Goal: Task Accomplishment & Management: Manage account settings

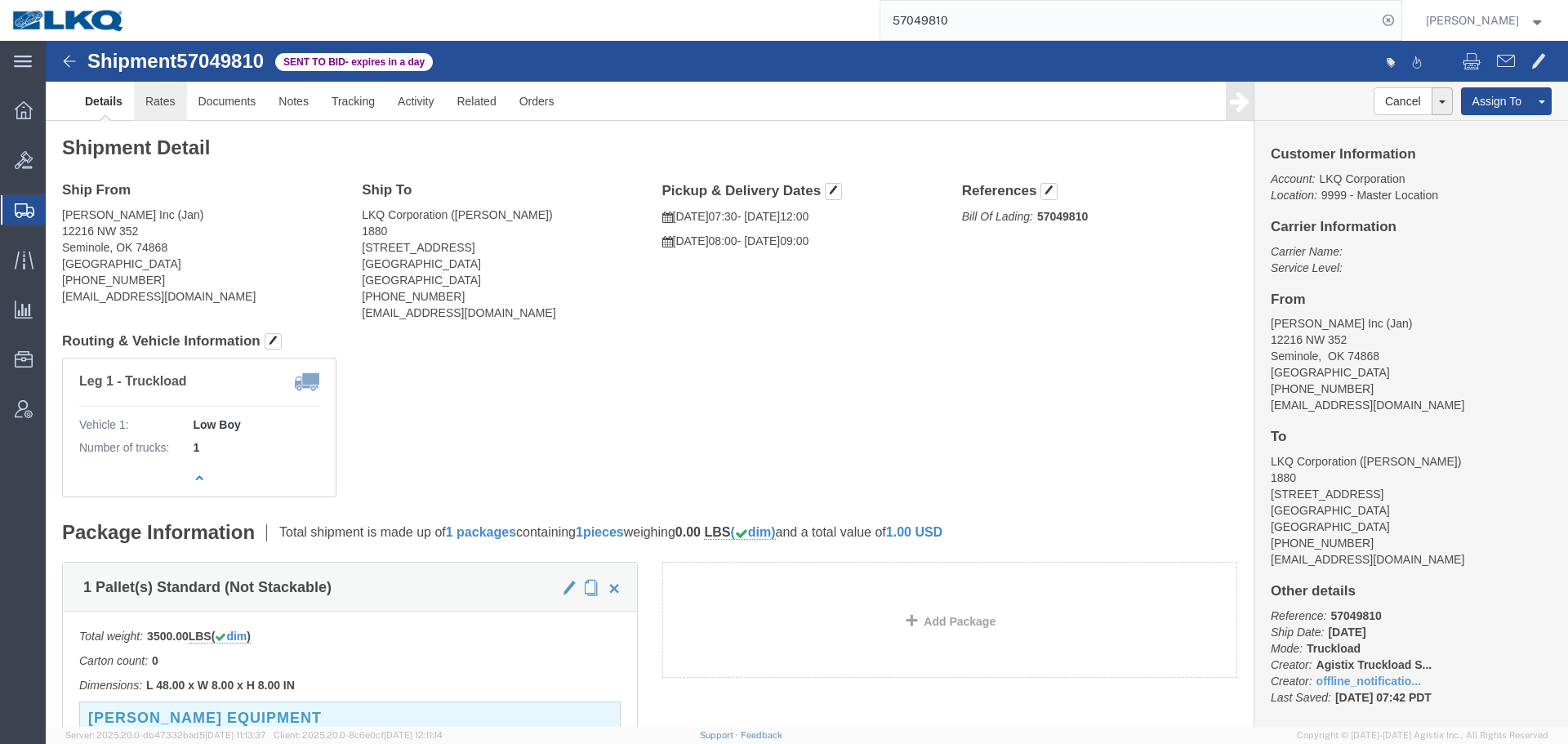
click link "Rates"
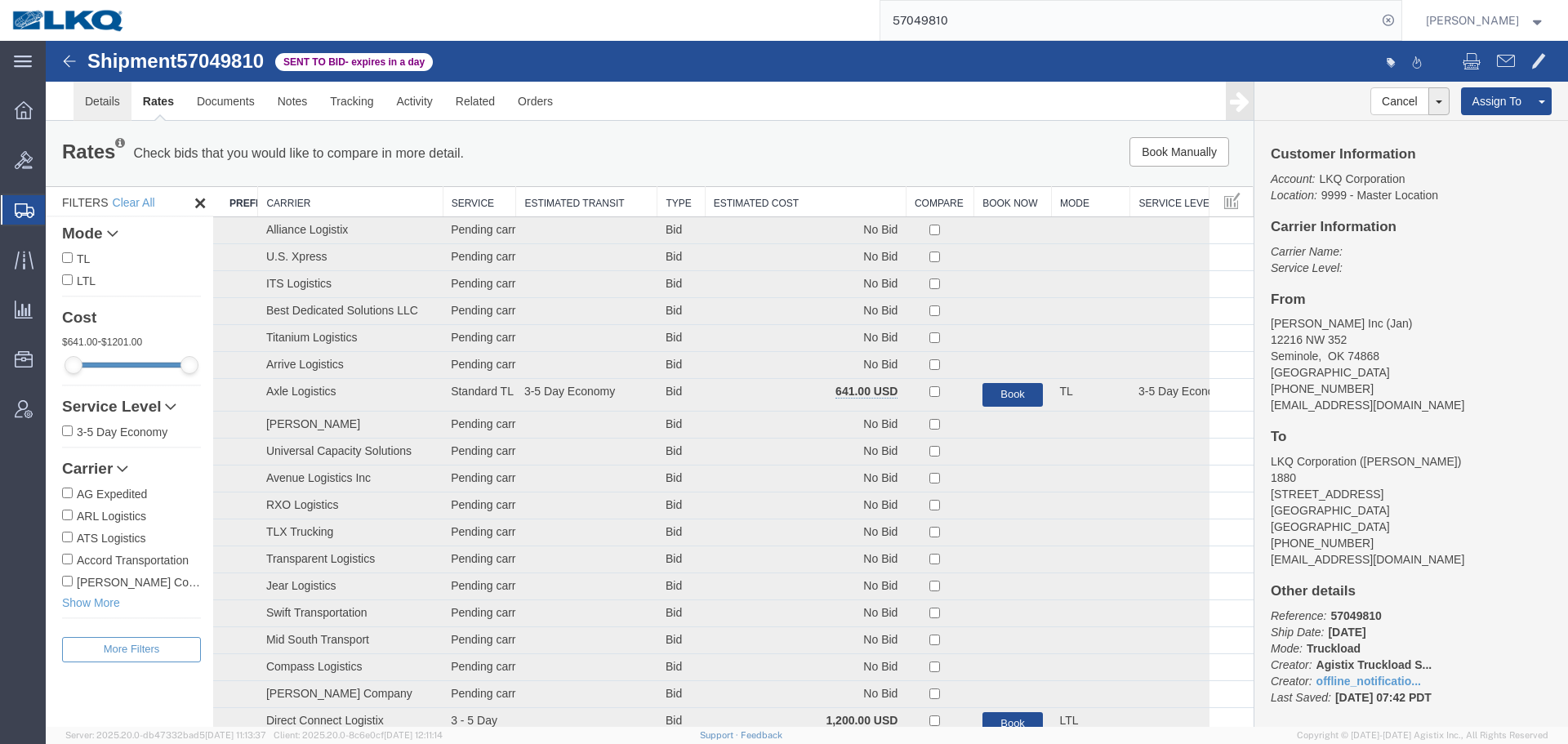
click at [112, 111] on link "Details" at bounding box center [102, 101] width 58 height 39
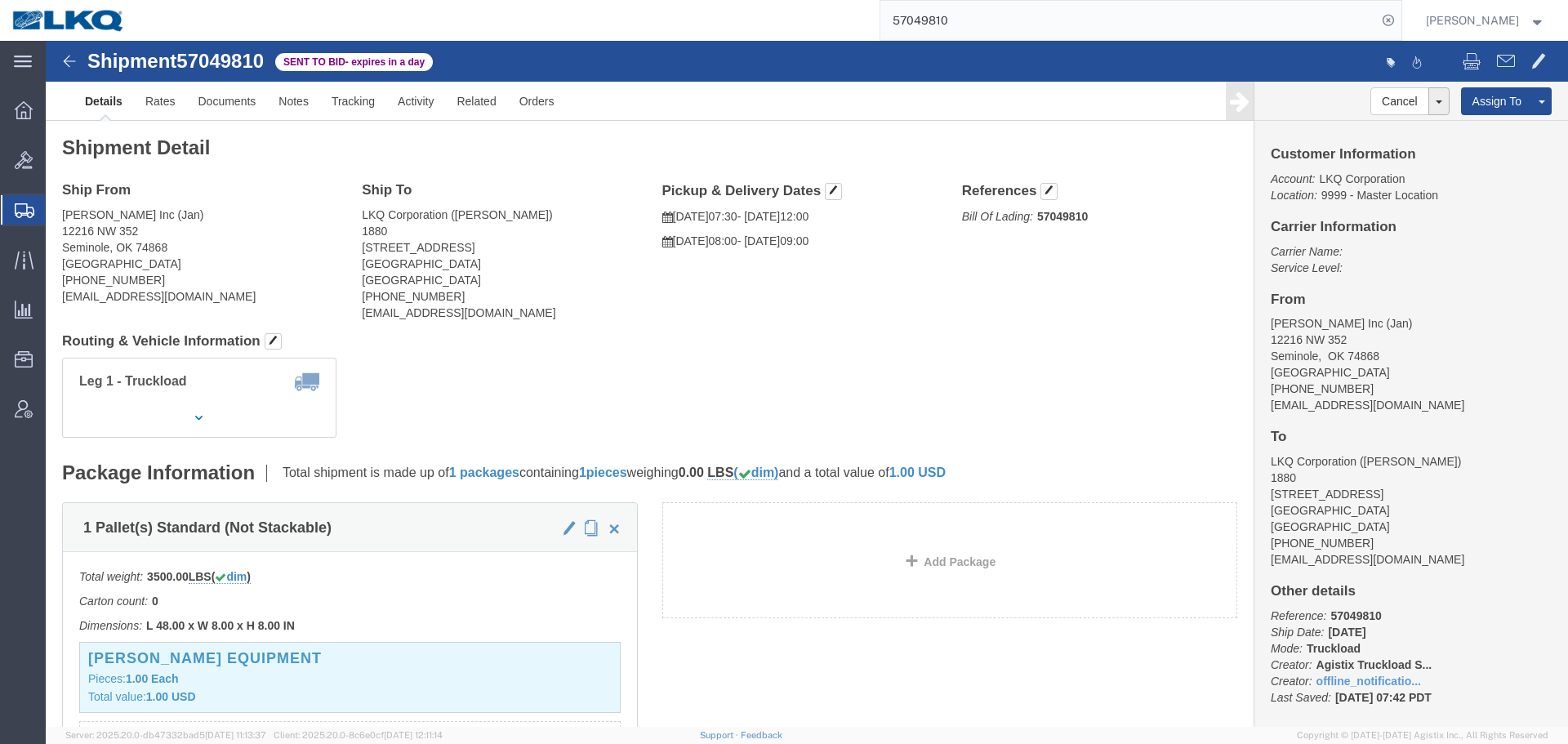
click div "Ship From Goff Inc (Jan) 12216 NW 352 Seminole, OK 74868 United States 405-382-…"
click div "Leg 1 - Truckload Vehicle 1: Low Boy Number of trucks: 1"
click div "Ship From Goff Inc (Jan) 12216 NW 352 Seminole, OK 74868 United States 405-382-…"
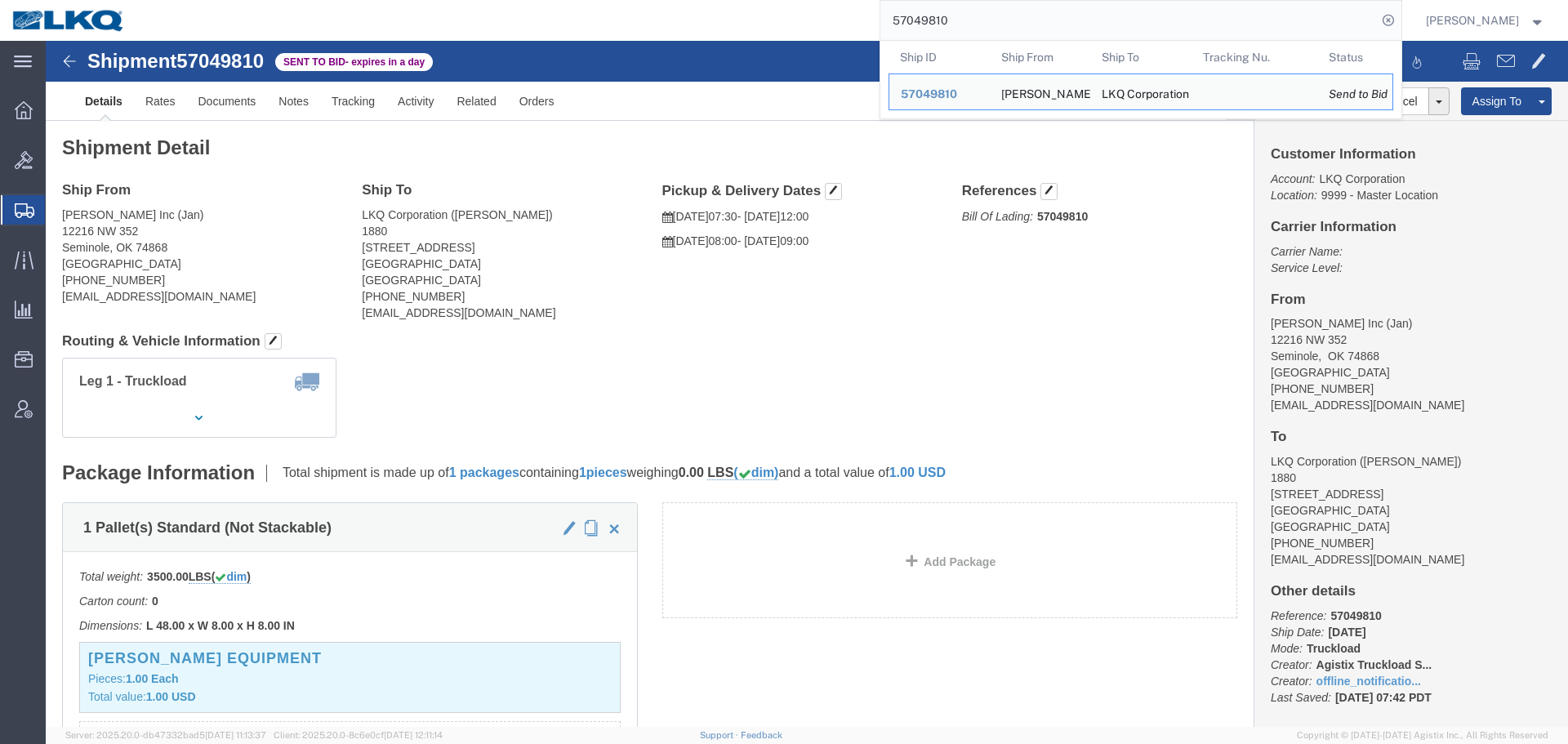
click at [954, 21] on input "57049810" at bounding box center [1128, 21] width 497 height 39
paste input "6967872"
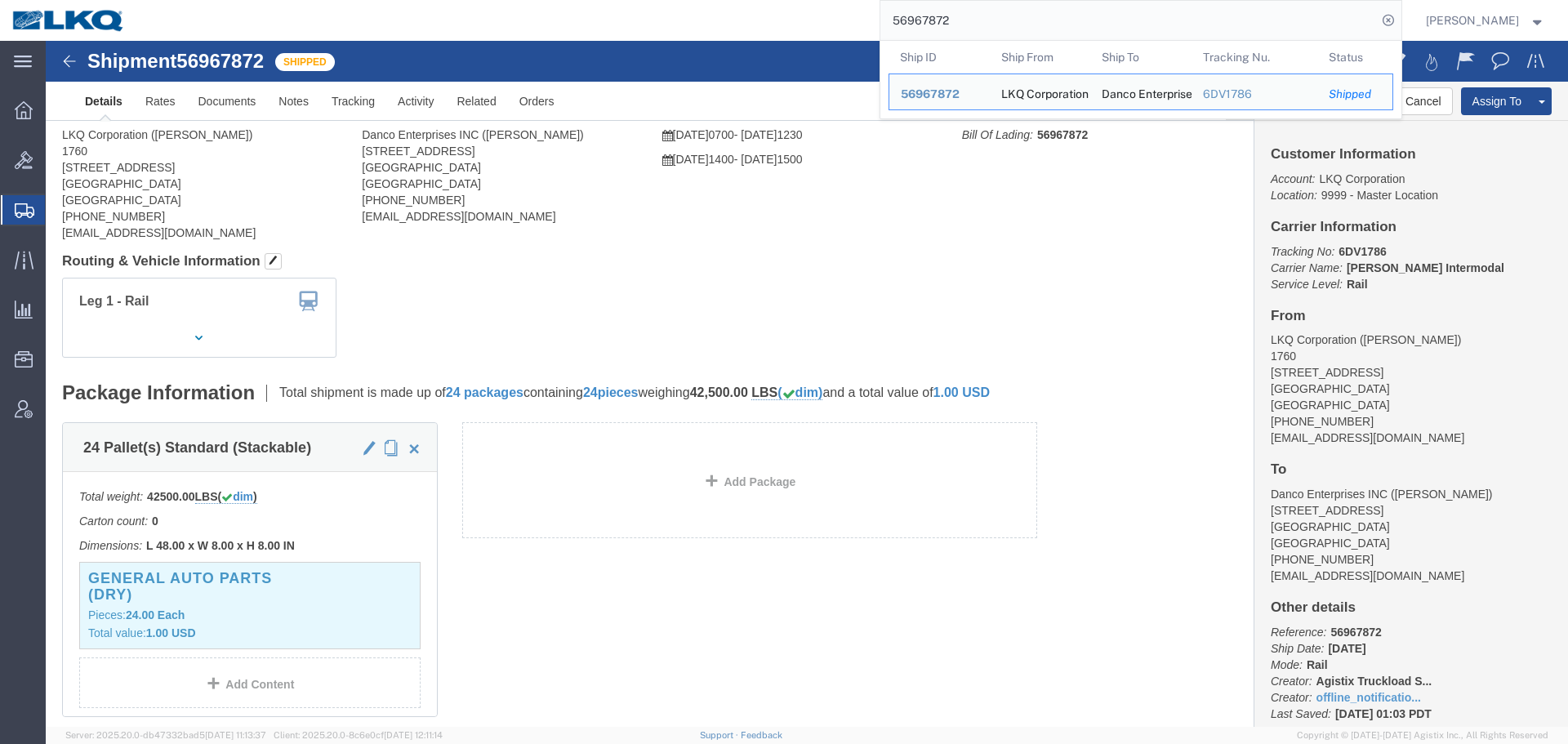
click div "Shipment Detail Ship From LKQ Corporation (rafael jr) 1760 1710 W Mount Houston…"
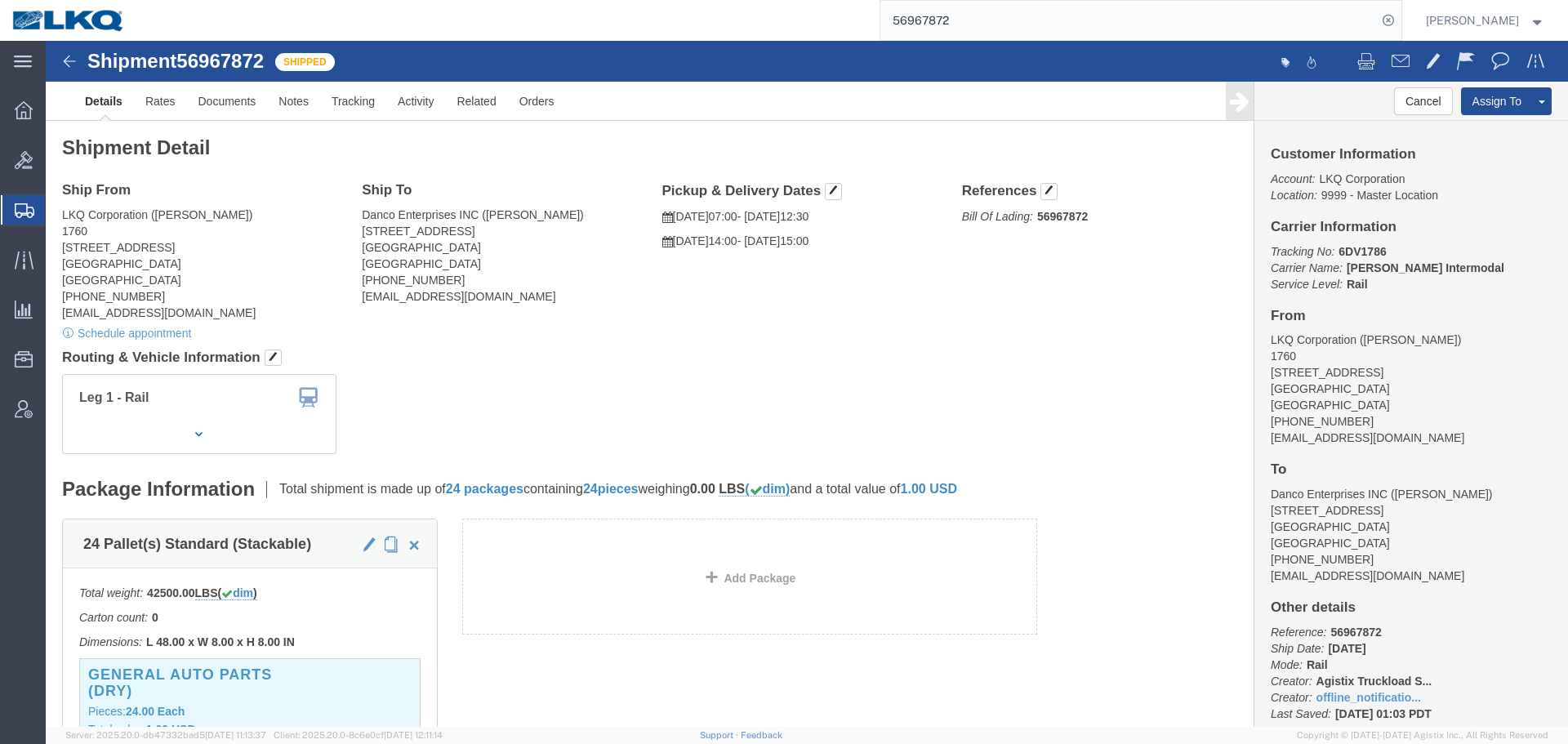
click address "Danco Enterprises INC (Daniel Gao) 920 Citrus Street Riverside, CA 92507 United…"
copy div "hao@dancometals.com"
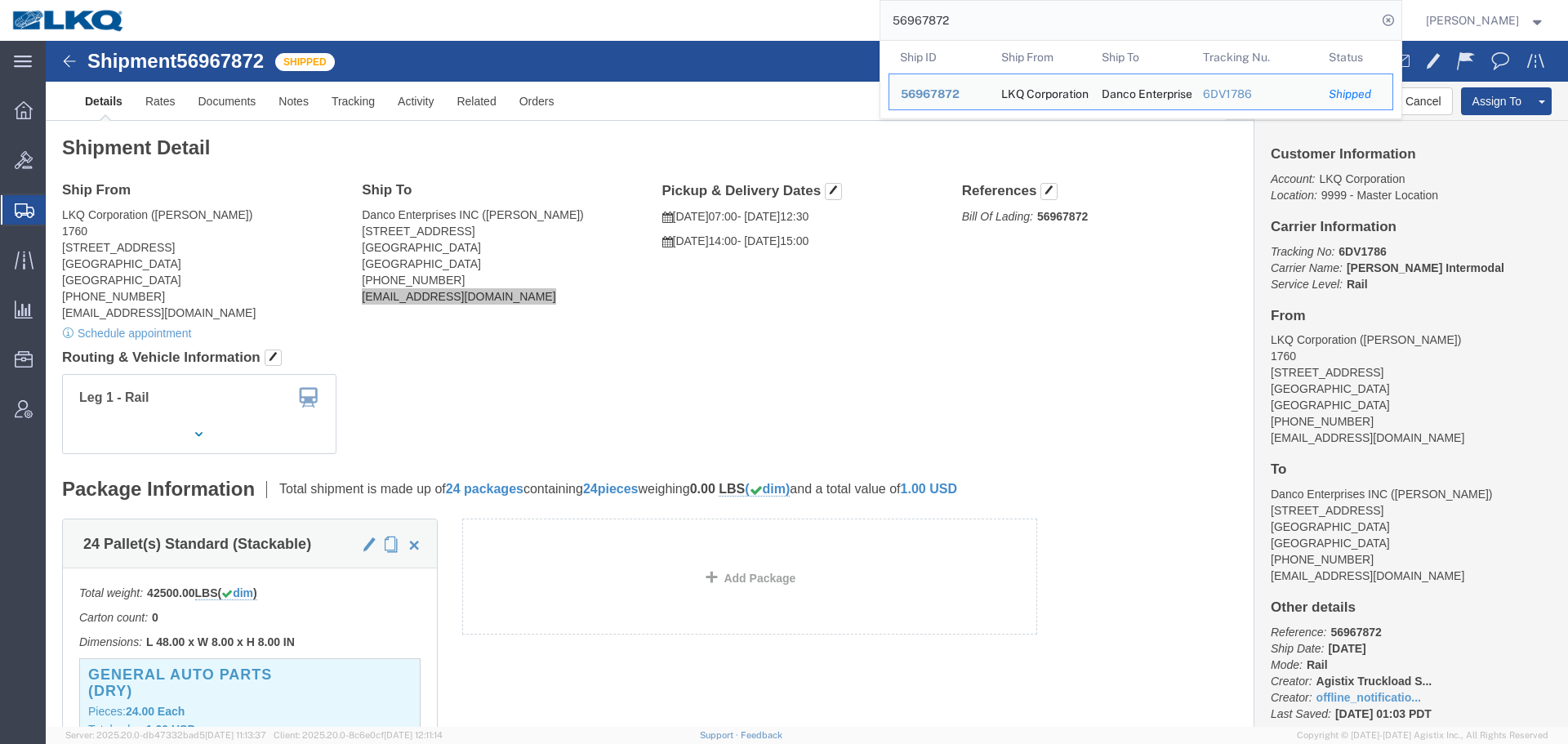
click at [1113, 18] on input "56967872" at bounding box center [1128, 21] width 497 height 39
paste input "7049810"
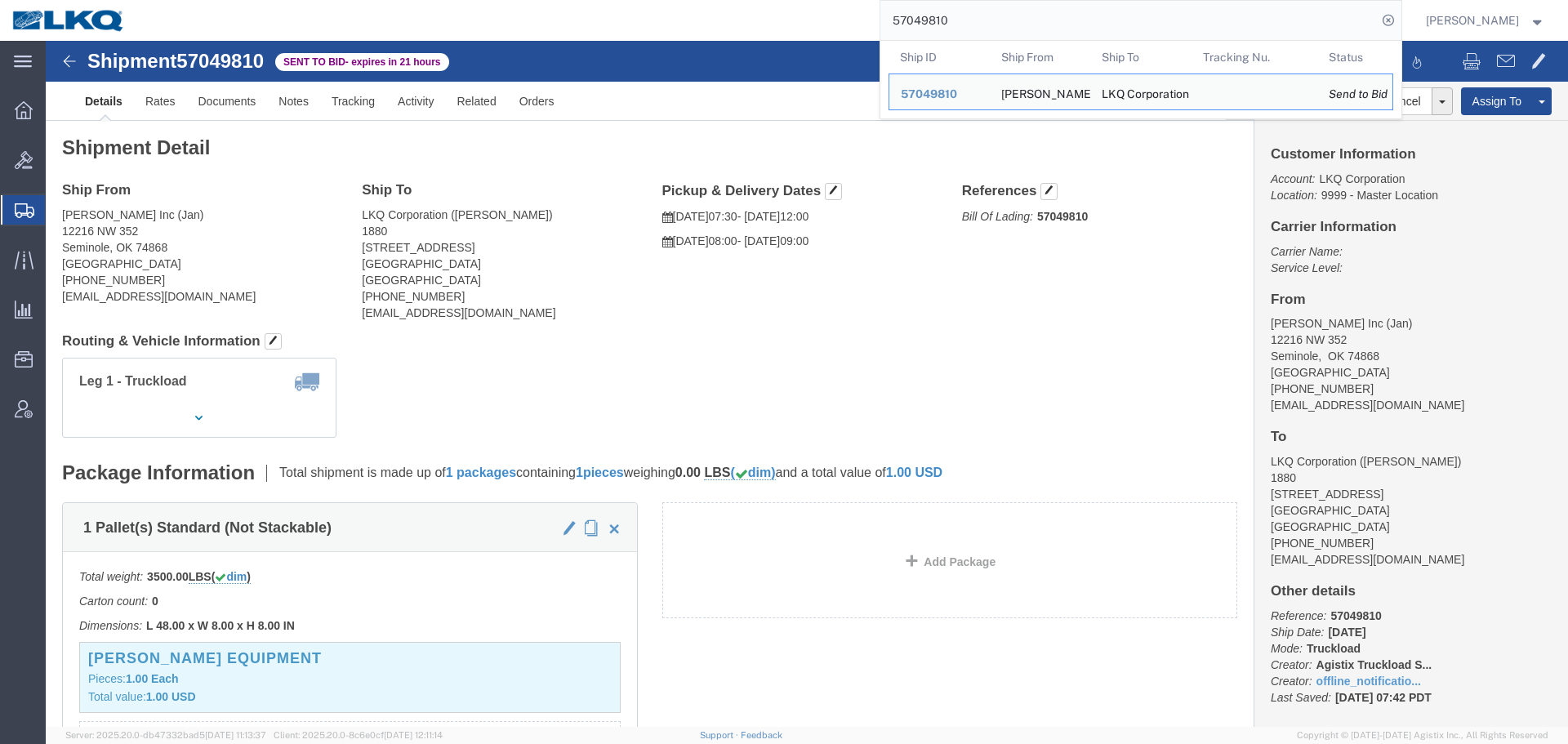
paste input "3413366"
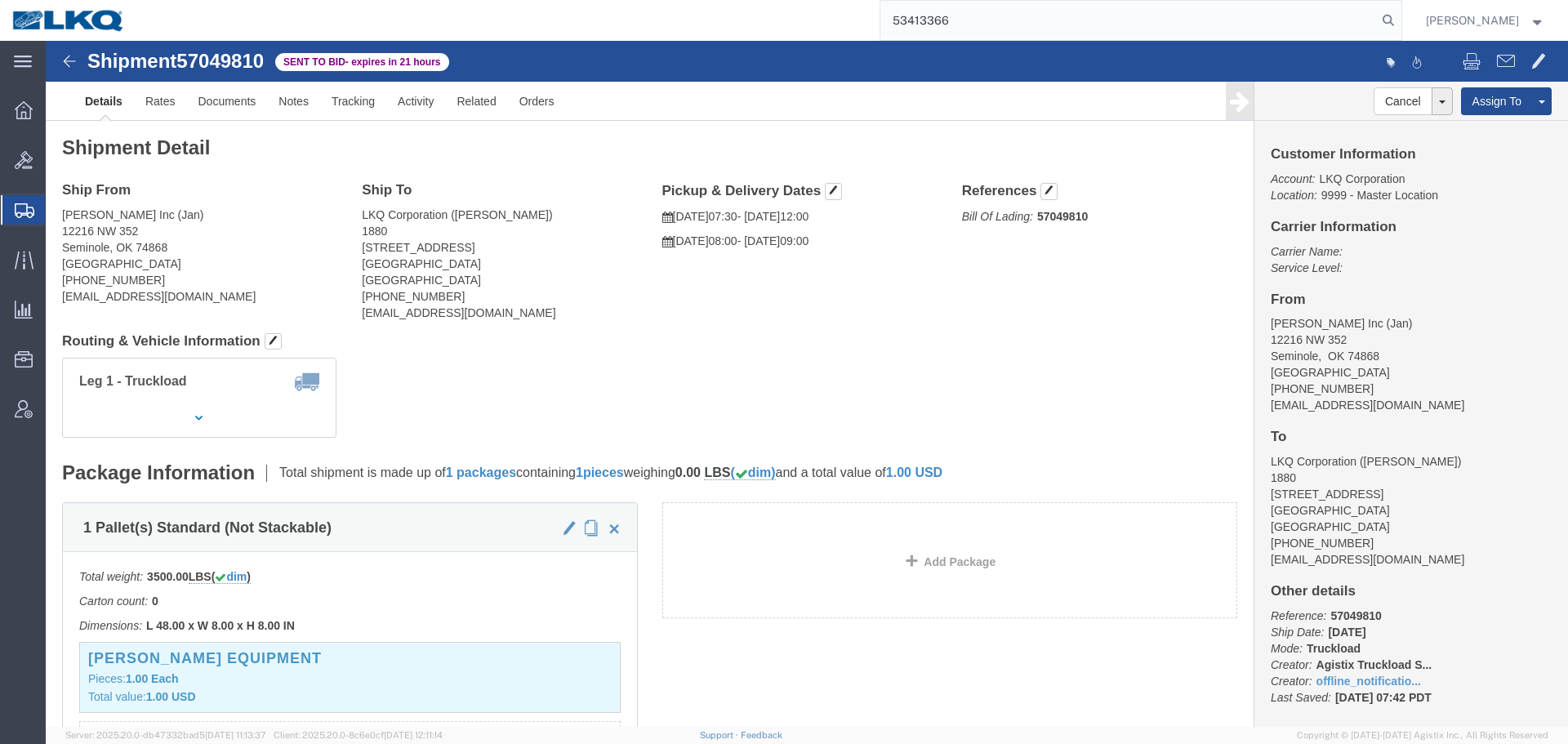
paste input "search"
type input "53413366"
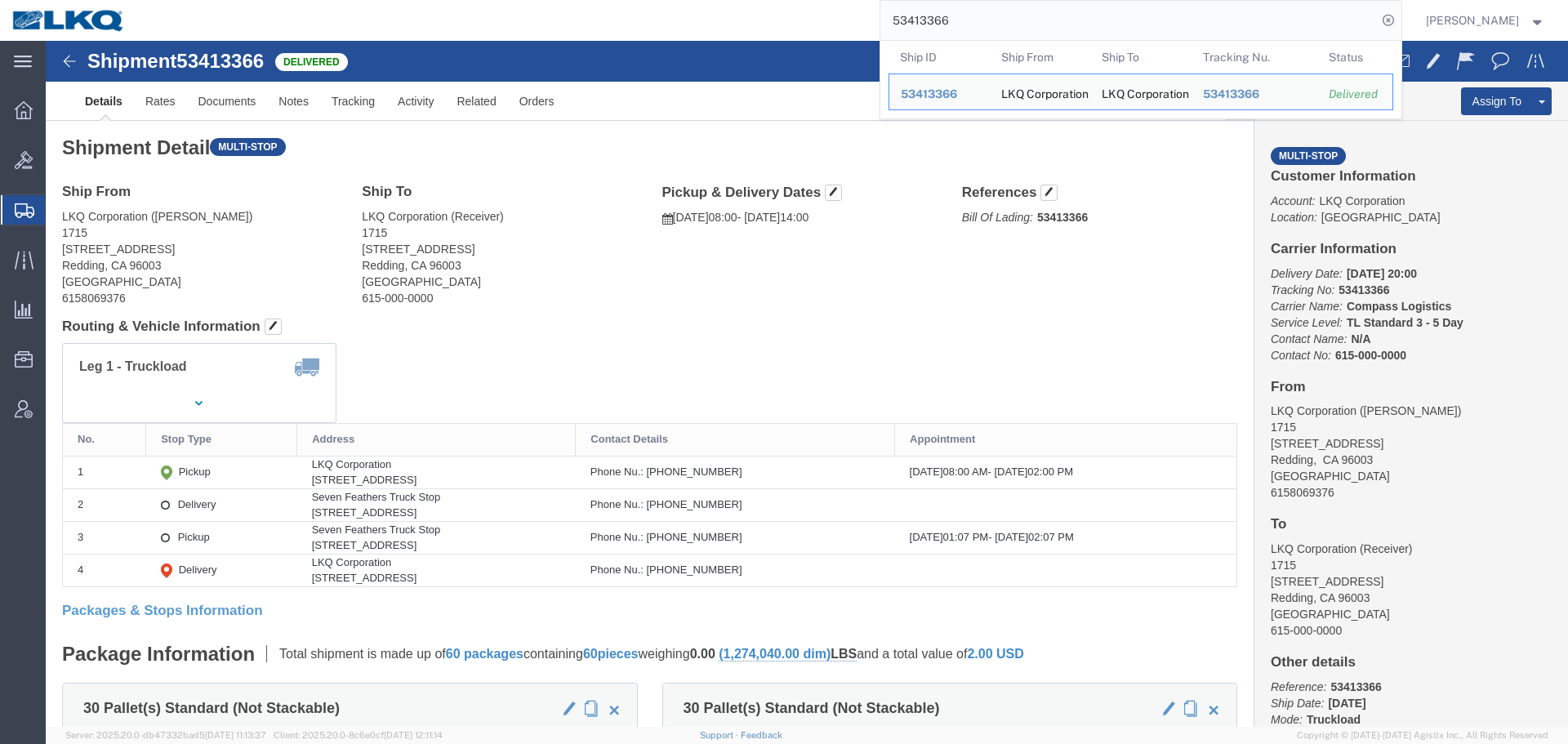
click div "Ship From LKQ Corporation (Allison Beasley) 1715 2850 Viking Way Redding, CA 96…"
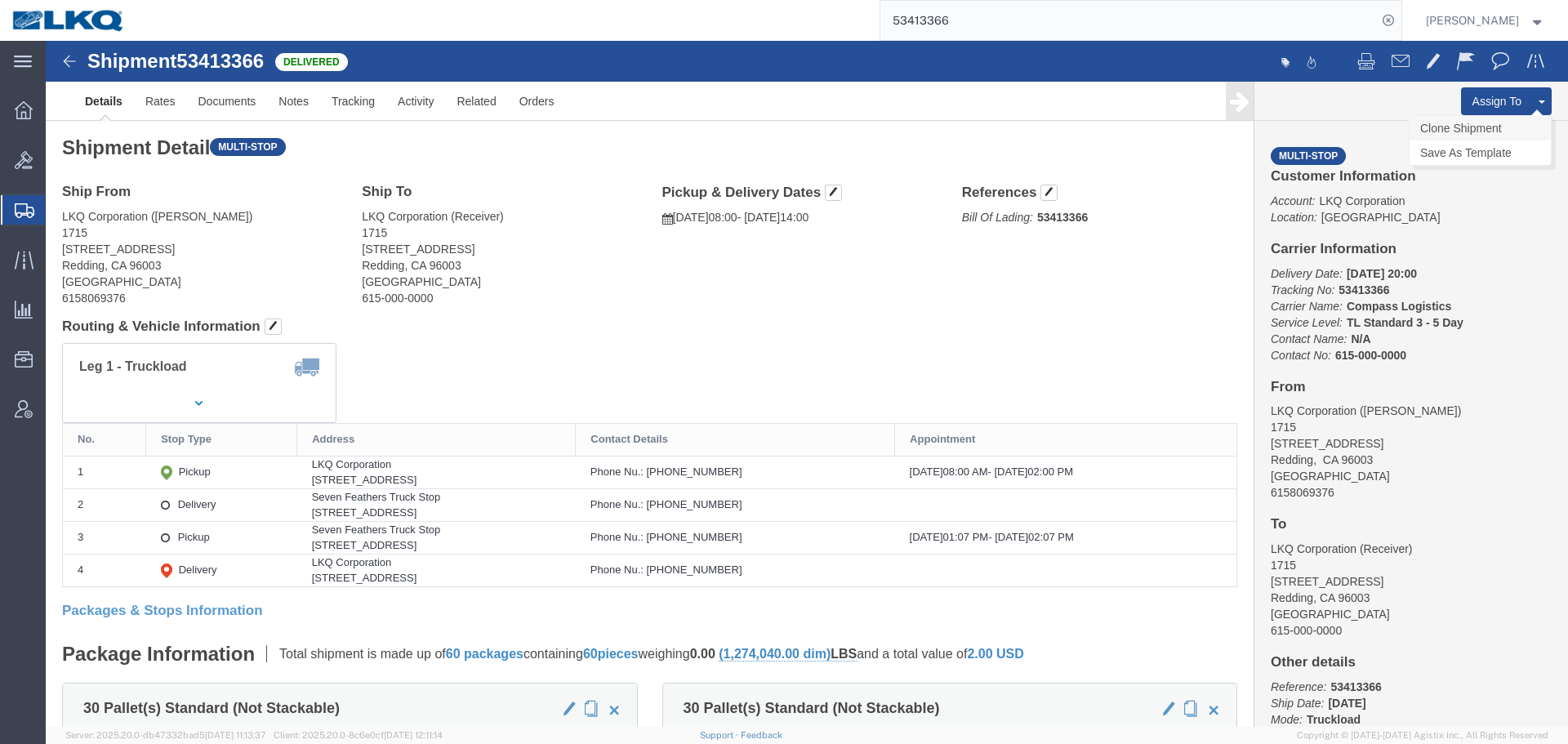
click link "Clone Shipment"
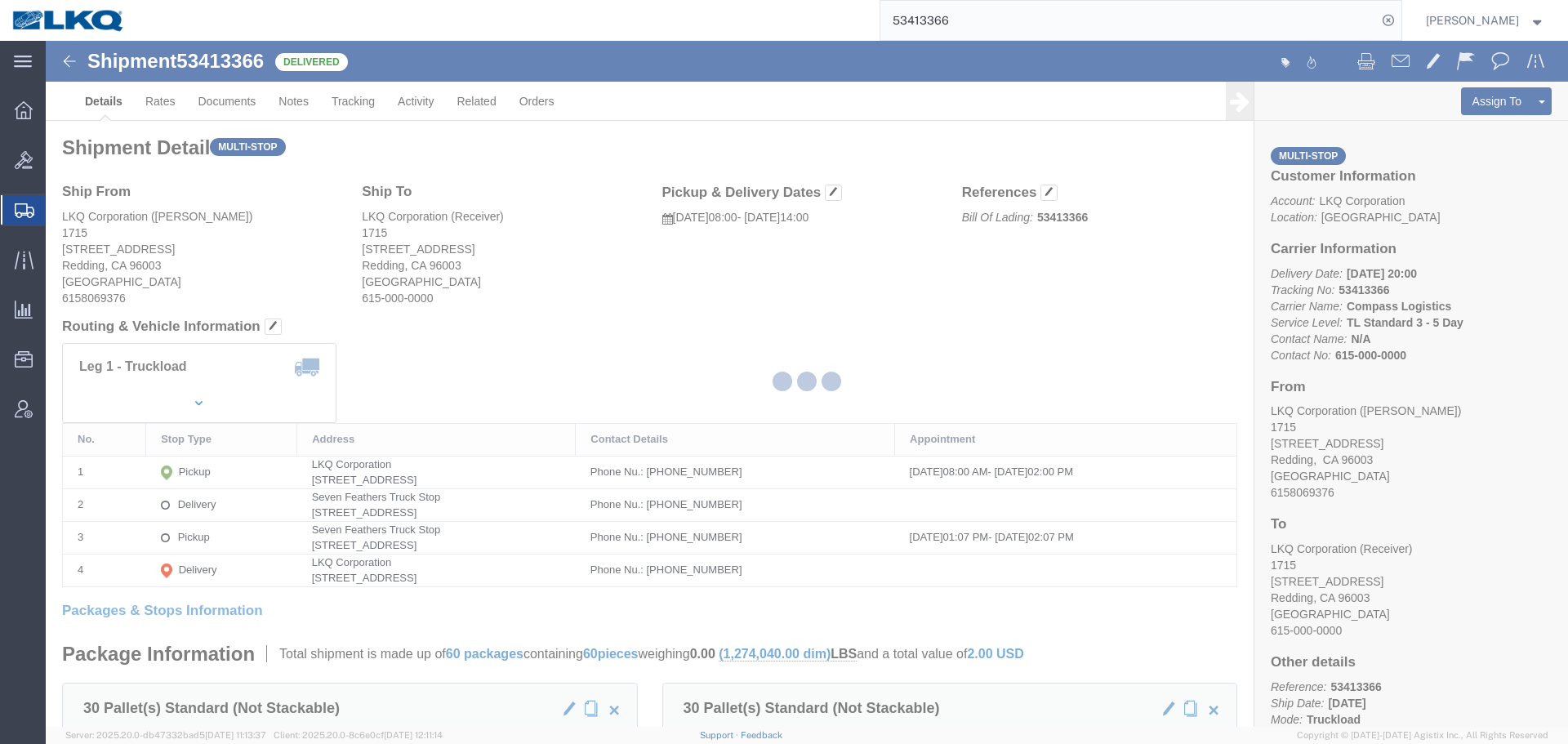
select select "27600"
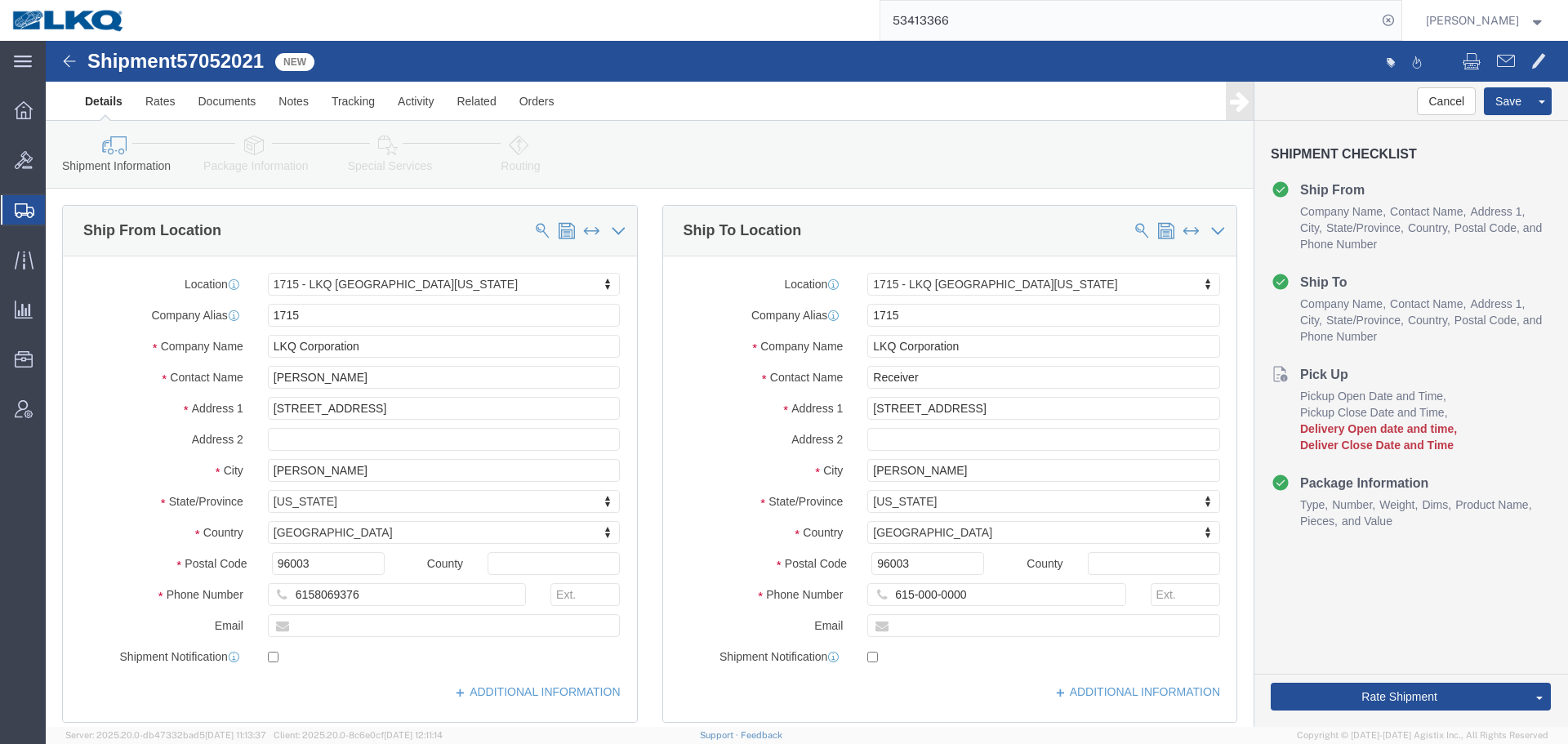
click span "57052021"
copy span "57052021"
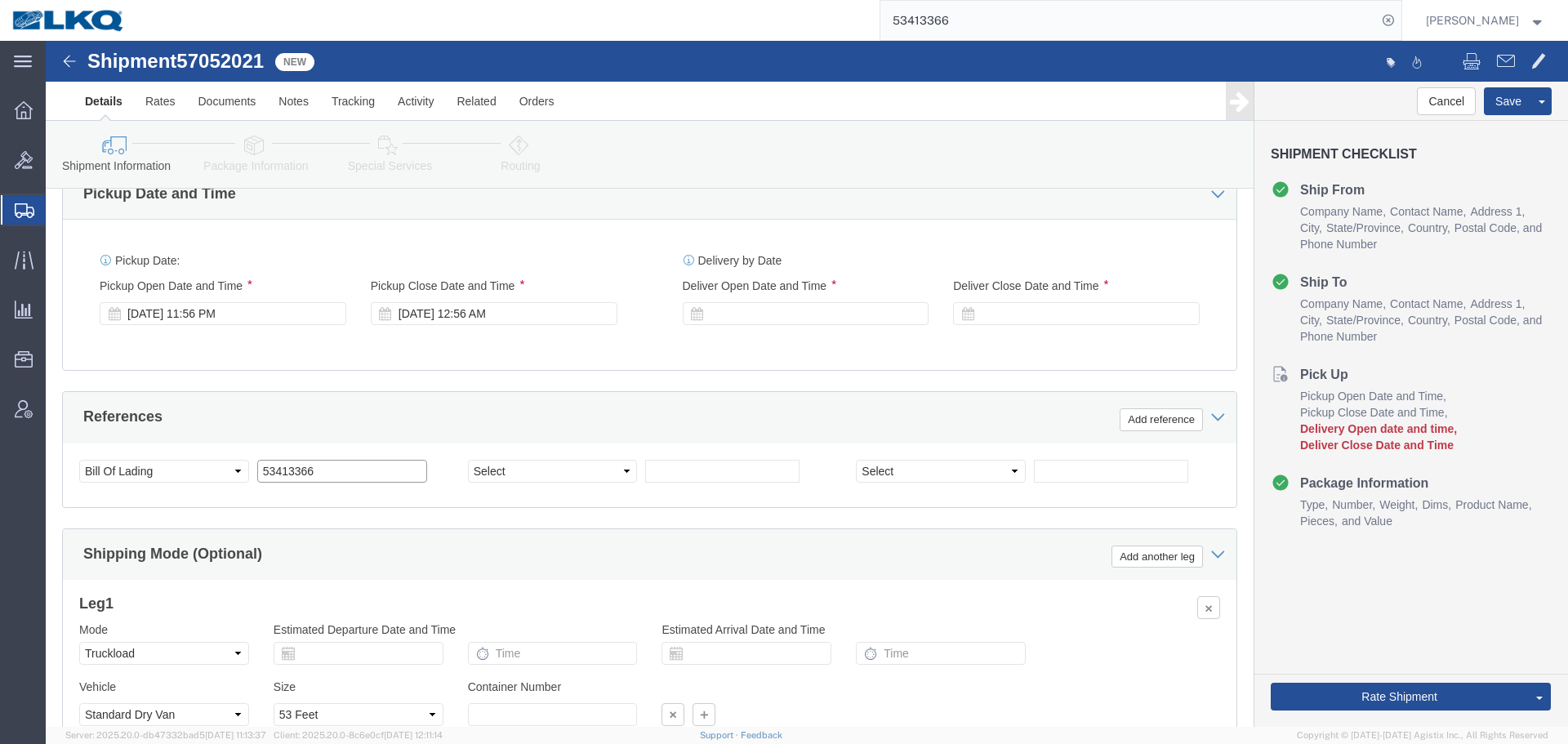
click input "53413366"
paste input "7052021"
type input "57052021"
click div "Oct 07 2025 11:56 PM"
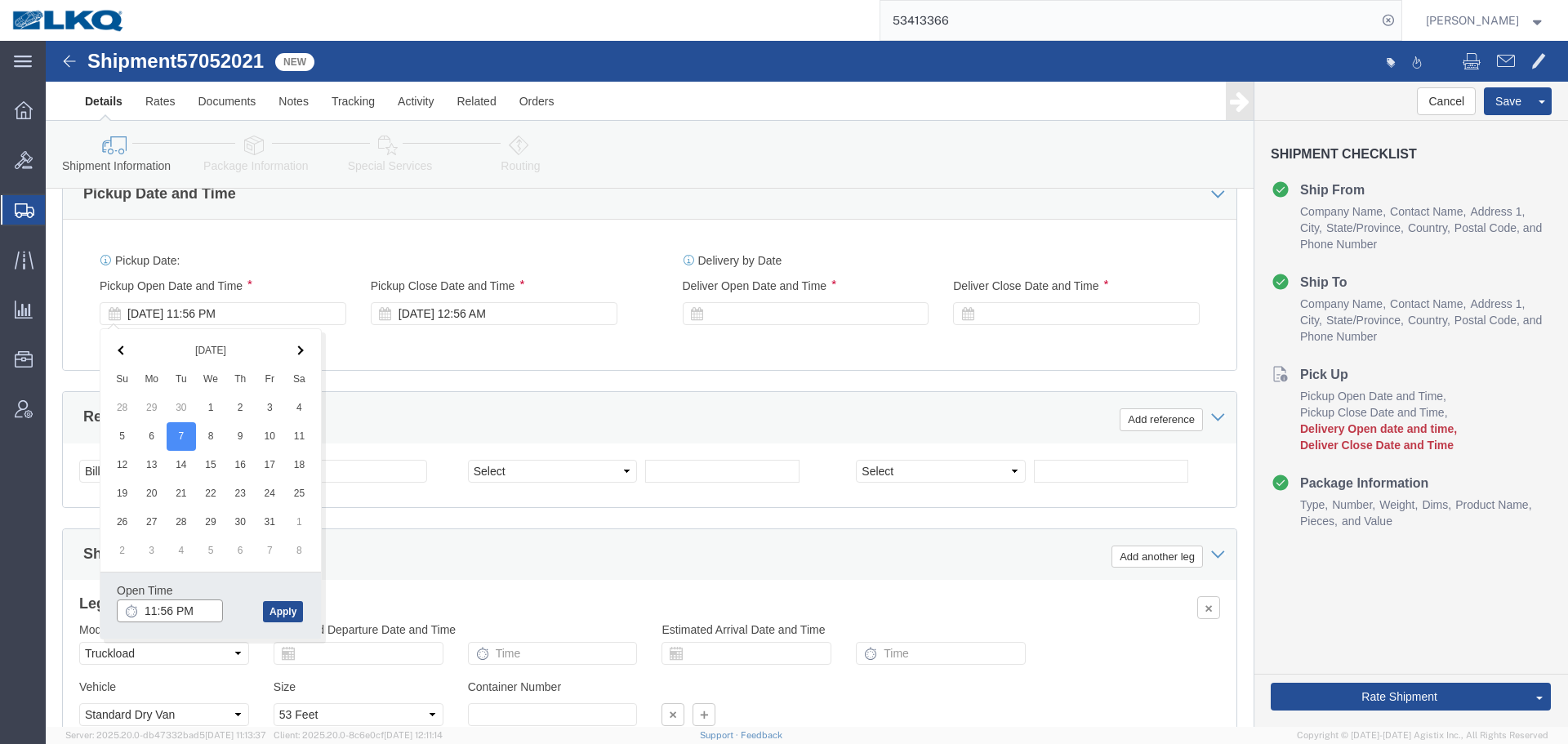
click input "11:56 PM"
type input "09"
click button "Apply"
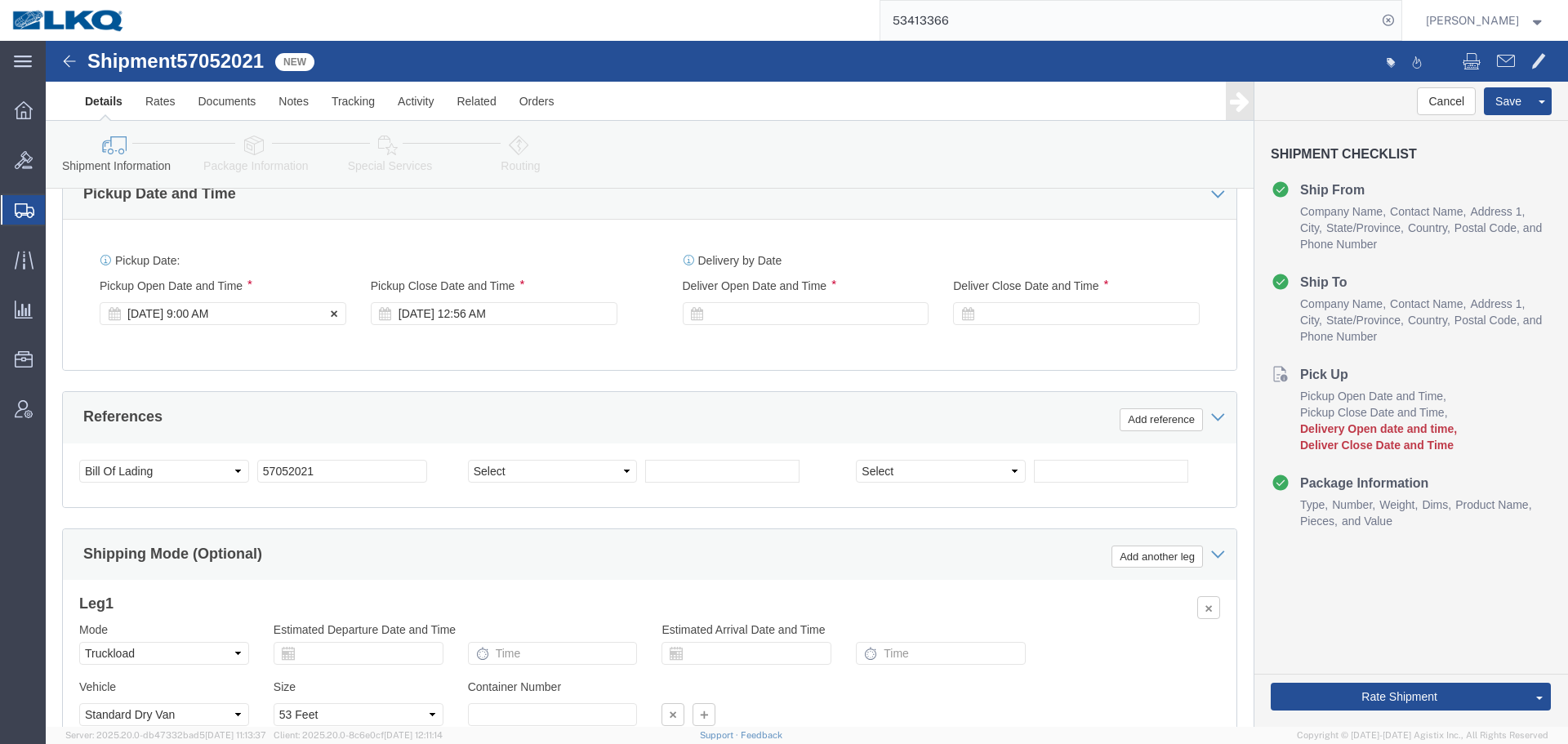
click div "Oct 07 2025 9:00 AM"
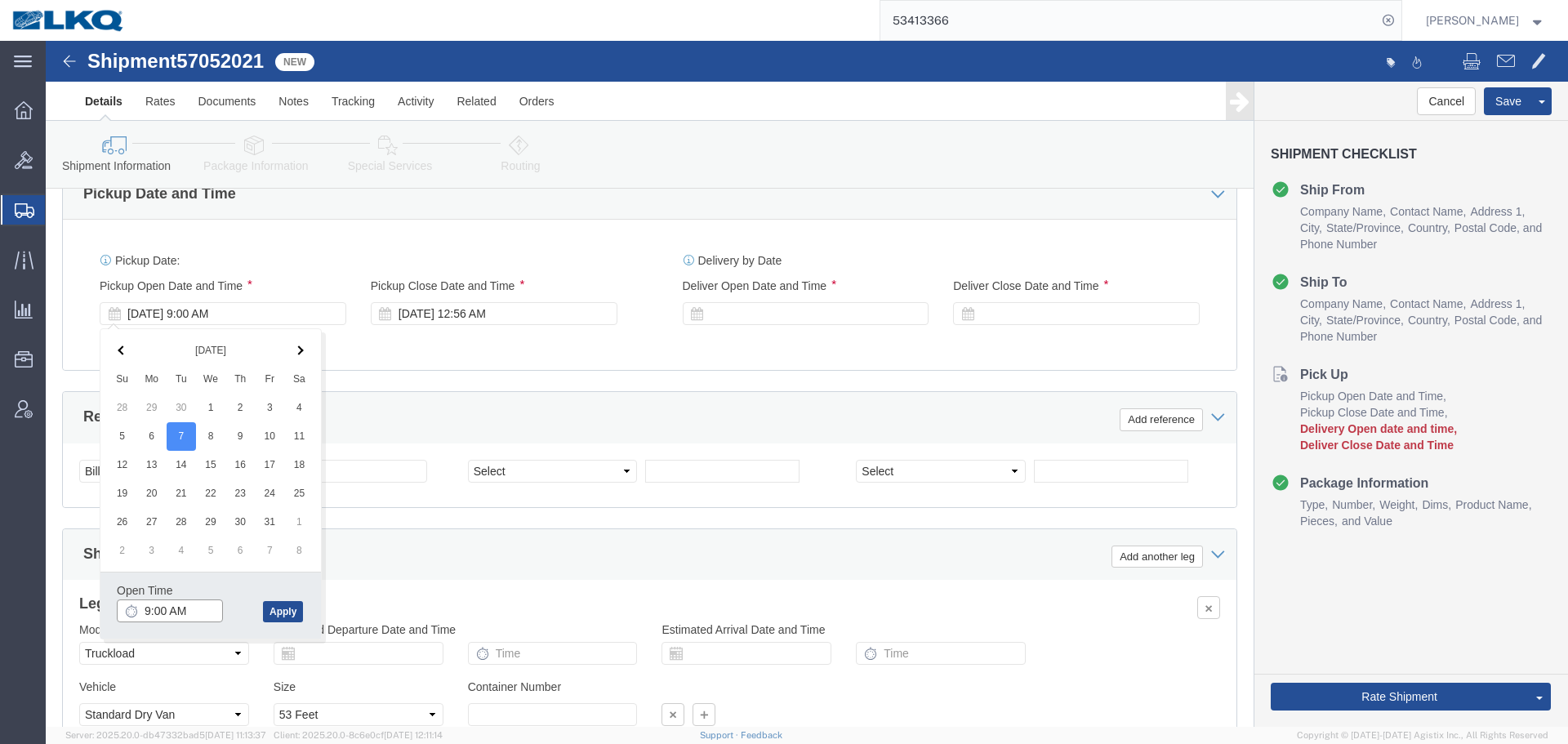
click input "9:00 AM"
type input "4:00 PM"
click button "Apply"
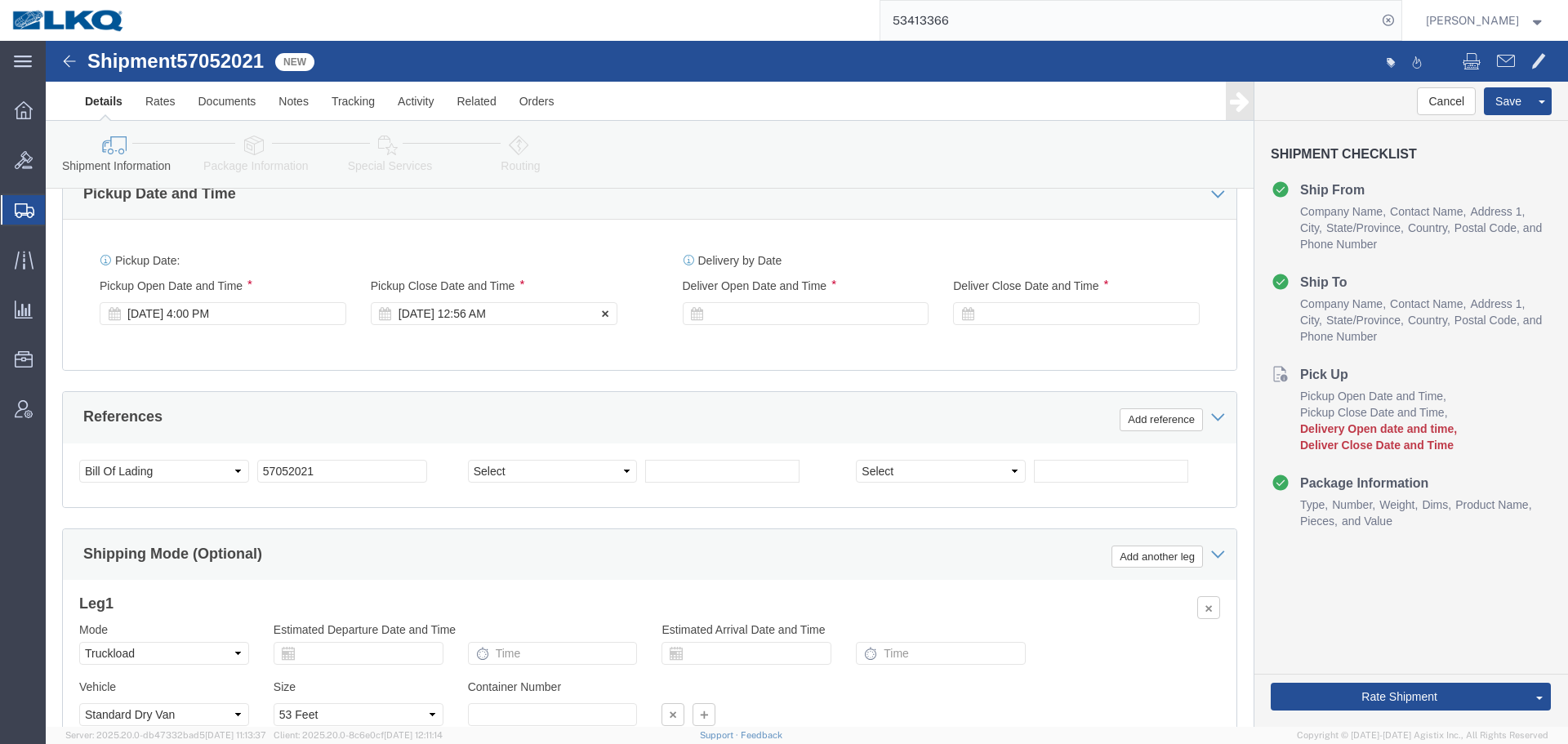
click div "Oct 08 2025 12:56 AM"
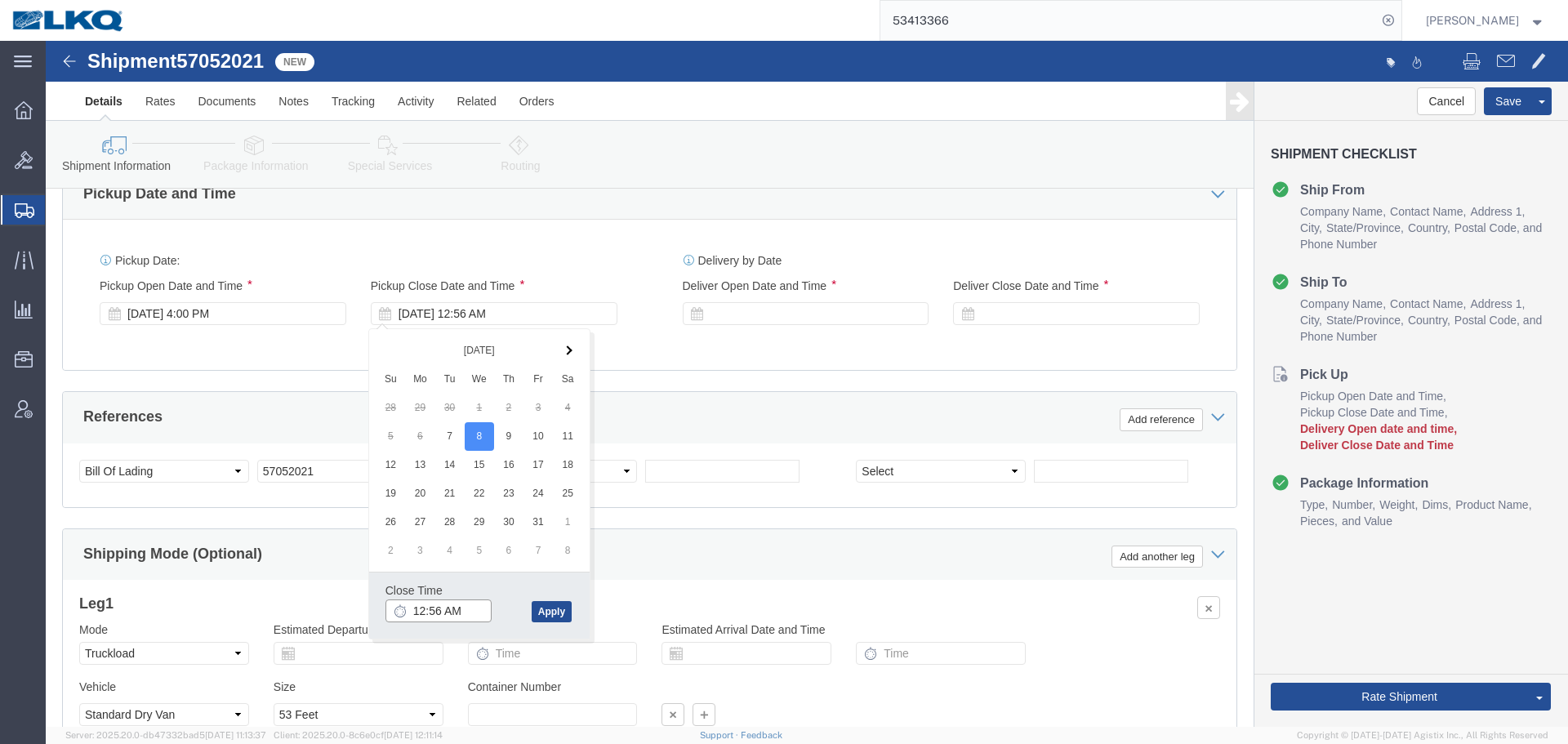
click input "12:56 AM"
type input "17"
type input "5:00 PM"
click button "Apply"
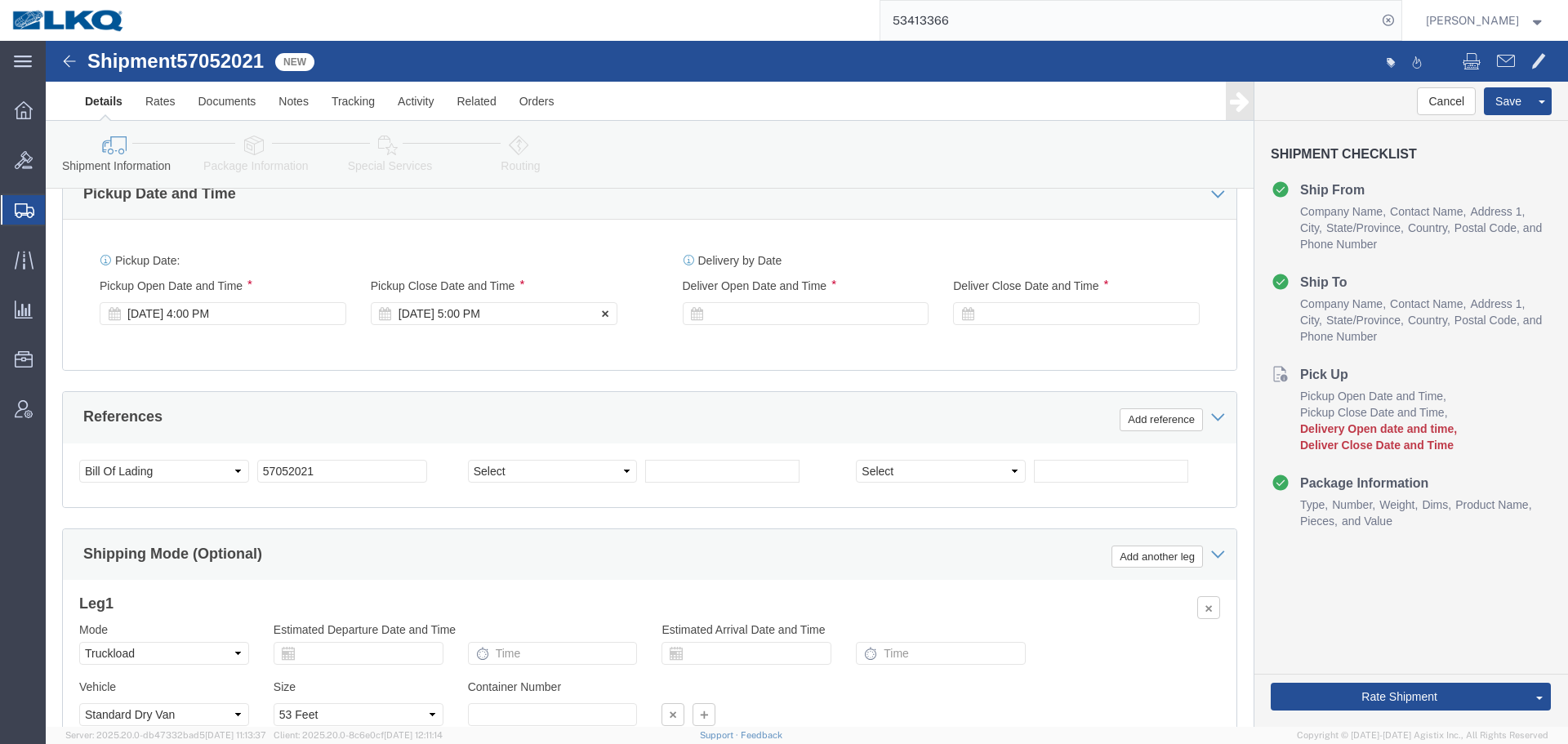
click div "Oct 08 2025 5:00 PM"
click button "Apply"
click div
click button "Apply"
click div
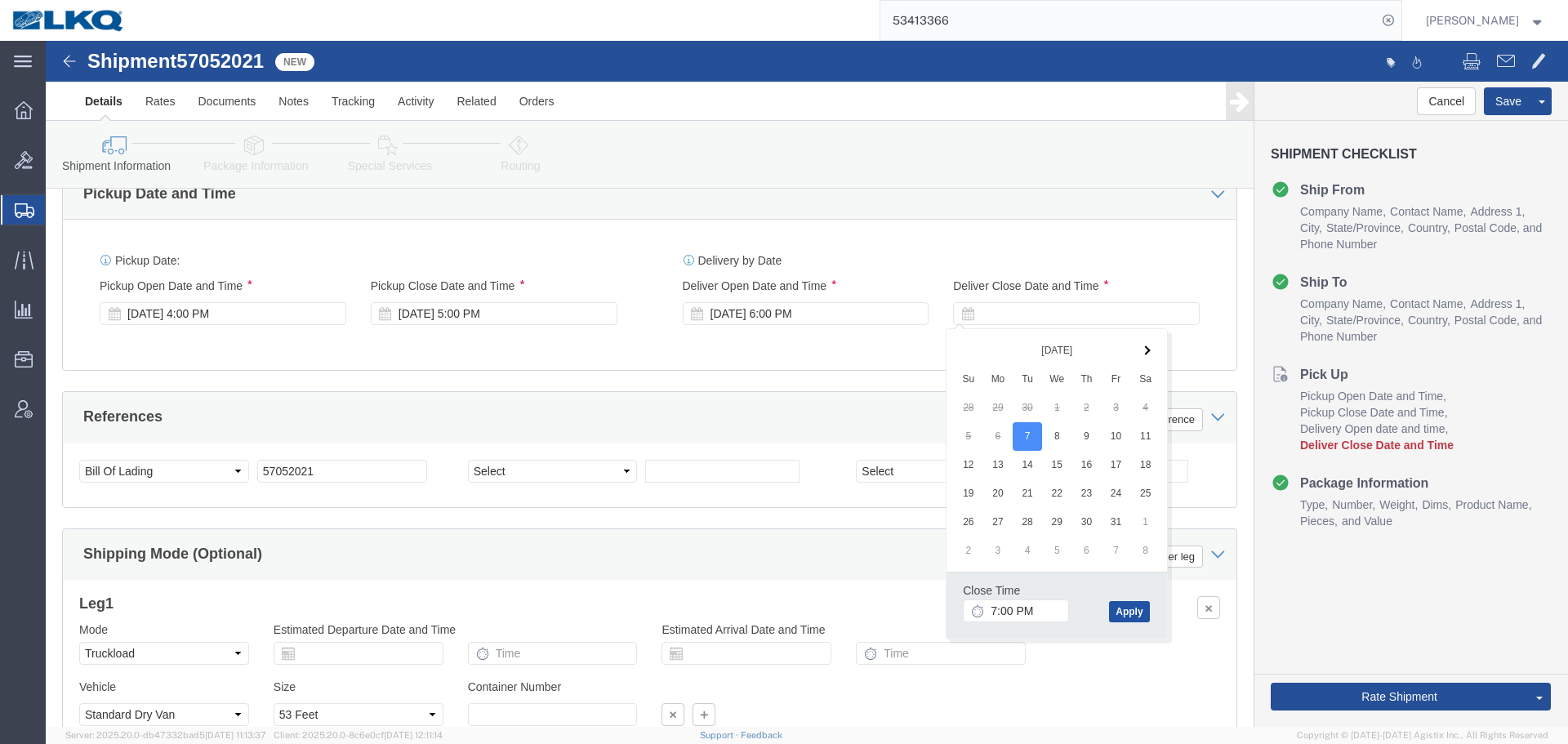
click button "Apply"
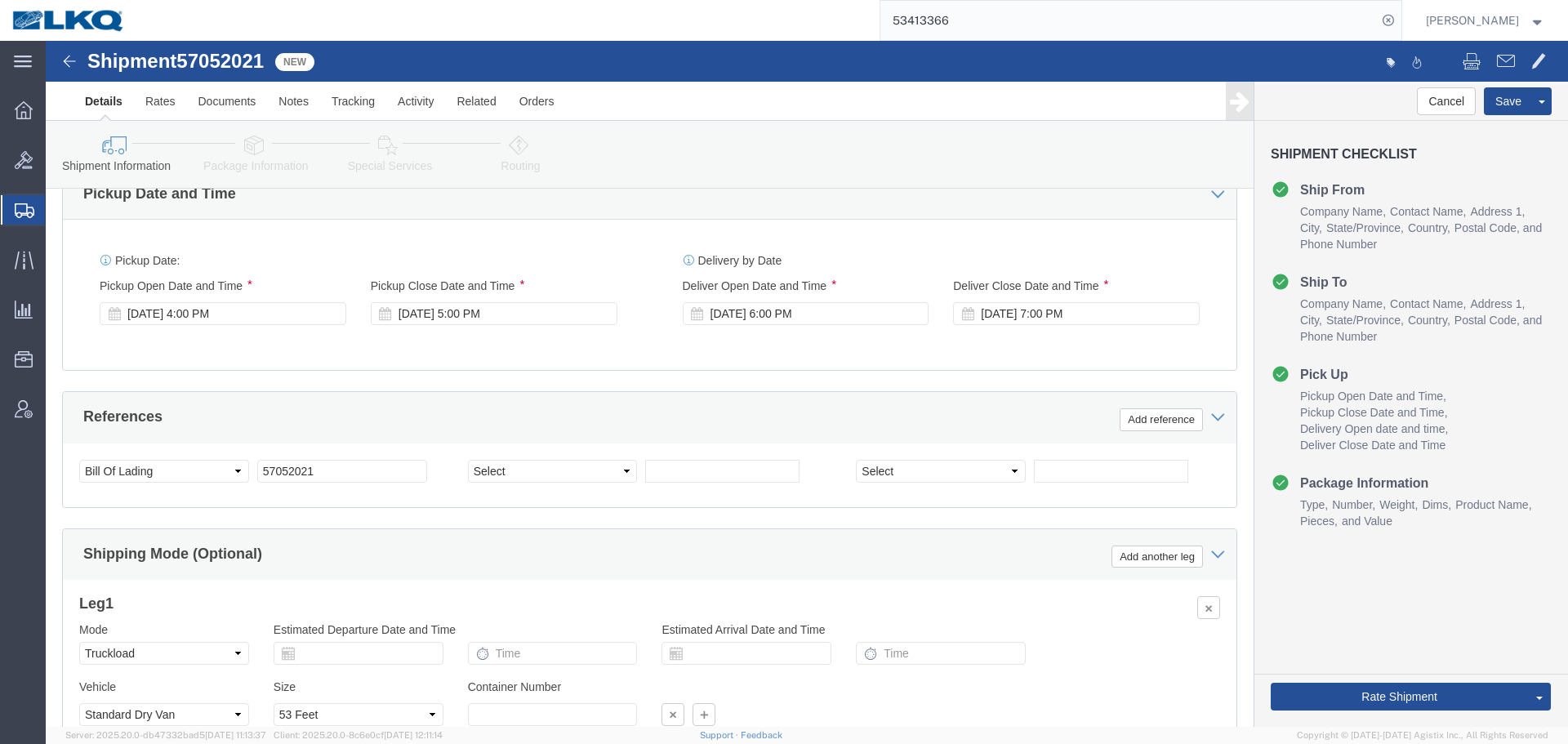
scroll to position [735, 0]
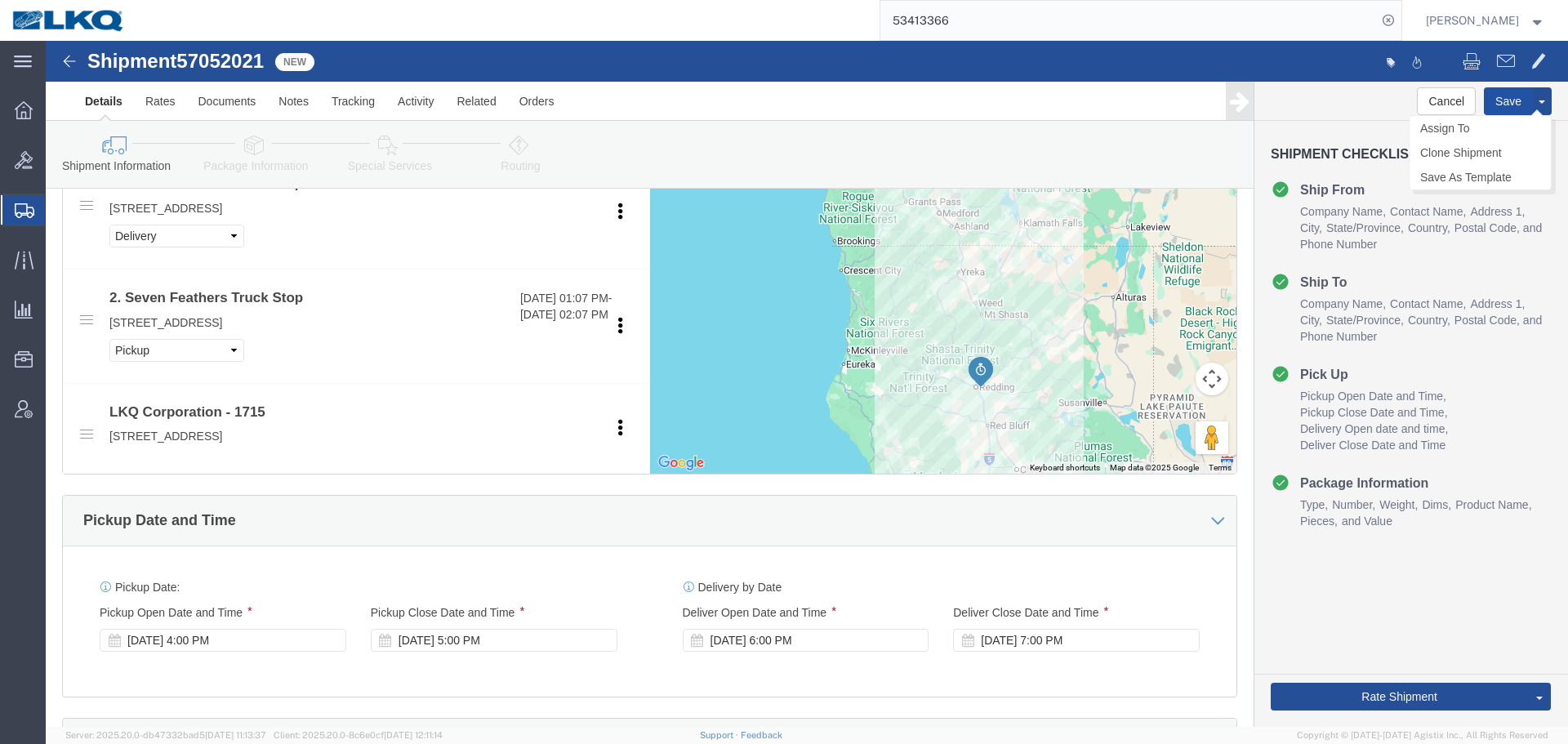
click button "Save"
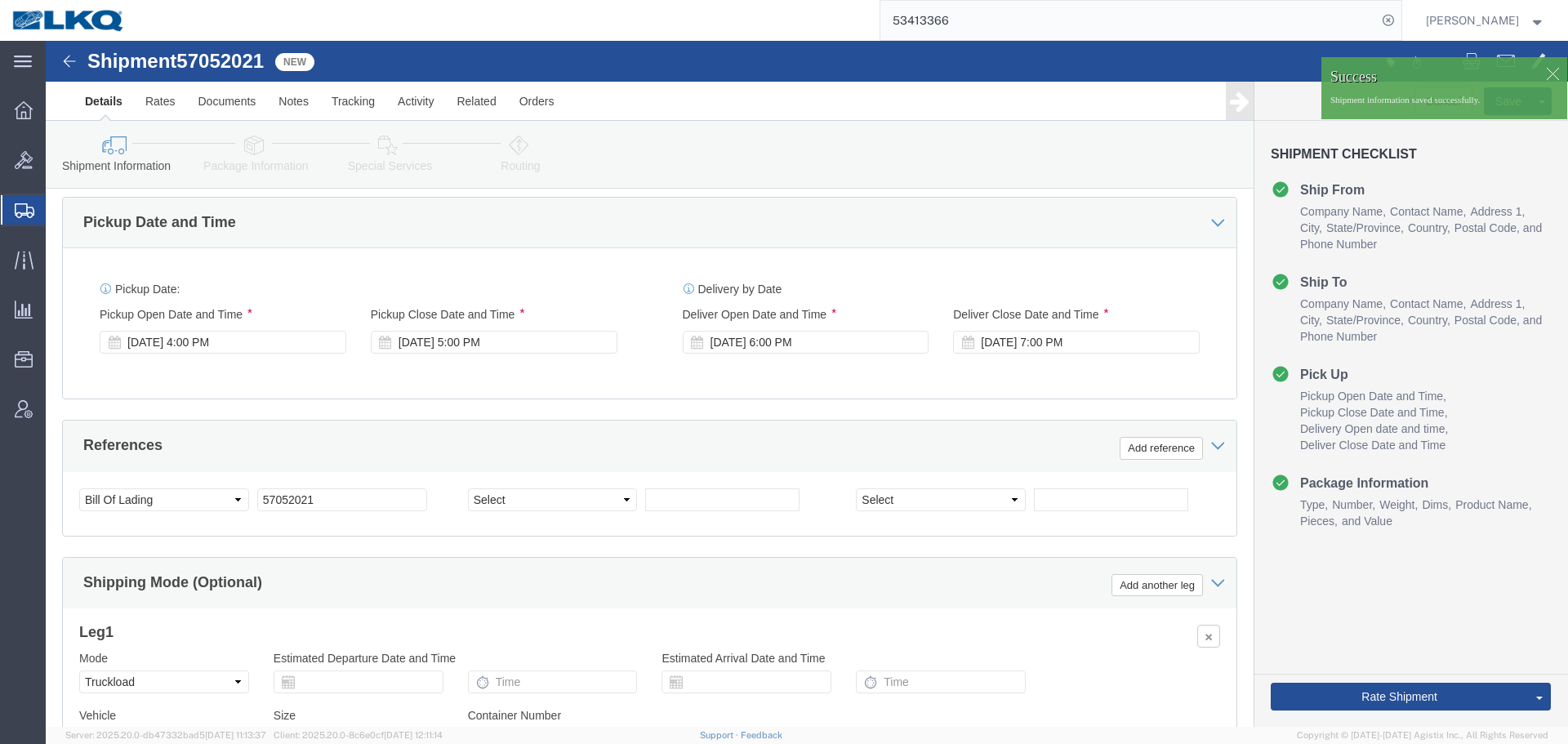
scroll to position [1143, 0]
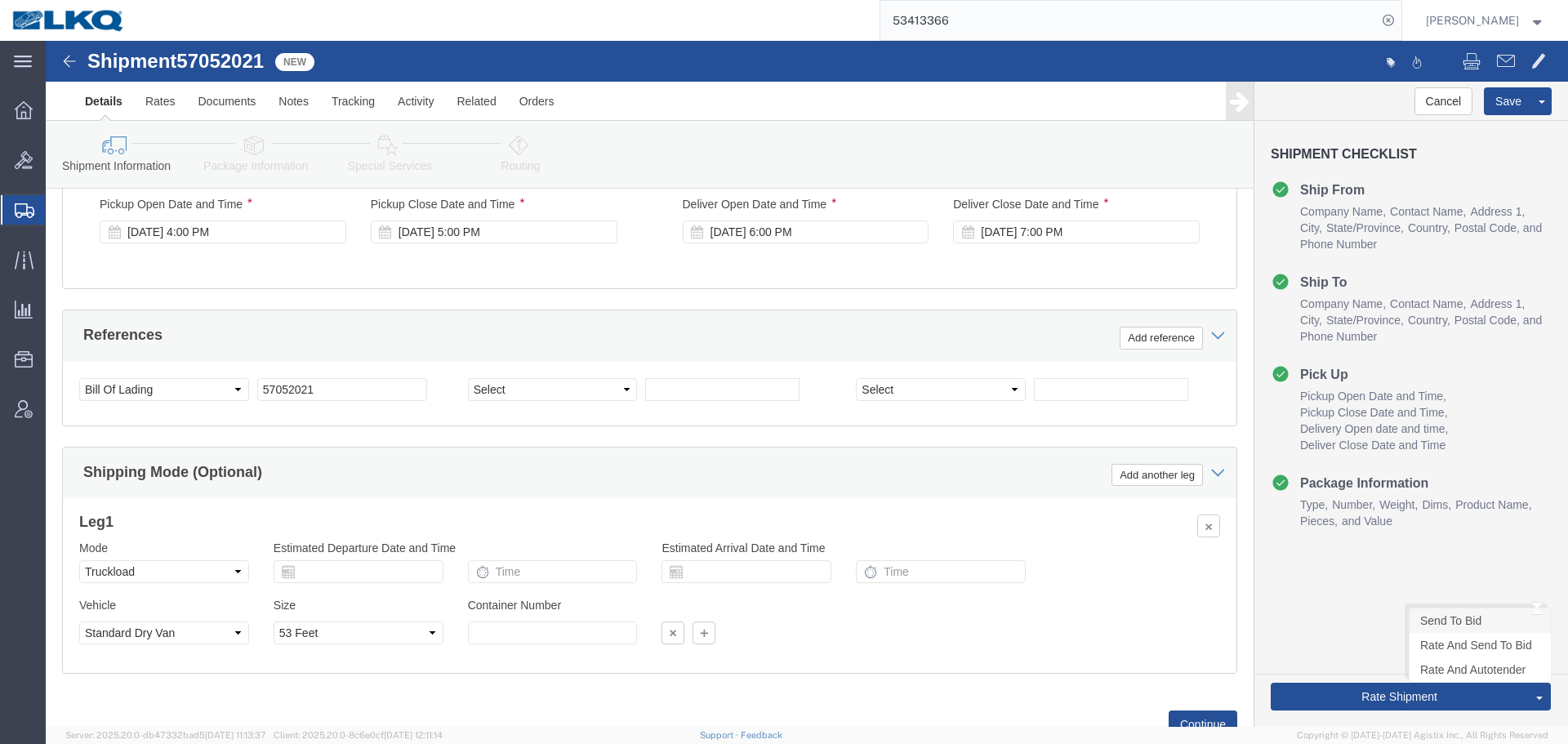
click link "Send To Bid"
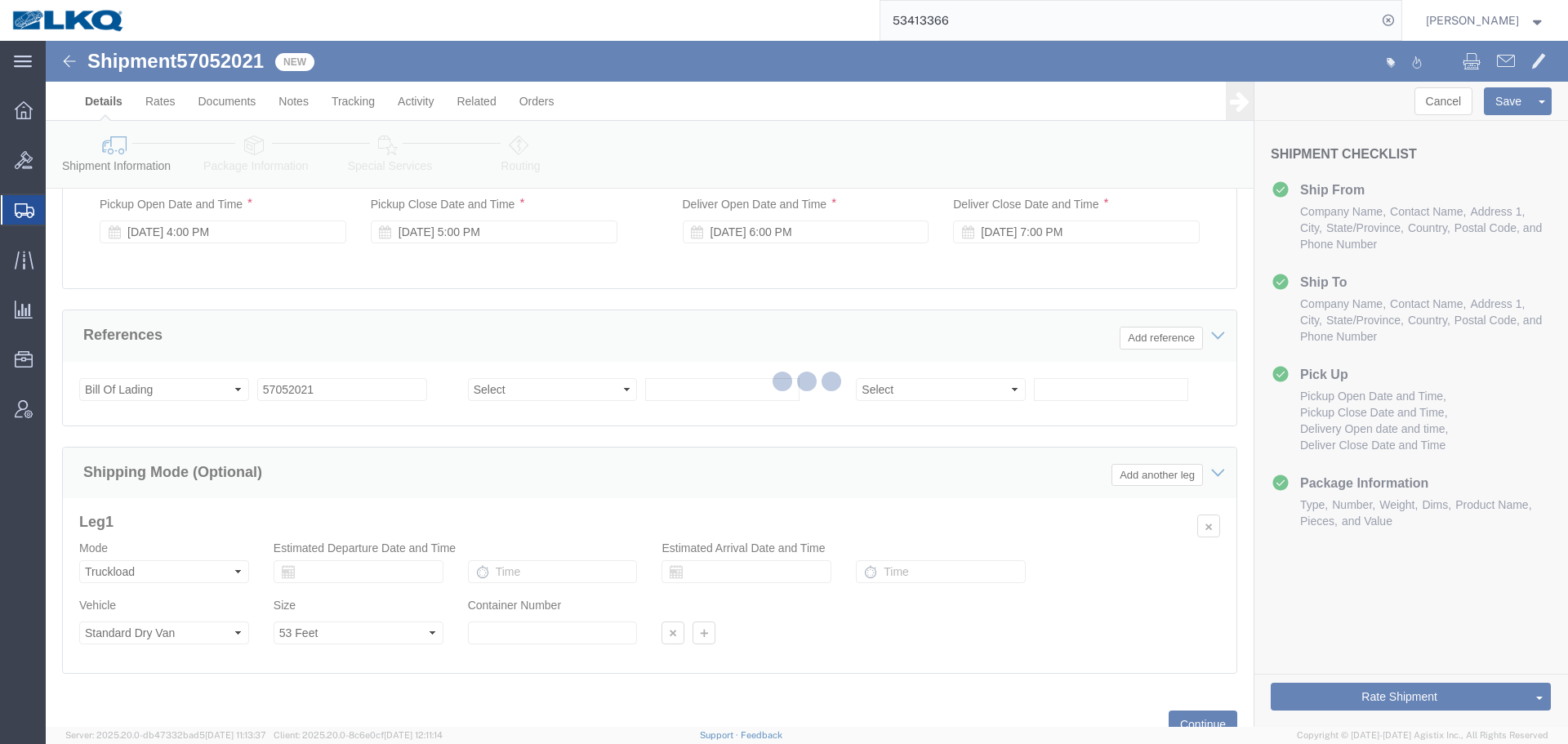
select select "27600"
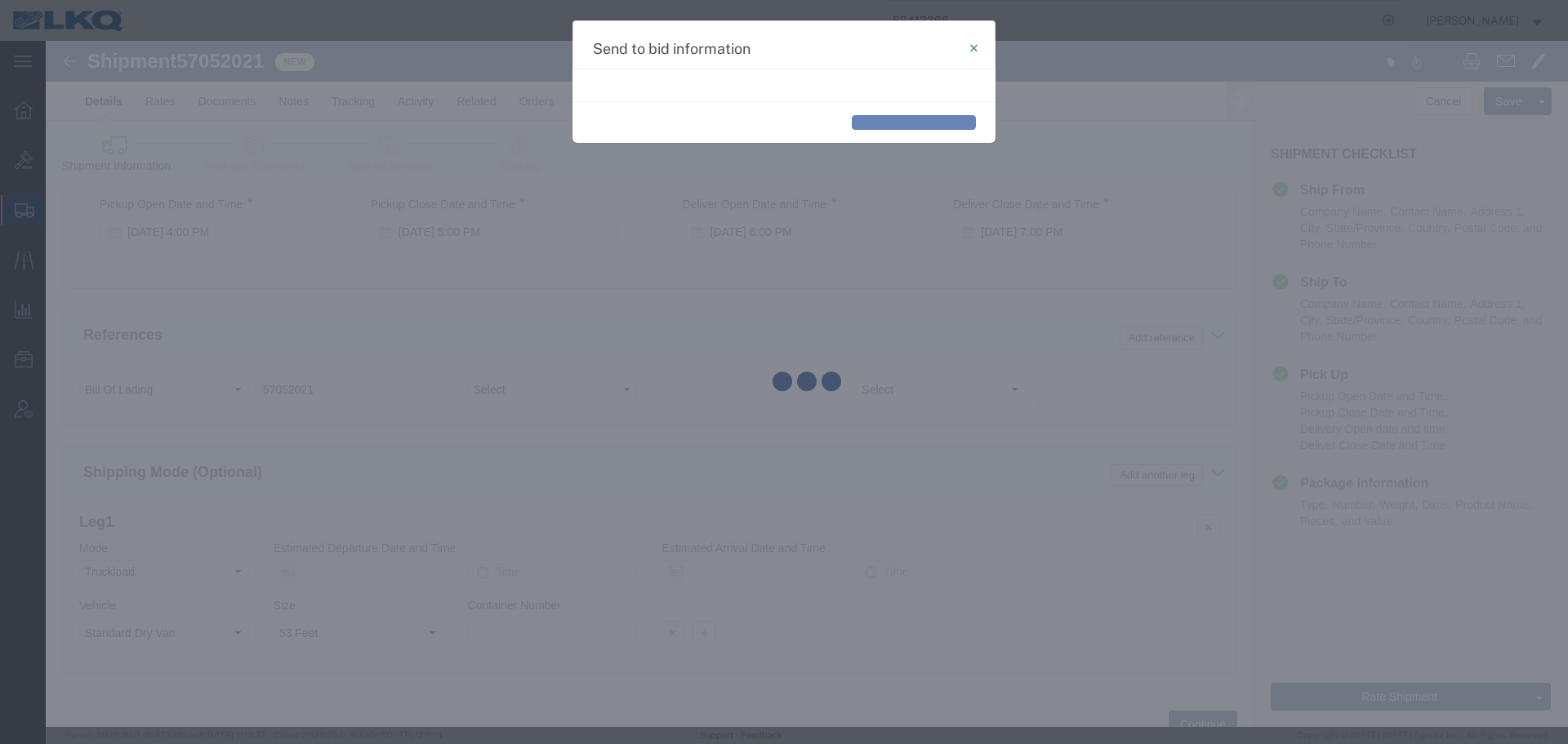
select select "TL"
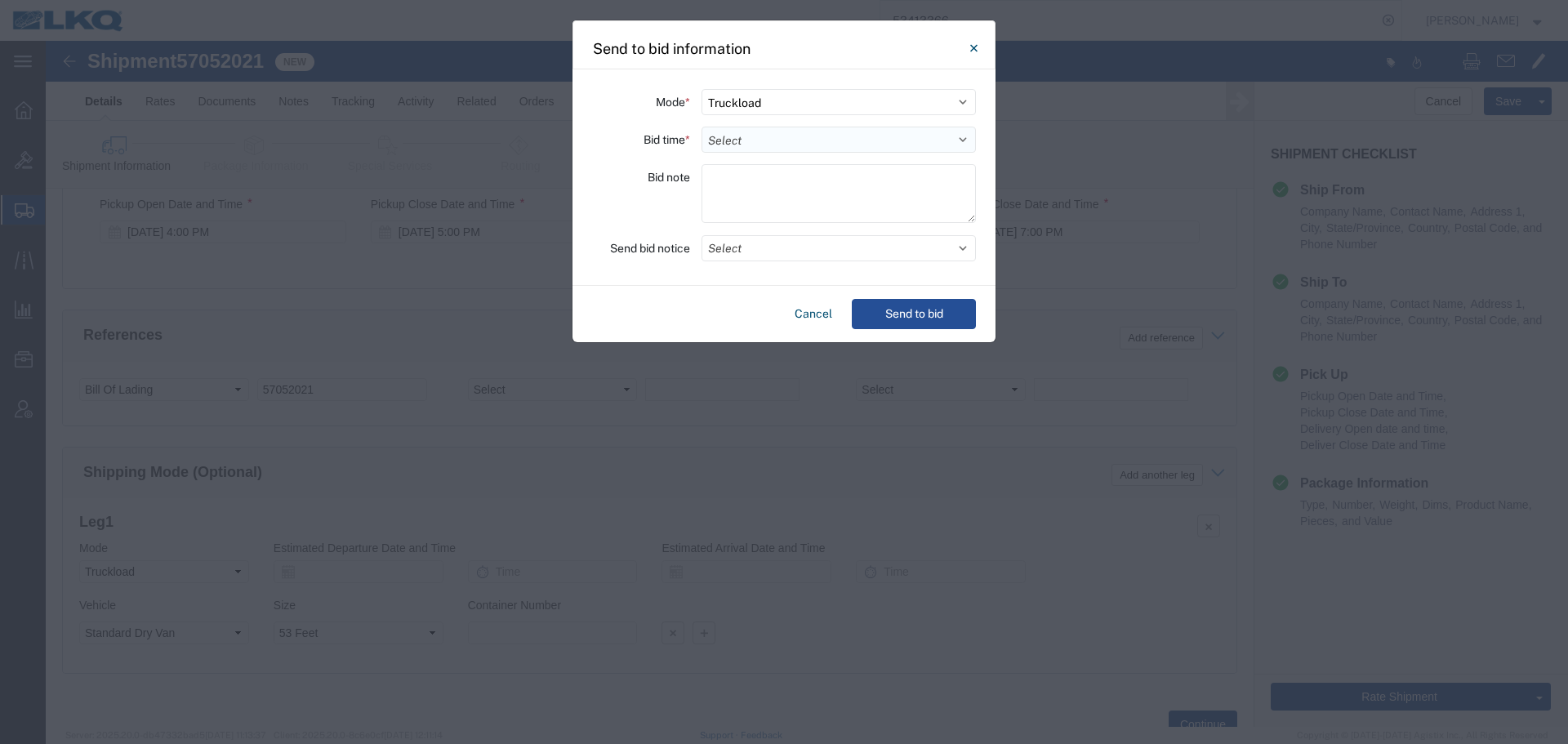
click at [771, 141] on select "Select 30 Min (Rush) 1 Hour (Rush) 2 Hours (Rush) 4 Hours (Rush) 8 Hours (Rush)…" at bounding box center [838, 140] width 275 height 26
select select "4"
click at [701, 126] on select "Select 30 Min (Rush) 1 Hour (Rush) 2 Hours (Rush) 4 Hours (Rush) 8 Hours (Rush)…" at bounding box center [838, 140] width 275 height 26
click at [759, 244] on button "Select" at bounding box center [838, 248] width 275 height 26
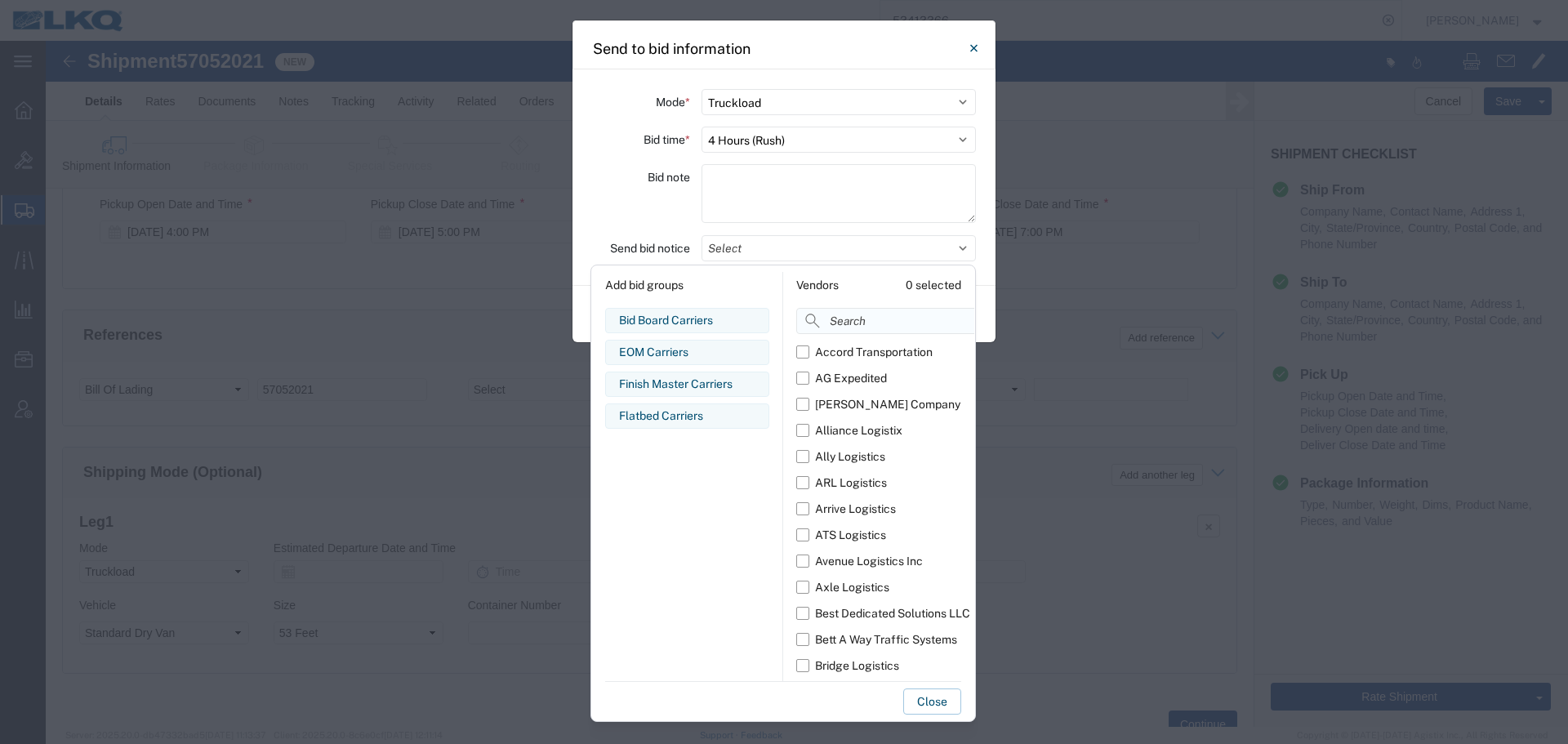
click at [833, 317] on input at bounding box center [921, 320] width 251 height 26
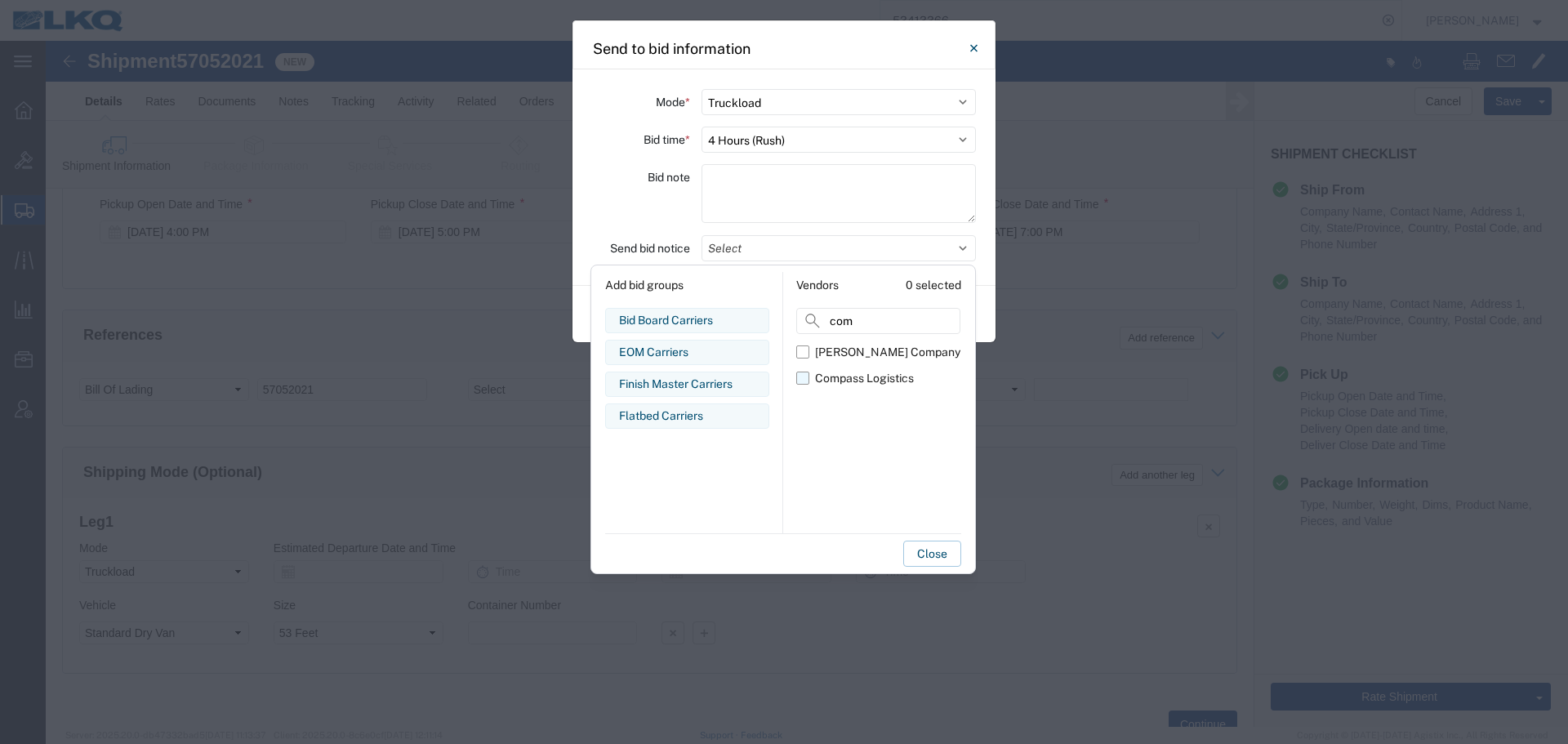
type input "com"
click at [824, 374] on div "Compass Logistics" at bounding box center [863, 379] width 98 height 17
click at [0, 0] on input "Compass Logistics" at bounding box center [0, 0] width 0 height 0
click at [642, 211] on div "Bid note" at bounding box center [641, 196] width 98 height 64
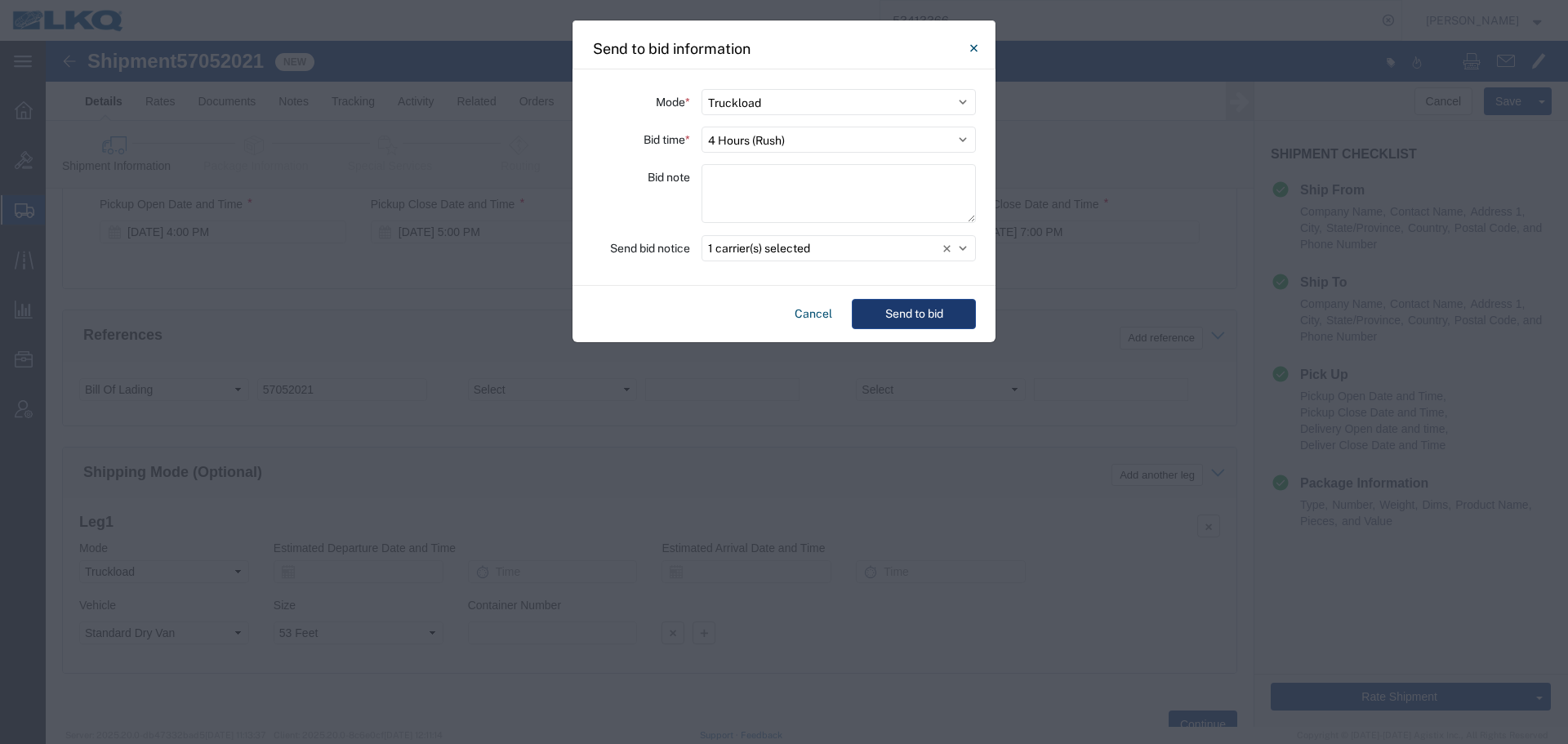
click at [897, 306] on button "Send to bid" at bounding box center [914, 314] width 124 height 30
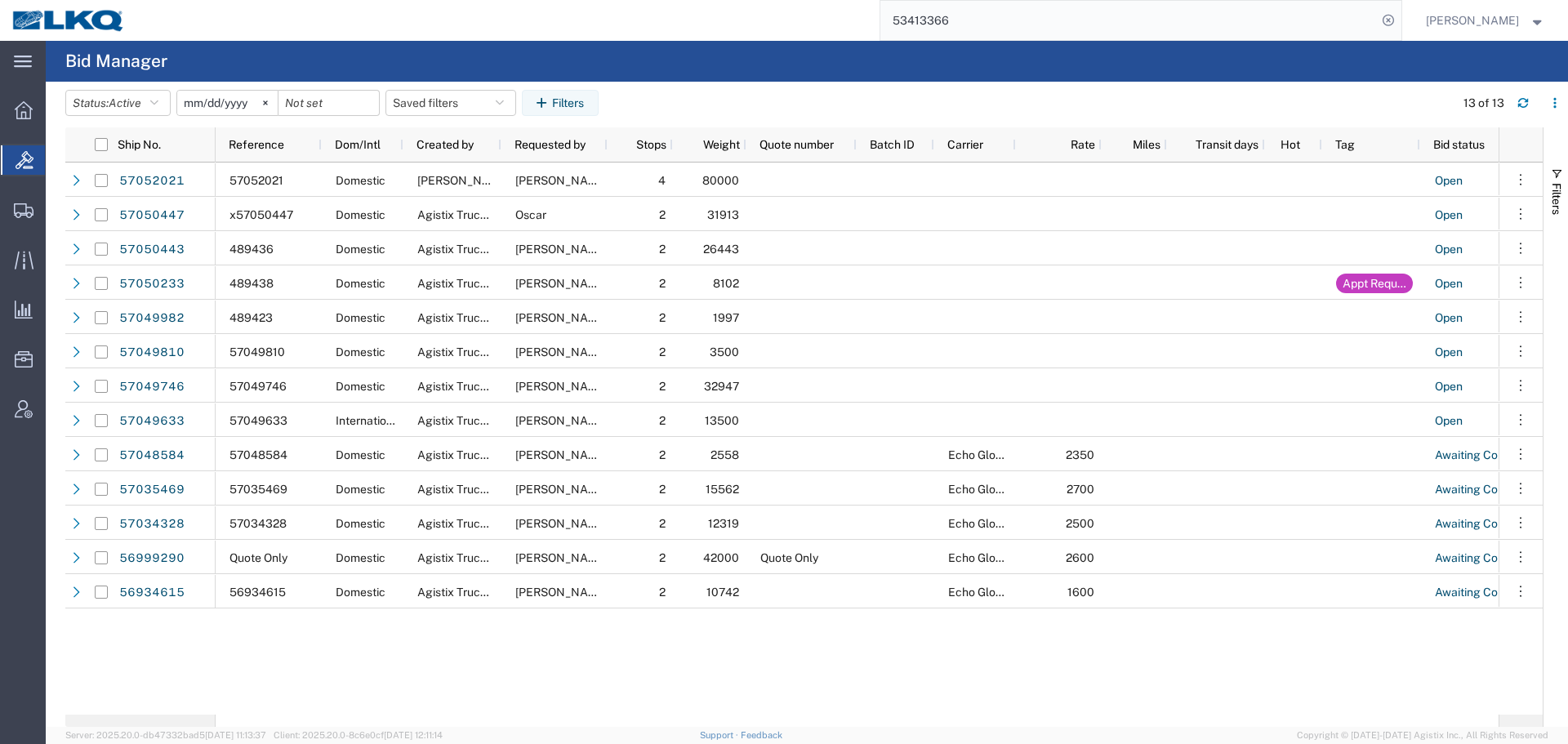
click at [1039, 42] on agx-page-header "Bid Manager" at bounding box center [807, 62] width 1522 height 41
click at [1038, 20] on input "53413366" at bounding box center [1128, 21] width 497 height 39
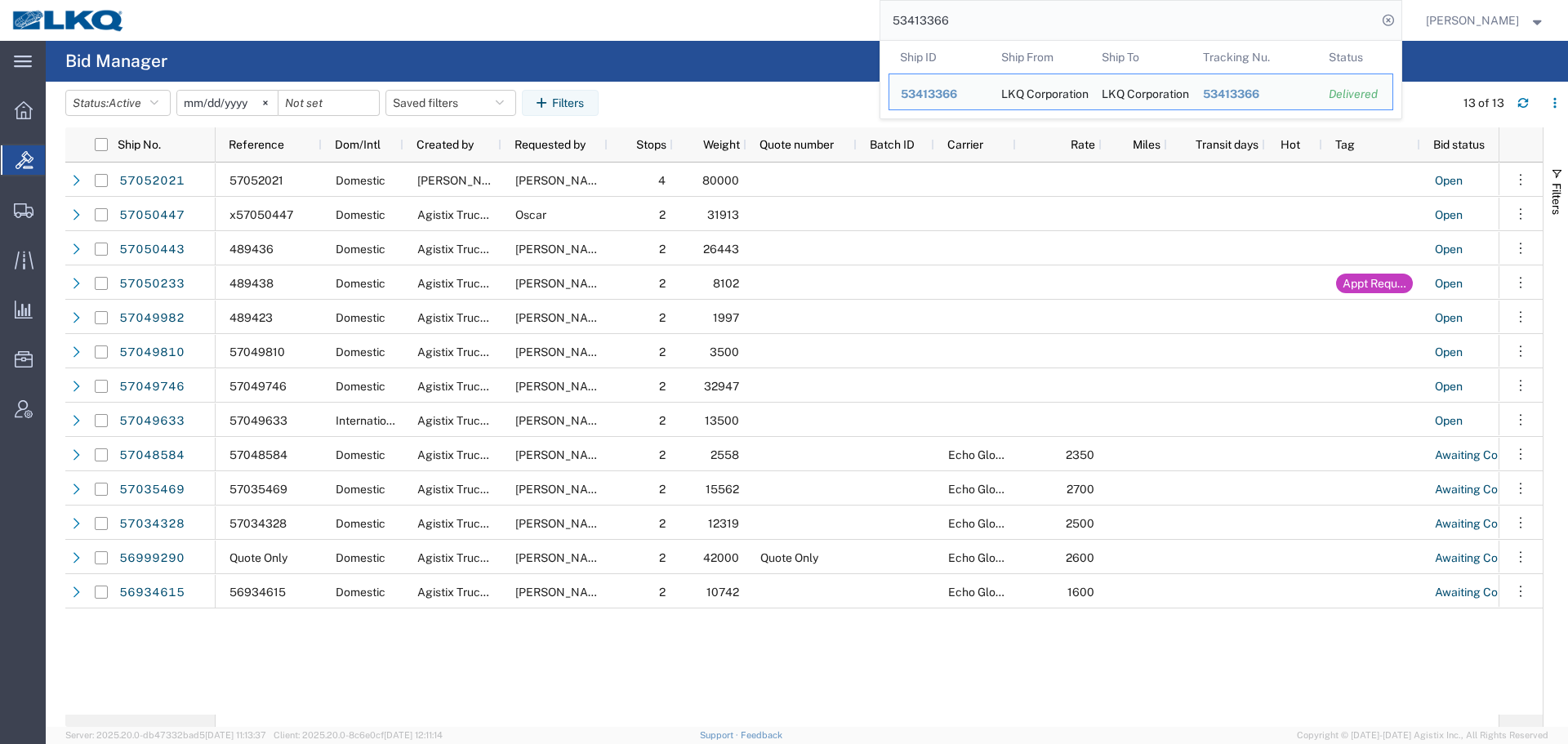
paste input "7024495"
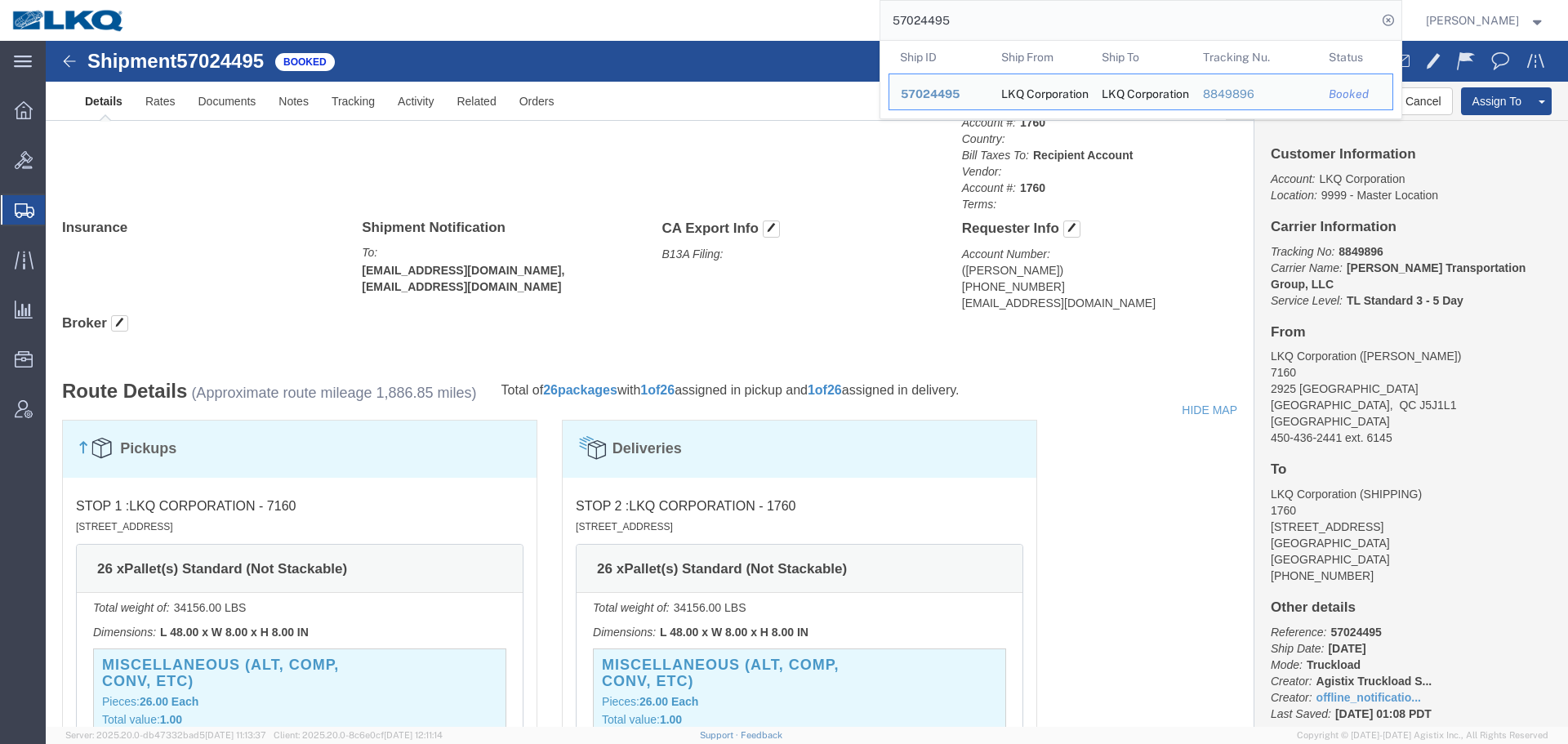
scroll to position [898, 0]
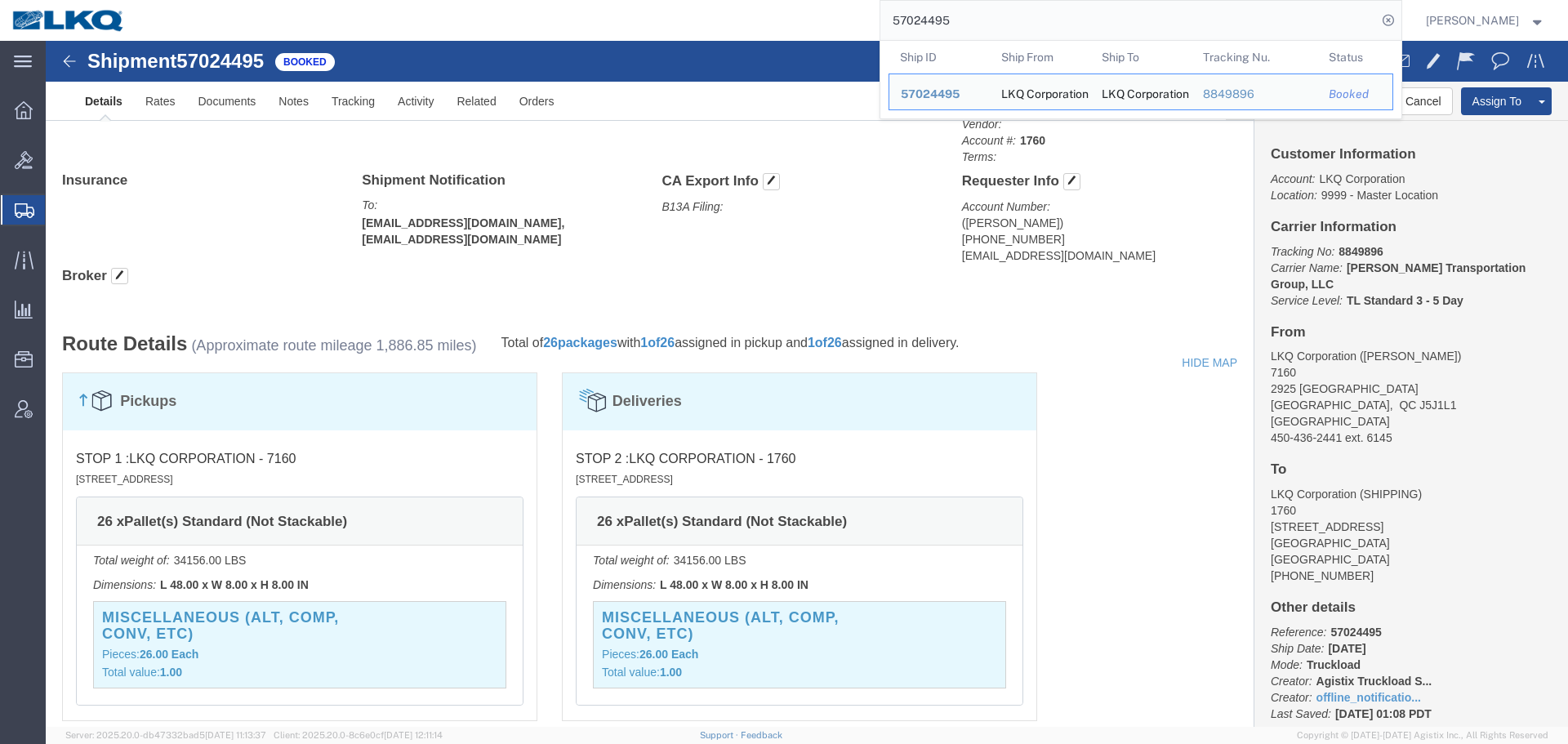
click at [1081, 8] on input "57024495" at bounding box center [1128, 21] width 497 height 39
click at [1085, 26] on input "57024495" at bounding box center [1128, 21] width 497 height 39
paste input "69672"
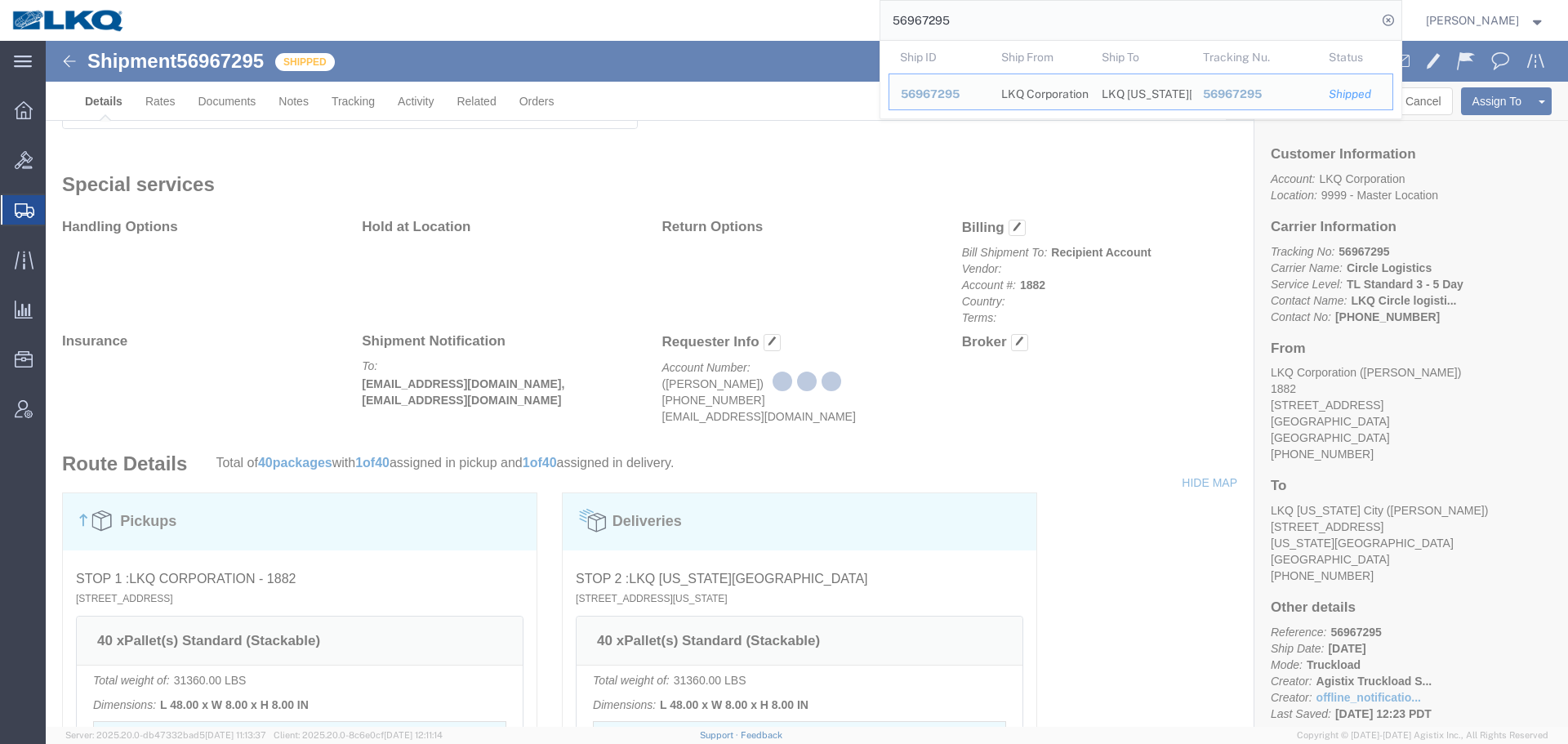
scroll to position [80, 0]
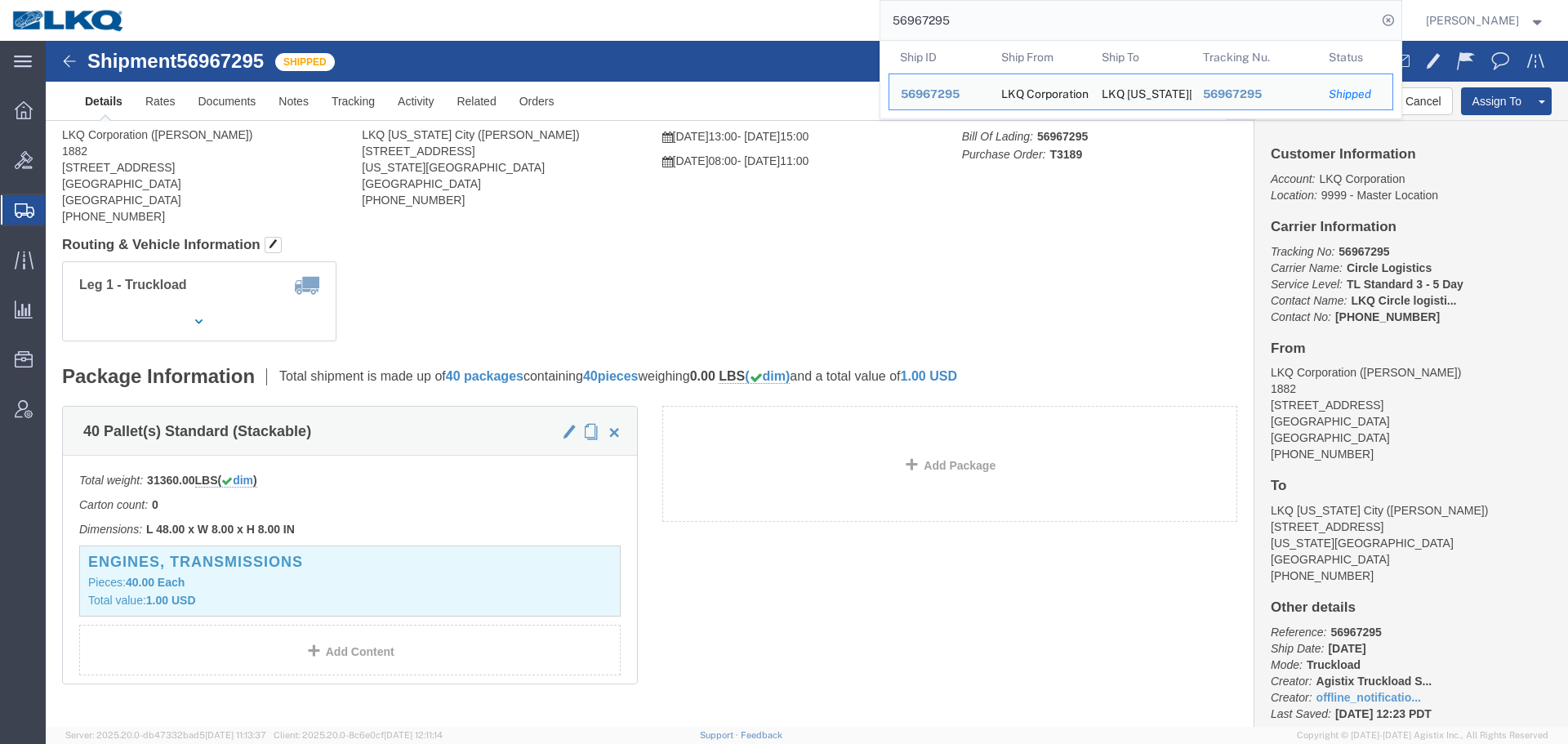
click address "LKQ Kansas City (Jared Brown) 555 River Park Dr Kansas City, KS 66105 United St…"
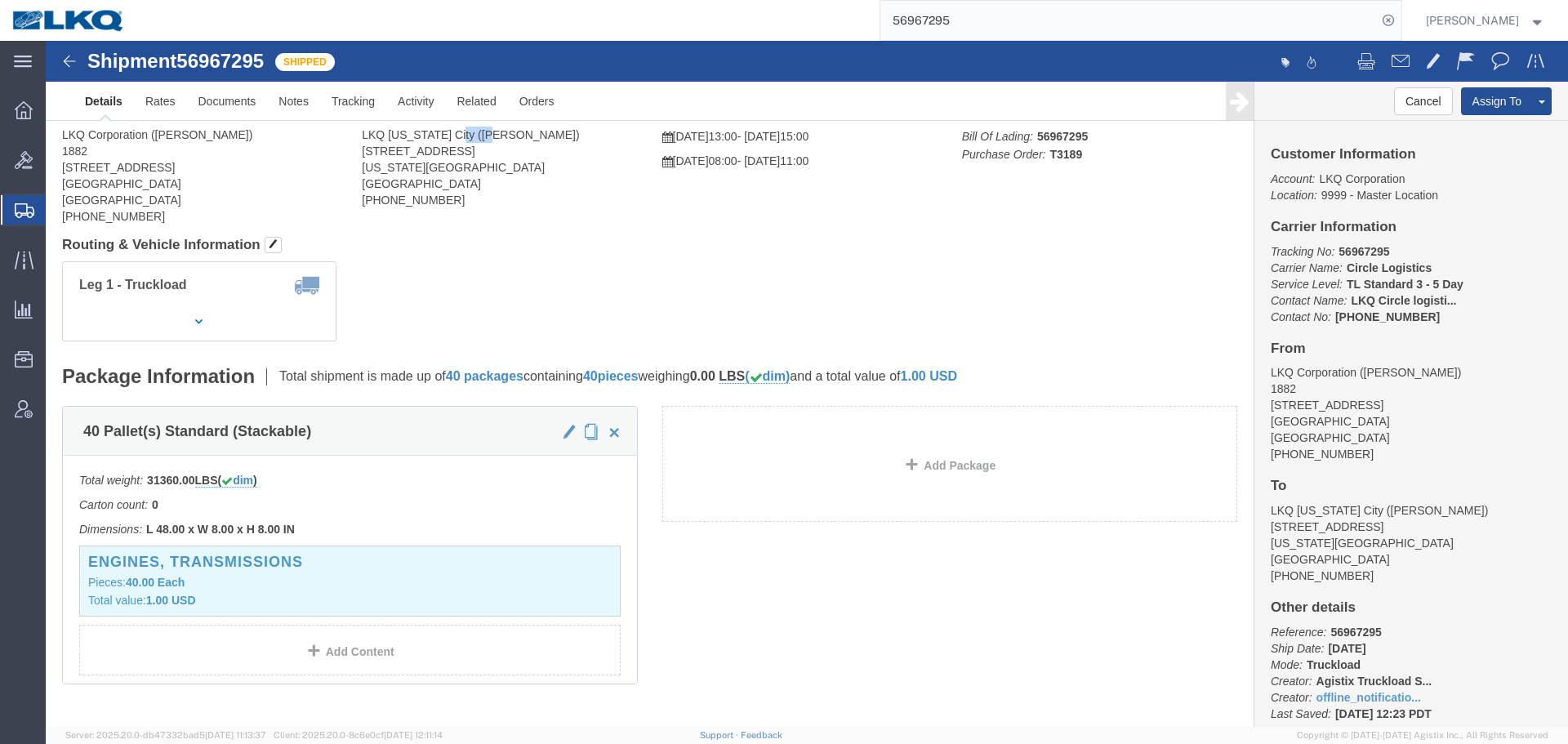
click address "LKQ Kansas City (Jared Brown) 555 River Park Dr Kansas City, KS 66105 United St…"
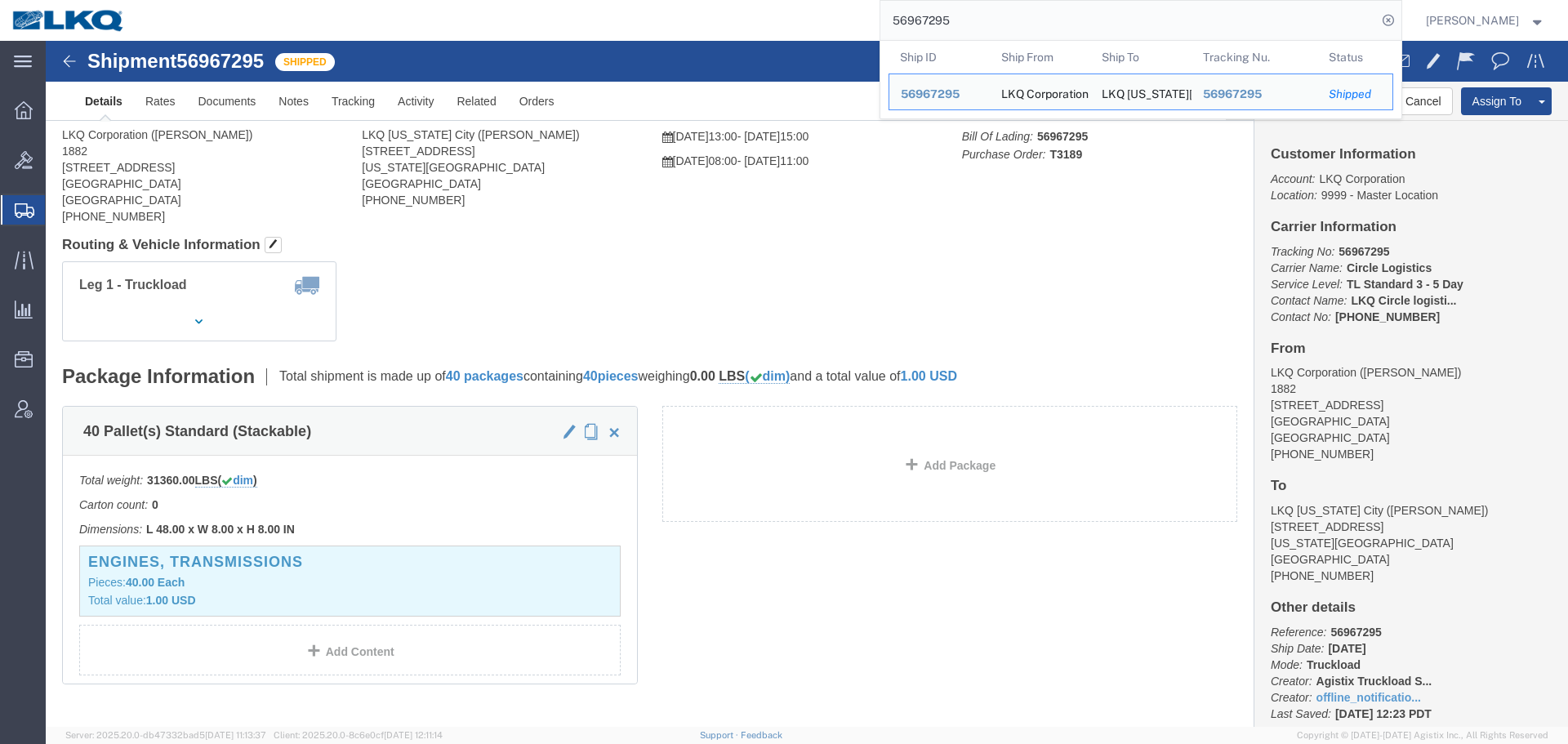
click at [1064, 3] on input "56967295" at bounding box center [1128, 21] width 497 height 39
paste input "7052001"
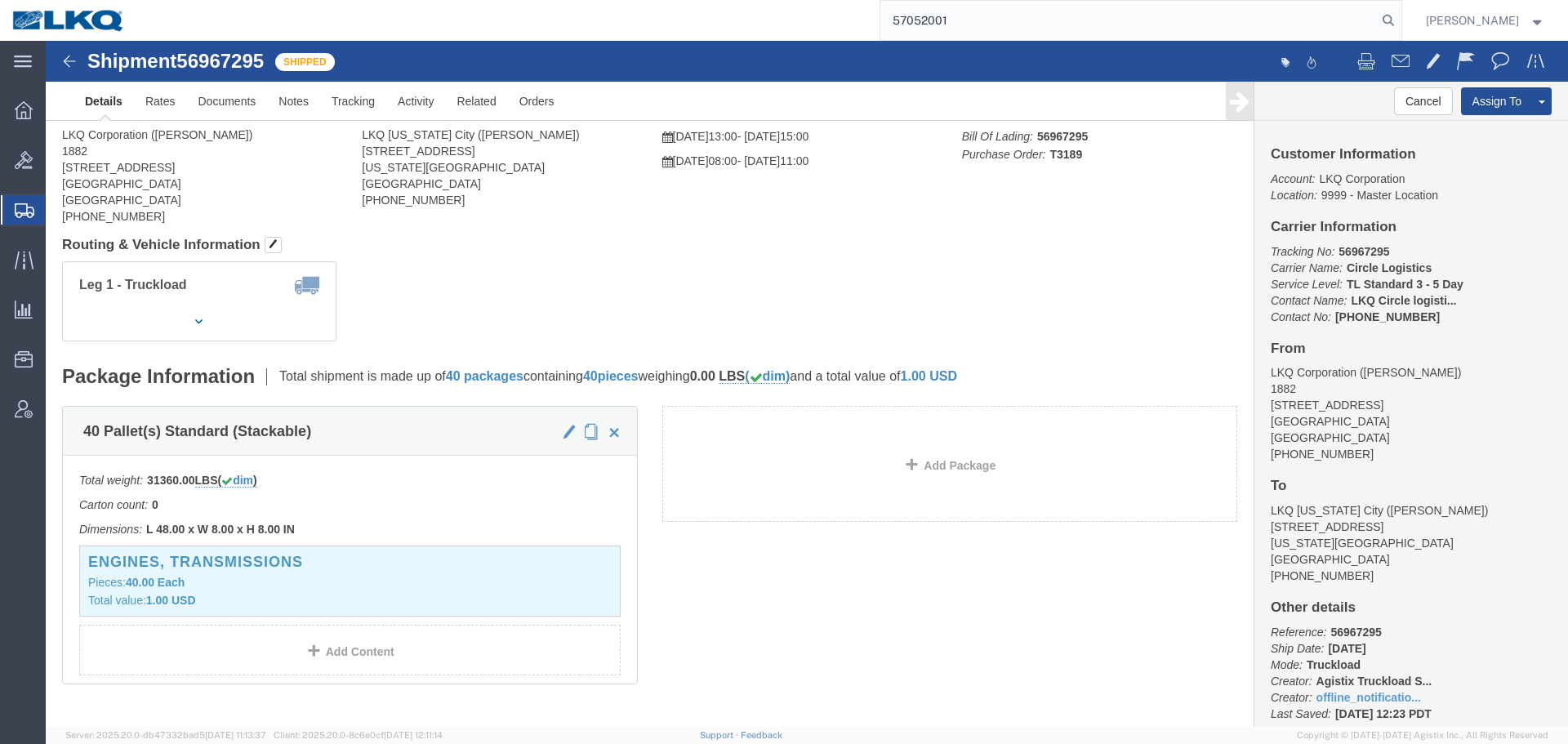
type input "57052001"
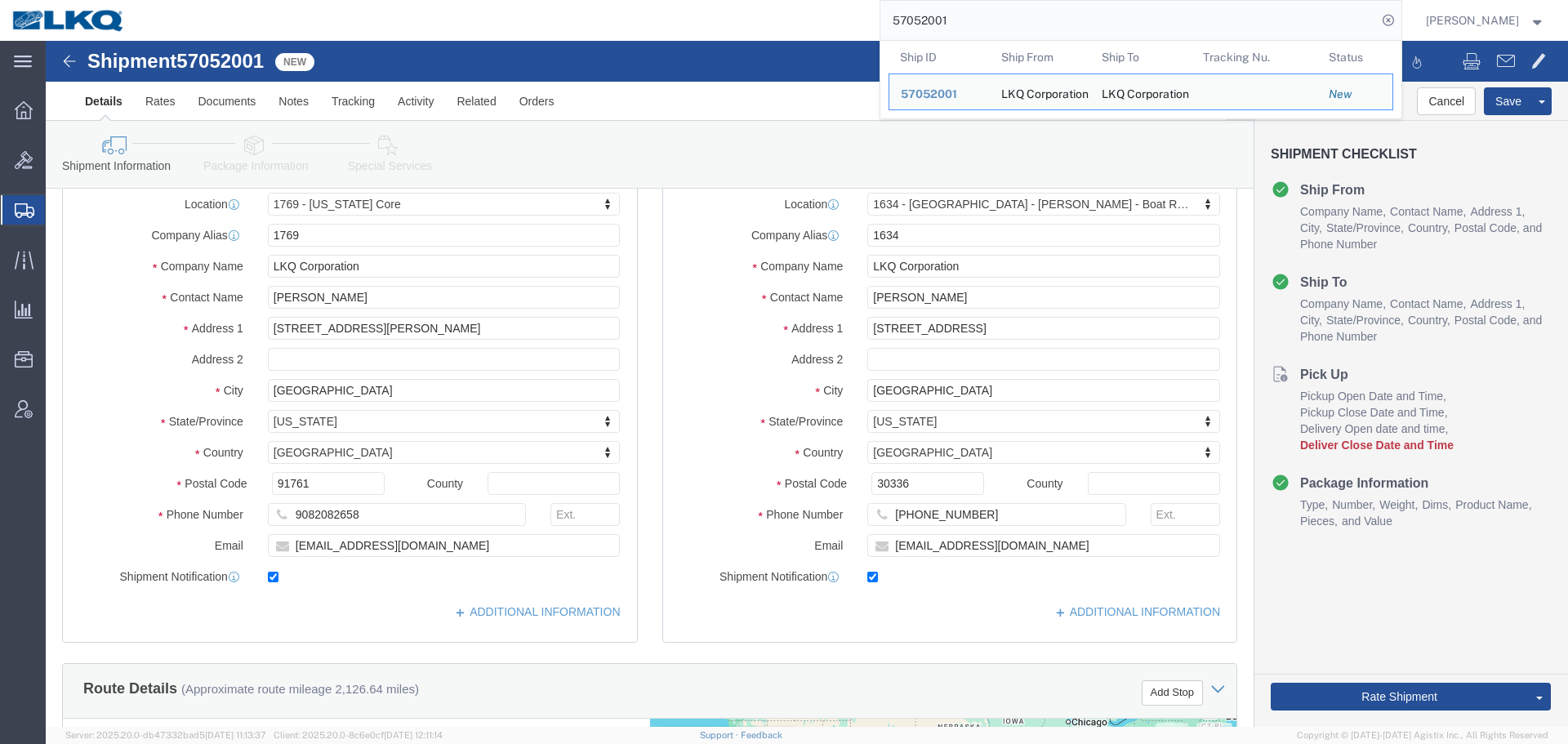
select select "28716"
select select "28712"
click div "Shipment Information Package Information Special Services Loading Routing"
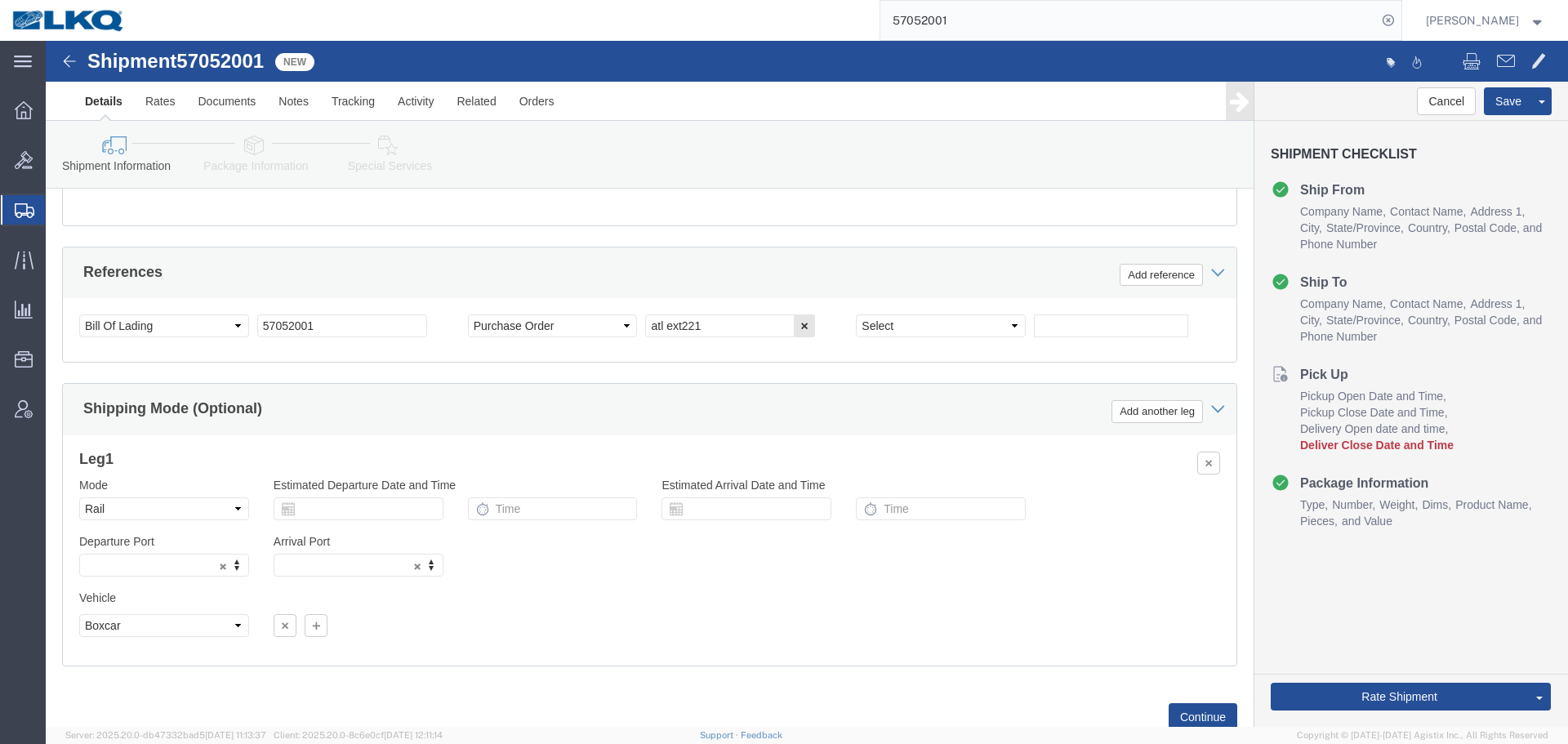
scroll to position [570, 0]
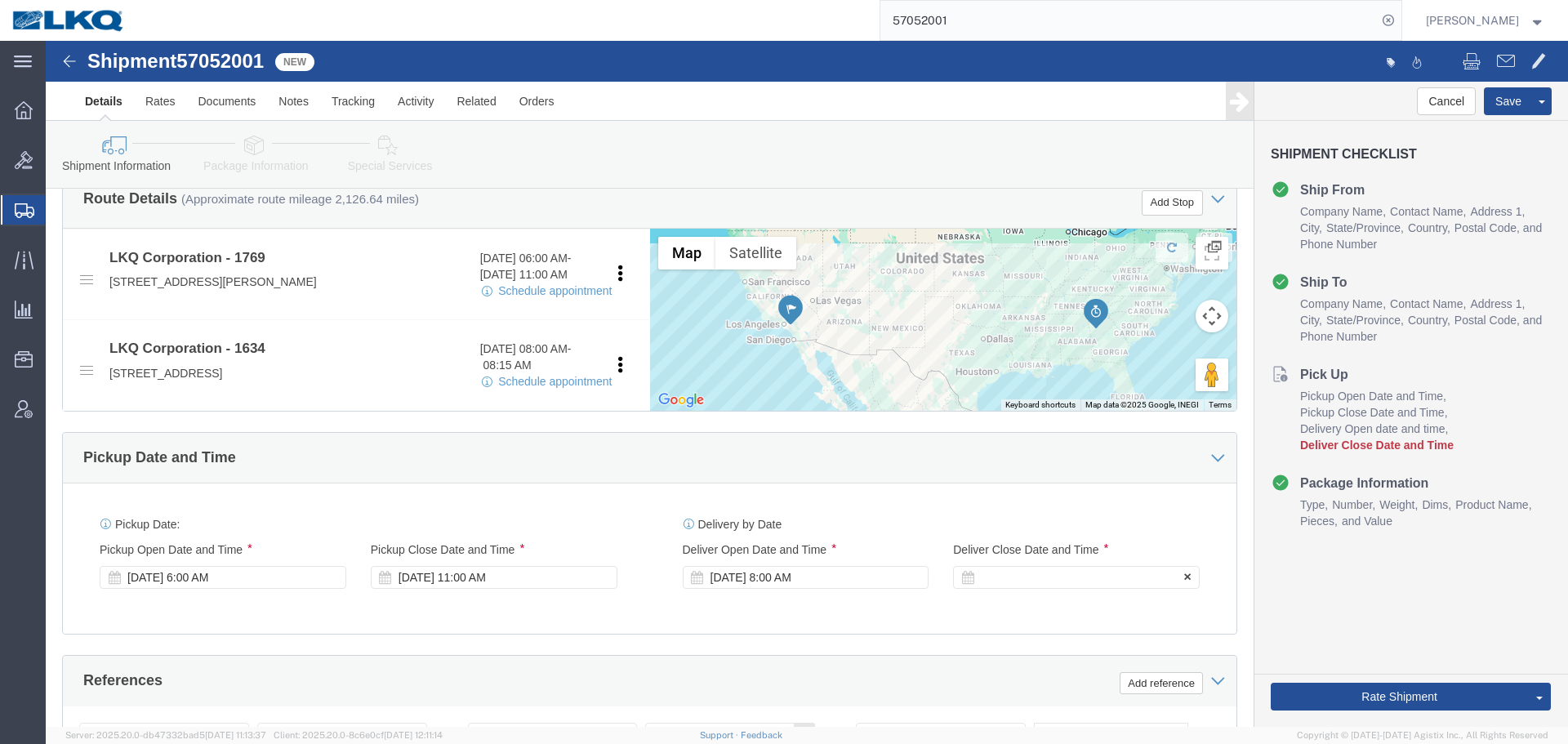
click div
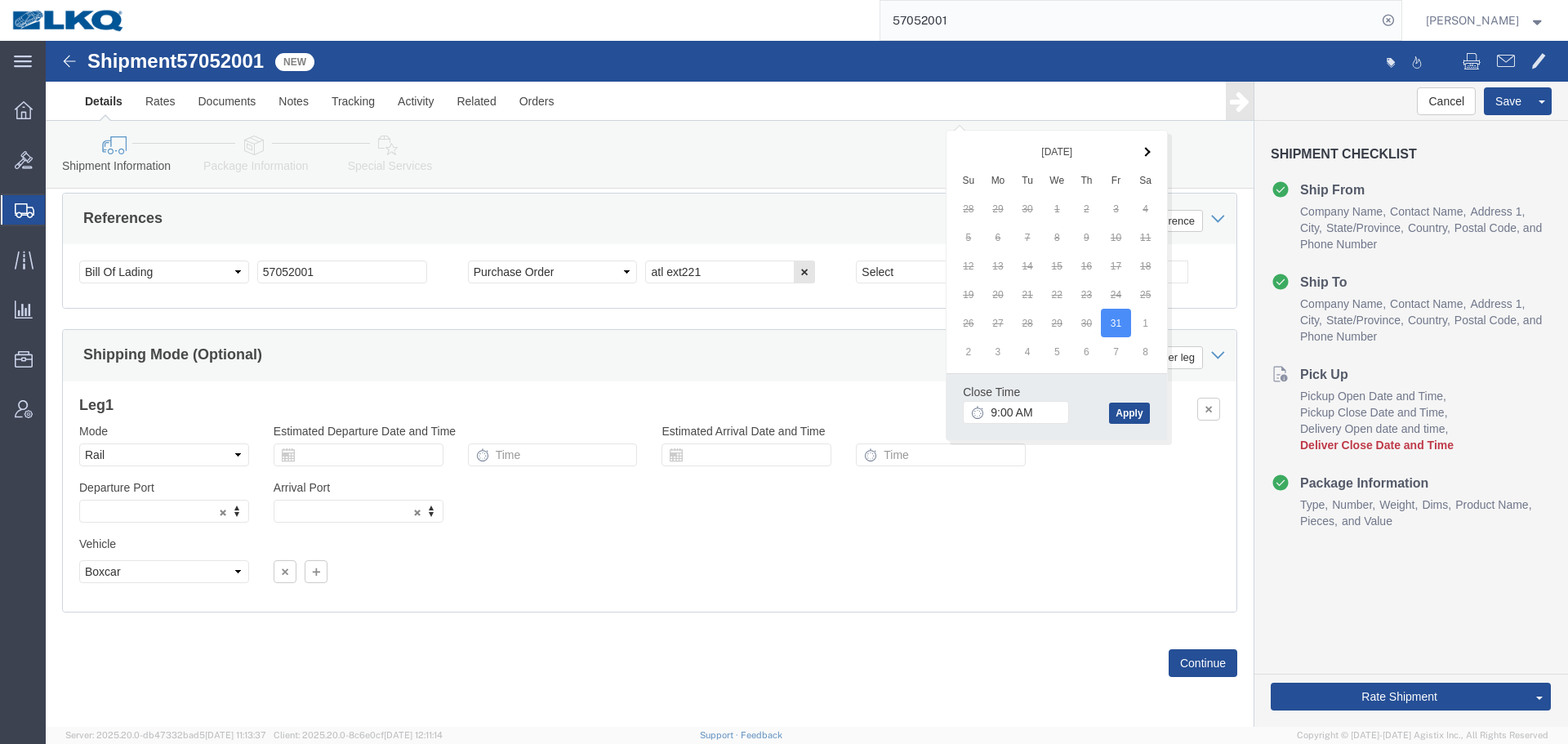
click div "Close Time 9:00 AM"
click input "9:00 AM"
type input "8:01 AM"
click button "Apply"
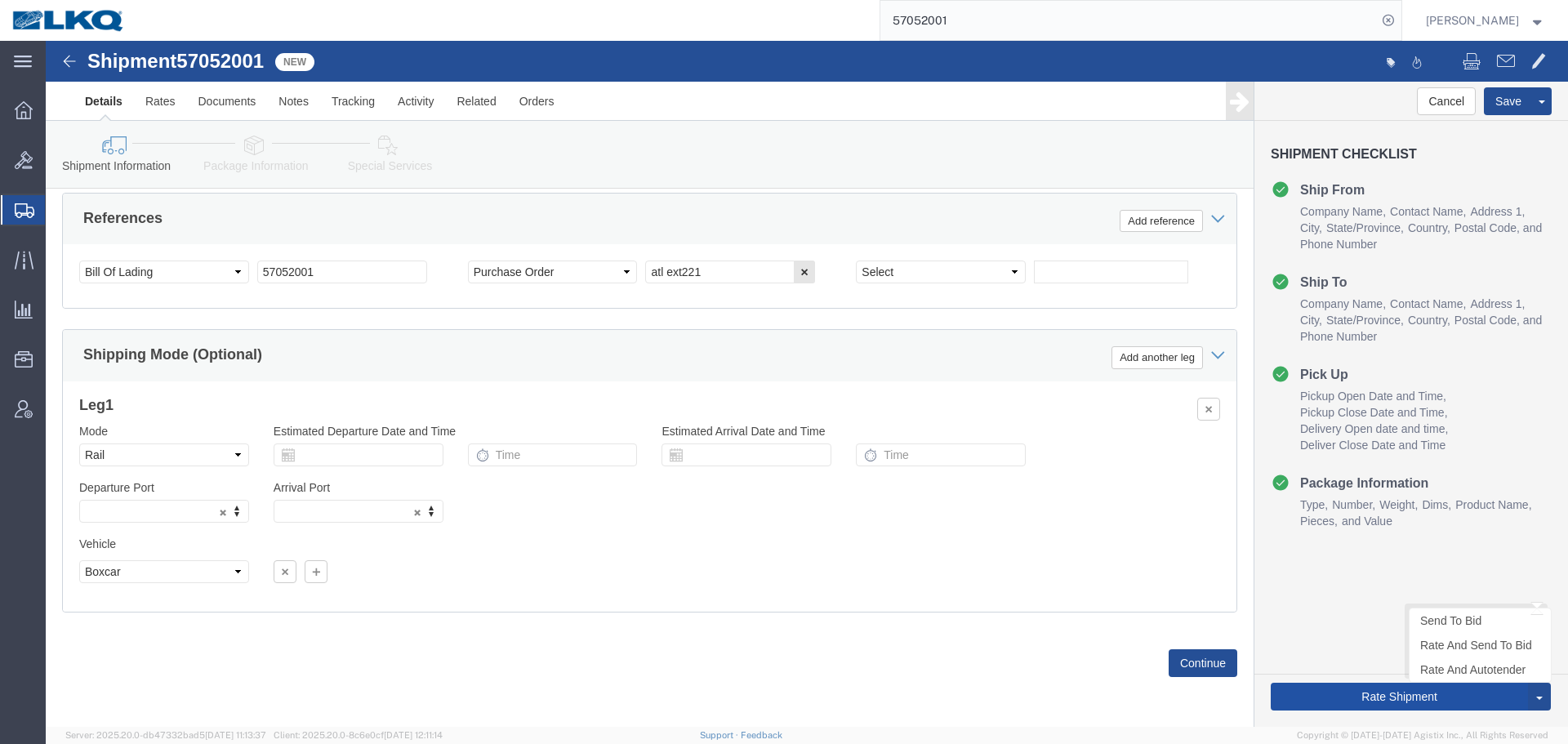
click button "Rate Shipment"
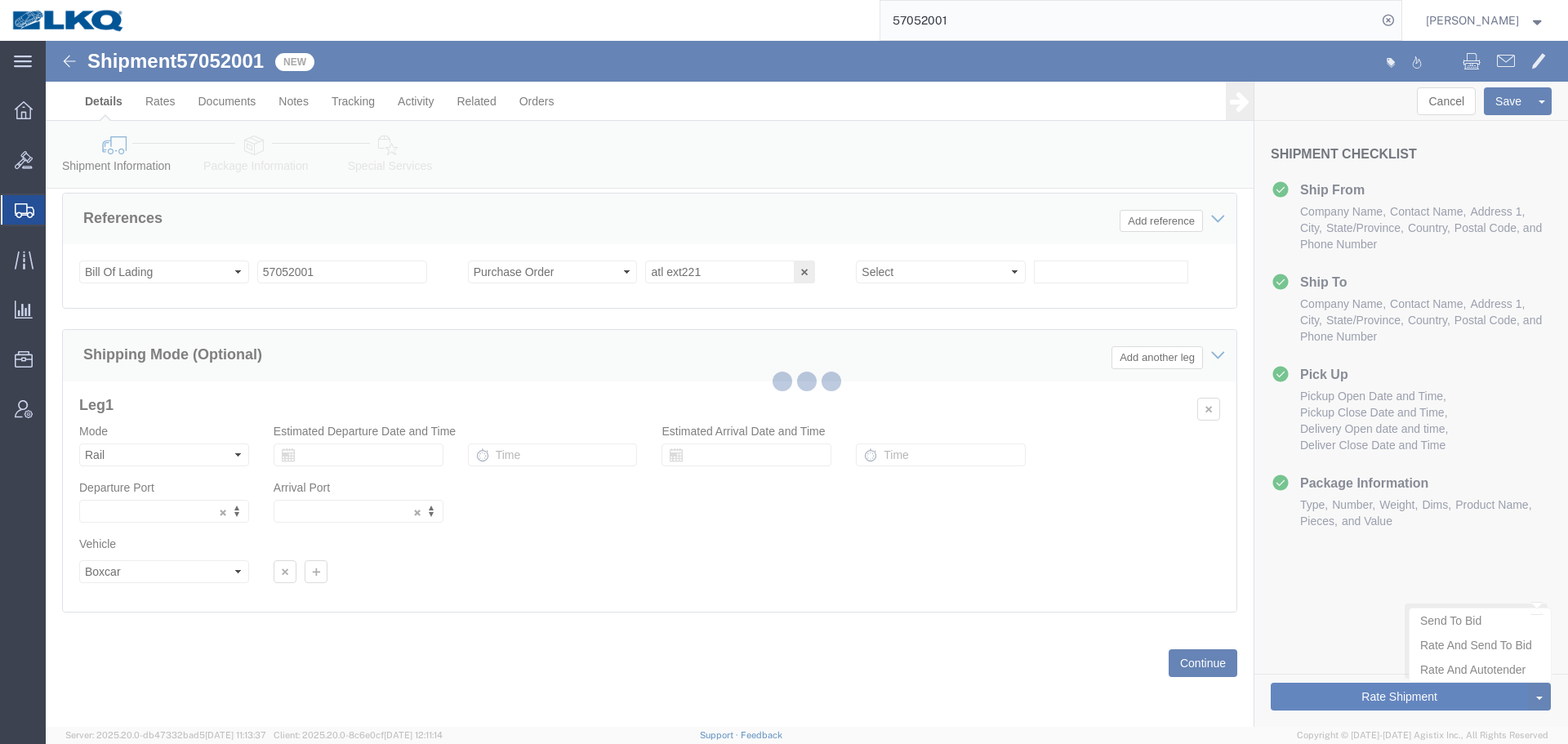
type button "Rate Shipment"
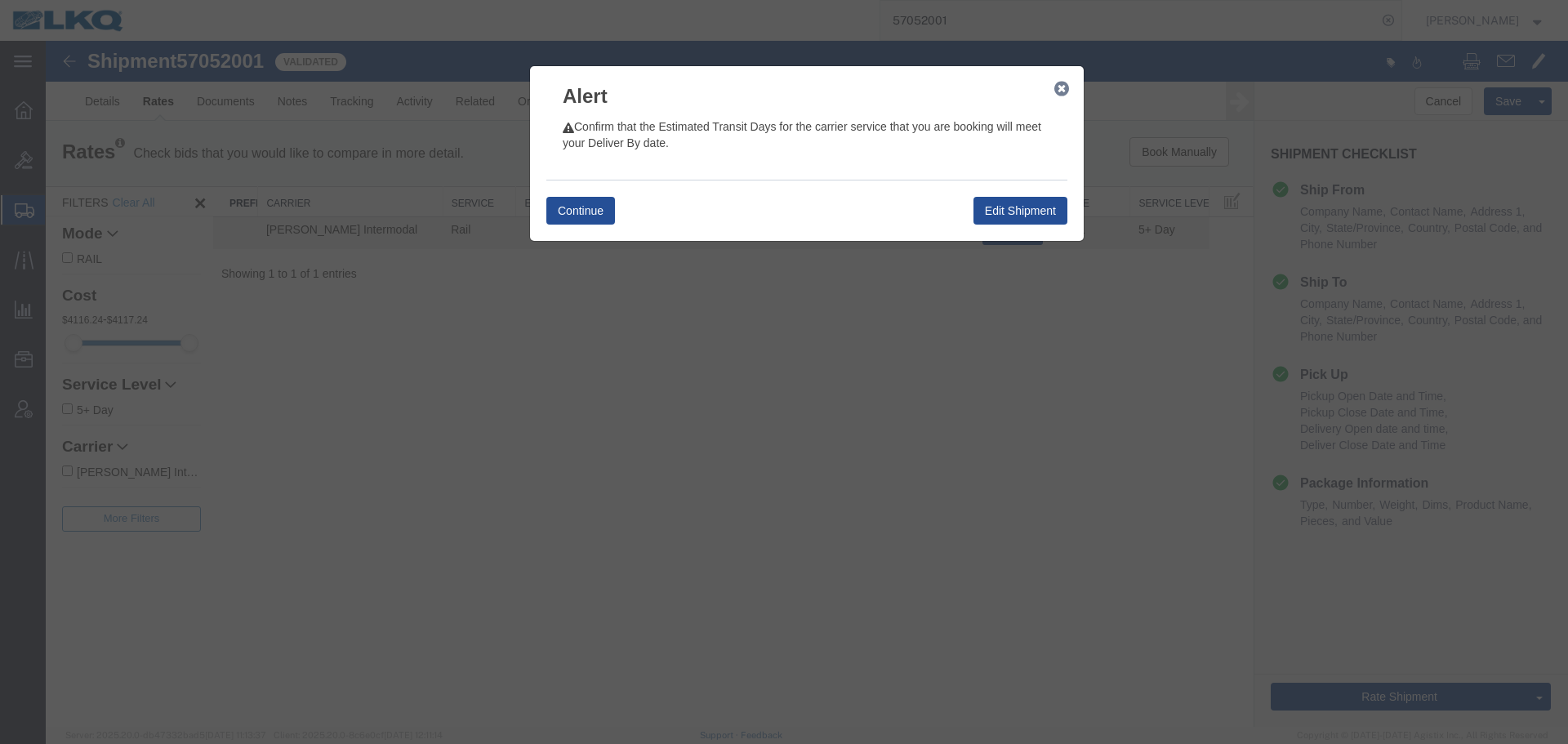
click at [1062, 82] on icon "button" at bounding box center [1062, 89] width 15 height 13
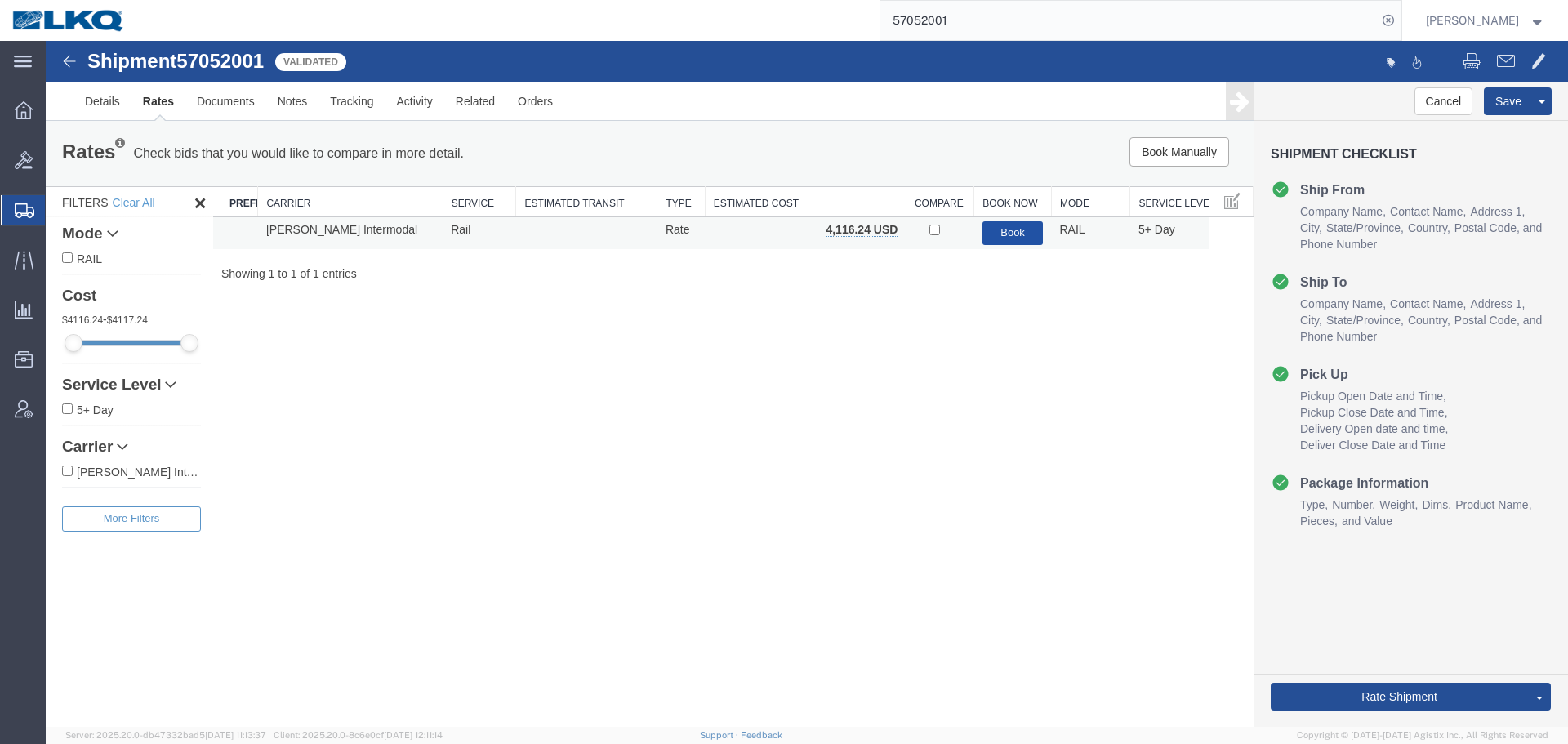
click at [991, 239] on button "Book" at bounding box center [1012, 232] width 61 height 23
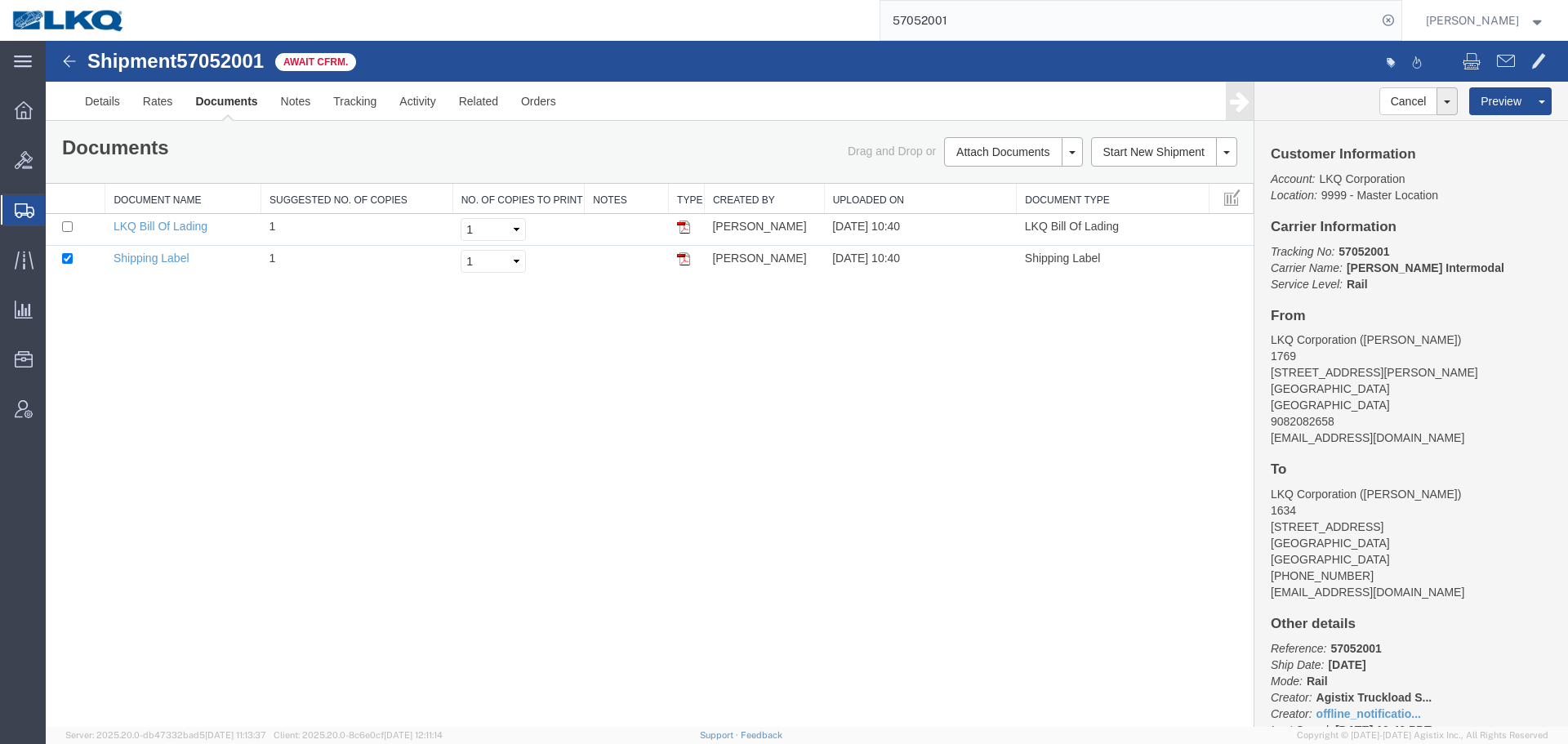
click at [812, 390] on div "Shipment 57052001 2 of 2 Await Cfrm. Details Rates Documents Notes Tracking Act…" at bounding box center [807, 384] width 1522 height 686
click at [1068, 458] on div "Shipment 57052001 2 of 2 Await Cfrm. Details Rates Documents Notes Tracking Act…" at bounding box center [807, 384] width 1522 height 686
click at [765, 436] on div "Shipment 57052001 2 of 2 Await Cfrm. Details Rates Documents Notes Tracking Act…" at bounding box center [807, 384] width 1522 height 686
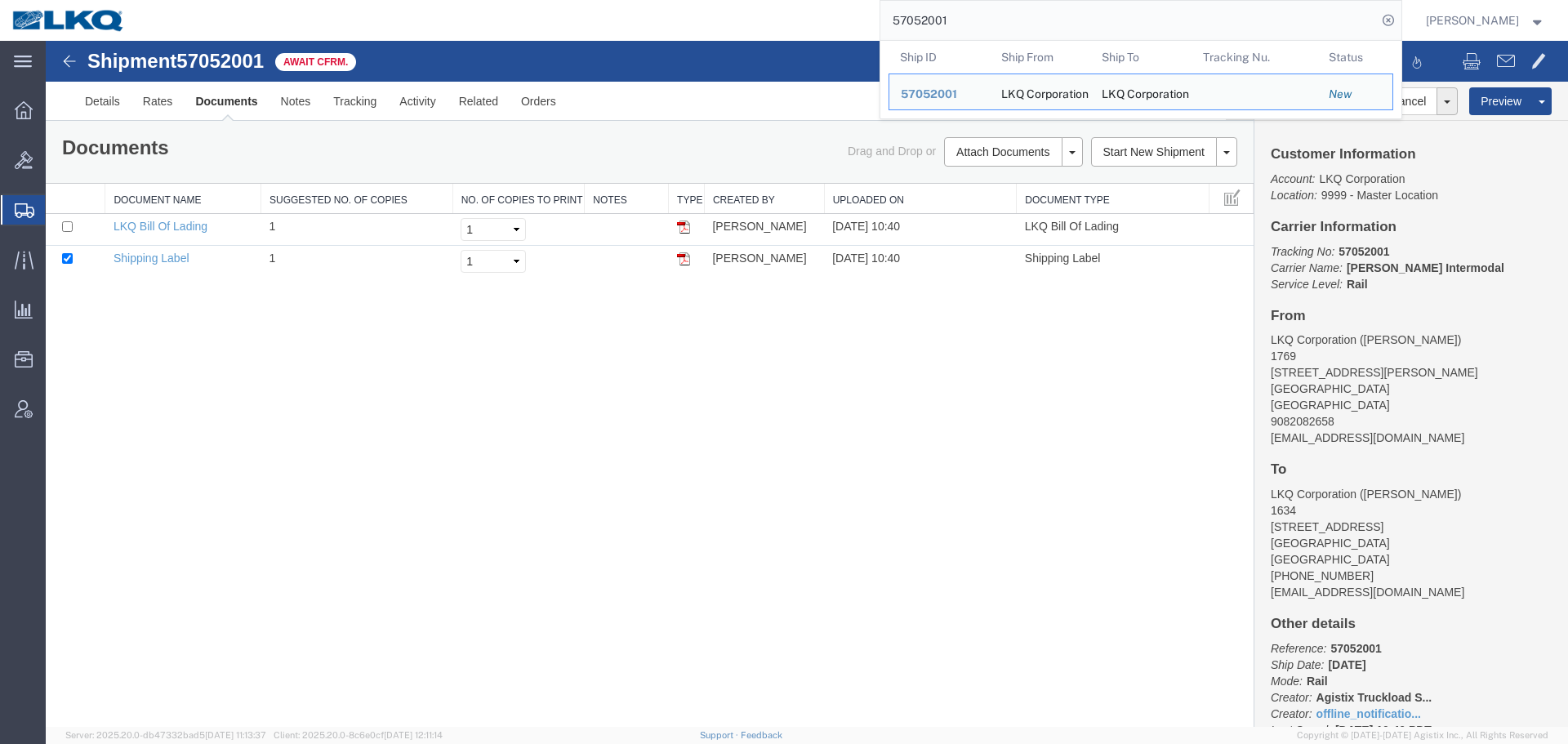
click at [999, 16] on input "57052001" at bounding box center [1128, 21] width 497 height 39
paste input "6967295"
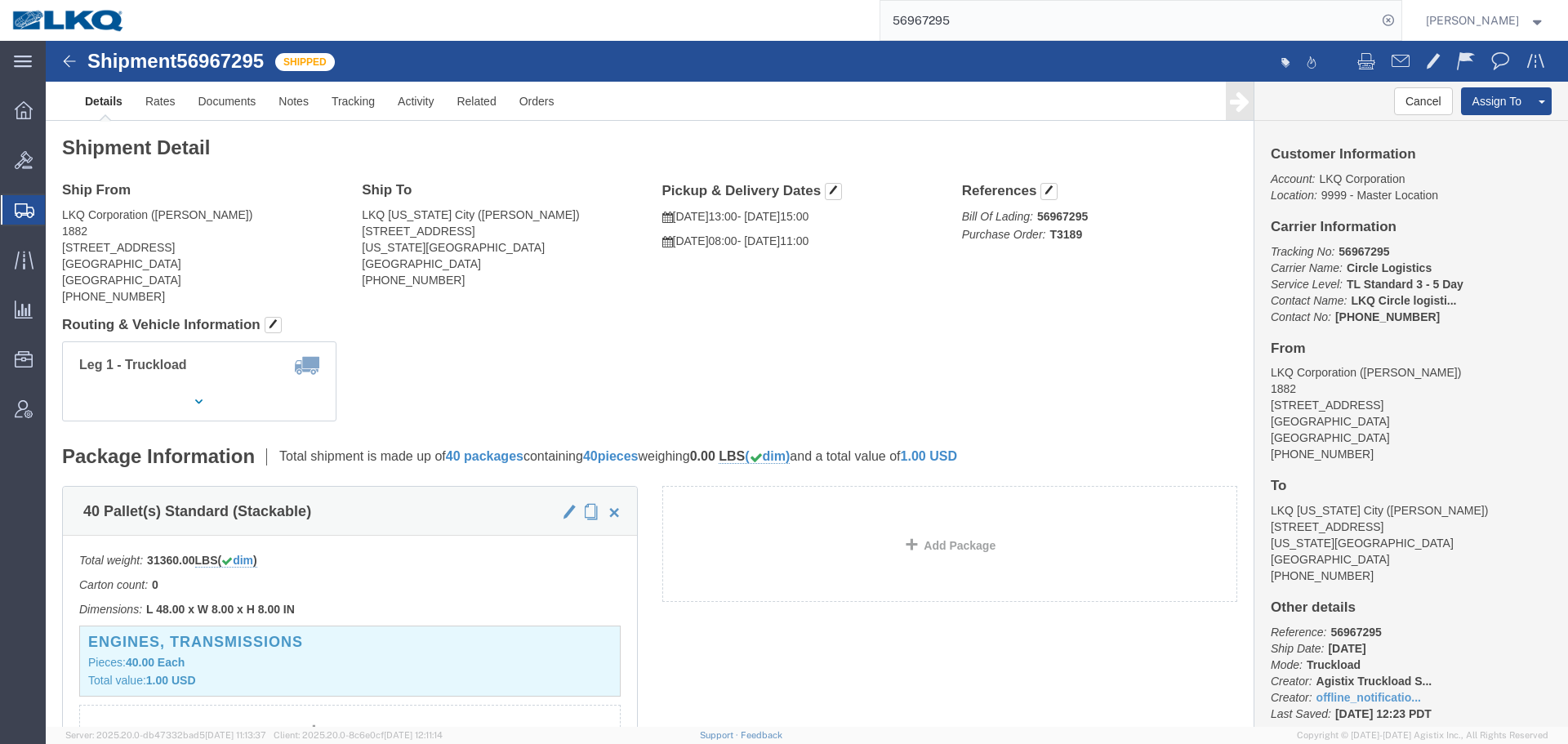
click address "LKQ Kansas City (Jared Brown) 555 River Park Dr Kansas City, KS 66105 United St…"
drag, startPoint x: 374, startPoint y: 207, endPoint x: 307, endPoint y: 210, distance: 67.1
click div "Ship To LKQ Kansas City (Jared Brown) 555 River Park Dr Kansas City, KS 66105 U…"
copy address "Kansas City"
click h4 "Routing & Vehicle Information"
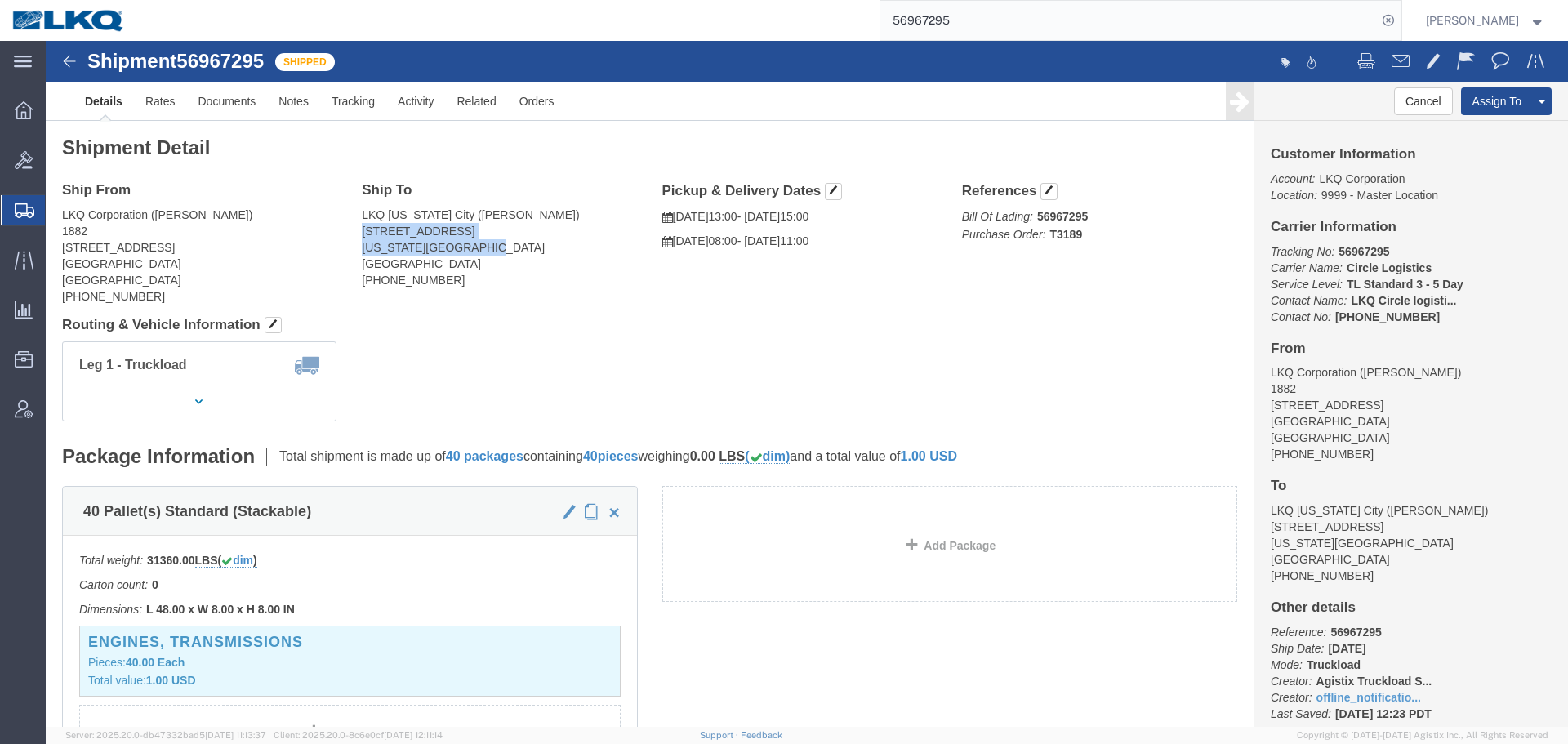
drag, startPoint x: 374, startPoint y: 207, endPoint x: 317, endPoint y: 193, distance: 58.7
click address "LKQ Kansas City (Jared Brown) 555 River Park Dr Kansas City, KS 66105 United St…"
copy address "555 River Park Dr Kansas City, KS 66105"
click at [1069, 7] on input "56967295" at bounding box center [1128, 21] width 497 height 39
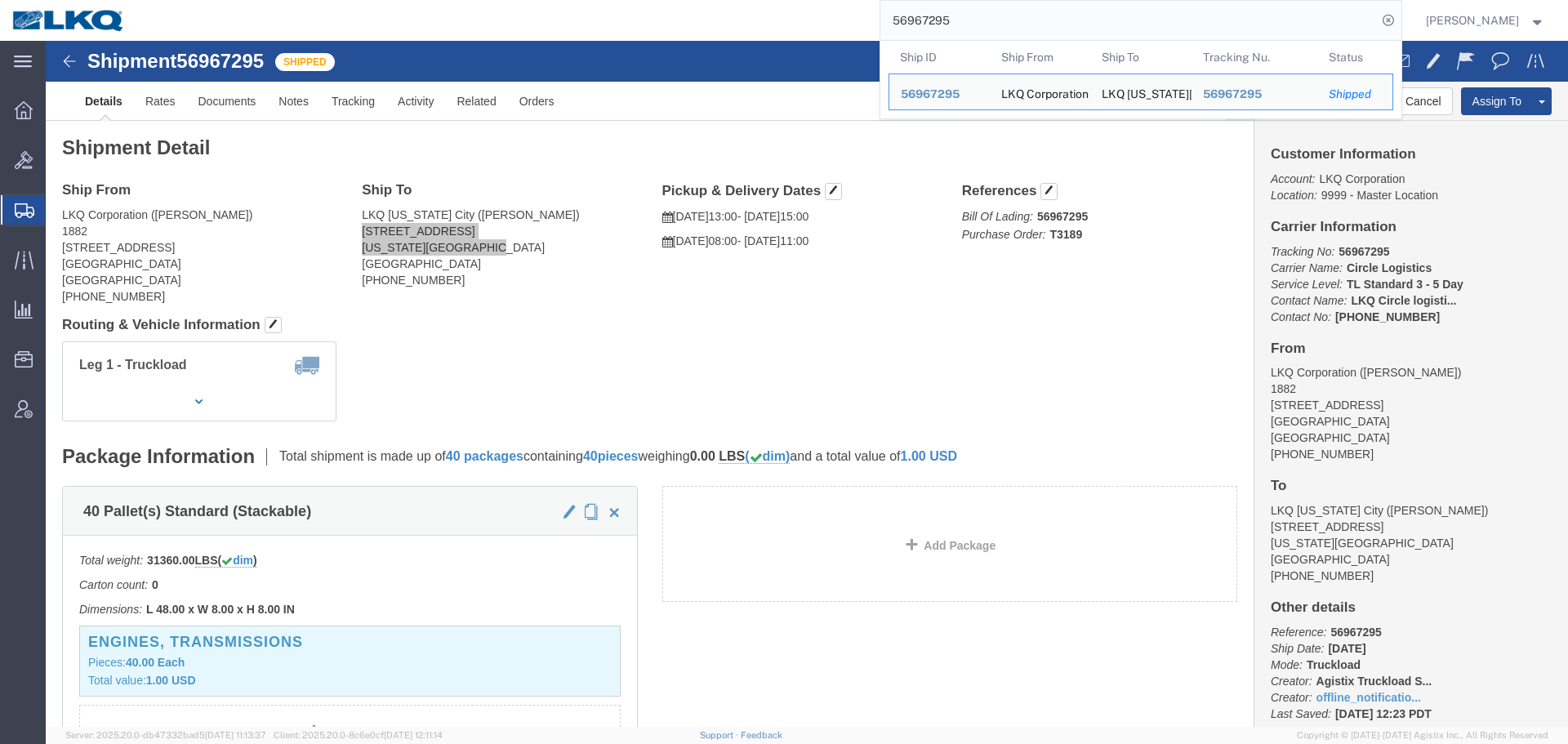
paste input "7049633"
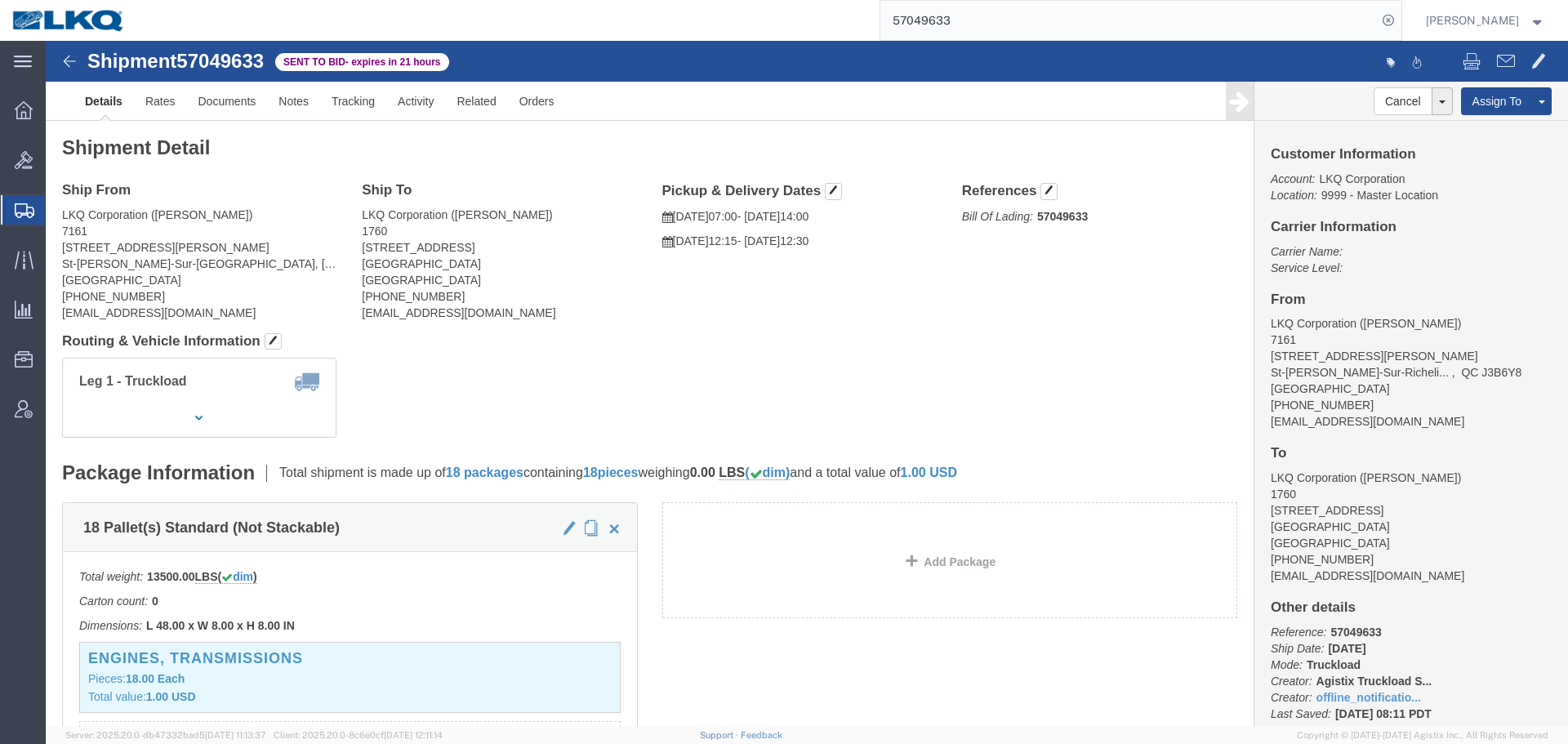
click div "Ship From LKQ Corporation (Sebastien Dion) 7161 1330 Boulevard Jacques-Cartier …"
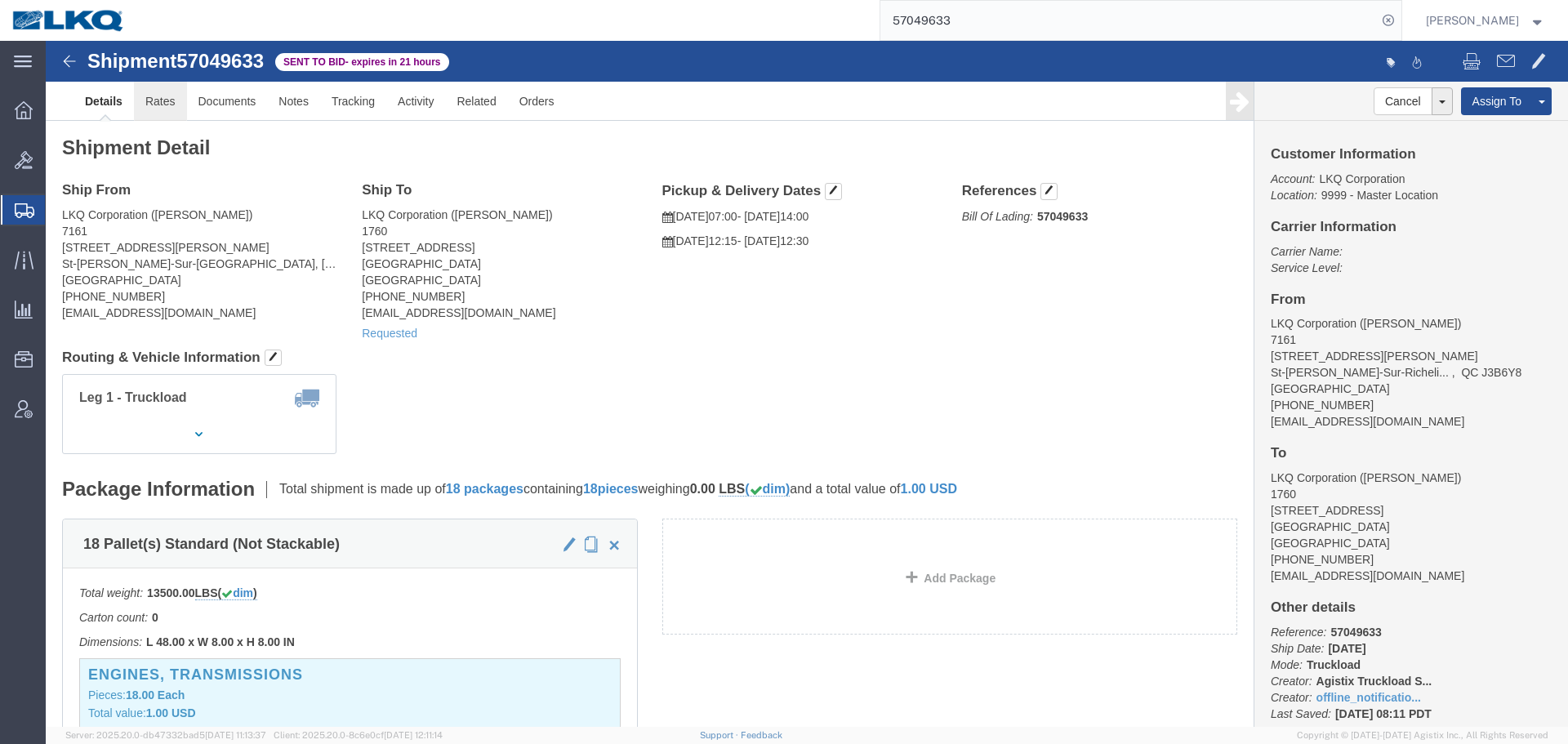
click link "Rates"
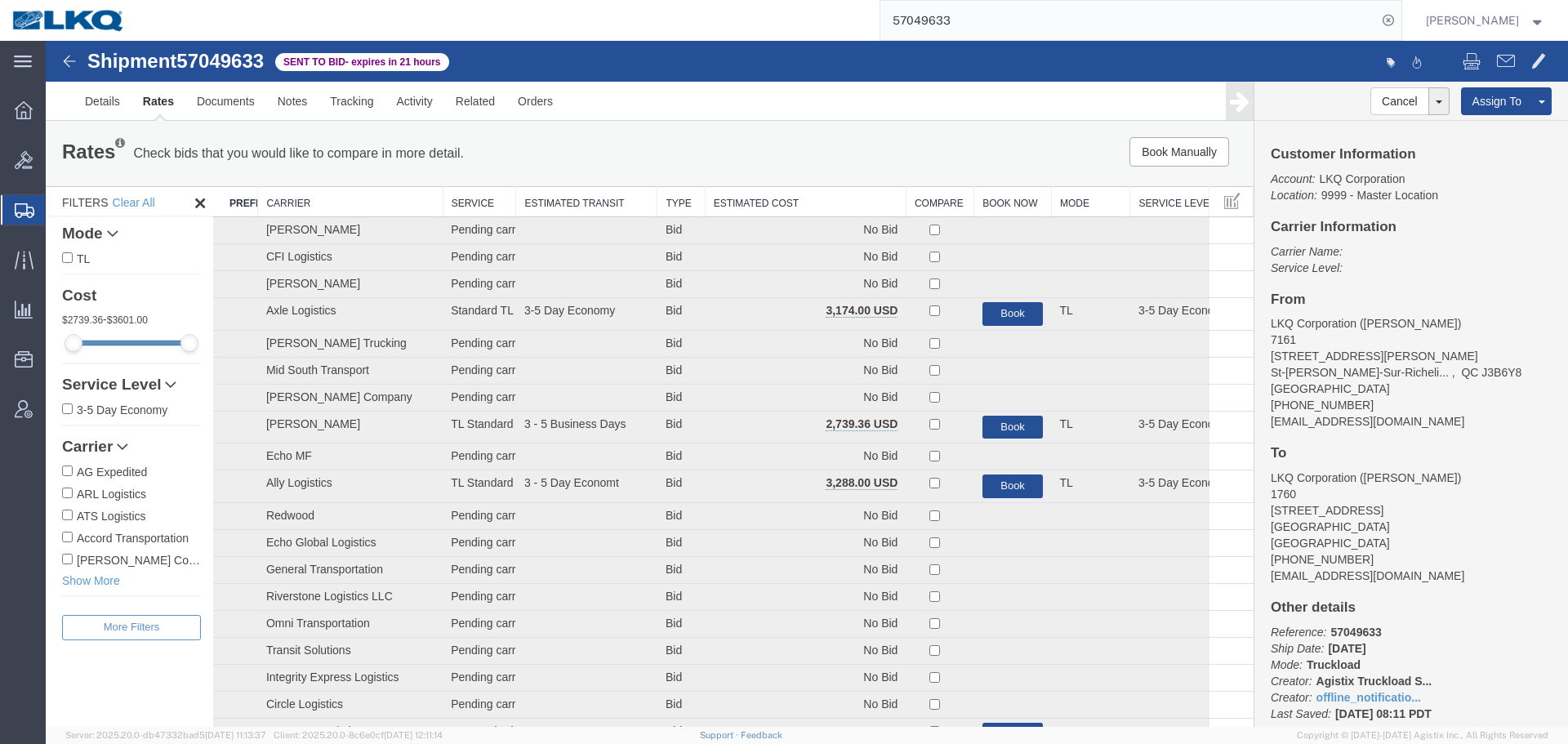
click at [792, 198] on th "Estimated Cost" at bounding box center [805, 201] width 201 height 30
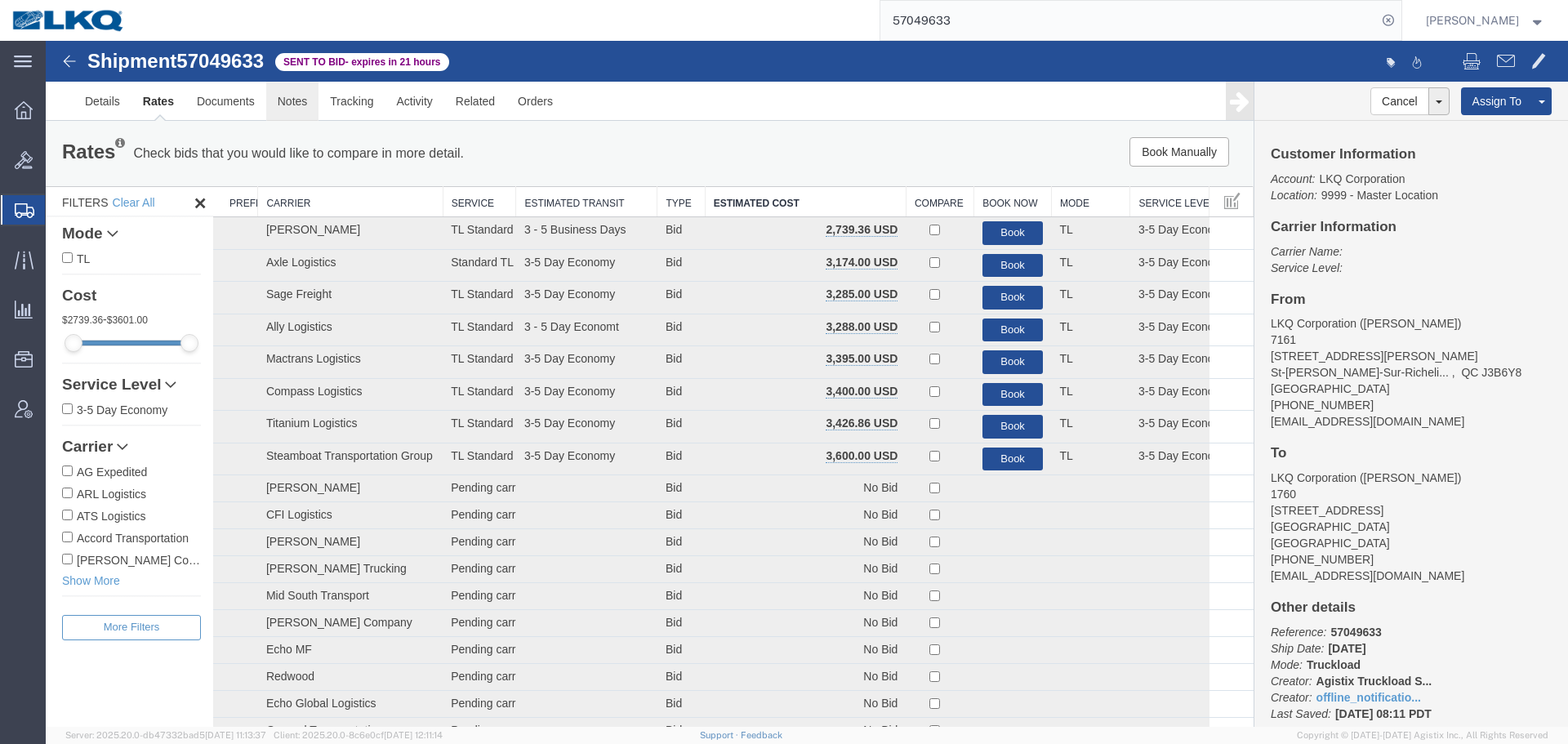
click at [302, 115] on link "Notes" at bounding box center [292, 101] width 53 height 39
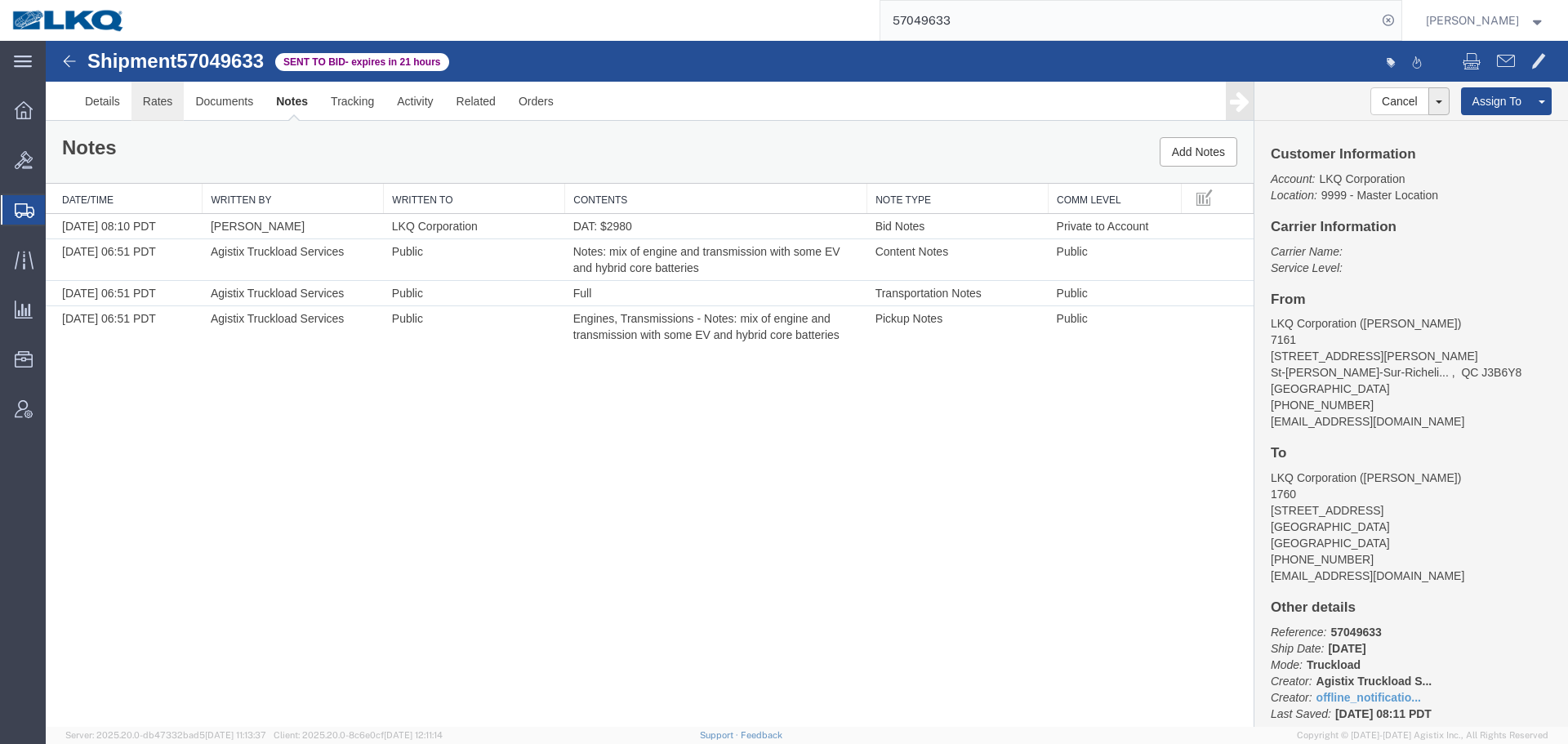
click at [166, 113] on link "Rates" at bounding box center [157, 101] width 53 height 39
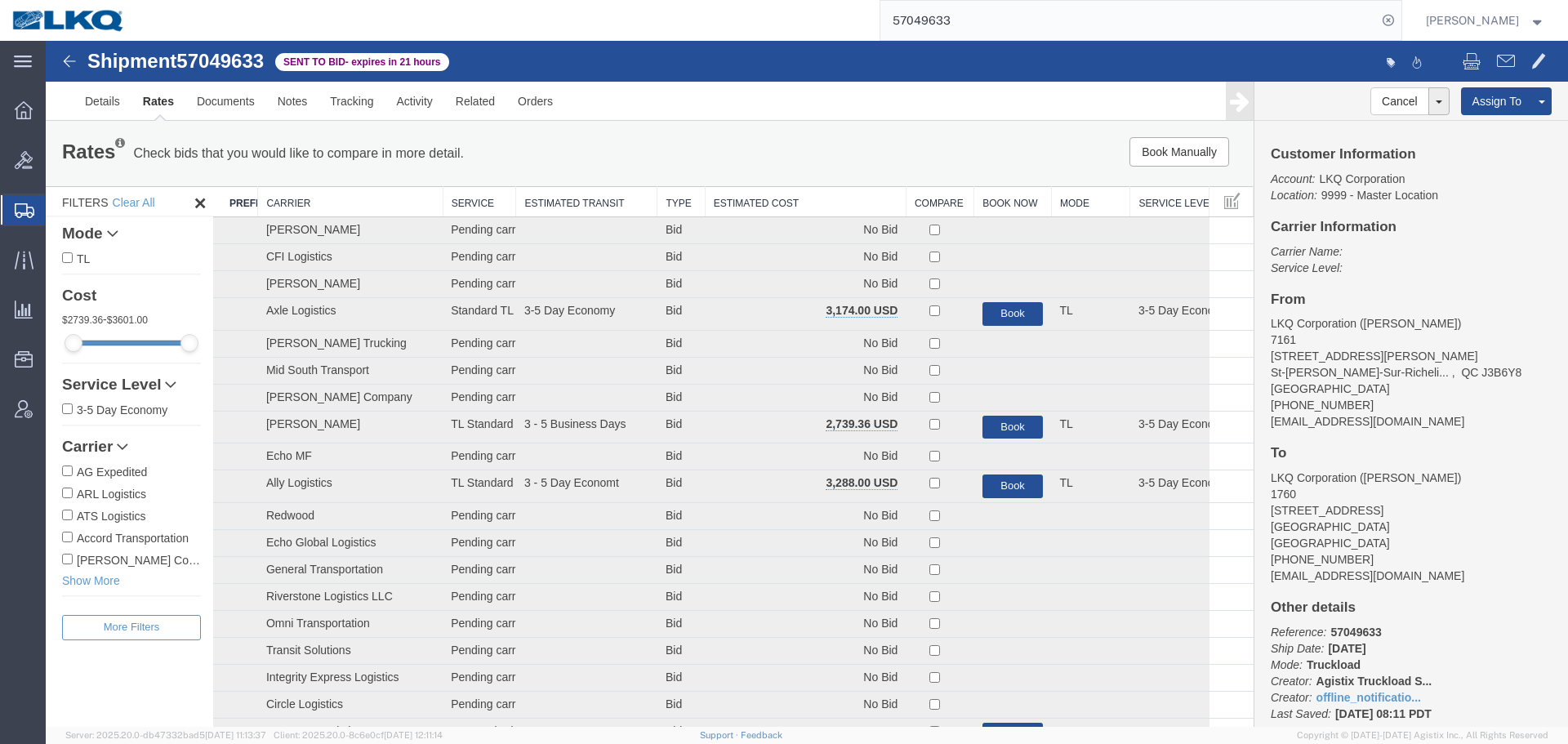
click at [770, 200] on th "Estimated Cost" at bounding box center [805, 201] width 201 height 30
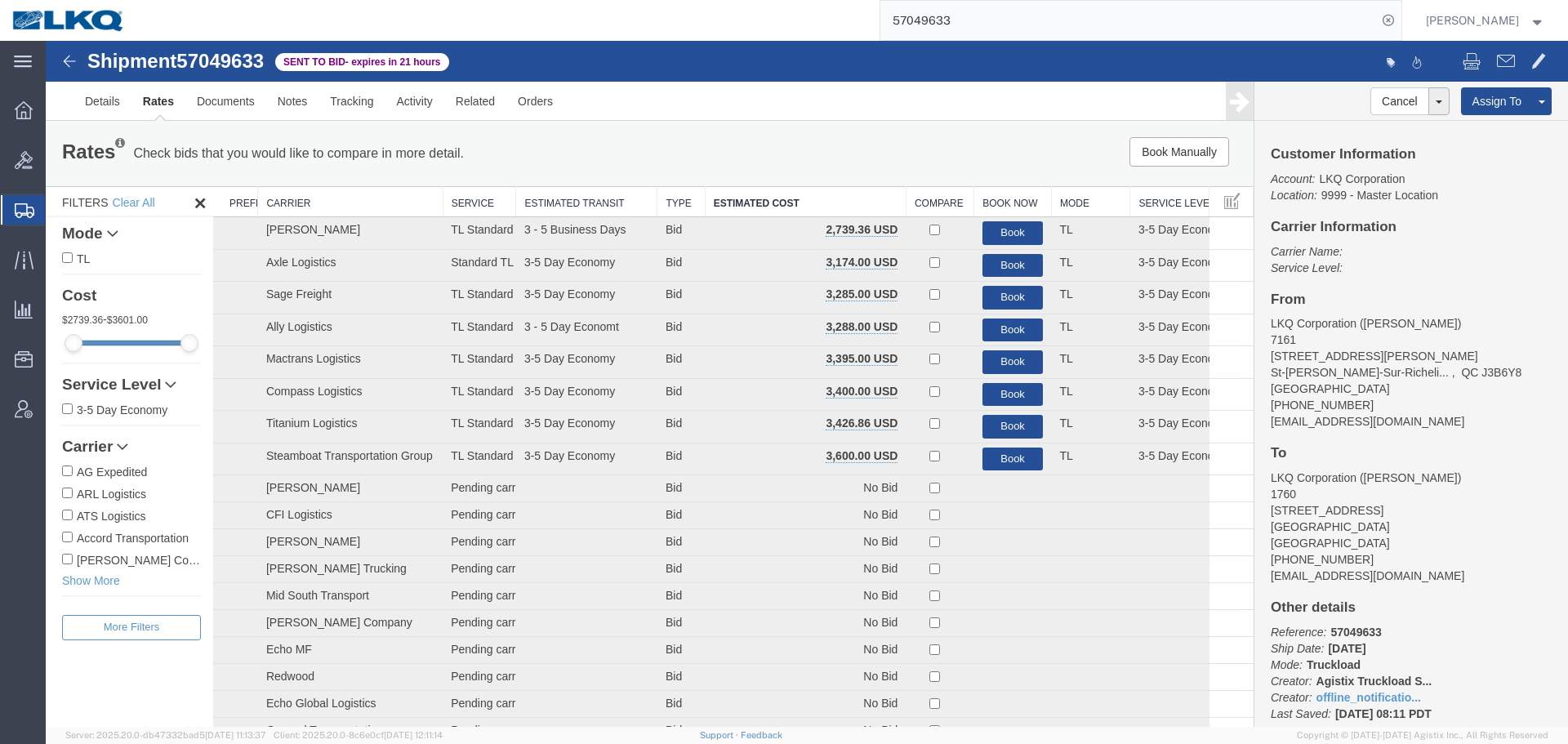
click at [807, 116] on ul "Details Rates Documents Notes Tracking Activity Related Orders" at bounding box center [806, 100] width 1467 height 38
click at [295, 100] on link "Notes" at bounding box center [292, 101] width 53 height 39
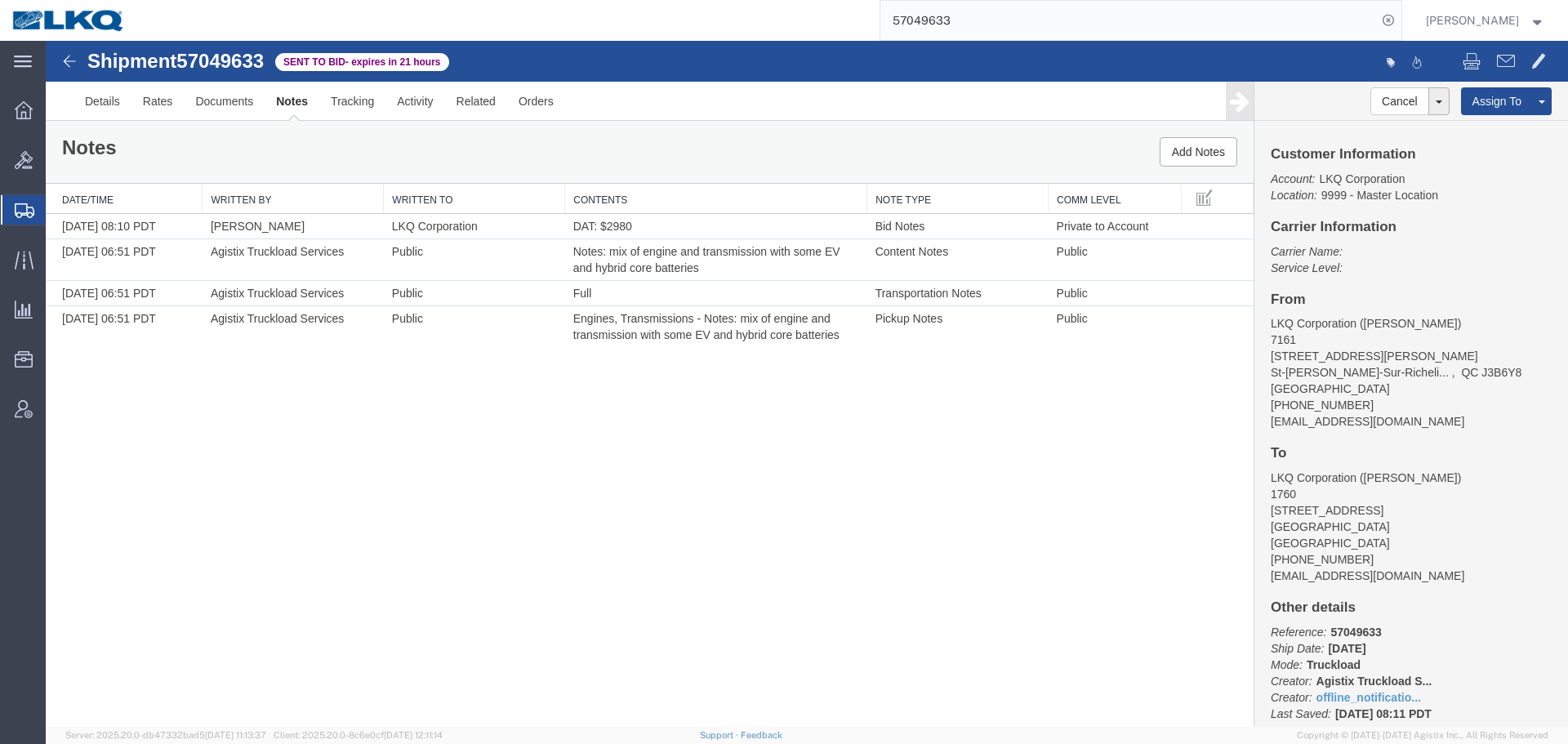
click at [723, 475] on div "Shipment 57049633 4 of 4 Sent to Bid - expires in 21 hours Details Rates Docume…" at bounding box center [807, 384] width 1522 height 686
click at [166, 102] on link "Rates" at bounding box center [157, 101] width 53 height 39
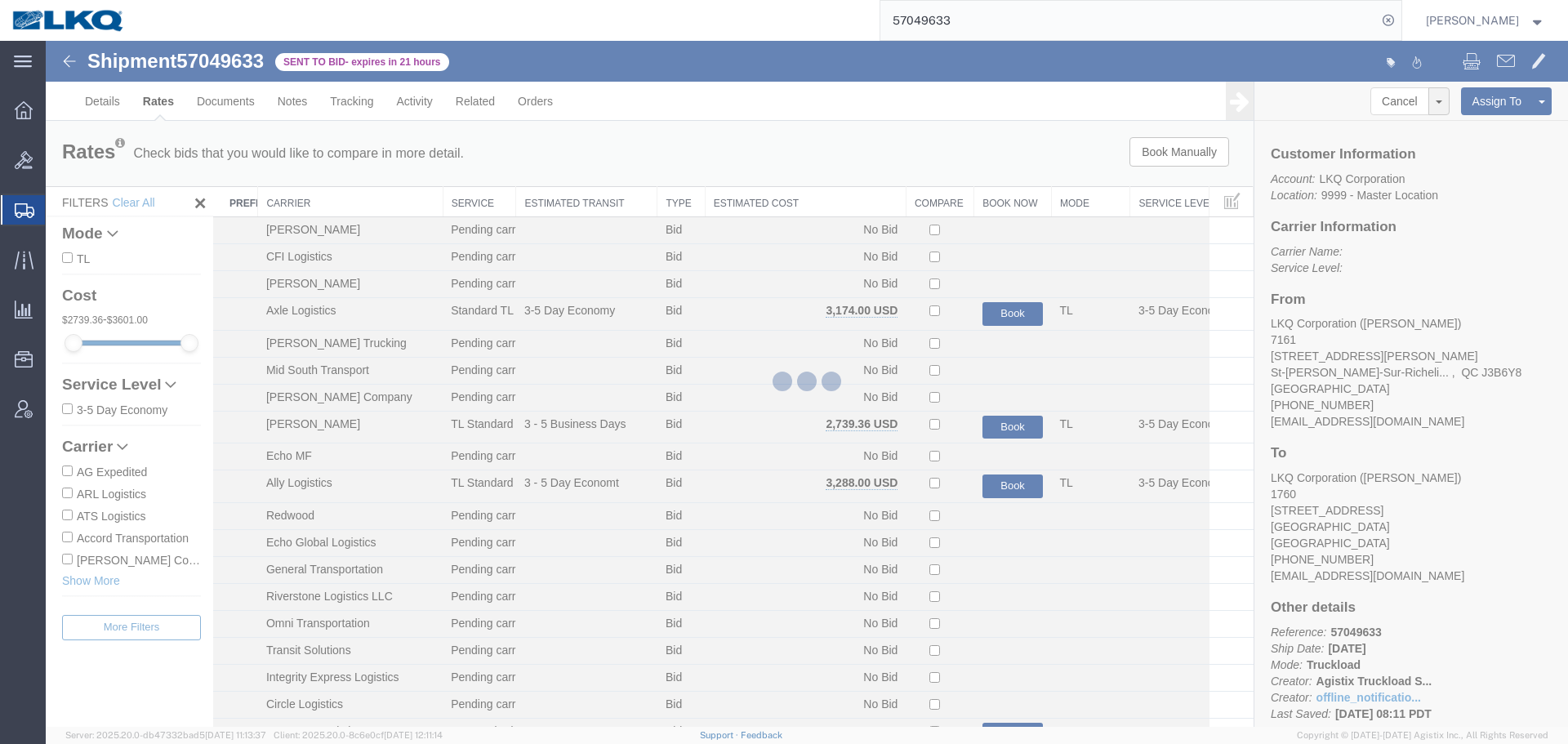
click at [730, 200] on div at bounding box center [807, 384] width 1522 height 686
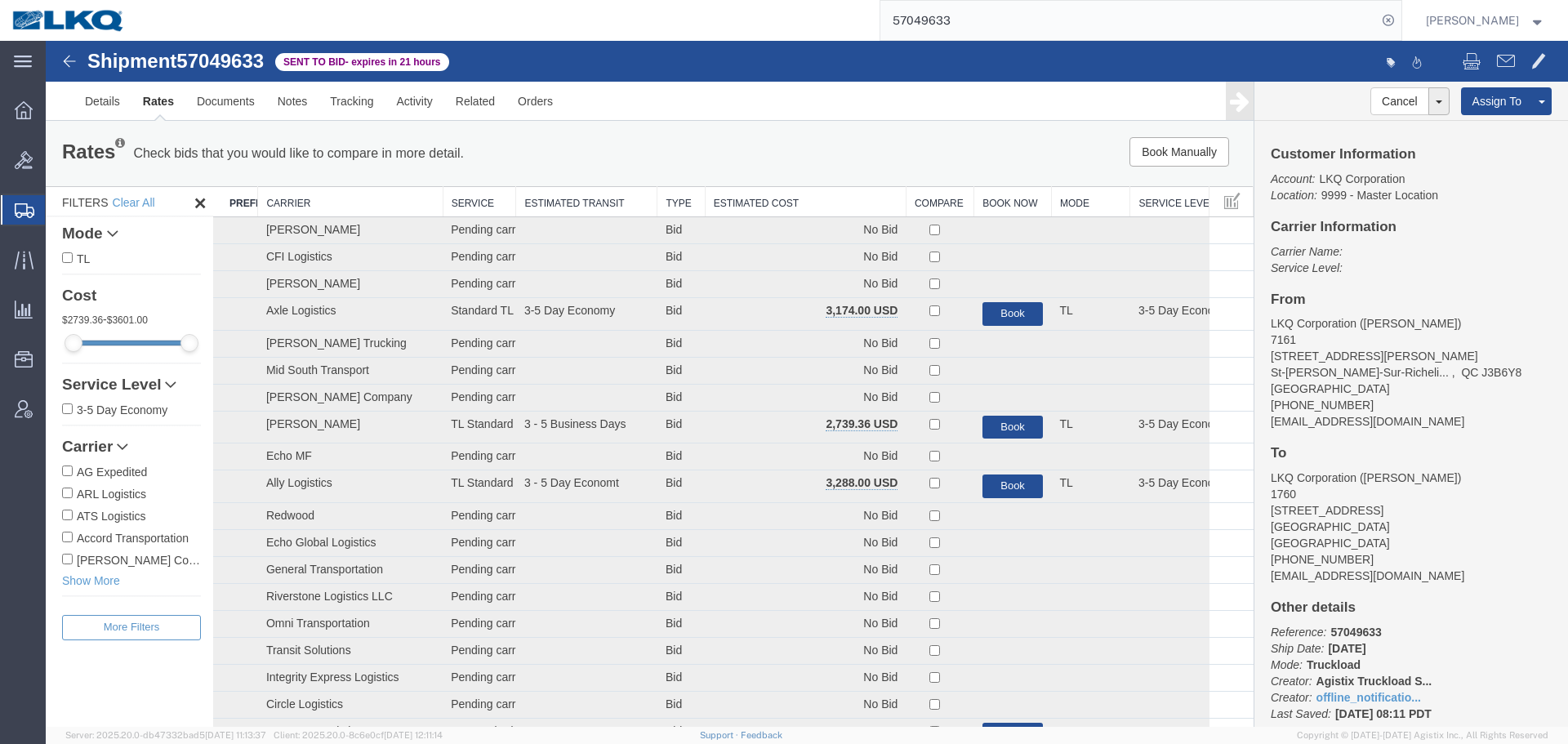
drag, startPoint x: 776, startPoint y: 240, endPoint x: 731, endPoint y: 200, distance: 60.2
click at [731, 200] on th "Estimated Cost" at bounding box center [805, 201] width 201 height 30
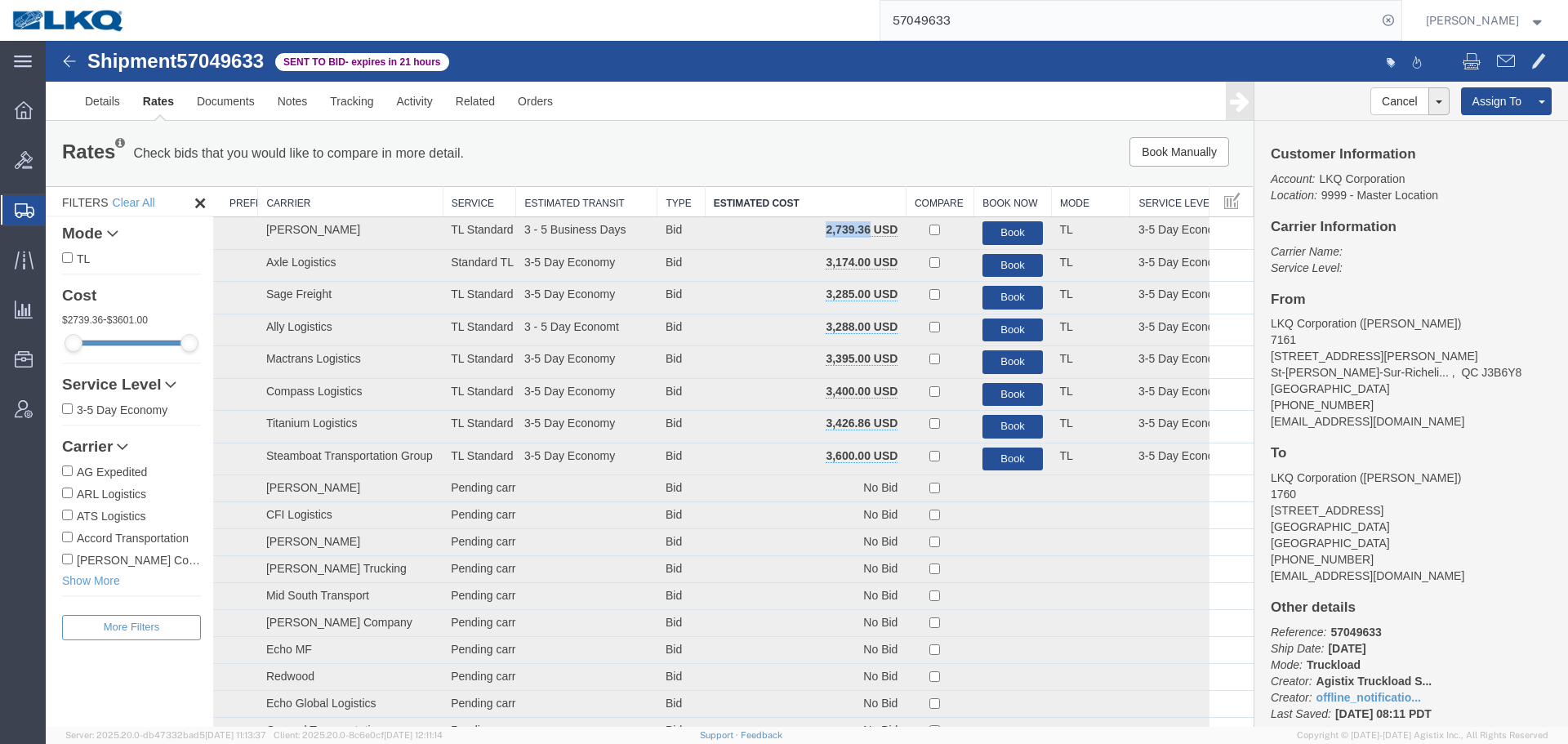
drag, startPoint x: 863, startPoint y: 231, endPoint x: 812, endPoint y: 231, distance: 51.0
click at [812, 231] on td "2,739.36 USD" at bounding box center [805, 233] width 201 height 33
click at [1027, 35] on input "57049633" at bounding box center [1128, 21] width 497 height 39
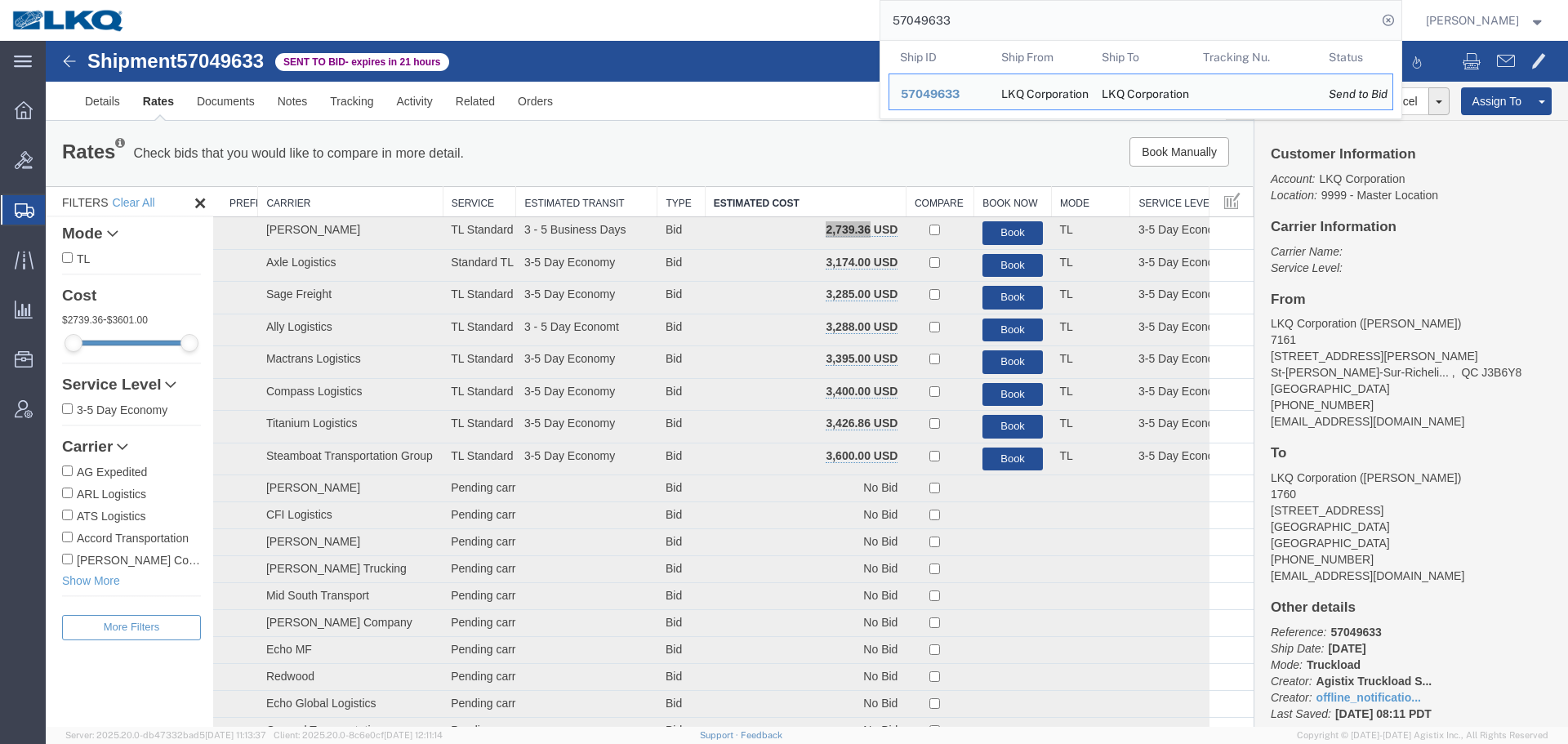
paste input "52441"
type input "57052441"
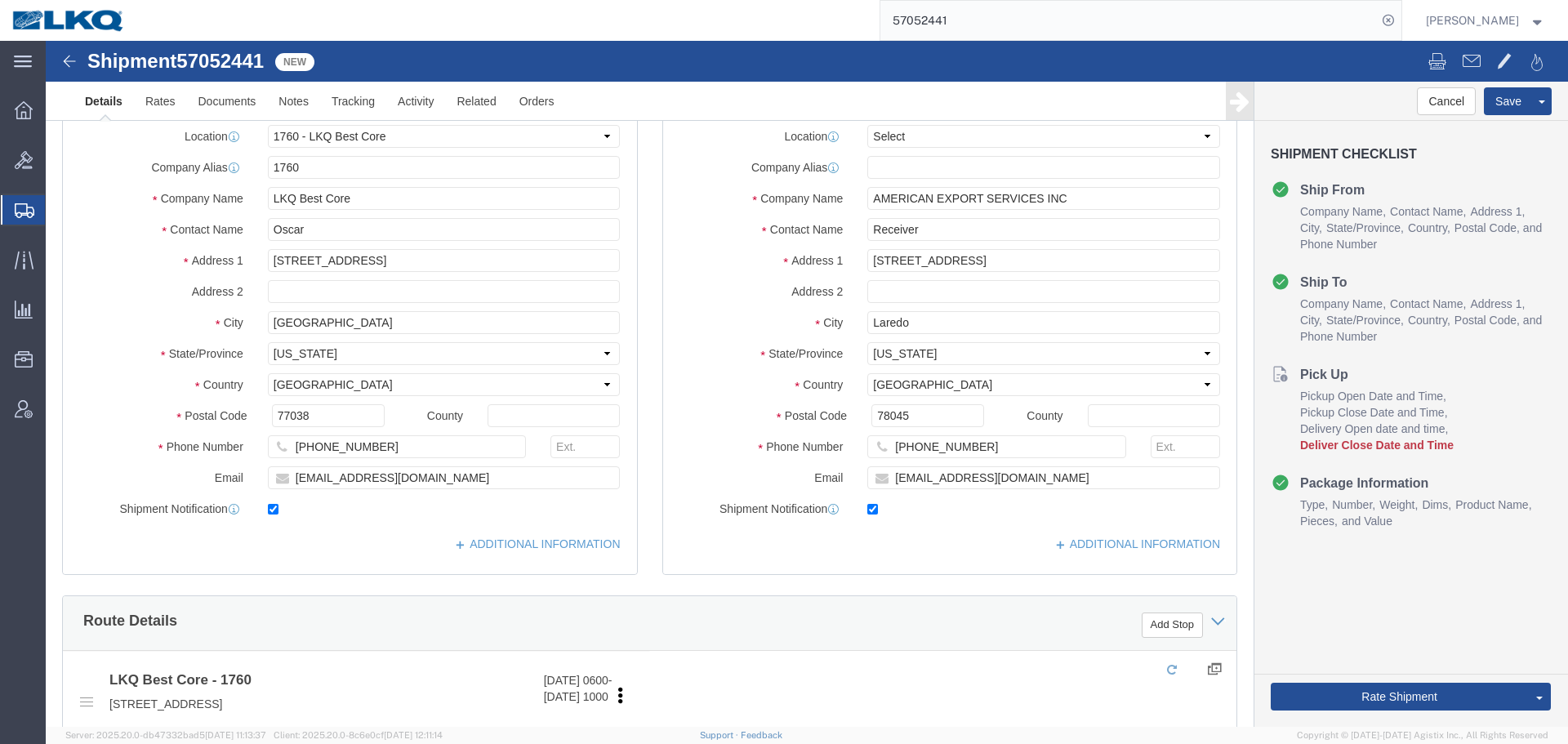
select select "27634"
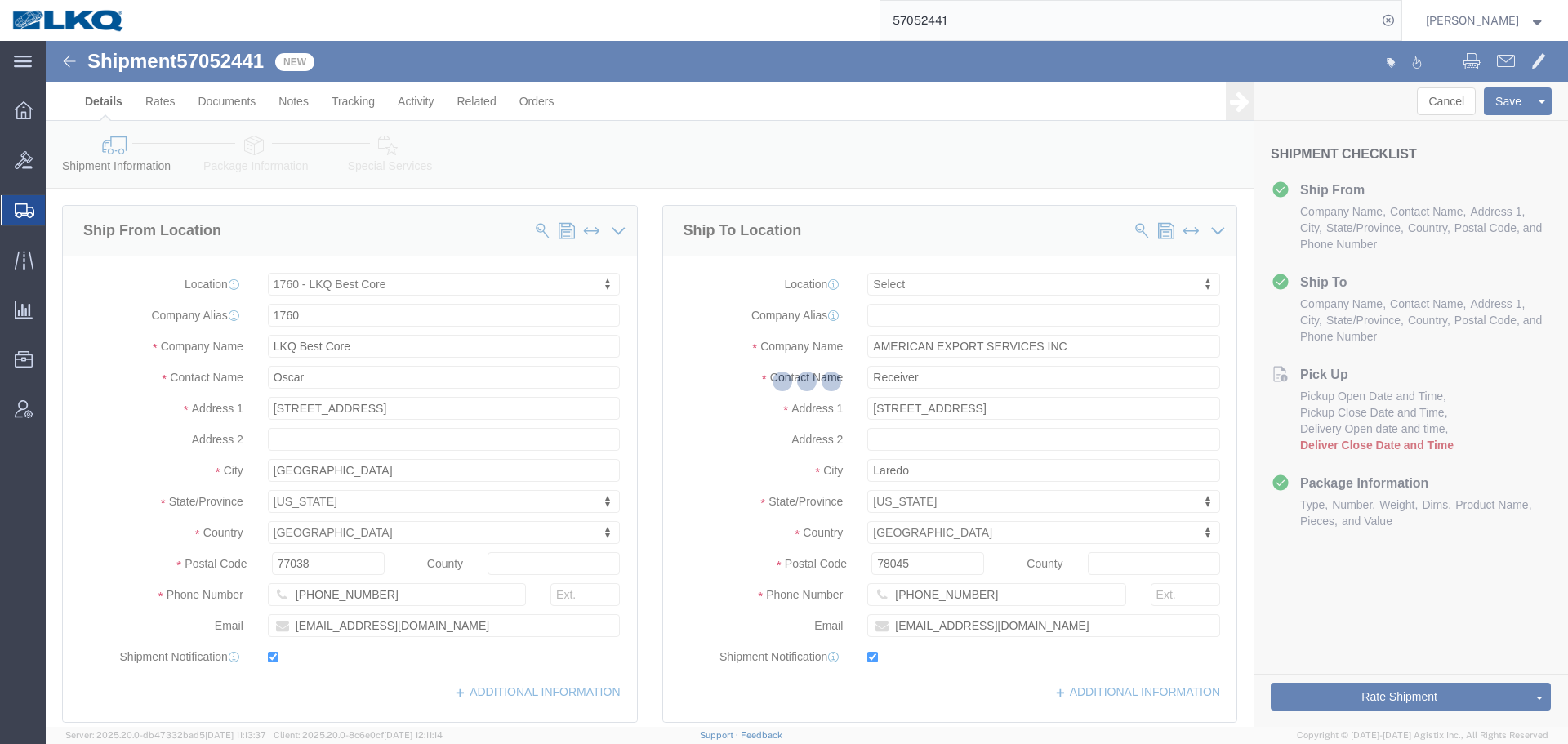
scroll to position [409, 0]
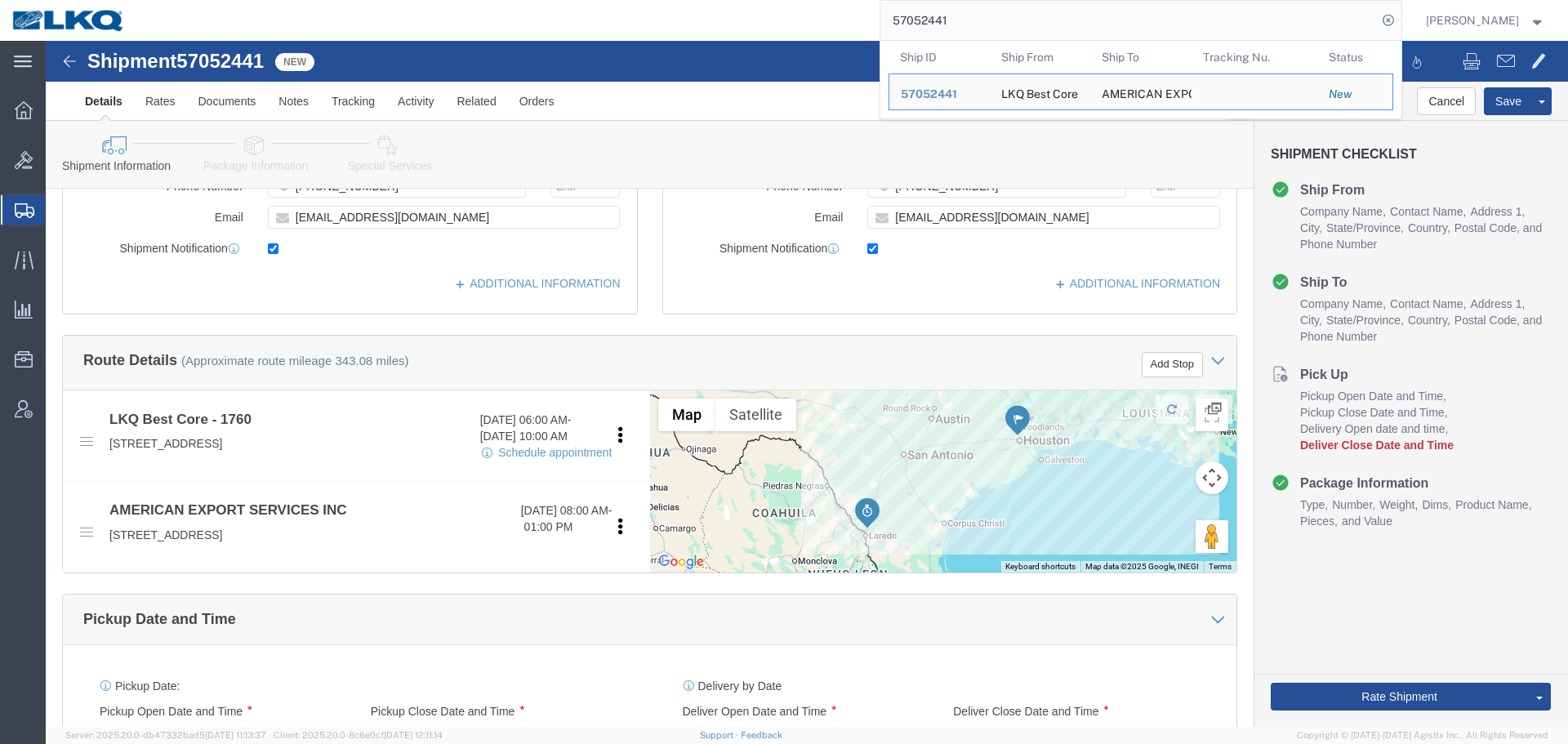
click div "Details Rates Documents Notes Tracking Activity Related Orders Cancel Save Assi…"
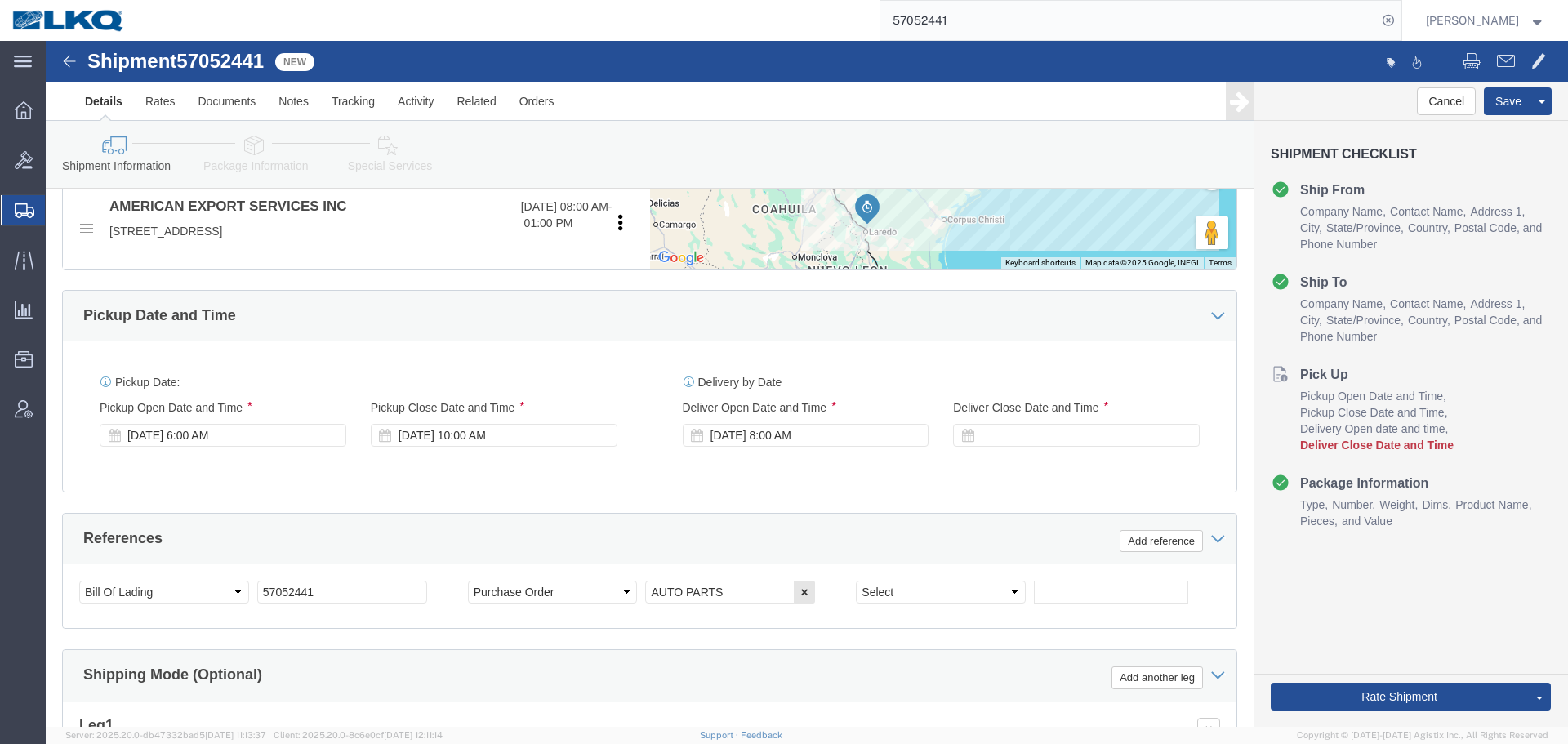
scroll to position [898, 0]
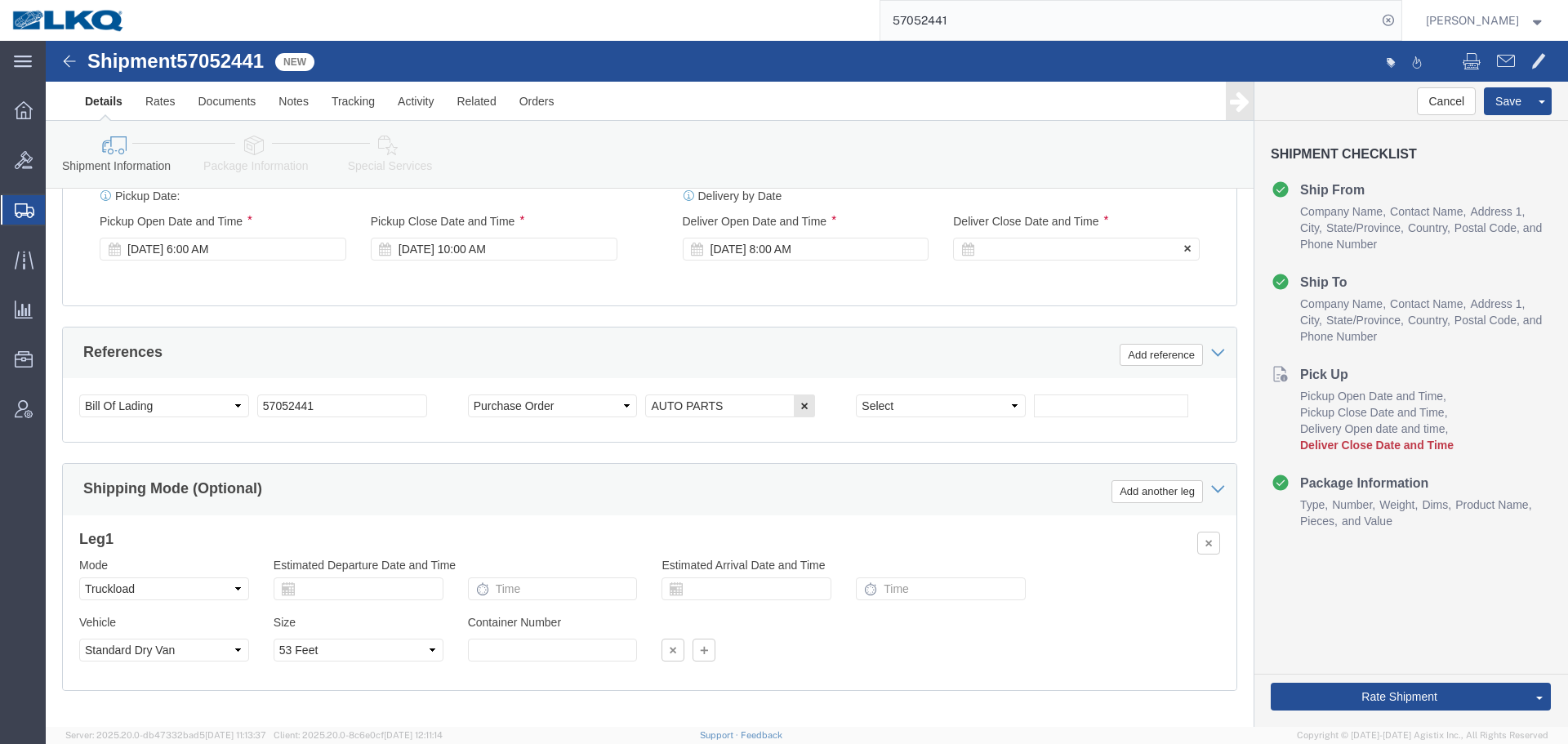
click div
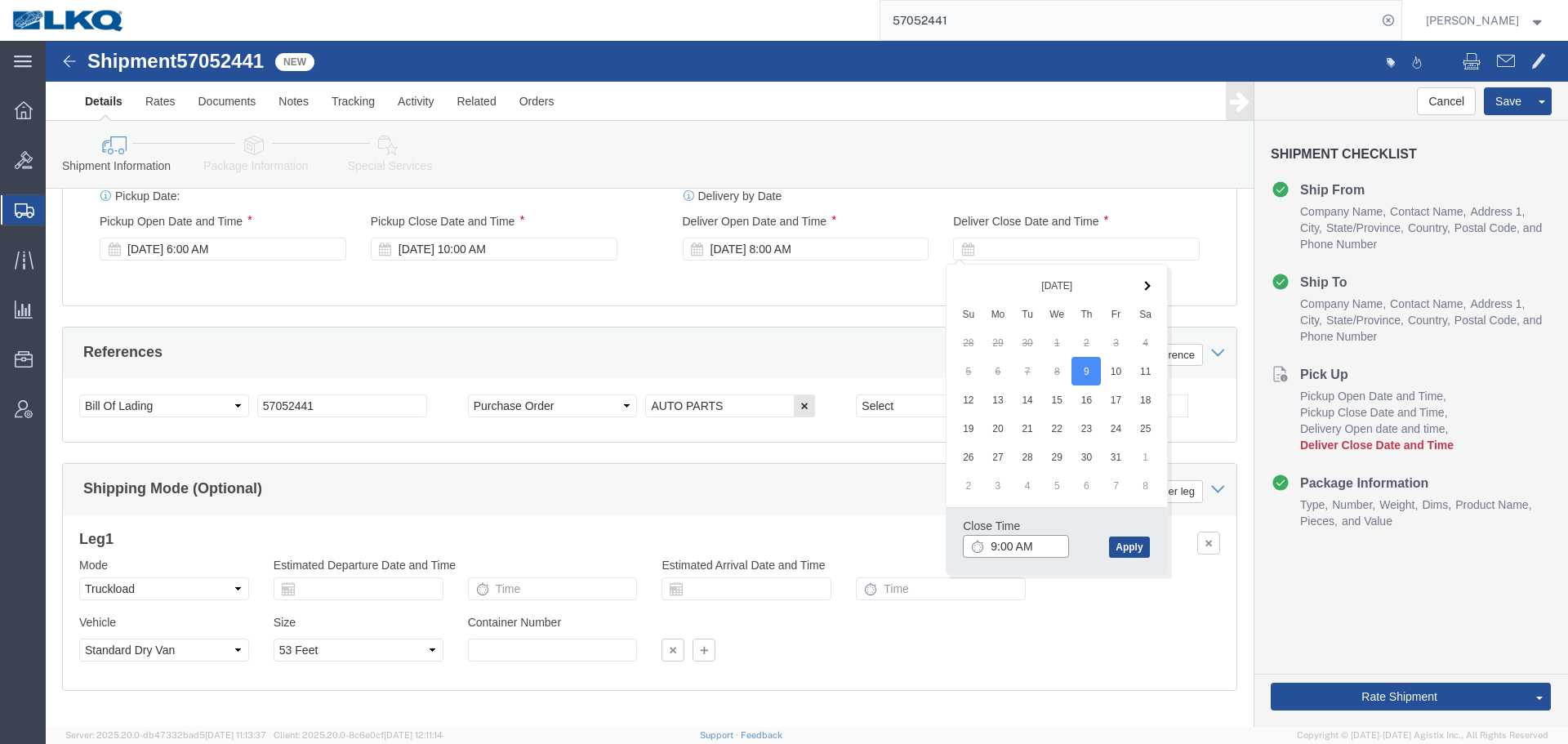
click input "9:00 AM"
type input "0801"
click div "Pickup Date: Pickup Start Date Pickup Start Time Pickup Open Date and Time Oct …"
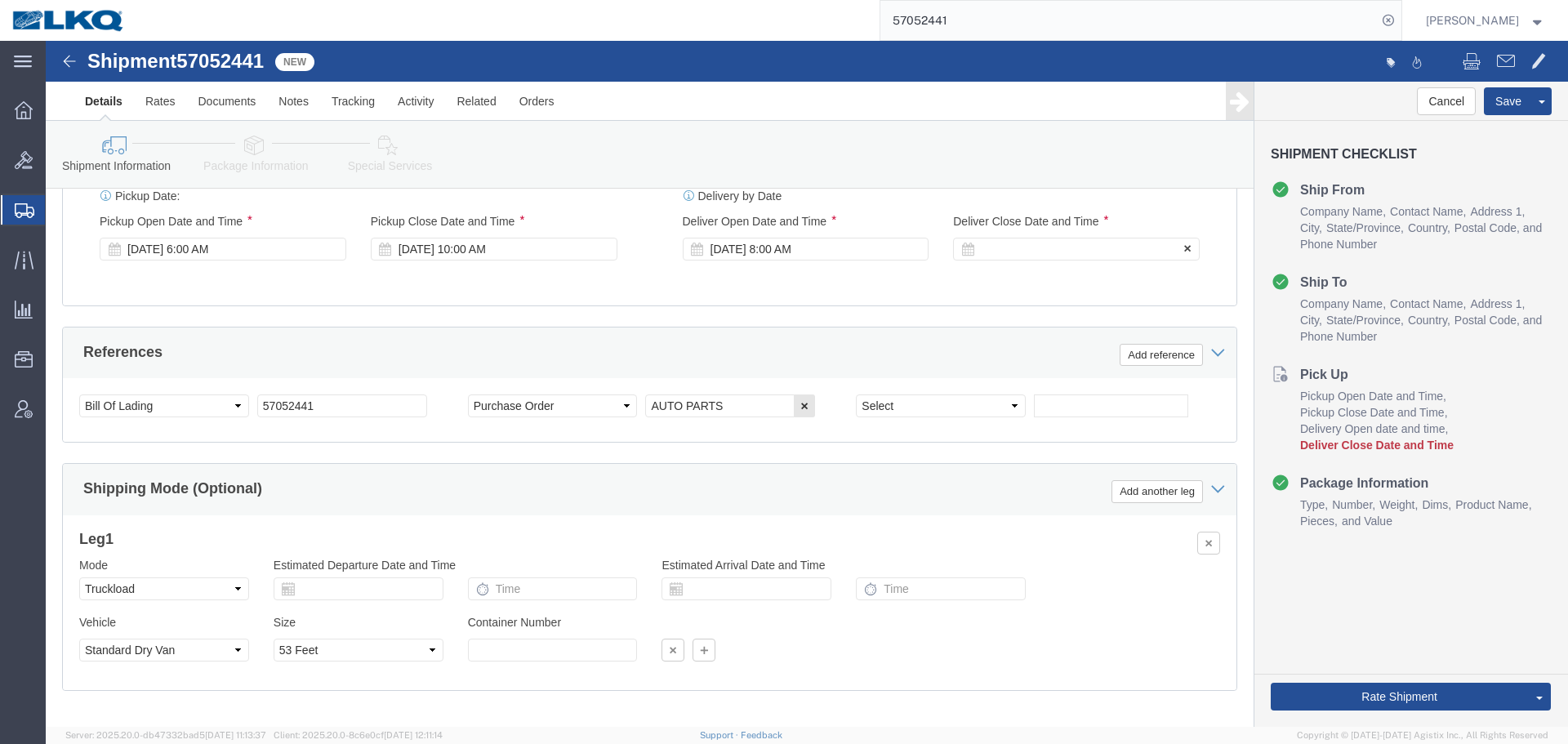
click div
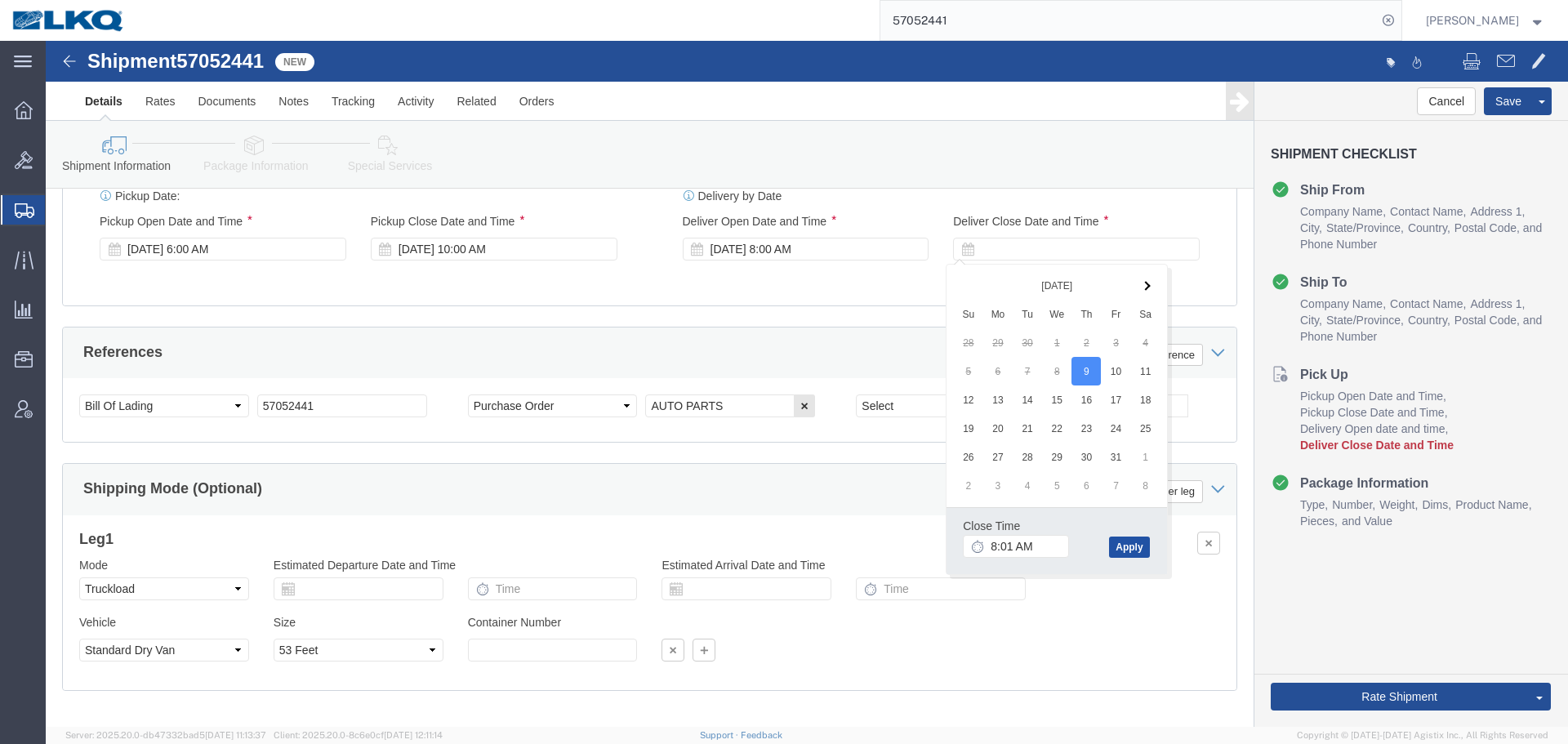
click button "Apply"
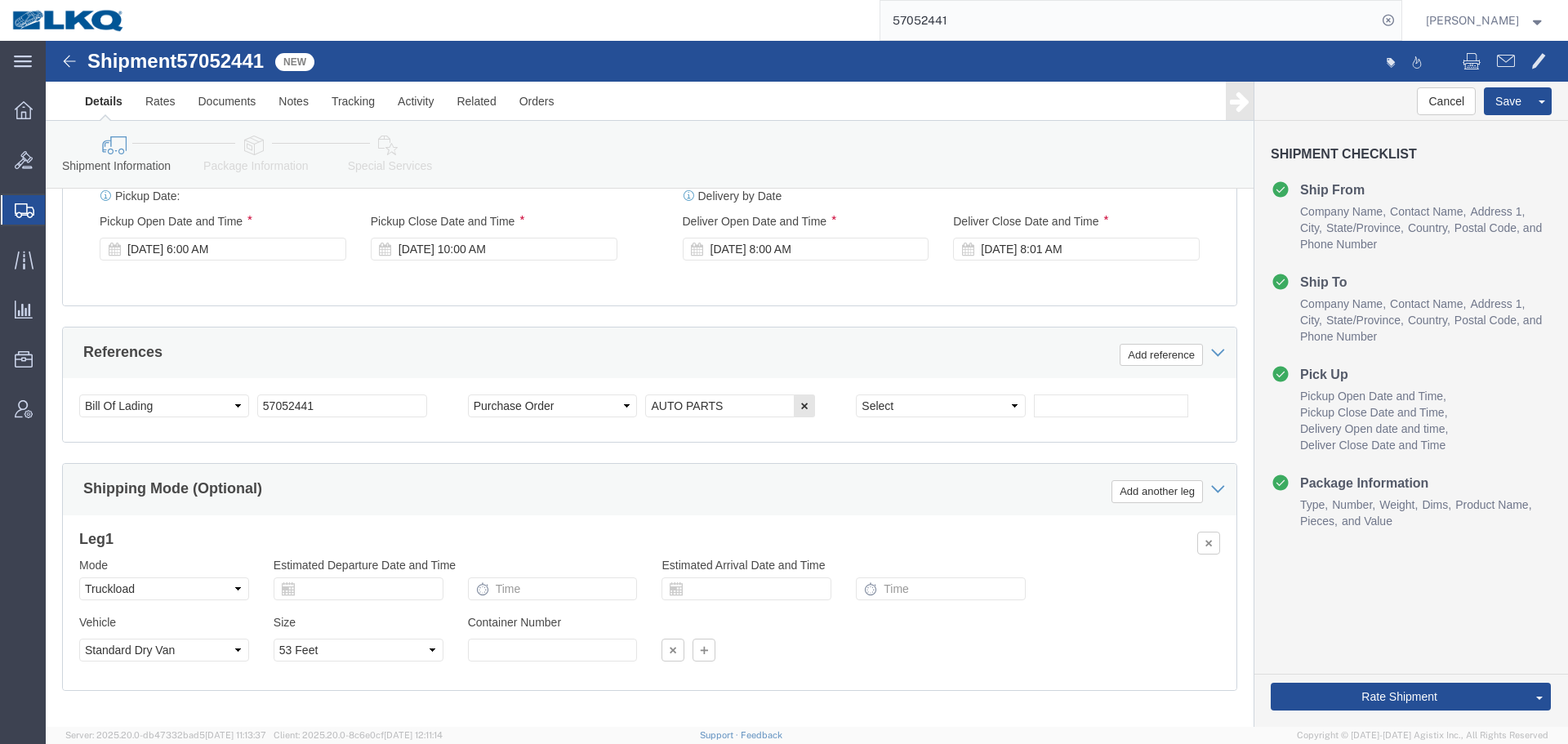
scroll to position [735, 0]
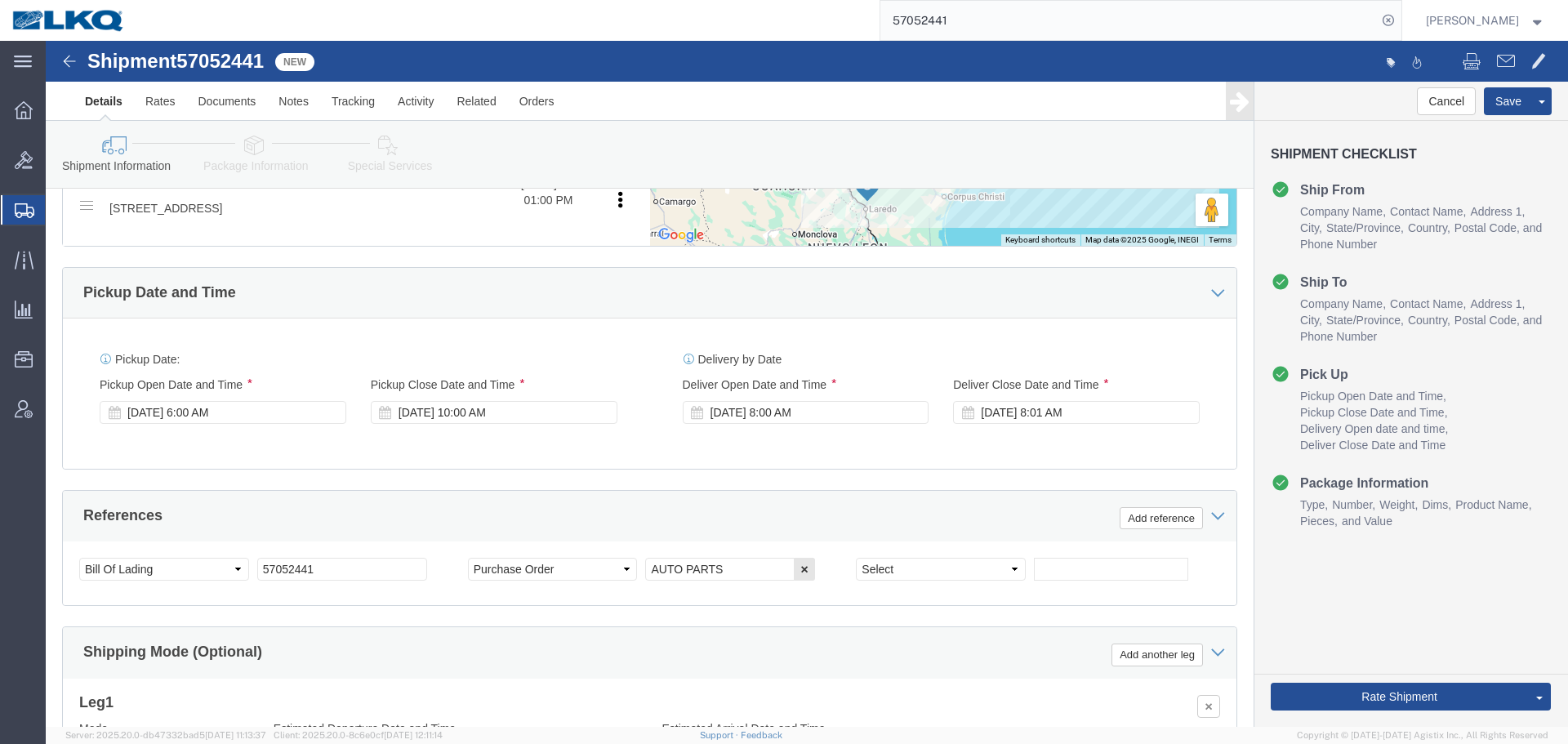
click div "Ship From Location Location 1760 - LKQ Best Core Select My Profile Location 110…"
click button "Save"
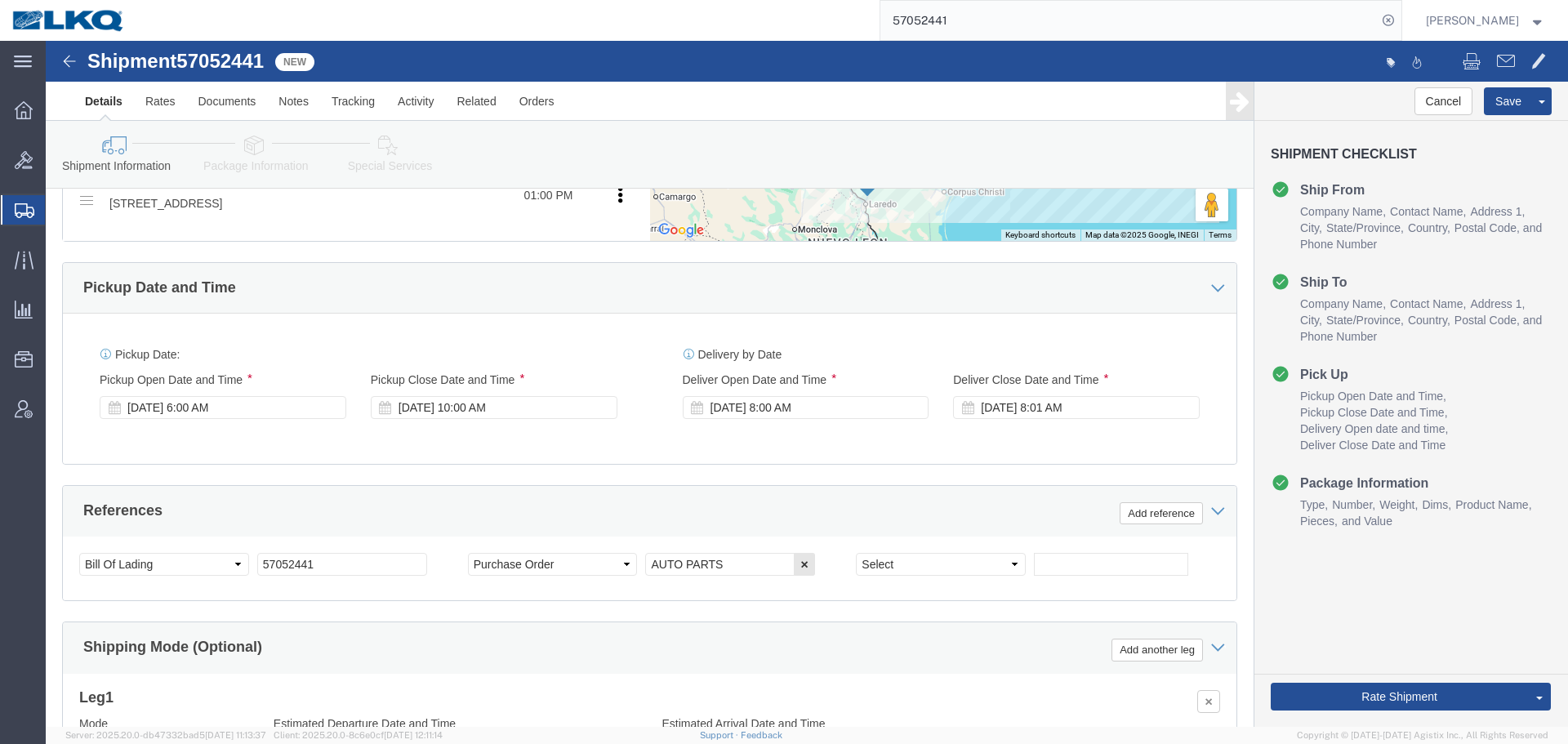
scroll to position [732, 0]
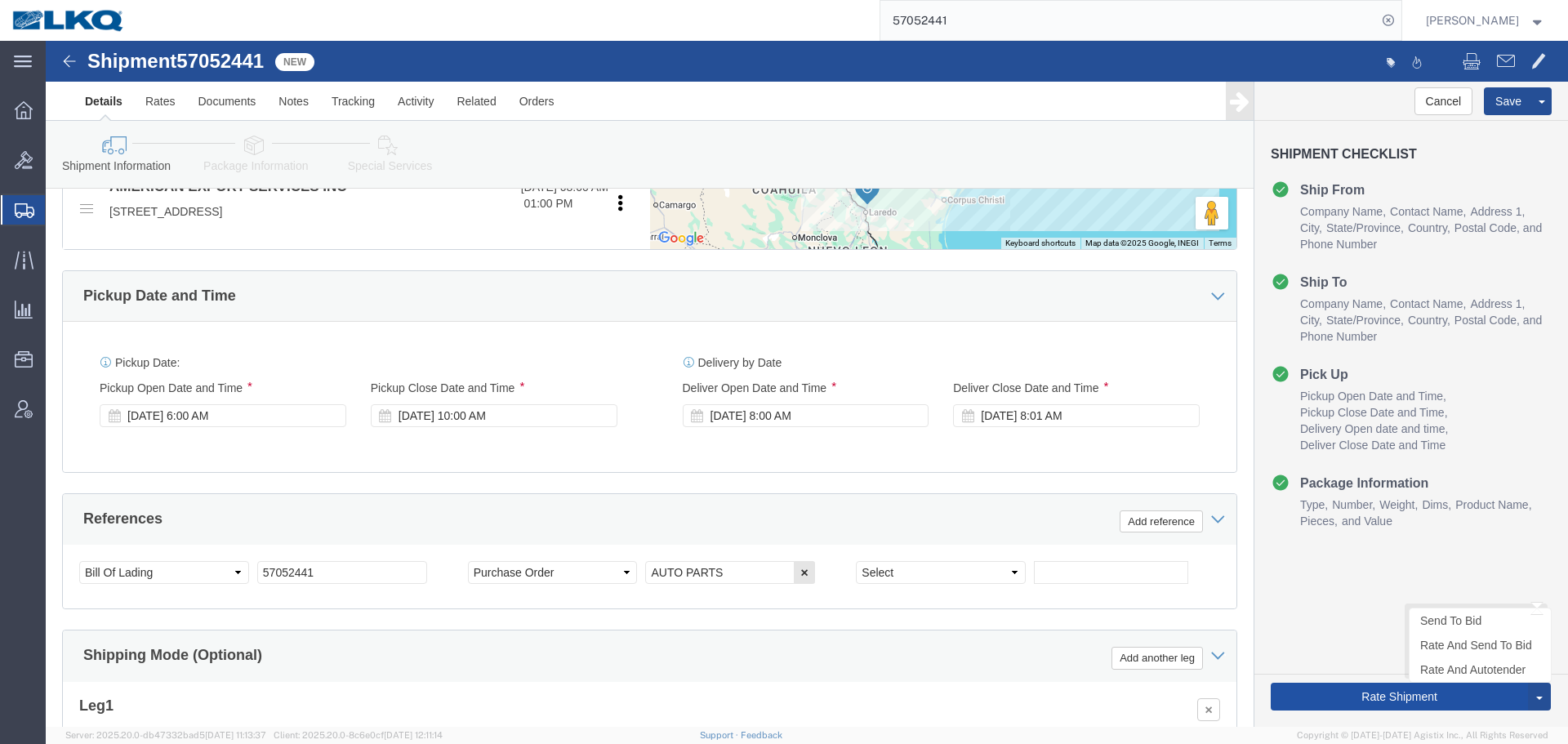
click button "Rate Shipment"
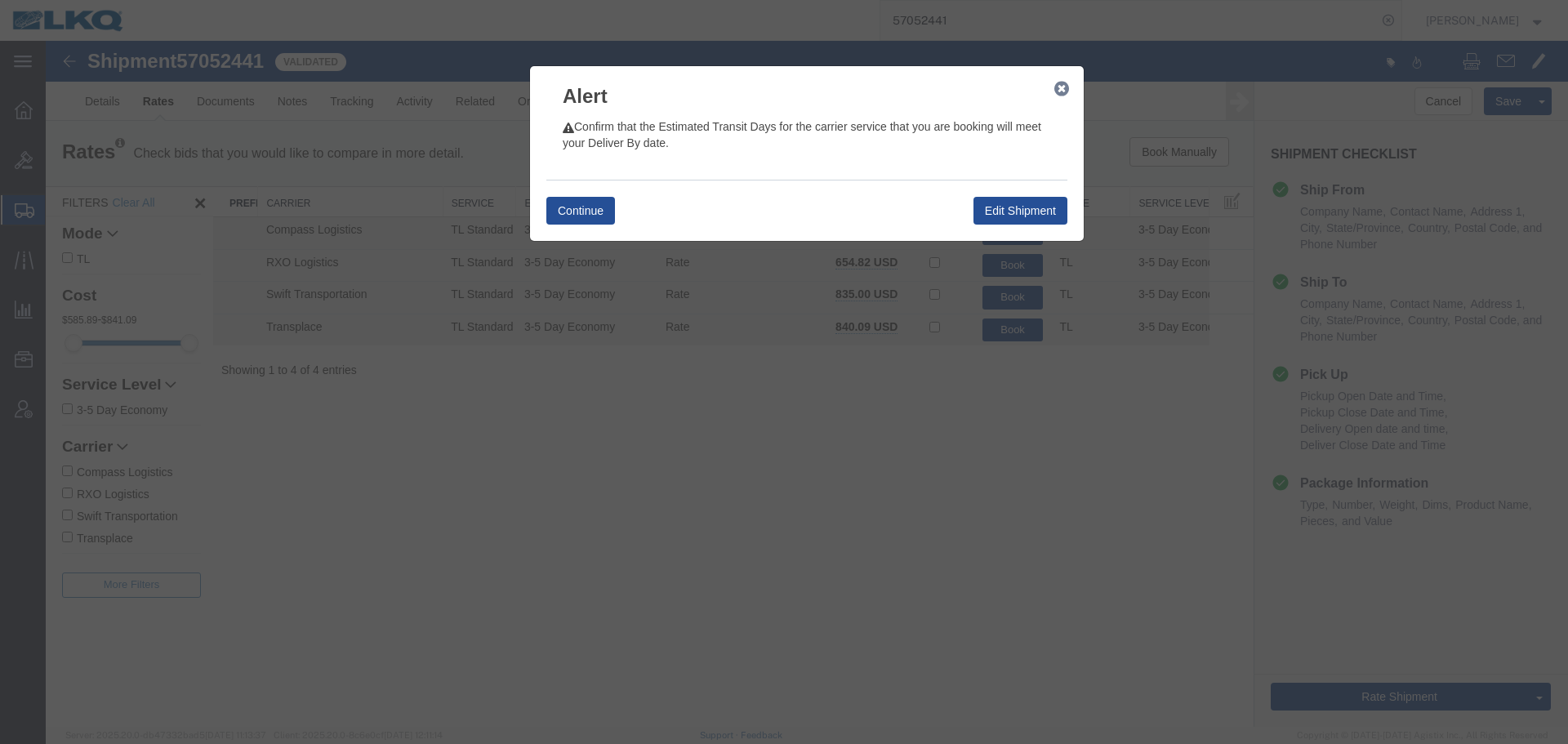
scroll to position [0, 0]
click at [1062, 94] on icon "button" at bounding box center [1062, 89] width 15 height 13
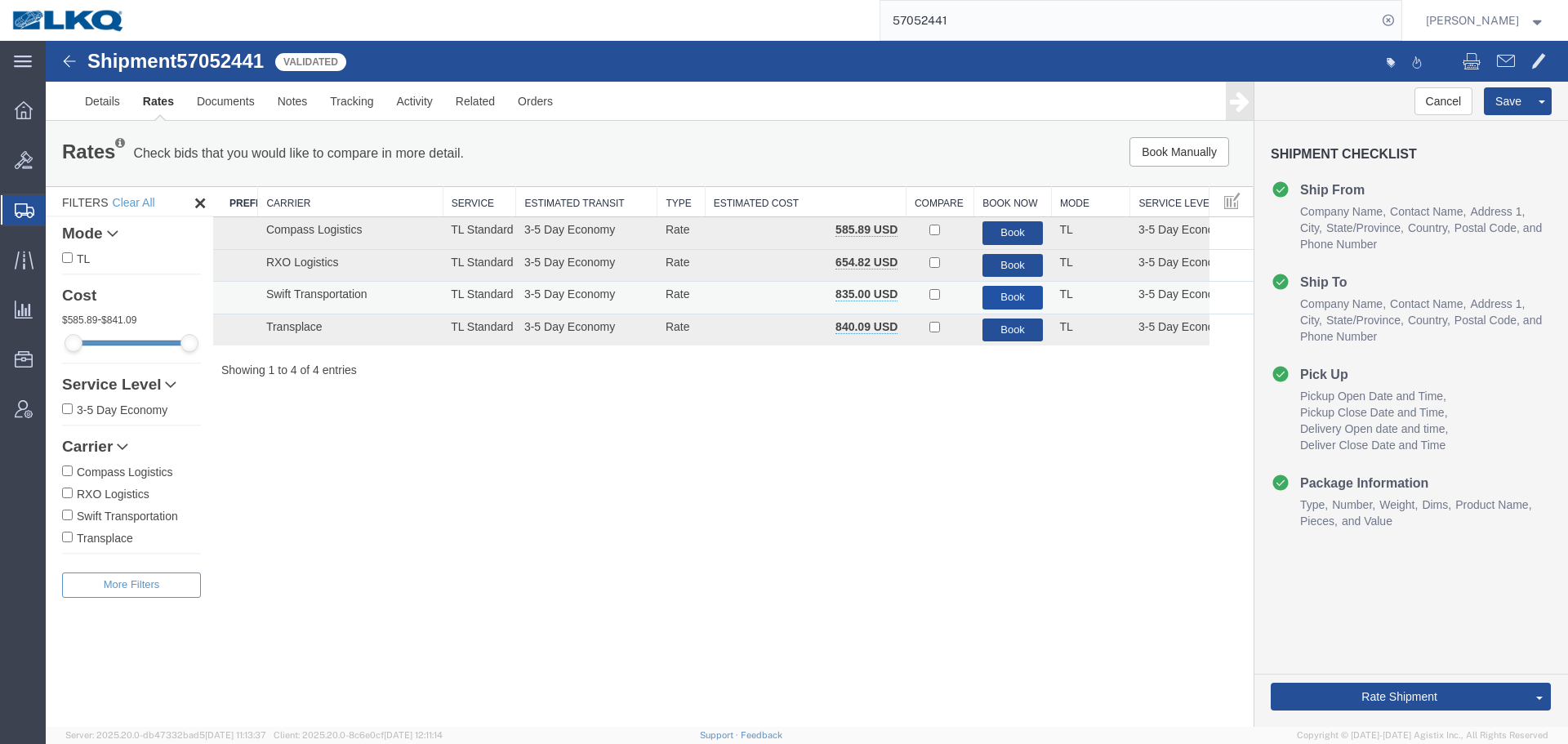
click at [1016, 298] on button "Book" at bounding box center [1012, 297] width 61 height 23
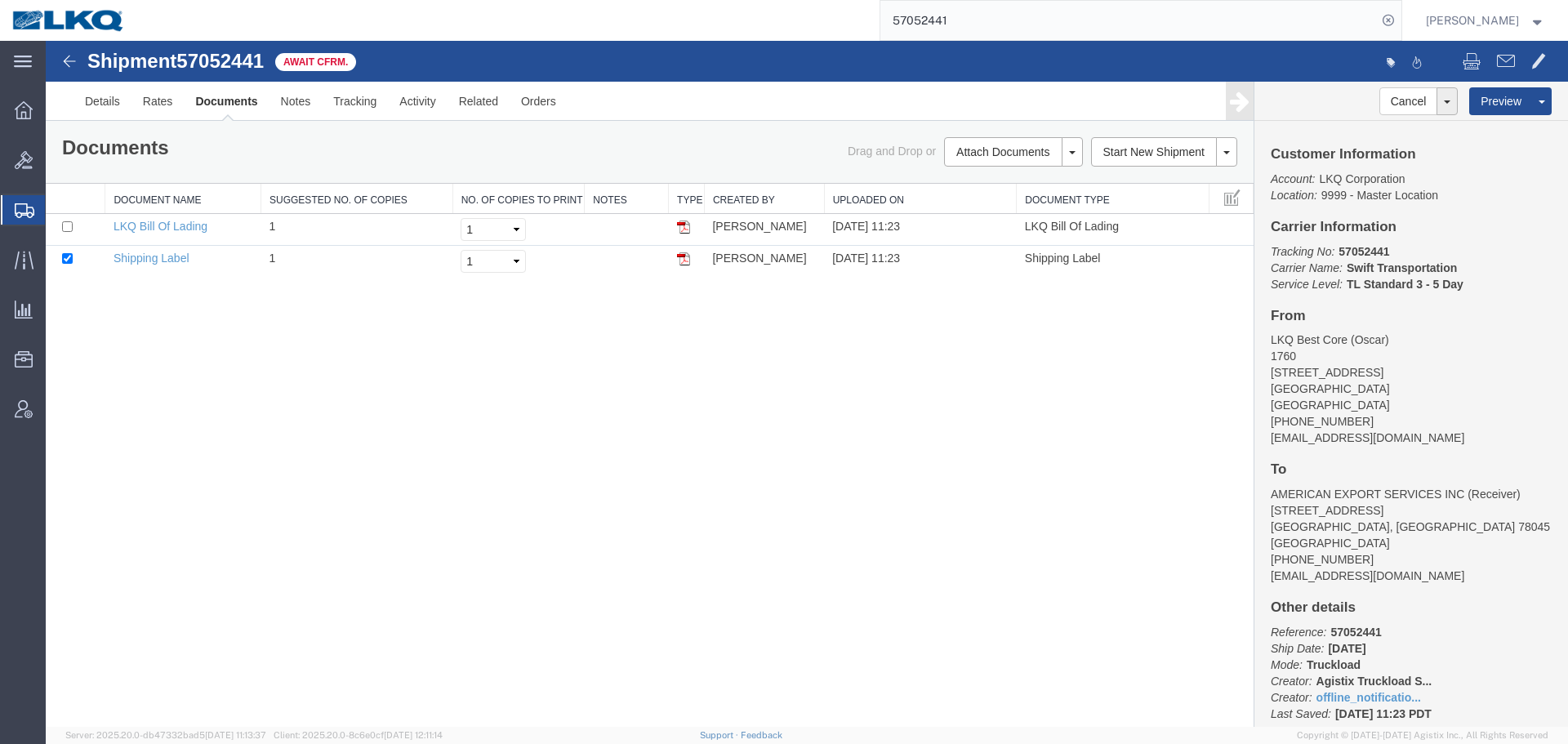
click at [1072, 12] on input "57052441" at bounding box center [1128, 21] width 497 height 39
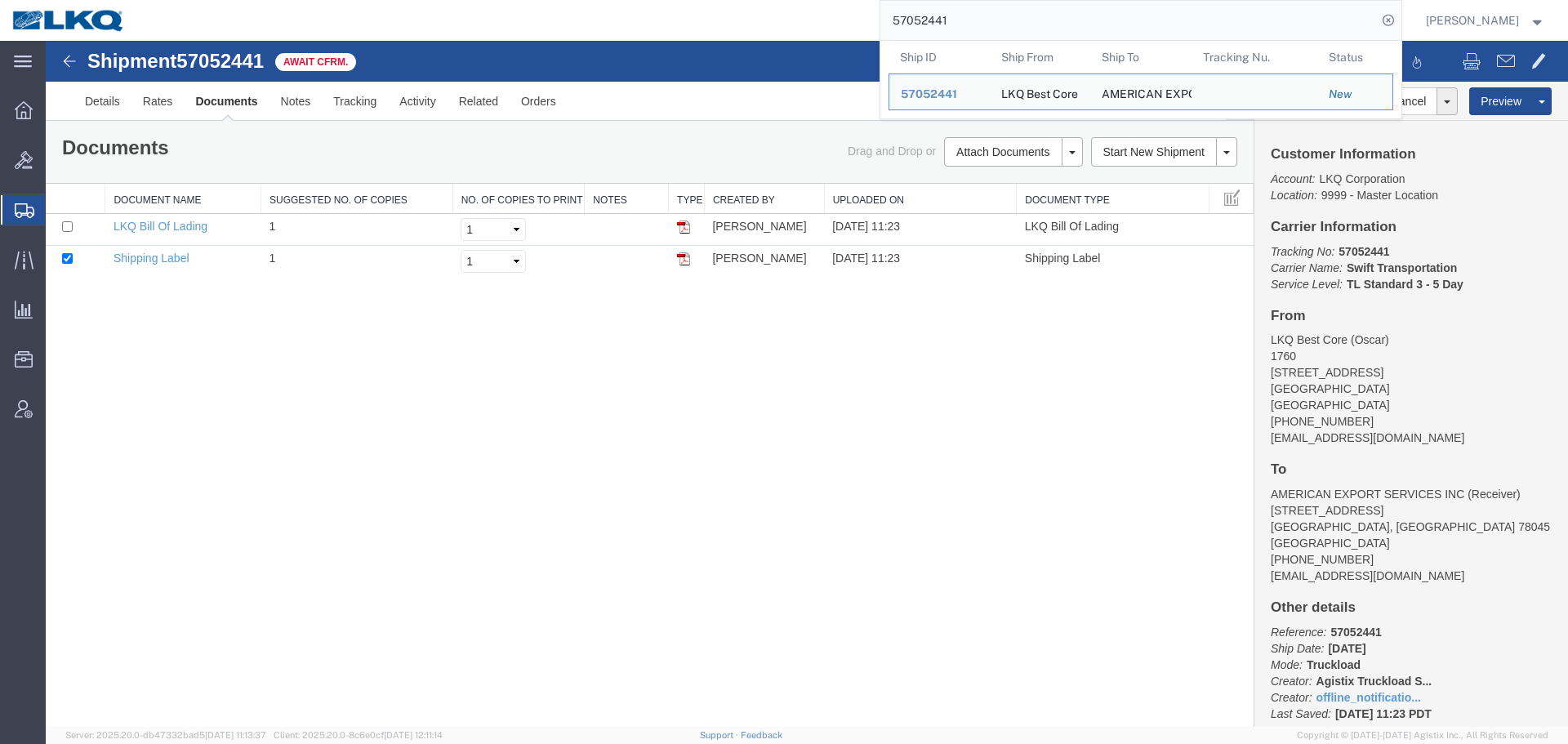
paste input "842"
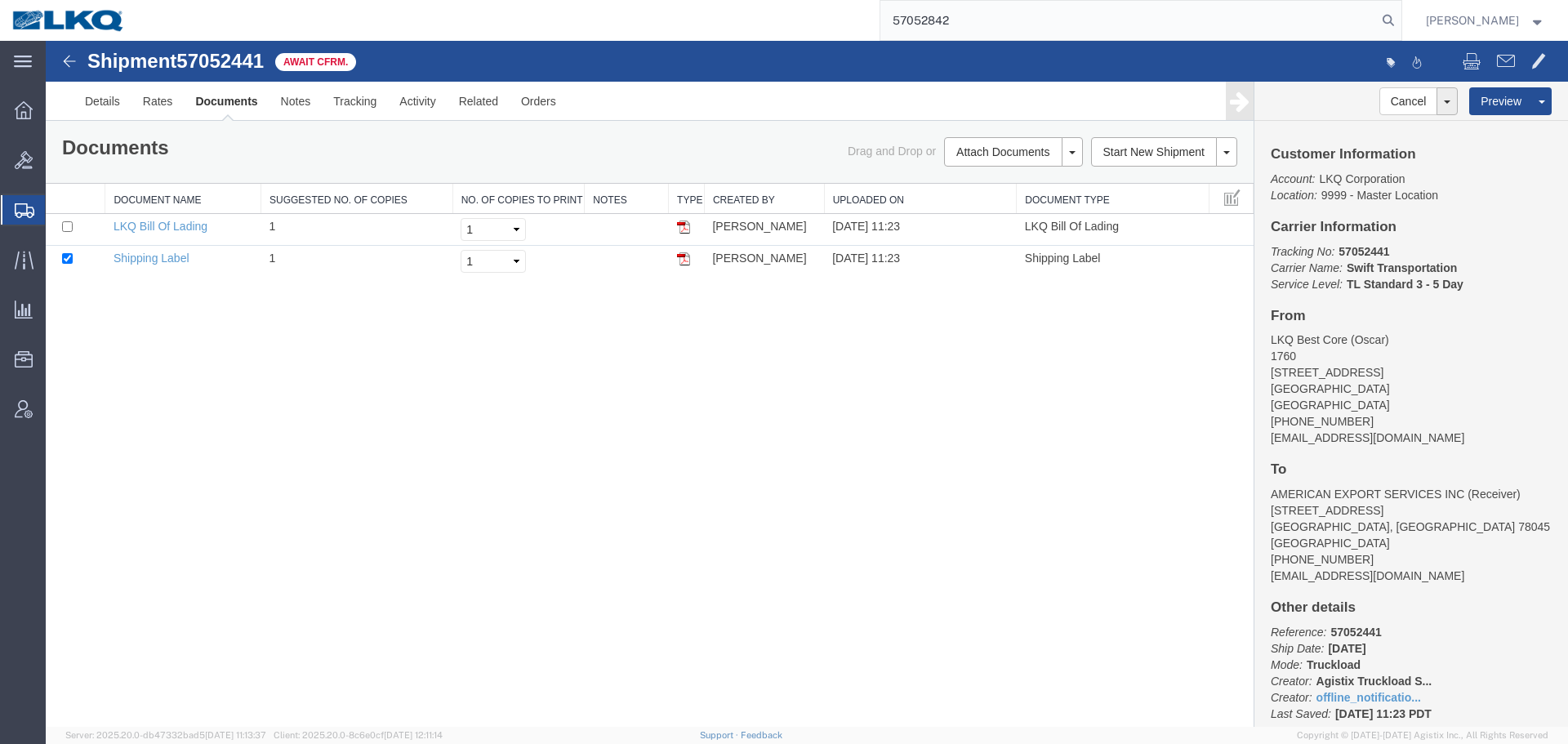
type input "57052842"
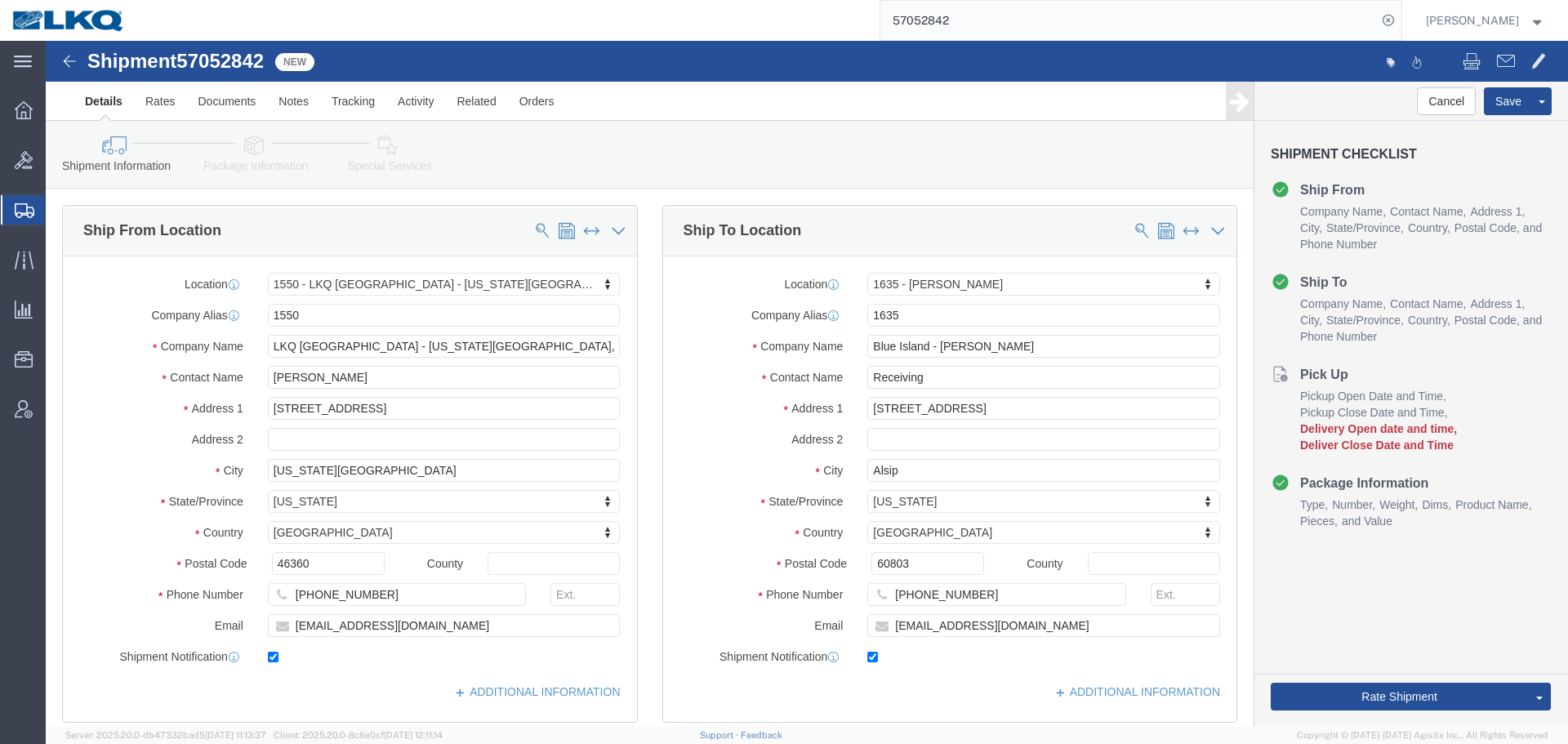
select select "27564"
select select "27578"
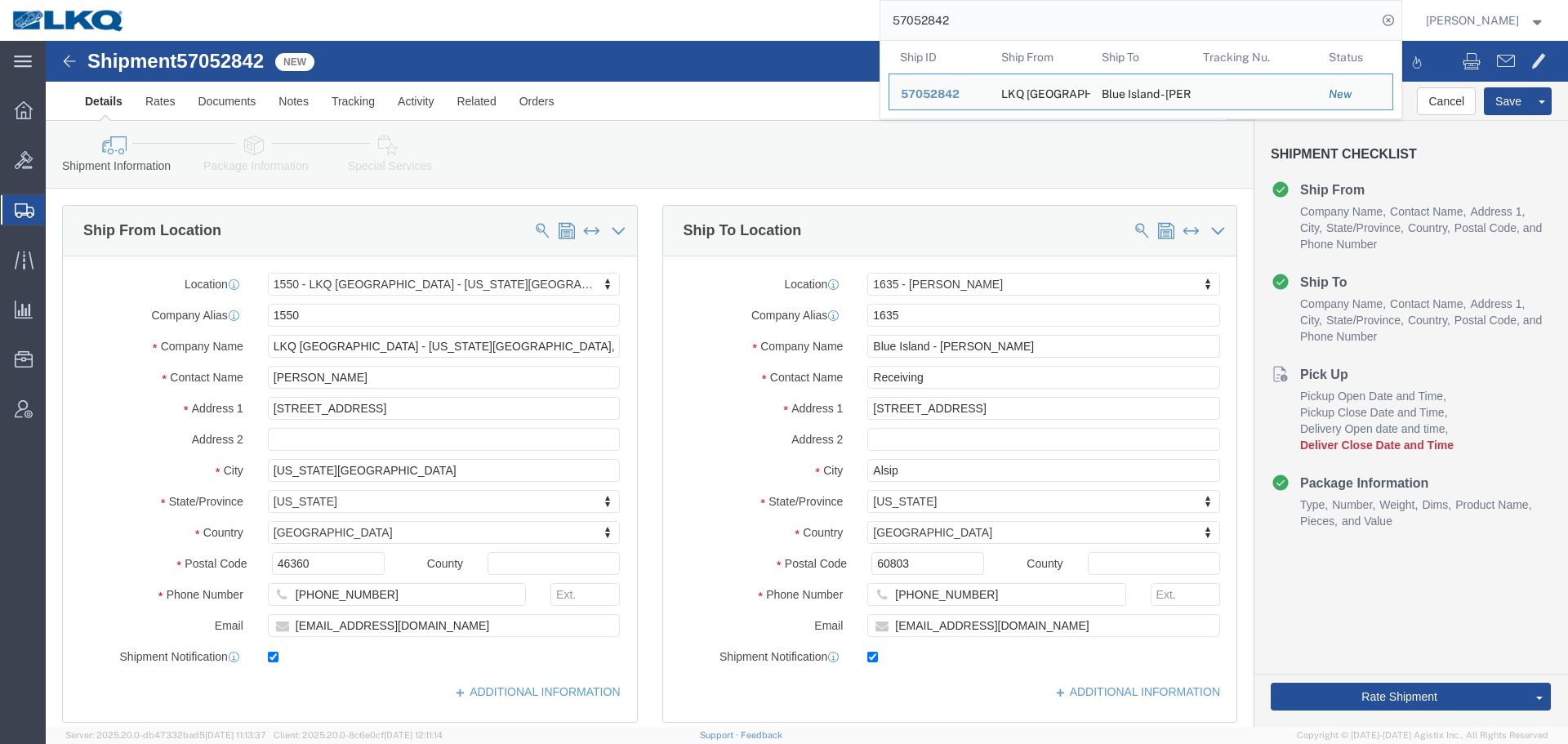
click at [1137, 7] on input "57052842" at bounding box center [1128, 21] width 497 height 39
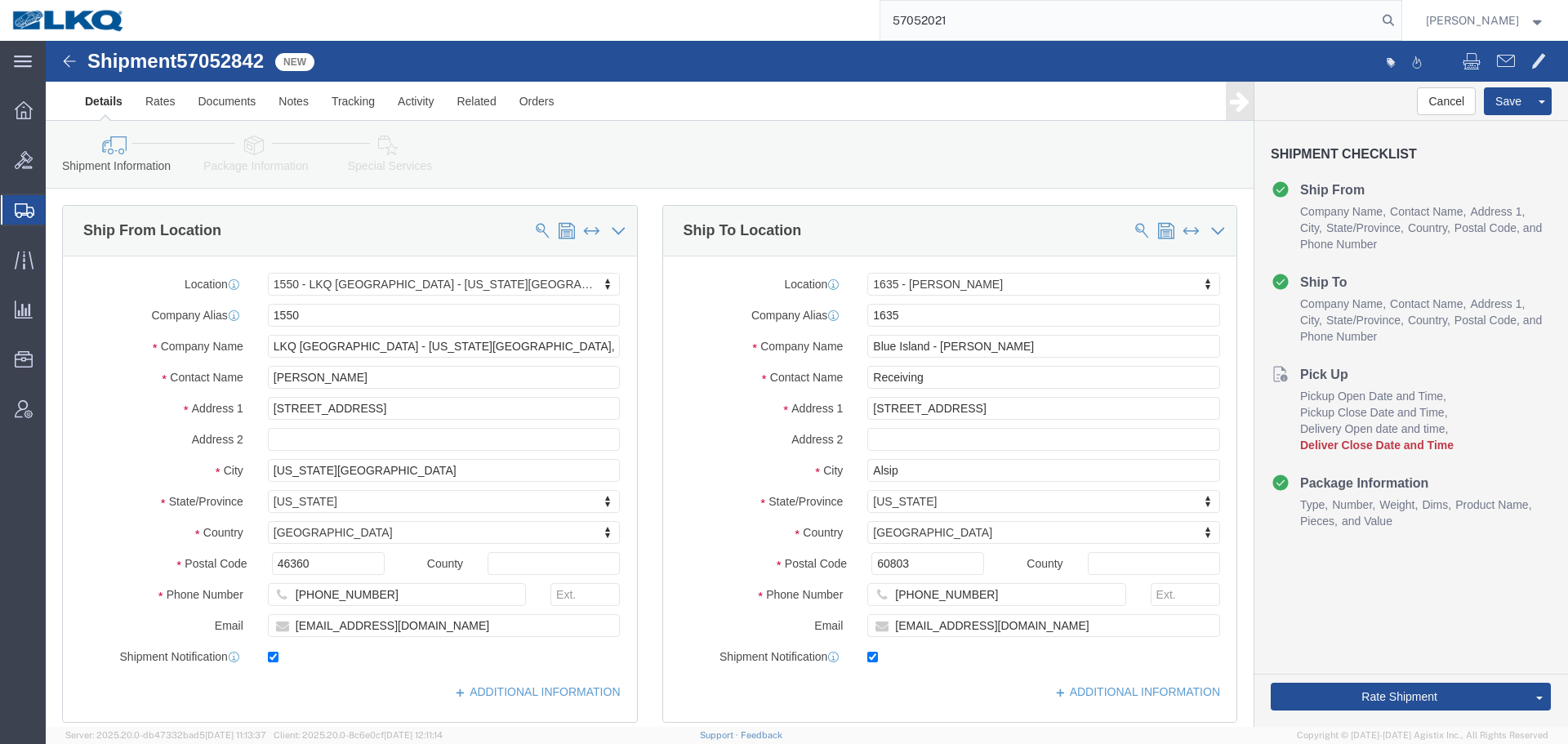
type input "57052021"
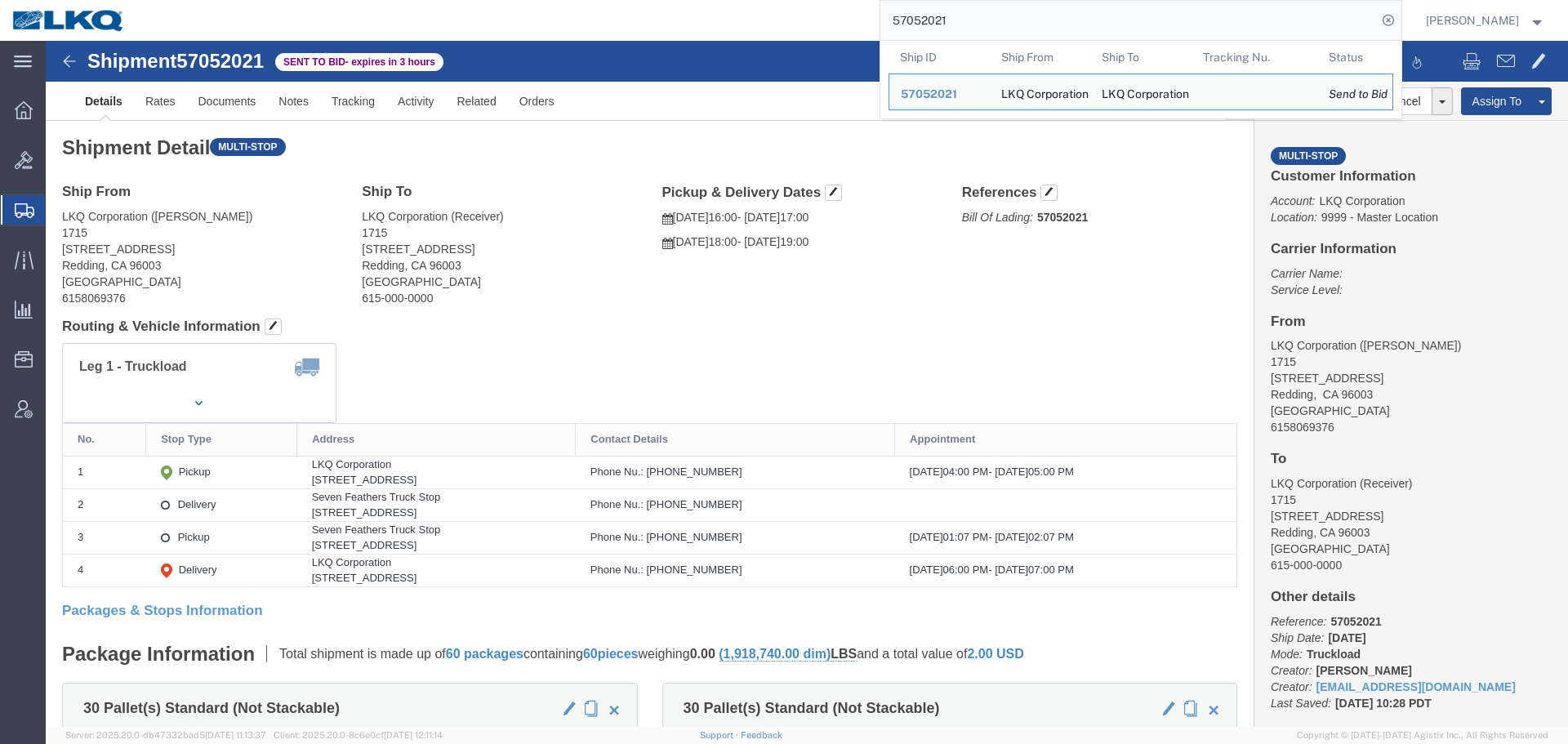
click div "Ship From LKQ Corporation (Allison Beasley) 1715 2850 Viking Way Redding, CA 96…"
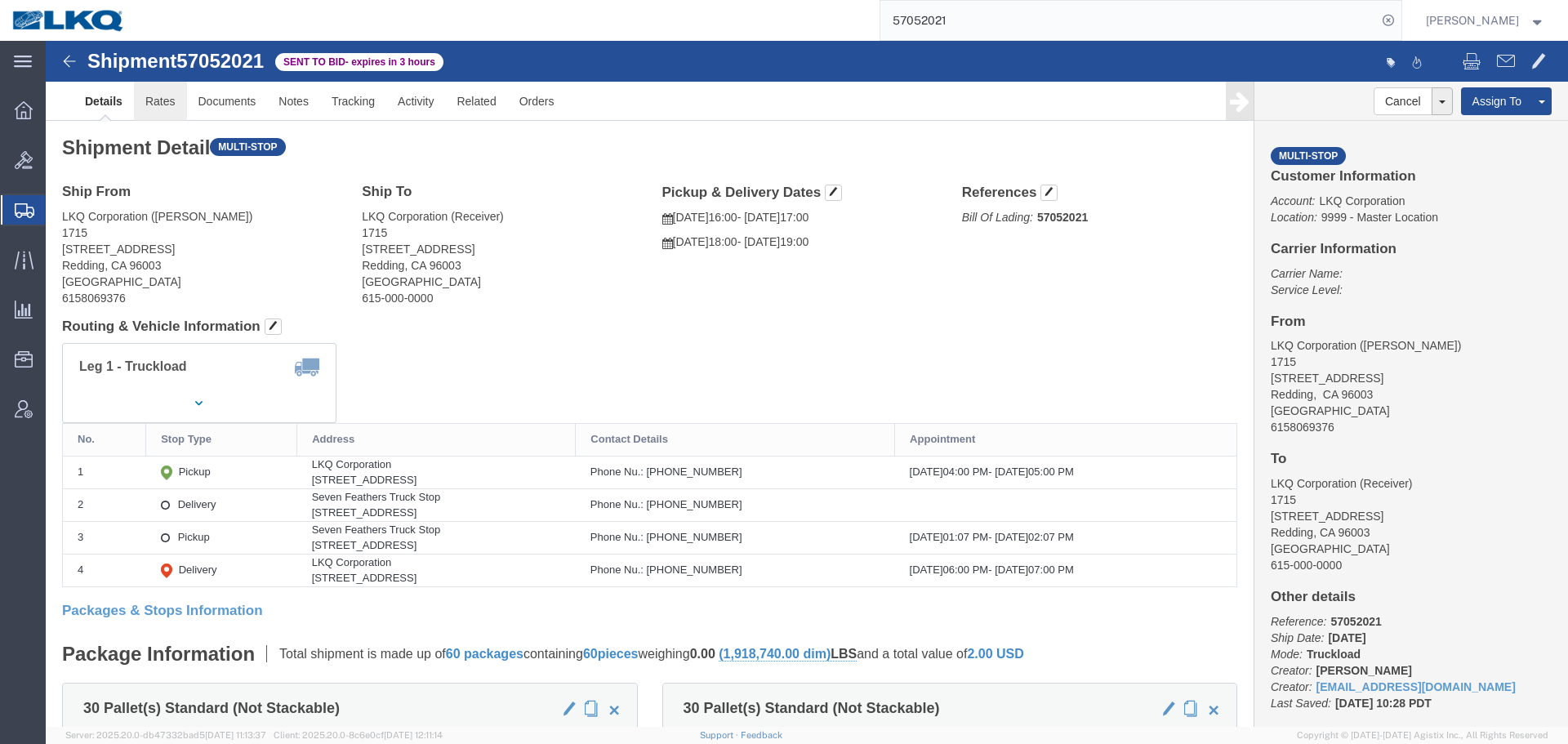
click link "Rates"
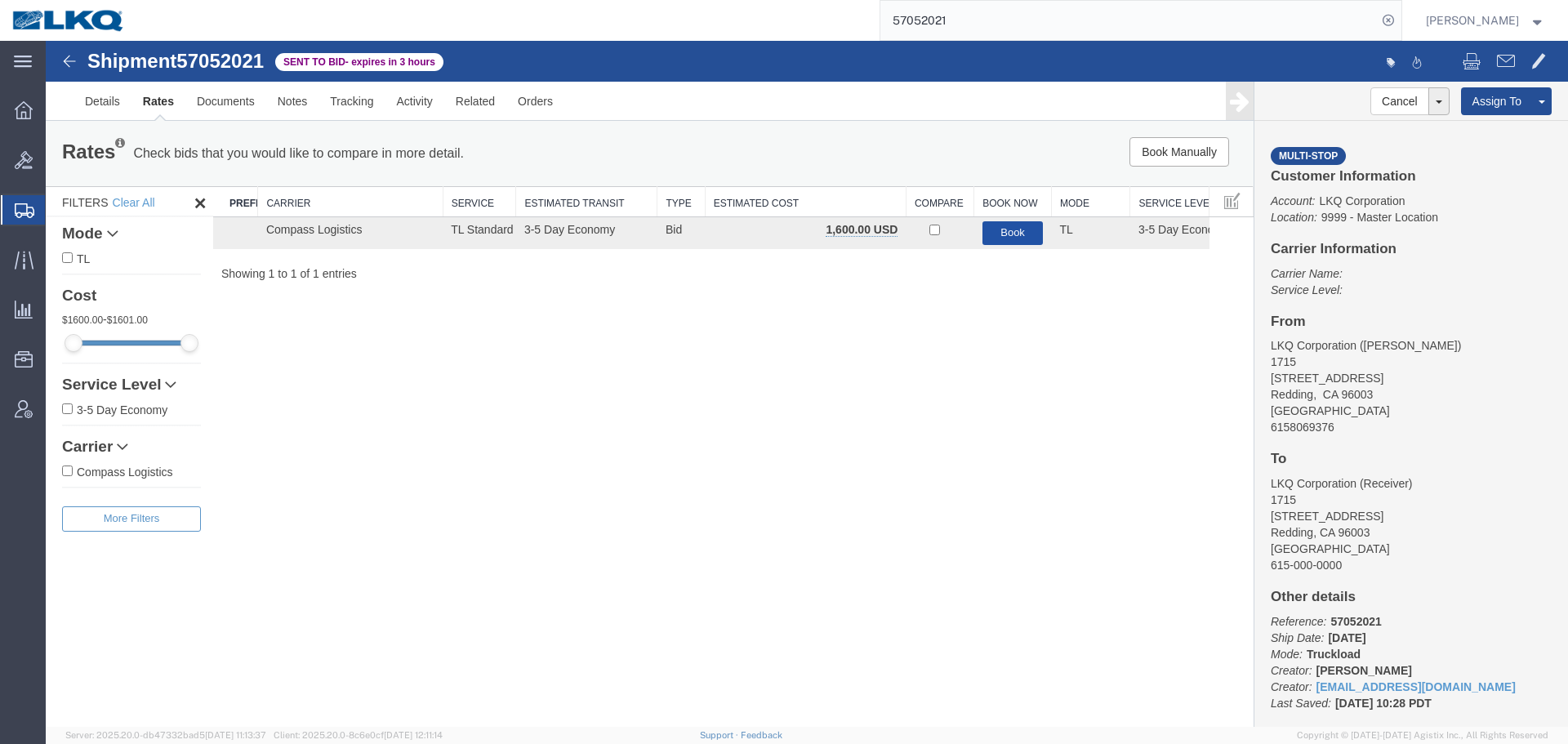
click at [1023, 236] on button "Book" at bounding box center [1012, 232] width 61 height 23
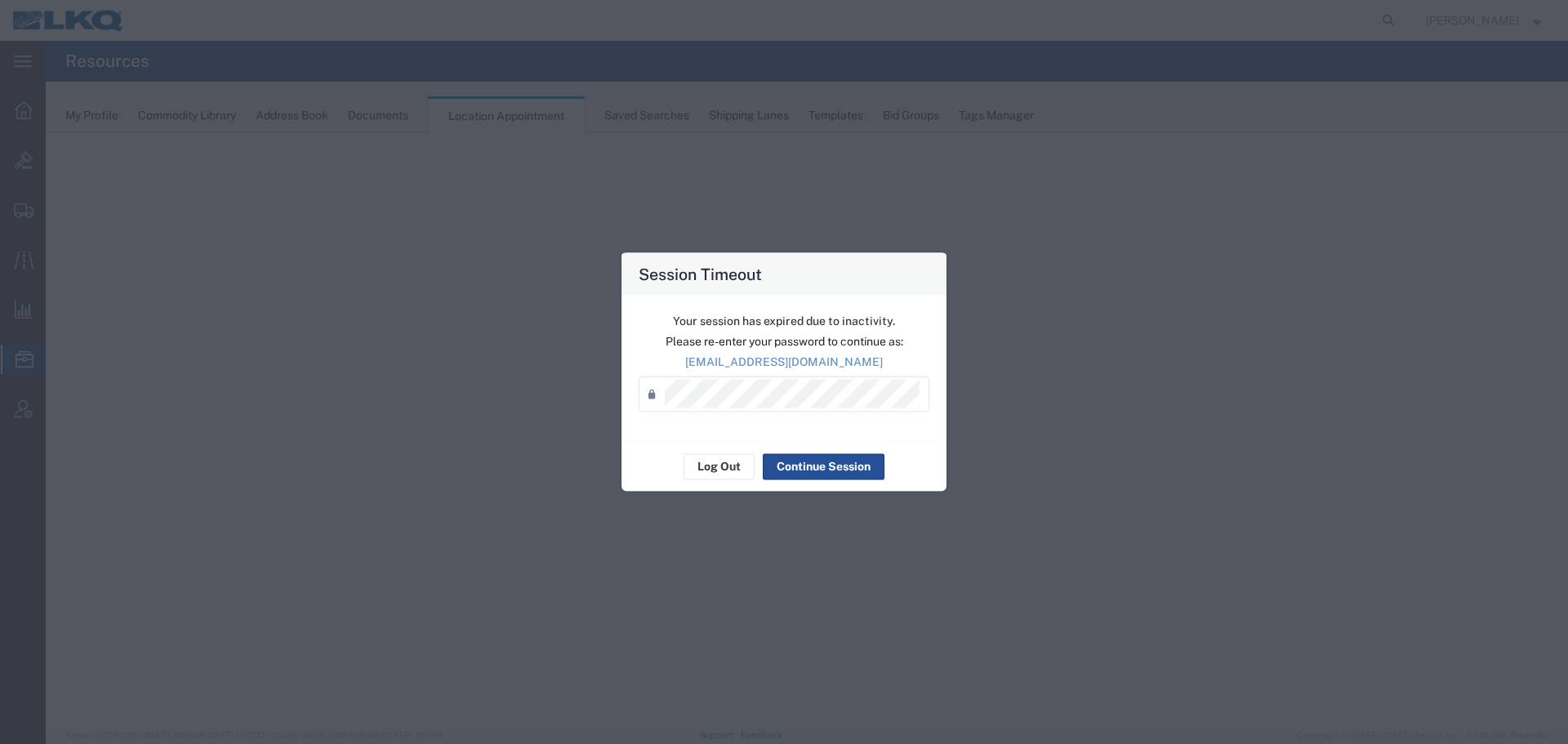
select select "27634"
select select "agendaWeek"
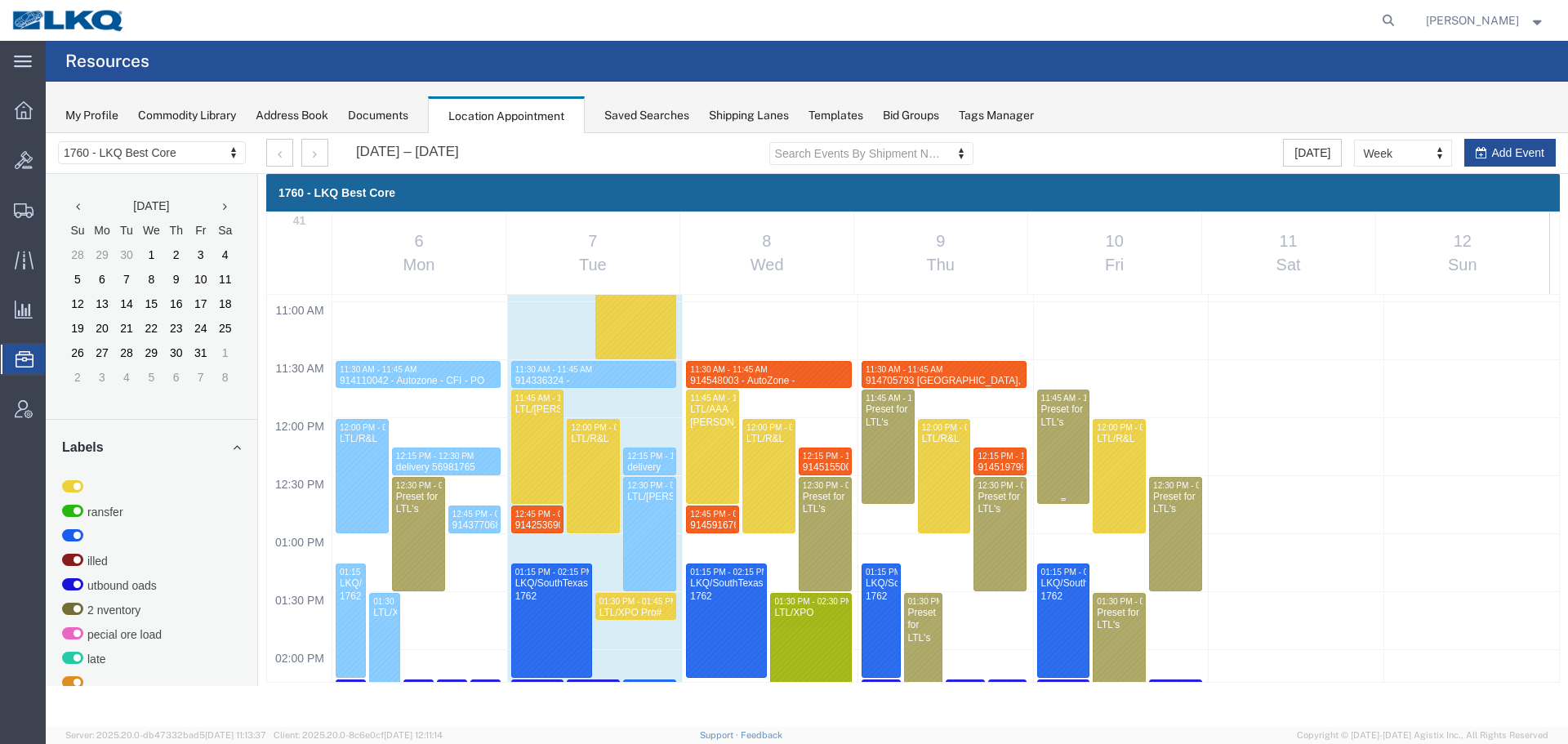
scroll to position [778, 0]
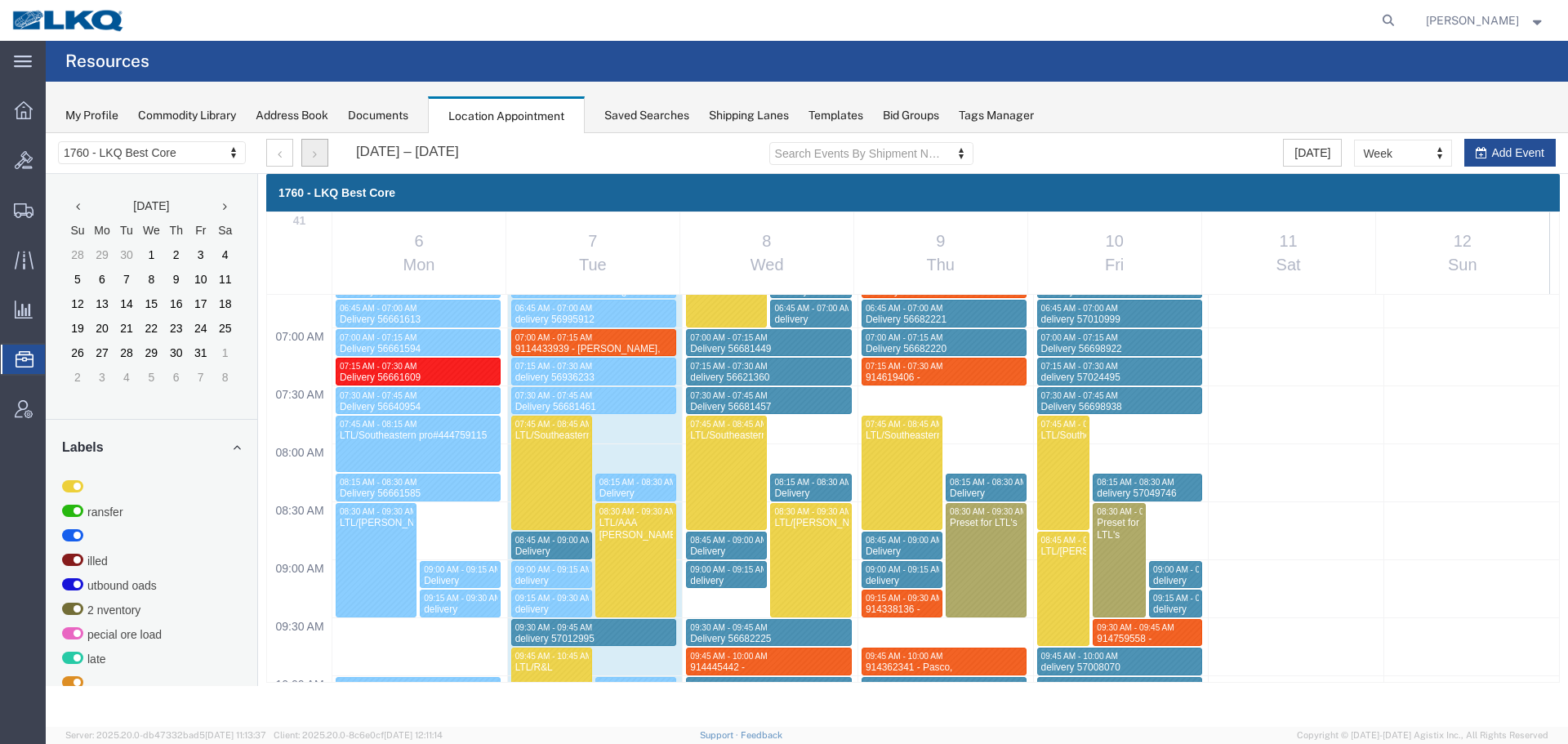
click at [318, 156] on button "button" at bounding box center [314, 153] width 27 height 28
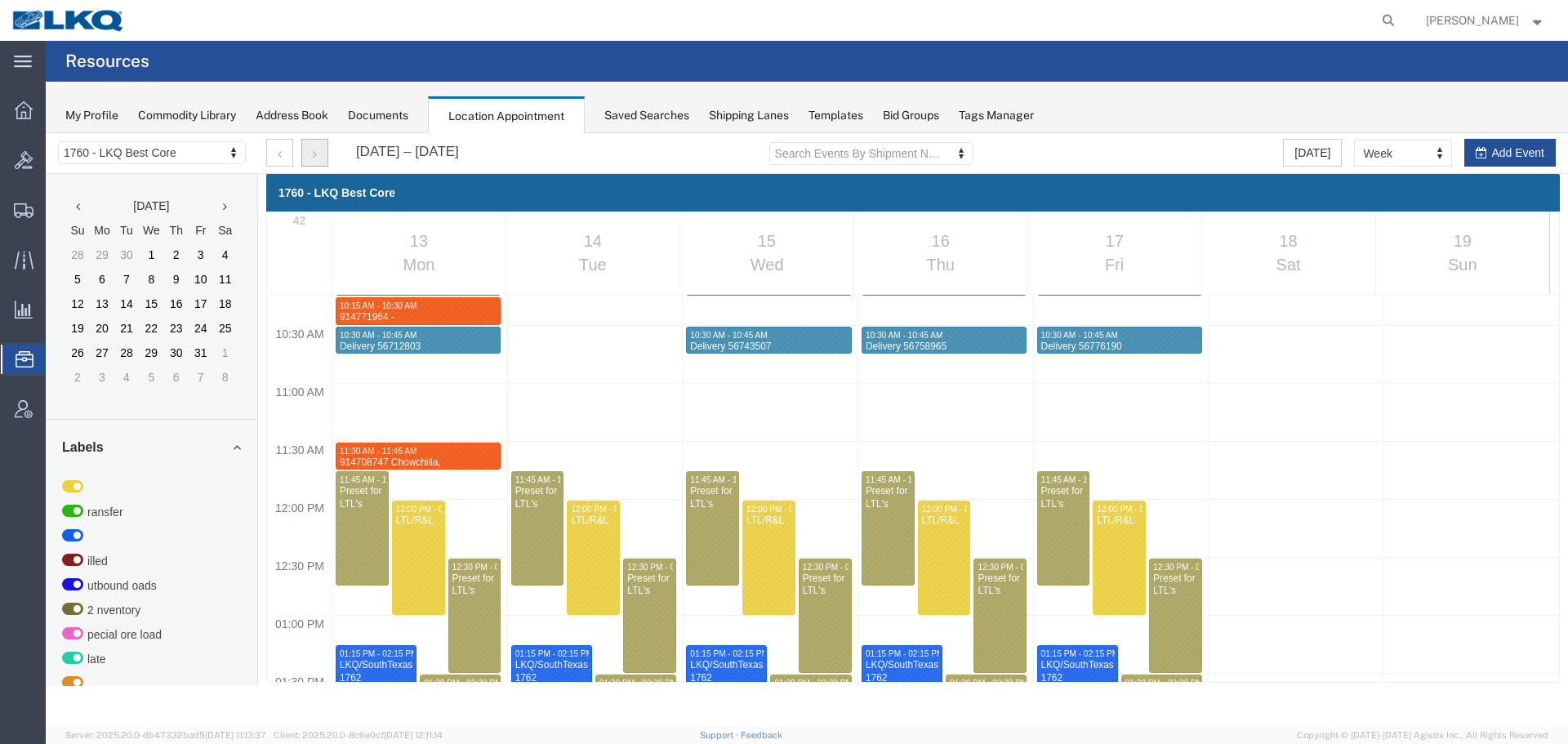
scroll to position [859, 0]
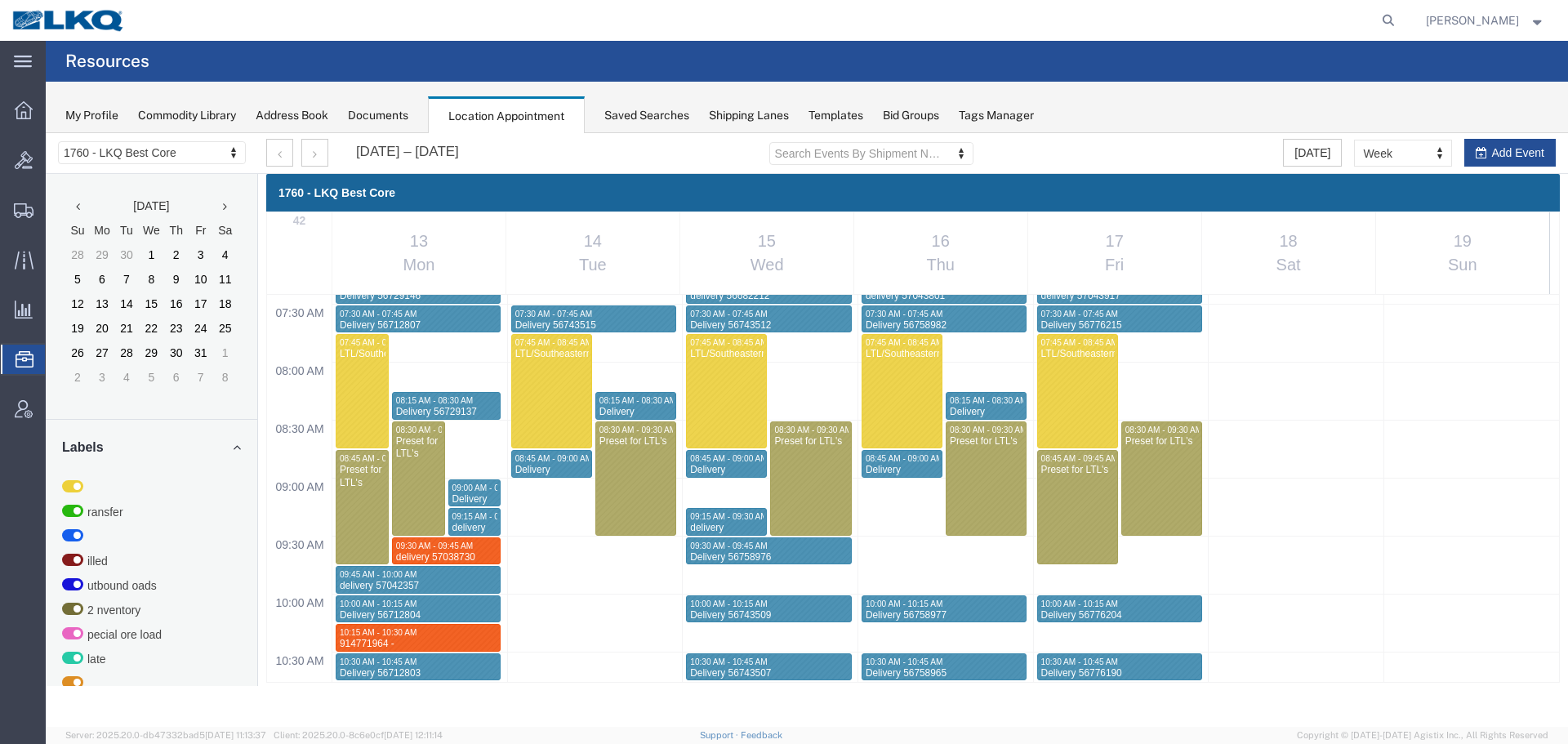
click at [0, 0] on span "Upload Address Book" at bounding box center [0, 0] width 0 height 0
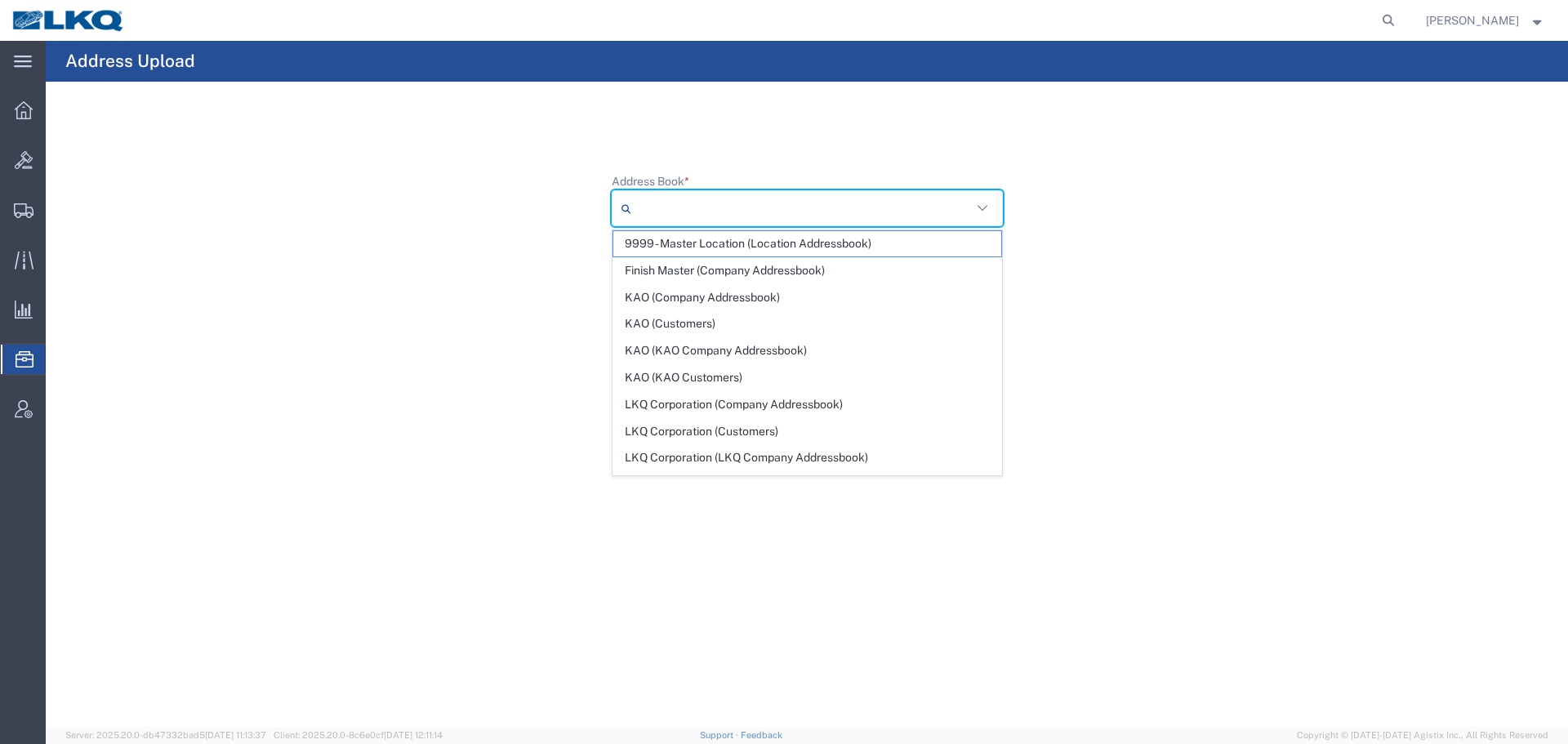
click at [663, 201] on input "Address Book *" at bounding box center [804, 208] width 334 height 26
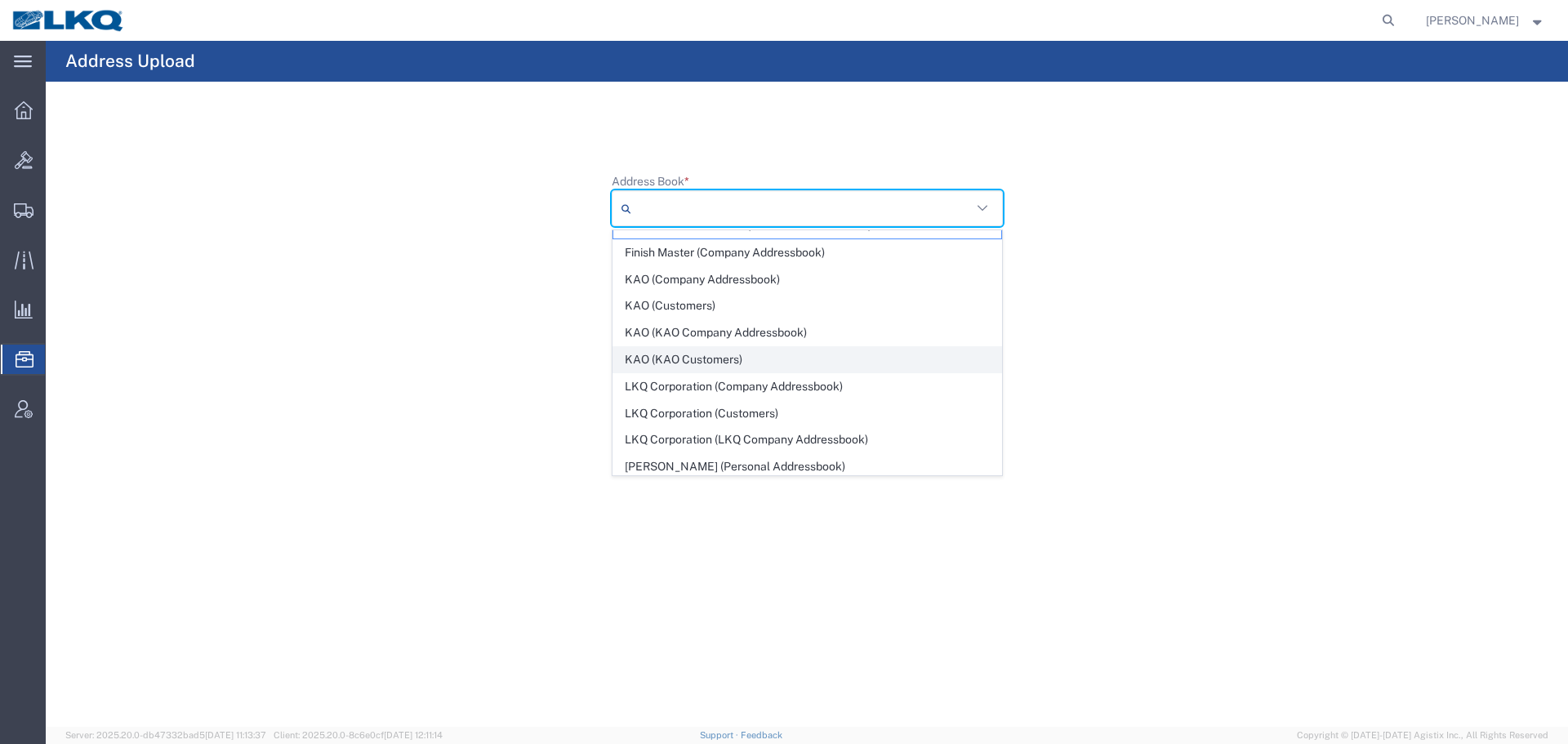
scroll to position [22, 0]
click at [335, 391] on agx-upload-address-book "Address Upload Address Book * 9999 - Master Location (Location Addressbook) Fin…" at bounding box center [807, 384] width 1522 height 686
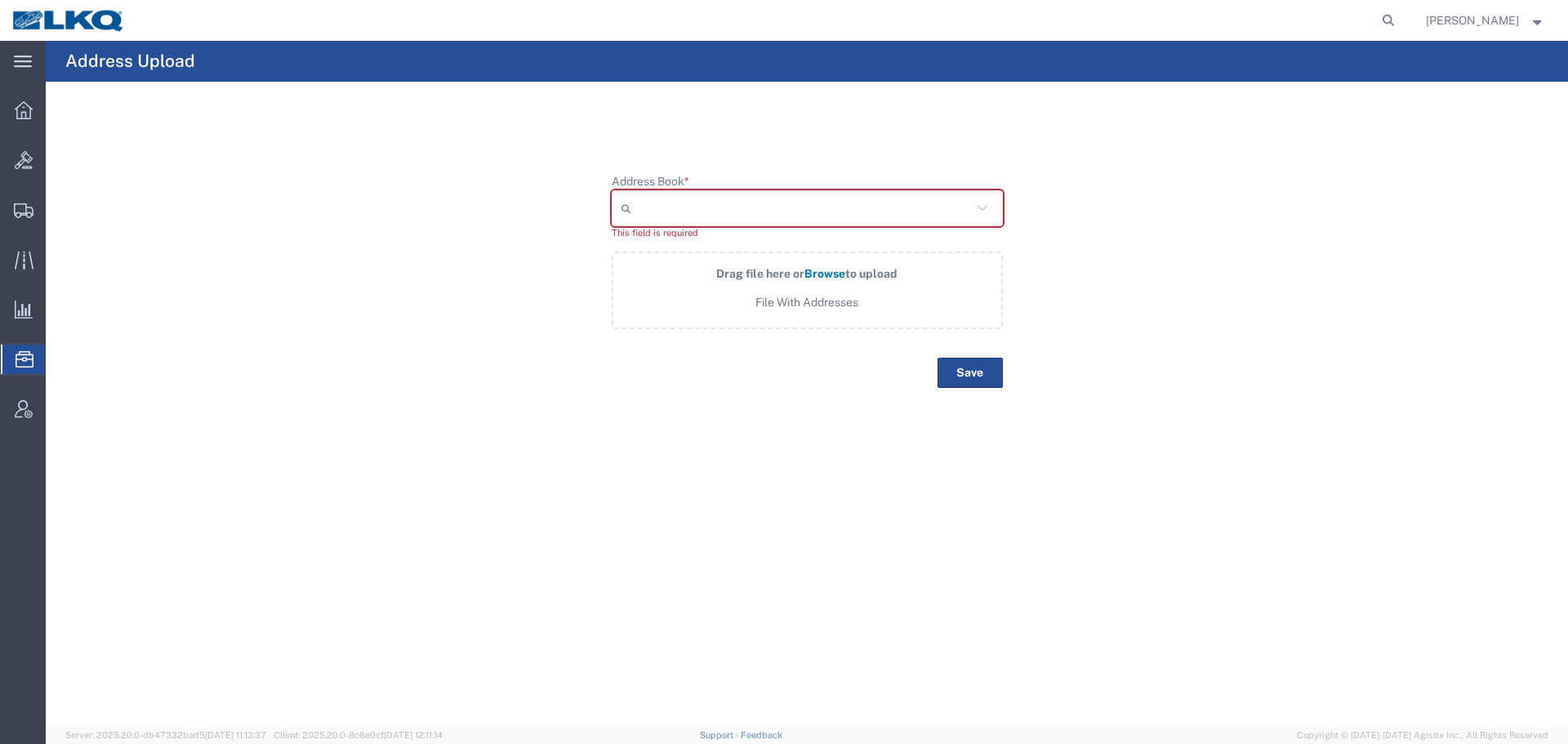
click at [683, 208] on input "Address Book *" at bounding box center [804, 208] width 334 height 26
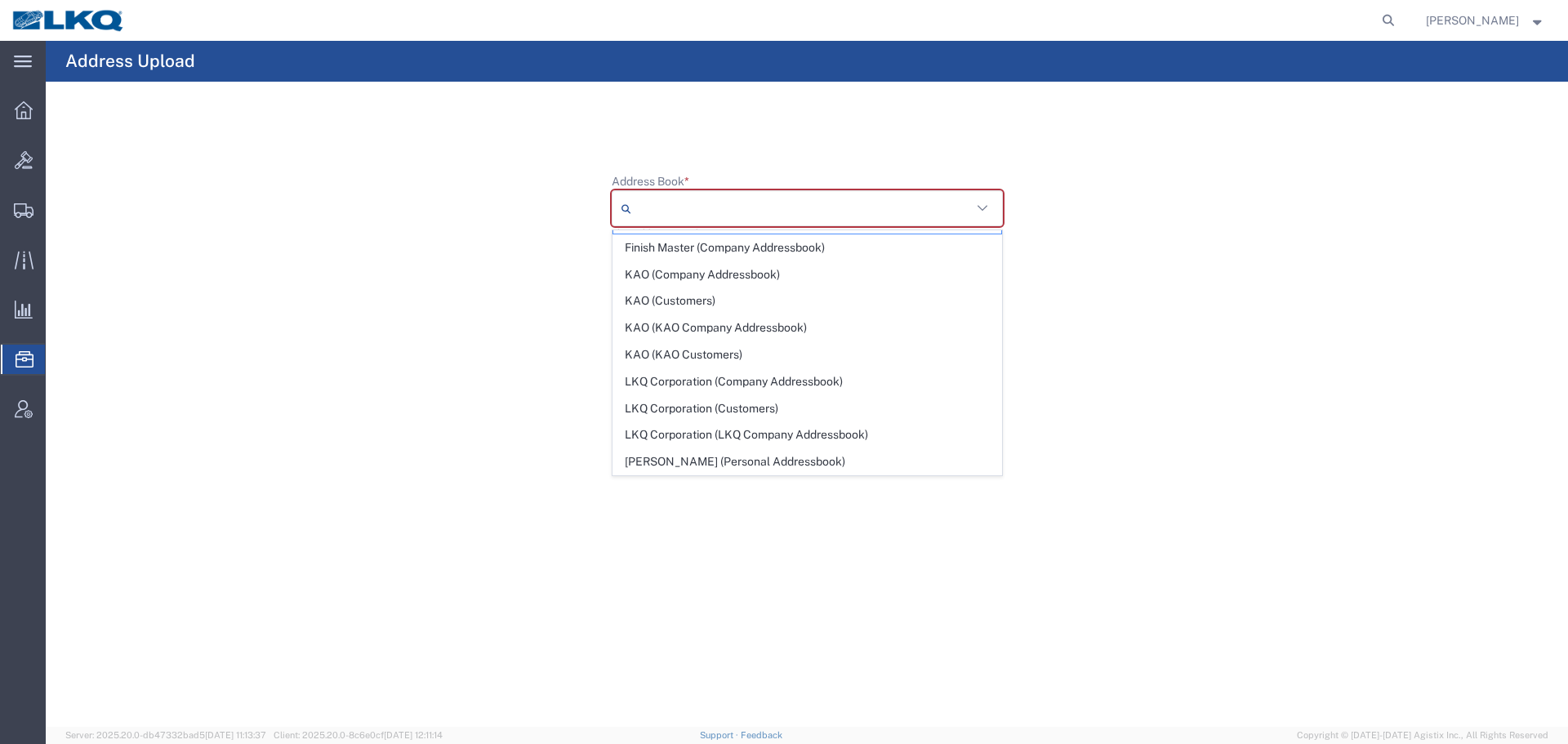
click at [411, 373] on agx-upload-address-book "Address Upload Address Book * 9999 - Master Location (Location Addressbook) Fin…" at bounding box center [807, 384] width 1522 height 686
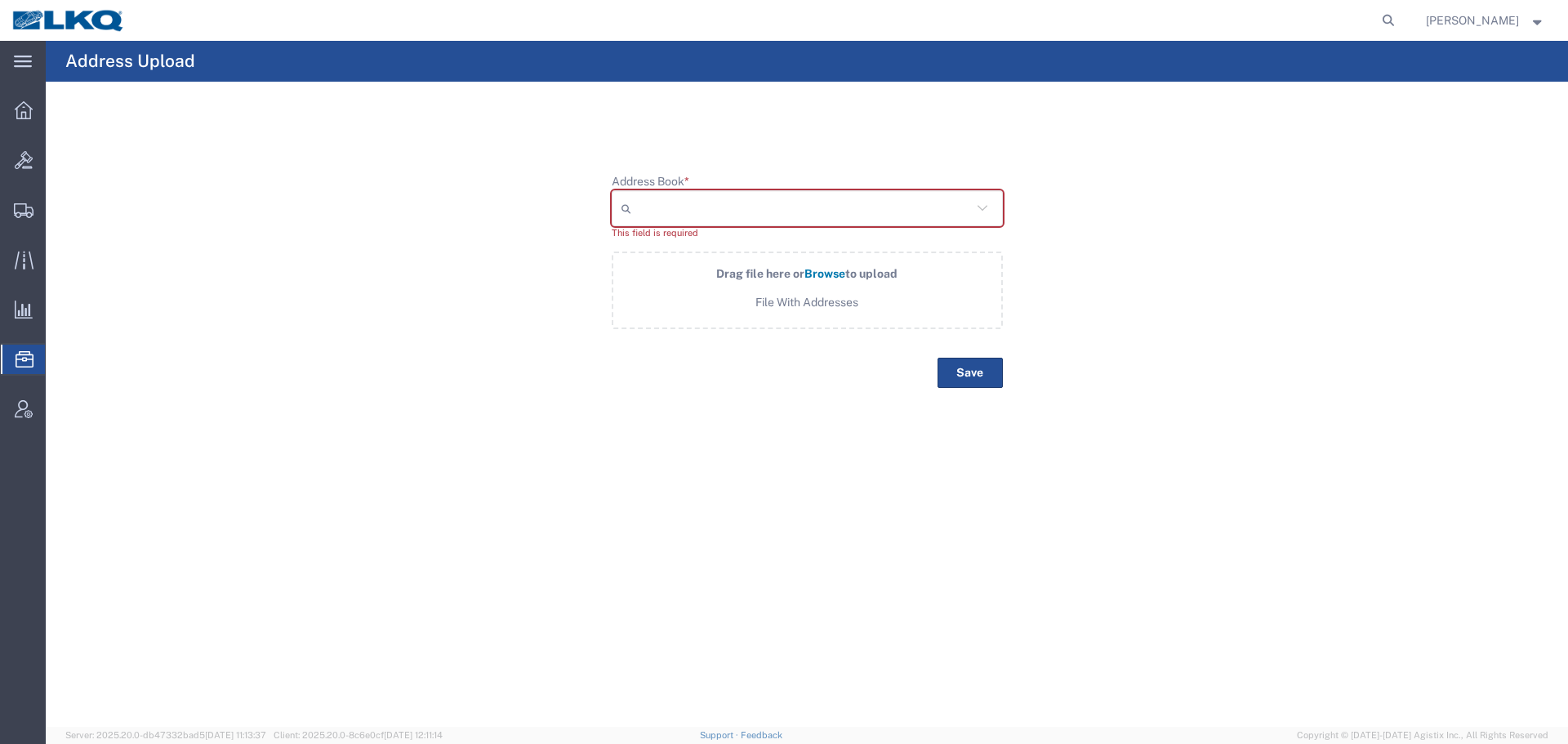
click at [0, 0] on span "Address Book" at bounding box center [0, 0] width 0 height 0
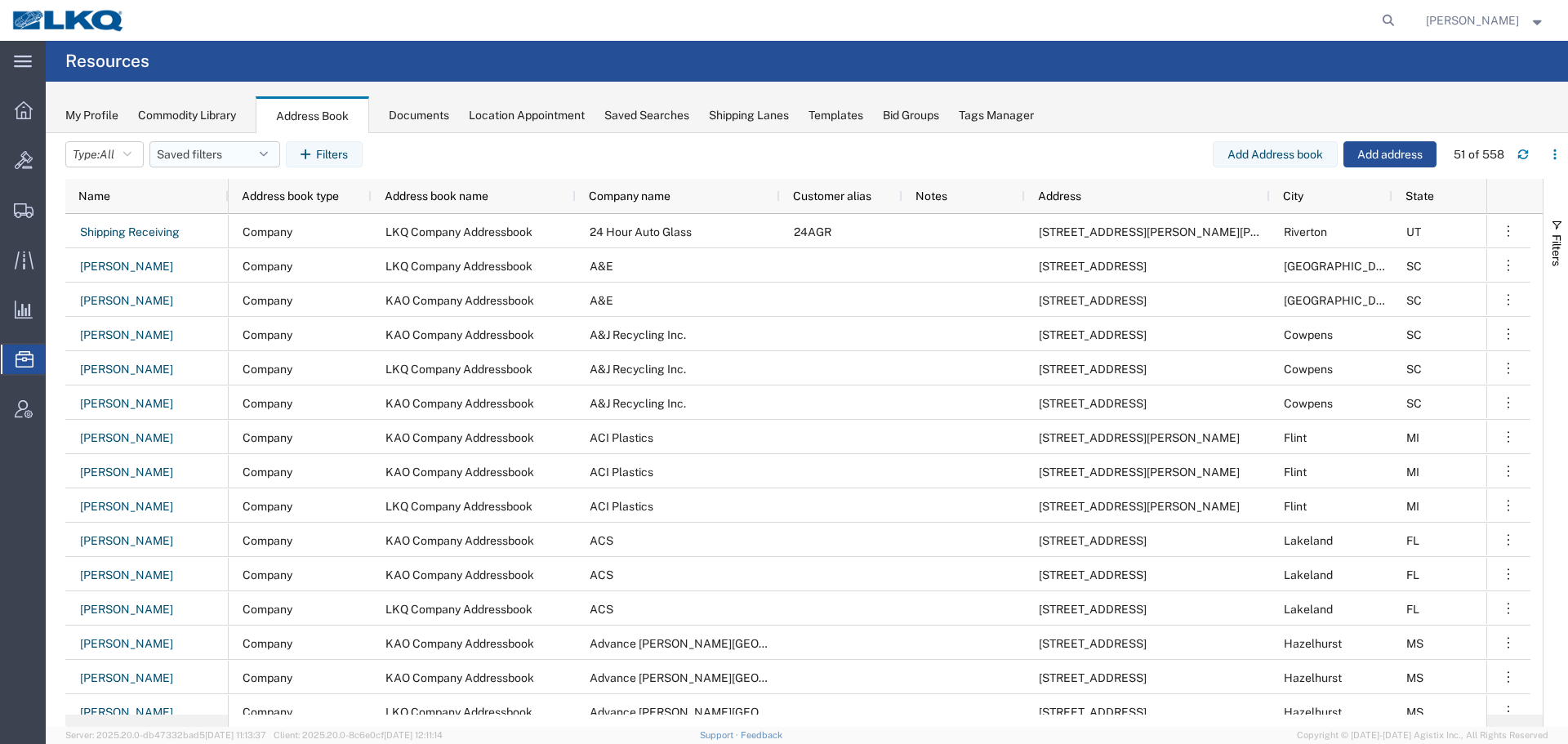
click at [171, 161] on button "Saved filters" at bounding box center [214, 155] width 130 height 26
click at [105, 149] on span "All" at bounding box center [107, 155] width 15 height 13
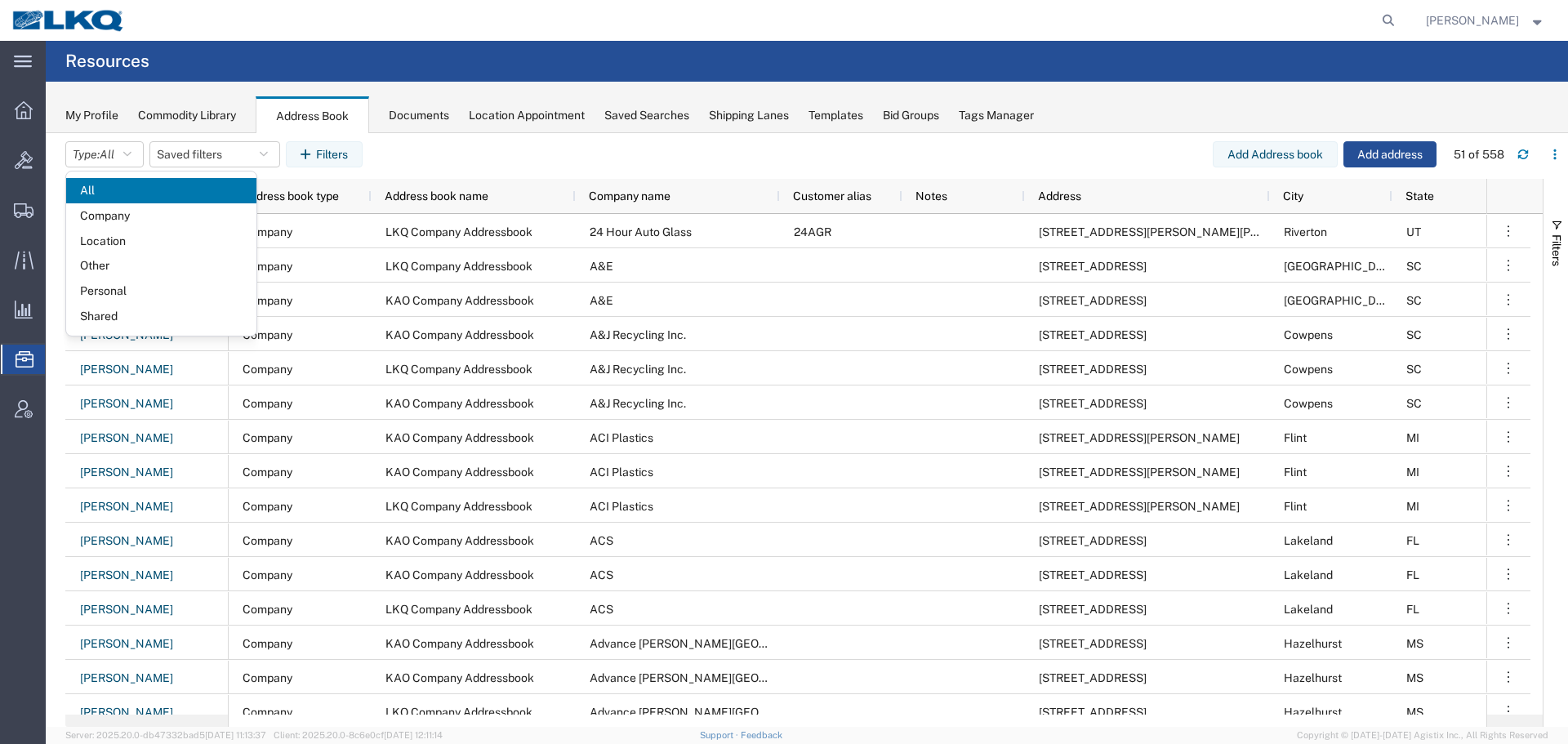
click at [498, 161] on agx-table-filter-chips "Type: All All Company Location Other Personal Shared Saved filters Save as new …" at bounding box center [639, 160] width 1147 height 37
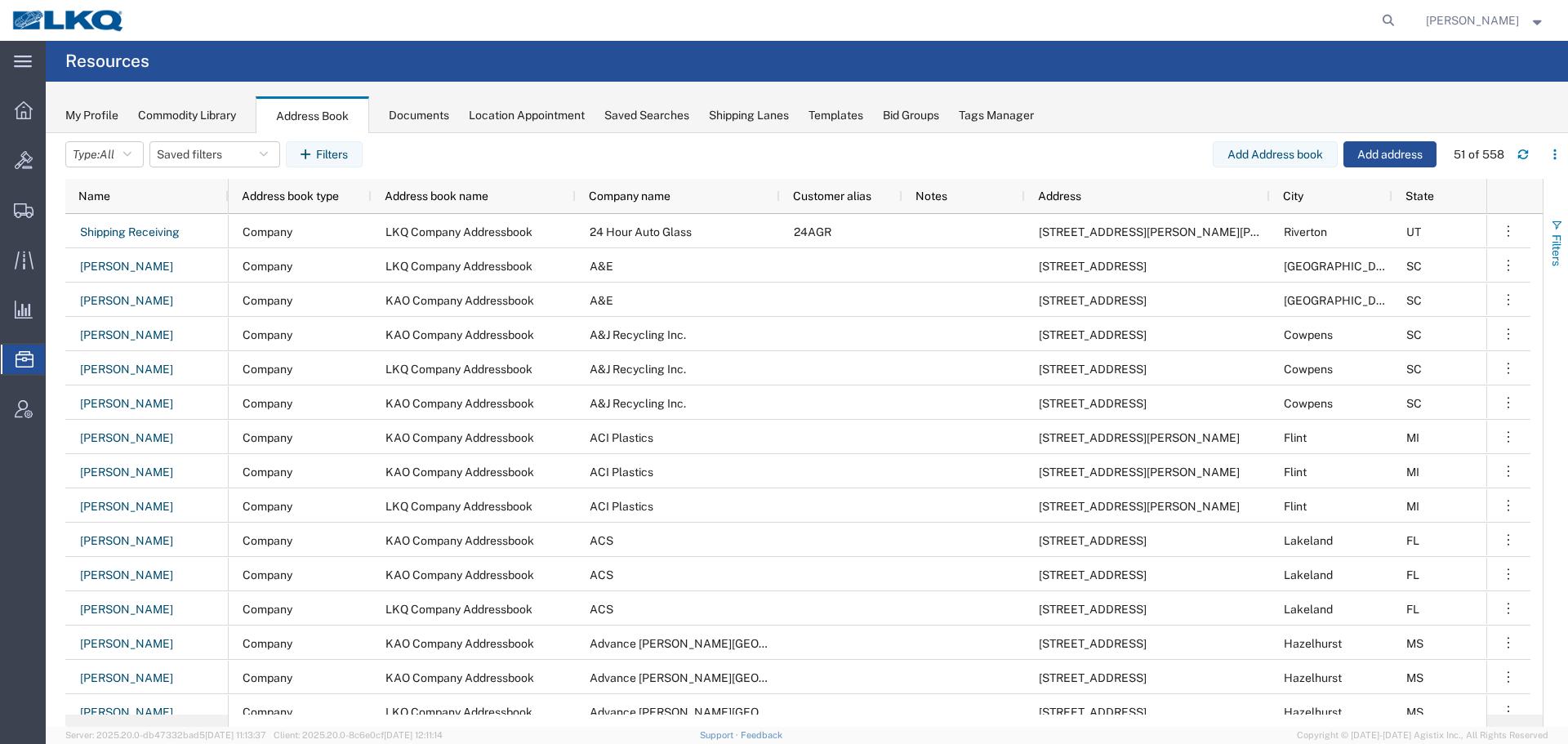
click at [1567, 235] on button "Filters" at bounding box center [1556, 243] width 24 height 88
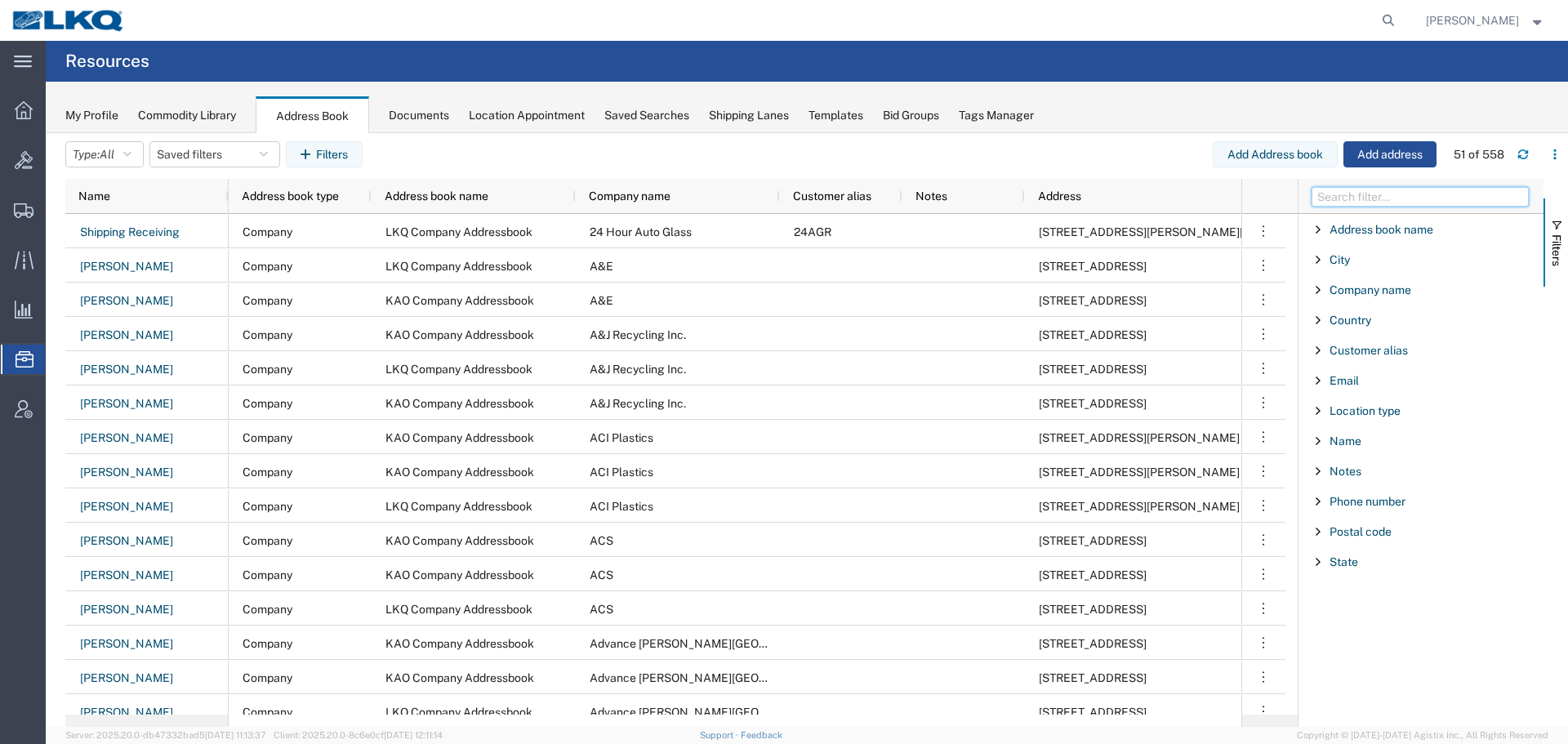
click at [1429, 195] on input "Filter Columns Input" at bounding box center [1420, 196] width 217 height 20
type input "to"
click at [1150, 156] on agx-table-filter-chips "Type: All All Company Location Other Personal Shared Saved filters Save as new …" at bounding box center [639, 160] width 1147 height 37
click at [1553, 156] on icon "button" at bounding box center [1555, 155] width 11 height 11
click at [1519, 260] on li "Manage columns" at bounding box center [1470, 262] width 177 height 33
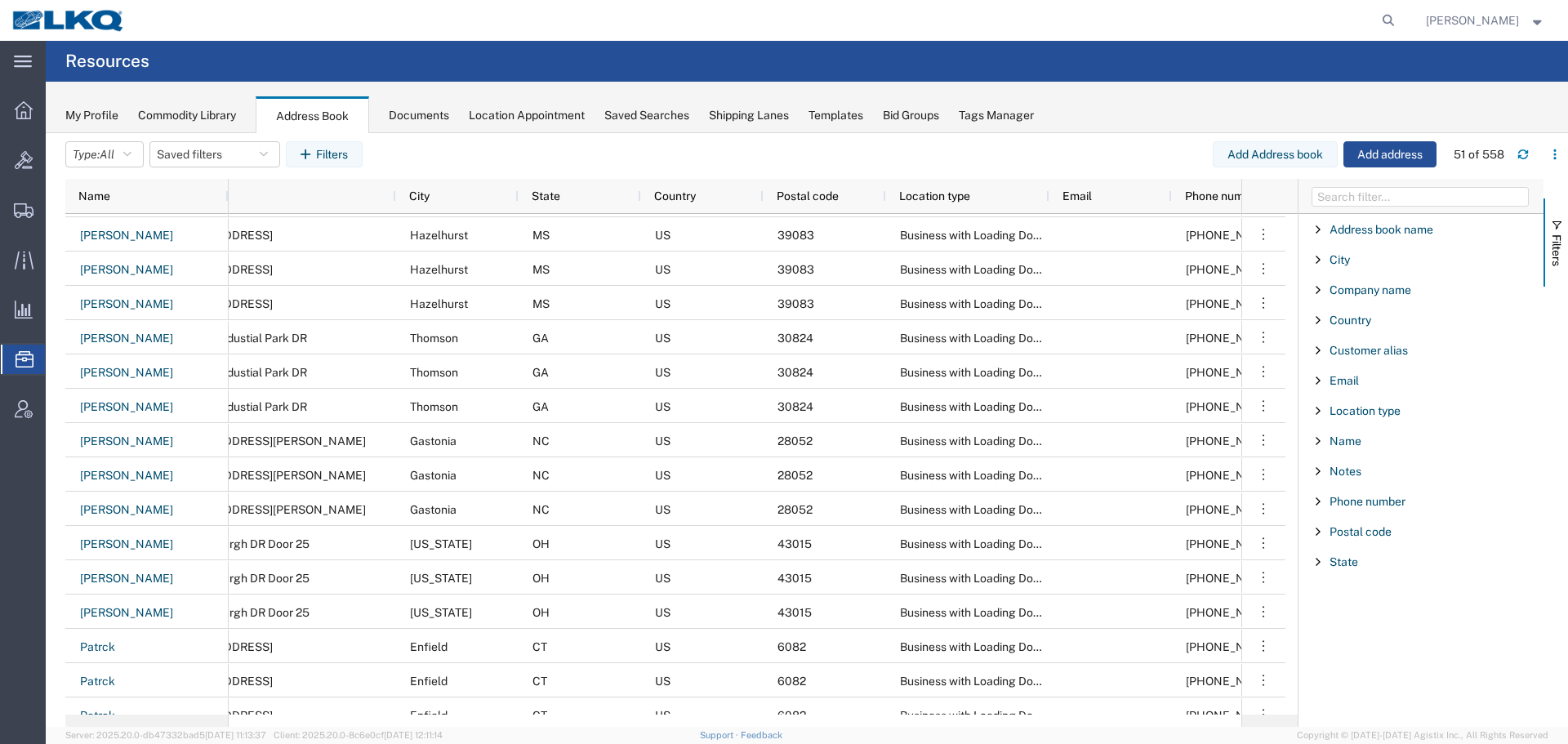
scroll to position [0, 927]
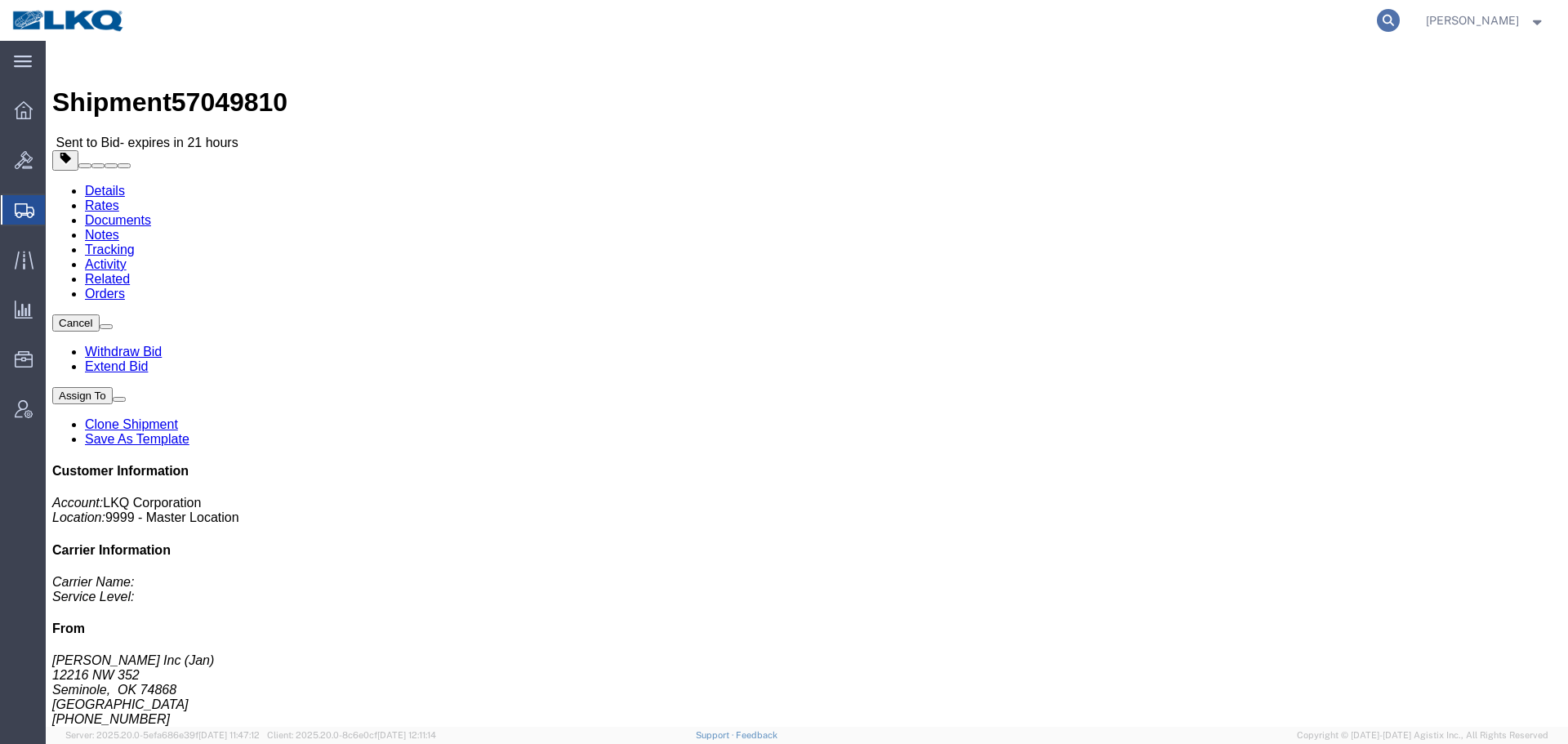
click at [1380, 22] on icon at bounding box center [1388, 21] width 22 height 22
paste input "53413366"
type input "53413366"
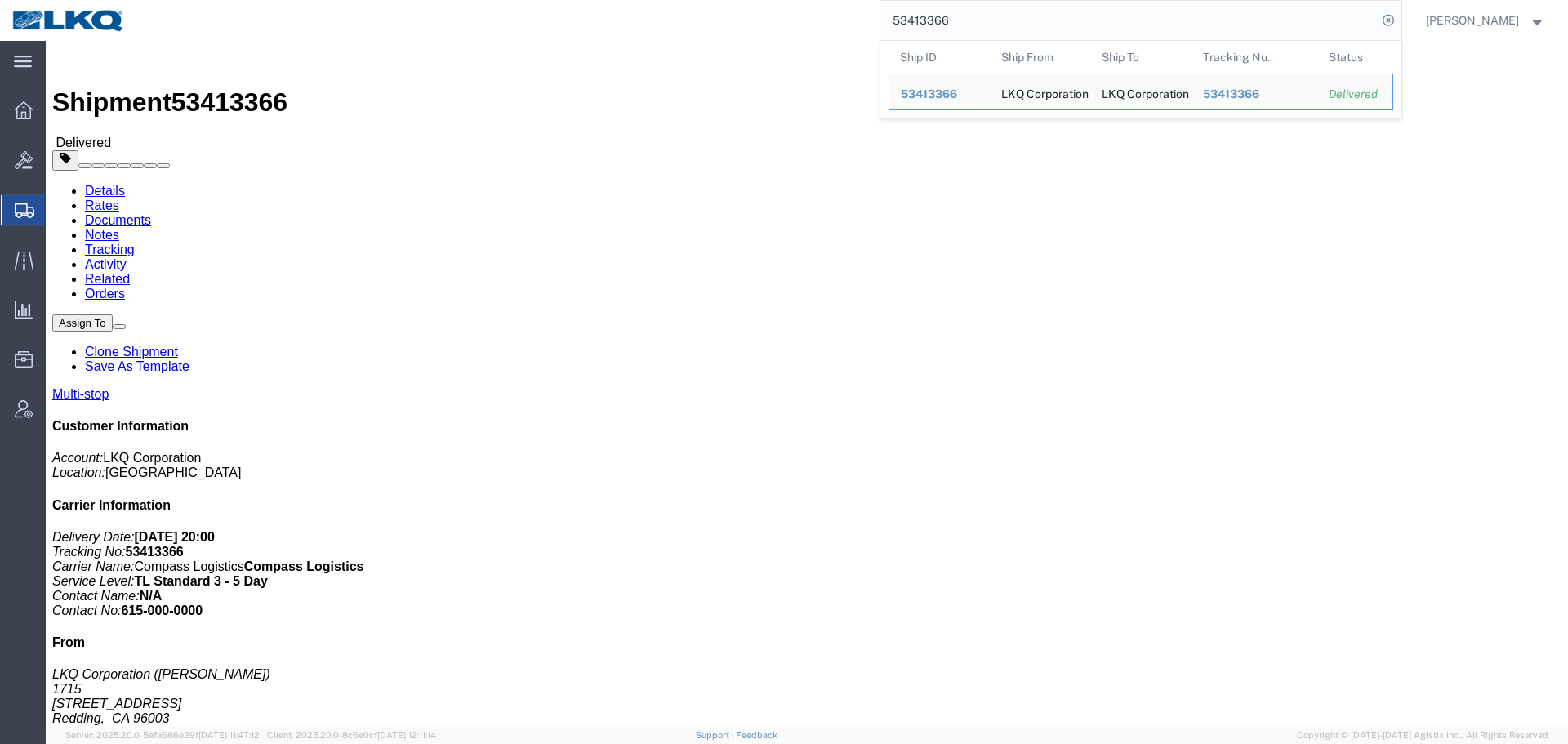
click link "Clone Shipment"
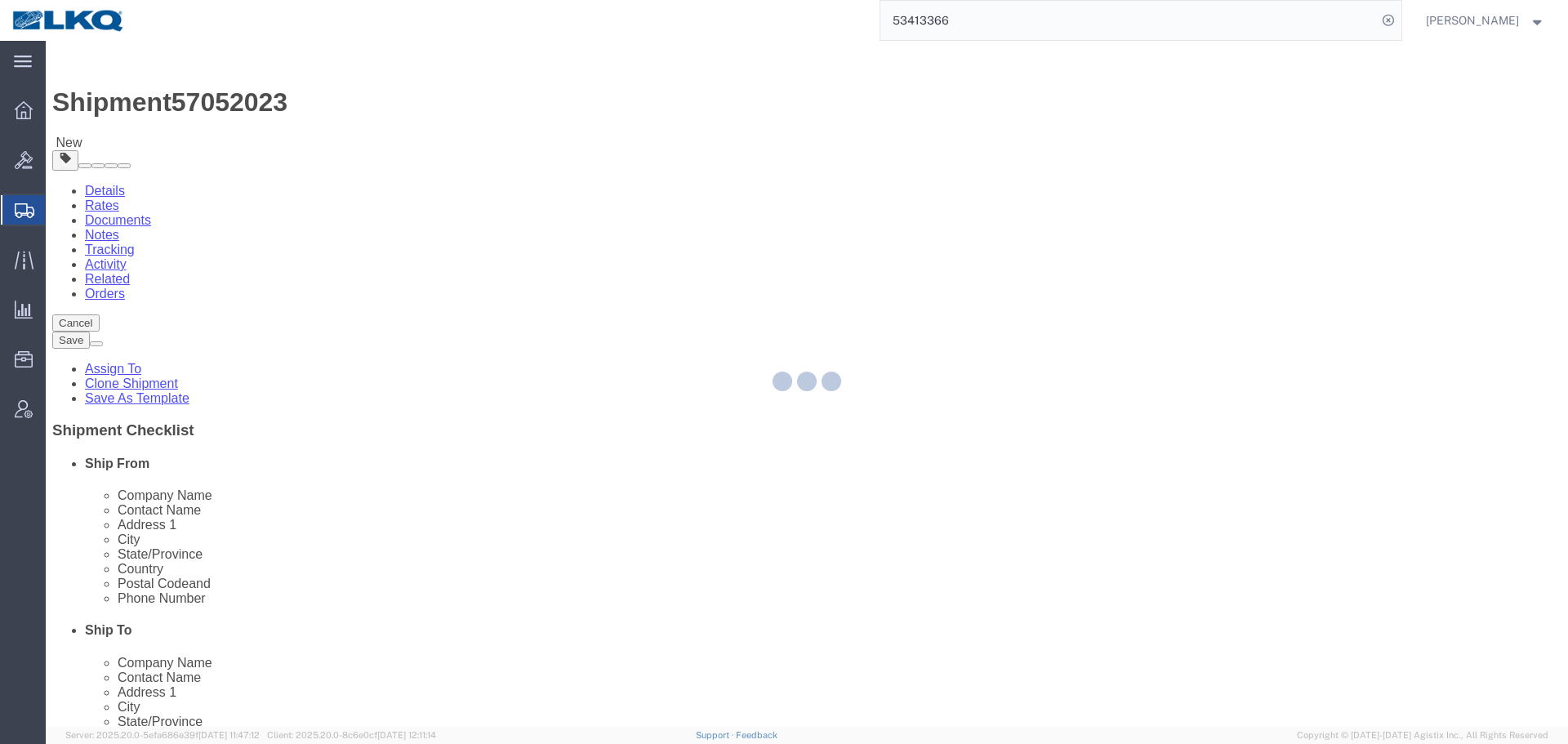
select select "27600"
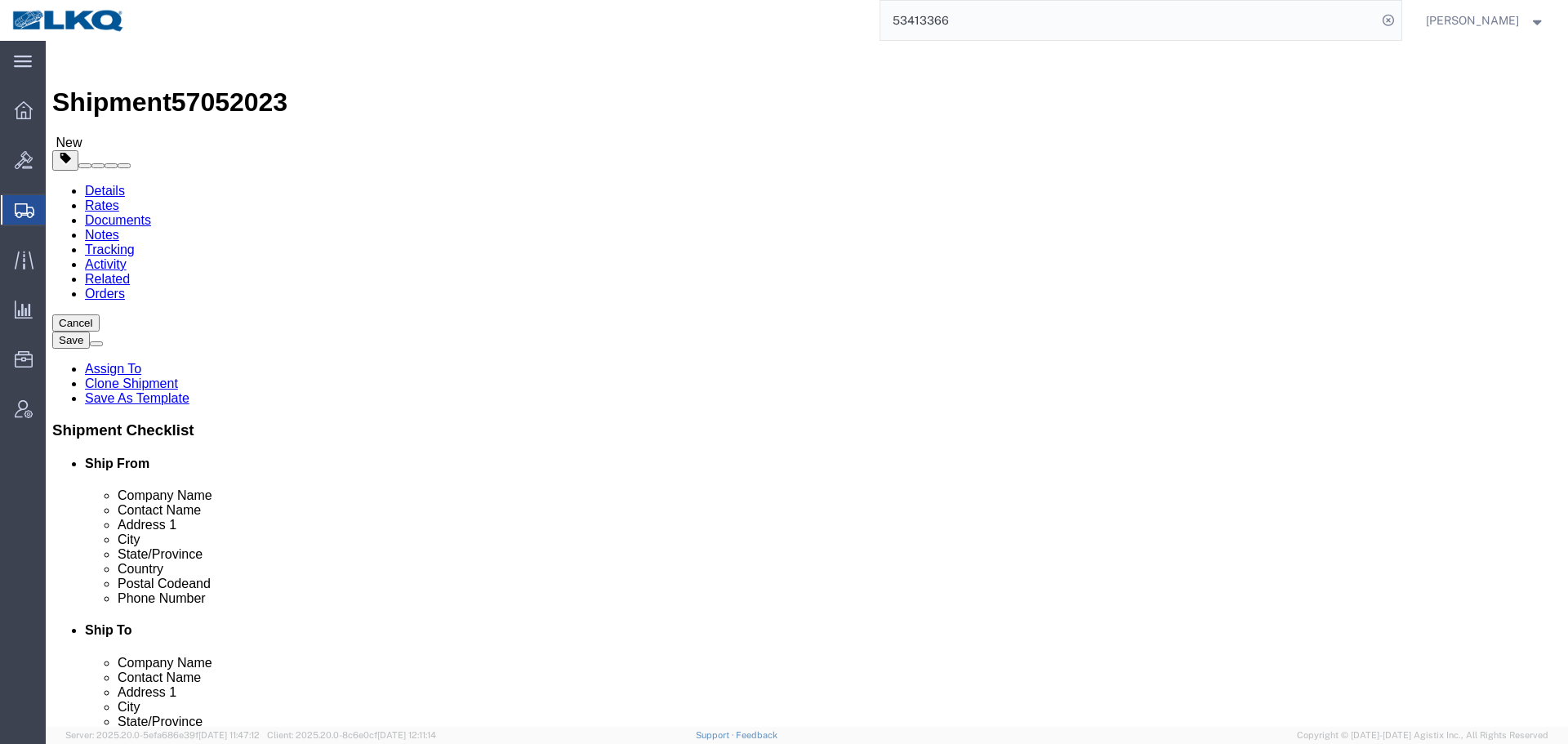
click span "57052023"
copy span "57052023"
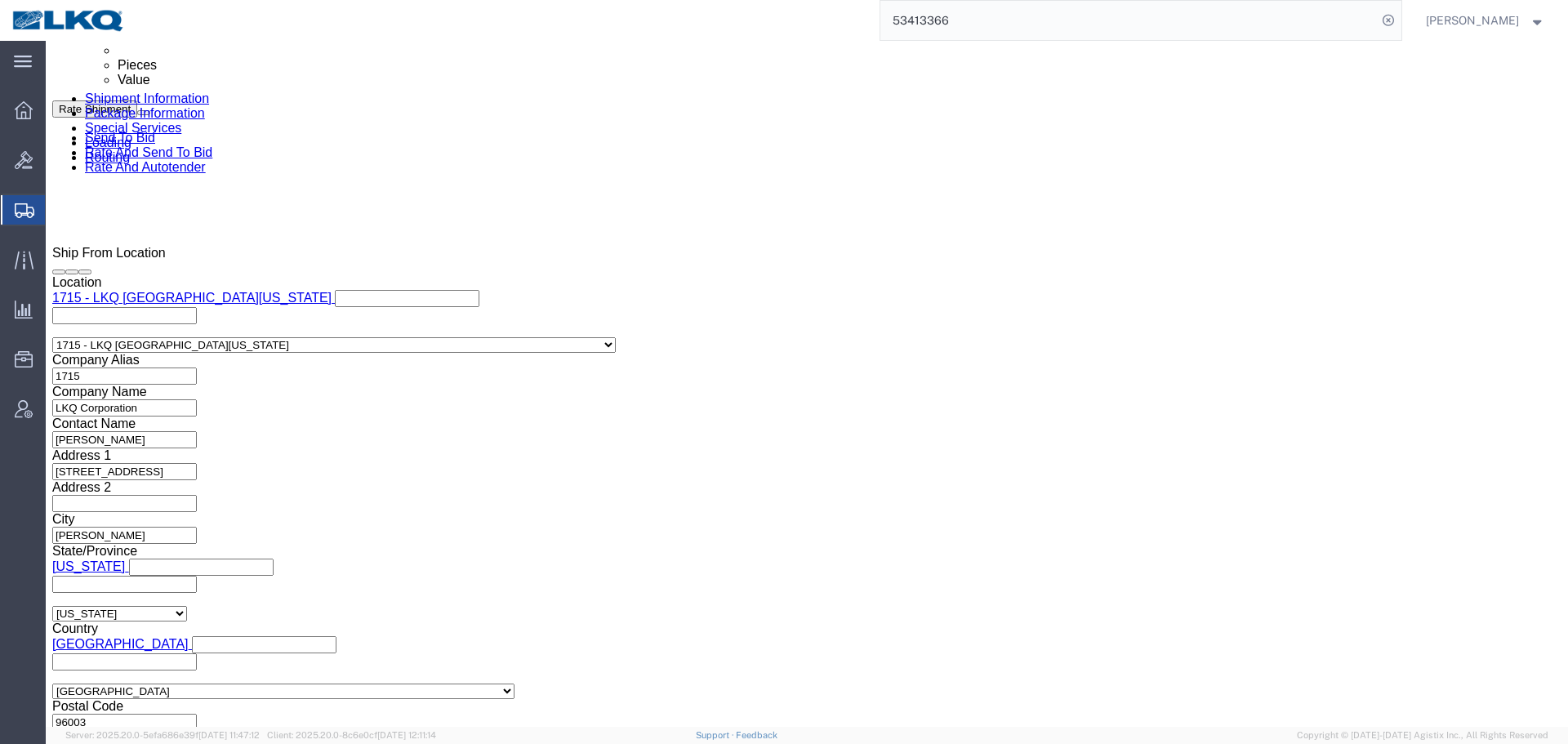
scroll to position [1062, 0]
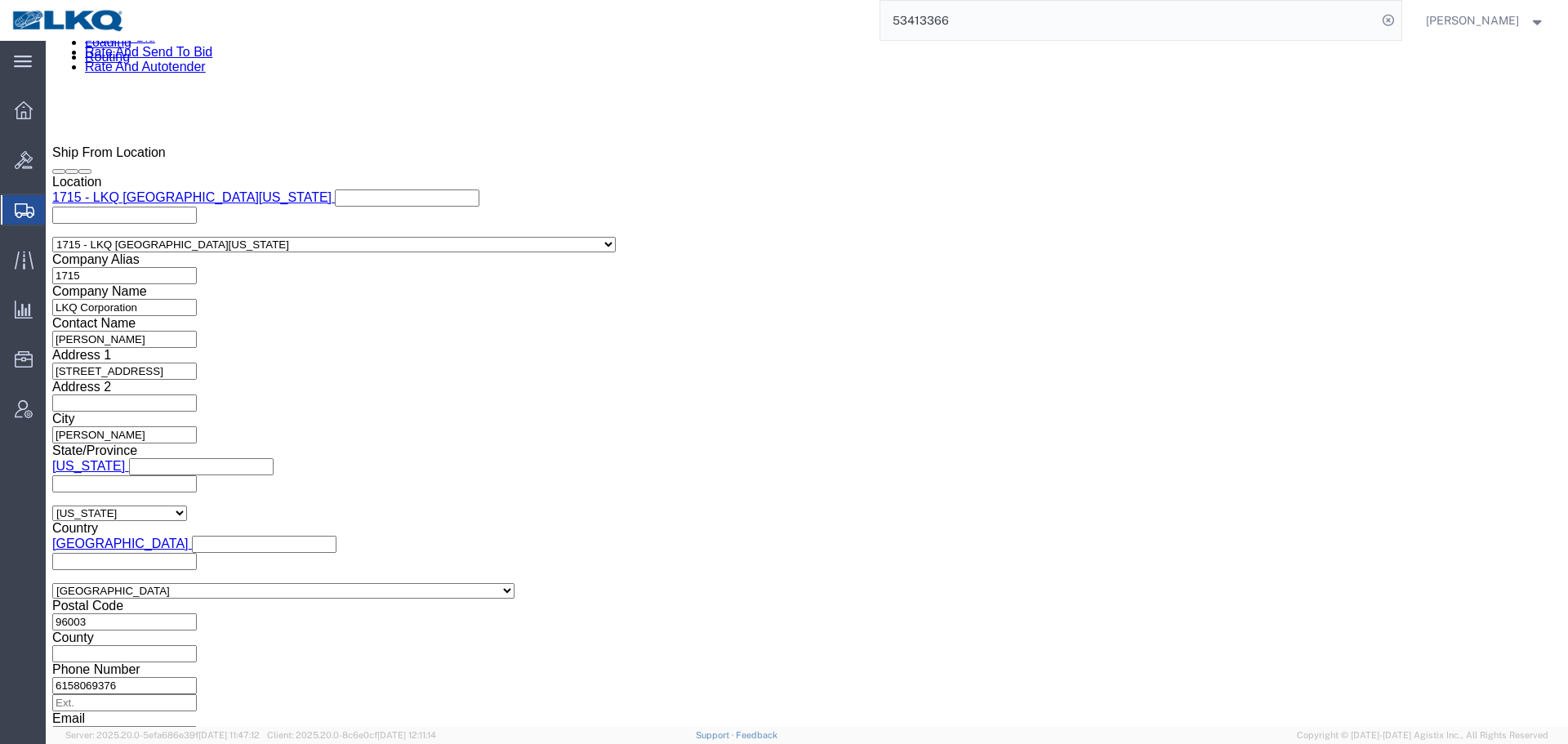
click input "53413366"
paste input "7052023"
type input "57052023"
click div "Oct 07 2025 11:56 PM"
click input "11:56 PM"
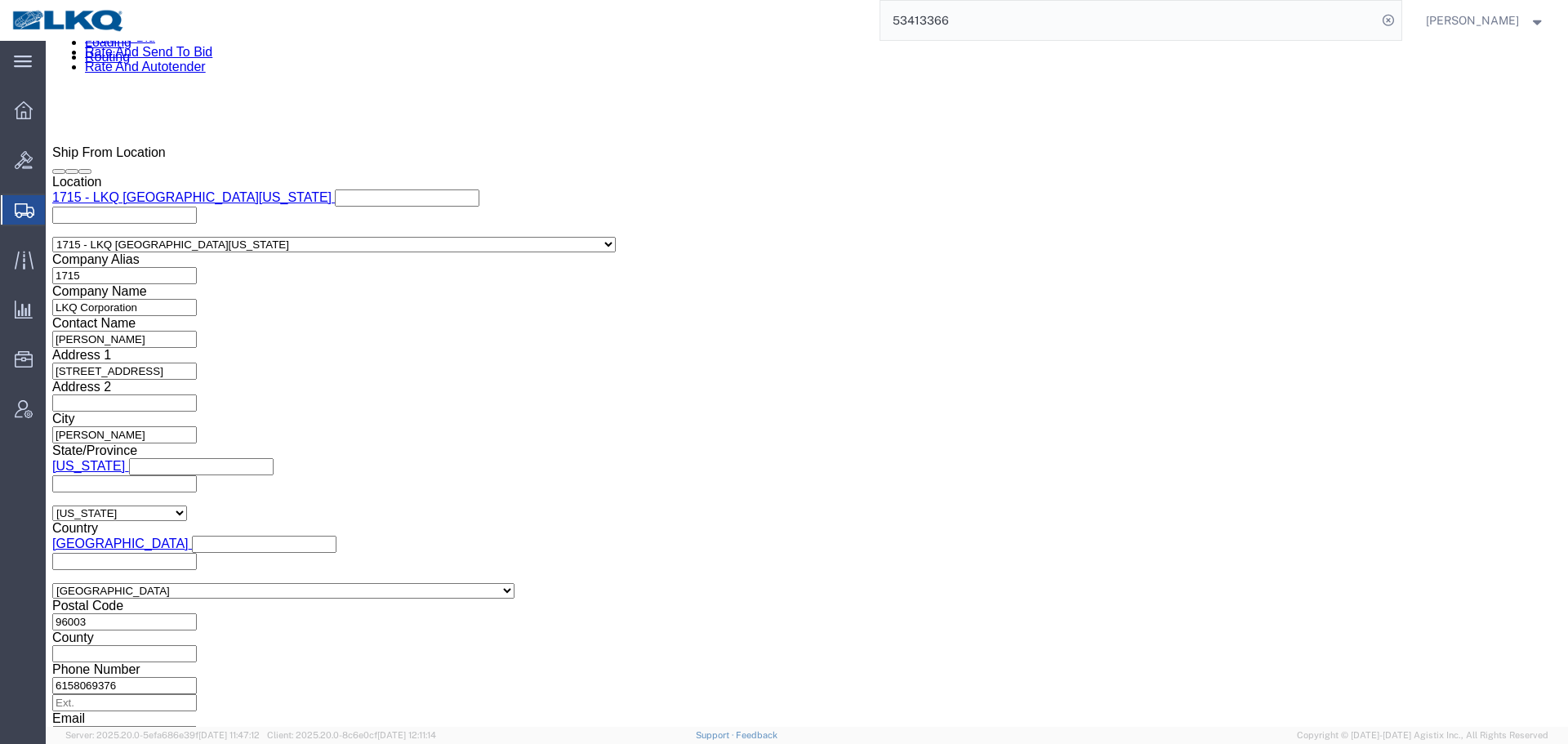
type input "4:00 PM"
click button "Apply"
click div
click button "Apply"
click div
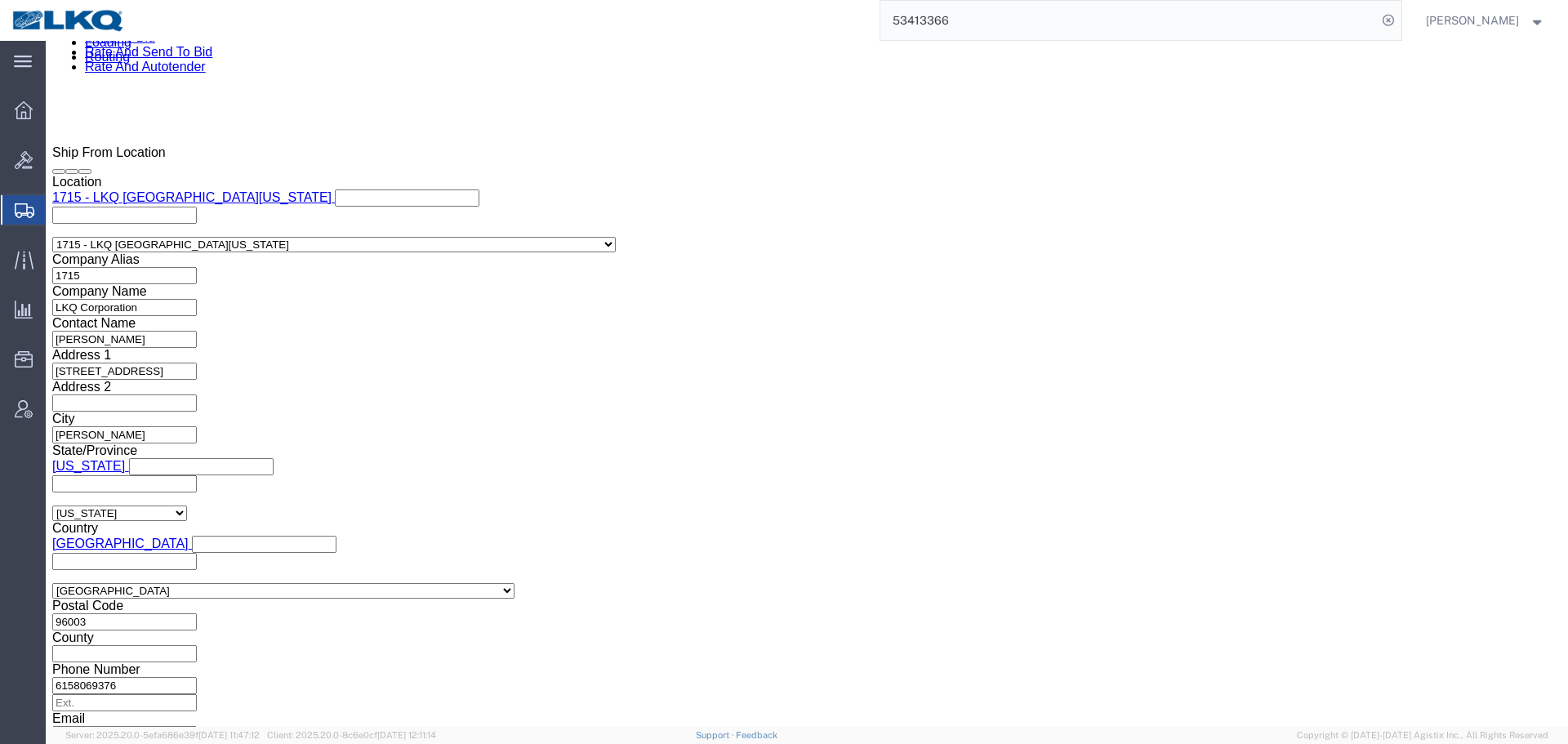
click button "Apply"
click span "57052023"
copy span "57052023"
click button "Save"
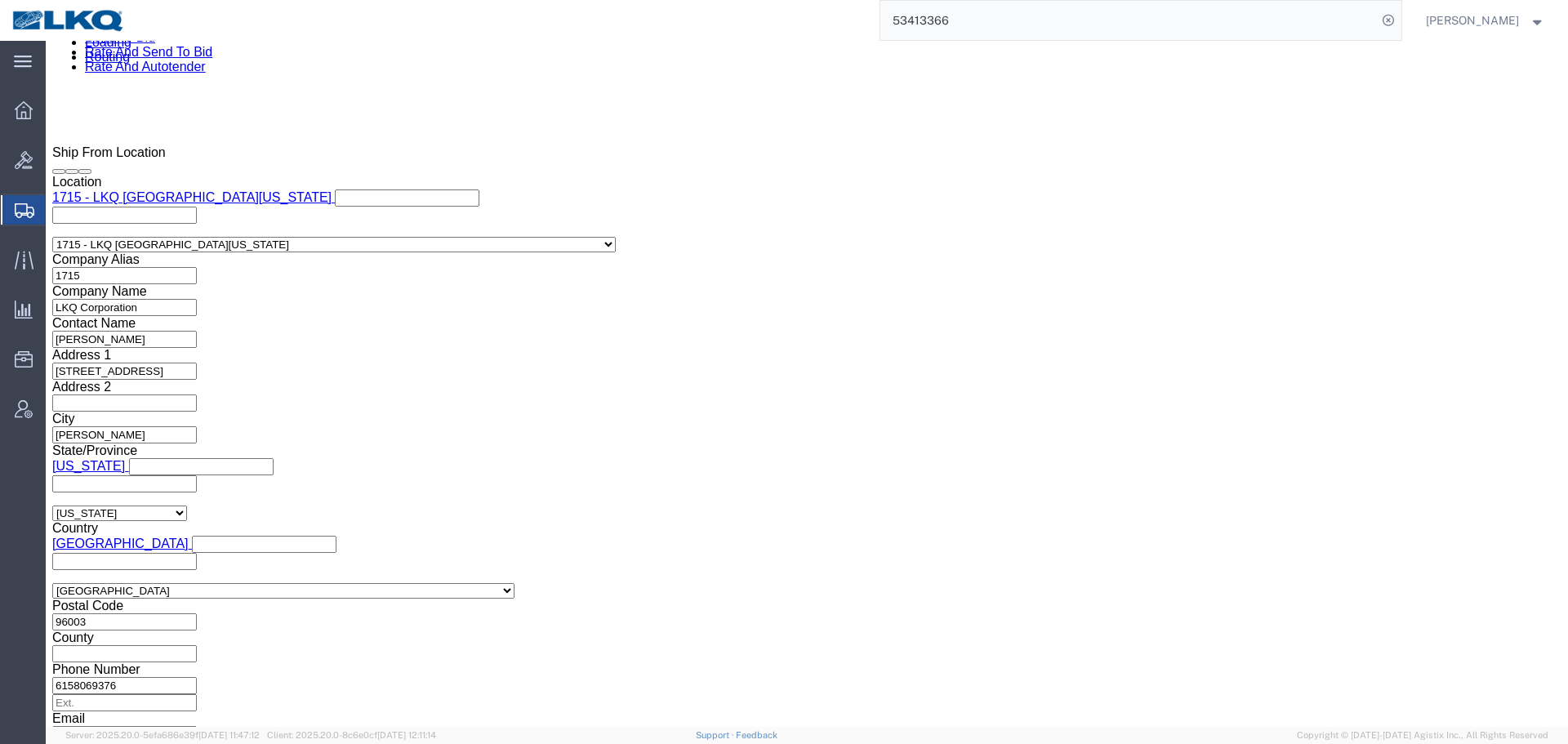
type button "Save"
drag, startPoint x: 1405, startPoint y: 573, endPoint x: 1390, endPoint y: 415, distance: 158.7
click link "Send To Bid"
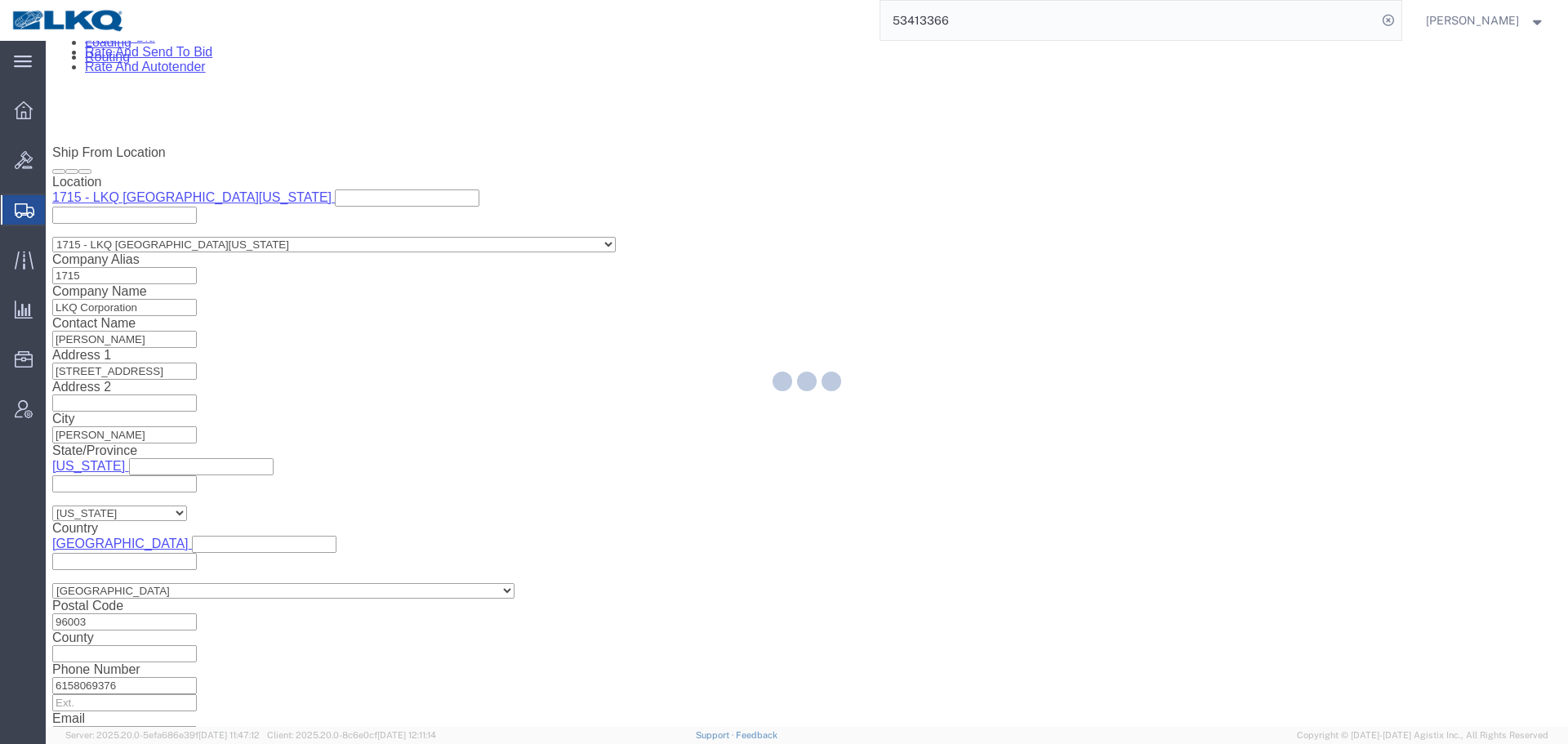
select select "27600"
select select "TL"
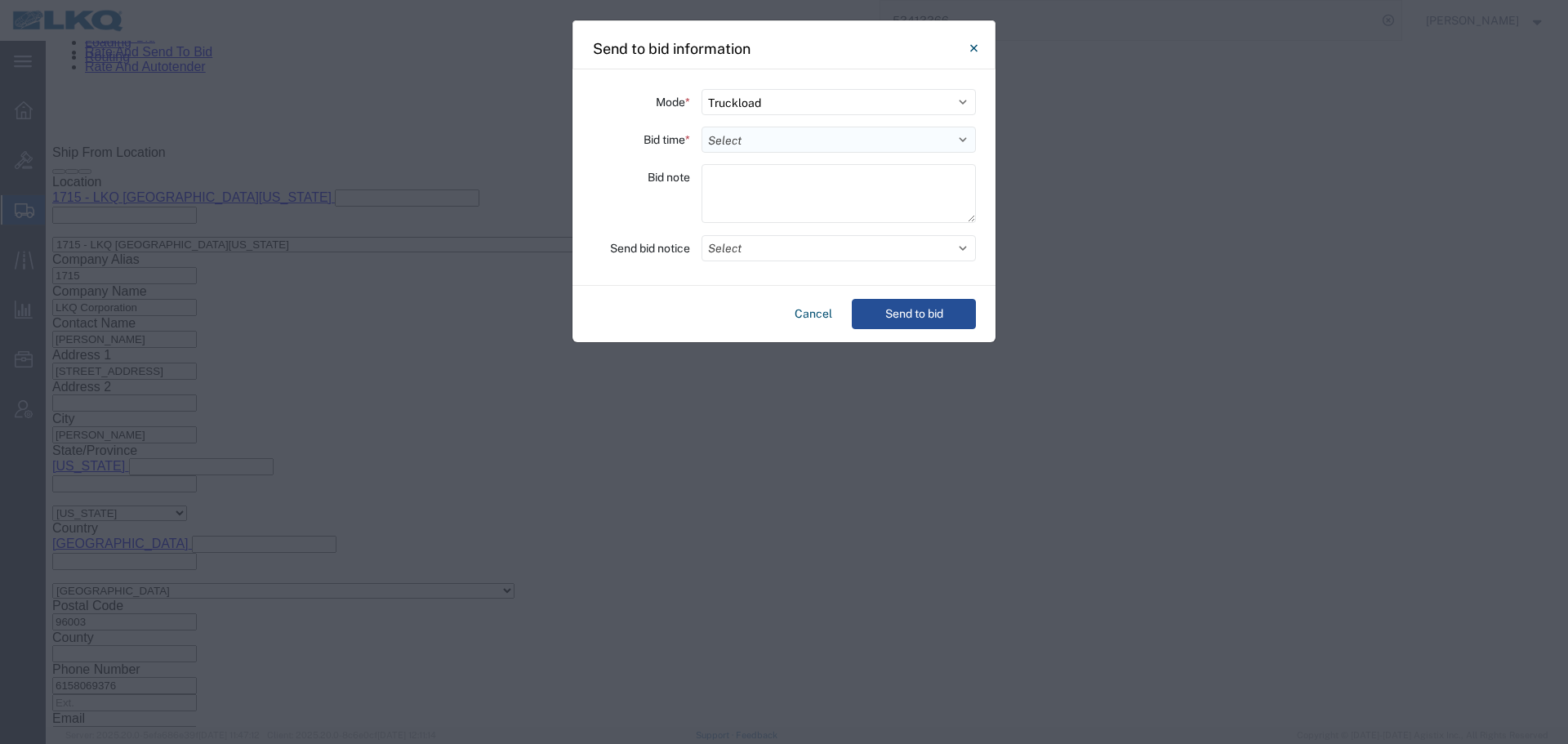
click at [757, 143] on select "Select 30 Min (Rush) 1 Hour (Rush) 2 Hours (Rush) 4 Hours (Rush) 8 Hours (Rush)…" at bounding box center [838, 140] width 275 height 26
select select "24"
click at [701, 126] on select "Select 30 Min (Rush) 1 Hour (Rush) 2 Hours (Rush) 4 Hours (Rush) 8 Hours (Rush)…" at bounding box center [838, 140] width 275 height 26
click at [804, 238] on button "Select" at bounding box center [838, 248] width 275 height 26
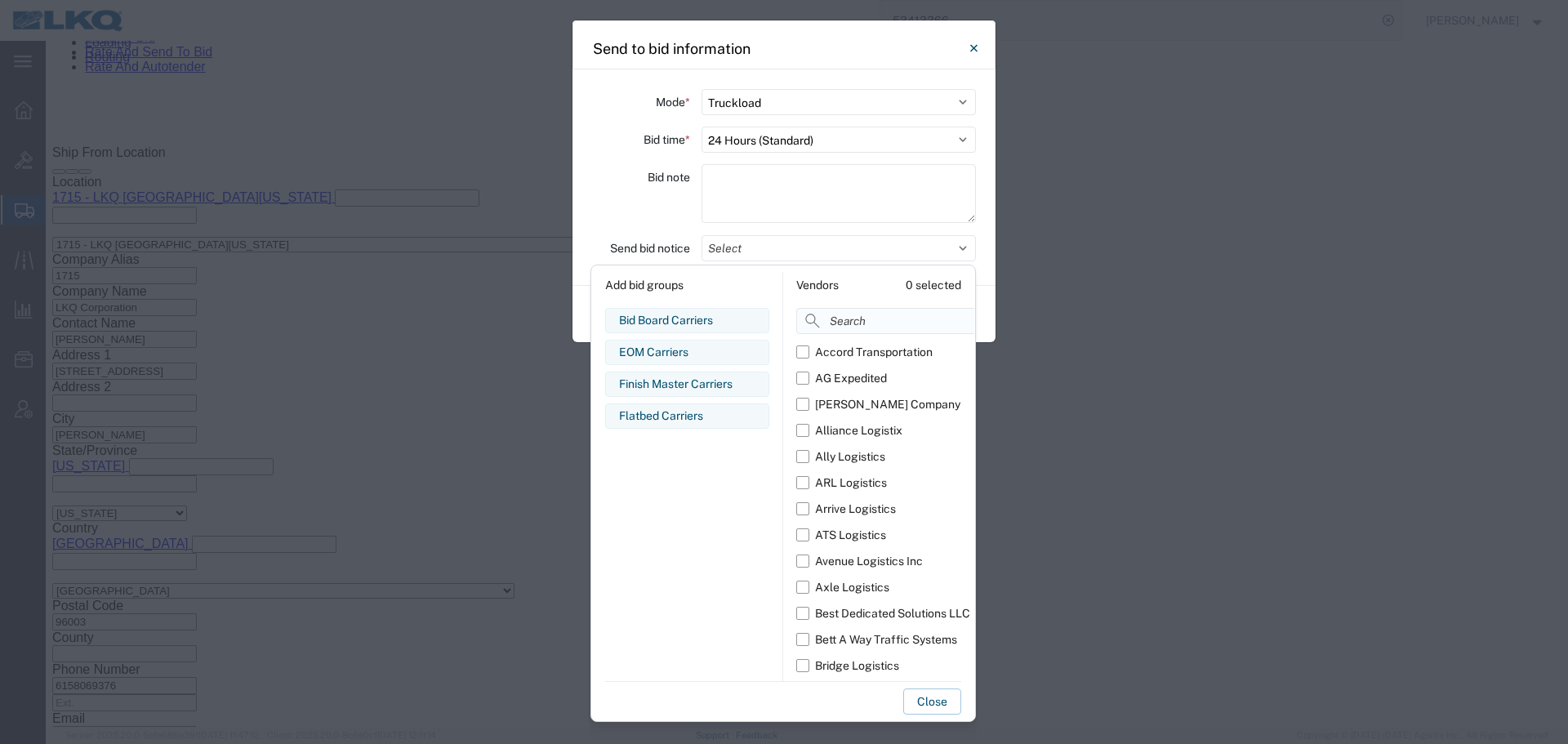
click at [833, 321] on input at bounding box center [921, 320] width 251 height 26
type input "comp"
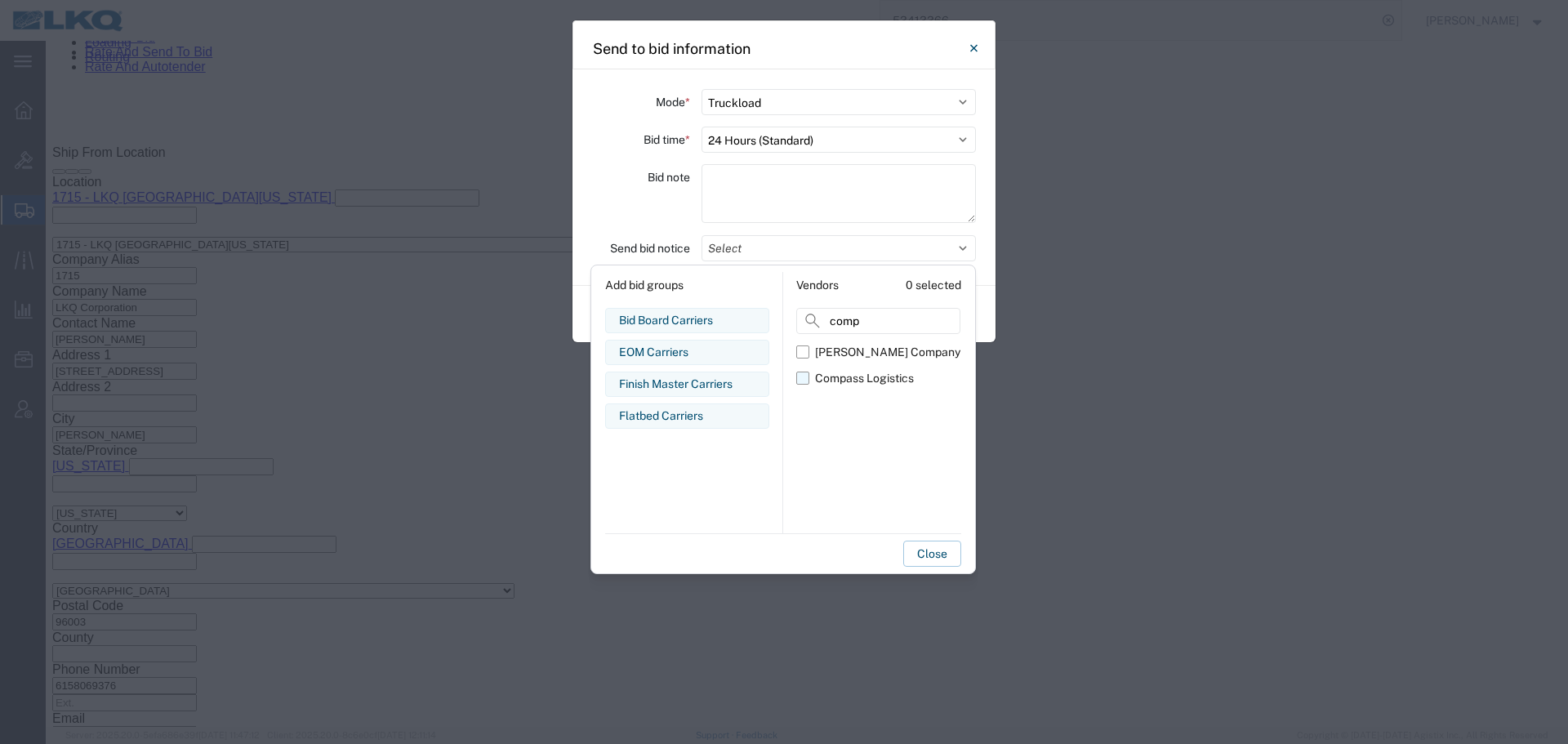
click at [863, 375] on div "Compass Logistics" at bounding box center [863, 379] width 98 height 17
click at [0, 0] on input "Compass Logistics" at bounding box center [0, 0] width 0 height 0
click at [694, 212] on div "Bid note" at bounding box center [784, 196] width 383 height 64
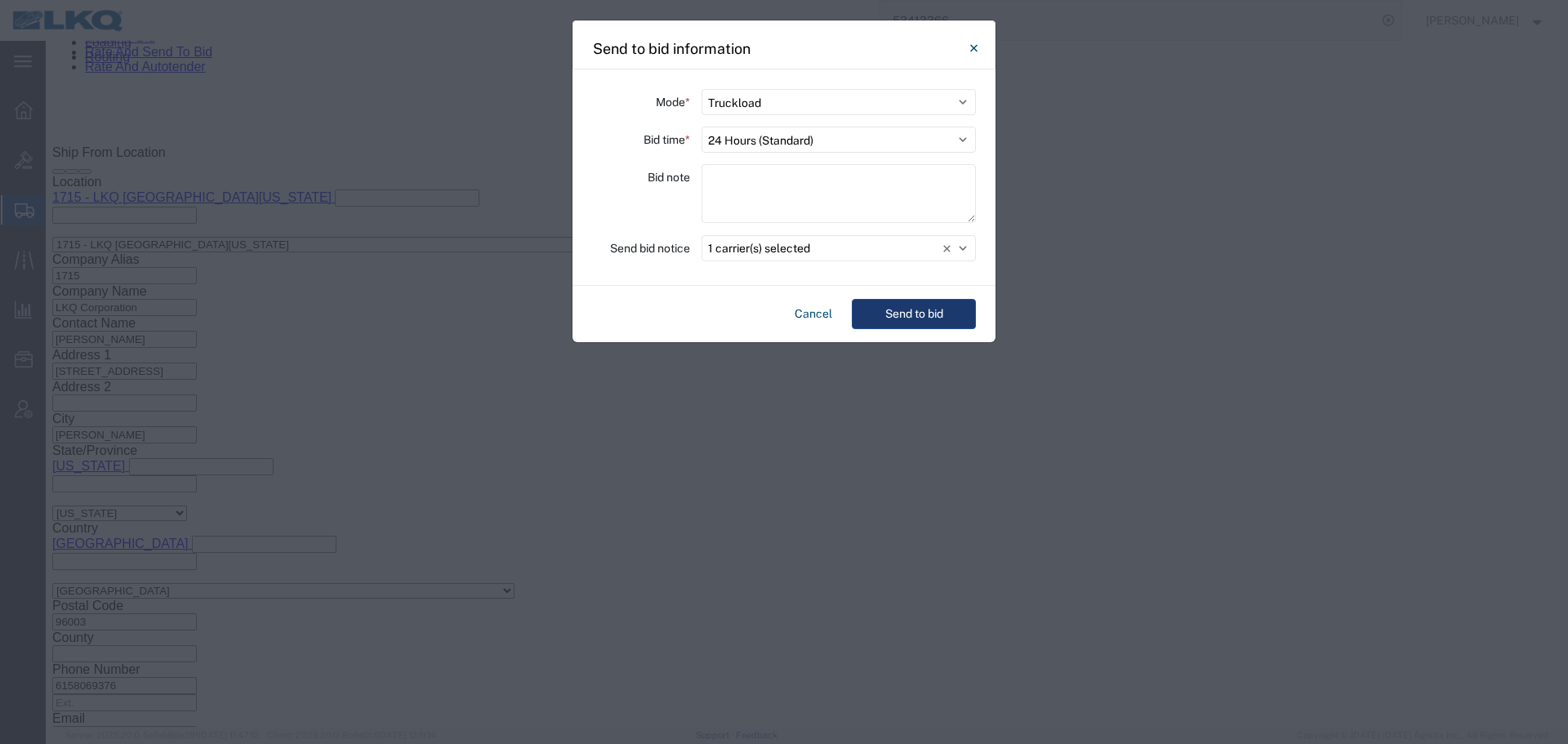
click at [910, 312] on button "Send to bid" at bounding box center [914, 314] width 124 height 30
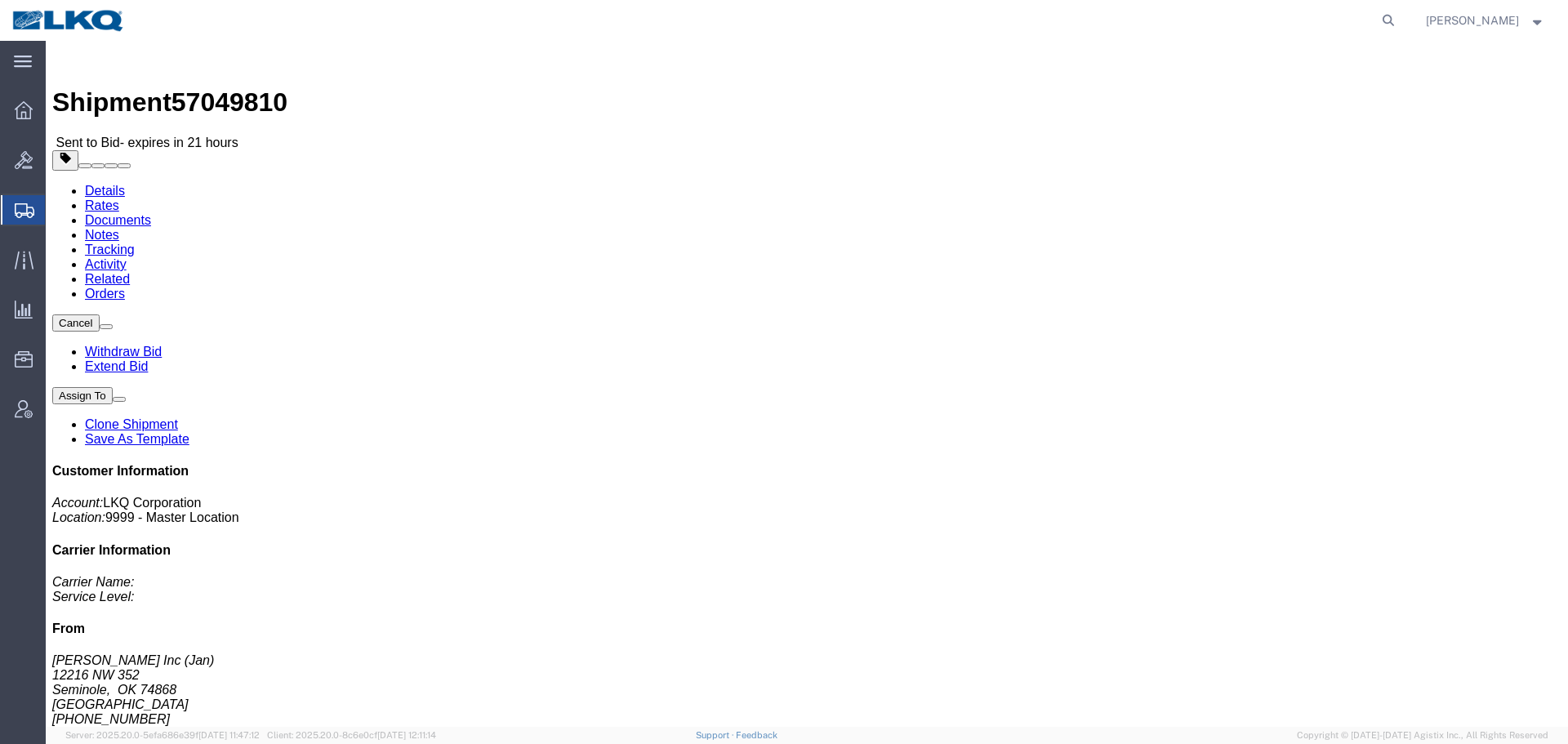
click at [1372, 26] on agx-global-search at bounding box center [1141, 21] width 523 height 41
click at [1387, 20] on icon at bounding box center [1388, 21] width 22 height 22
paste input "53413366"
type input "53413366"
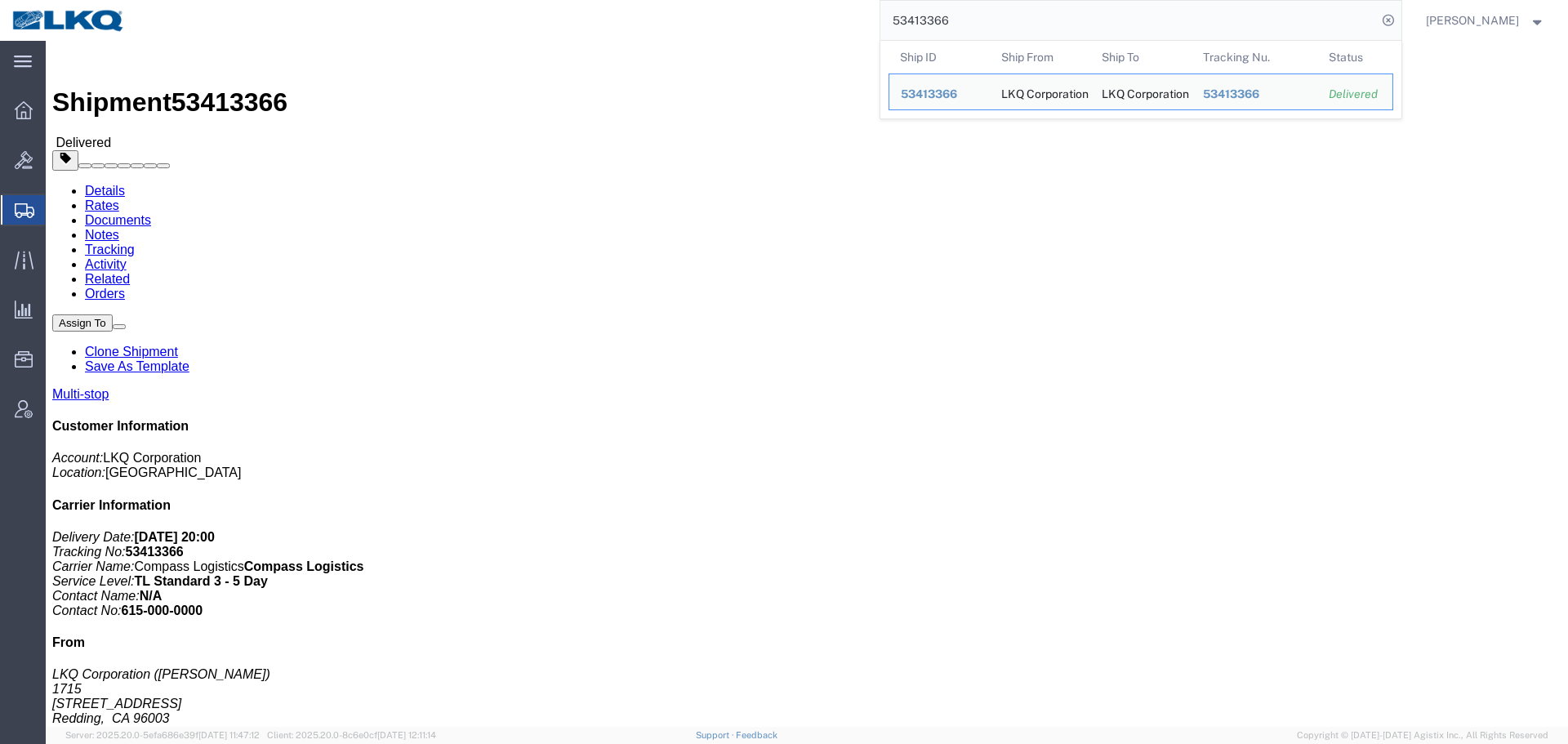
click link "Clone Shipment"
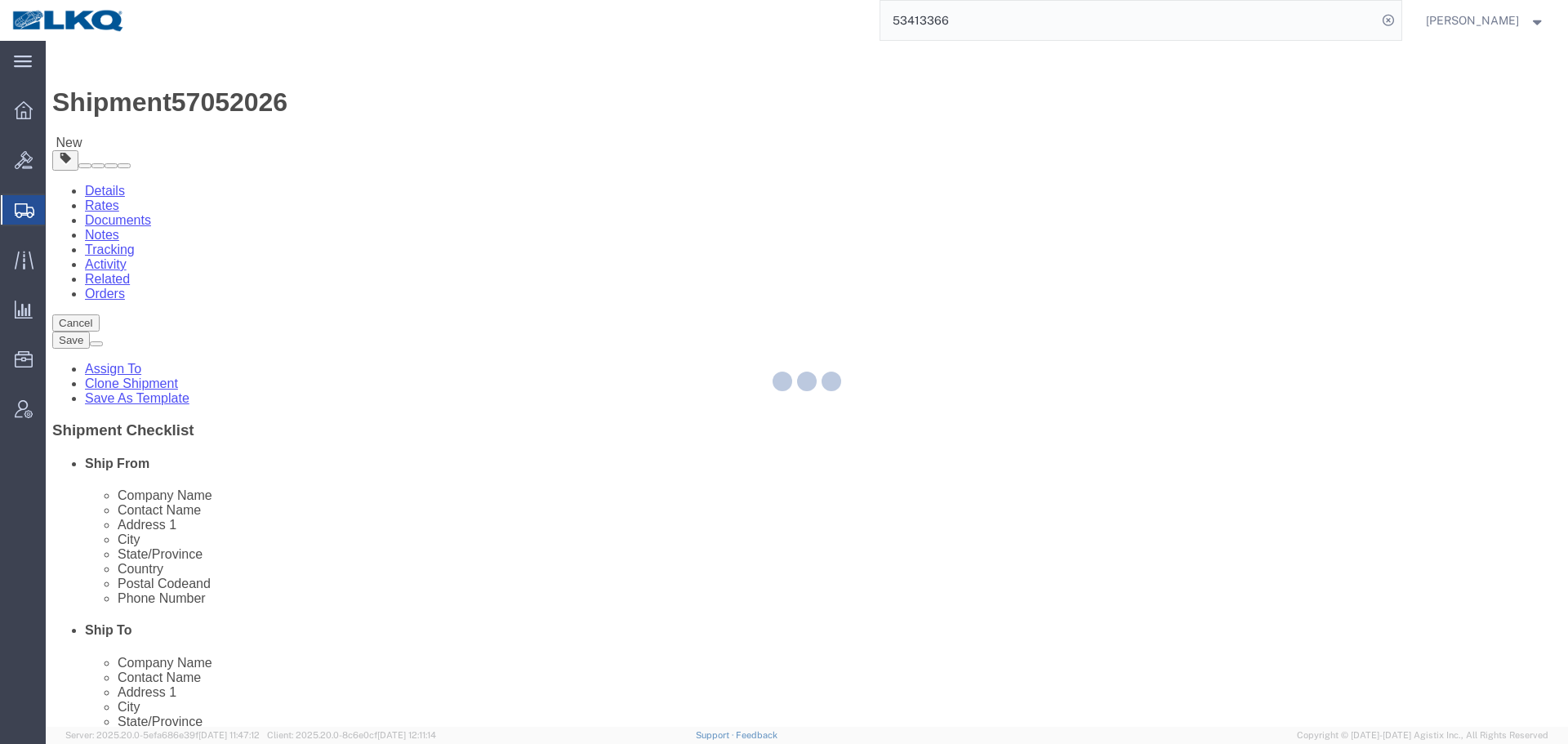
select select "27600"
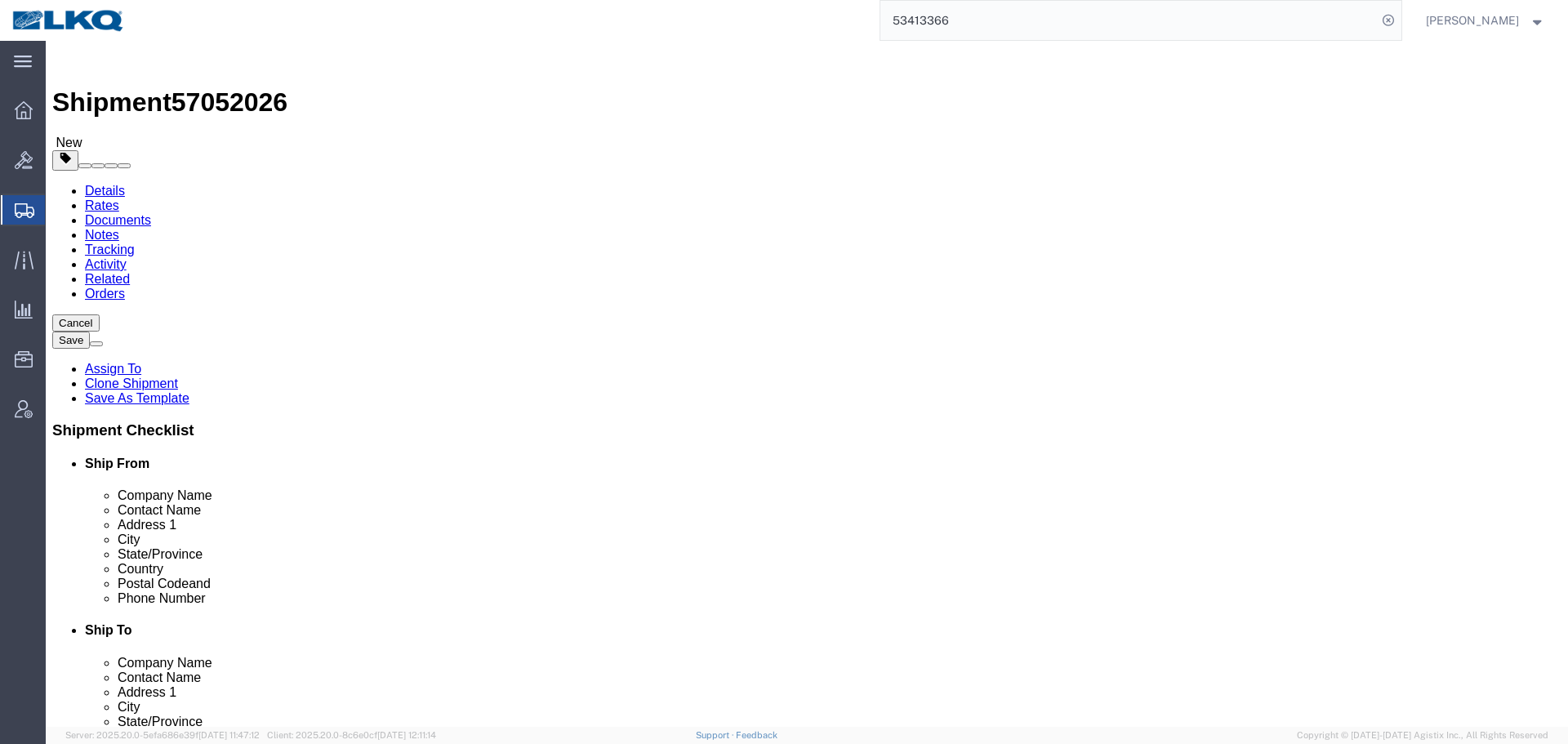
click span "57052026"
copy span "57052026"
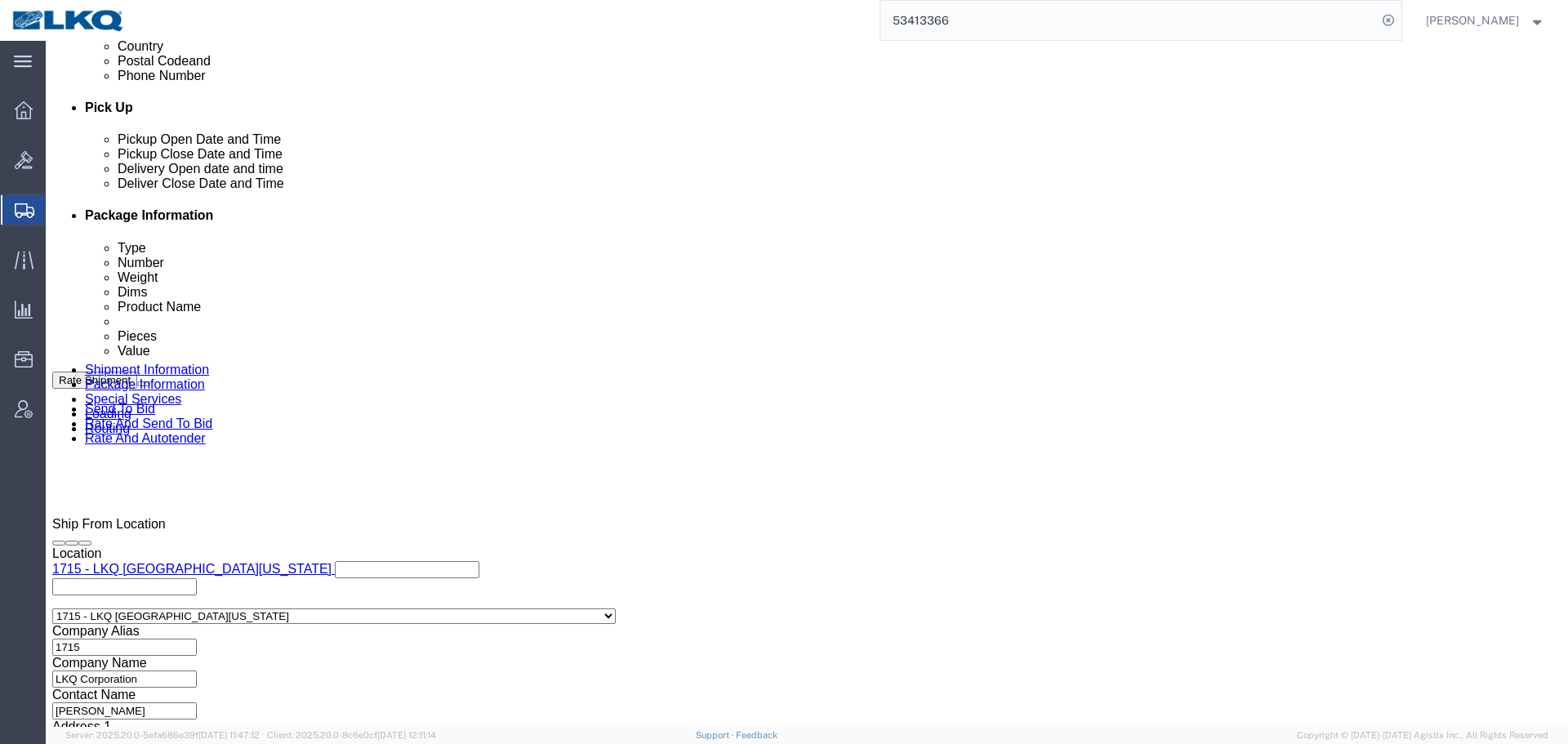
scroll to position [1062, 0]
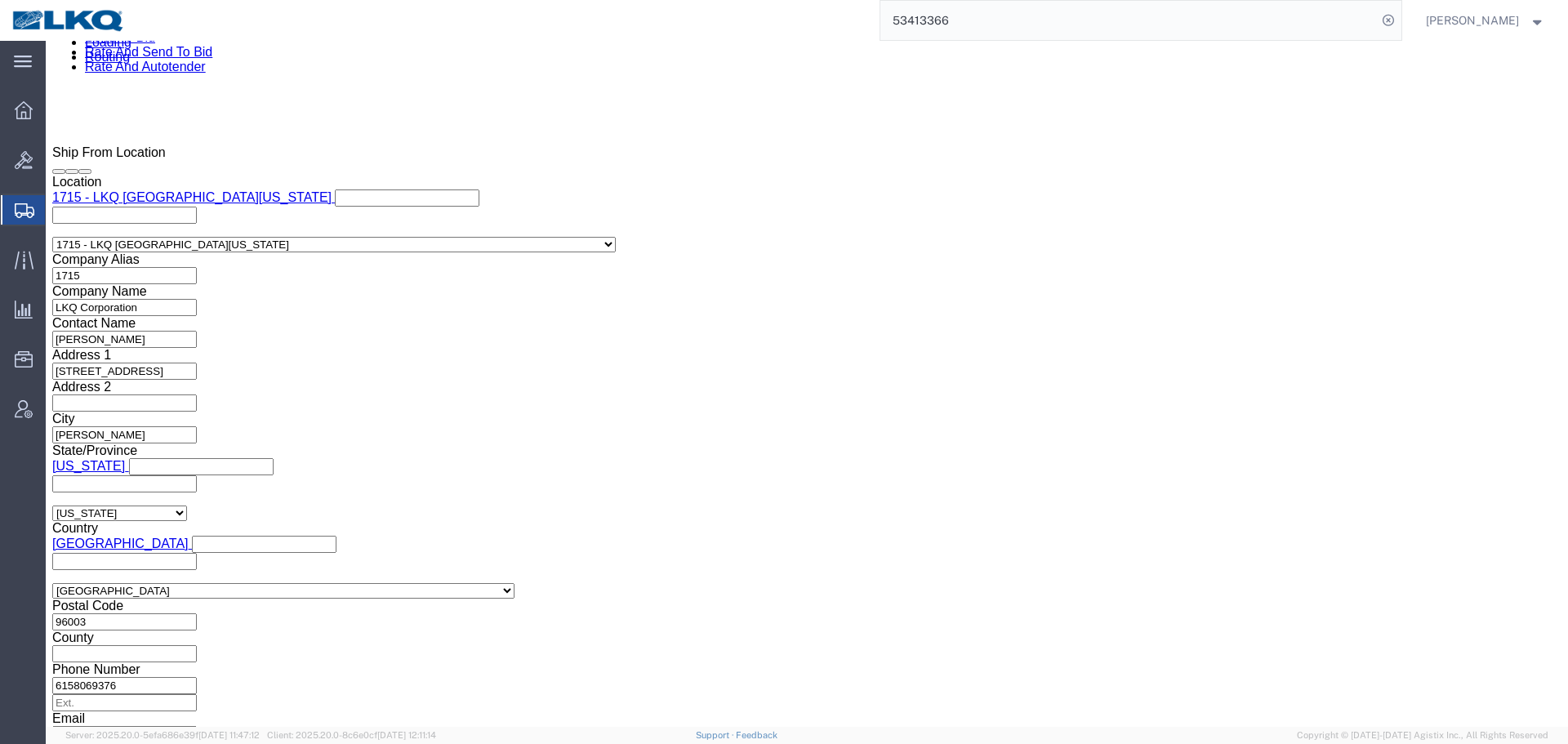
click div "Select Account Type Activity ID Airline Appointment Number ASN Batch Request # …"
click input "53413366"
paste input "705202"
type input "57052026"
click div "[DATE] 11:56 PM"
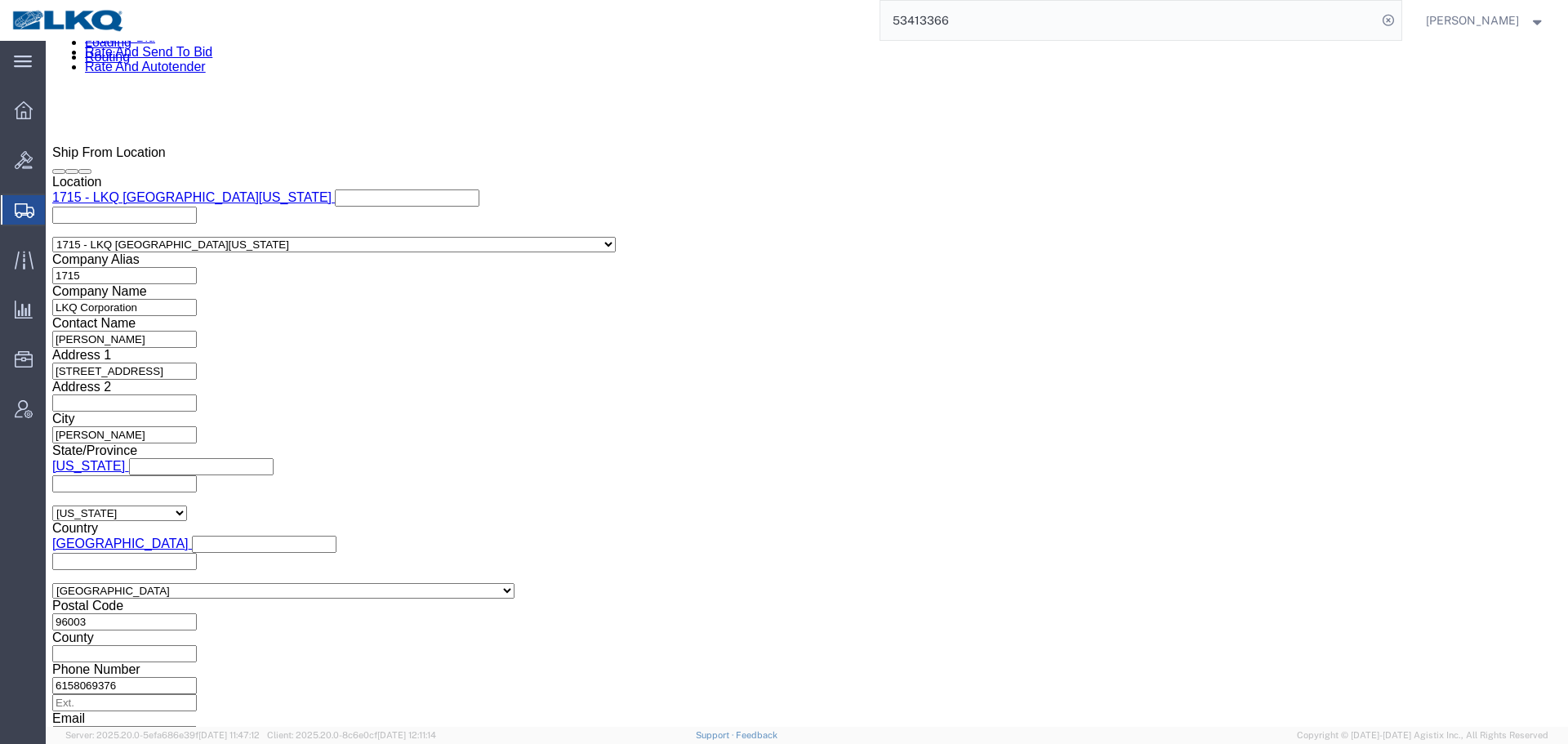
click input "11:56 PM"
type input "4:00 PM"
click button "Apply"
click div "Delivery Start Date Delivery Start Time Deliver Open Date and Time Deliver Clos…"
click div
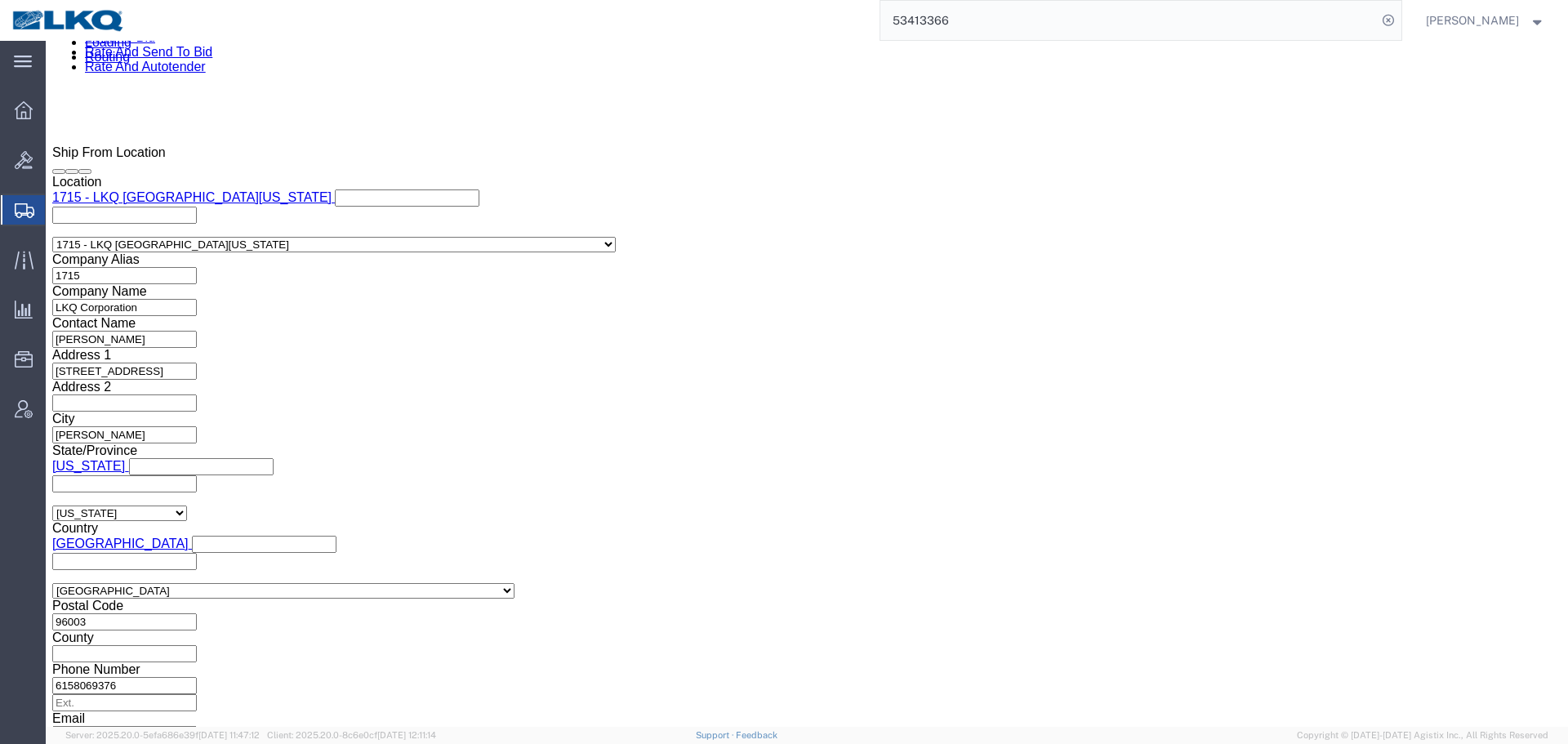
click div "Open Time 6:00 PM Oct 13 2025 6:00 PM - Oct 13 2025 6:00 PM Cancel Apply"
click button "Apply"
click div "Delivery Start Date Delivery Start Time Deliver Open Date and Time Oct 13 2025 …"
click div
click button "Apply"
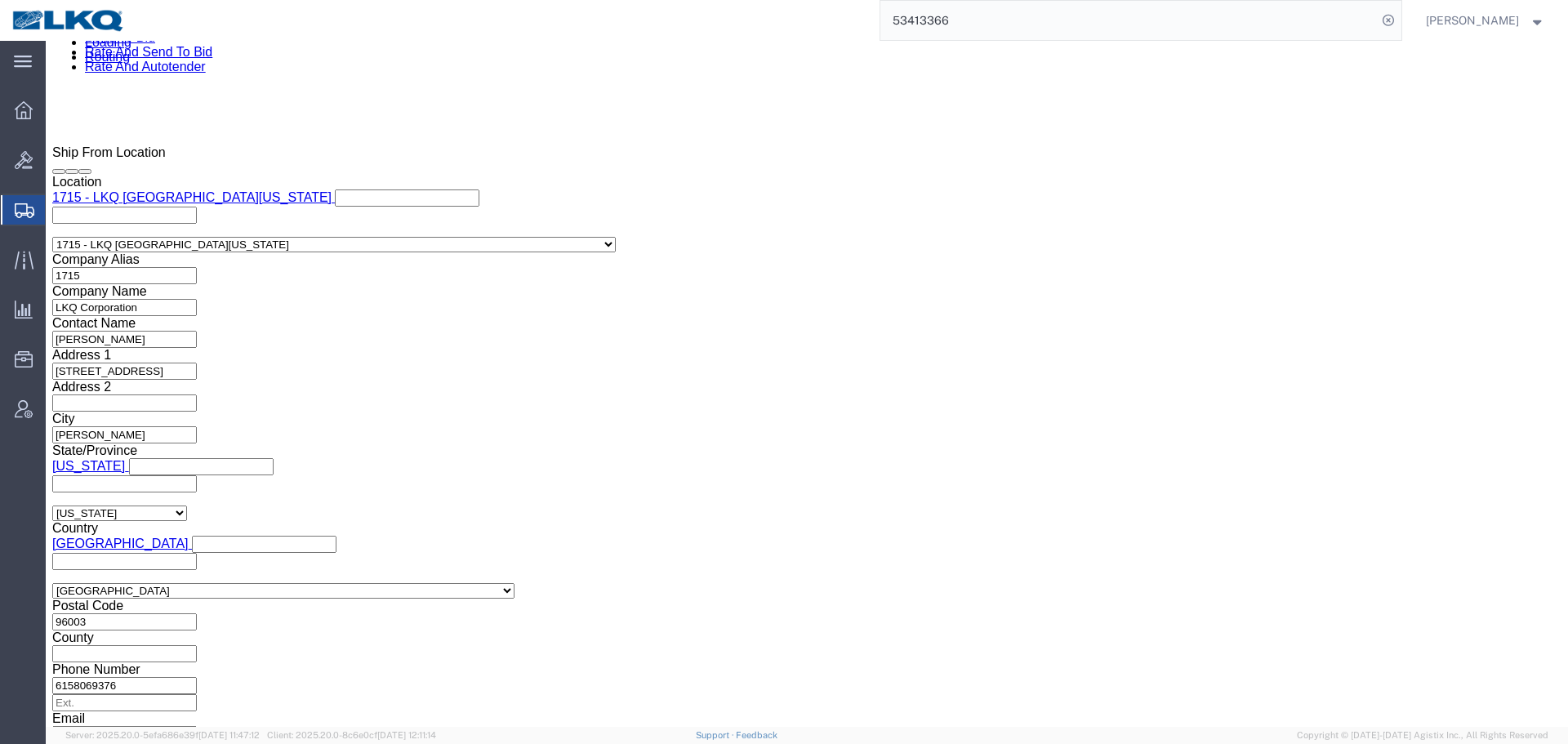
click span "57052026"
copy span "57052026"
click button "Save"
type button "Save"
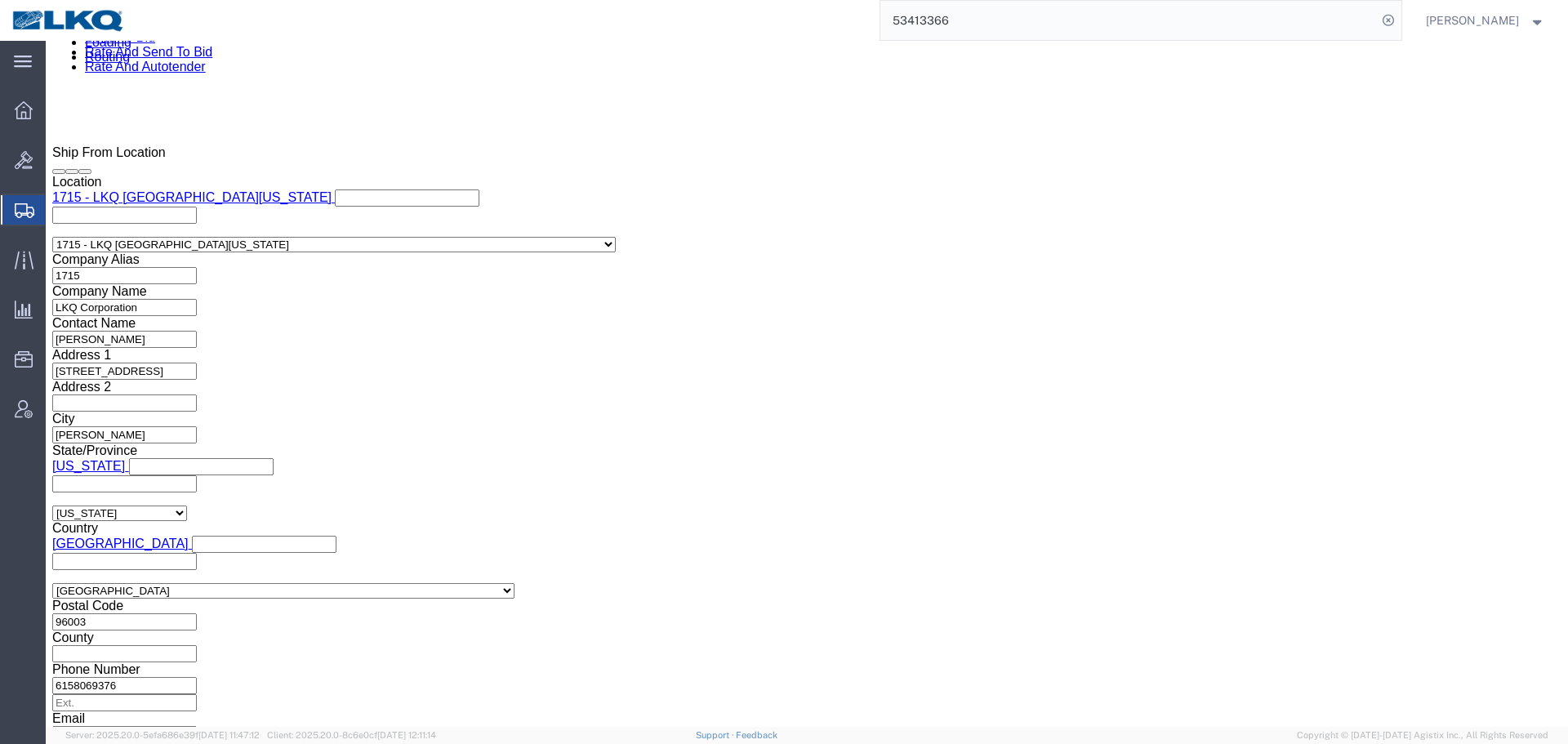
scroll to position [1204, 0]
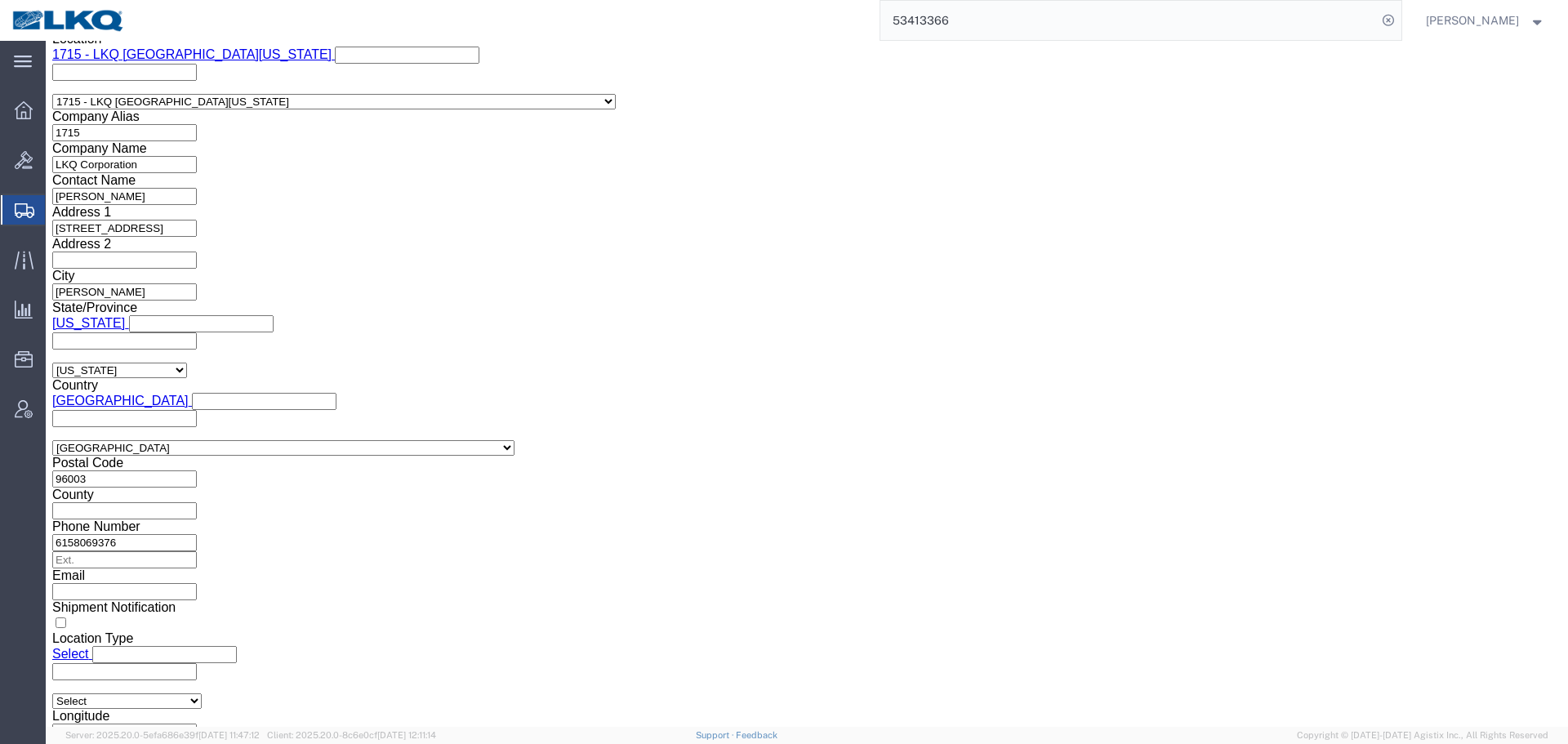
click link "Send To Bid"
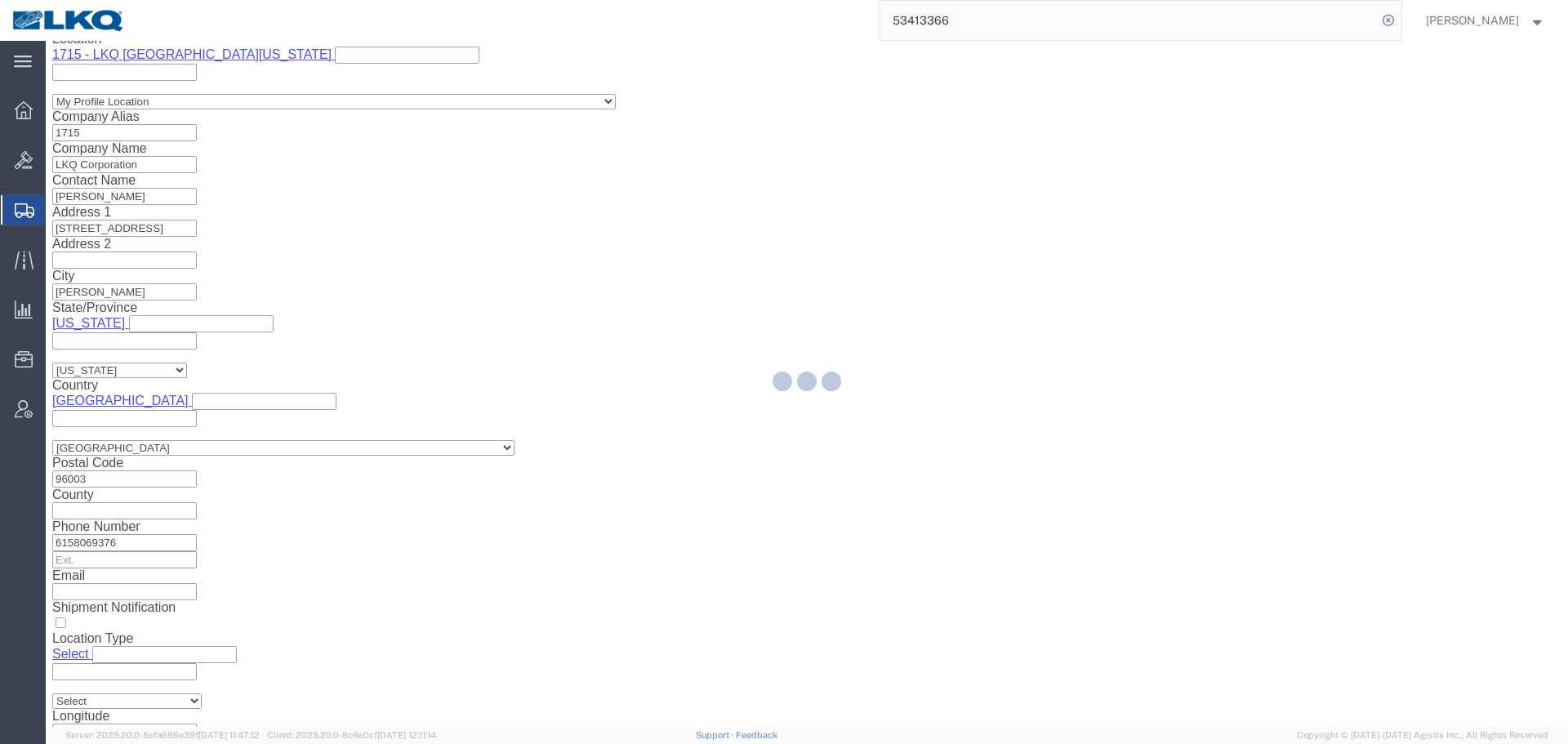
select select "27600"
select select "TL"
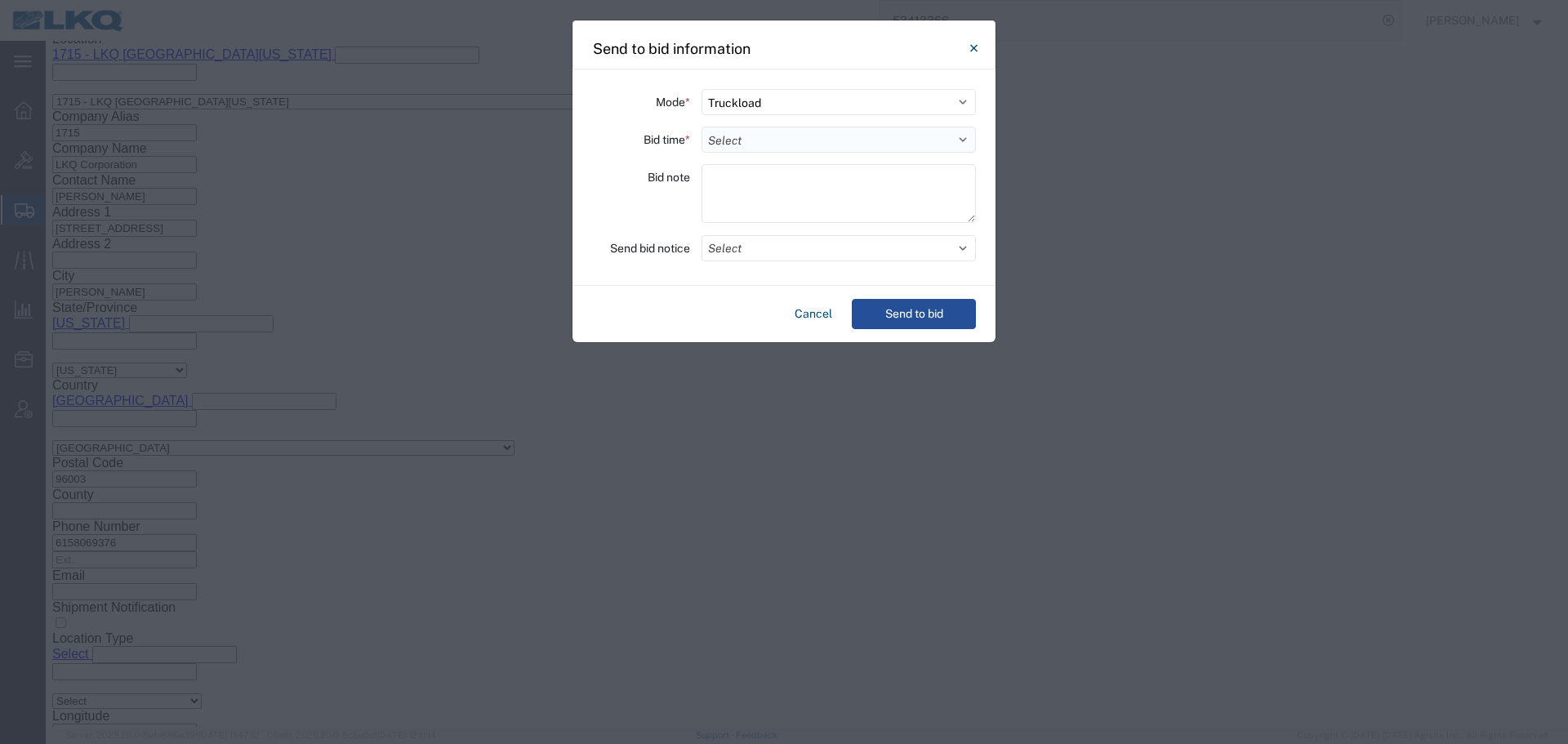
click at [725, 142] on select "Select 30 Min (Rush) 1 Hour (Rush) 2 Hours (Rush) 4 Hours (Rush) 8 Hours (Rush)…" at bounding box center [838, 140] width 275 height 26
select select "24"
click at [701, 126] on select "Select 30 Min (Rush) 1 Hour (Rush) 2 Hours (Rush) 4 Hours (Rush) 8 Hours (Rush)…" at bounding box center [838, 140] width 275 height 26
click at [844, 247] on button "Select" at bounding box center [838, 248] width 275 height 26
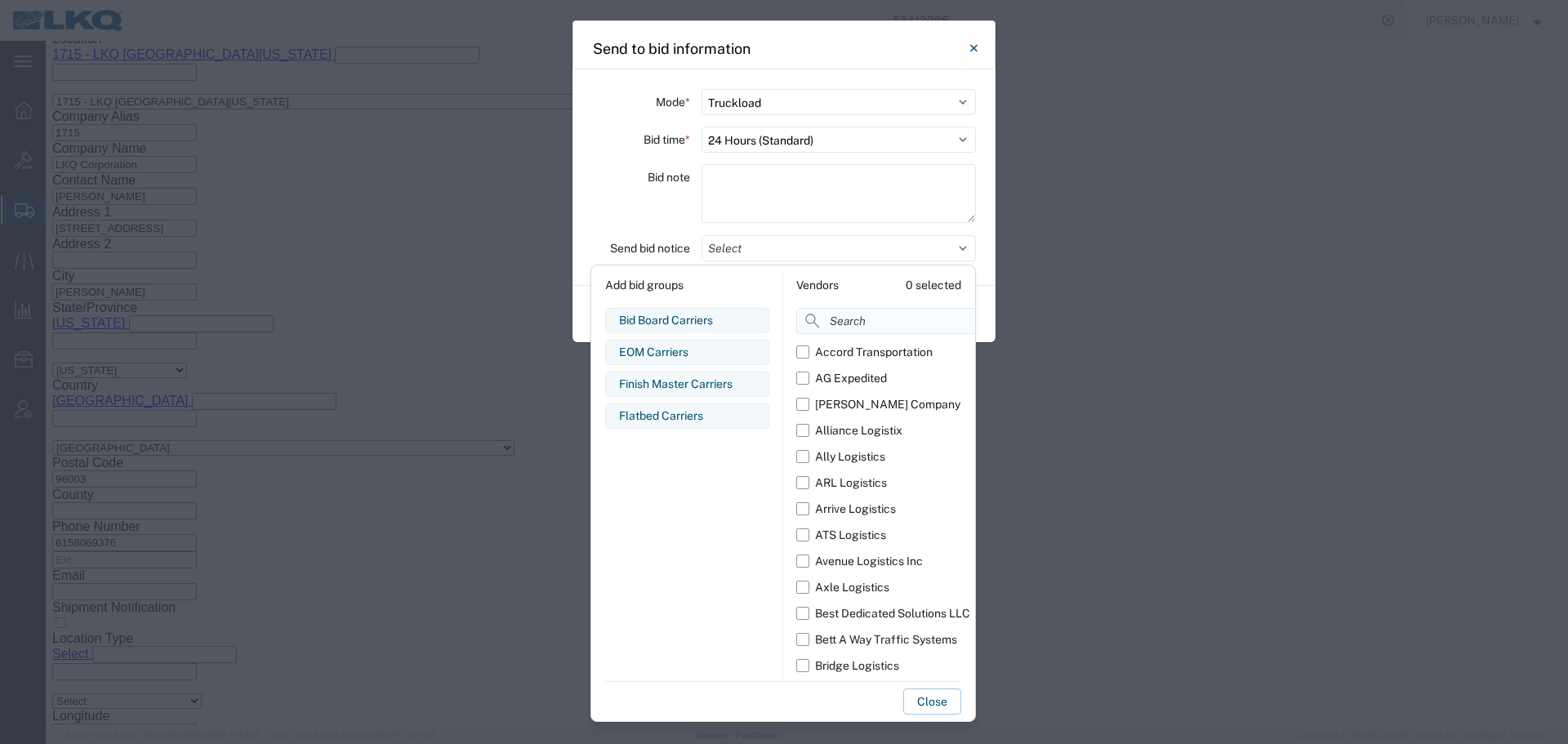
click at [836, 314] on input at bounding box center [921, 320] width 251 height 26
type input "comp"
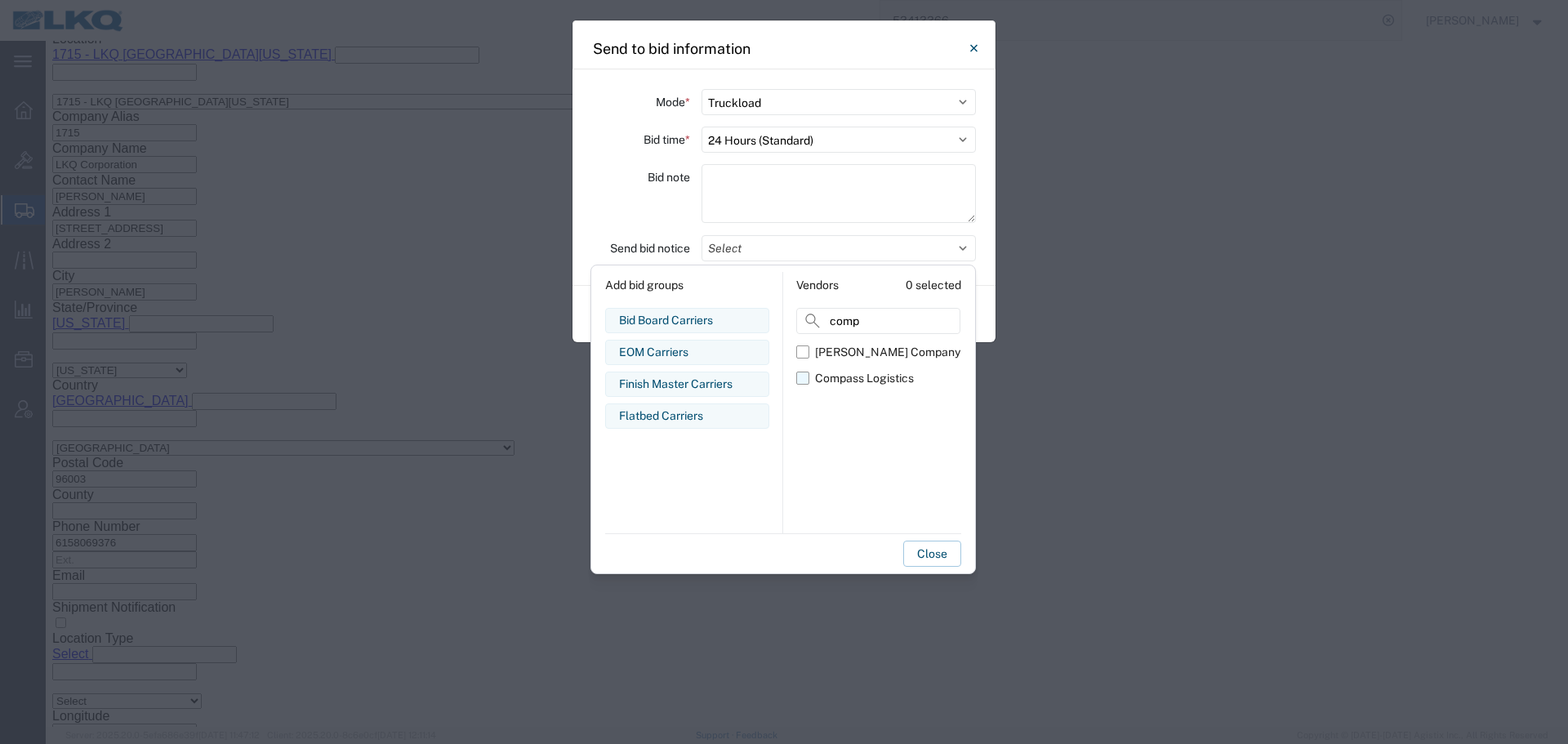
click at [844, 377] on div "Compass Logistics" at bounding box center [863, 379] width 98 height 17
click at [0, 0] on input "Compass Logistics" at bounding box center [0, 0] width 0 height 0
click at [658, 206] on div "Bid note" at bounding box center [641, 196] width 98 height 64
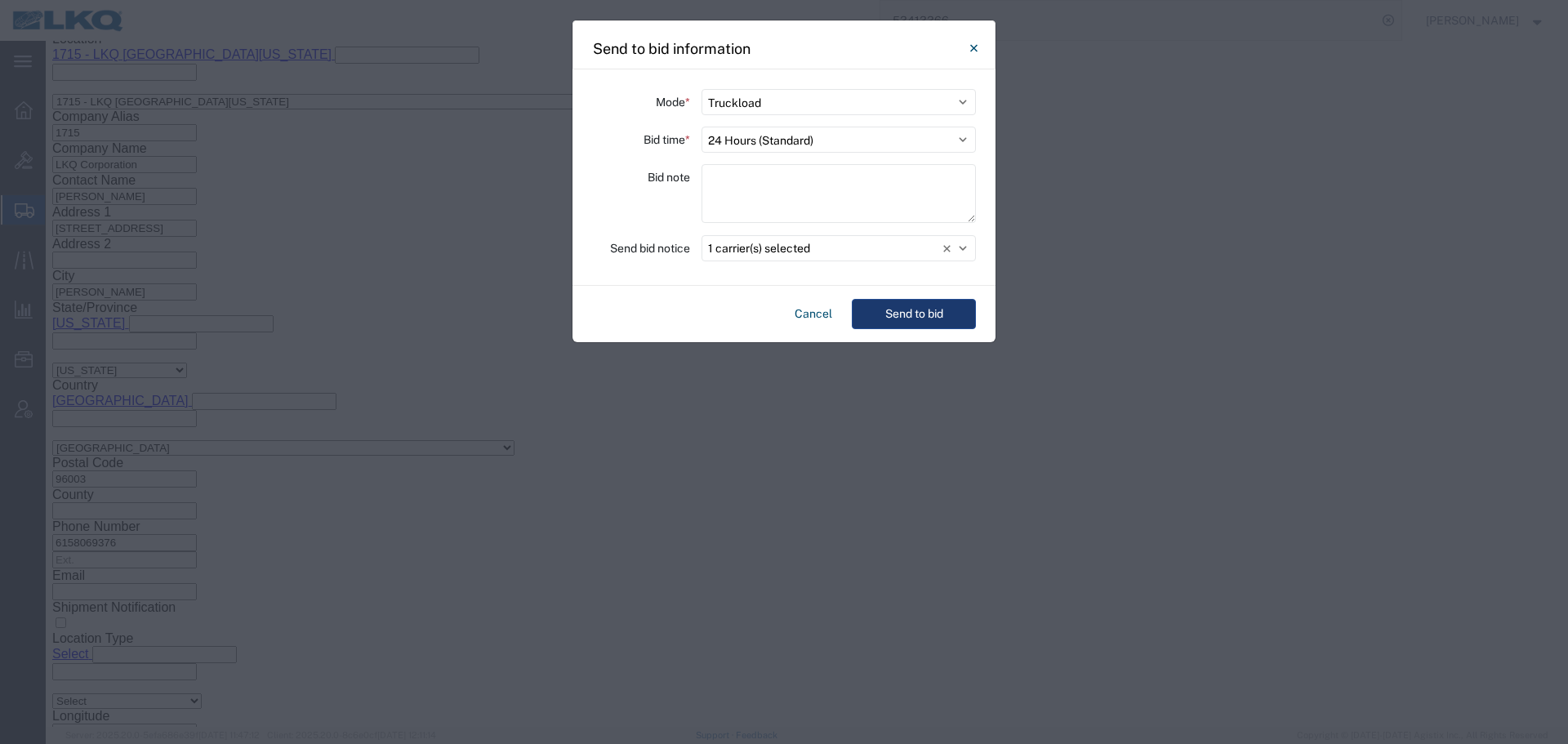
click at [927, 324] on button "Send to bid" at bounding box center [914, 314] width 124 height 30
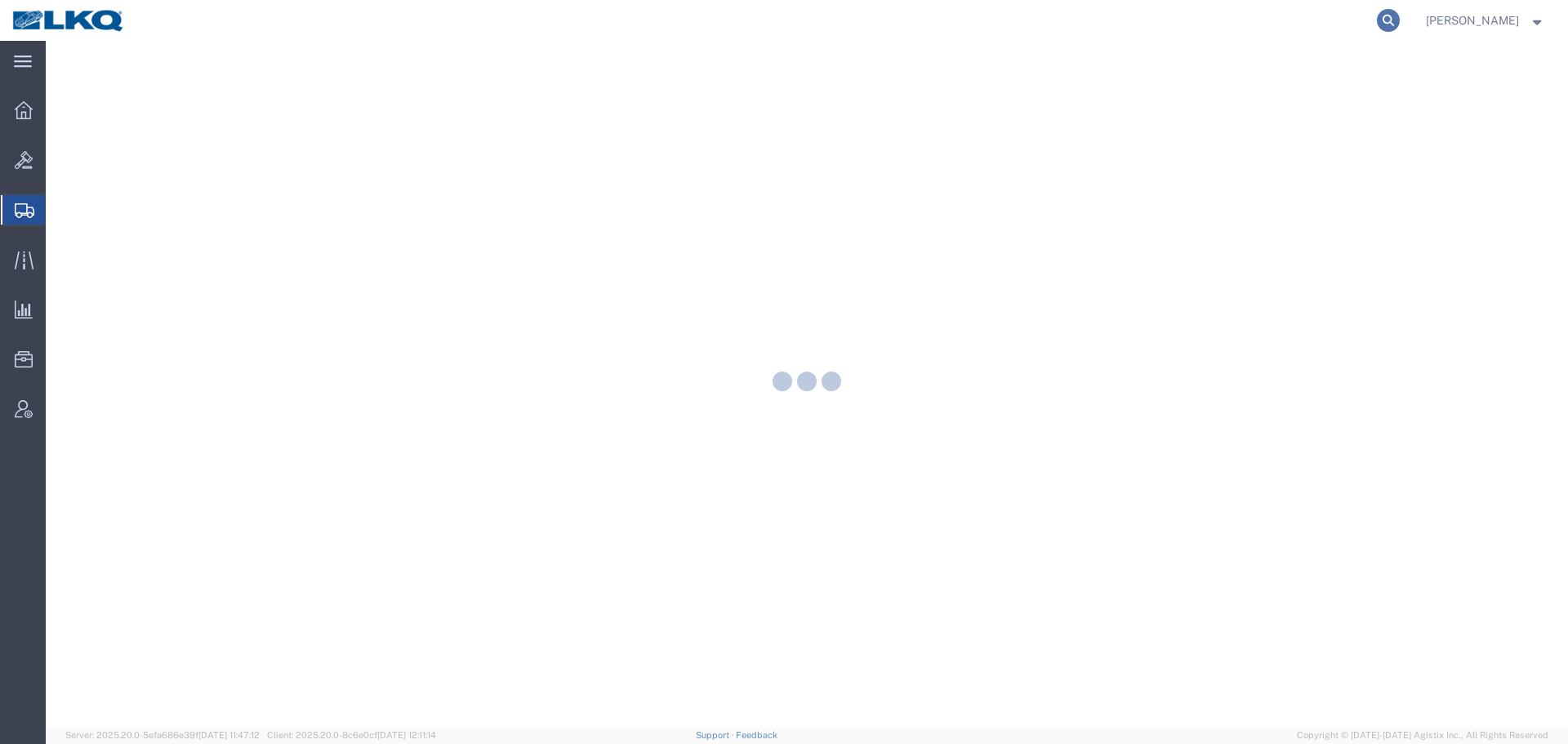
click at [1385, 26] on icon at bounding box center [1388, 21] width 22 height 22
paste input "57052023"
type input "57052023"
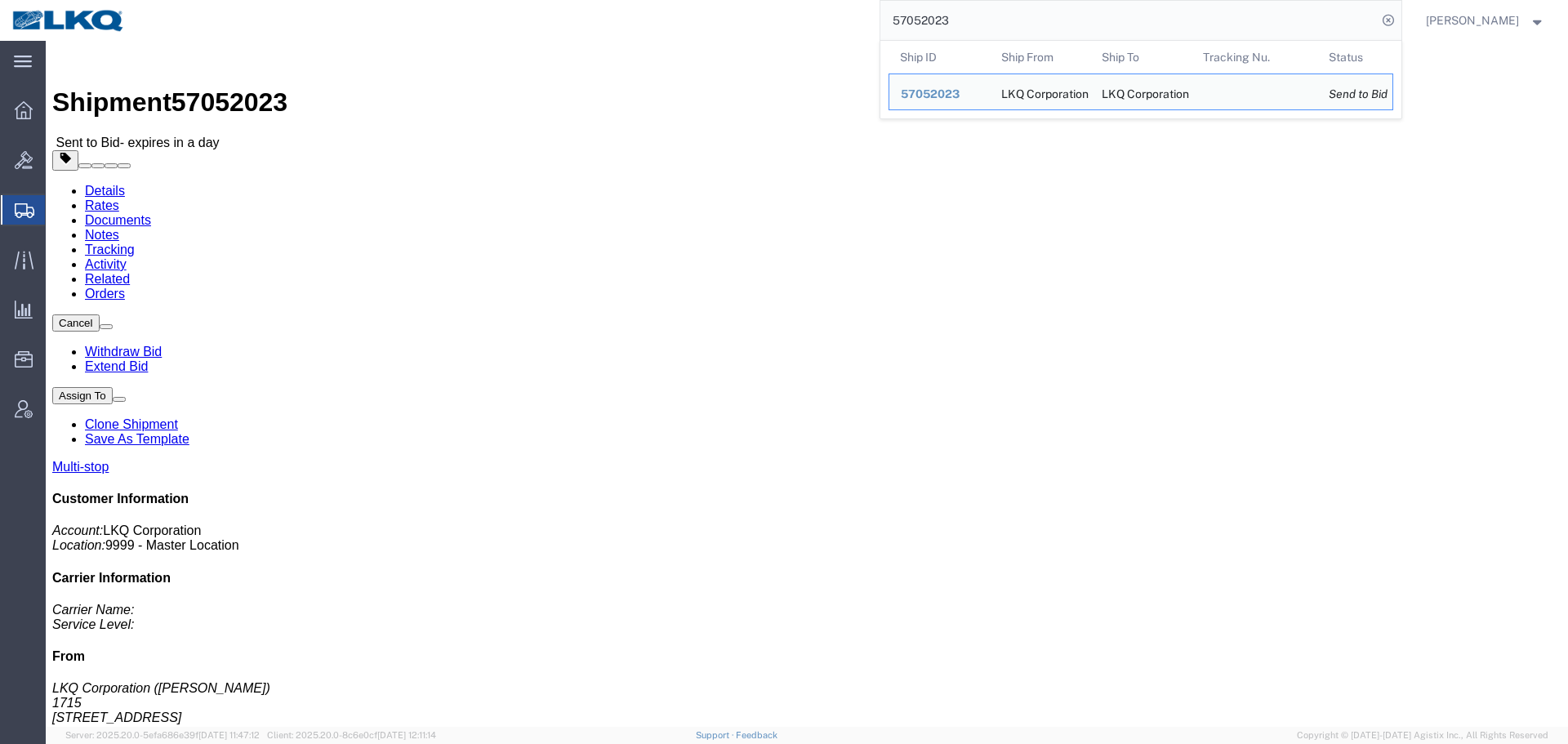
click link "Rates"
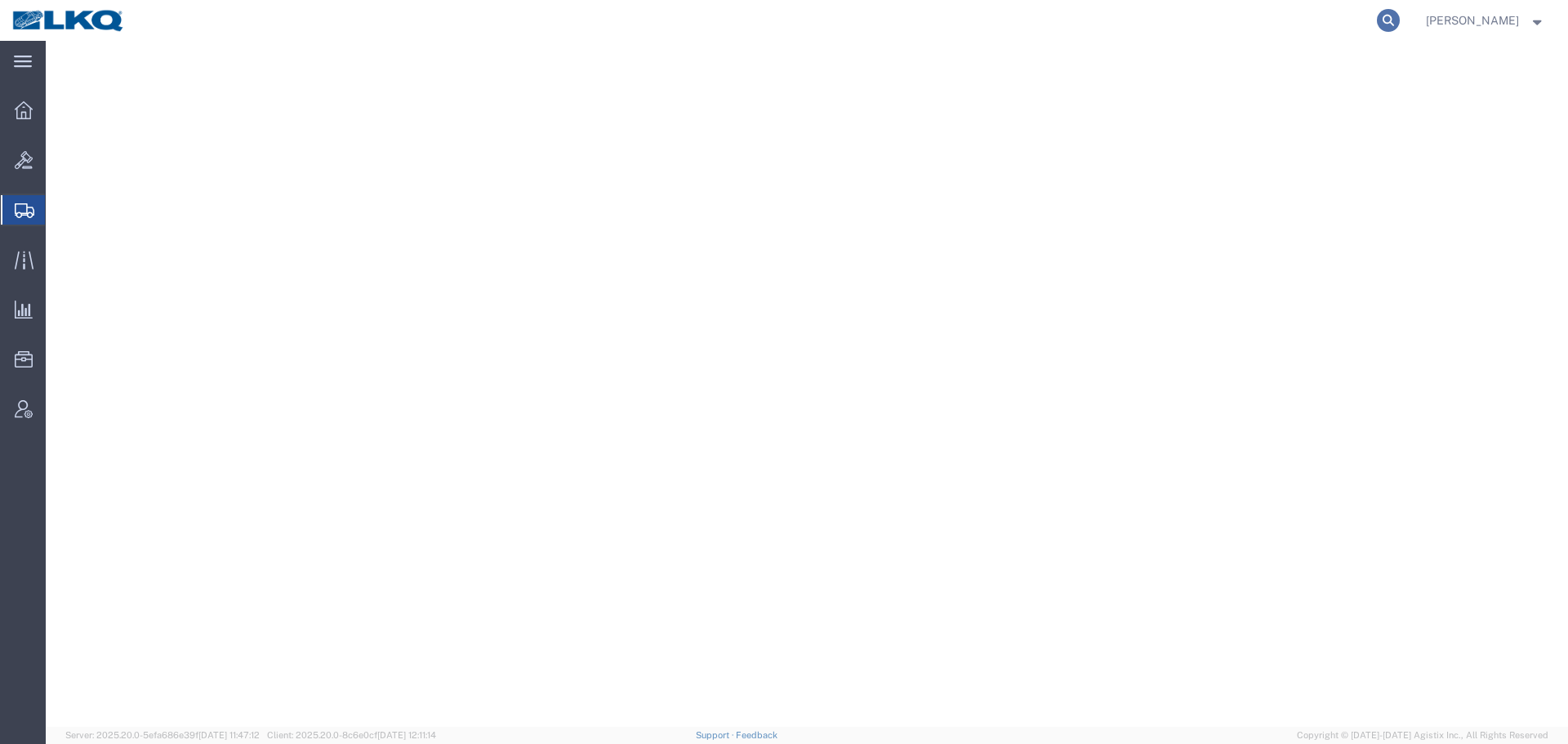
click at [1381, 20] on icon at bounding box center [1388, 21] width 22 height 22
paste input "57052026"
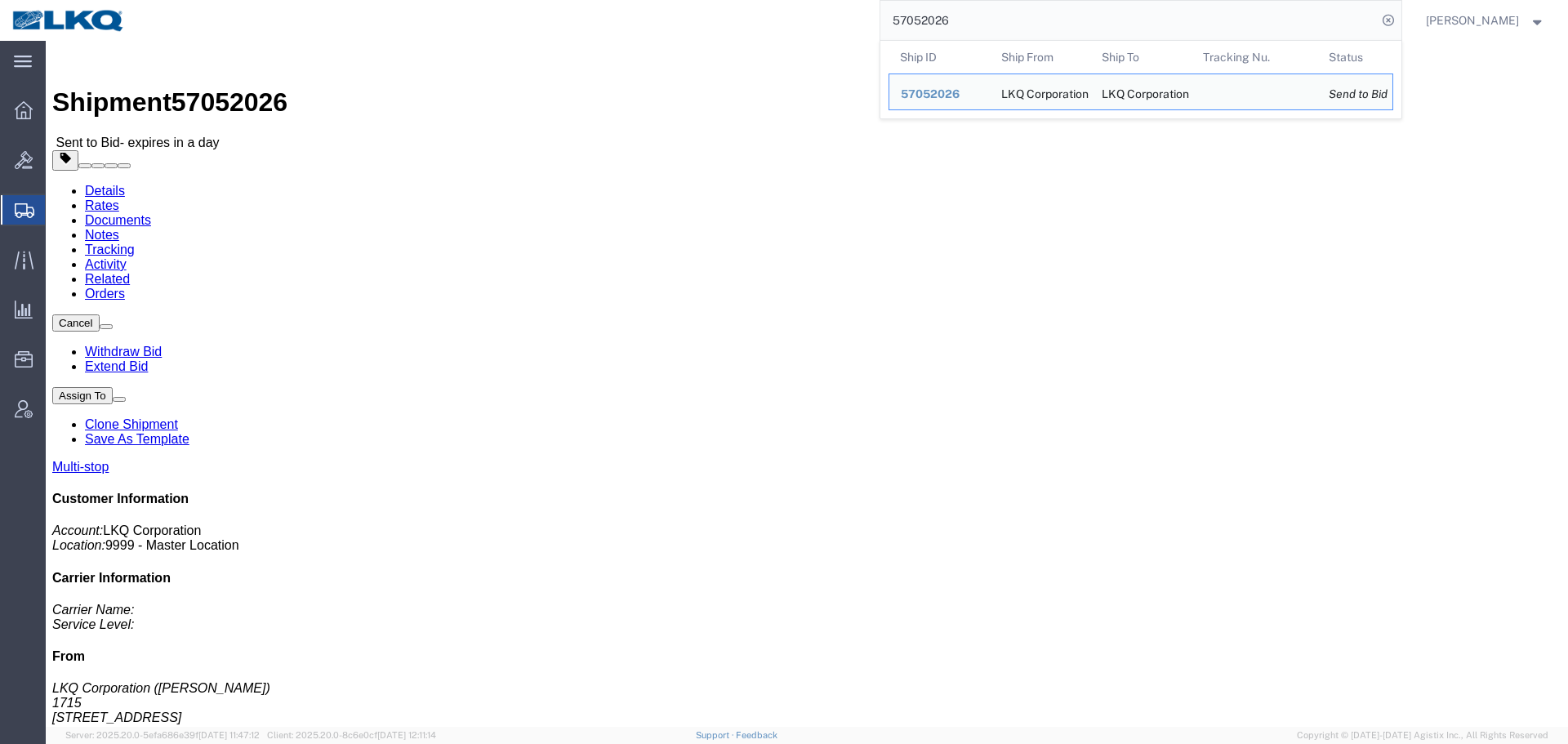
click link "Rates"
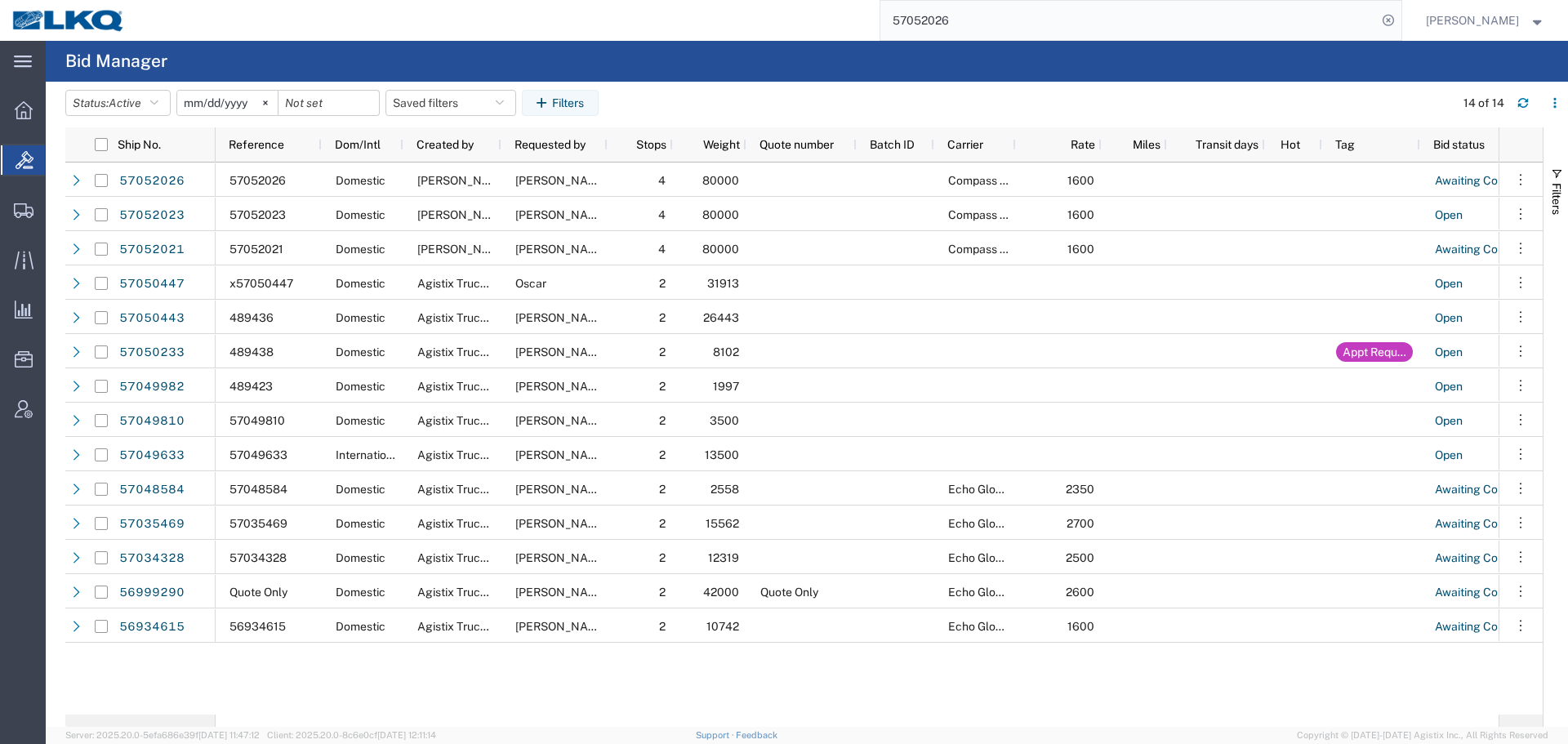
click at [764, 38] on div "57052026" at bounding box center [769, 21] width 1264 height 41
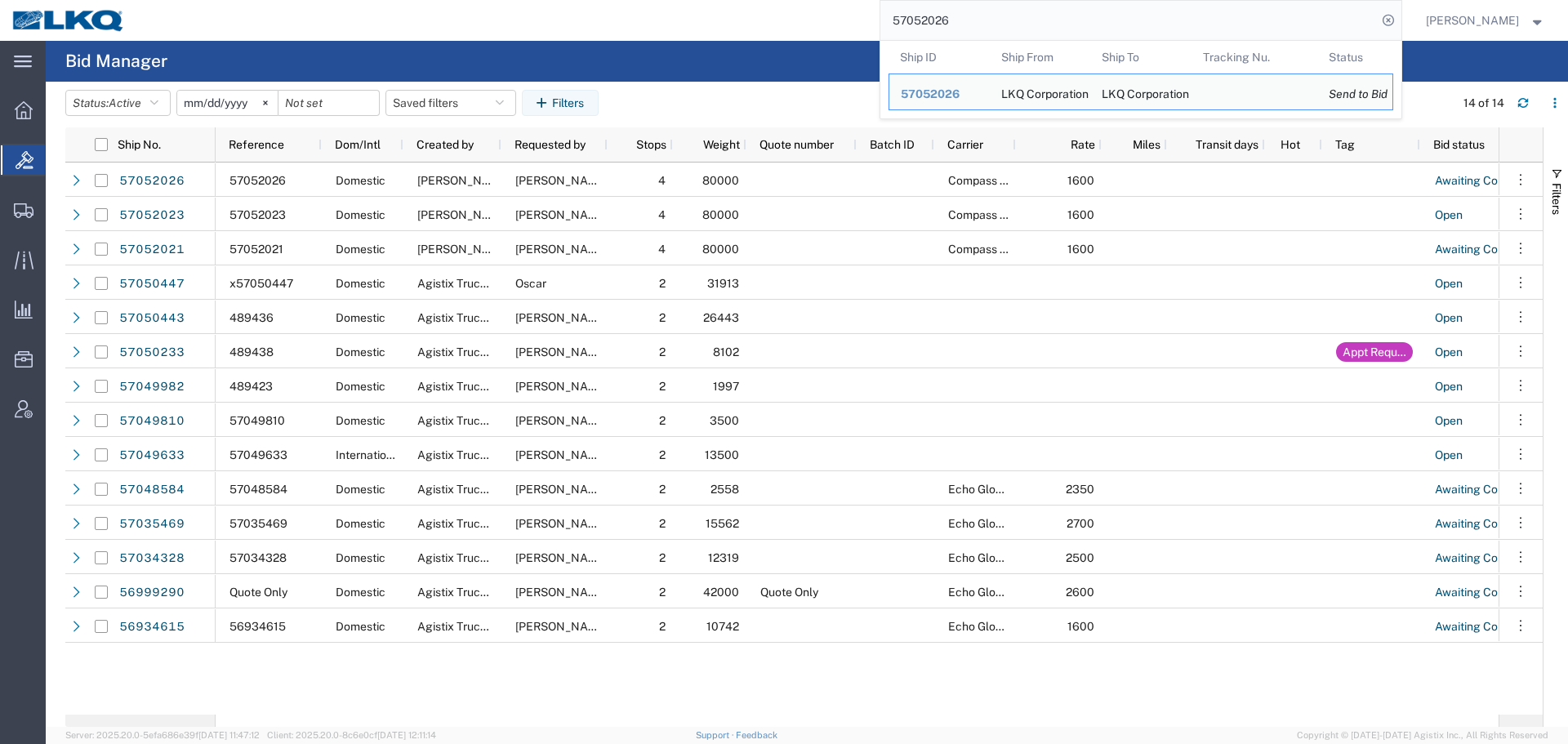
click at [1052, 9] on input "57052026" at bounding box center [1128, 21] width 497 height 39
paste input "6681459"
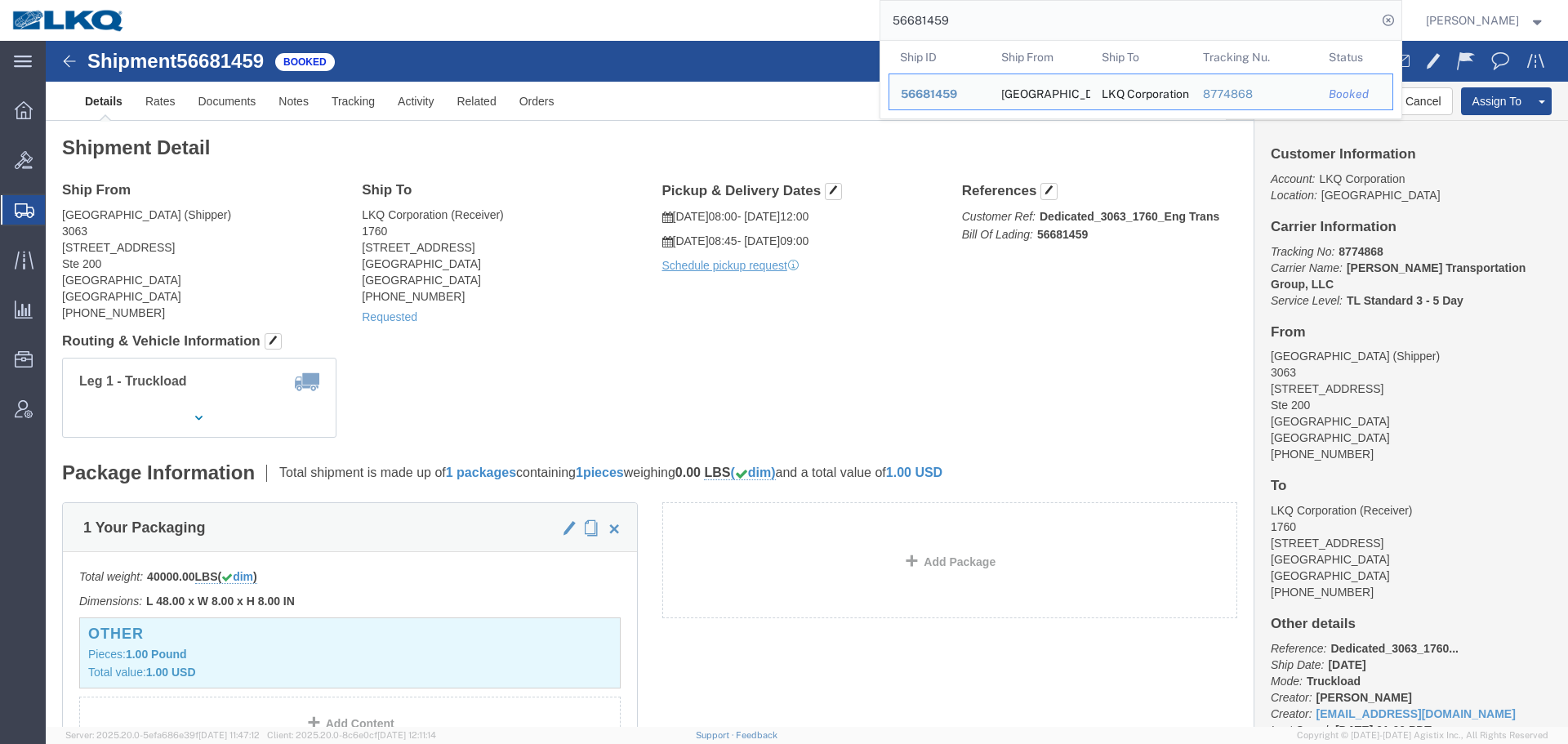
paste input "7049633"
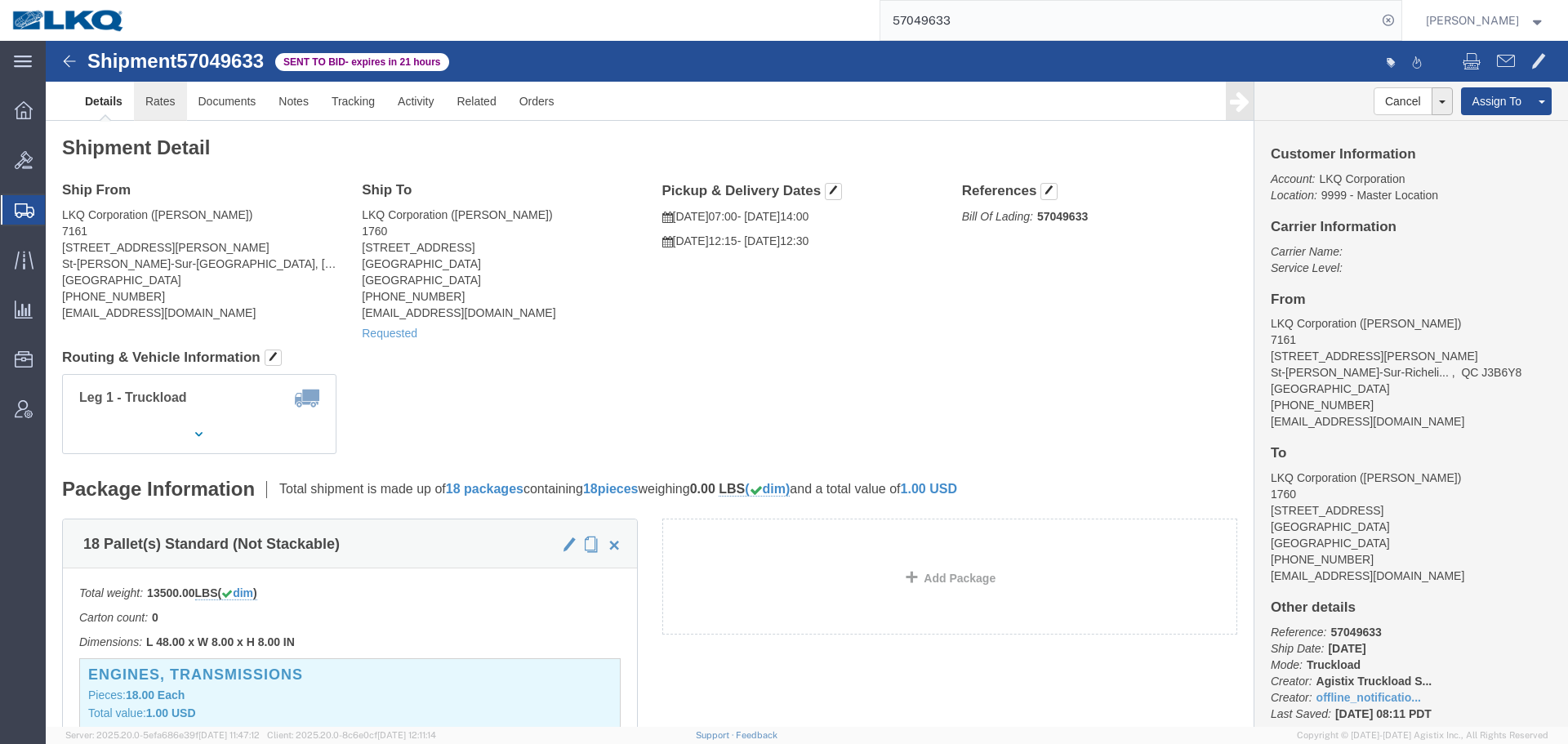
click link "Rates"
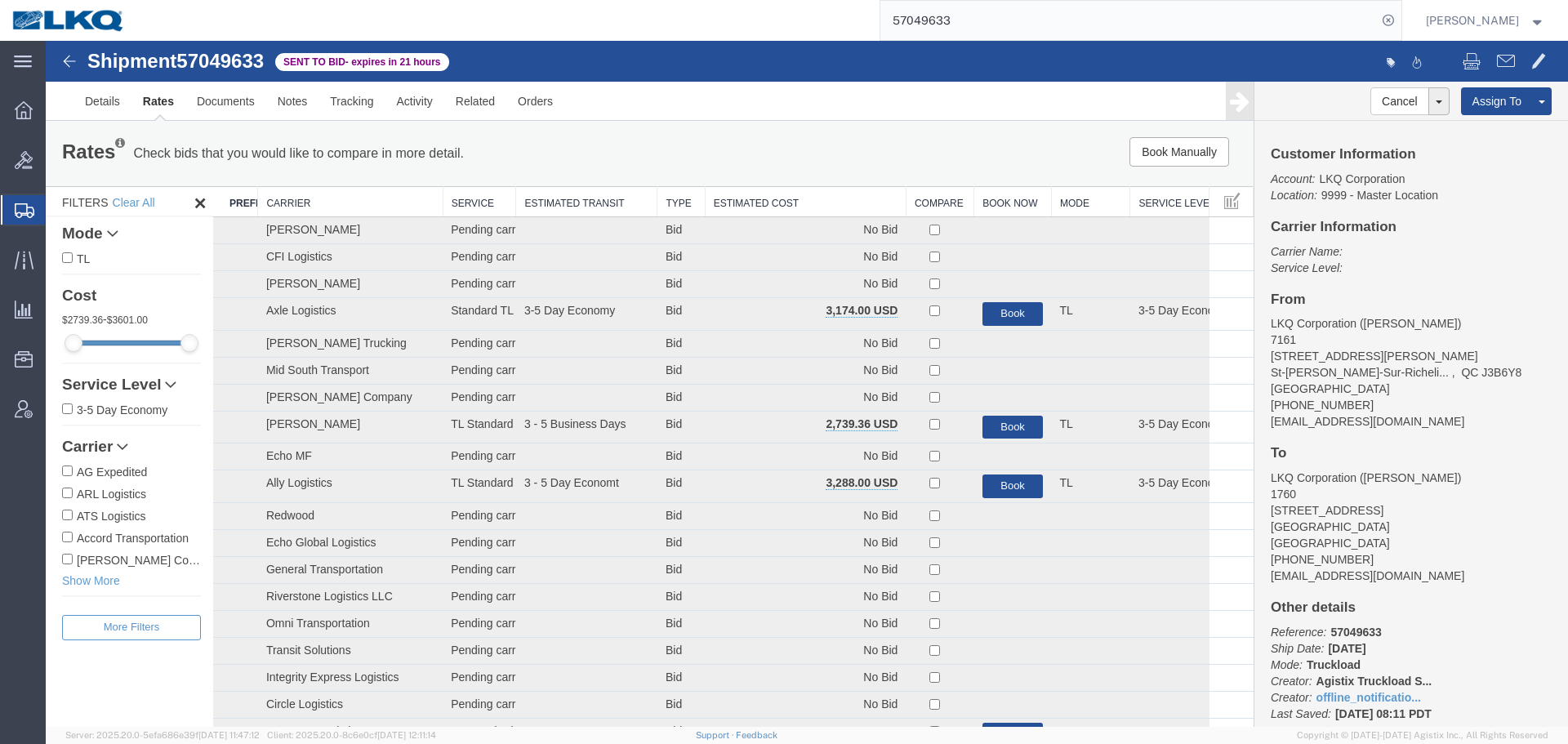
click at [725, 208] on th "Estimated Cost" at bounding box center [805, 201] width 201 height 30
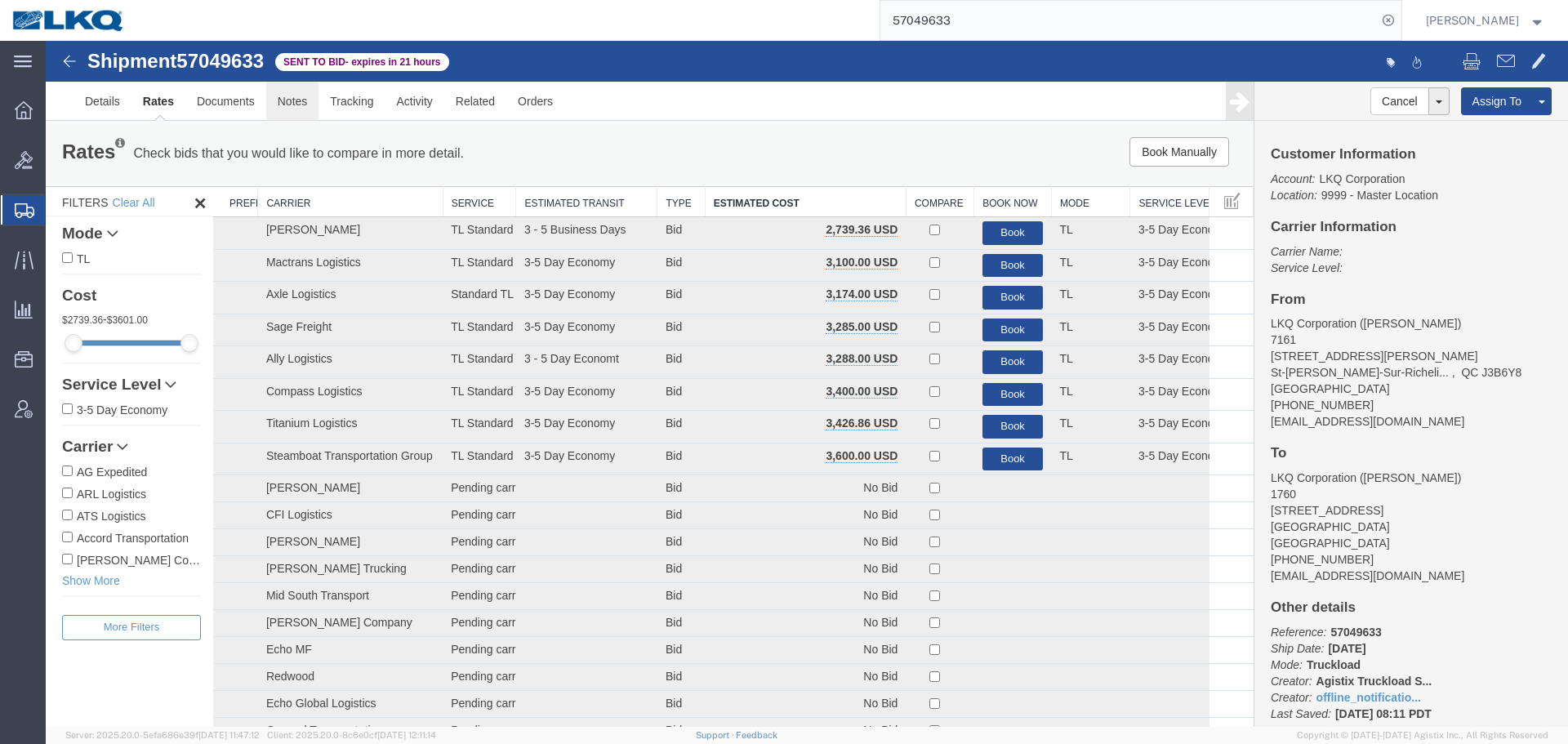
click at [279, 112] on link "Notes" at bounding box center [292, 101] width 53 height 39
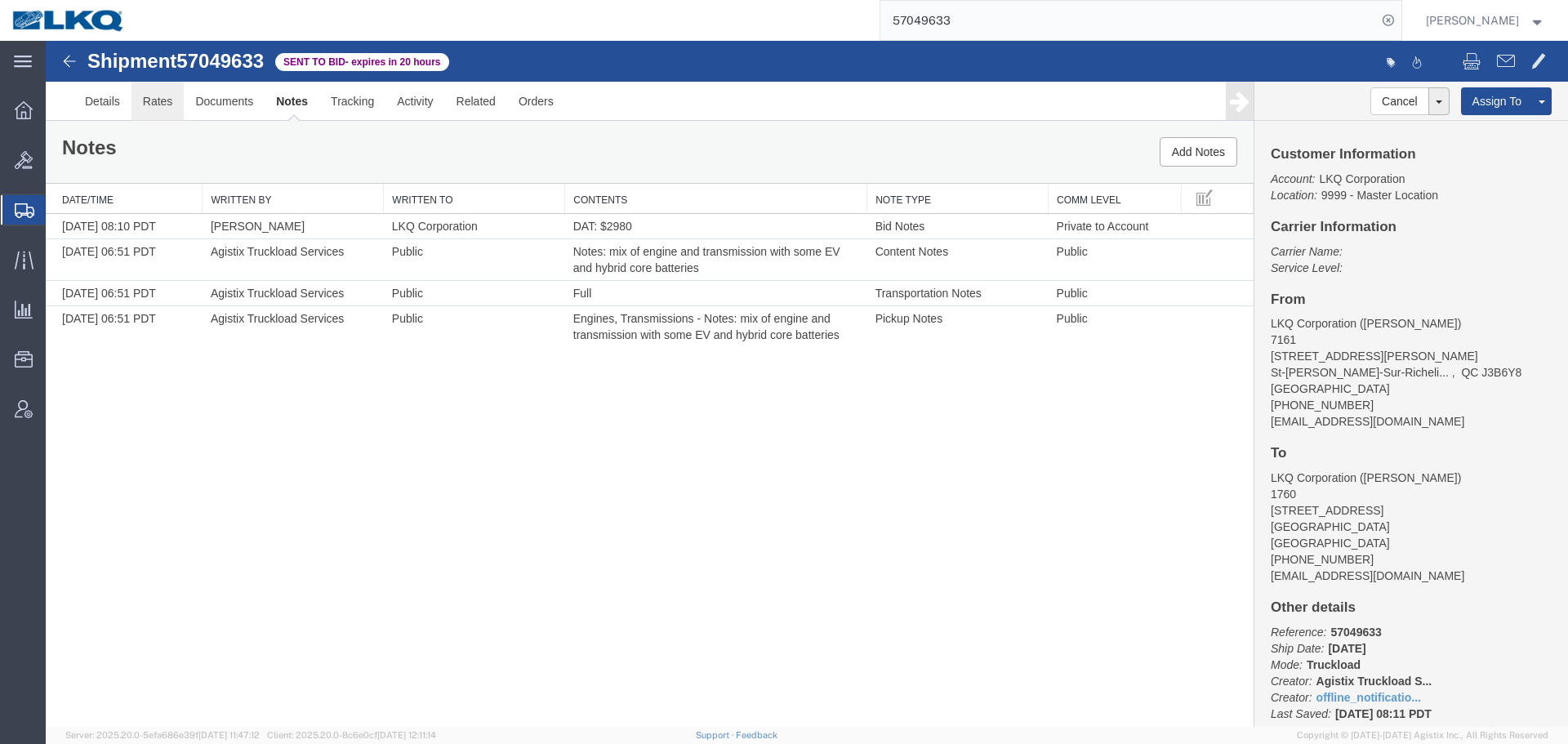
click at [179, 112] on link "Rates" at bounding box center [157, 101] width 53 height 39
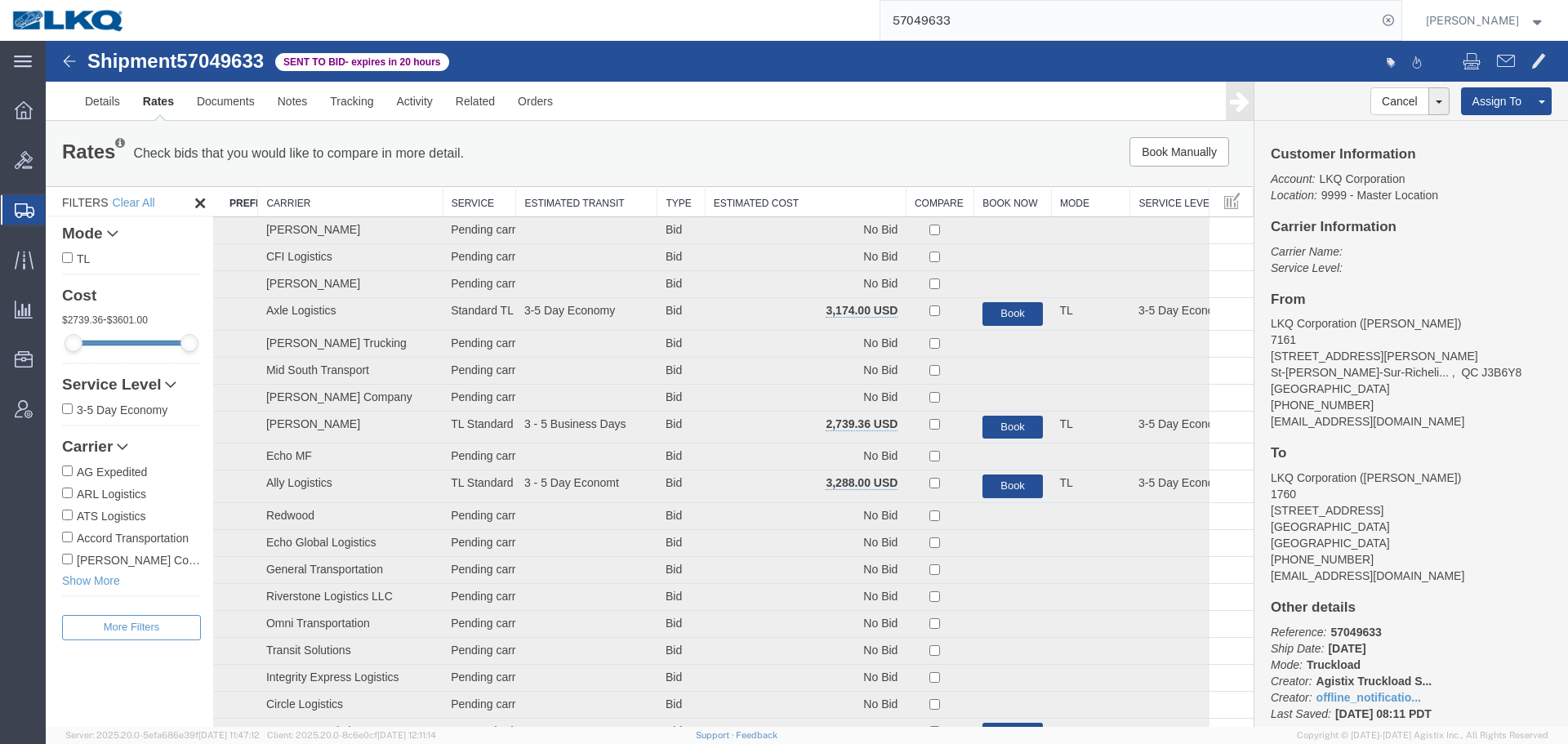
click at [853, 206] on th "Estimated Cost" at bounding box center [805, 201] width 201 height 30
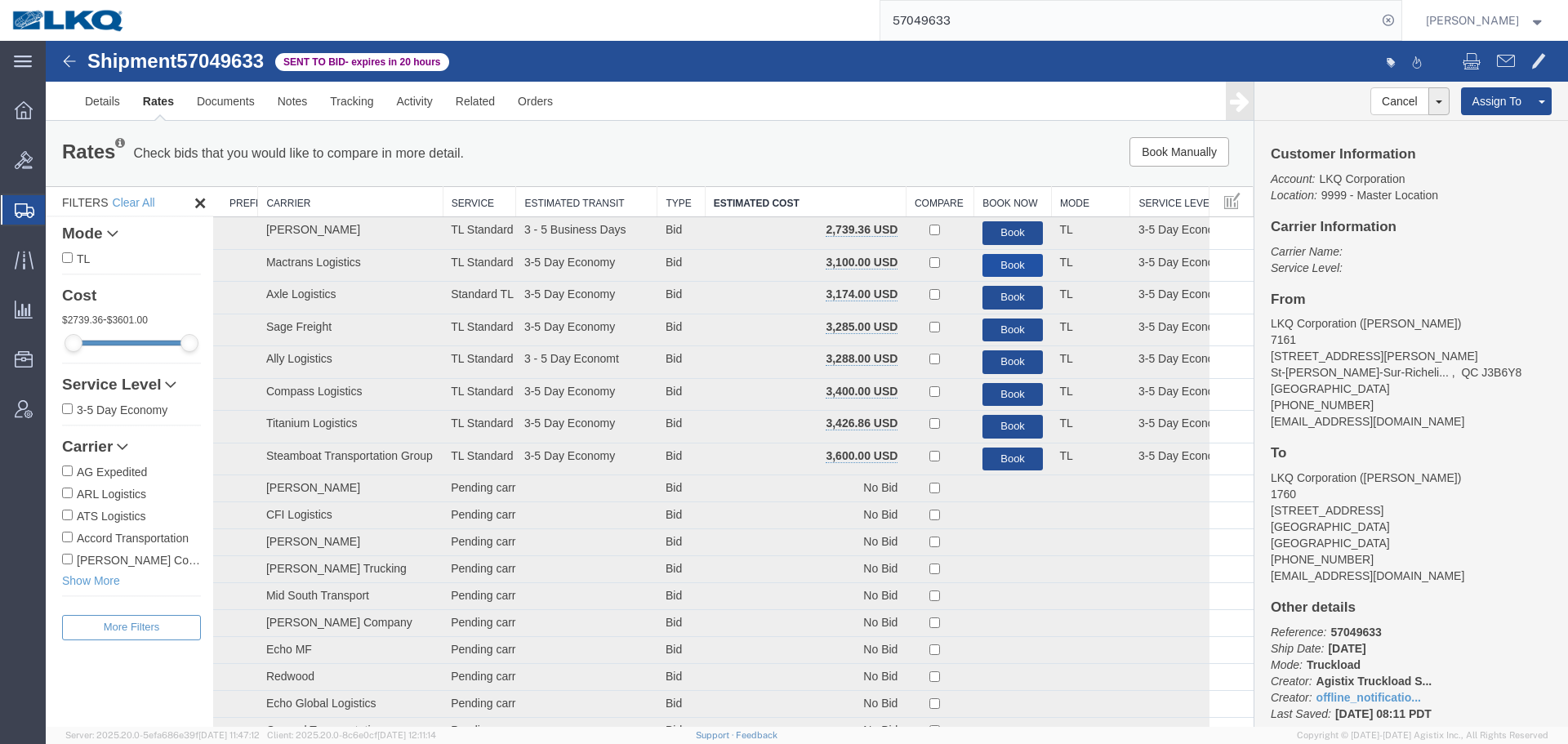
drag, startPoint x: 996, startPoint y: 267, endPoint x: 454, endPoint y: 239, distance: 542.7
click at [996, 267] on button "Book" at bounding box center [1012, 265] width 61 height 23
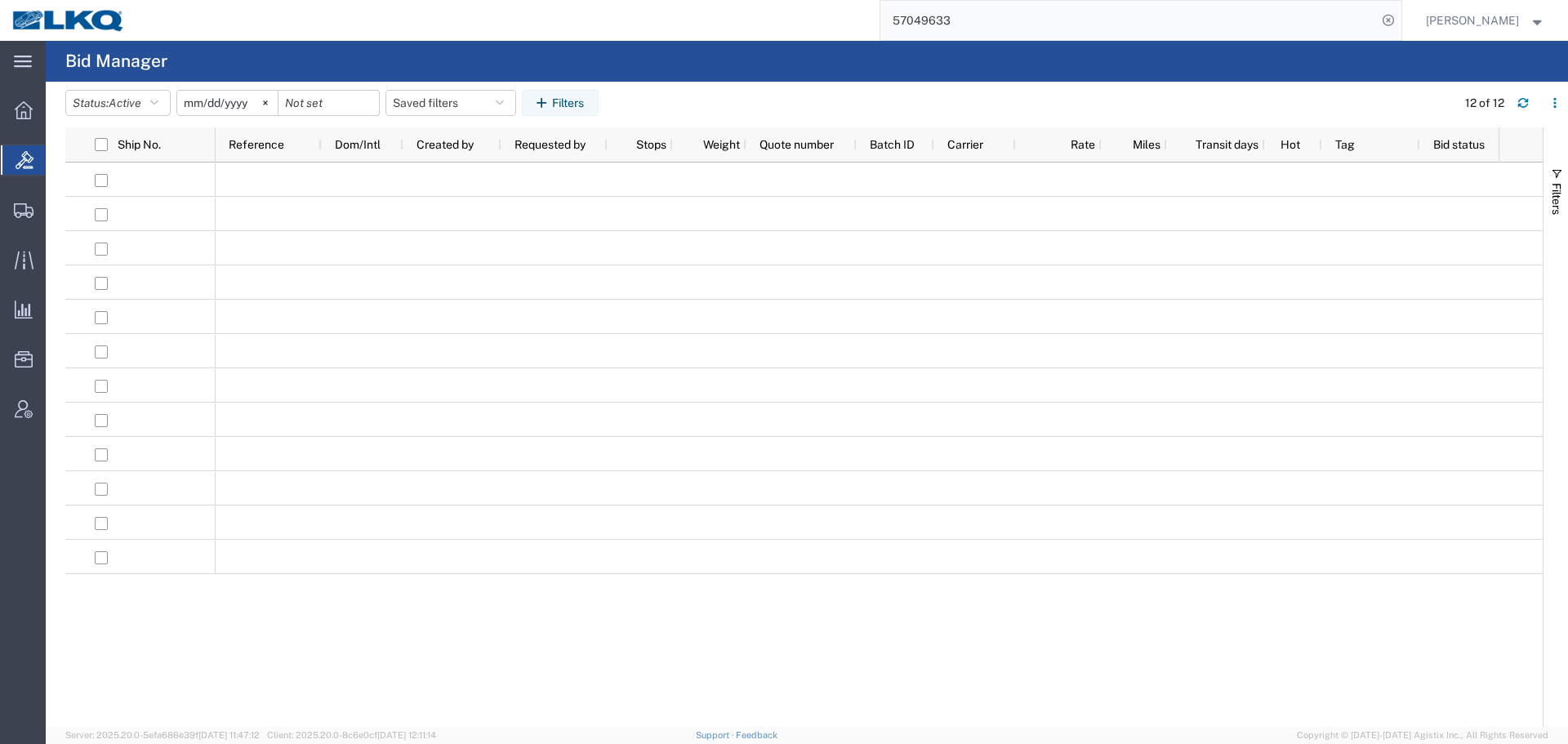
click at [1091, 32] on input "57049633" at bounding box center [1128, 21] width 497 height 39
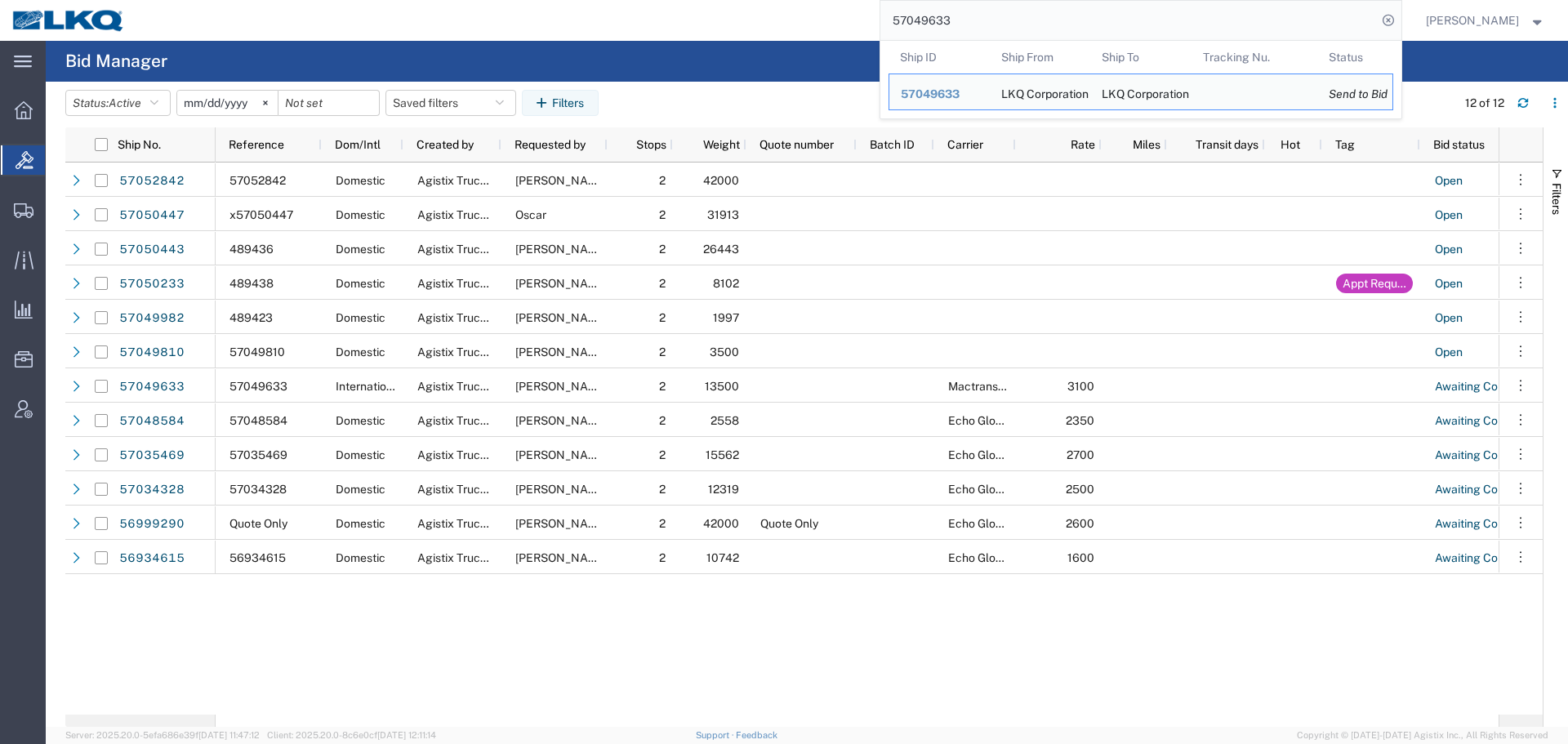
paste input "53234"
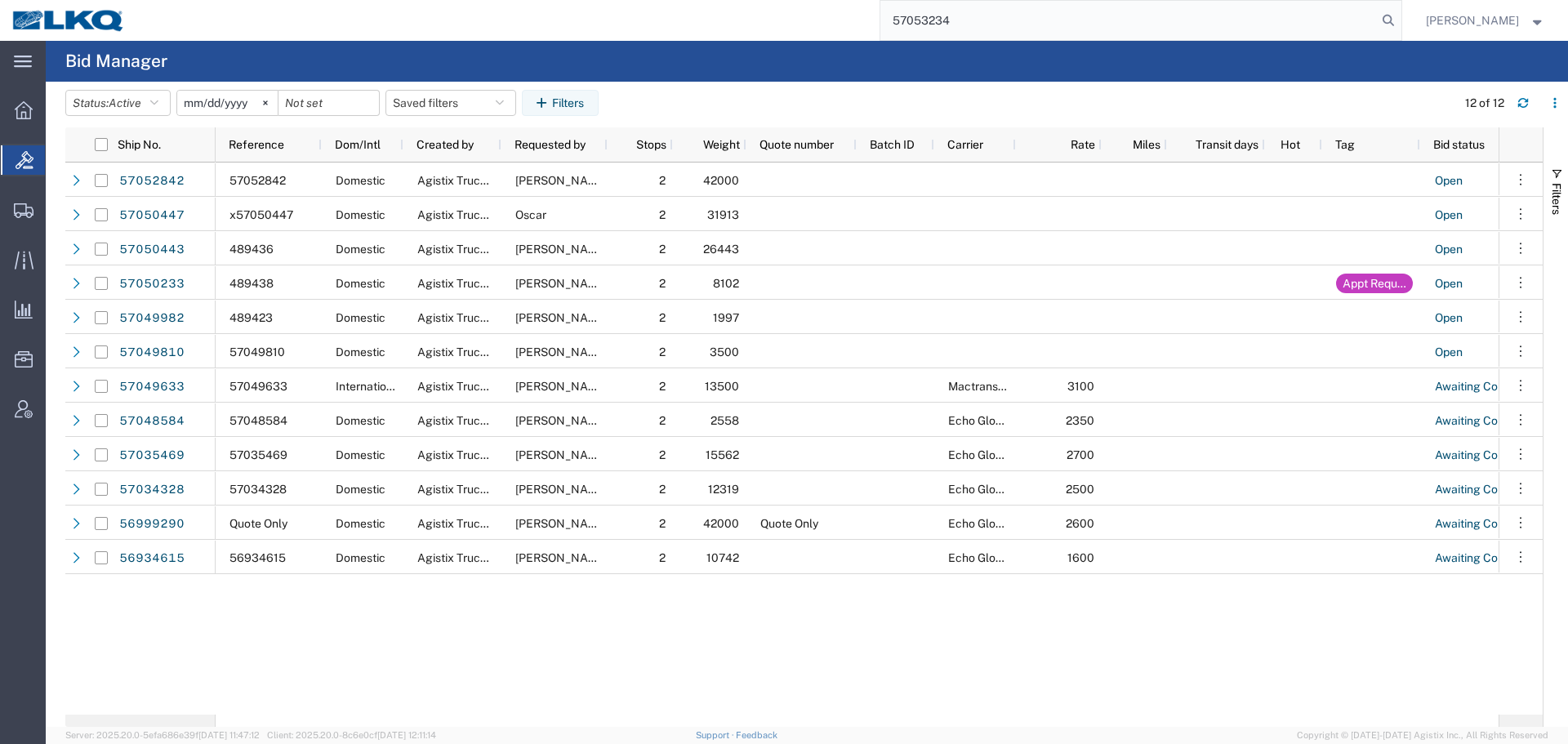
type input "57053234"
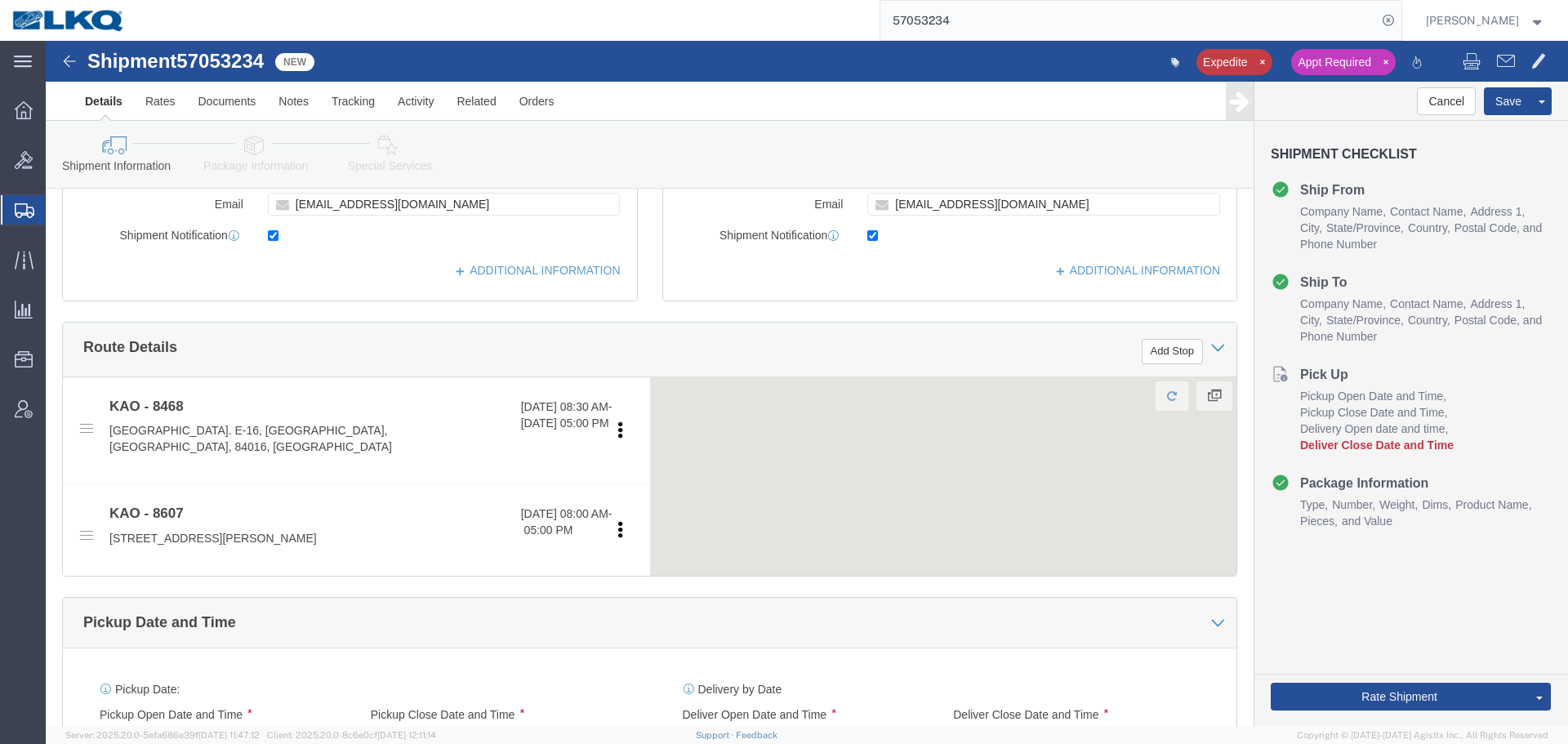
scroll to position [572, 0]
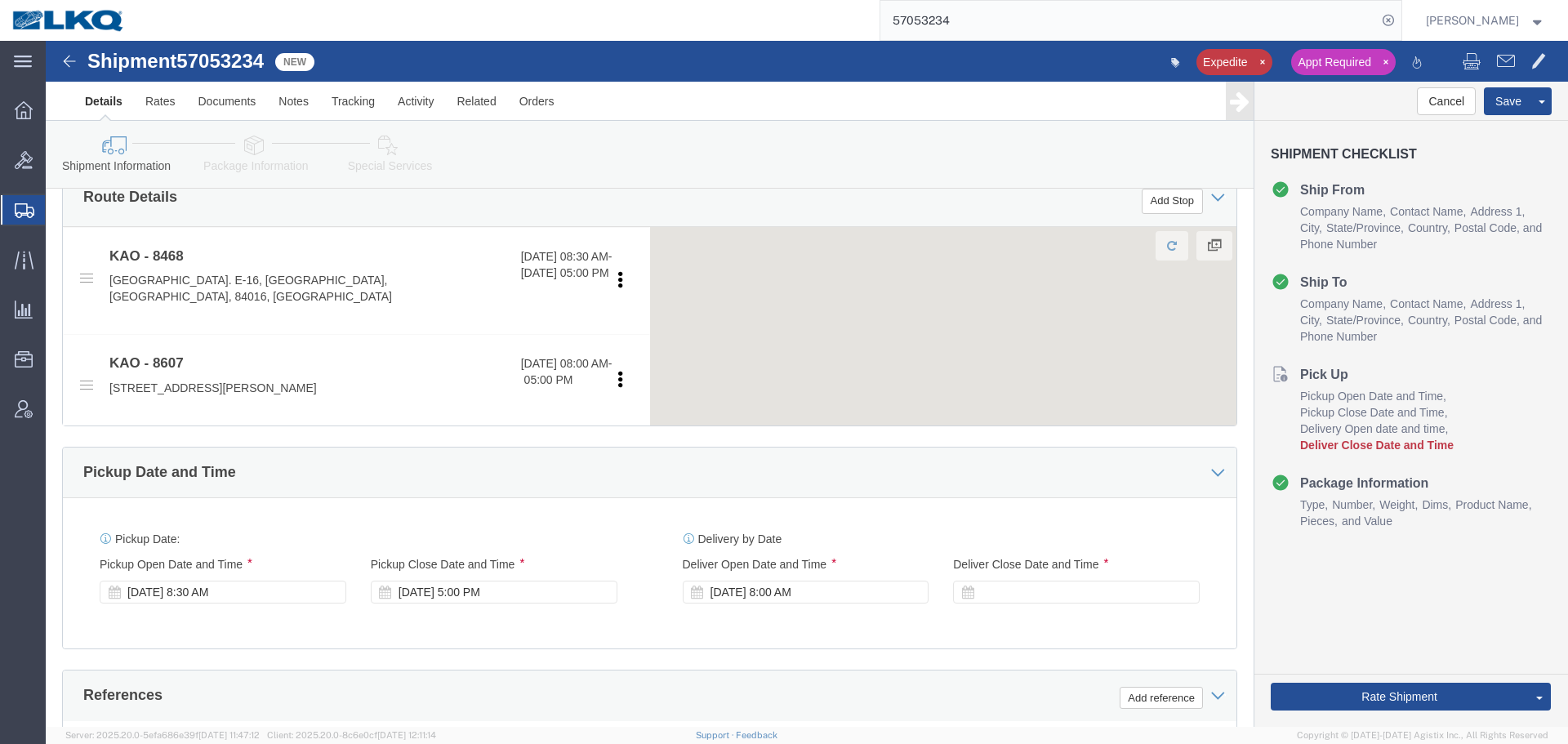
select select "30576"
select select "30604"
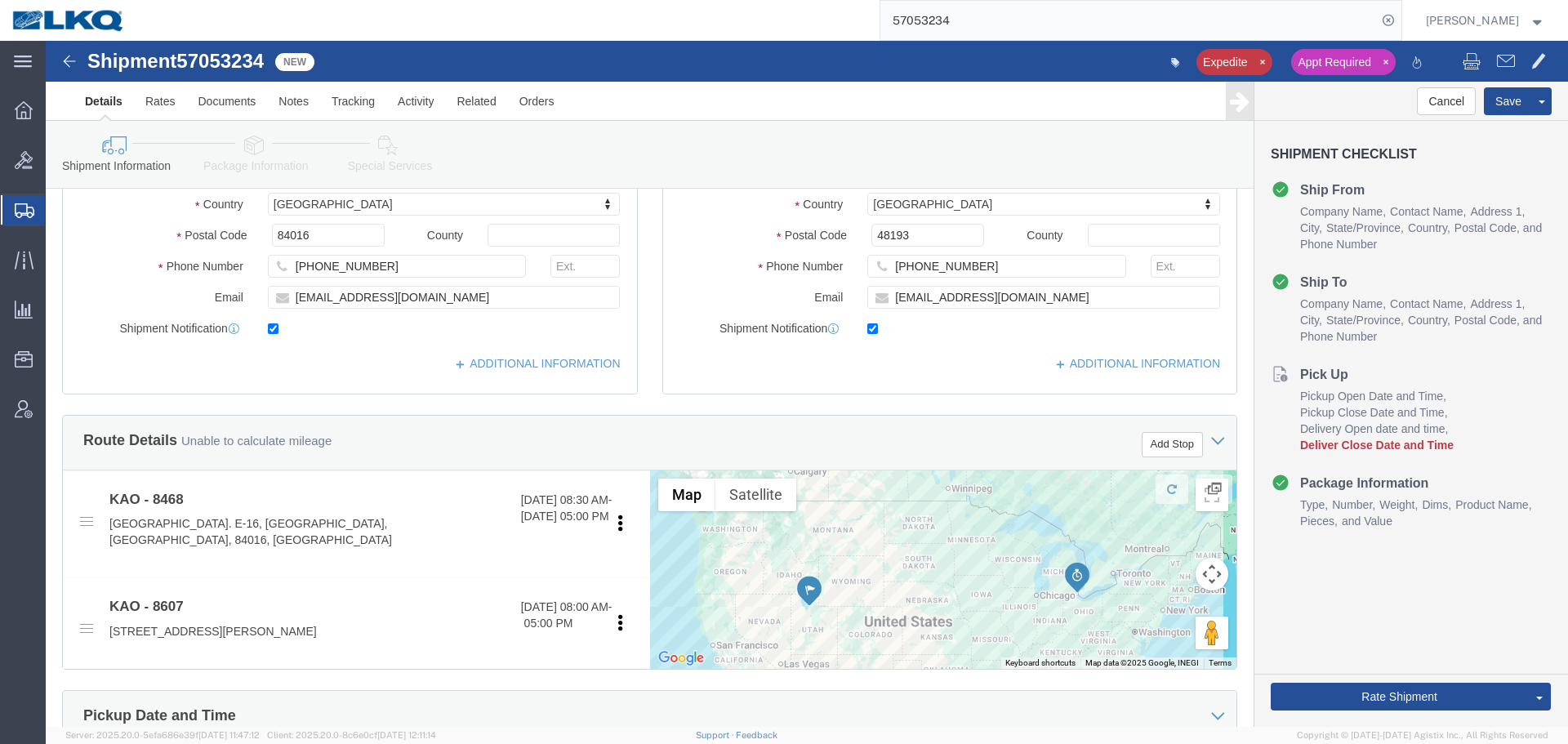
scroll to position [895, 0]
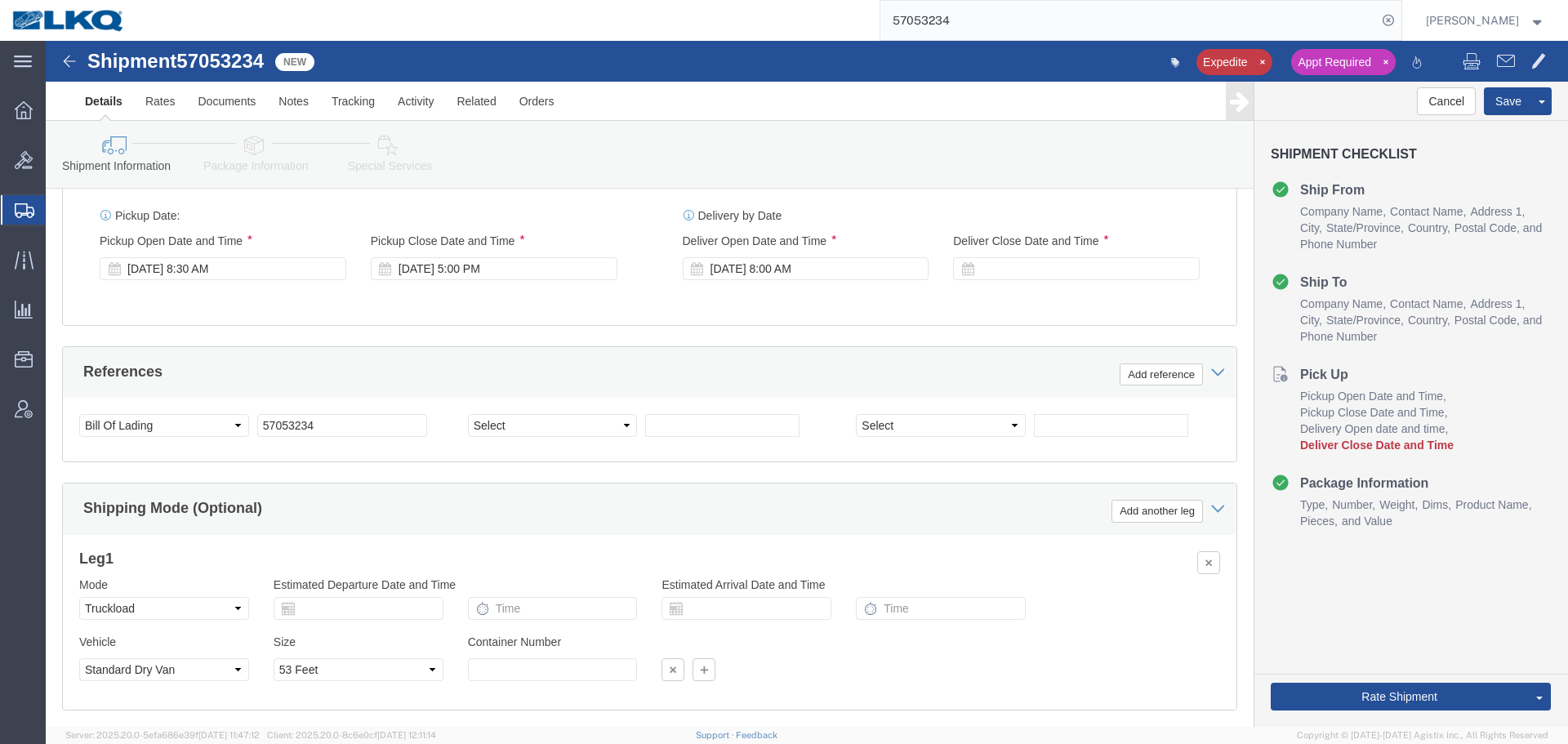
click at [951, 15] on input "57053234" at bounding box center [1128, 21] width 497 height 39
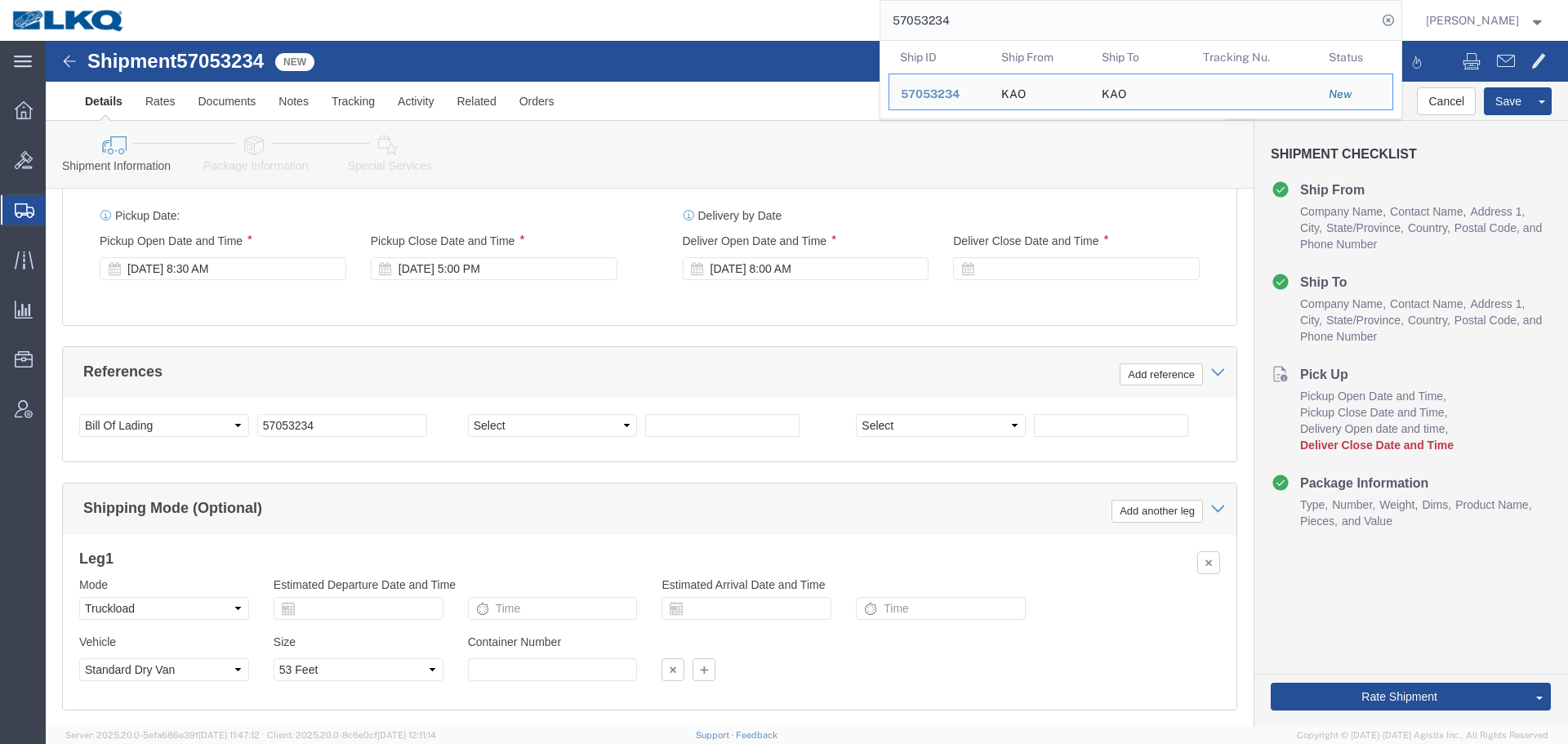
paste input "1678"
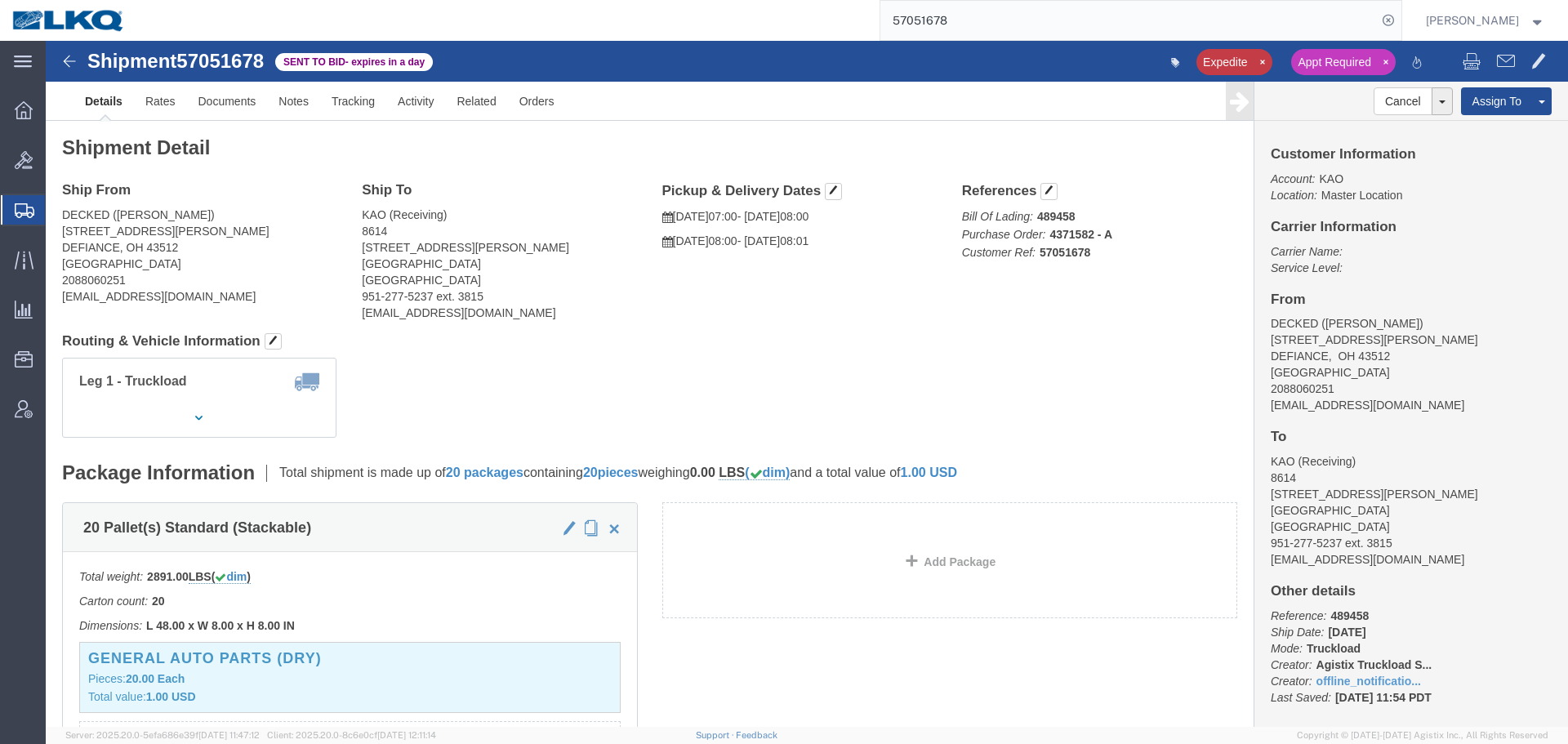
click div "Ship To KAO (Receiving) 8614 15640 Cantu-Galleano Ranch Rd Eastvale, CA 91752 U…"
click link "Rates"
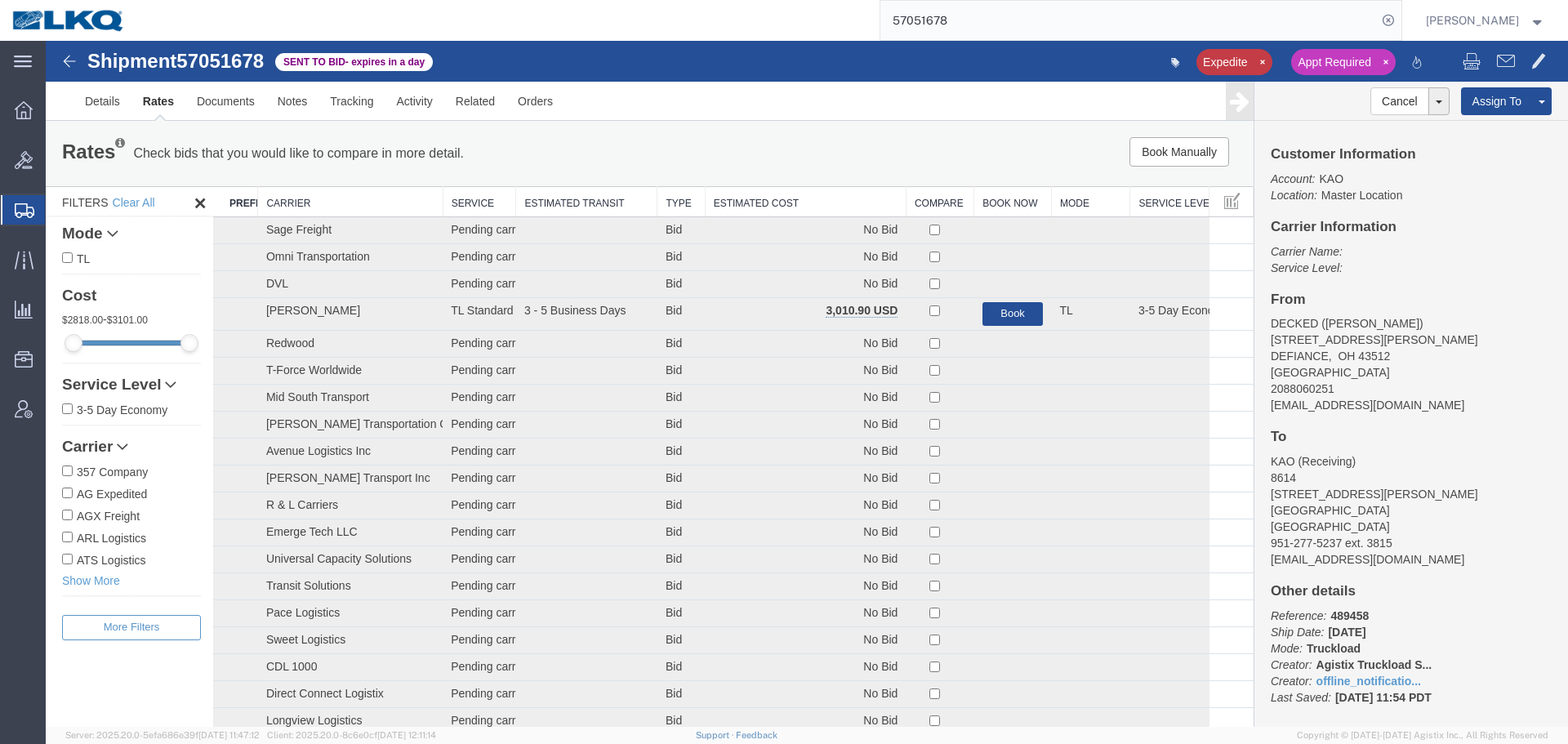
click at [757, 201] on th "Estimated Cost" at bounding box center [805, 201] width 201 height 30
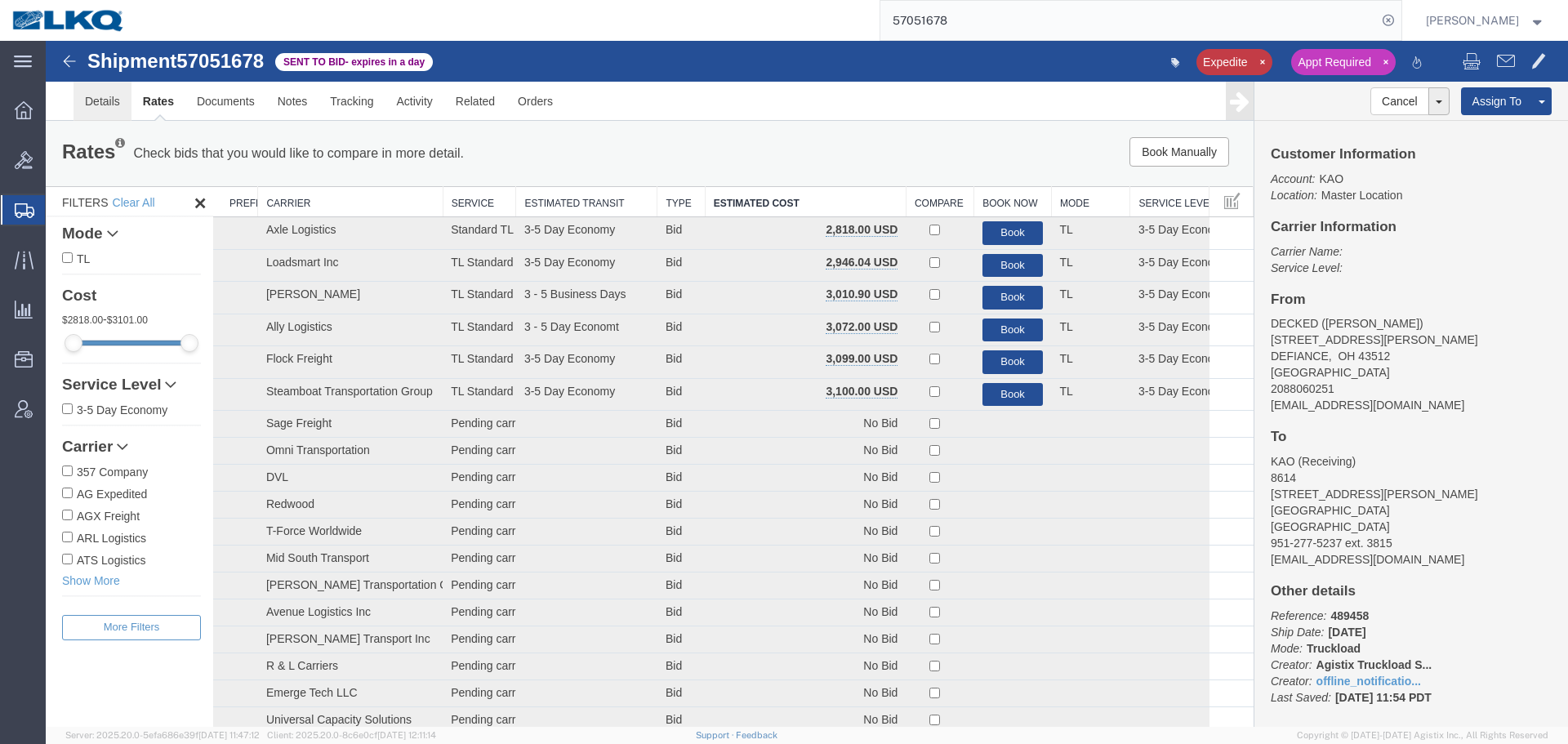
click at [98, 101] on link "Details" at bounding box center [102, 101] width 58 height 39
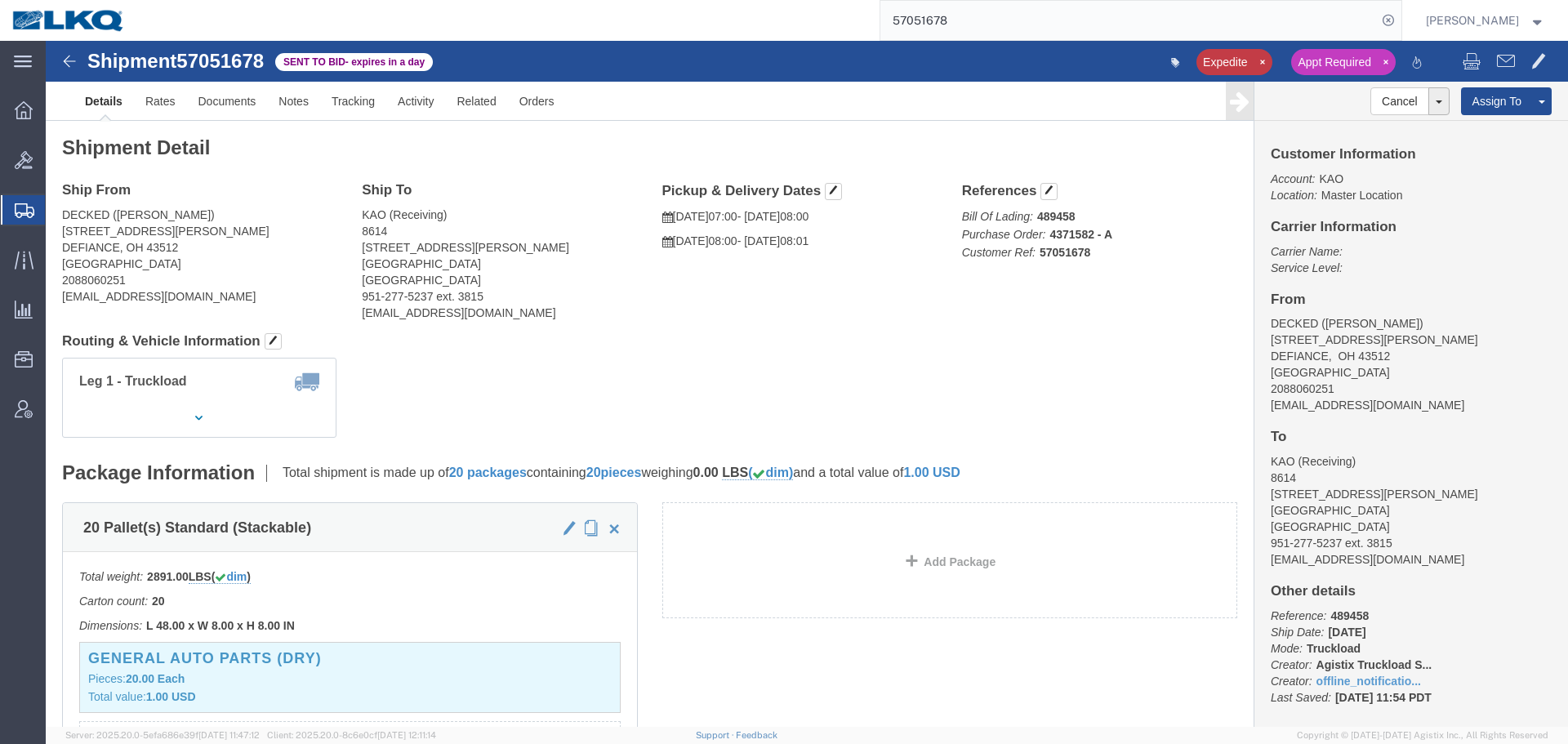
click div "Leg 1 - Truckload Vehicle 1: Standard Dry Van (53 Feet) Number of trucks: 1"
click span "57051678"
copy span "57051678"
click div "Ship From DECKED (Ashley) 25401 Elliott Rd DEFIANCE, OH 43512 United States 208…"
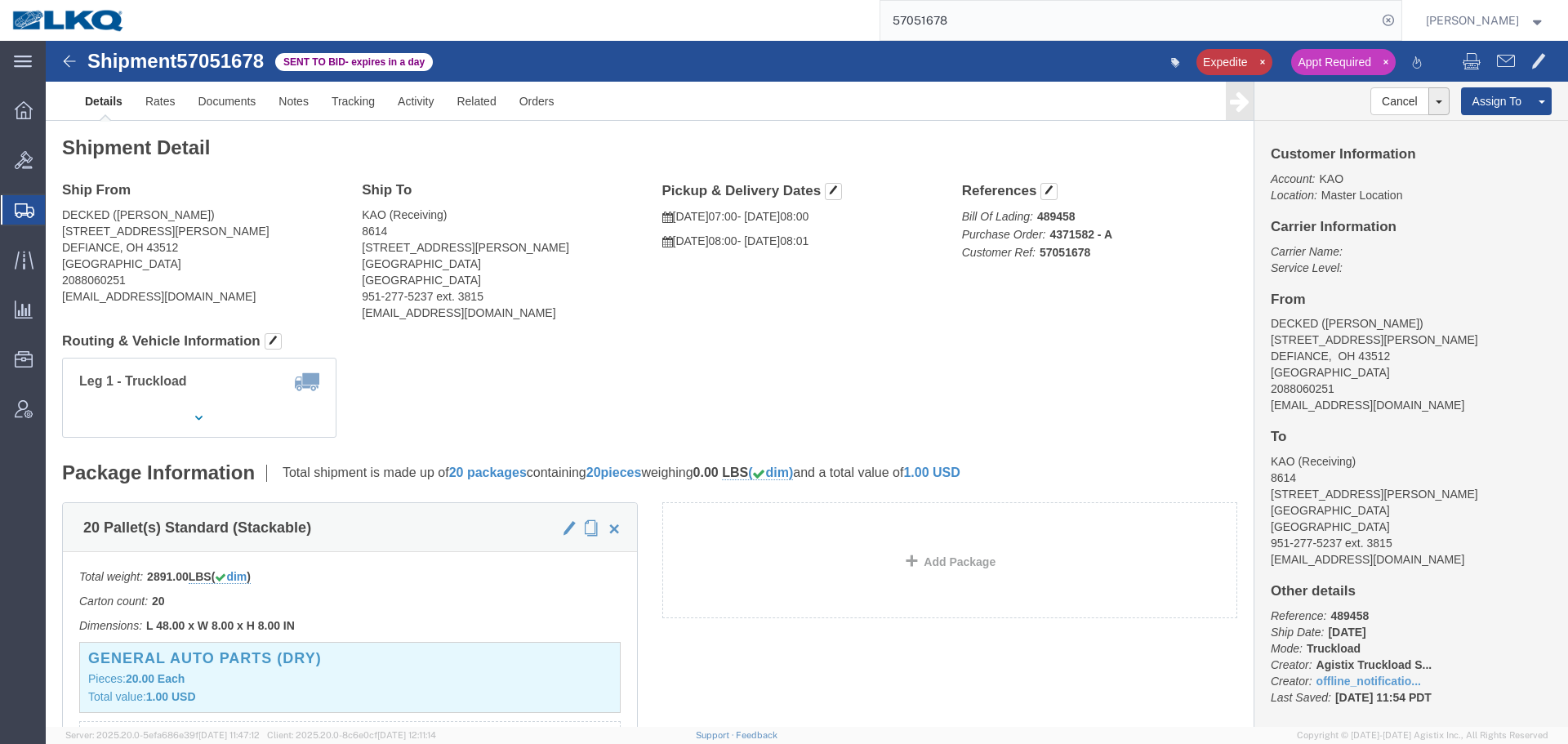
click b "489458"
copy b "489458"
click div "Leg 1 - Truckload Vehicle 1: Standard Dry Van (53 Feet) Number of trucks: 1"
click span "57051678"
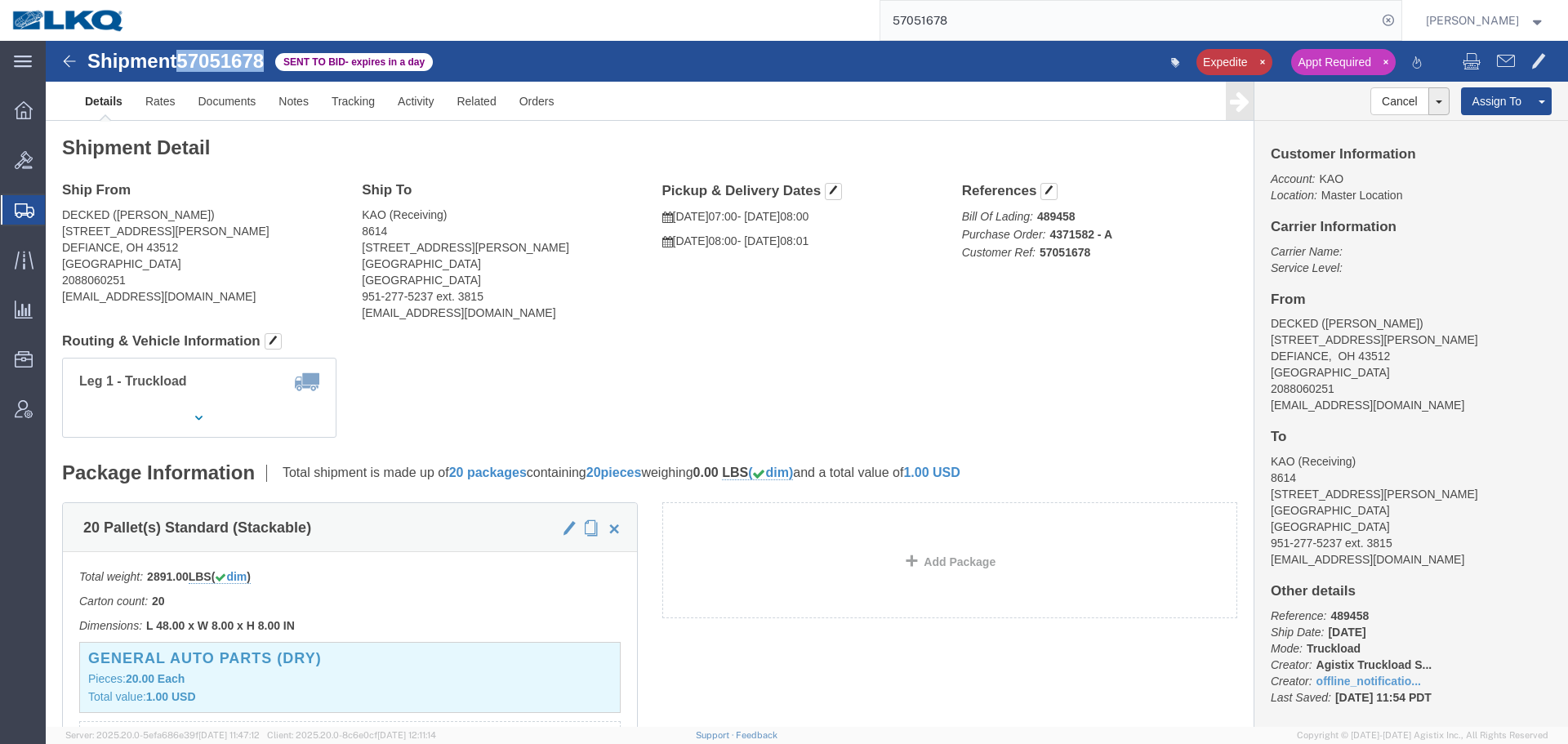
click span "57051678"
copy span "57051678"
click div "Leg 1 - Truckload Vehicle 1: Standard Dry Van (53 Feet) Number of trucks: 1"
click span "57051678"
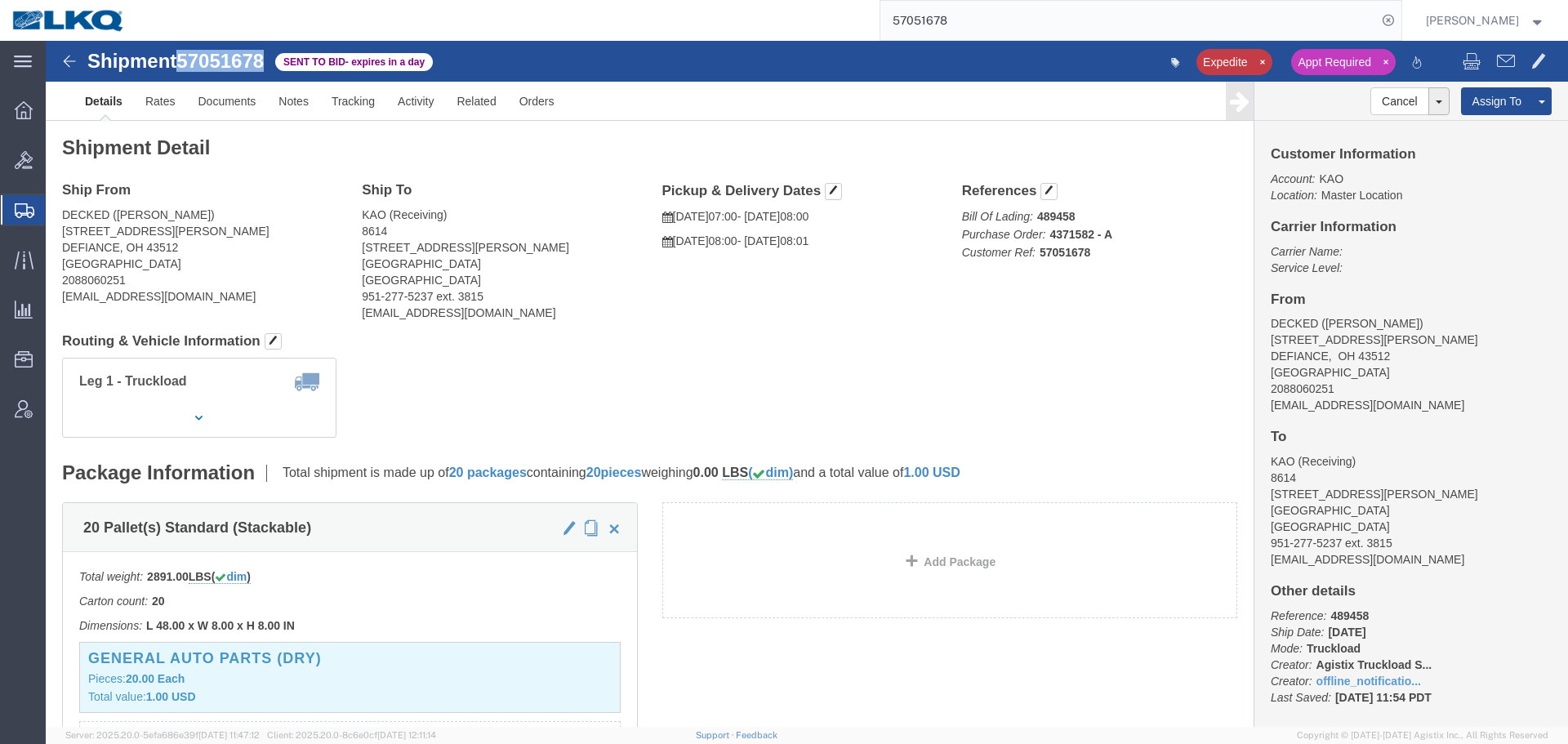
copy span "57051678"
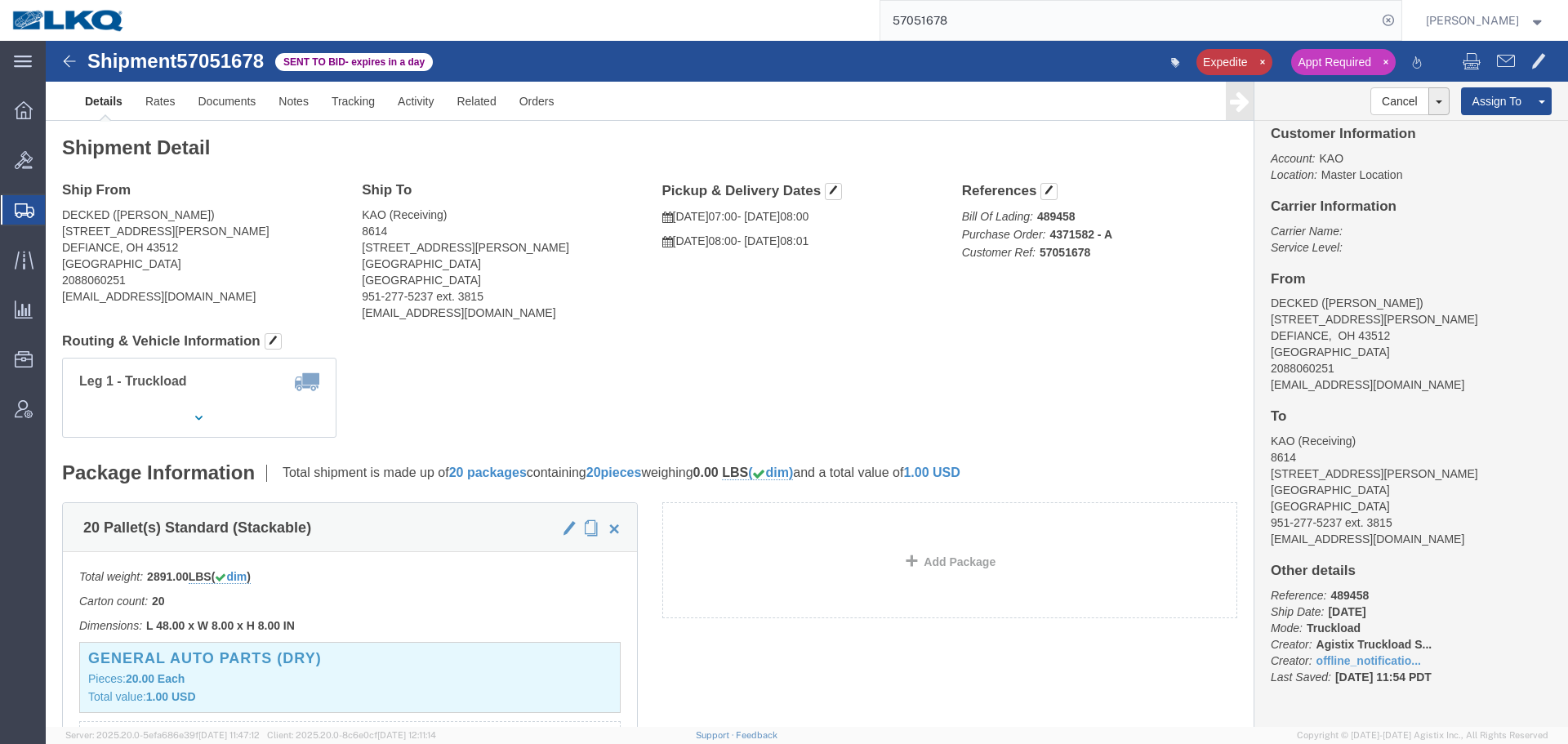
click div "Ship From DECKED (Ashley) 25401 Elliott Rd DEFIANCE, OH 43512 United States 208…"
click at [1039, 3] on input "57051678" at bounding box center [1128, 21] width 497 height 39
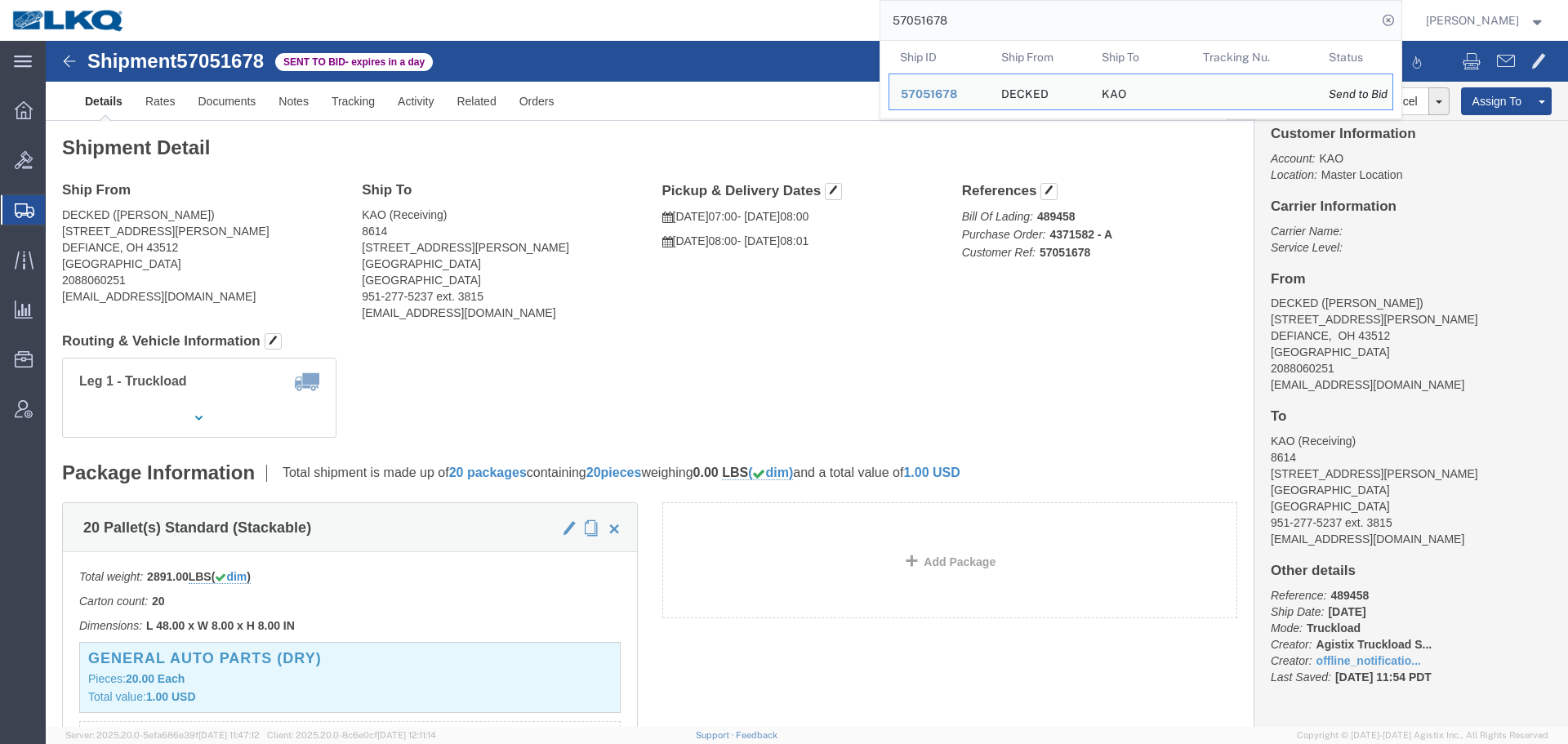
paste input "711"
type input "57051711"
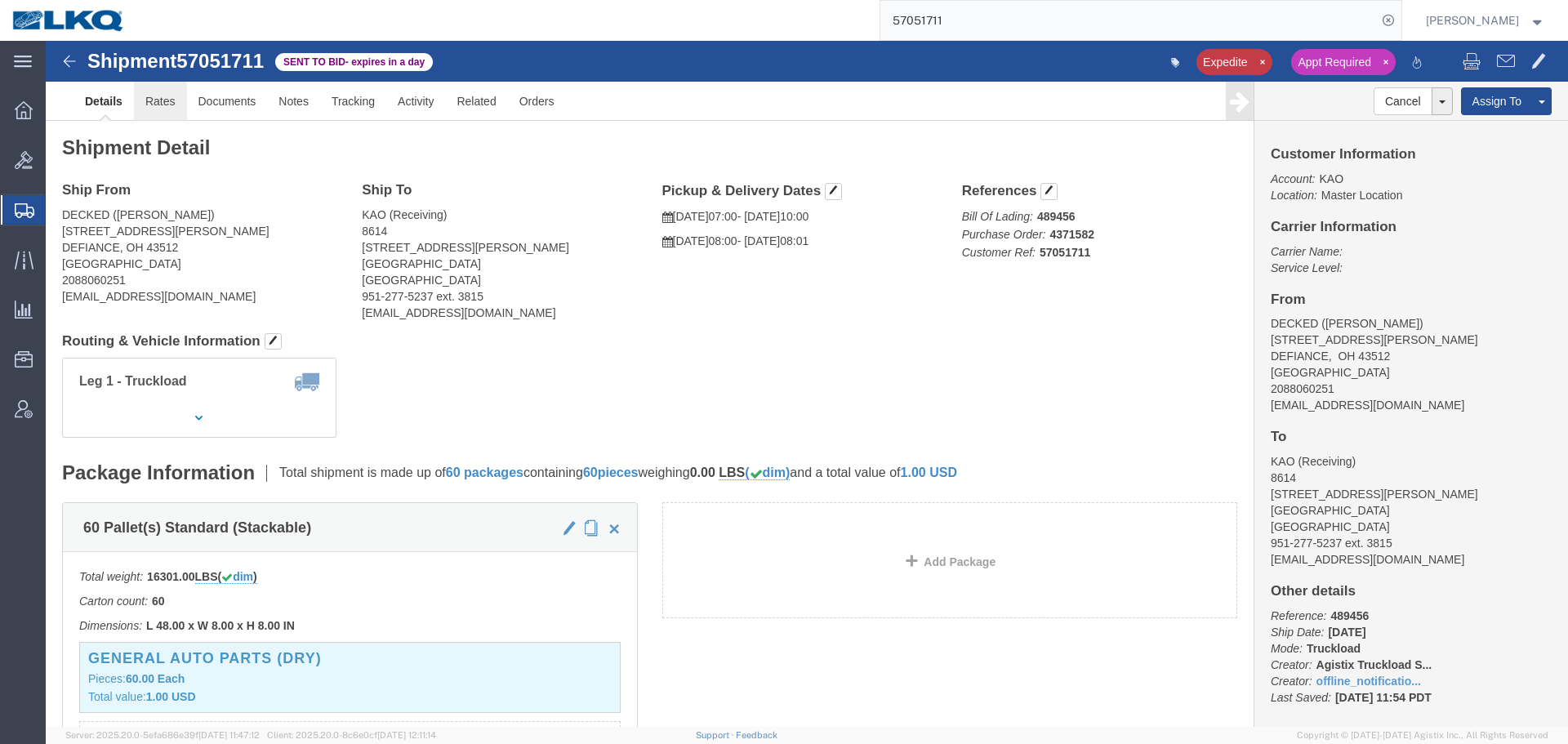
click link "Rates"
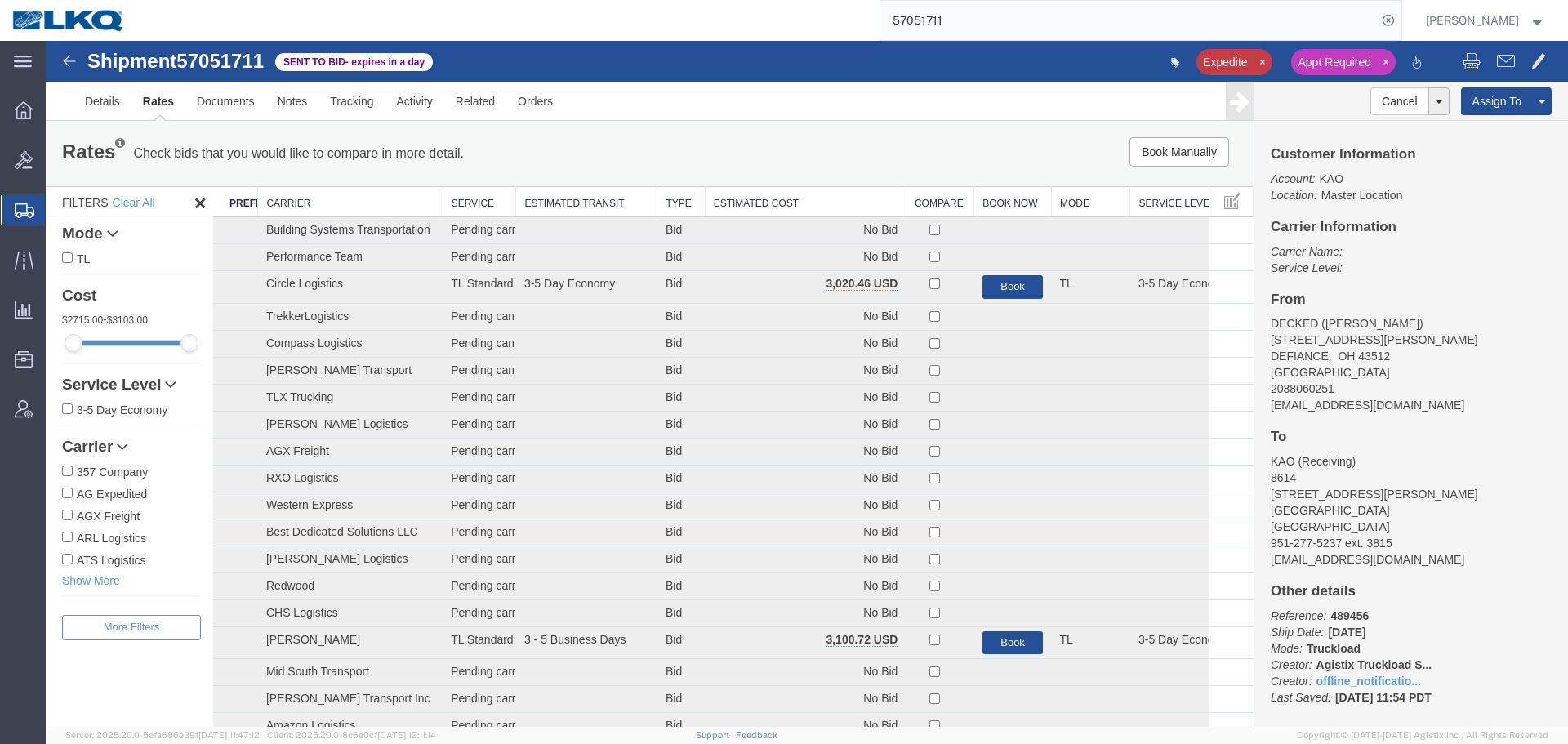
click at [742, 196] on th "Estimated Cost" at bounding box center [805, 201] width 201 height 30
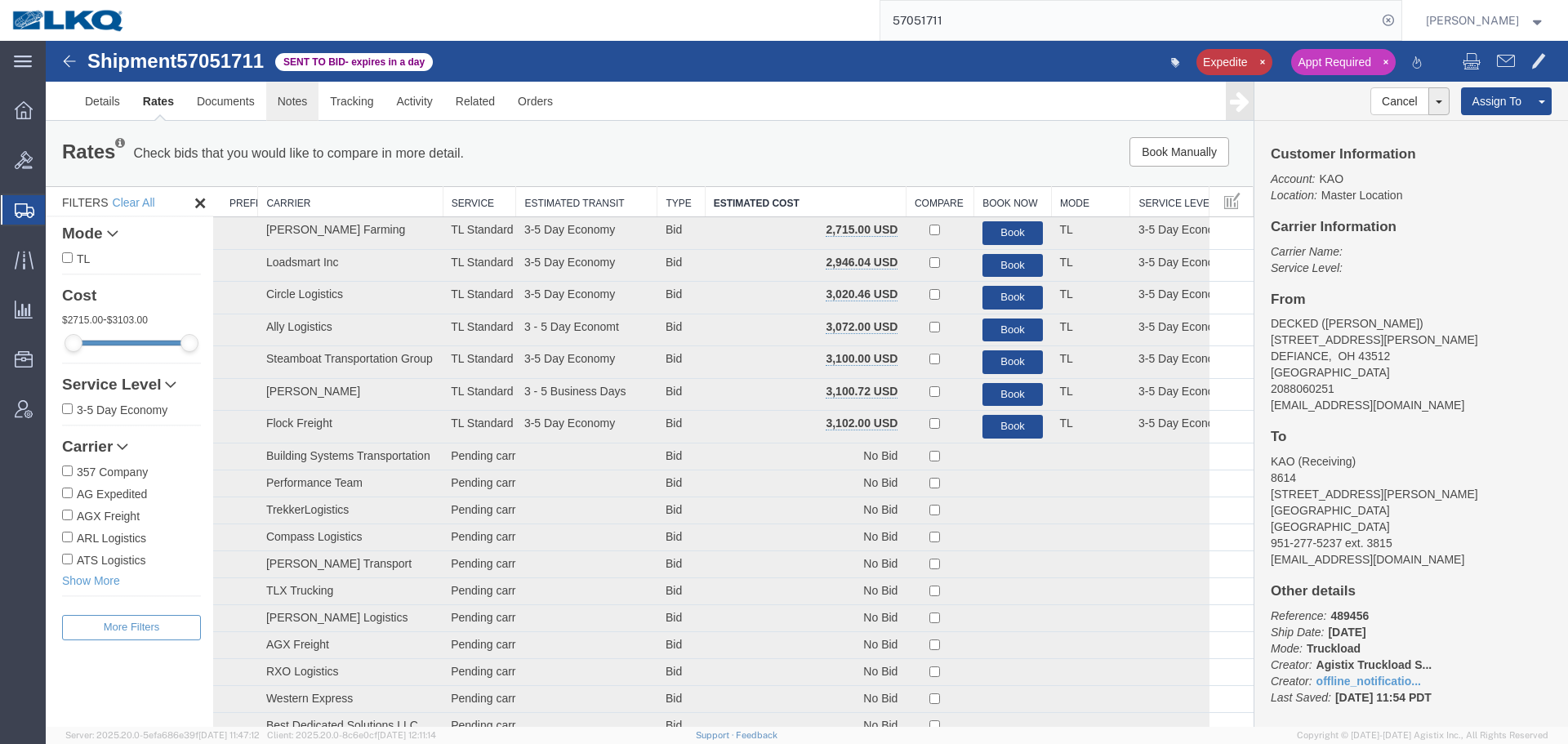
click at [283, 111] on link "Notes" at bounding box center [292, 101] width 53 height 39
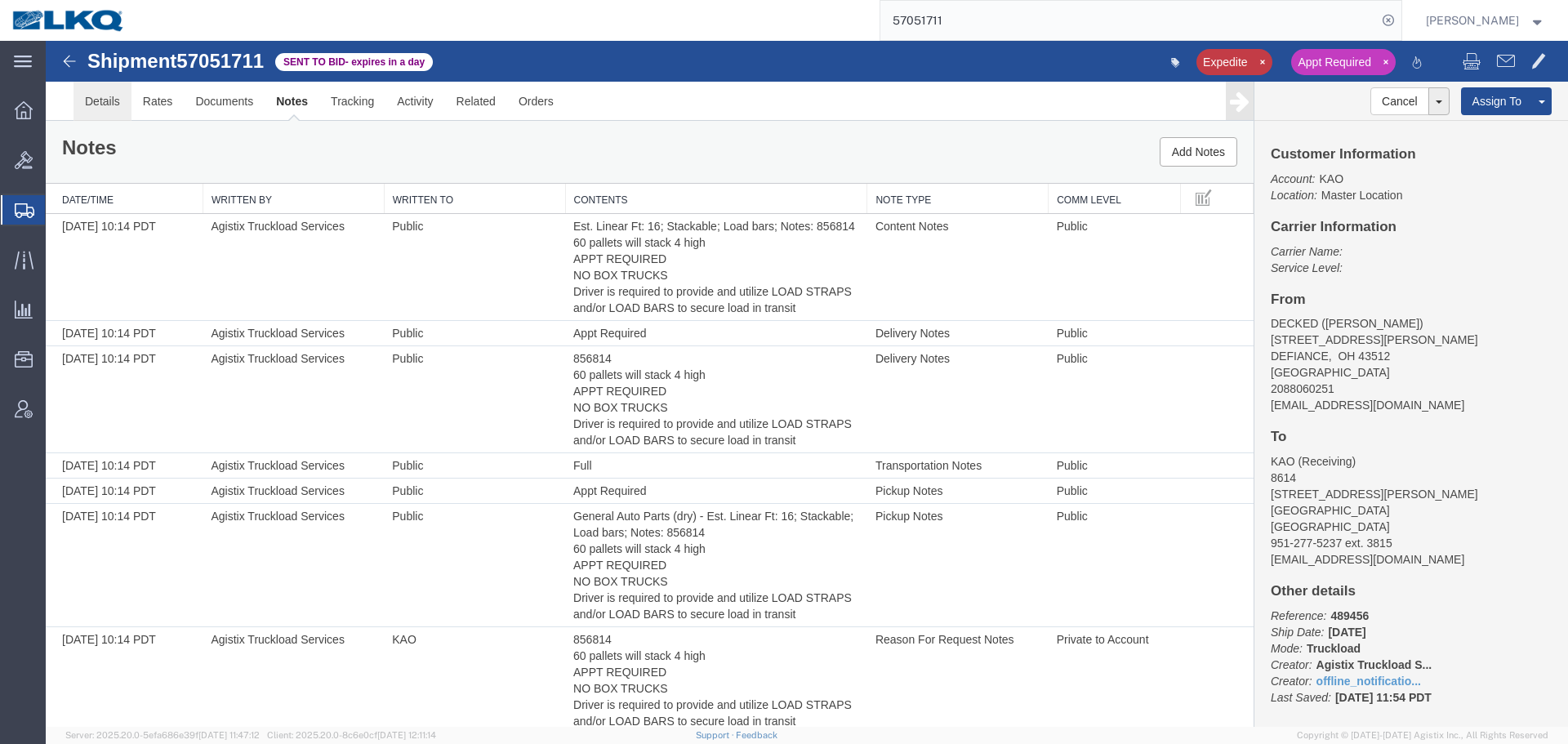
click at [80, 97] on link "Details" at bounding box center [102, 101] width 58 height 39
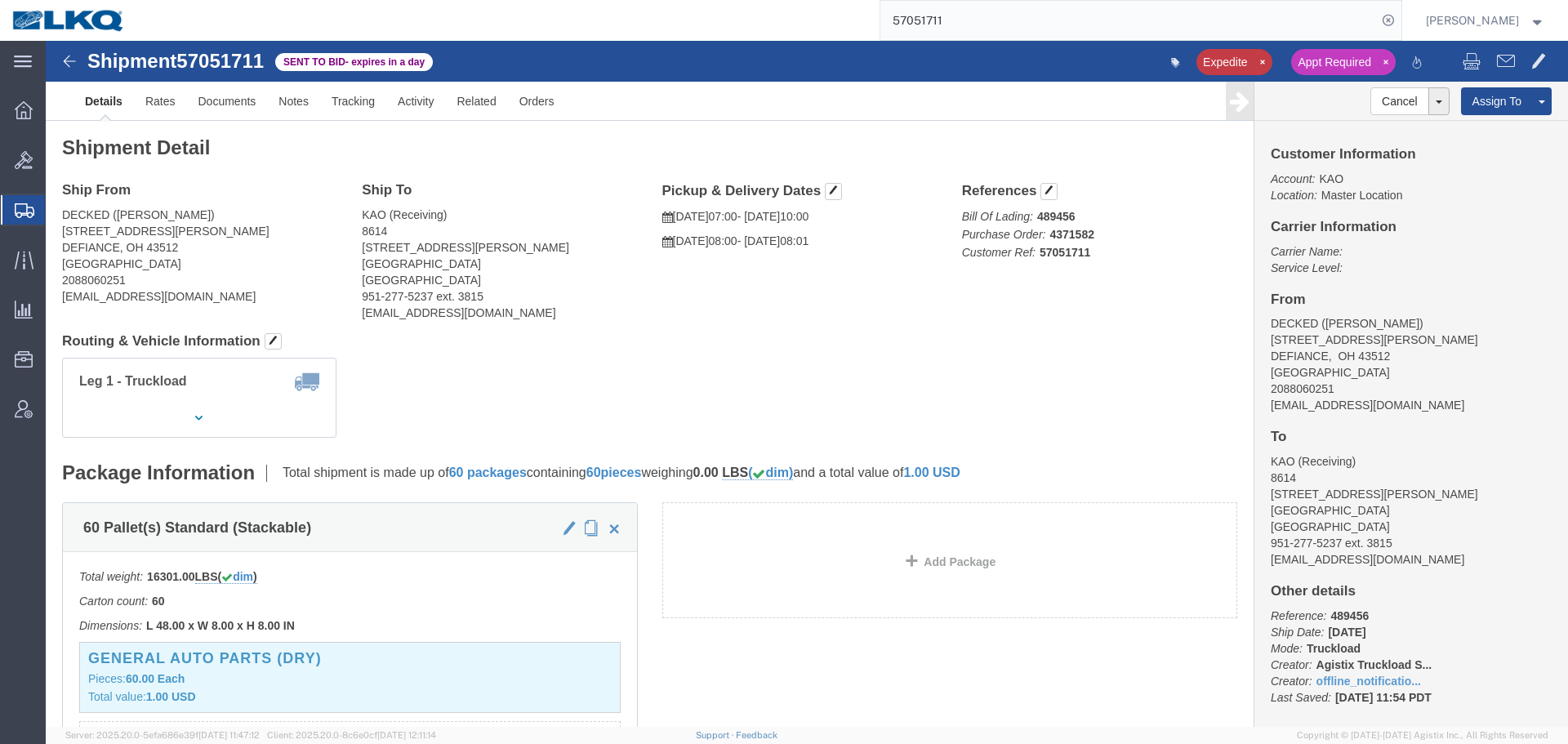
click address "DECKED (Ashley) 25401 Elliott Rd DEFIANCE, OH 43512 United States 2088060251 ke…"
copy address "43512"
click address "KAO (Receiving) 8614 15640 Cantu-Galleano Ranch Rd Eastvale, CA 91752 United St…"
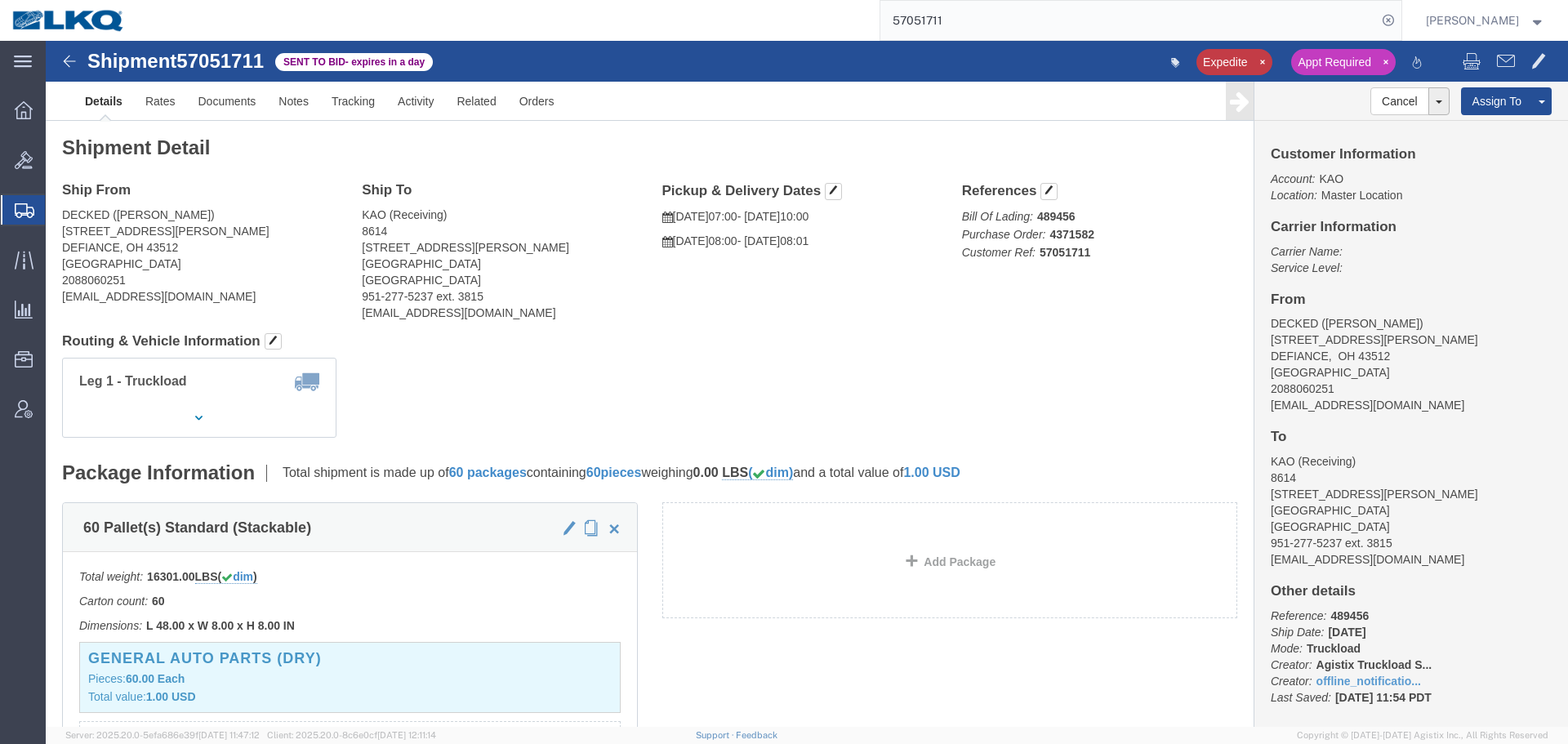
copy address "91752"
click button
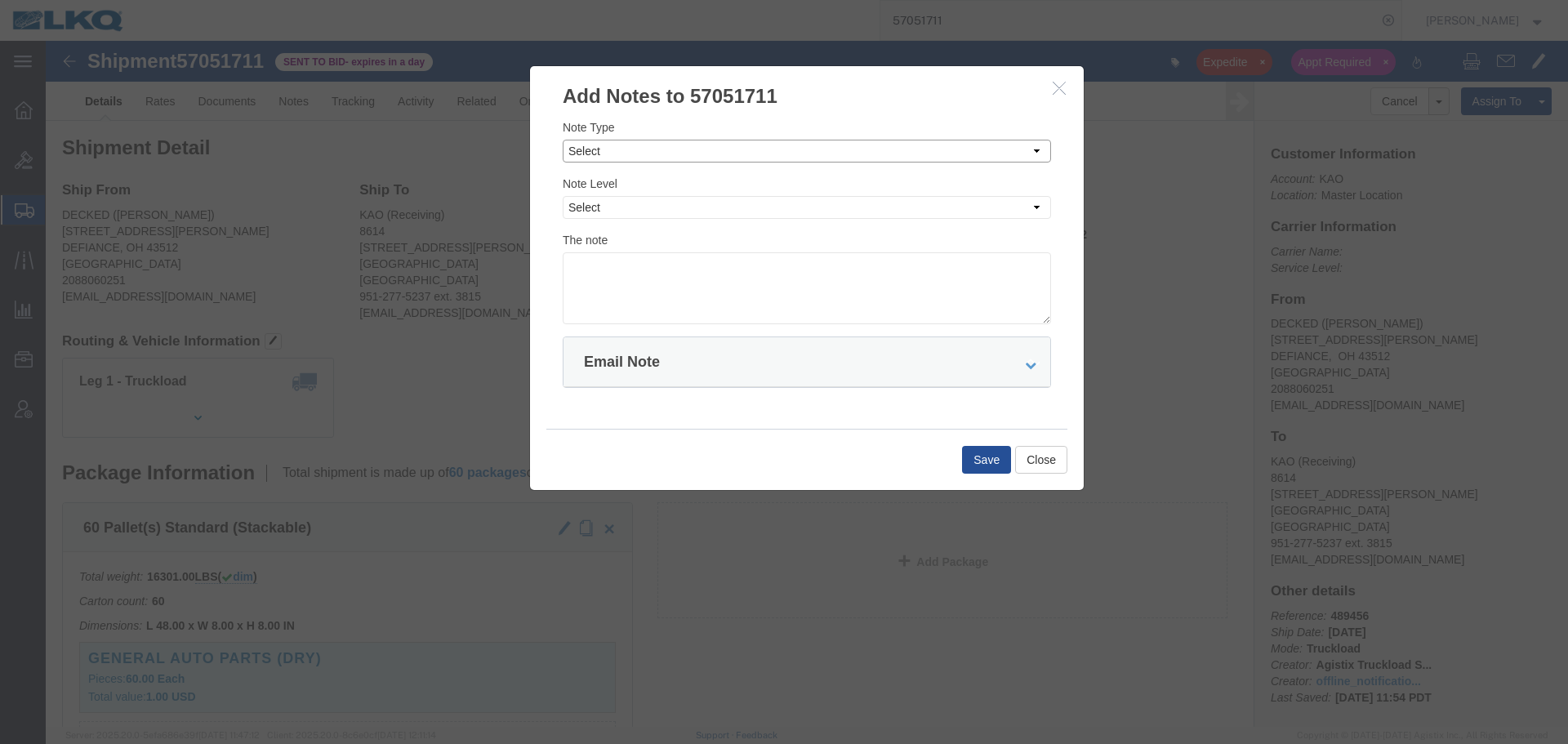
click select "Select Approval Bid Notes Carrier Change Notes Claim Notes Content Hazmat Notes…"
select select "BID_NOTES"
click select "Select Approval Bid Notes Carrier Change Notes Claim Notes Content Hazmat Notes…"
click select "Select Private to Account Private to Vendor Public"
select select "PRIVATE_TO_ACCOUNT"
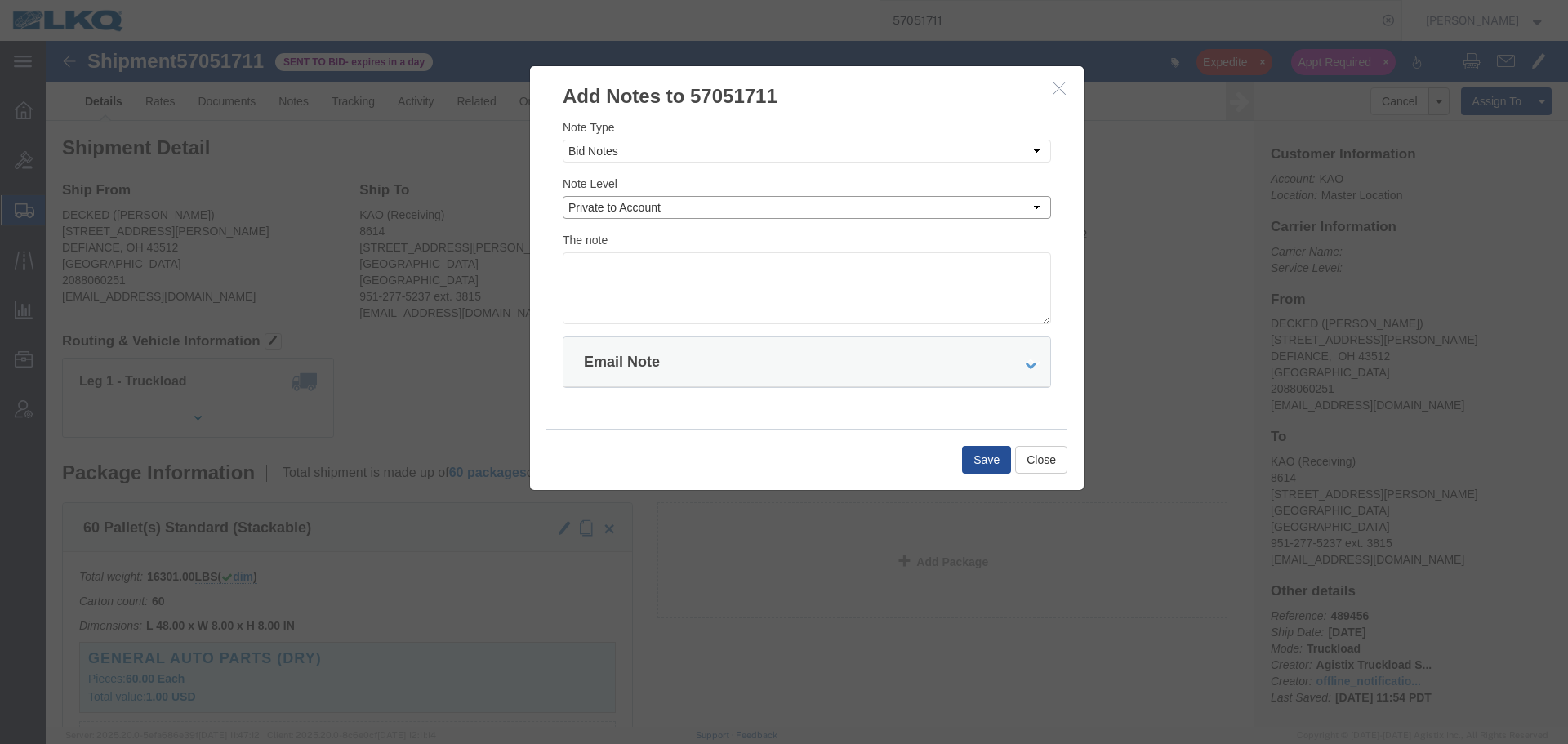
click select "Select Private to Account Private to Vendor Public"
click textarea
paste textarea "$2,797"
click textarea "DAT: $2,797"
type textarea "DAT: $2797"
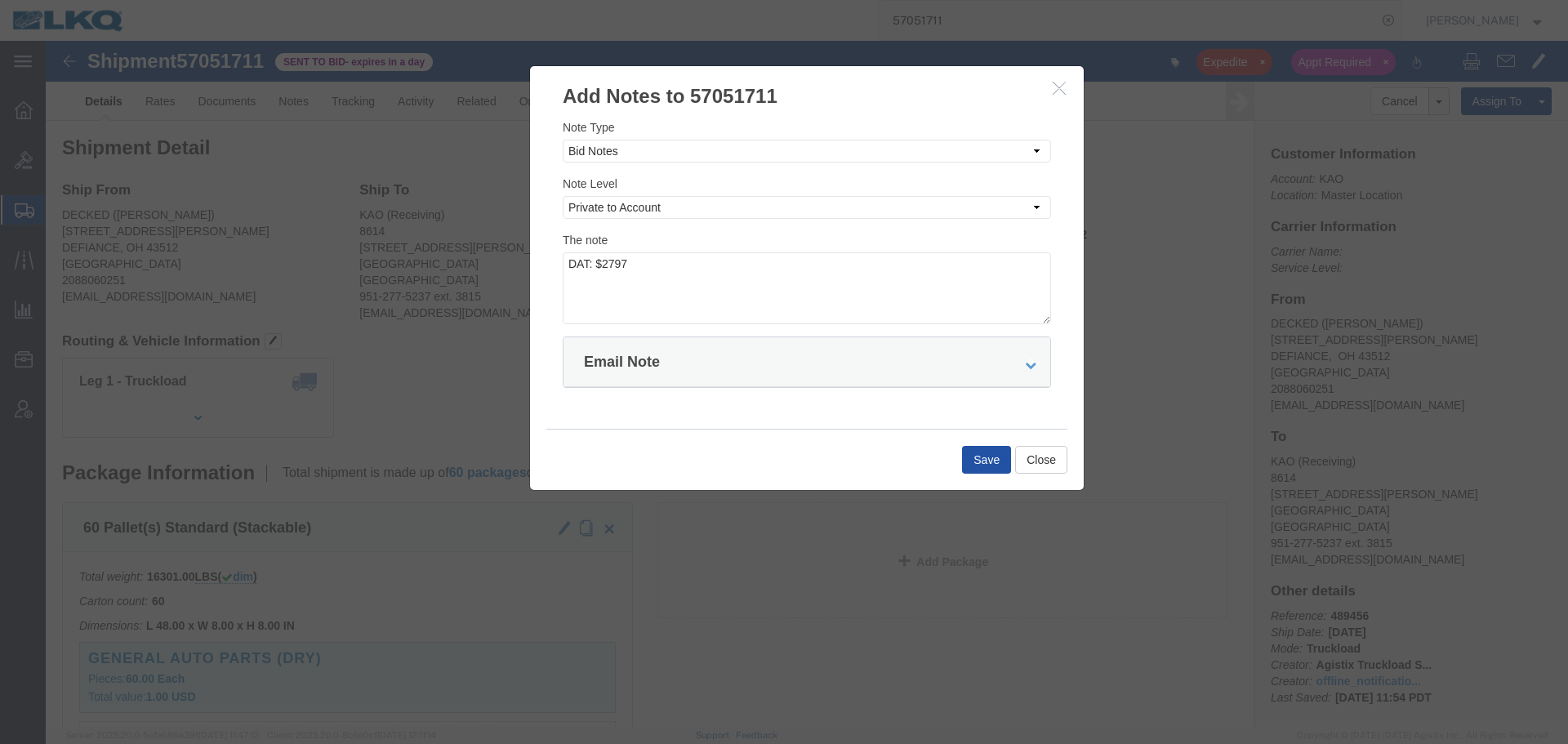
click button "Save"
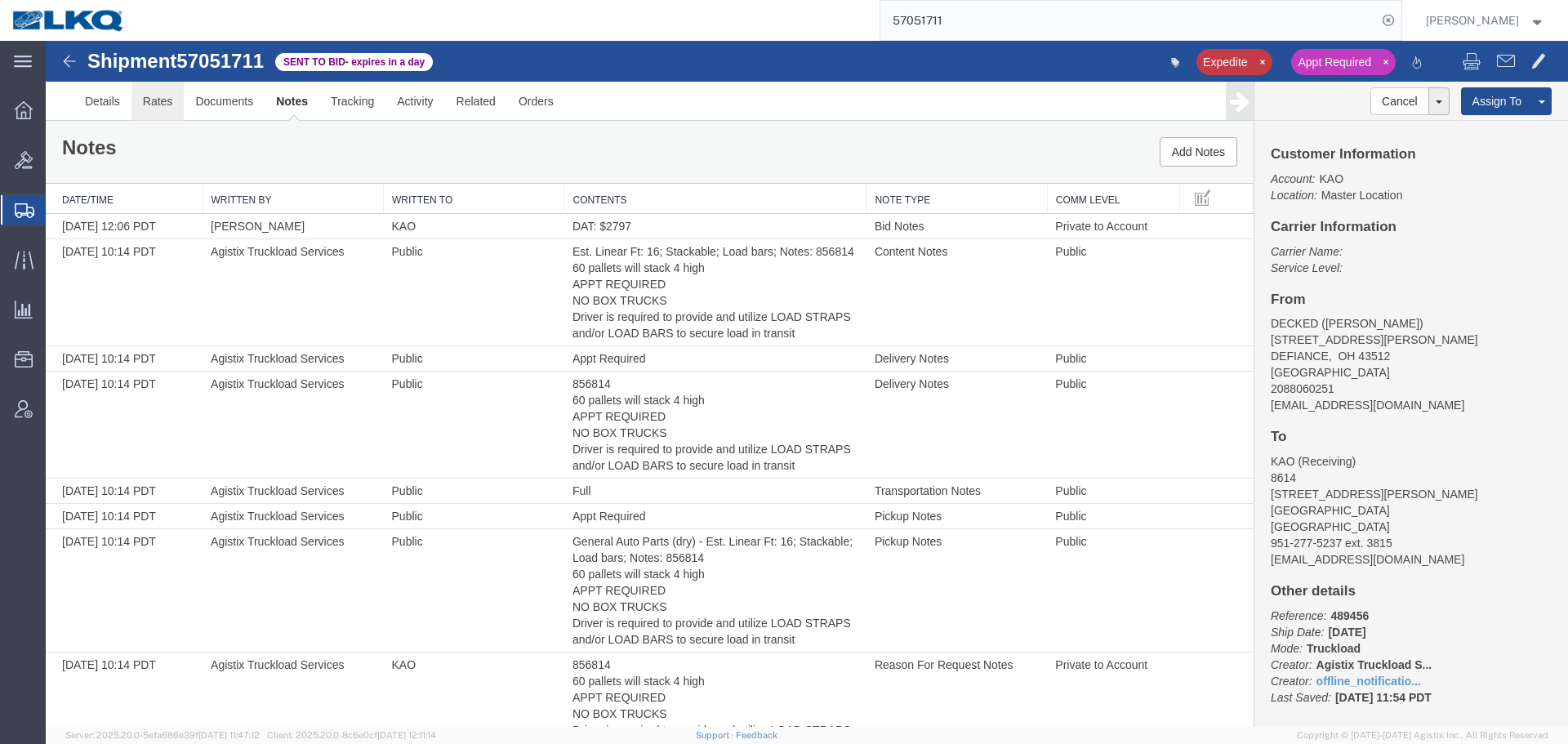
click at [172, 111] on link "Rates" at bounding box center [157, 101] width 53 height 39
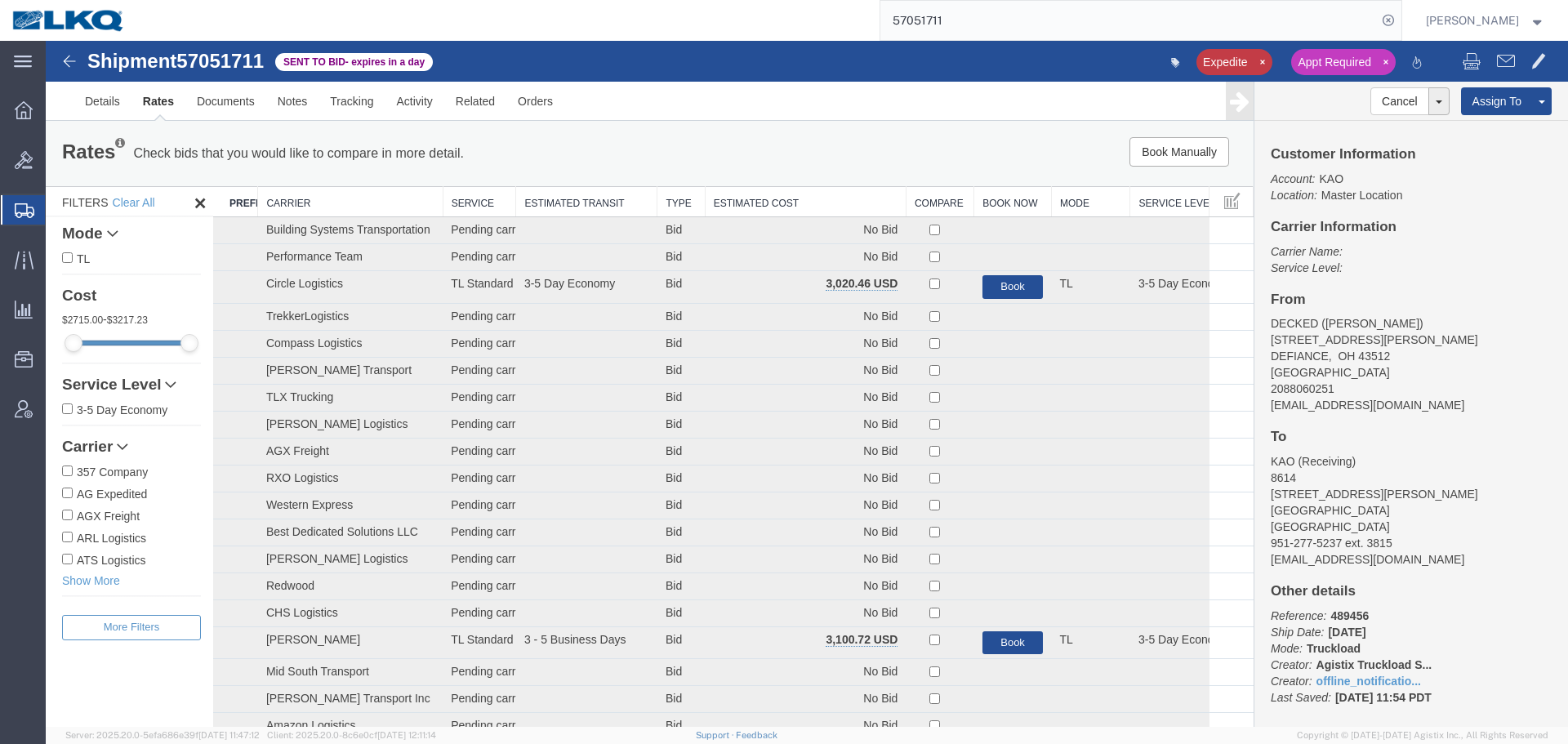
click at [789, 192] on th "Estimated Cost" at bounding box center [805, 201] width 201 height 30
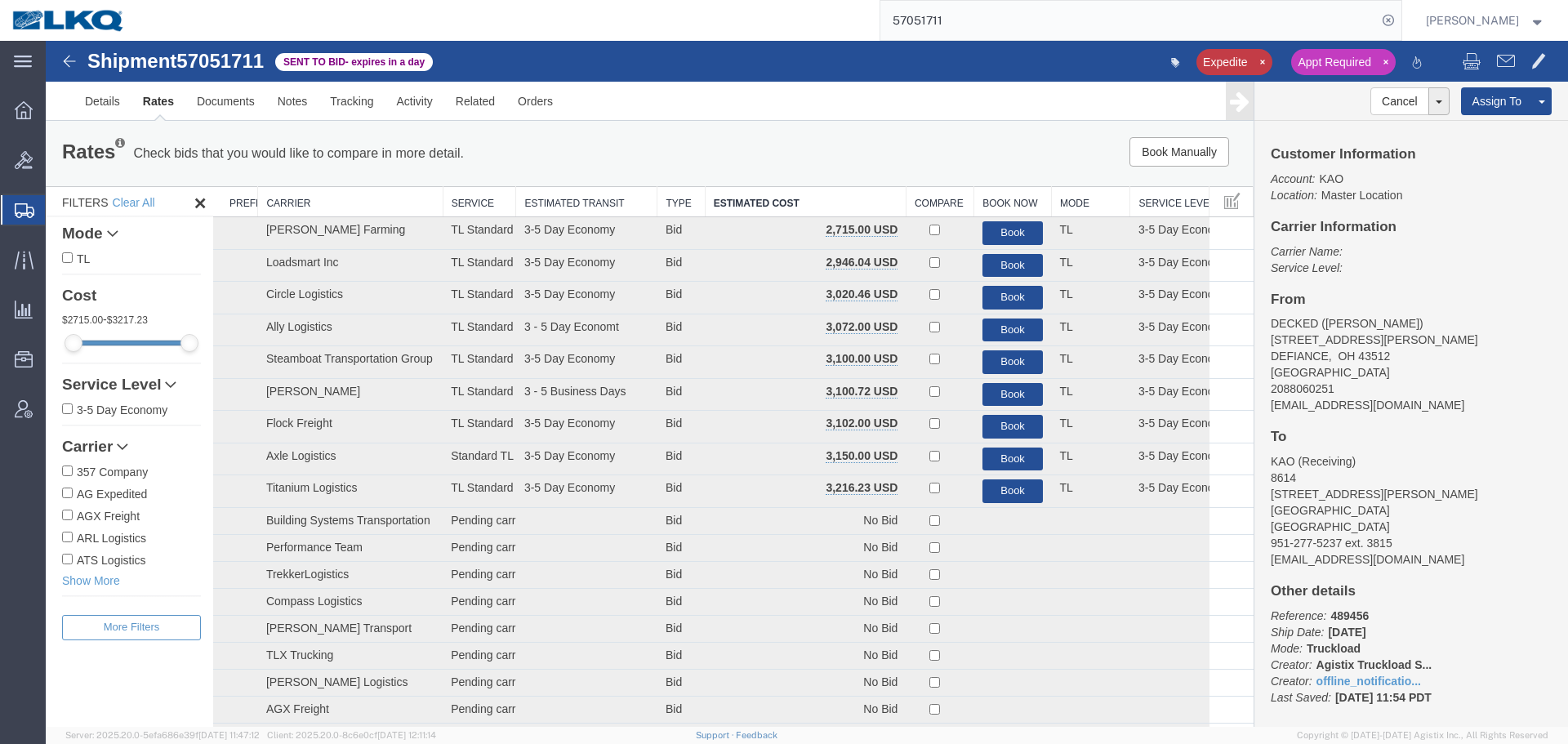
click at [1076, 10] on input "57051711" at bounding box center [1128, 21] width 497 height 39
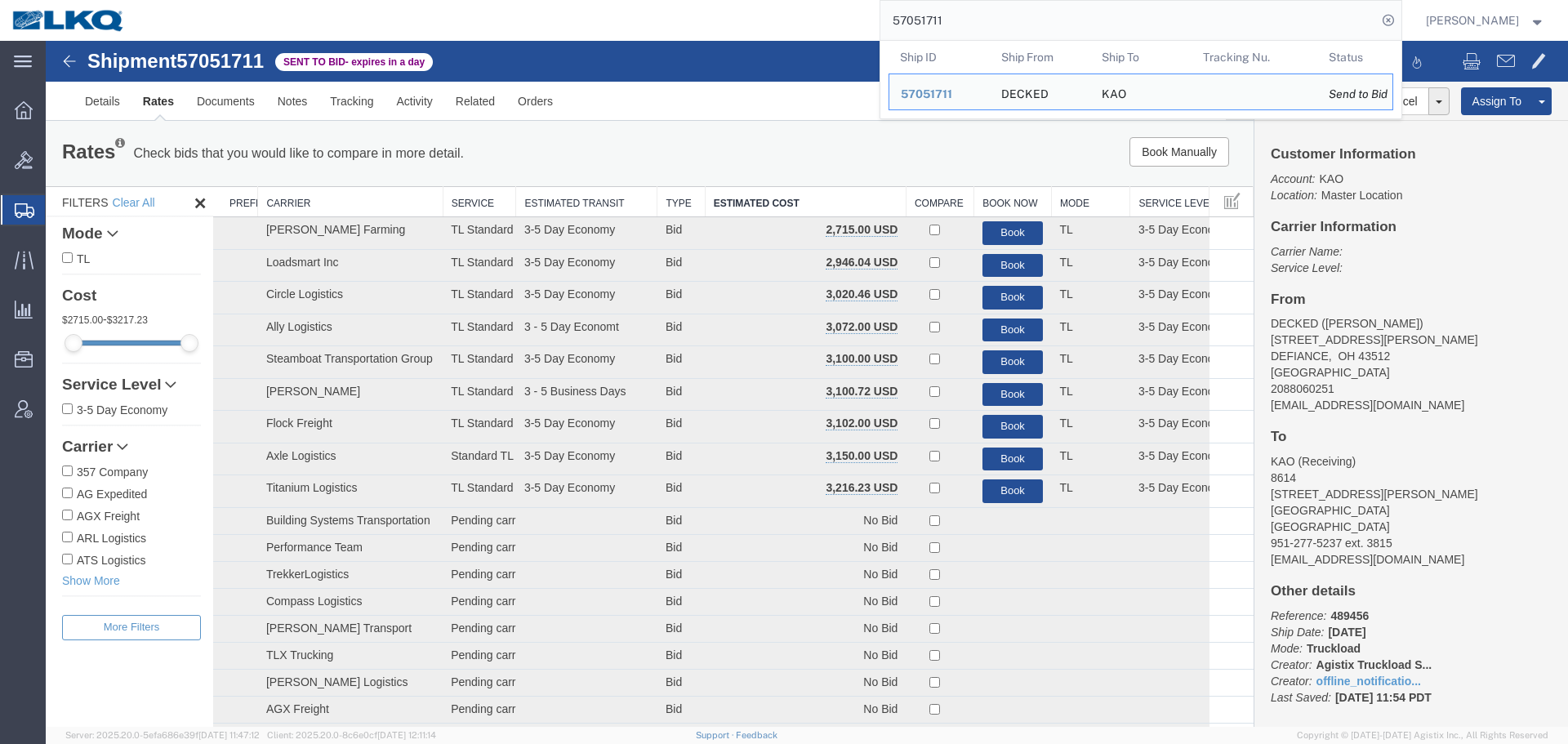
paste input "6967295"
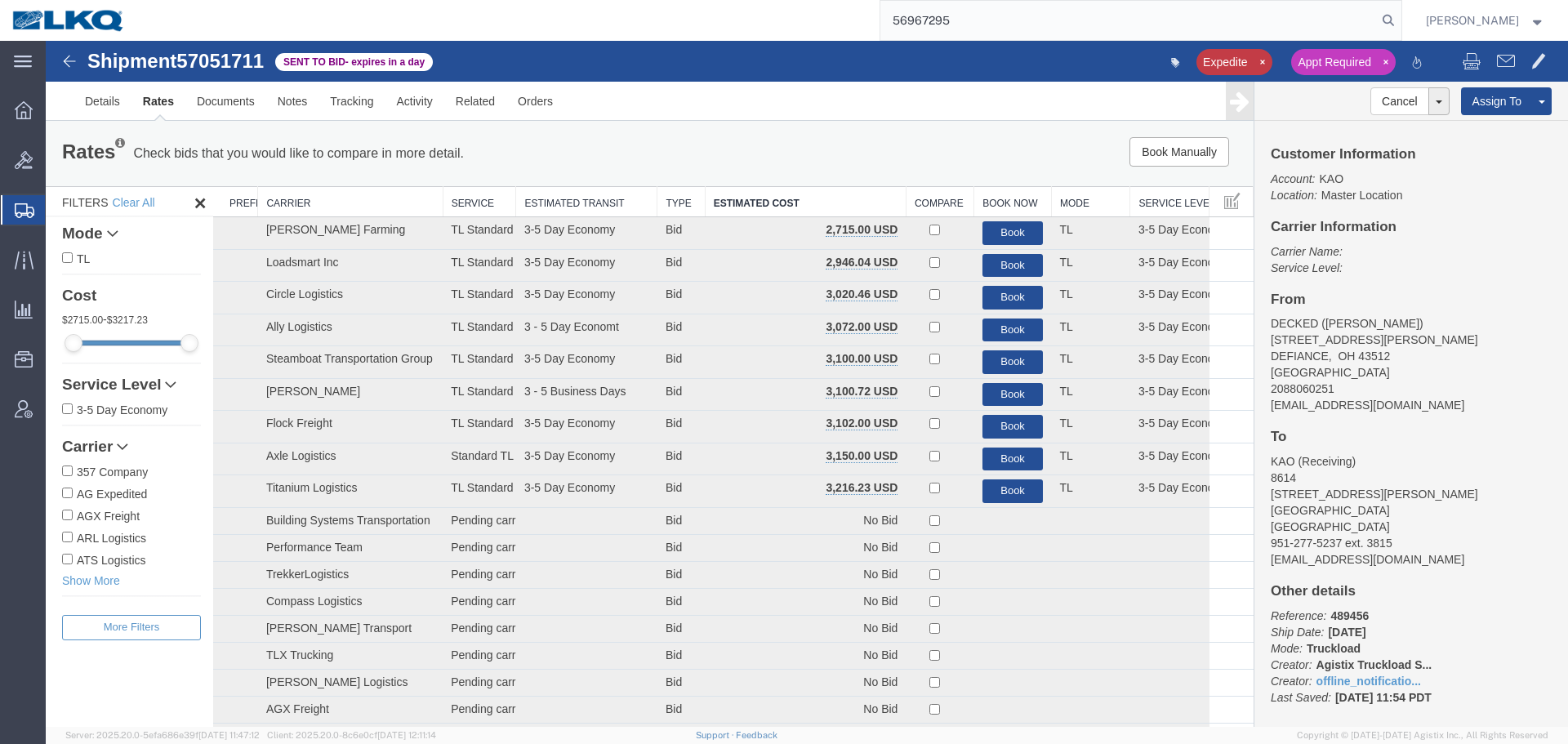
type input "56967295"
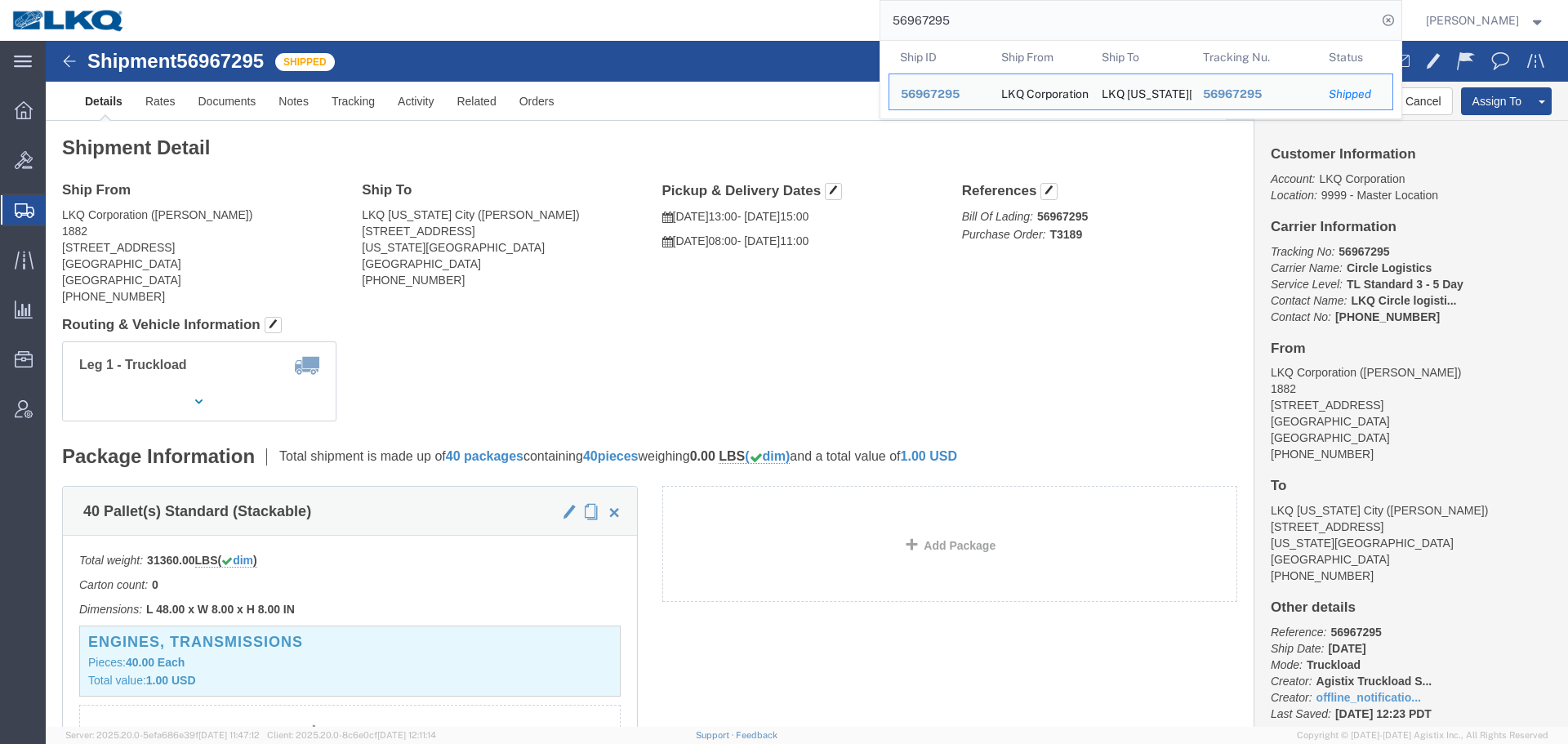
click div "Ship From LKQ Corporation (Mike Vasquez) 1882 1102 W Carrier Pkwy STE 100 Grand…"
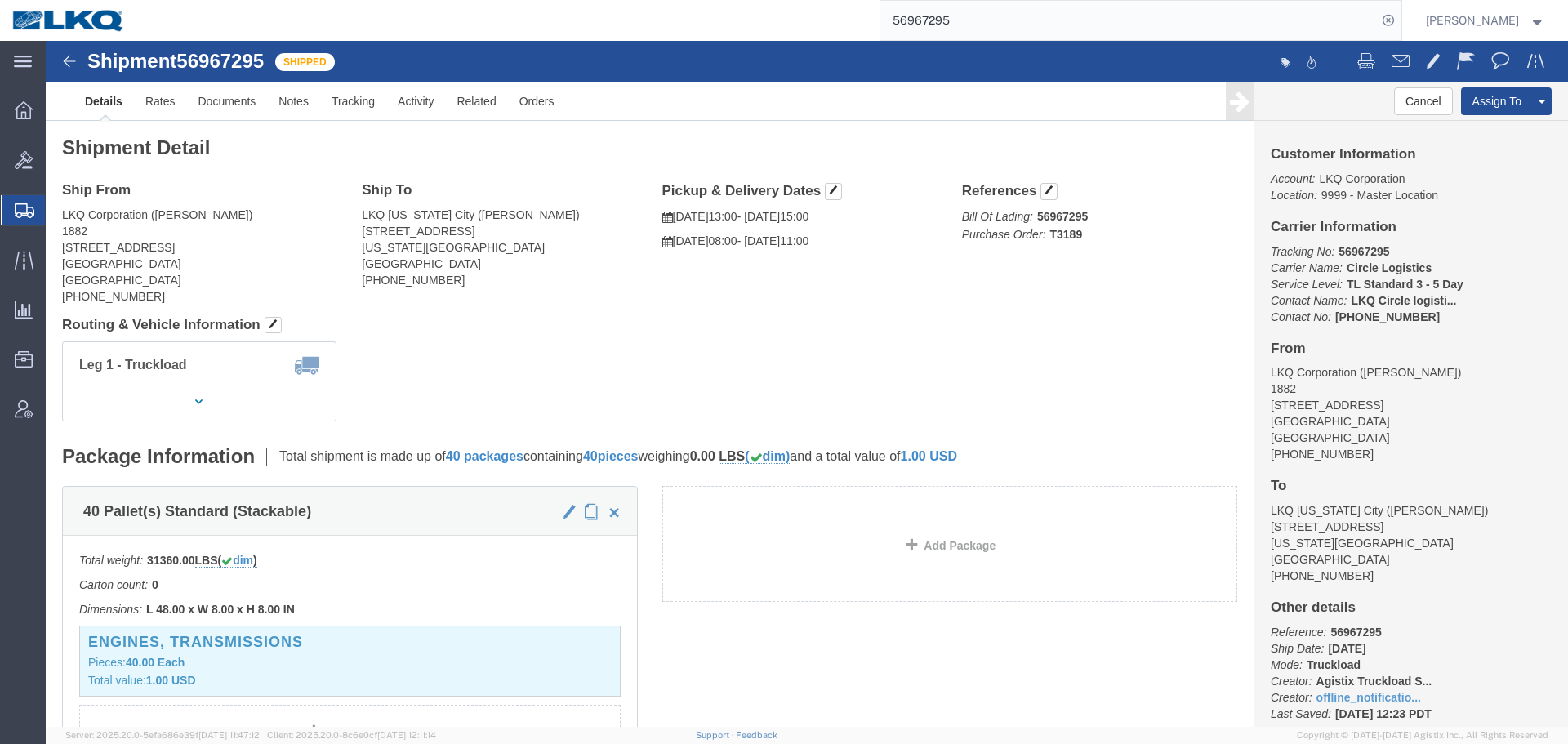
click div "Ship From LKQ Corporation (Mike Vasquez) 1882 1102 W Carrier Pkwy STE 100 Grand…"
click link "Rates"
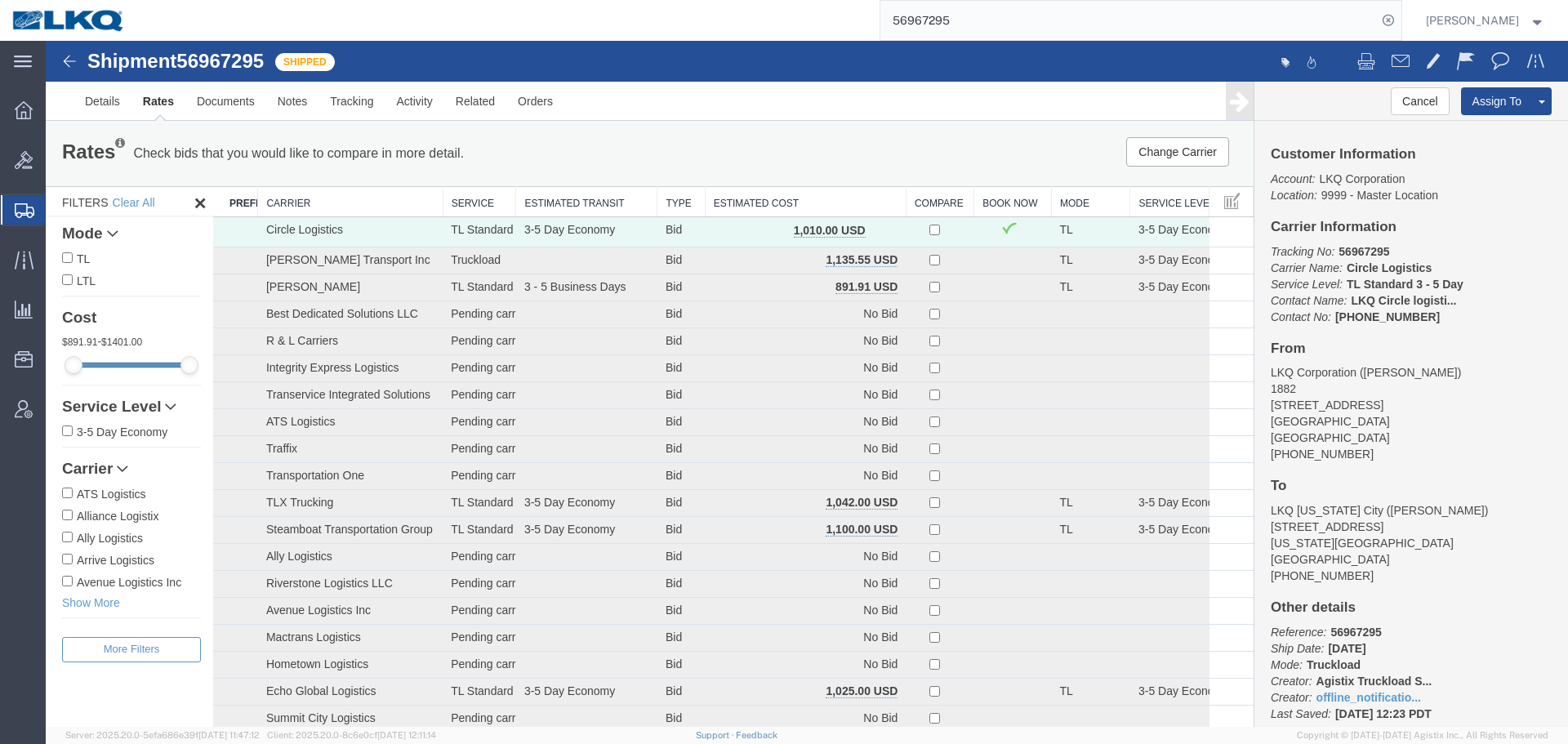
click at [758, 193] on th "Estimated Cost" at bounding box center [805, 201] width 201 height 30
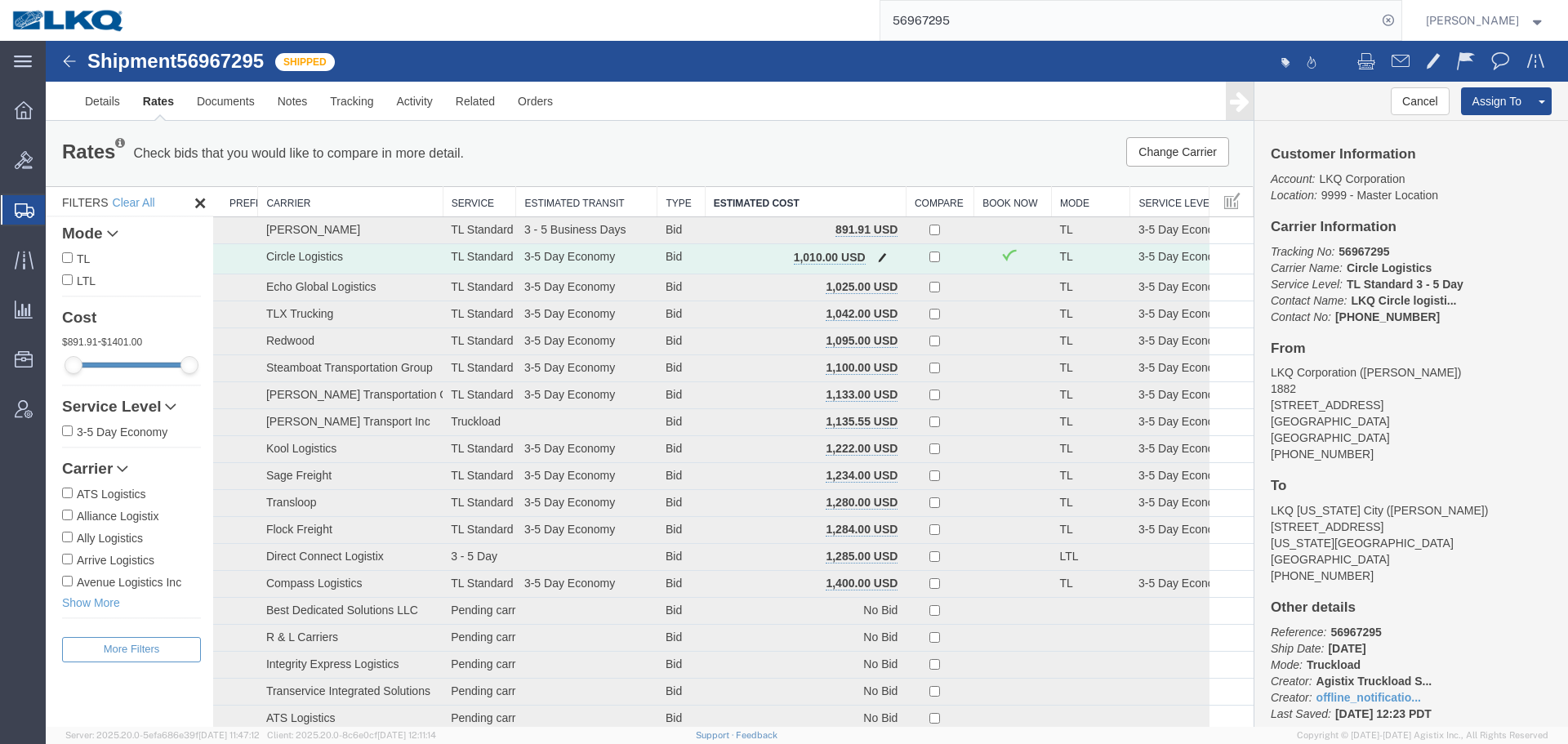
click at [878, 260] on span "button" at bounding box center [883, 257] width 9 height 11
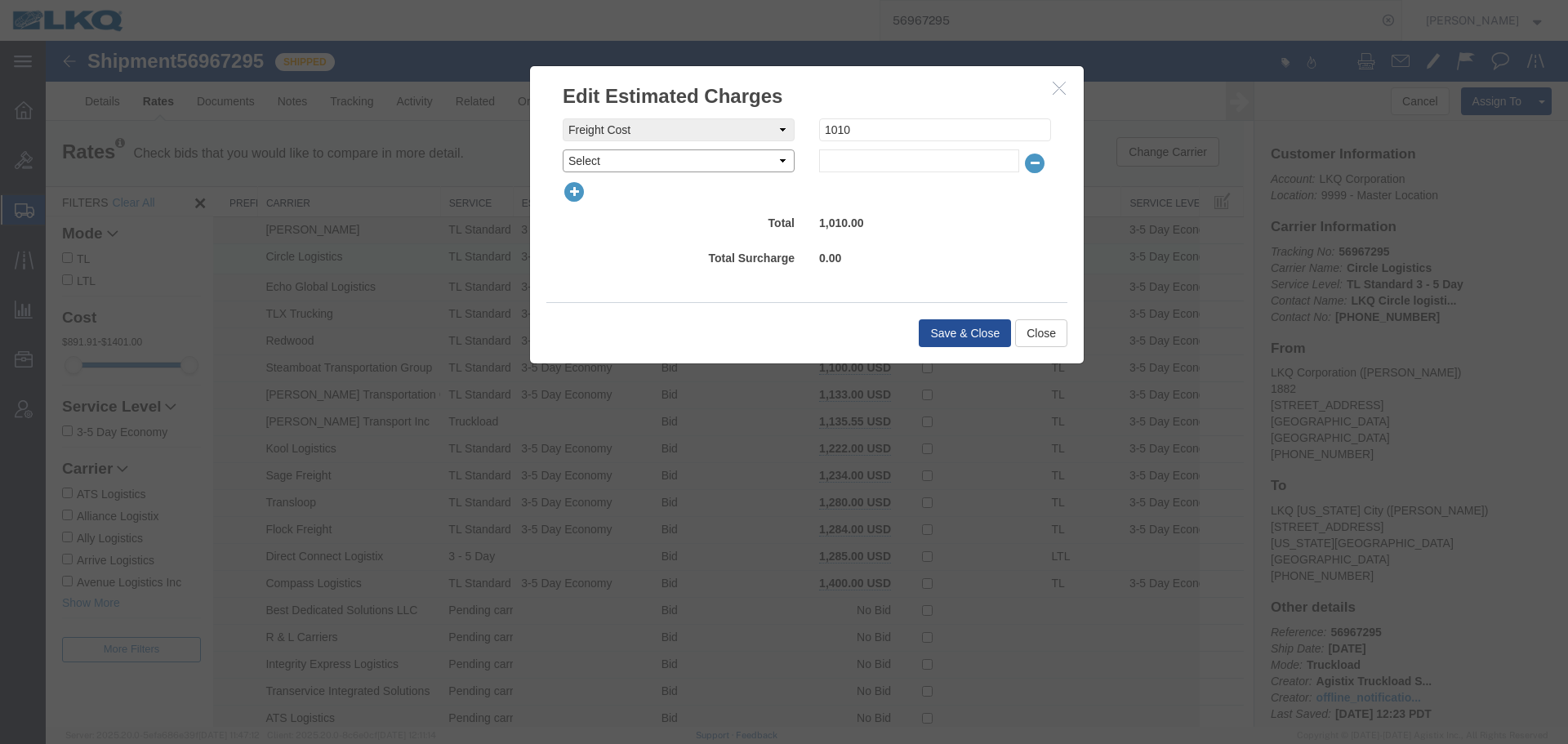
click at [695, 165] on select "Select AES Filing Accessorial Delivery Charge Additional Invoice Details Addres…" at bounding box center [678, 160] width 231 height 22
click at [698, 169] on select "Select AES Filing Accessorial Delivery Charge Additional Invoice Details Addres…" at bounding box center [678, 160] width 231 height 22
select select "STOPS_IN_TRANSIT"
click at [562, 149] on select "Select AES Filing Accessorial Delivery Charge Additional Invoice Details Addres…" at bounding box center [678, 160] width 231 height 22
click at [831, 150] on input "text" at bounding box center [918, 160] width 200 height 22
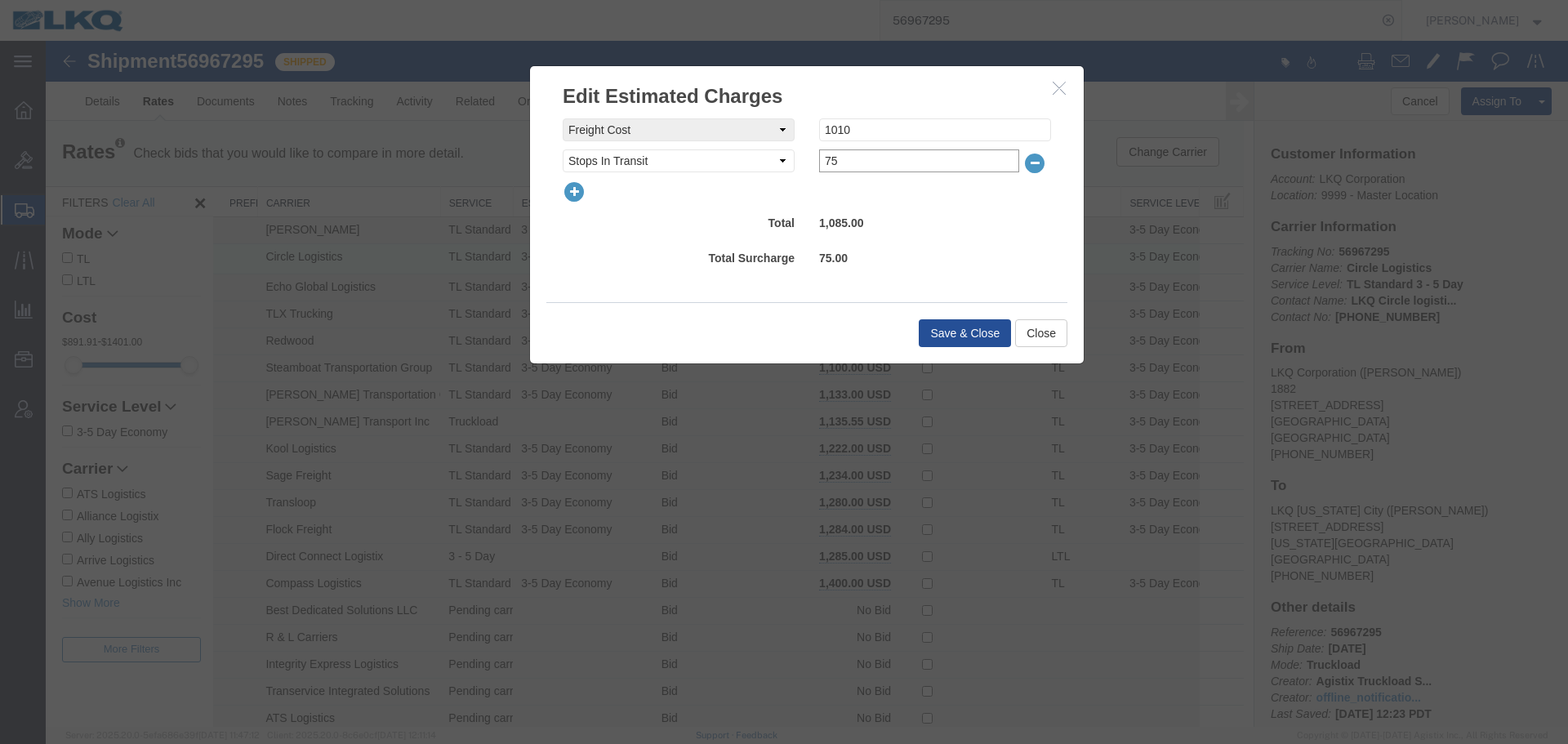
type input "75"
click at [947, 327] on button "Save & Close" at bounding box center [964, 334] width 92 height 28
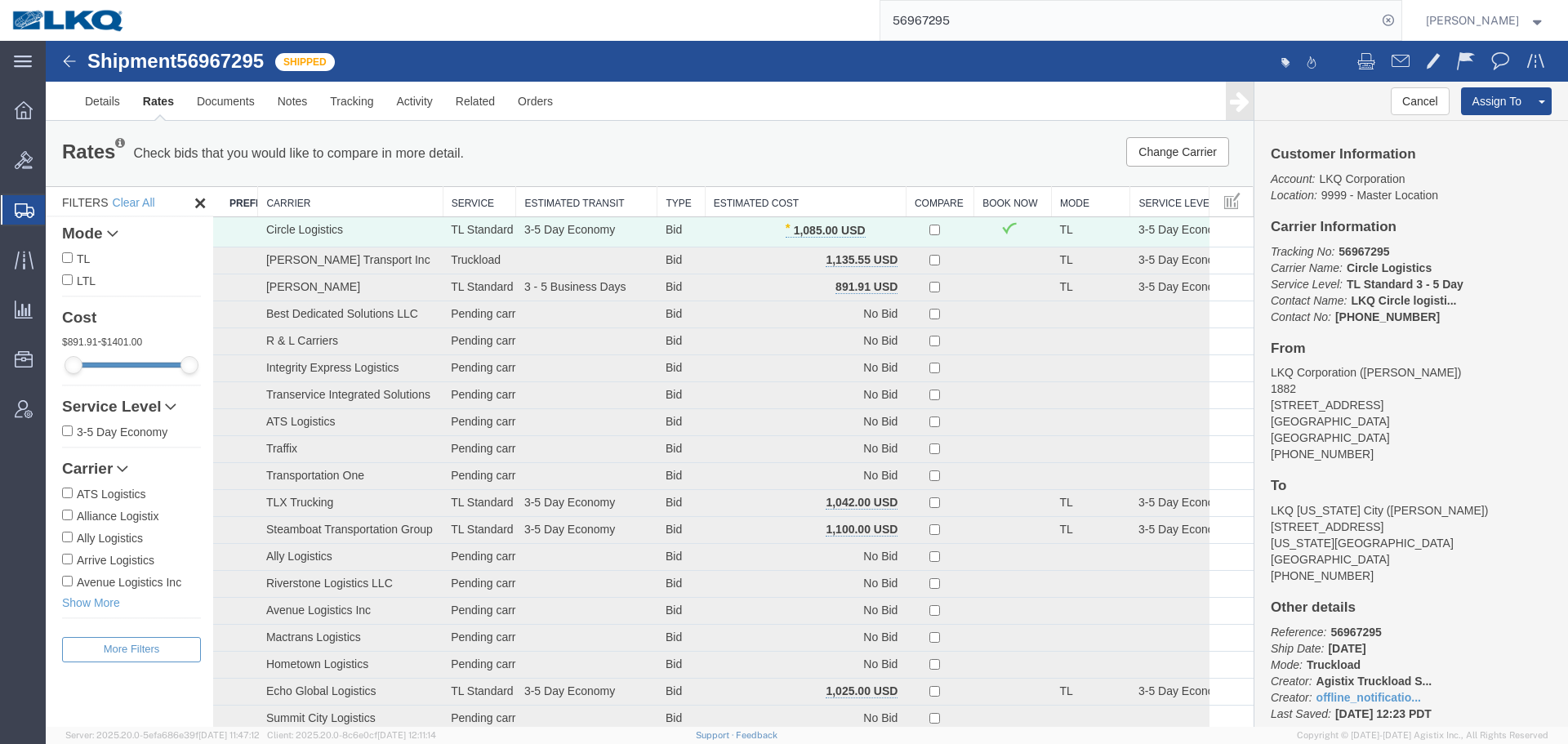
click at [1079, 13] on input "56967295" at bounding box center [1128, 21] width 497 height 39
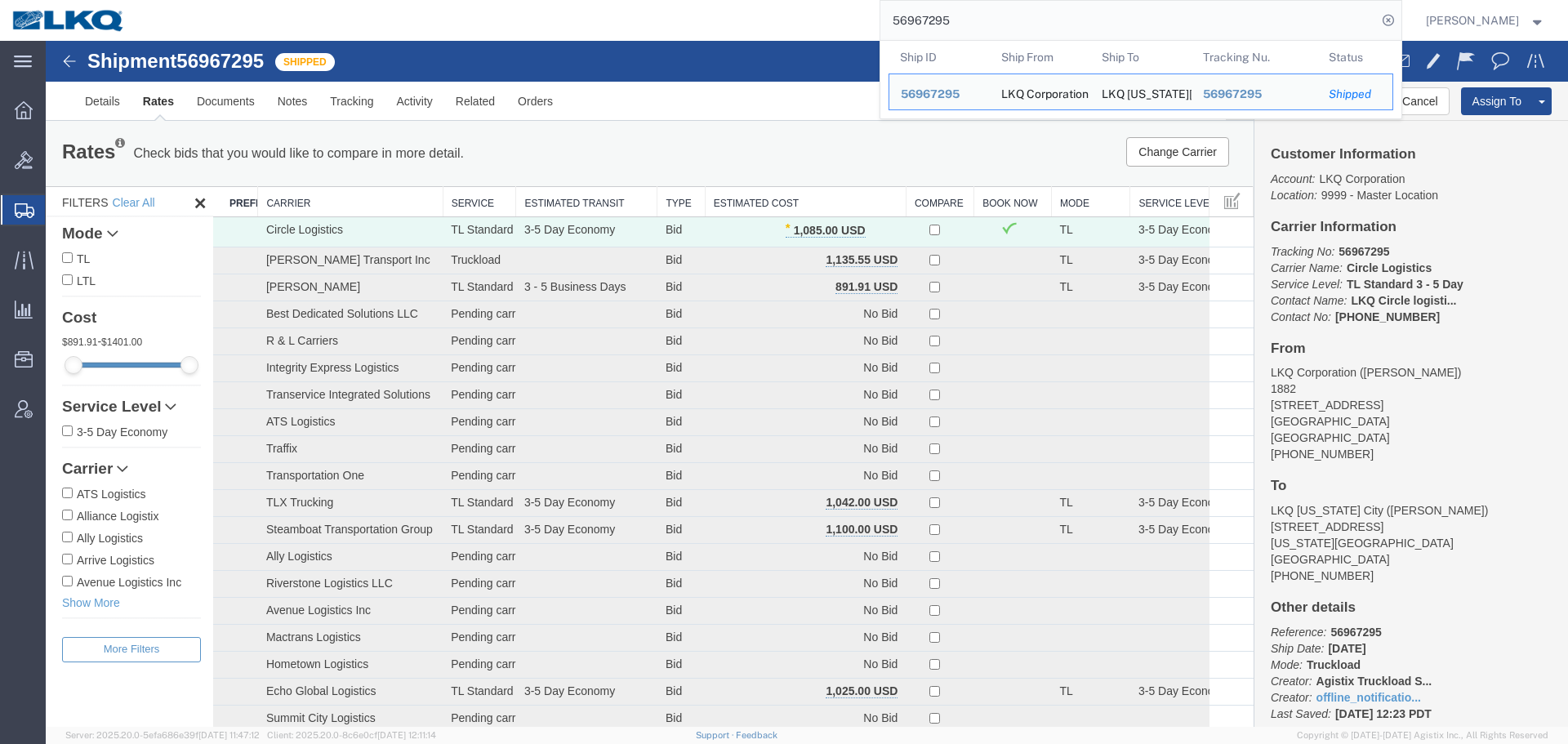
paste input "7051711"
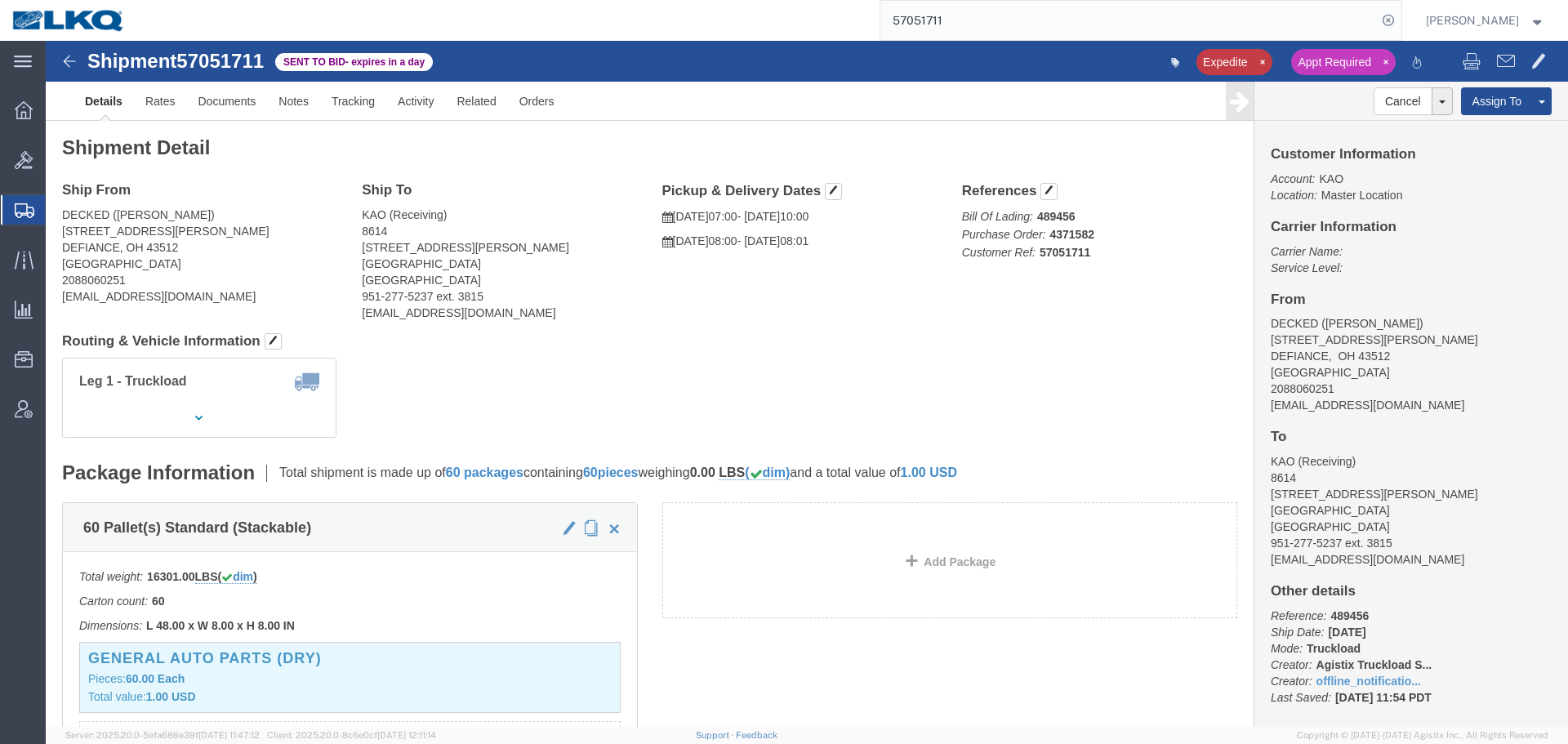
click div "Ship From DECKED (Ashley) 25401 Elliott Rd DEFIANCE, OH 43512 United States 208…"
click div "Shipment Detail Ship From DECKED (Ashley) 25401 Elliott Rd DEFIANCE, OH 43512 U…"
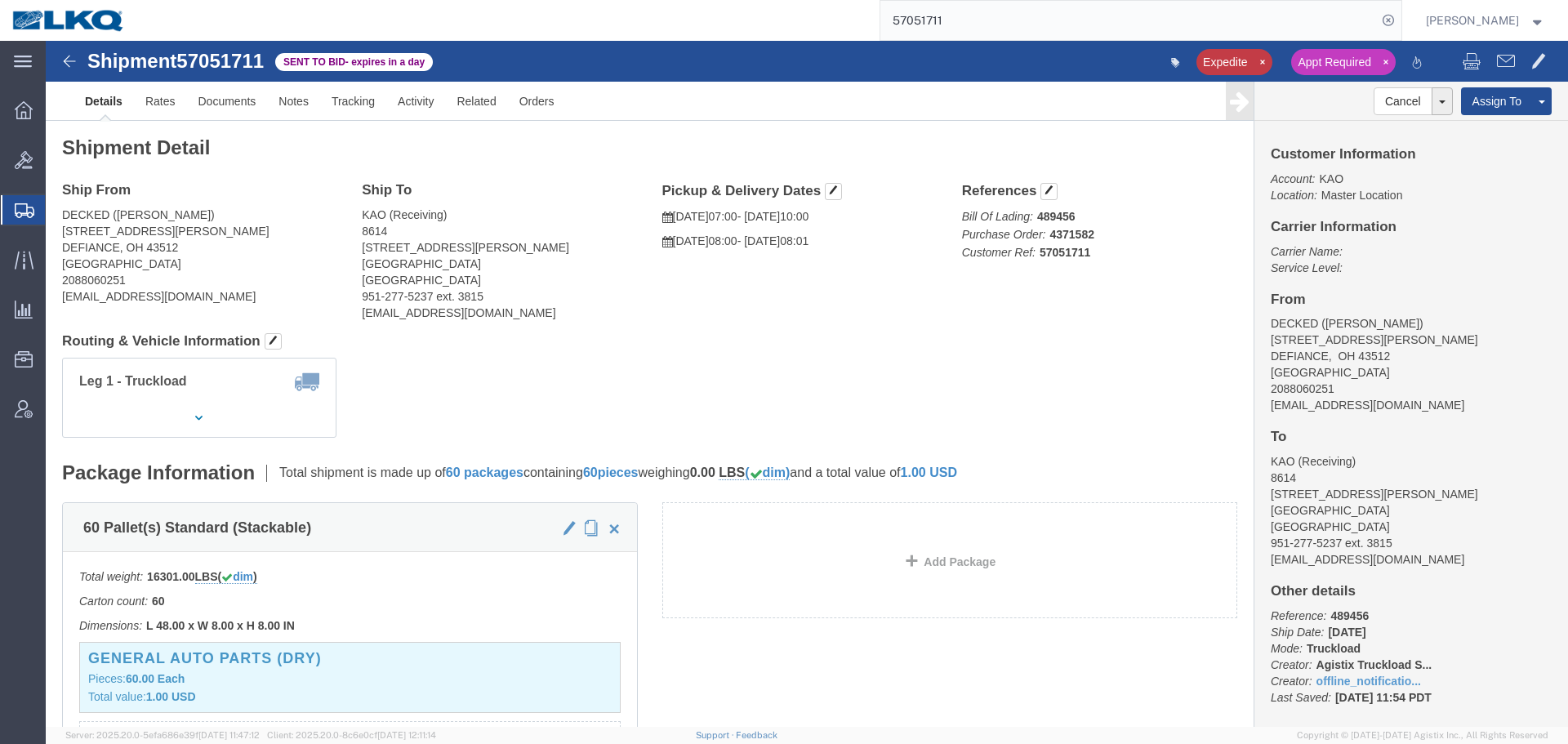
click div "Shipment Detail Ship From DECKED (Ashley) 25401 Elliott Rd DEFIANCE, OH 43512 U…"
drag, startPoint x: 624, startPoint y: 273, endPoint x: 537, endPoint y: 273, distance: 87.0
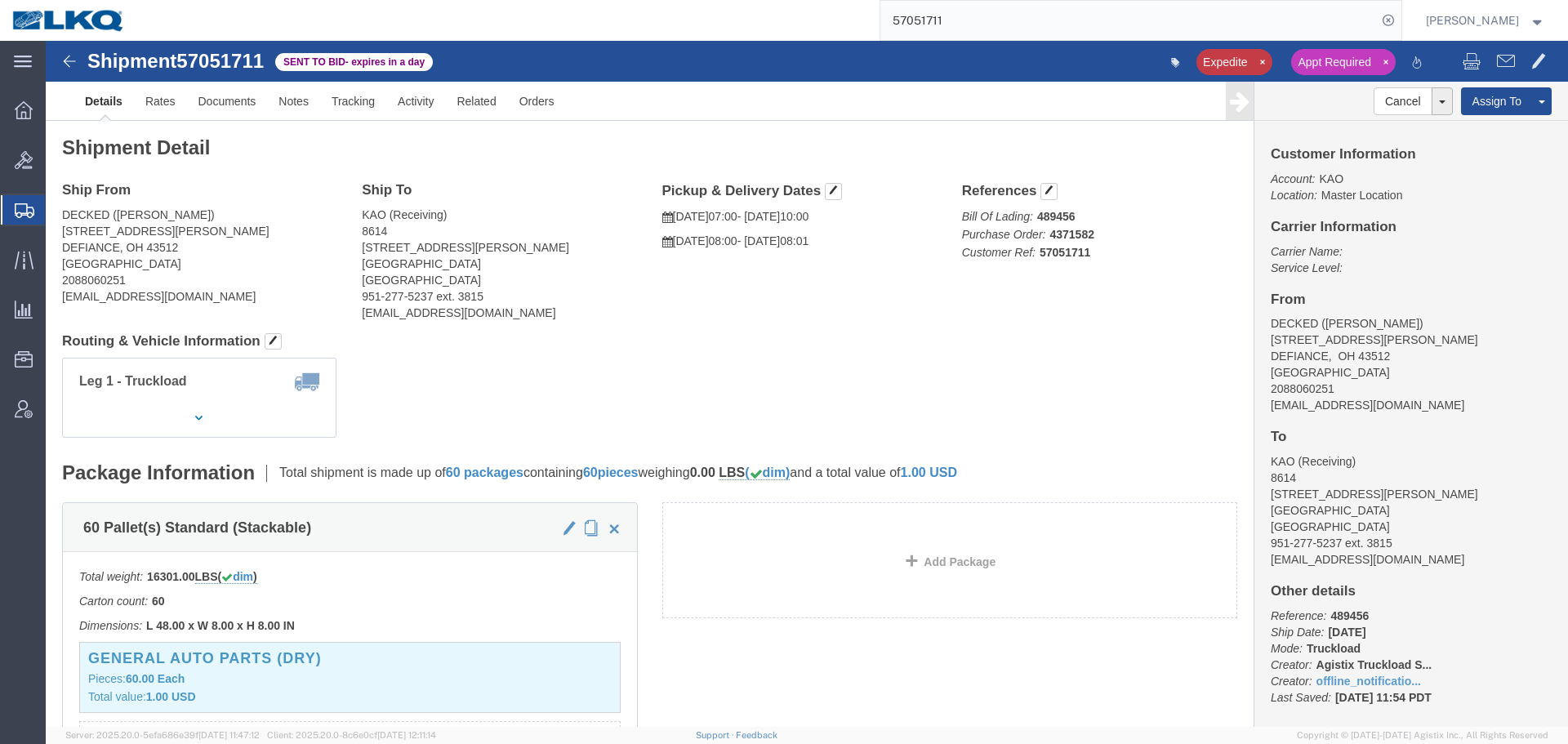
click div "Ship From DECKED (Ashley) 25401 Elliott Rd DEFIANCE, OH 43512 United States 208…"
click h4 "Routing & Vehicle Information"
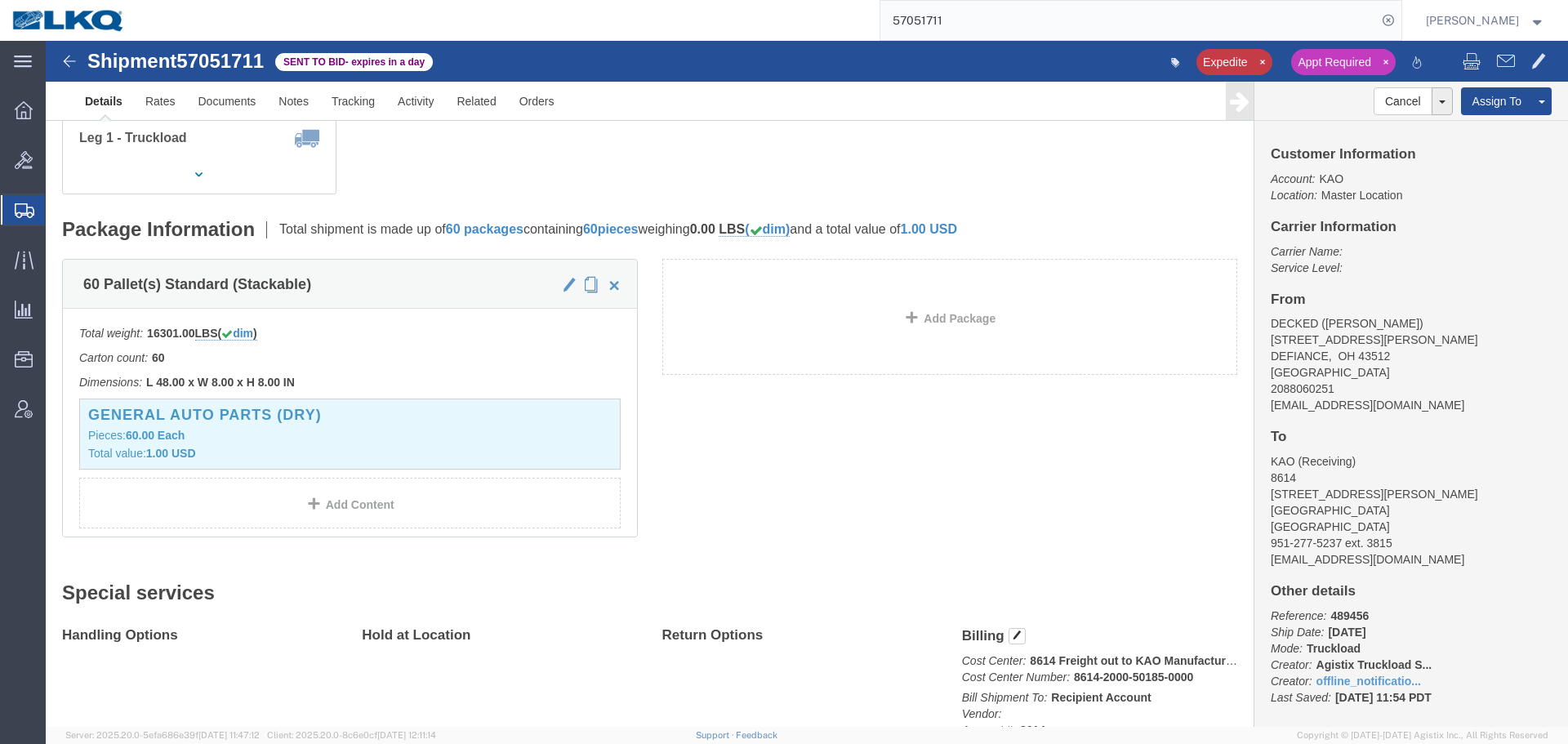
scroll to position [163, 0]
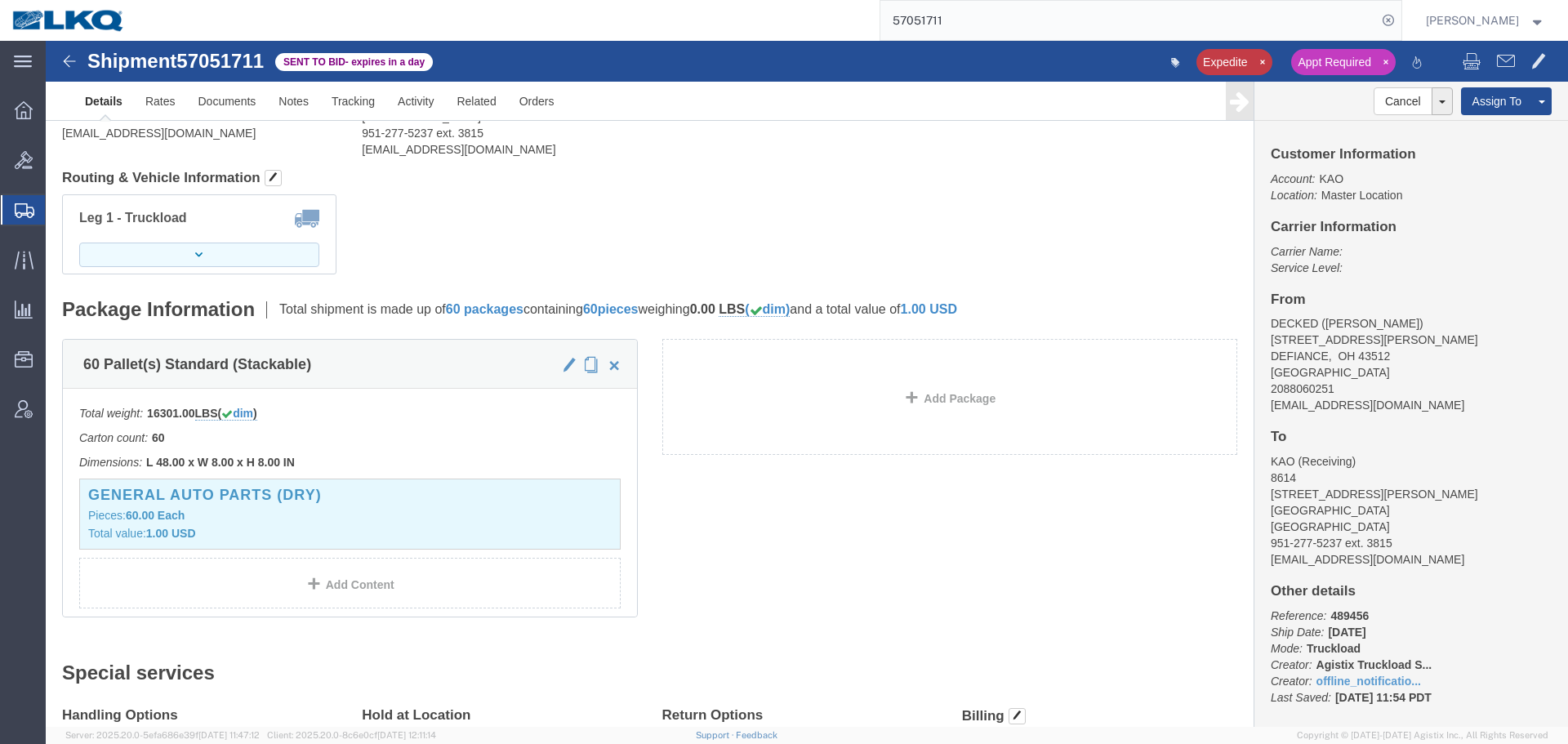
click button "button"
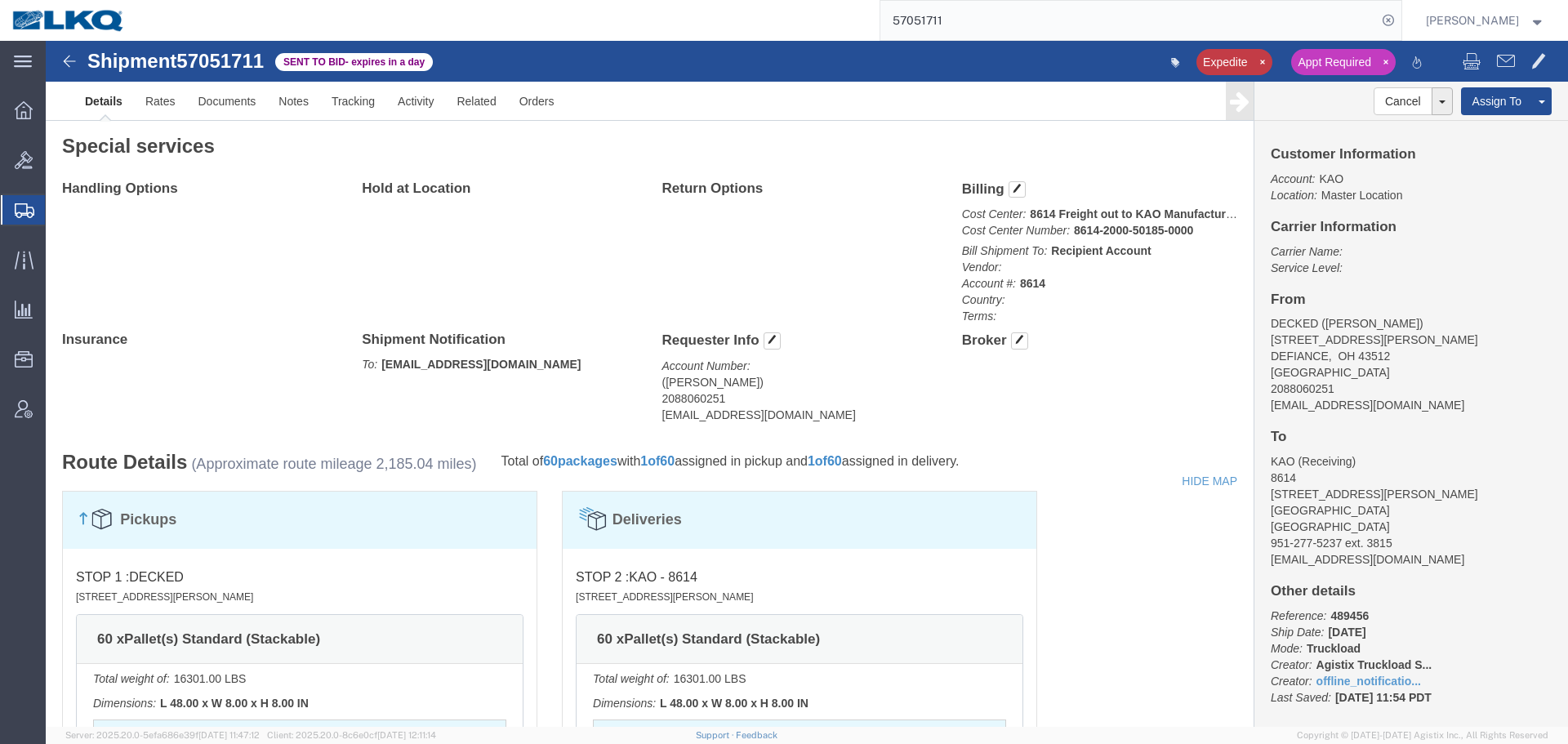
scroll to position [467, 0]
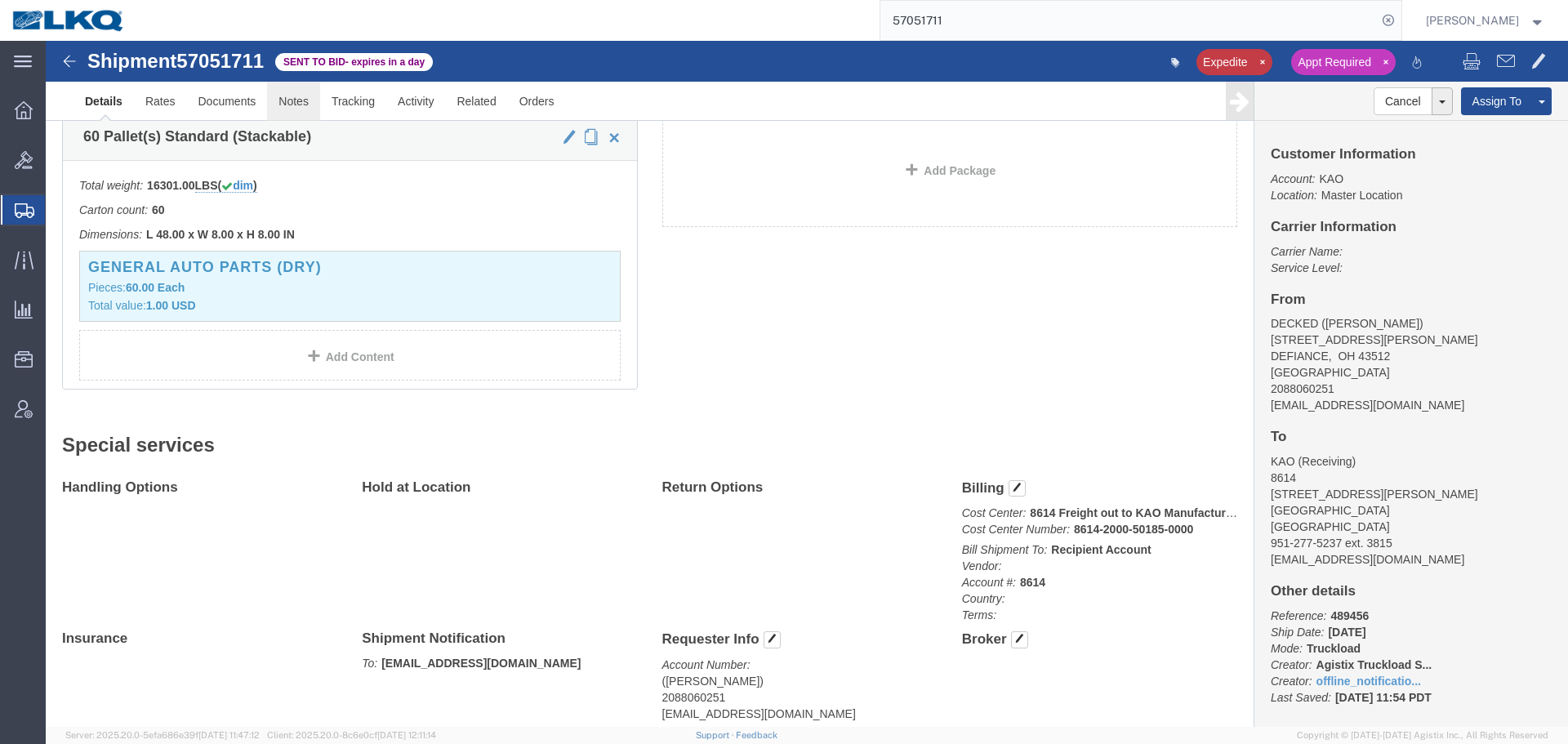
click link "Notes"
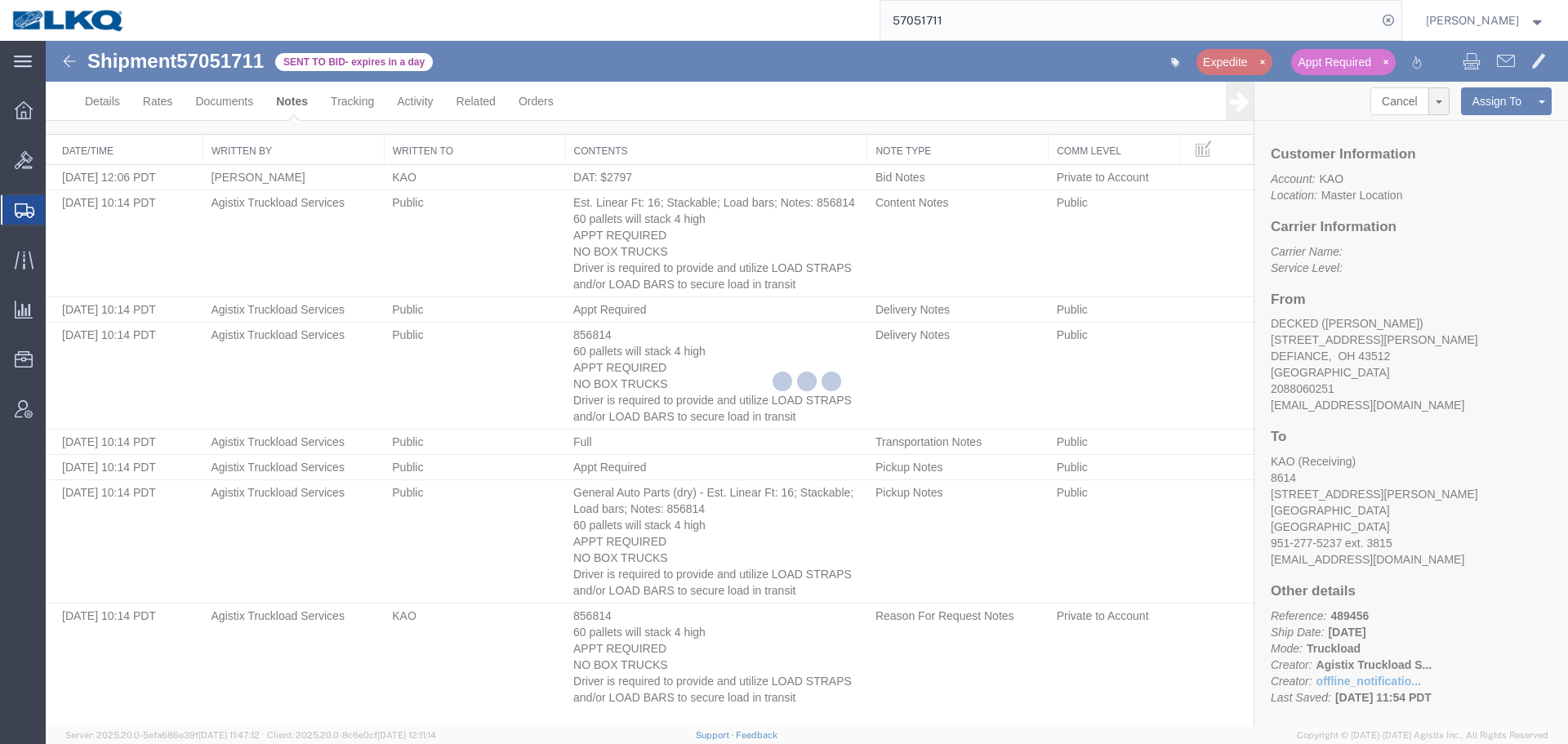
scroll to position [49, 0]
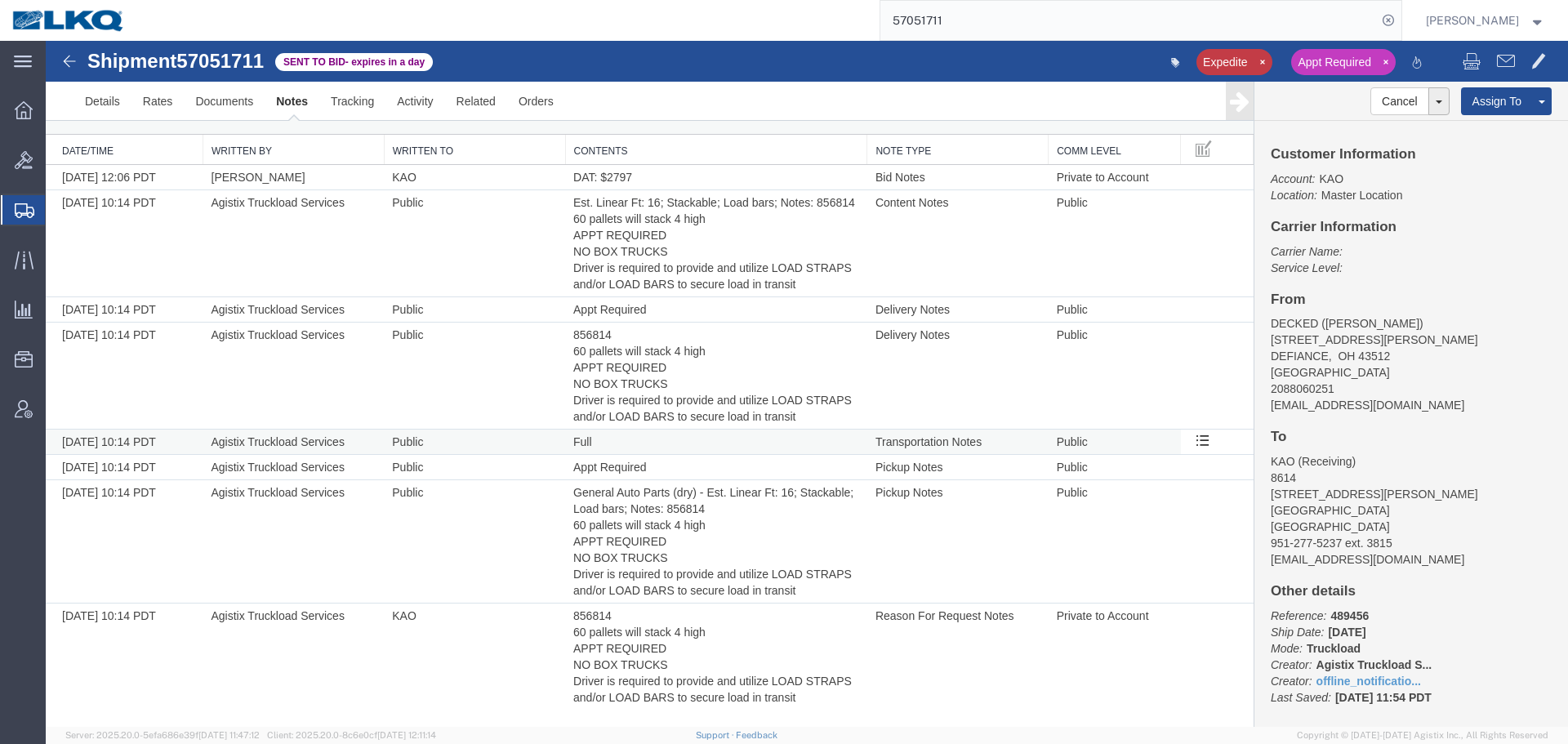
click at [580, 441] on span "Full" at bounding box center [583, 441] width 19 height 13
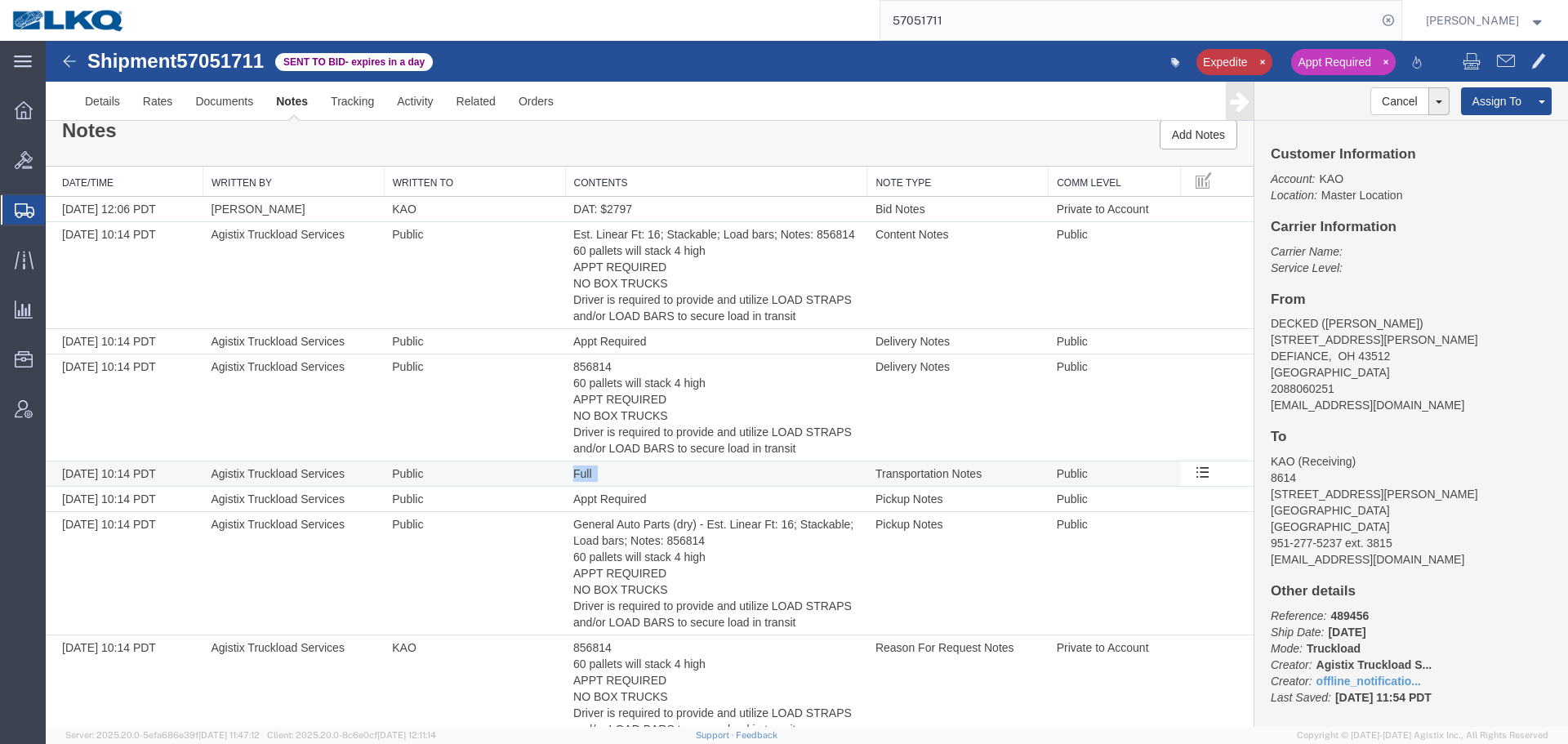
scroll to position [0, 0]
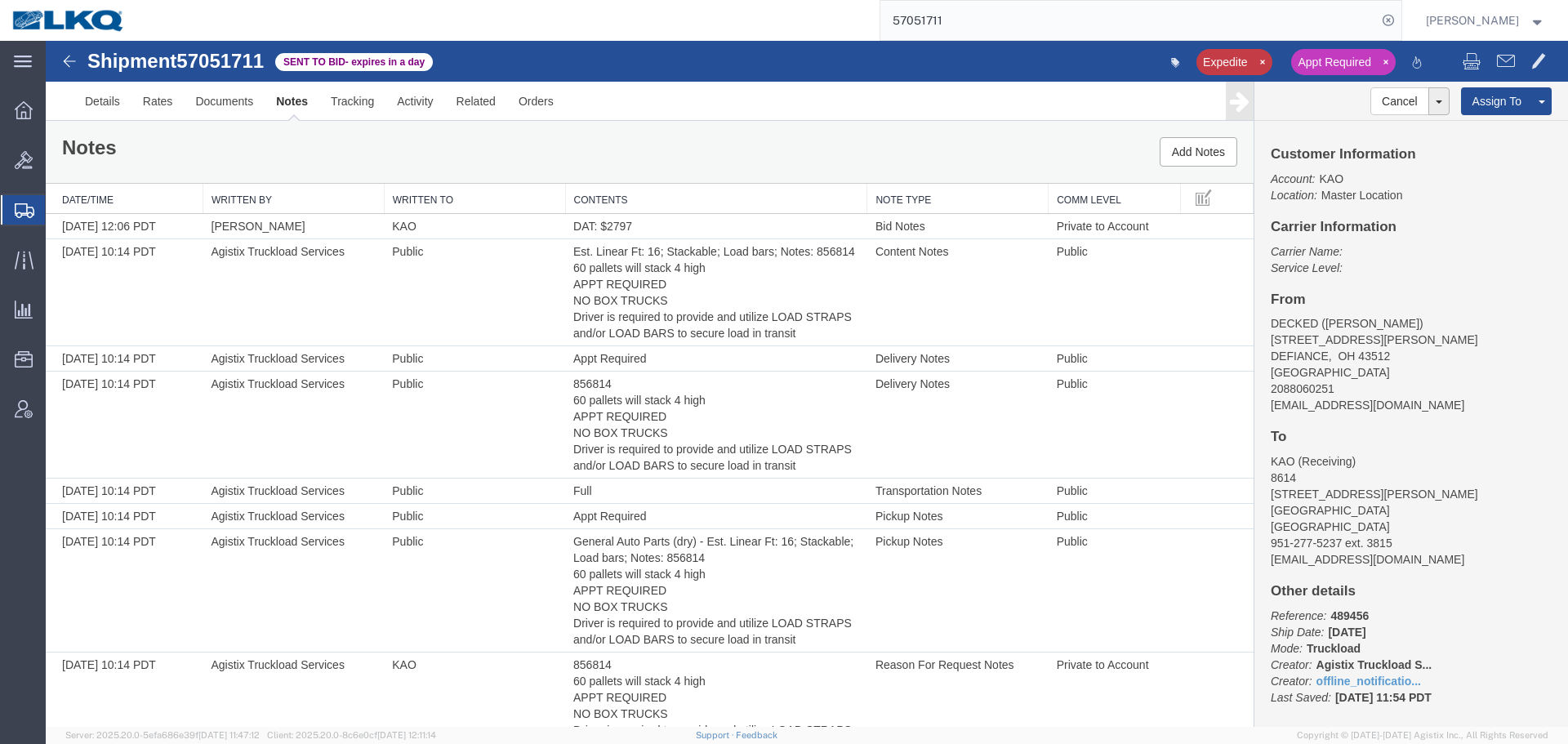
click at [631, 151] on div "Notes Add Notes" at bounding box center [650, 152] width 1207 height 62
click at [1058, 16] on input "57051711" at bounding box center [1128, 21] width 497 height 39
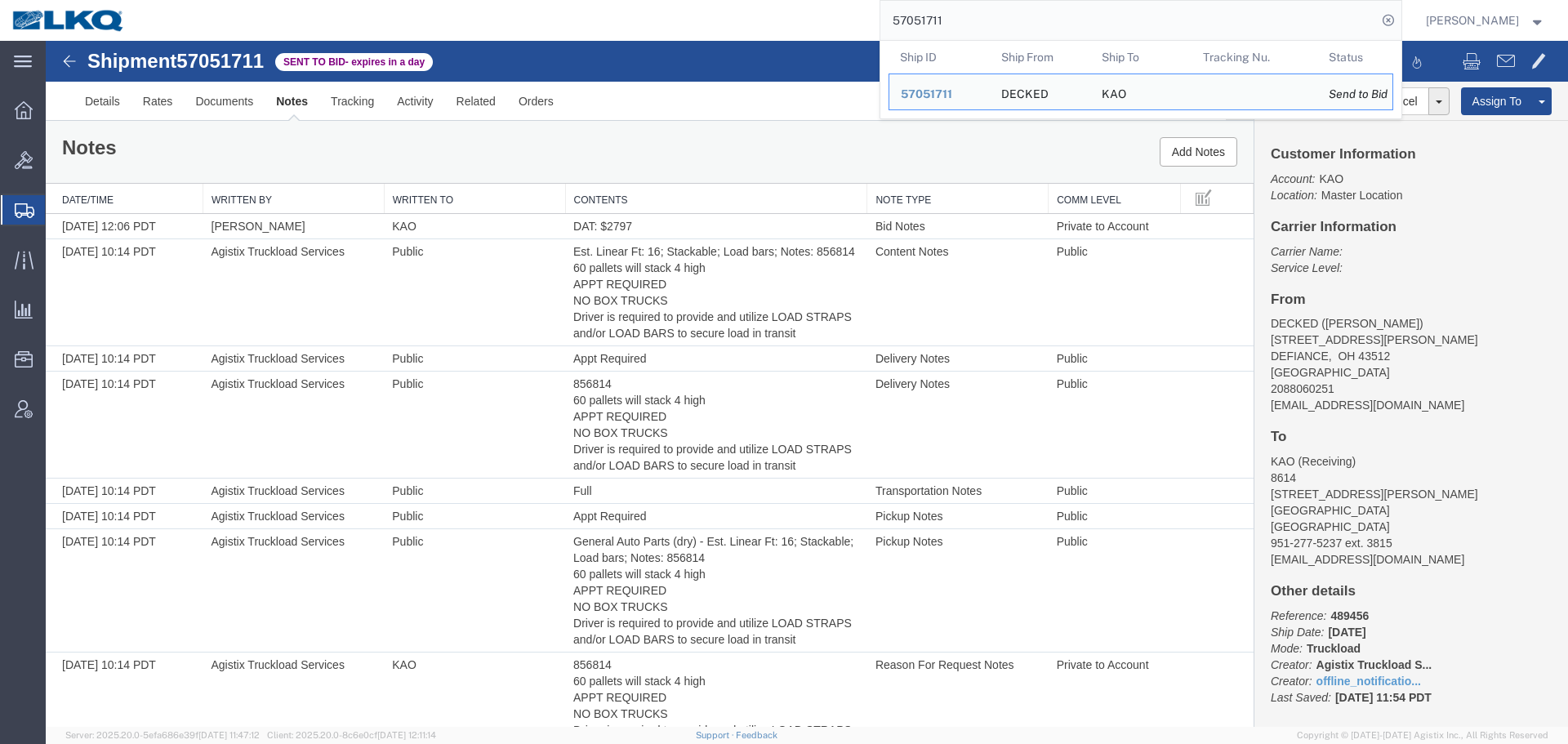
paste input "6758968"
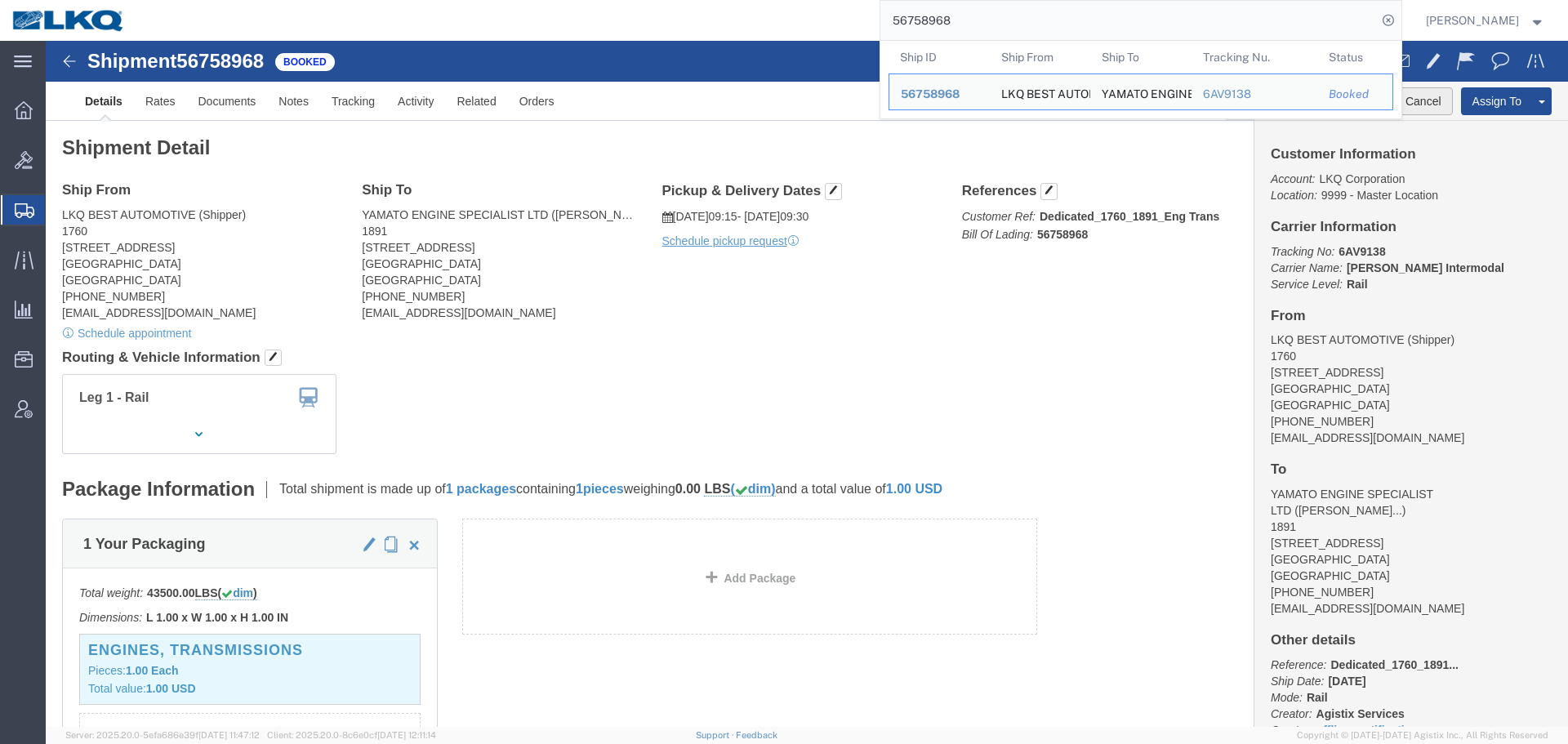
click button "Cancel"
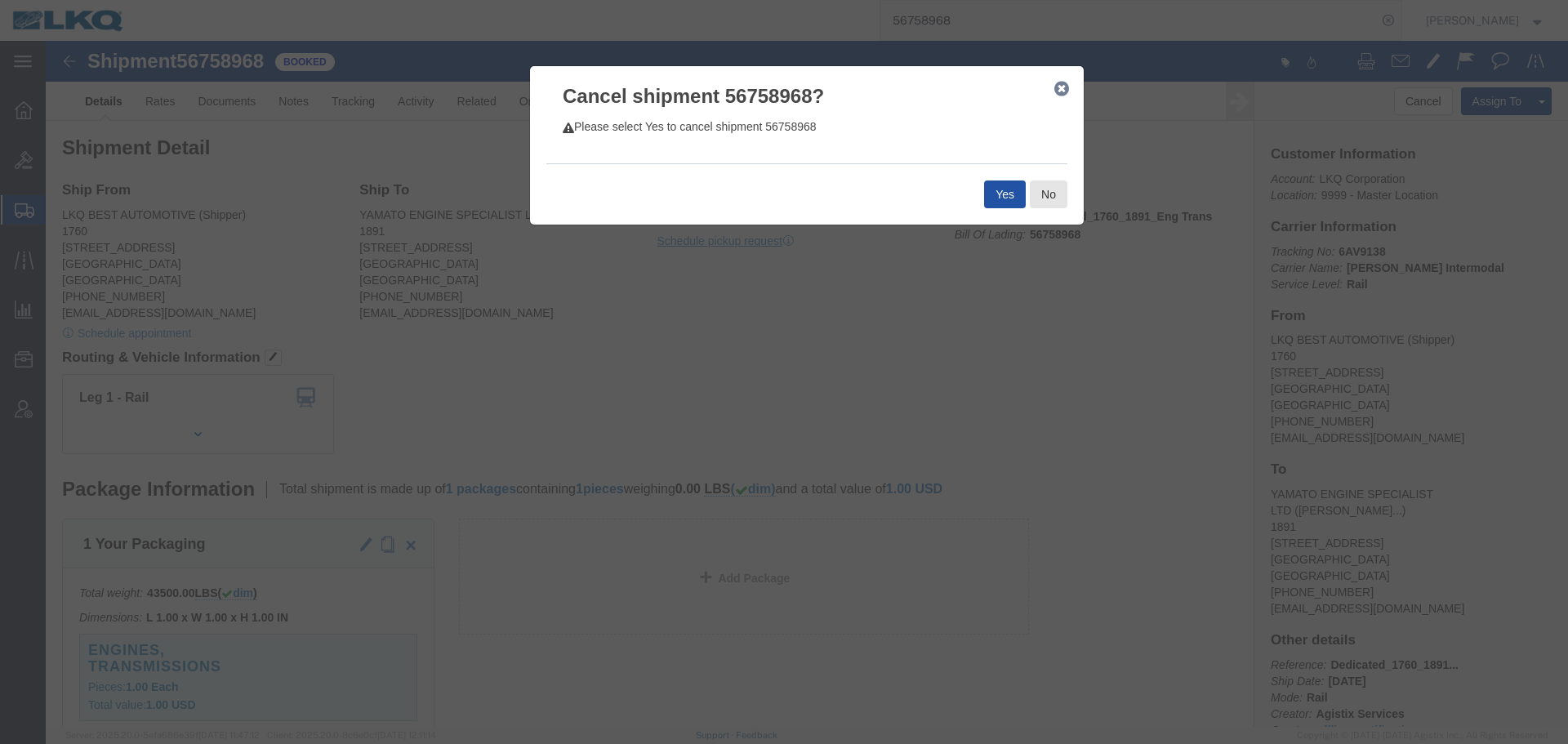
click button "Yes"
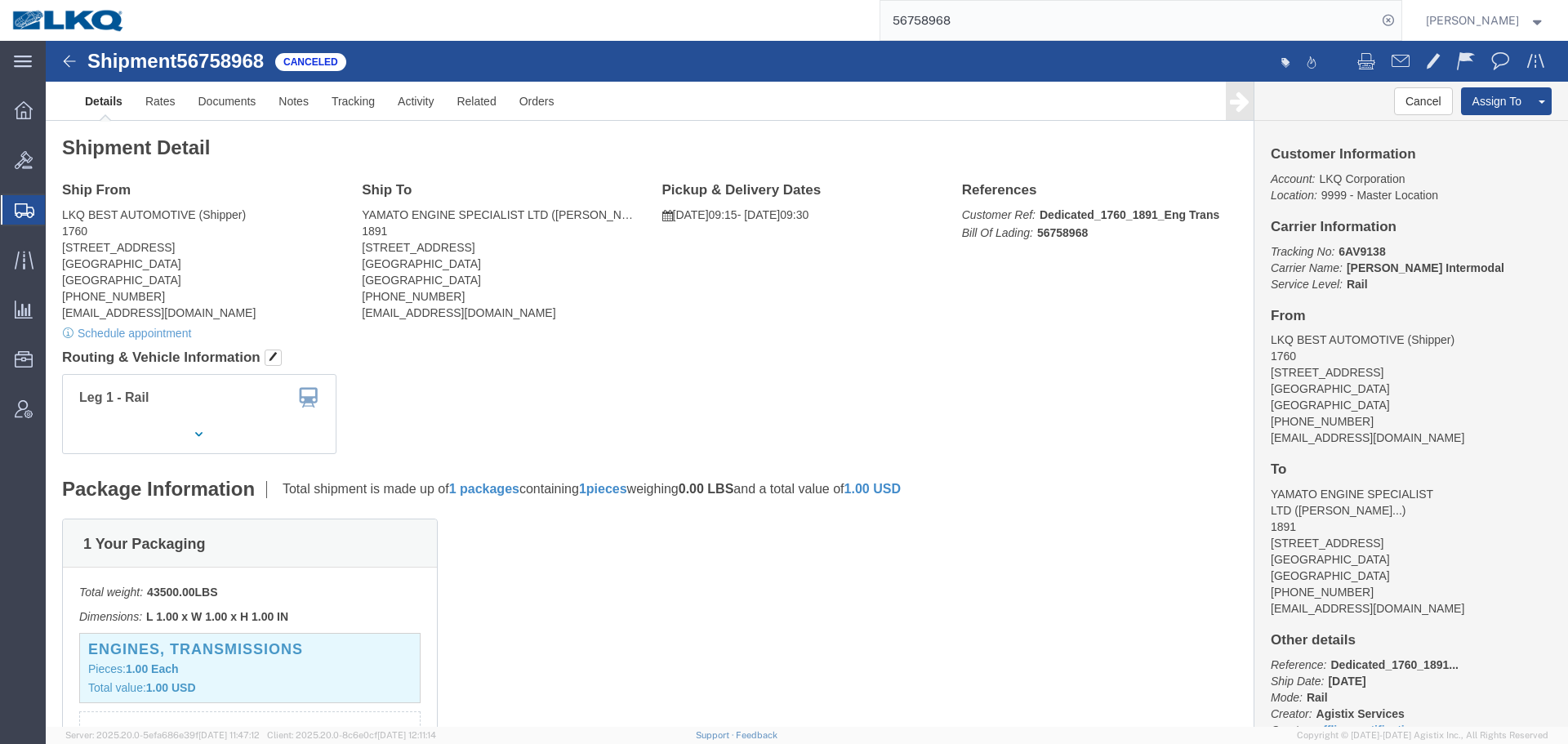
click div
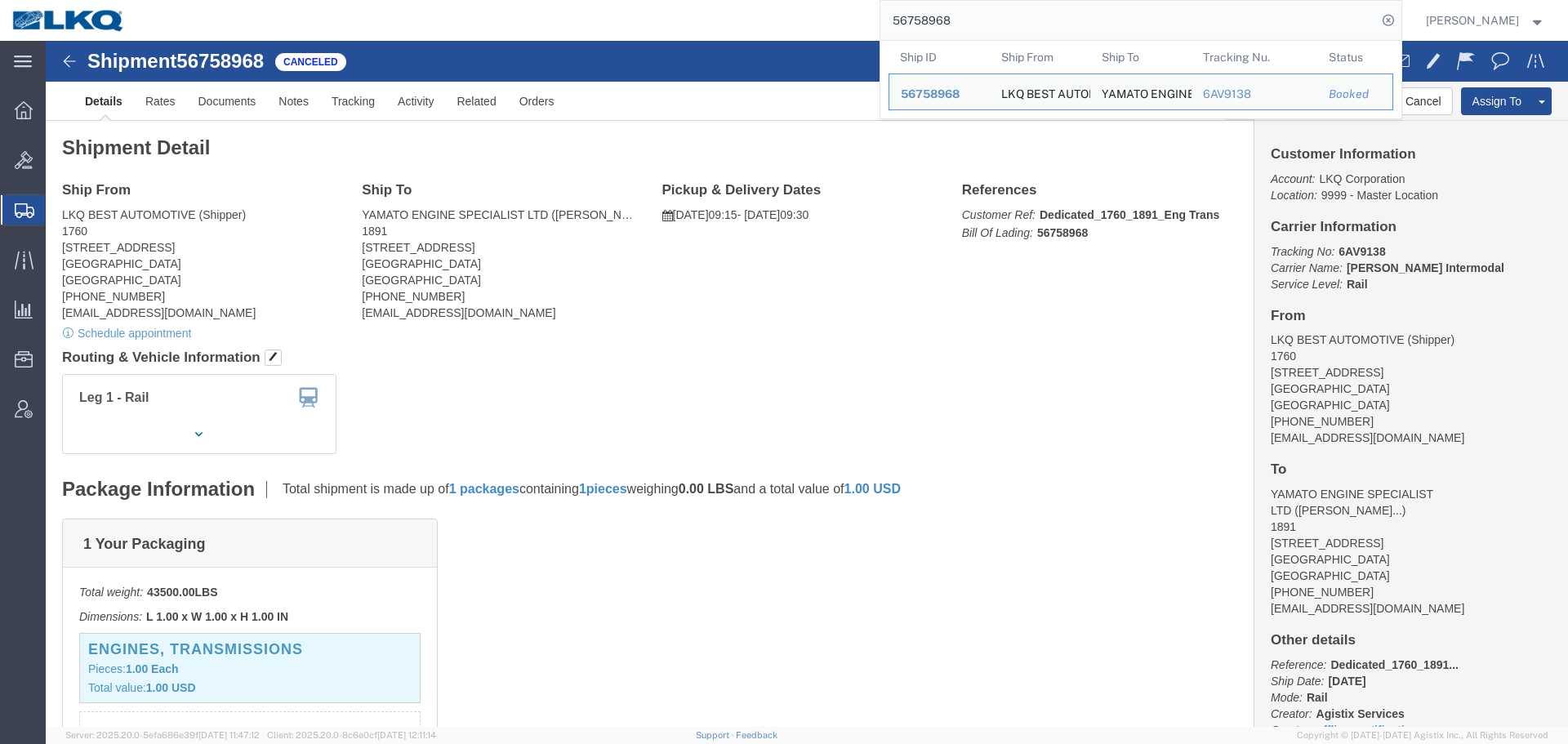
click at [959, 34] on input "56758968" at bounding box center [1128, 21] width 497 height 39
paste input "681459"
type input "56681459"
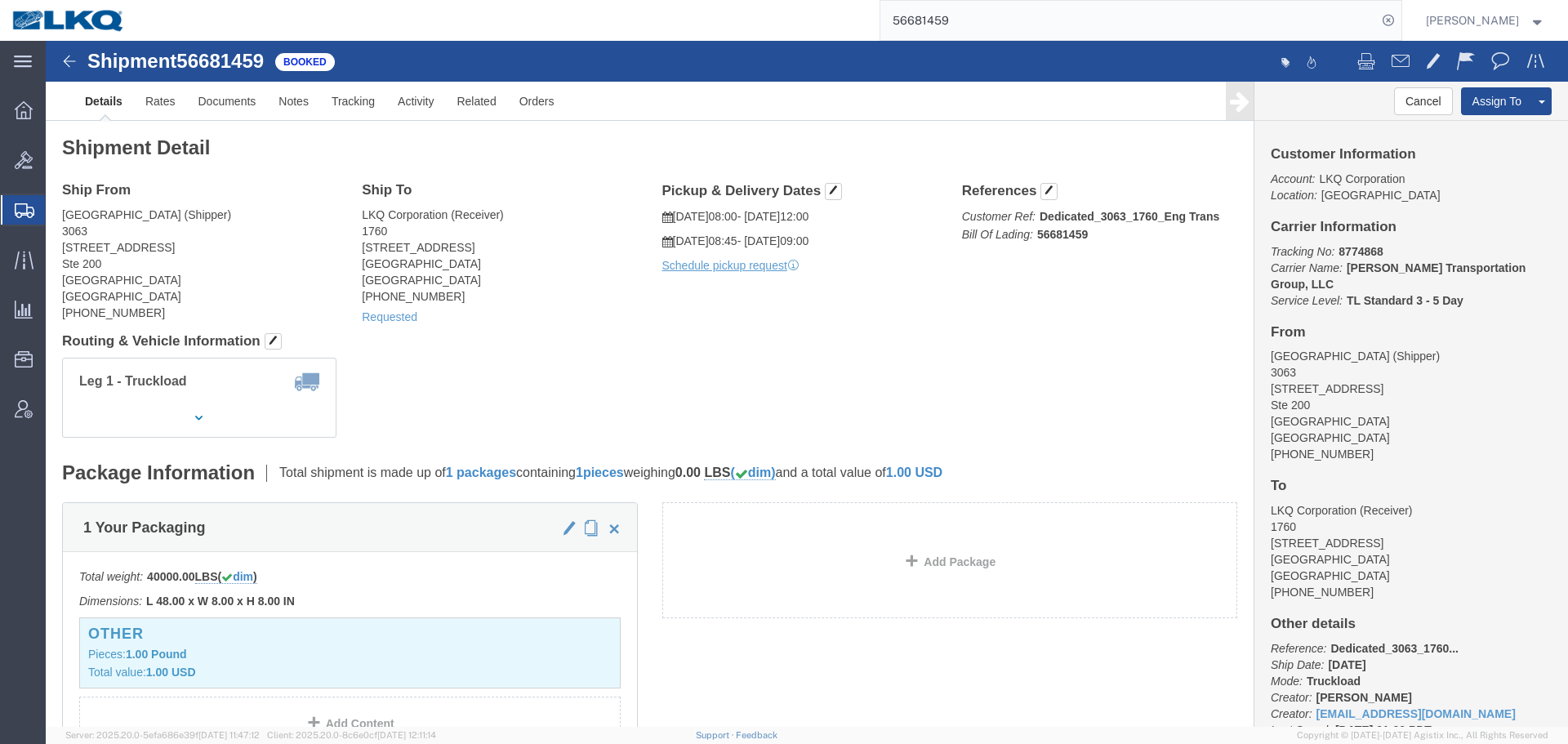
click at [1007, 19] on input "56681459" at bounding box center [1128, 21] width 497 height 39
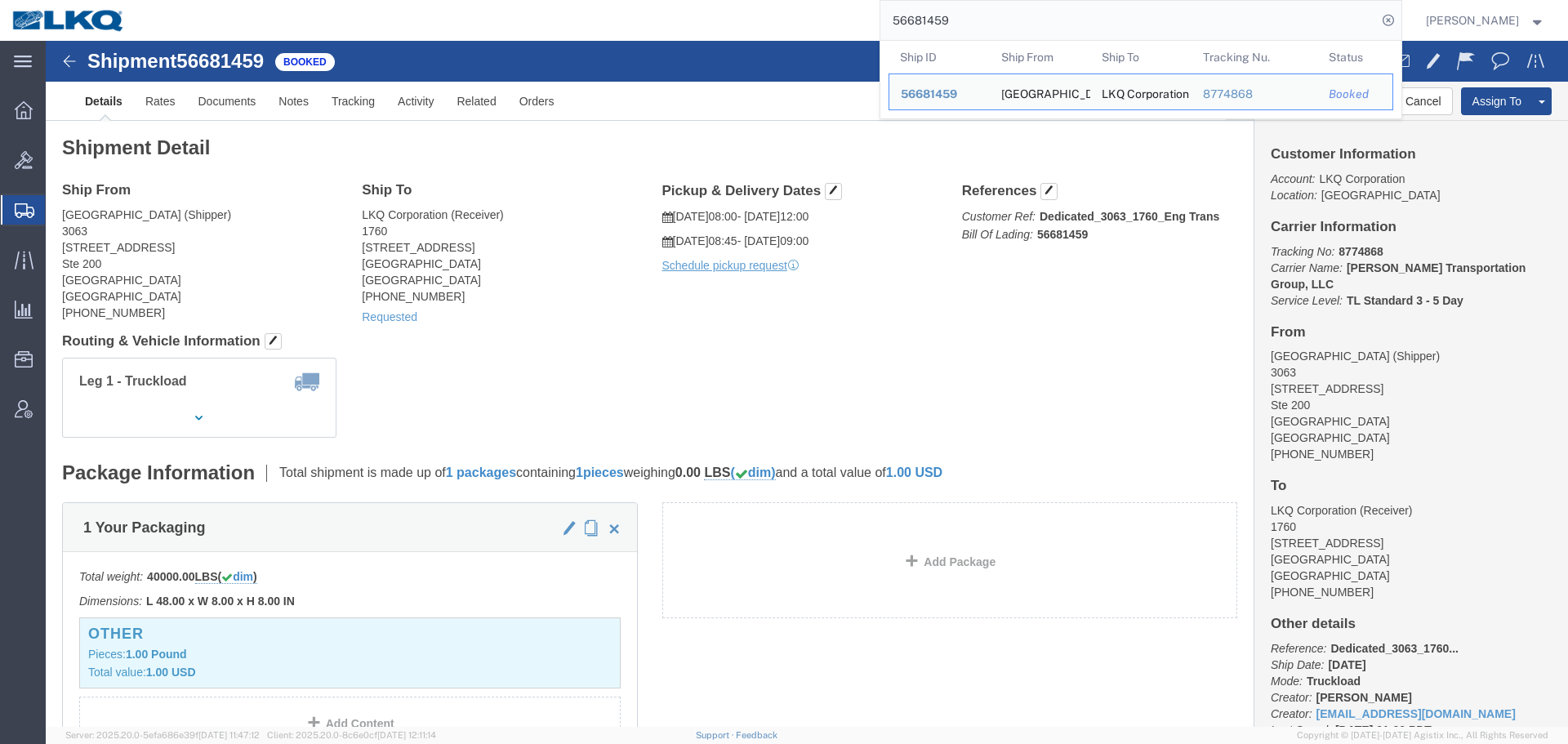
click div "Requested"
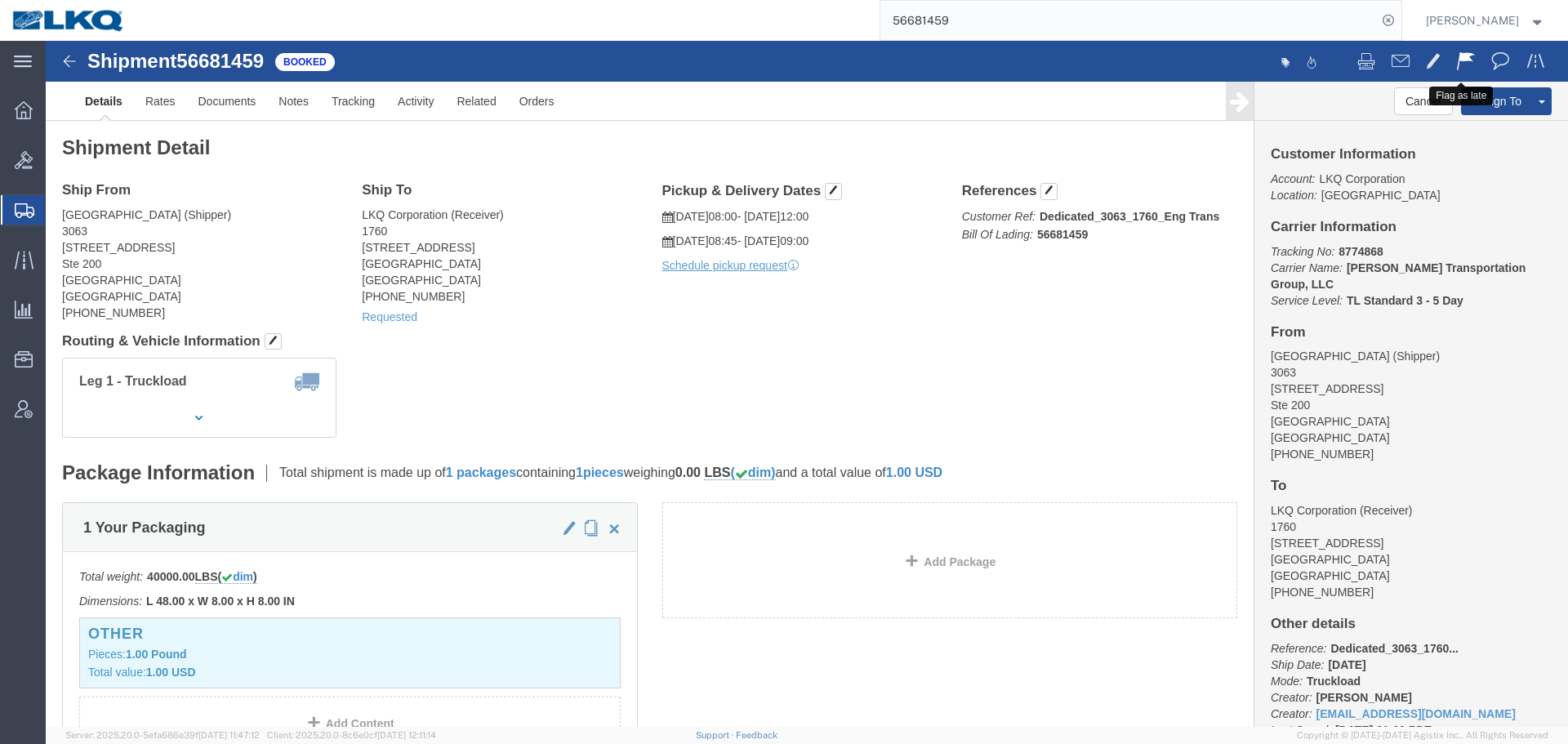
click span
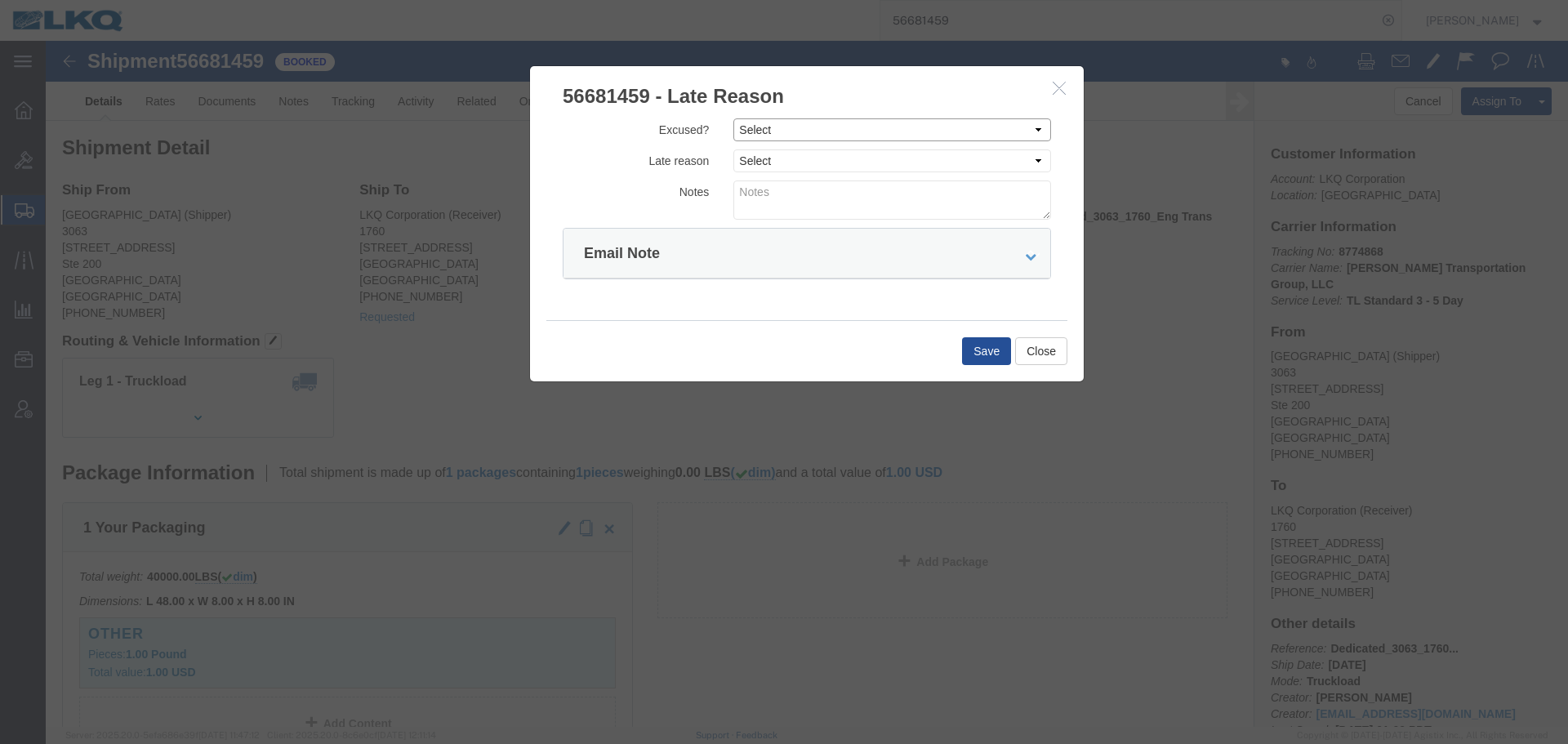
click select "Select Excused Not Excused"
select select "NOT_EXCUSED"
click select "Select Excused Not Excused"
click select "Select Bad Carrier Data Carrier Admin Error Delay Accident Driver Error Lack of…"
select select "DRIVER_ERROR"
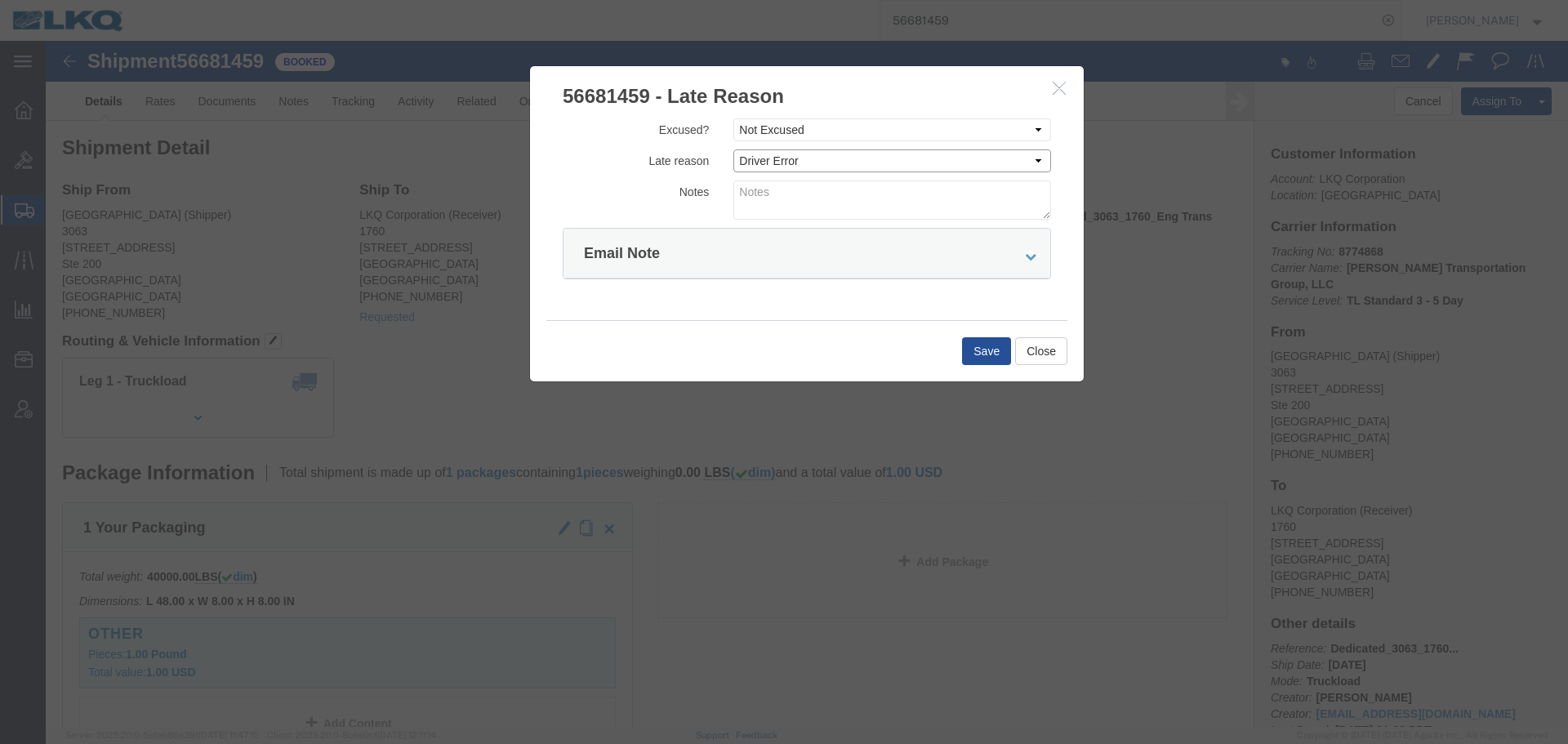
click select "Select Bad Carrier Data Carrier Admin Error Delay Accident Driver Error Lack of…"
click textarea
type textarea "10/07 delivery"
click button "Save"
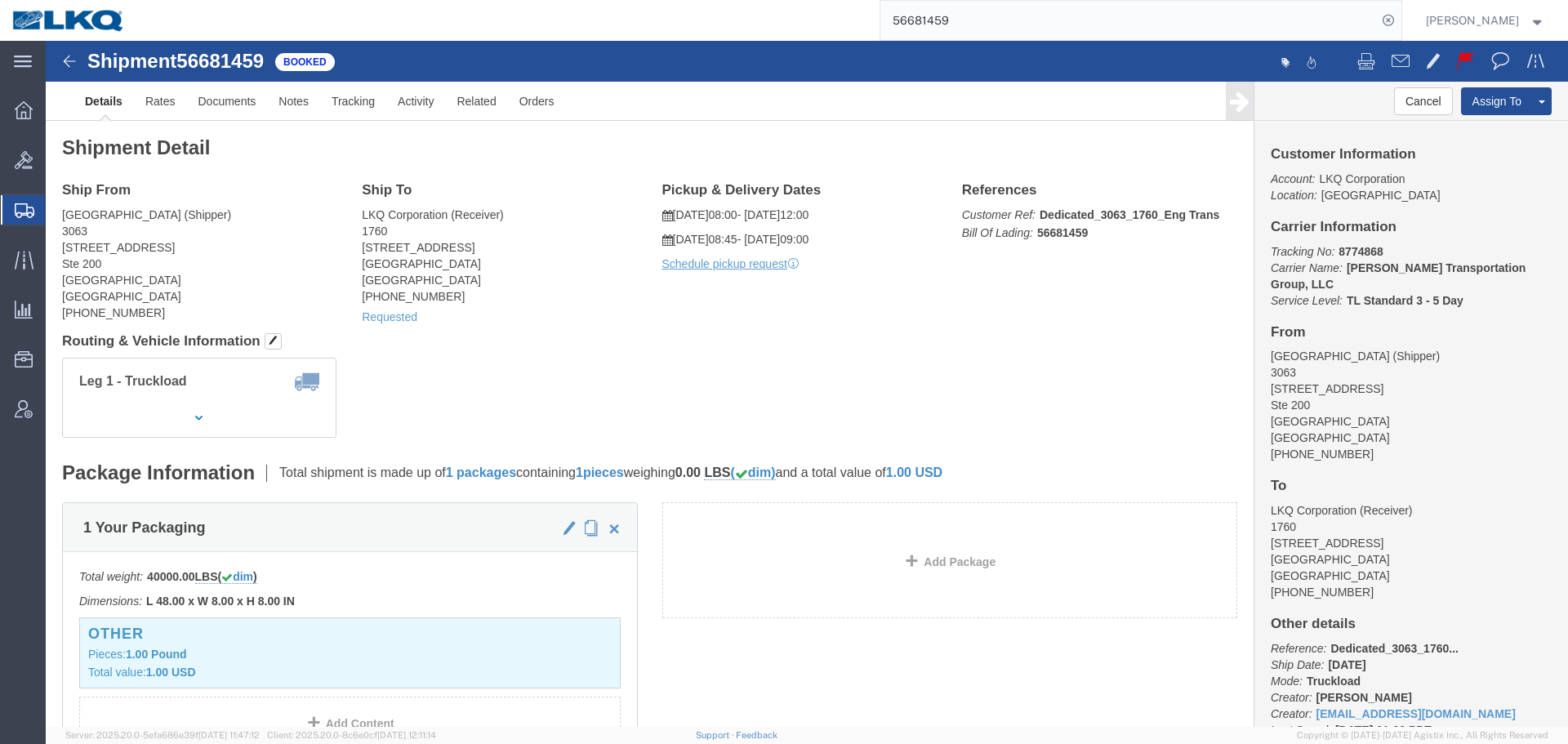
drag, startPoint x: 918, startPoint y: 272, endPoint x: 192, endPoint y: 231, distance: 727.2
click div "Ship From 3063 Grand Prairie (Shipper) 3063 4003 Grand Lakes Way Ste 200 Grand …"
click div "Requested"
click link "Requested"
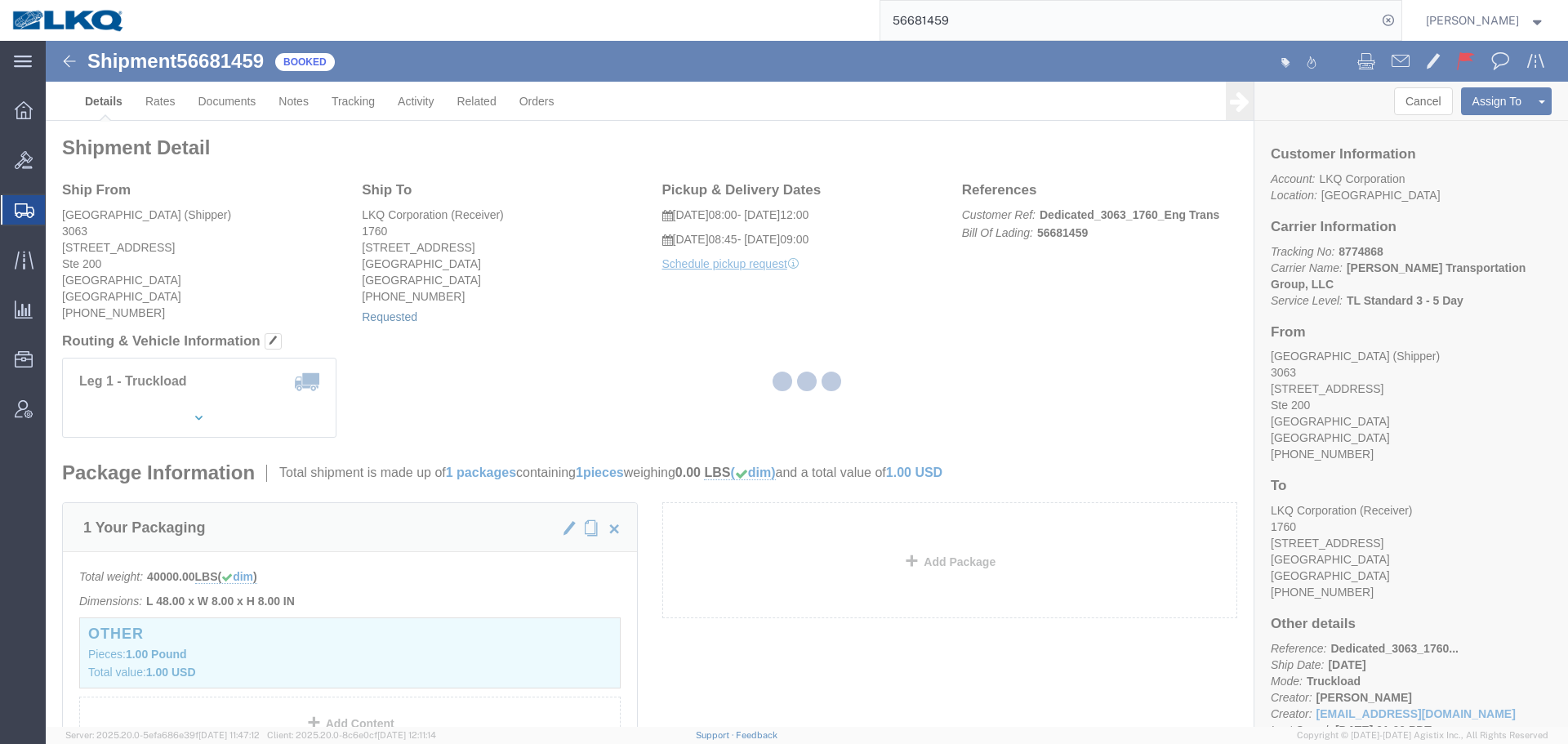
select select "1"
select select "100"
select select "15"
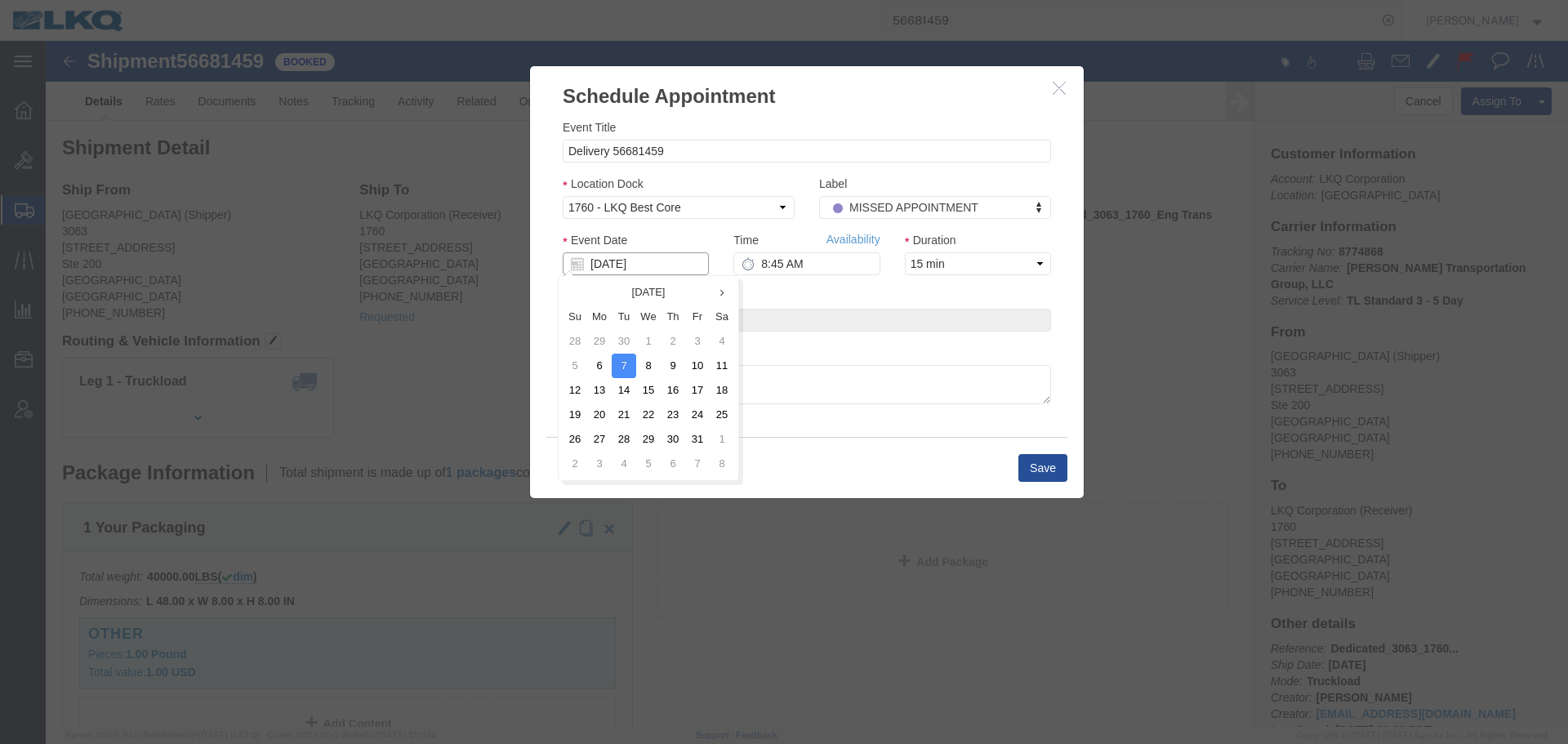
click input "10/07/2025"
click td "8"
type input "10/08/2025"
click input "8:45 AM"
type input "12:30 PM"
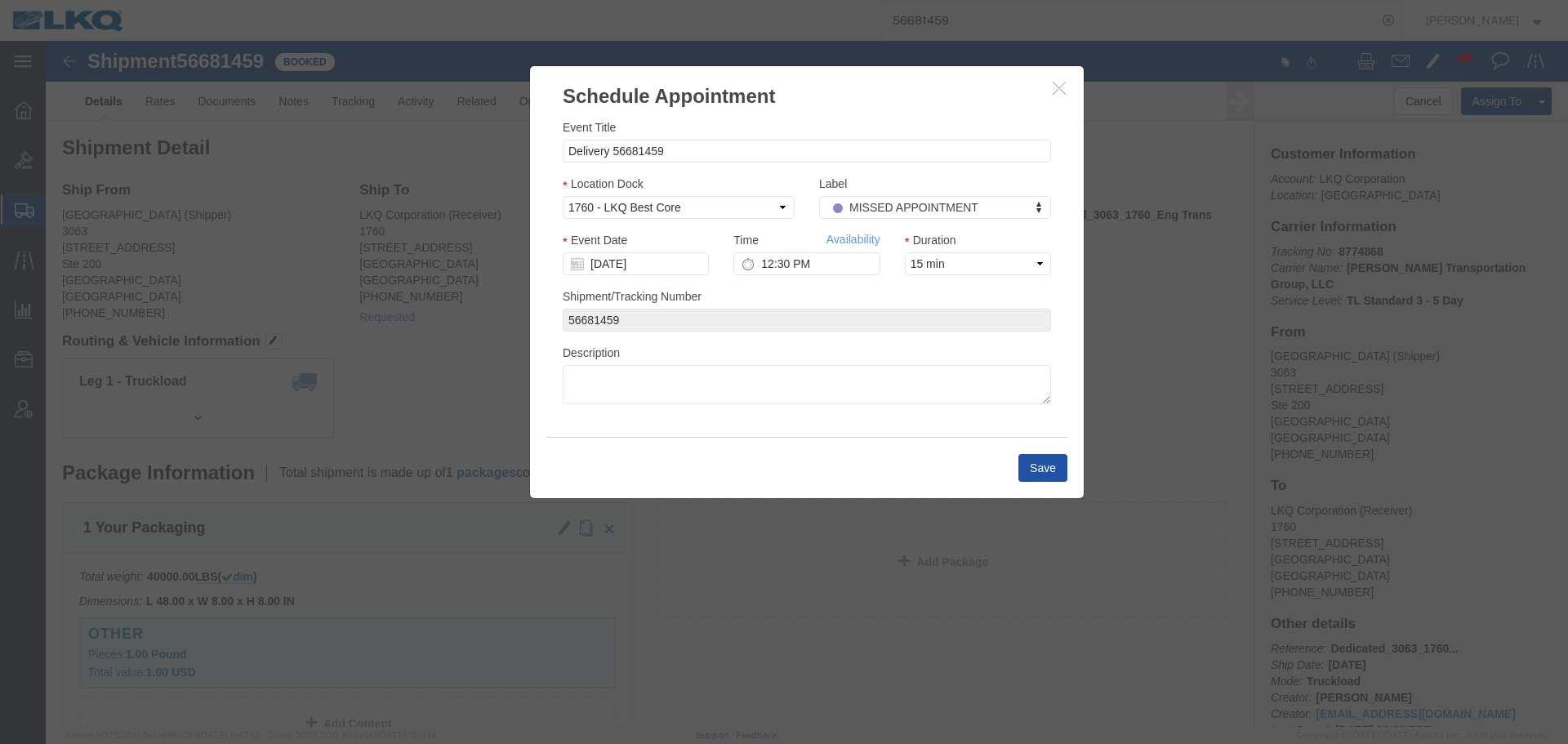
click button "Save"
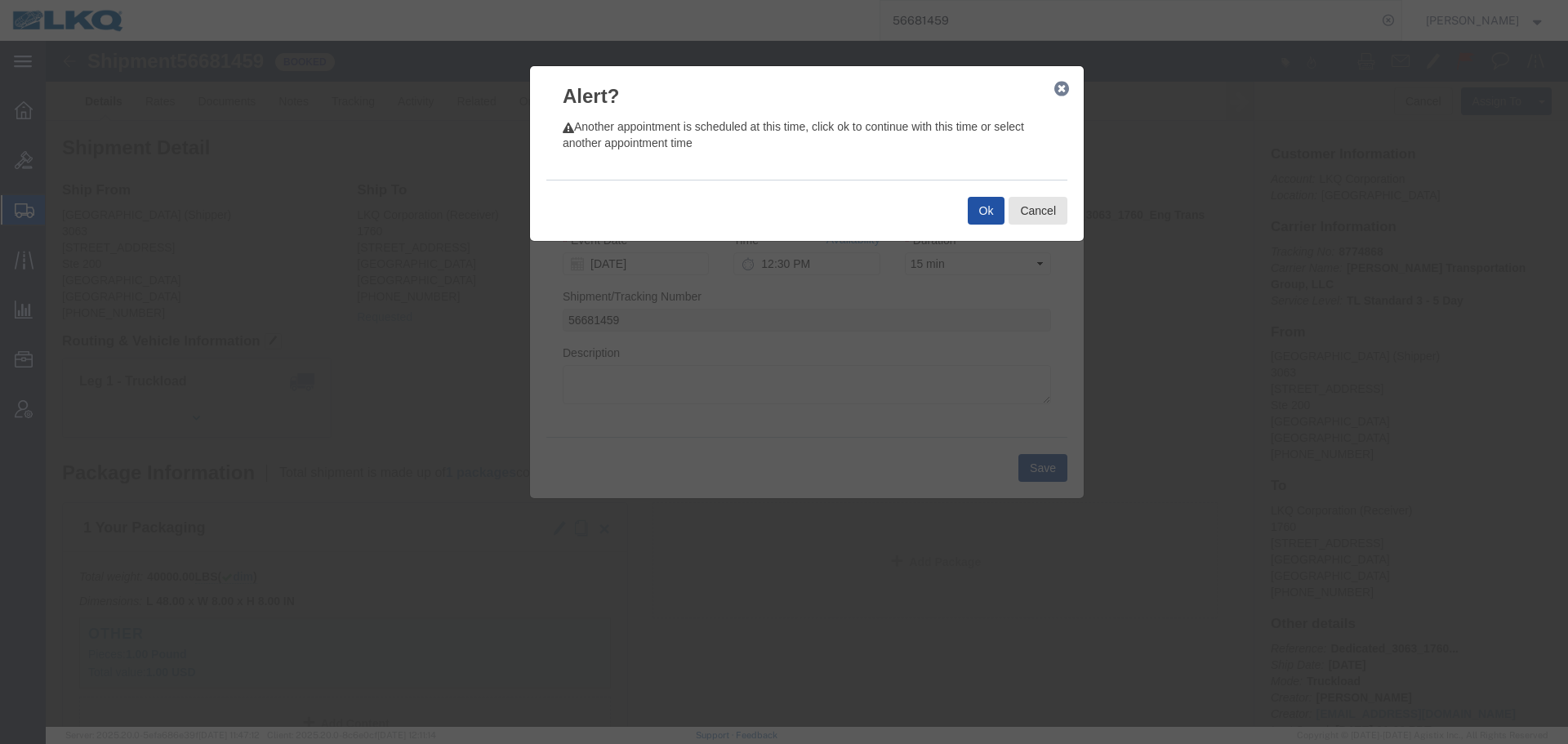
click button "Ok"
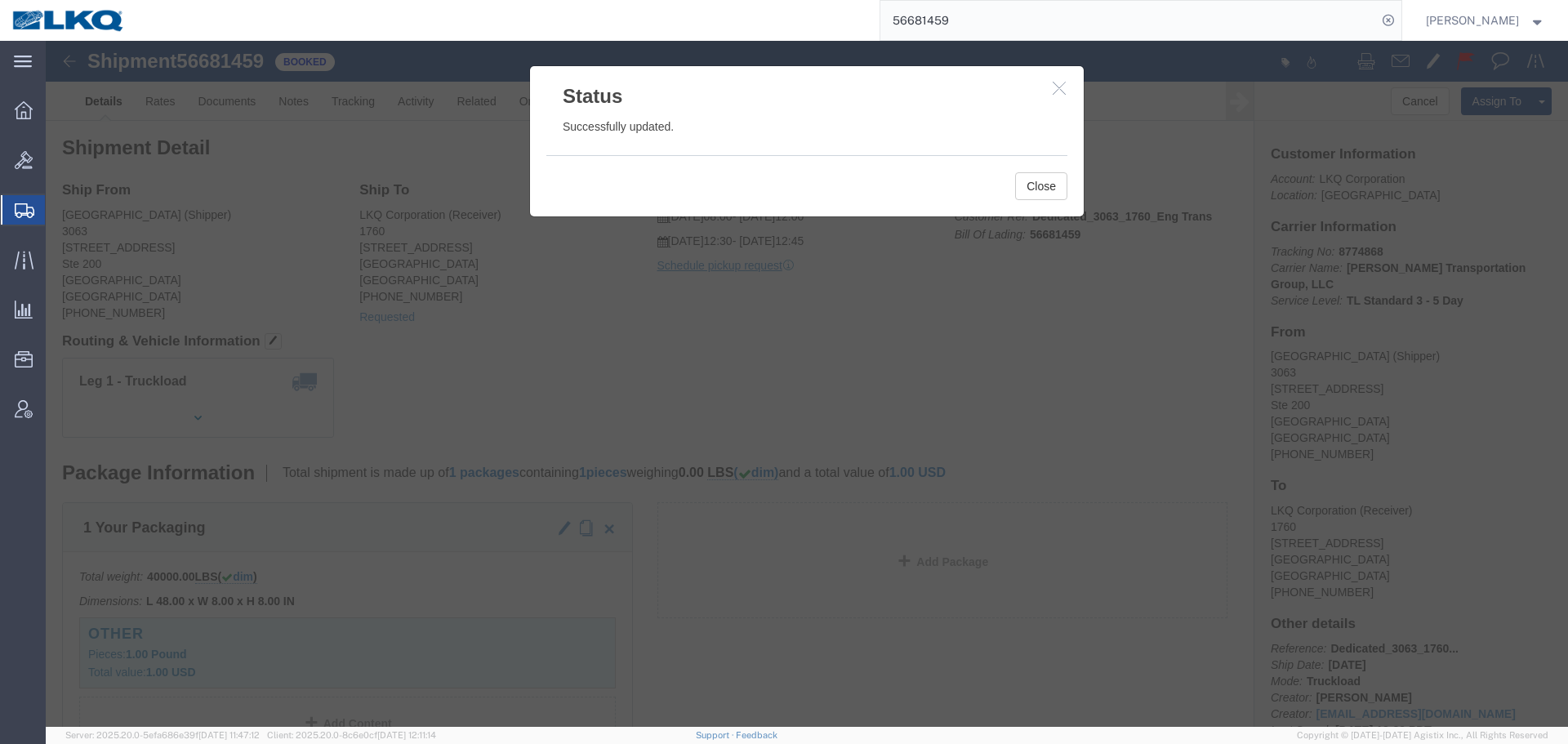
click at [966, 18] on input "56681459" at bounding box center [1128, 21] width 497 height 39
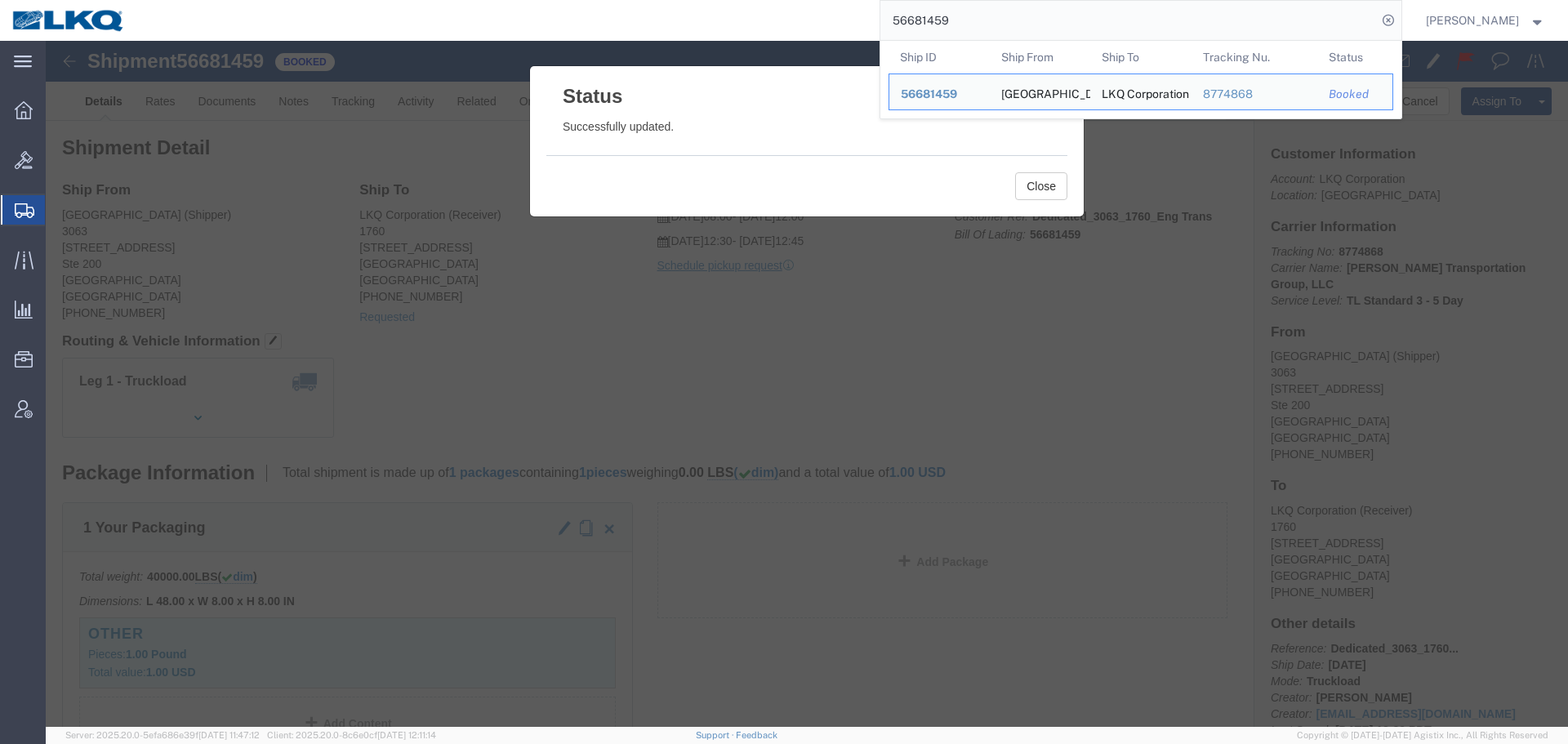
paste input "7051711"
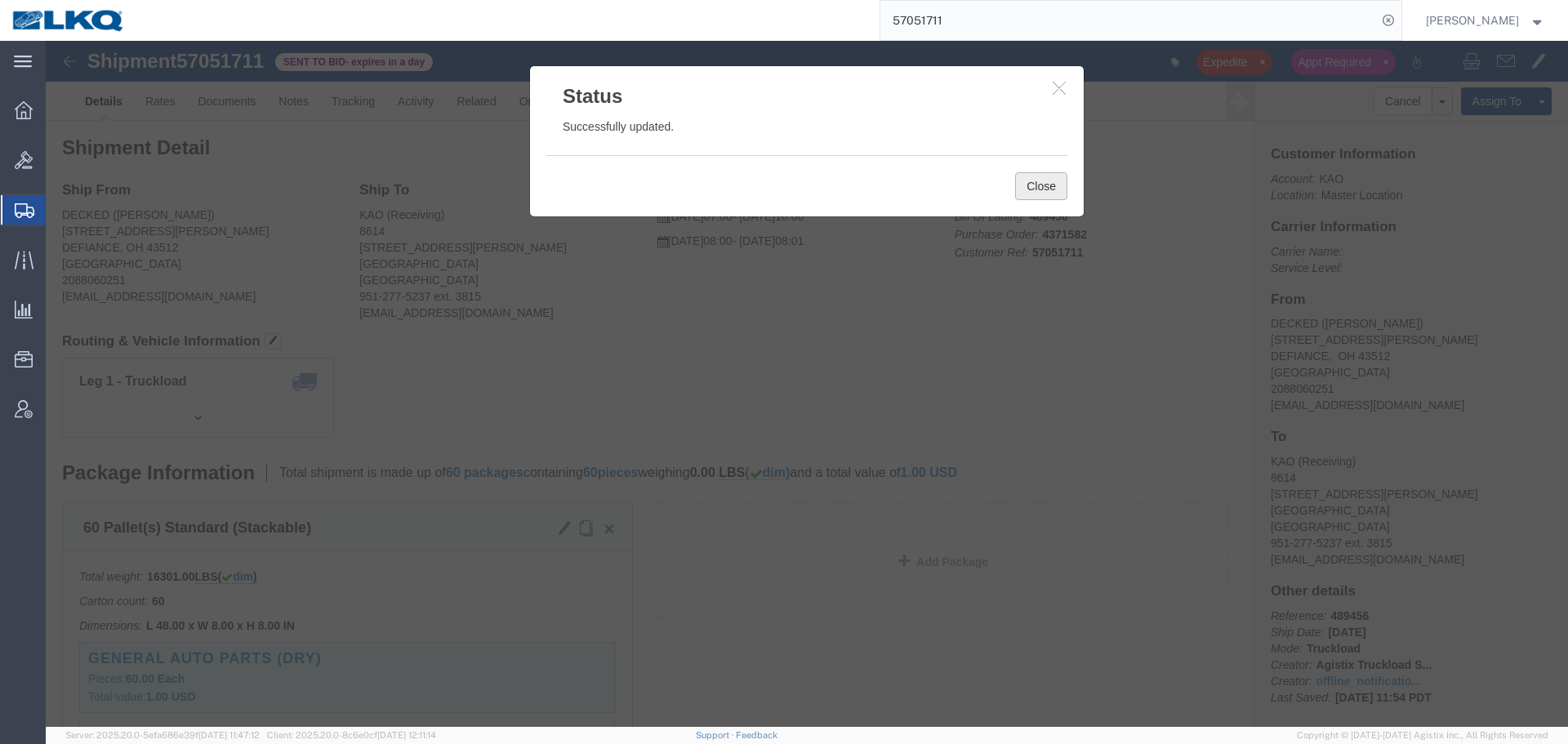
click button "Close"
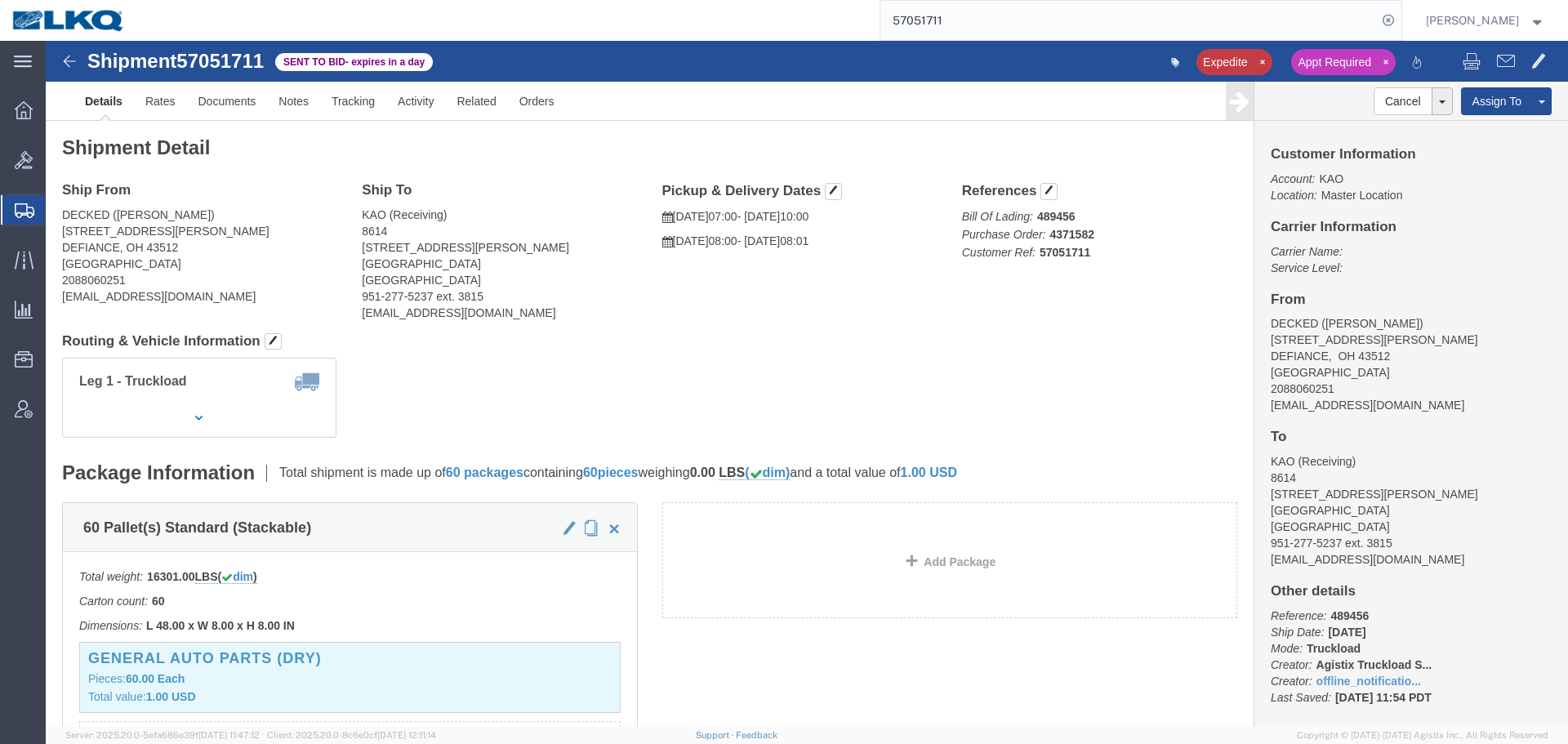
click h4 "Routing & Vehicle Information"
click link "Rates"
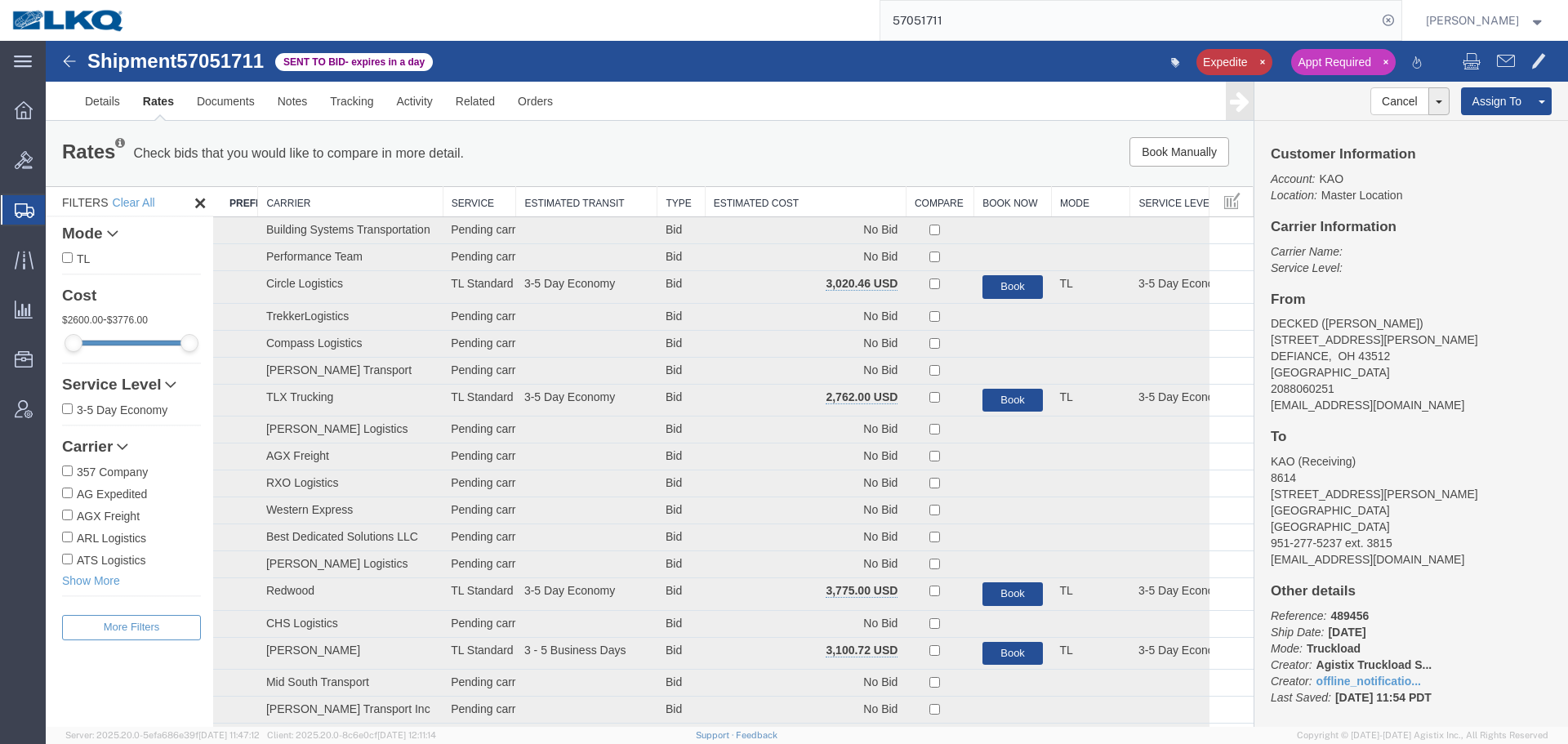
click at [783, 200] on th "Estimated Cost" at bounding box center [805, 201] width 201 height 30
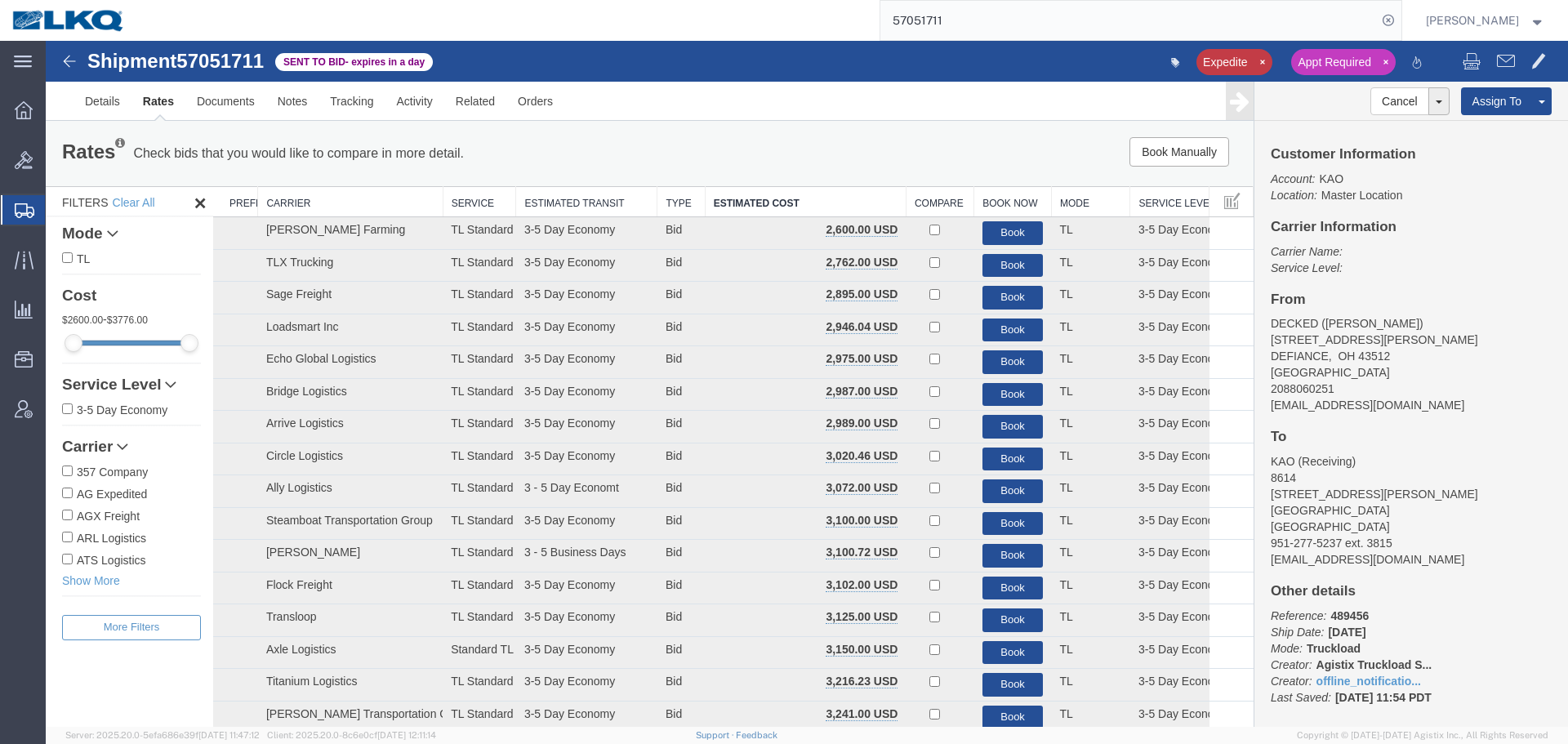
click at [793, 157] on div "Book Manually Pause Continue" at bounding box center [999, 151] width 500 height 29
click at [89, 111] on link "Details" at bounding box center [102, 101] width 58 height 39
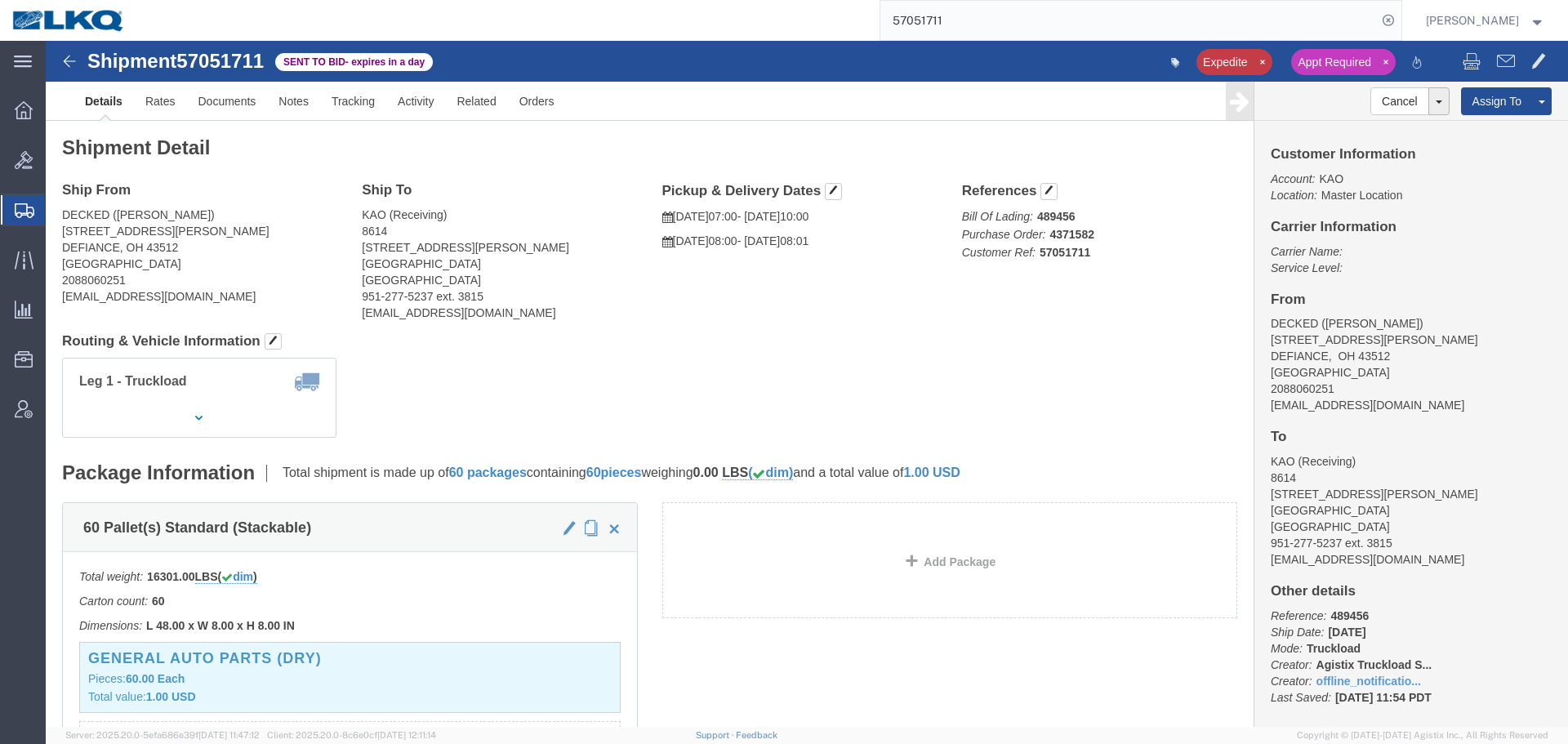
click b "489456"
copy b "489456"
click address "KAO (Receiving) 8614 15640 Cantu-Galleano Ranch Rd Eastvale, CA 91752 United St…"
drag, startPoint x: 318, startPoint y: 189, endPoint x: 965, endPoint y: 741, distance: 850.5
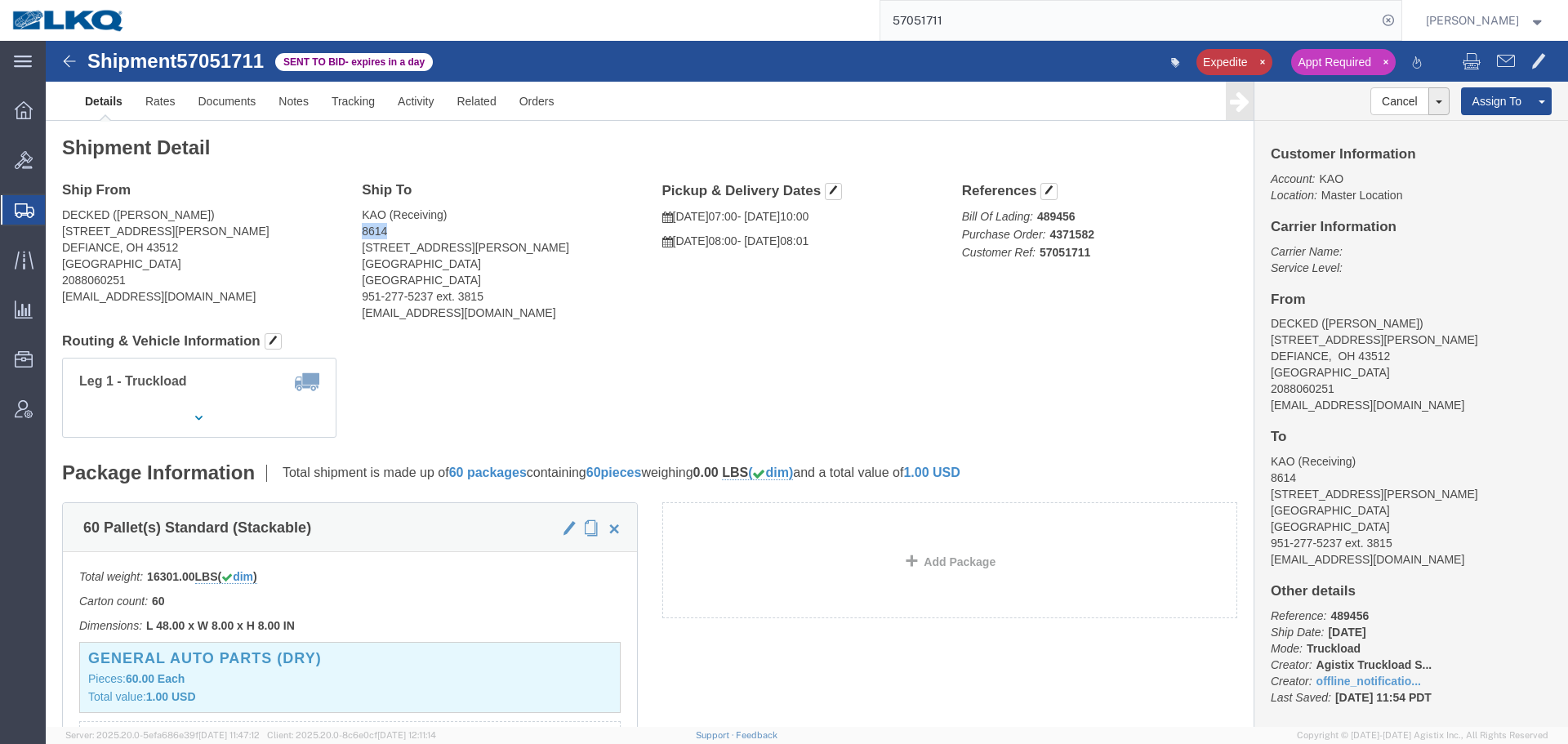
click address "KAO (Receiving) 8614 15640 Cantu-Galleano Ranch Rd Eastvale, CA 91752 United St…"
copy address "8614"
click span "57051711"
copy span "57051711"
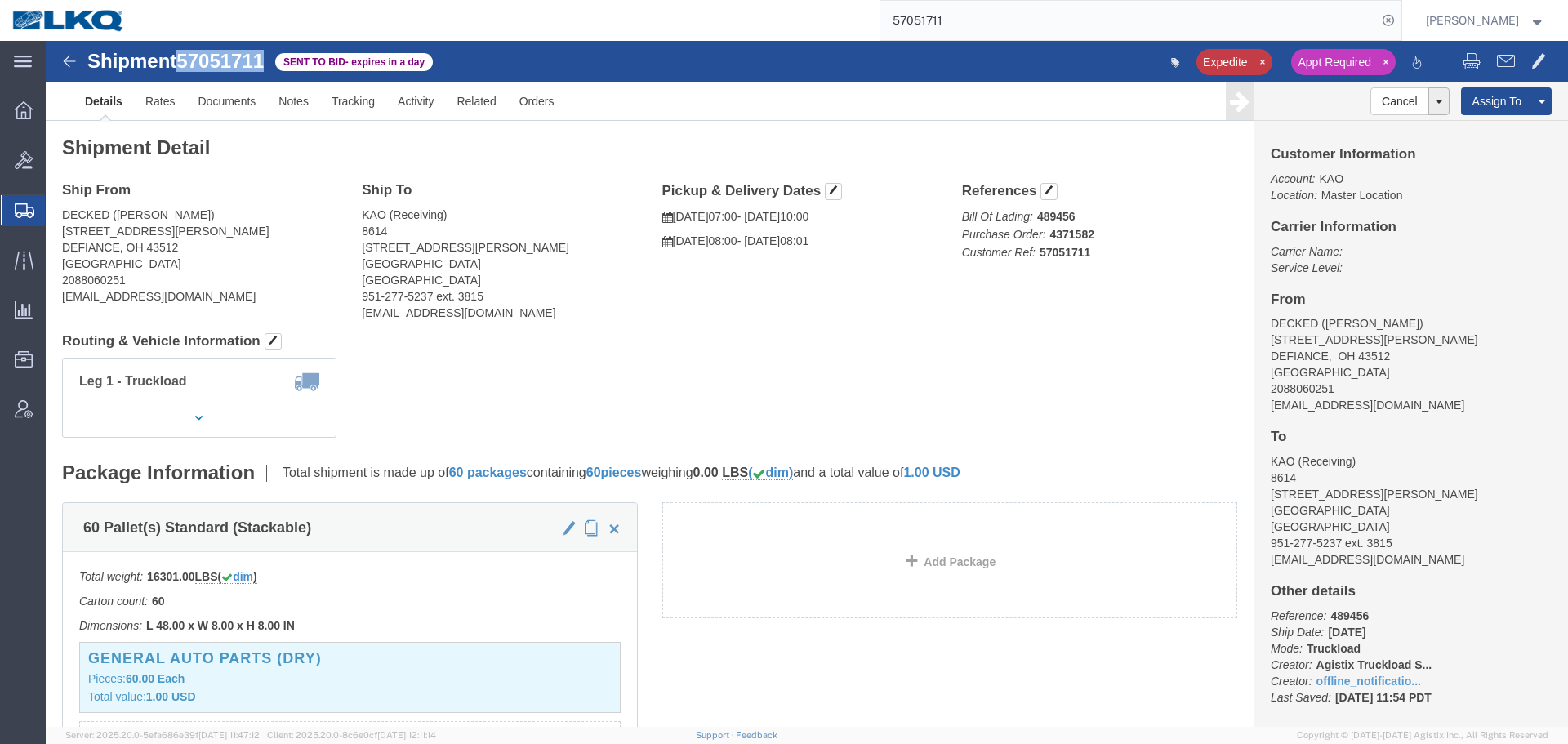
click span "57051711"
click b "489456"
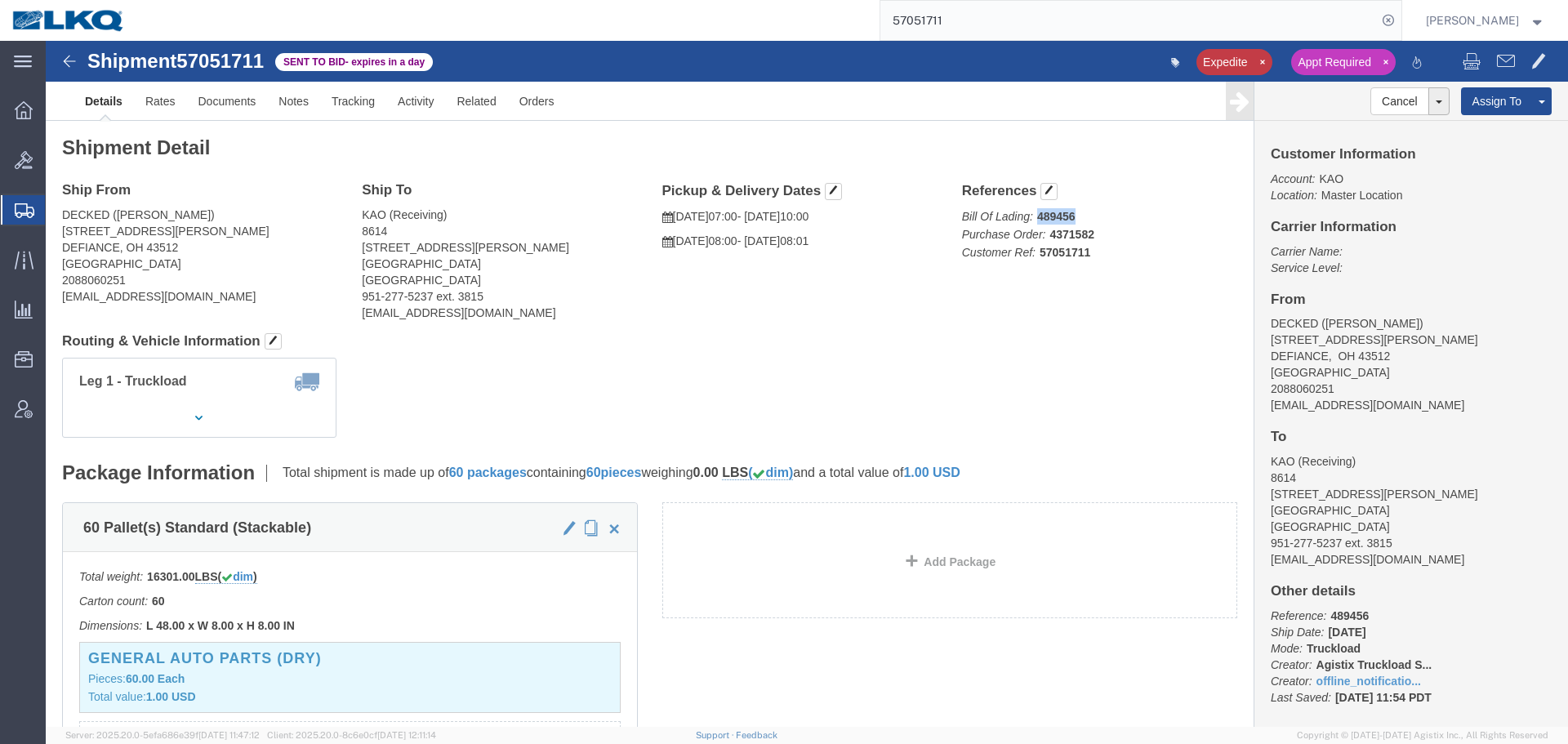
click b "489456"
copy b "489456"
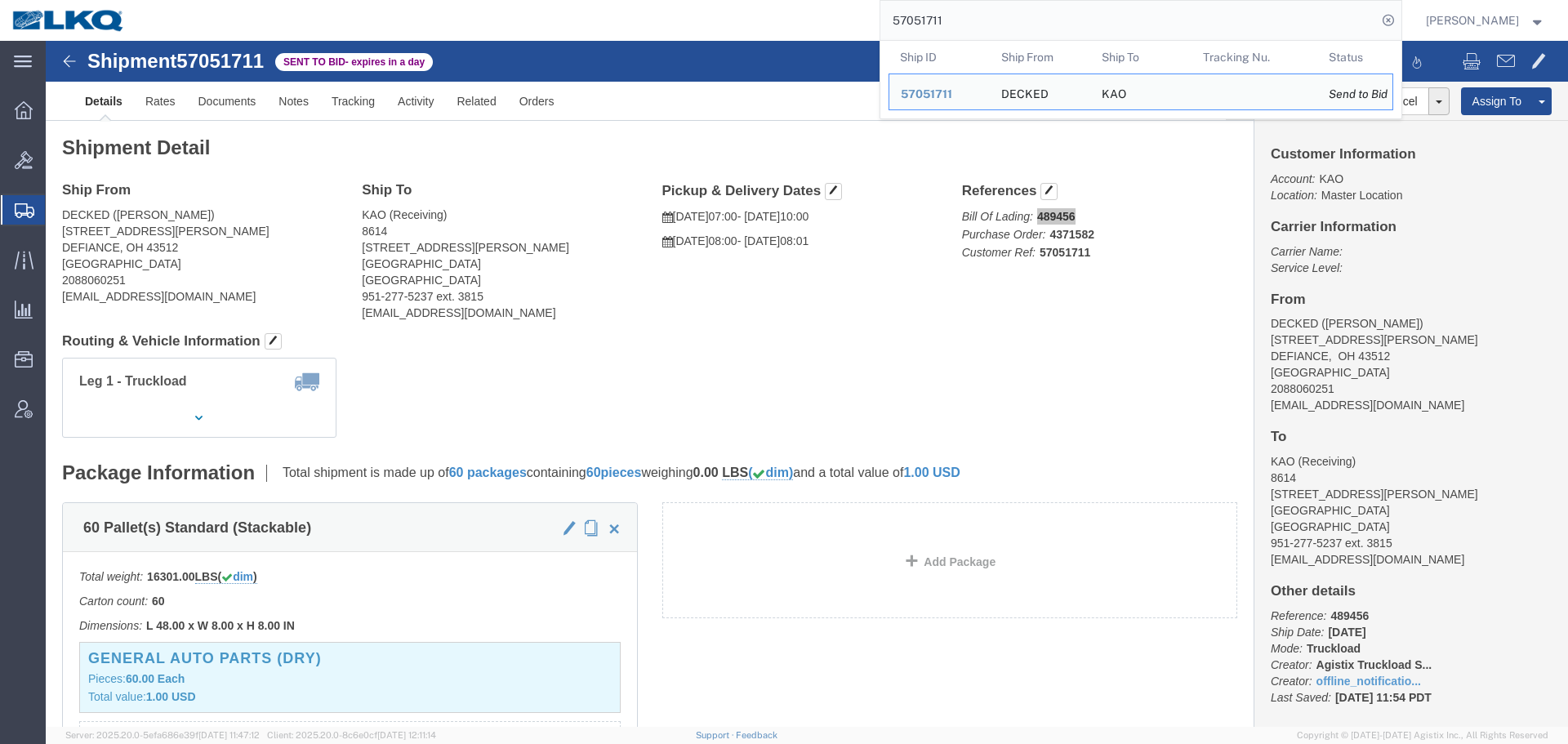
click at [967, 10] on input "57051711" at bounding box center [1128, 21] width 497 height 39
paste input "2574"
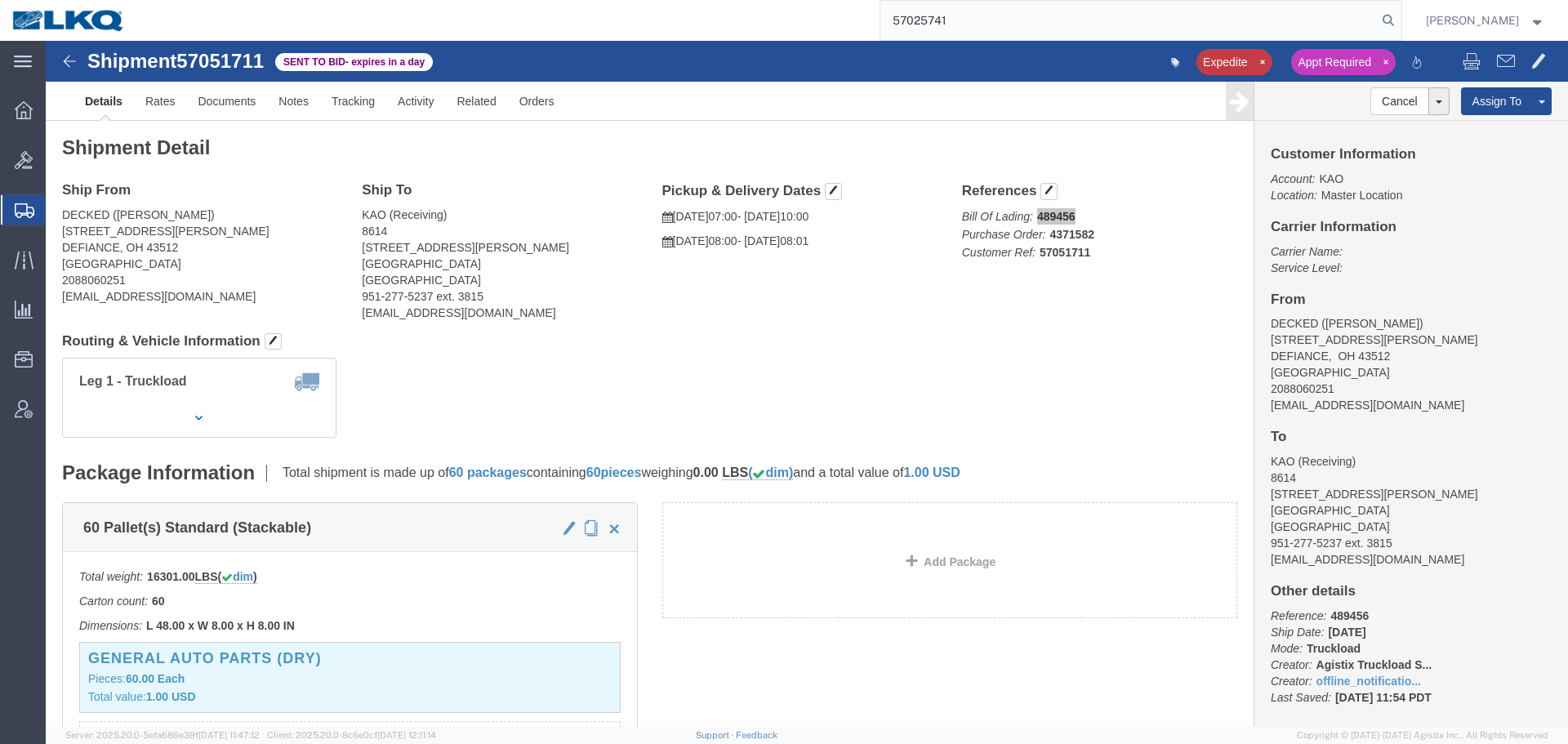
type input "57025741"
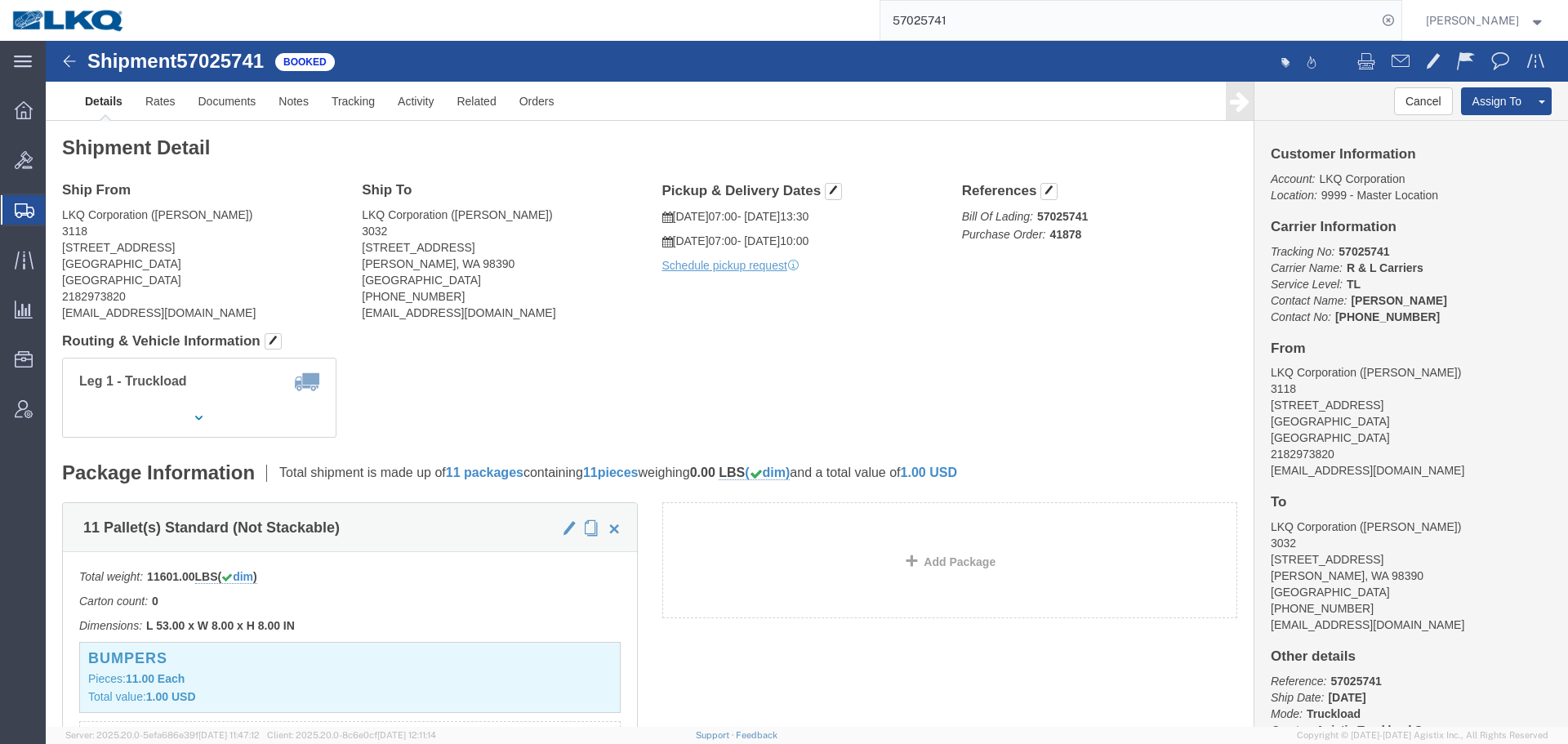
click div "Leg 1 - Truckload Vehicle 1: Standard Dry Van (53 Feet) Number of trucks: 1"
click div "Shipment Detail Ship From LKQ Corporation (Mark Tabor) 3118 2110 South10TH Stre…"
click div "Leg 1 - Truckload Vehicle 1: Standard Dry Van (53 Feet) Number of trucks: 1"
click span
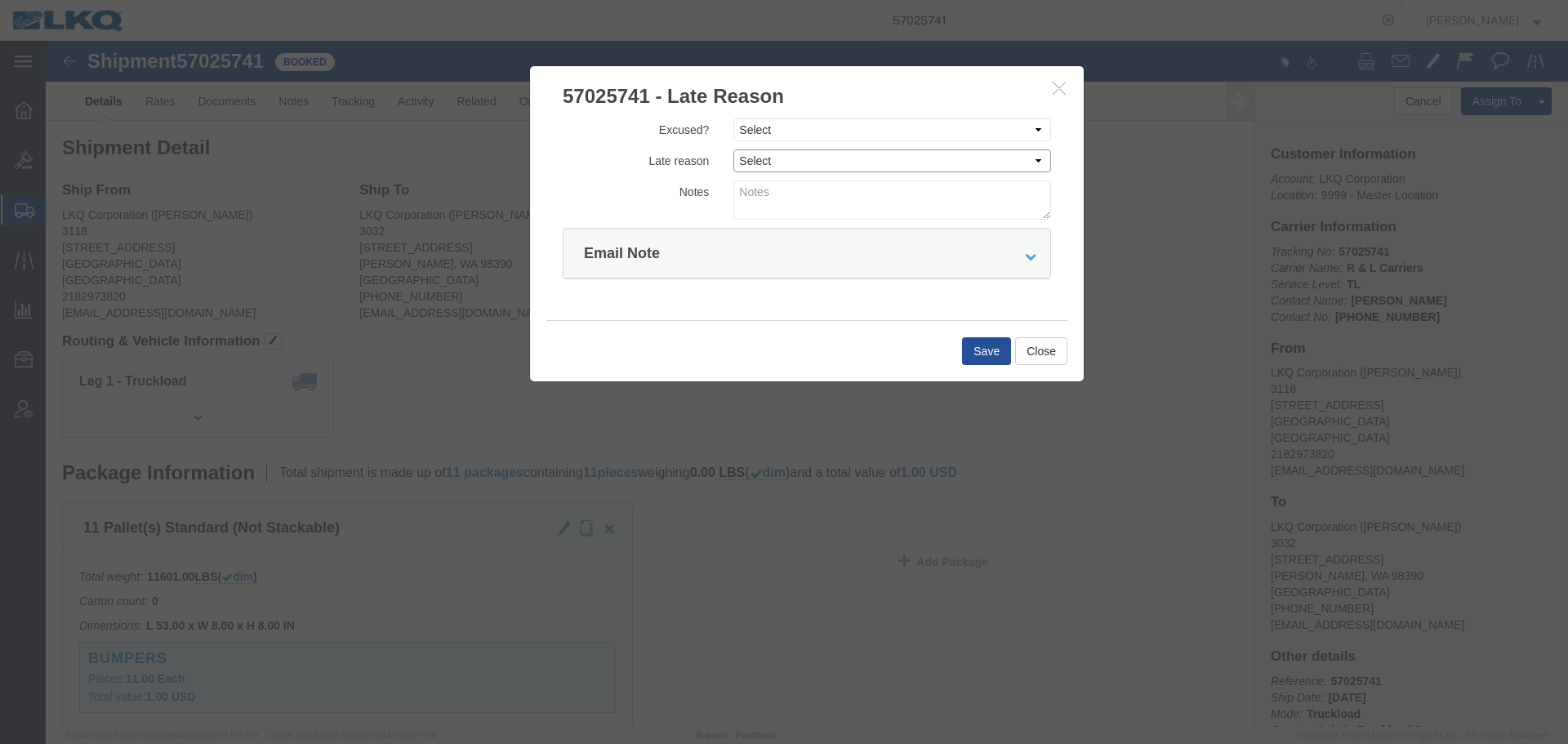
drag, startPoint x: 724, startPoint y: 113, endPoint x: 724, endPoint y: 97, distance: 16.0
click select "Select Bad Carrier Data Carrier Admin Error Delay Accident Driver Error Lack of…"
drag, startPoint x: 726, startPoint y: 87, endPoint x: 730, endPoint y: 99, distance: 12.6
click select "Select Excused Not Excused"
select select "NOT_EXCUSED"
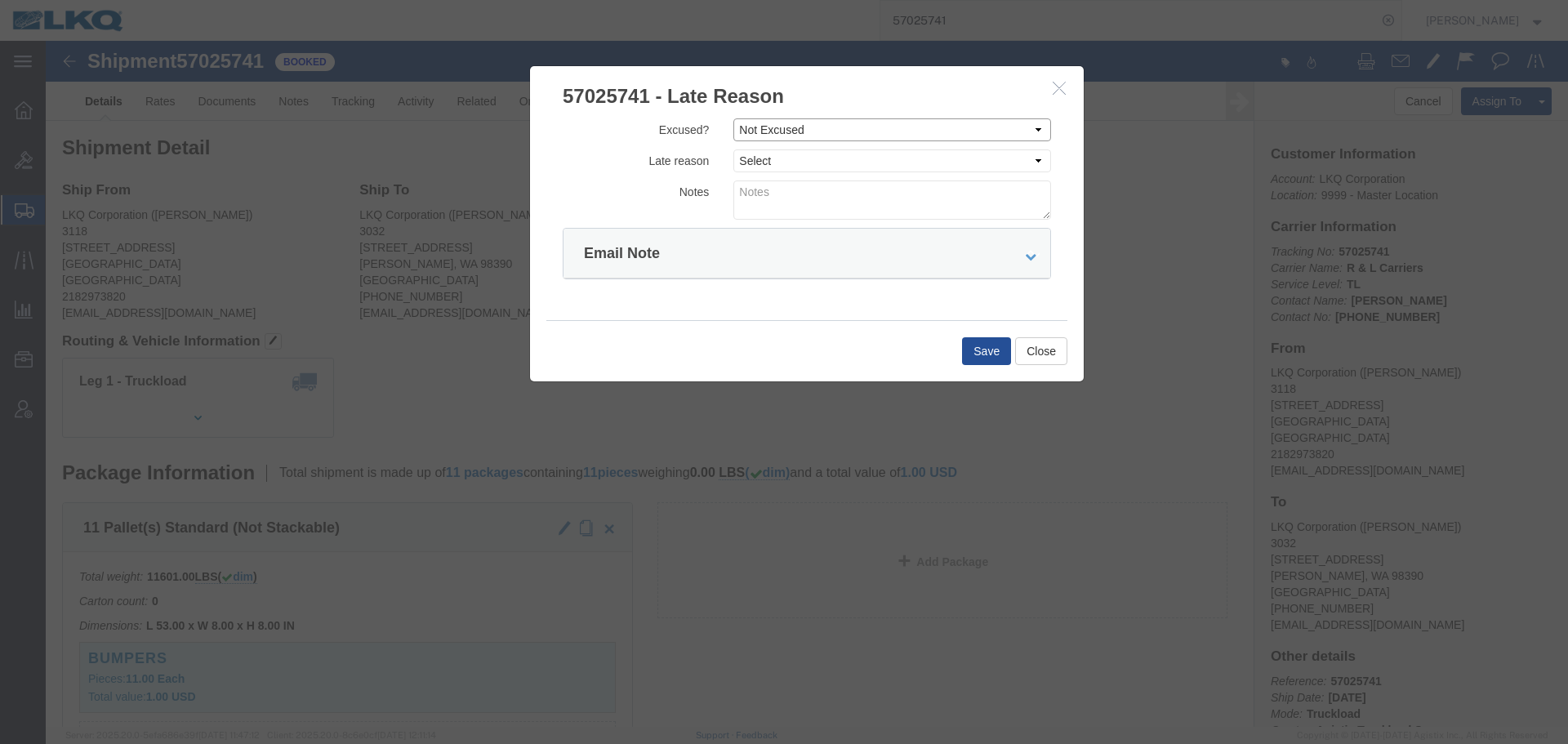
click select "Select Excused Not Excused"
drag, startPoint x: 727, startPoint y: 115, endPoint x: 730, endPoint y: 125, distance: 10.4
click select "Select Bad Carrier Data Carrier Admin Error Delay Accident Driver Error Lack of…"
select select "DRIVER_ERROR"
click select "Select Bad Carrier Data Carrier Admin Error Delay Accident Driver Error Lack of…"
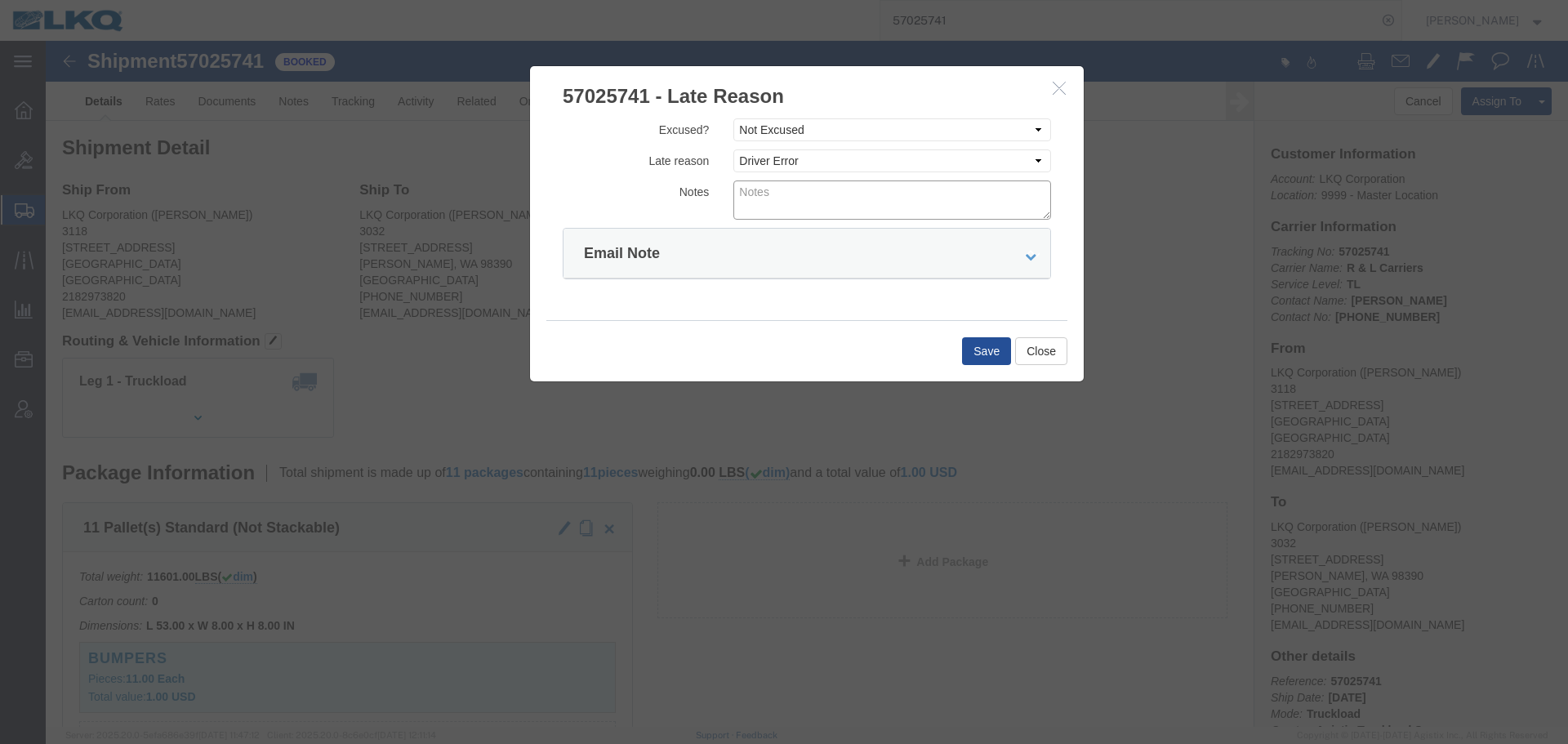
click textarea
type textarea "10/07 pickup"
click button "Save"
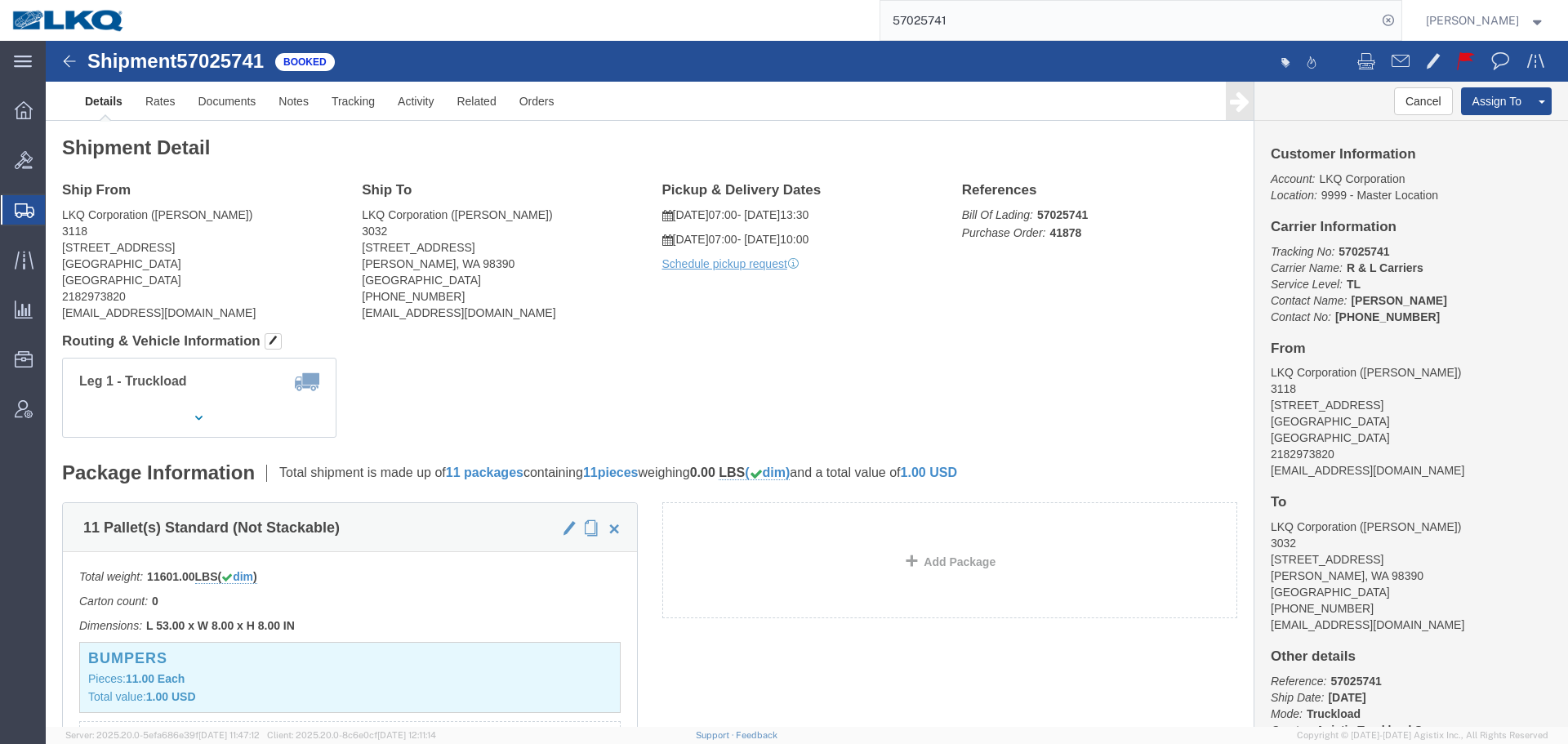
click div "Shipment Detail Ship From LKQ Corporation (Mark Tabor) 3118 2110 South10TH Stre…"
click at [1081, 3] on input "57025741" at bounding box center [1128, 21] width 497 height 39
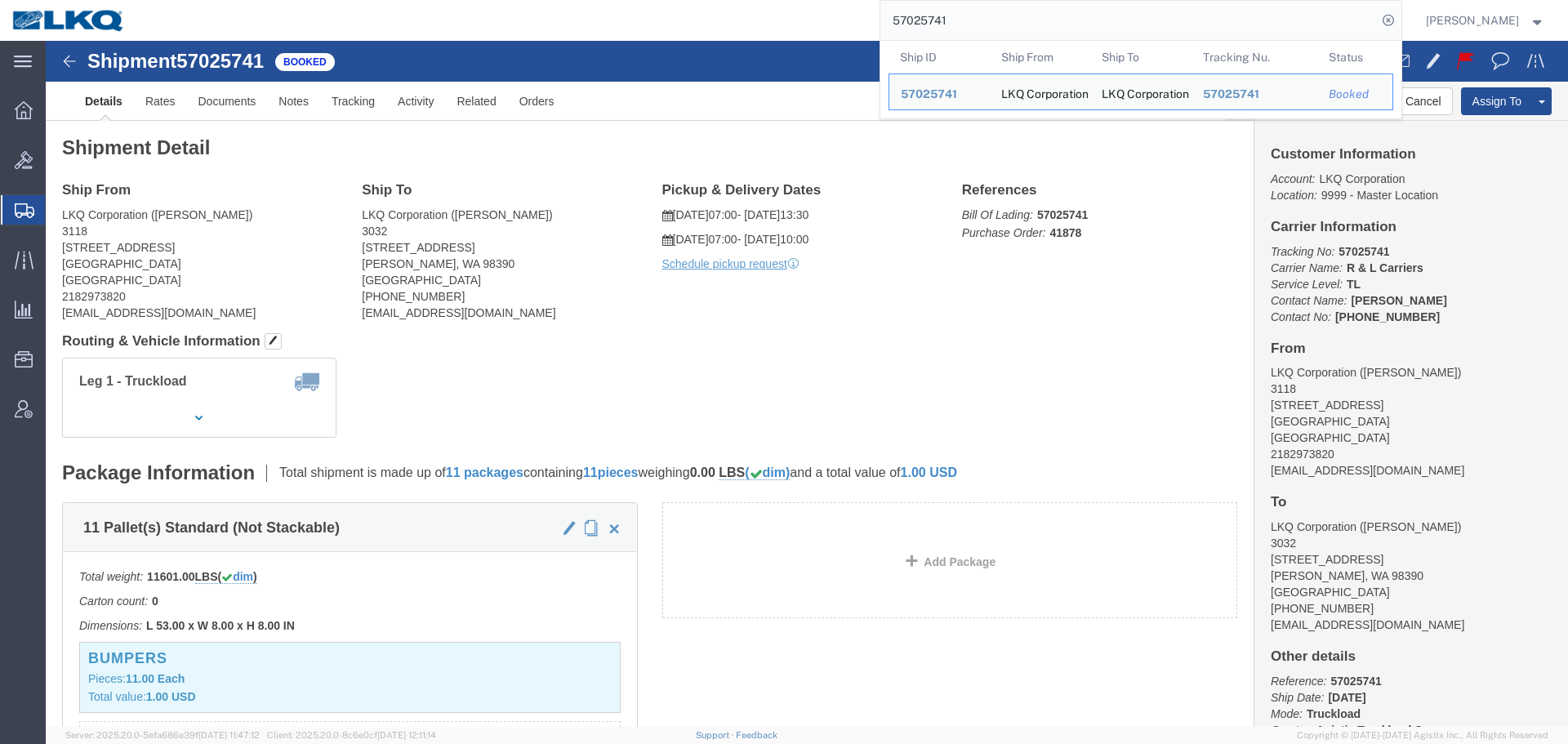
paste input "5171"
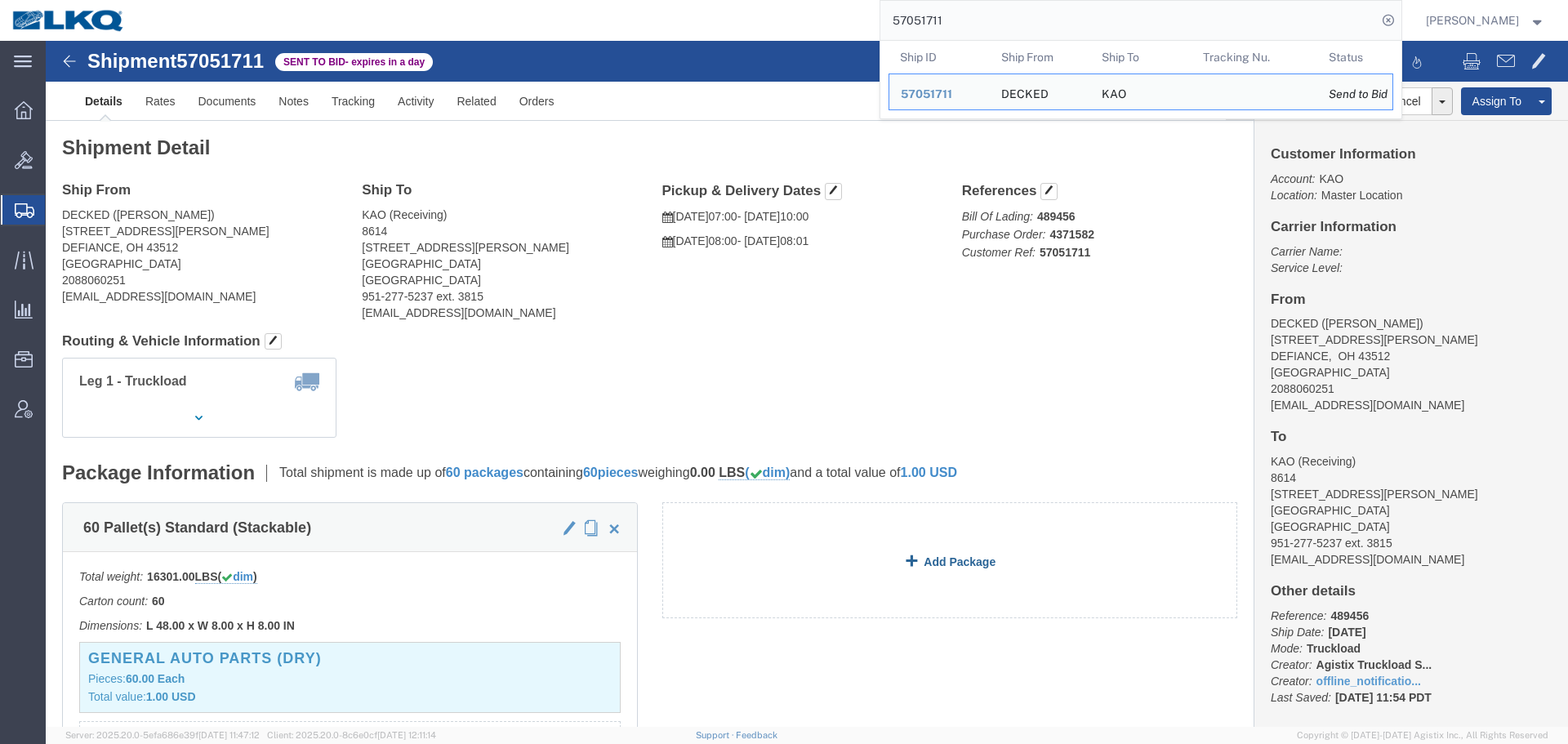
drag, startPoint x: 936, startPoint y: 476, endPoint x: 951, endPoint y: 541, distance: 66.7
click link "Add Package"
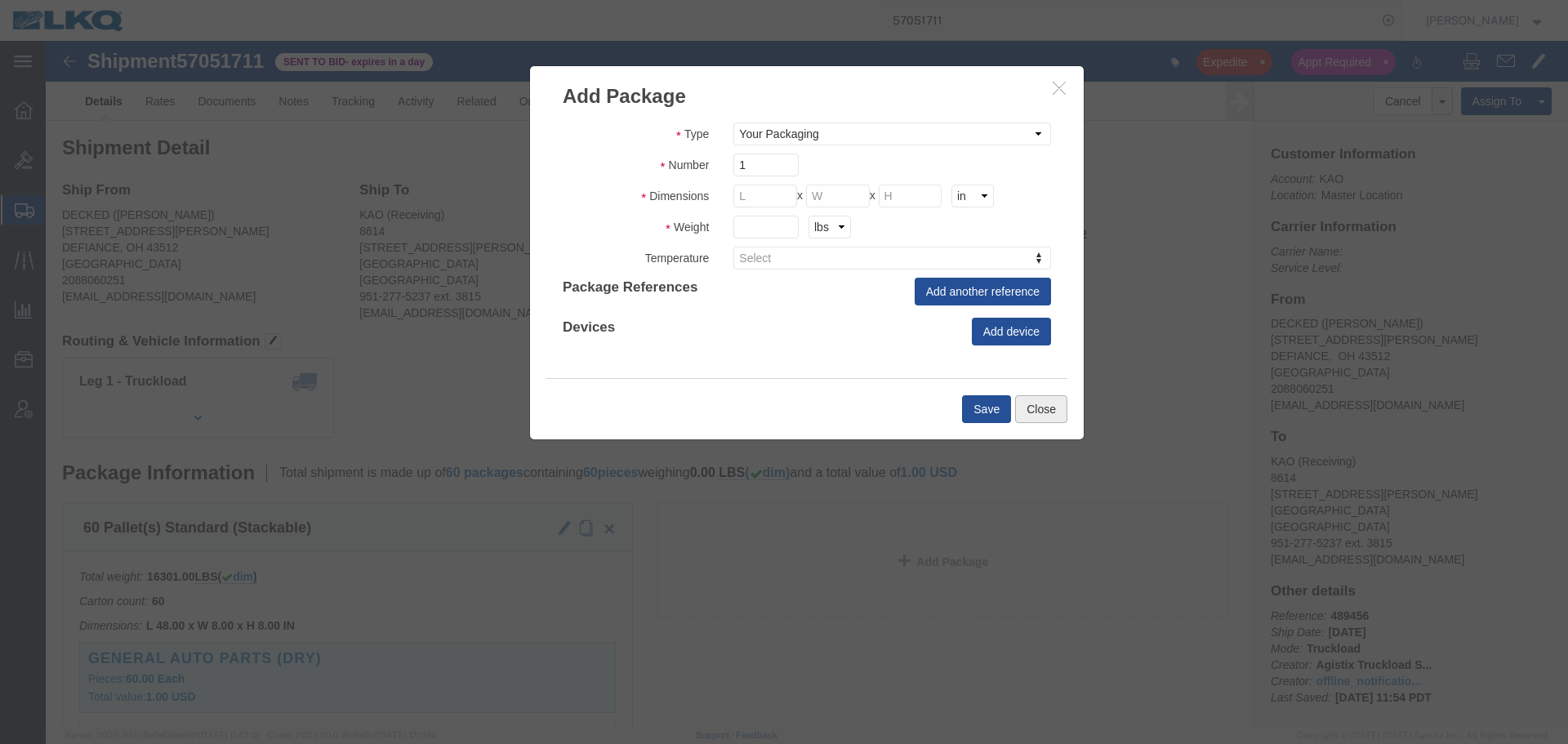
click button "Close"
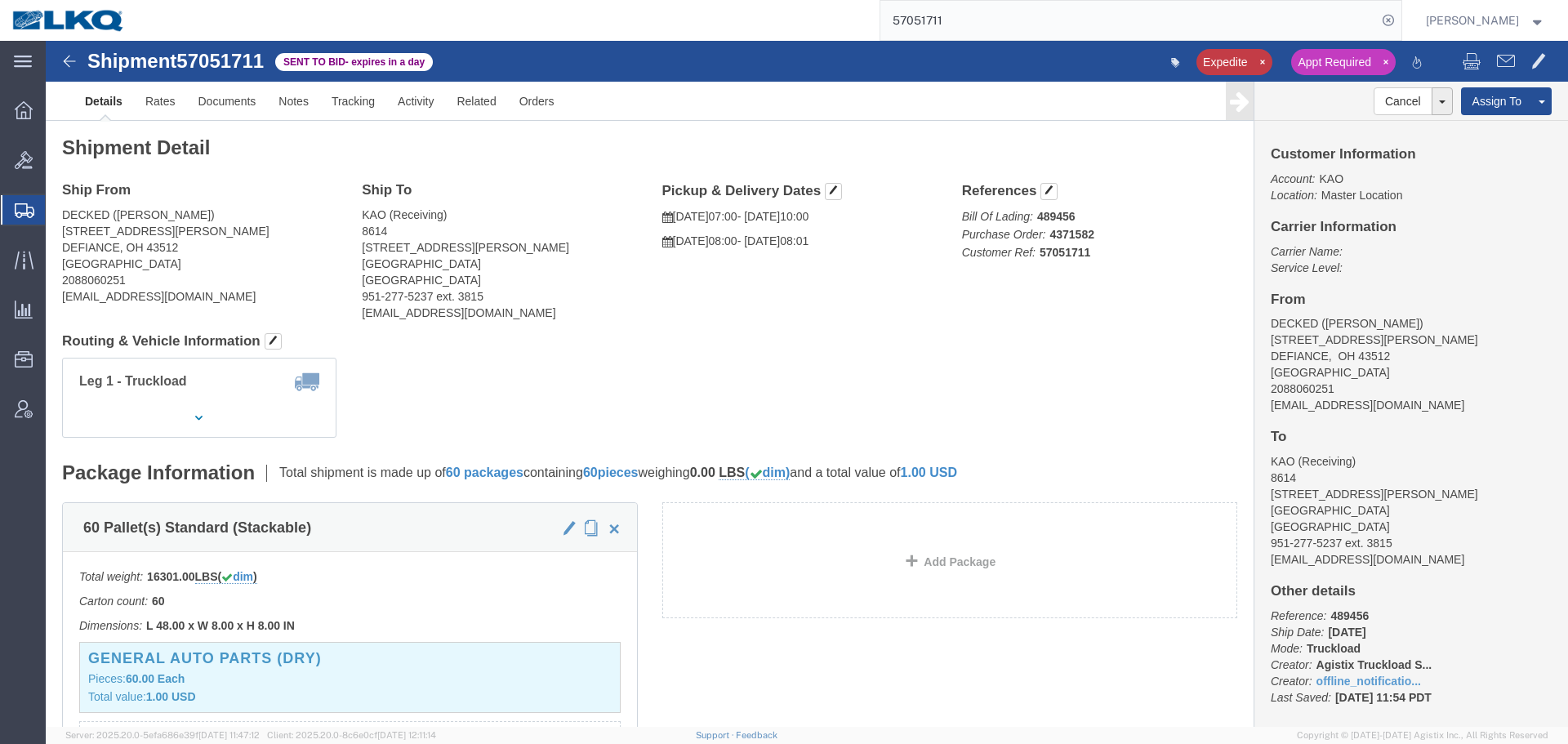
click at [1039, 6] on input "57051711" at bounding box center [1128, 21] width 497 height 39
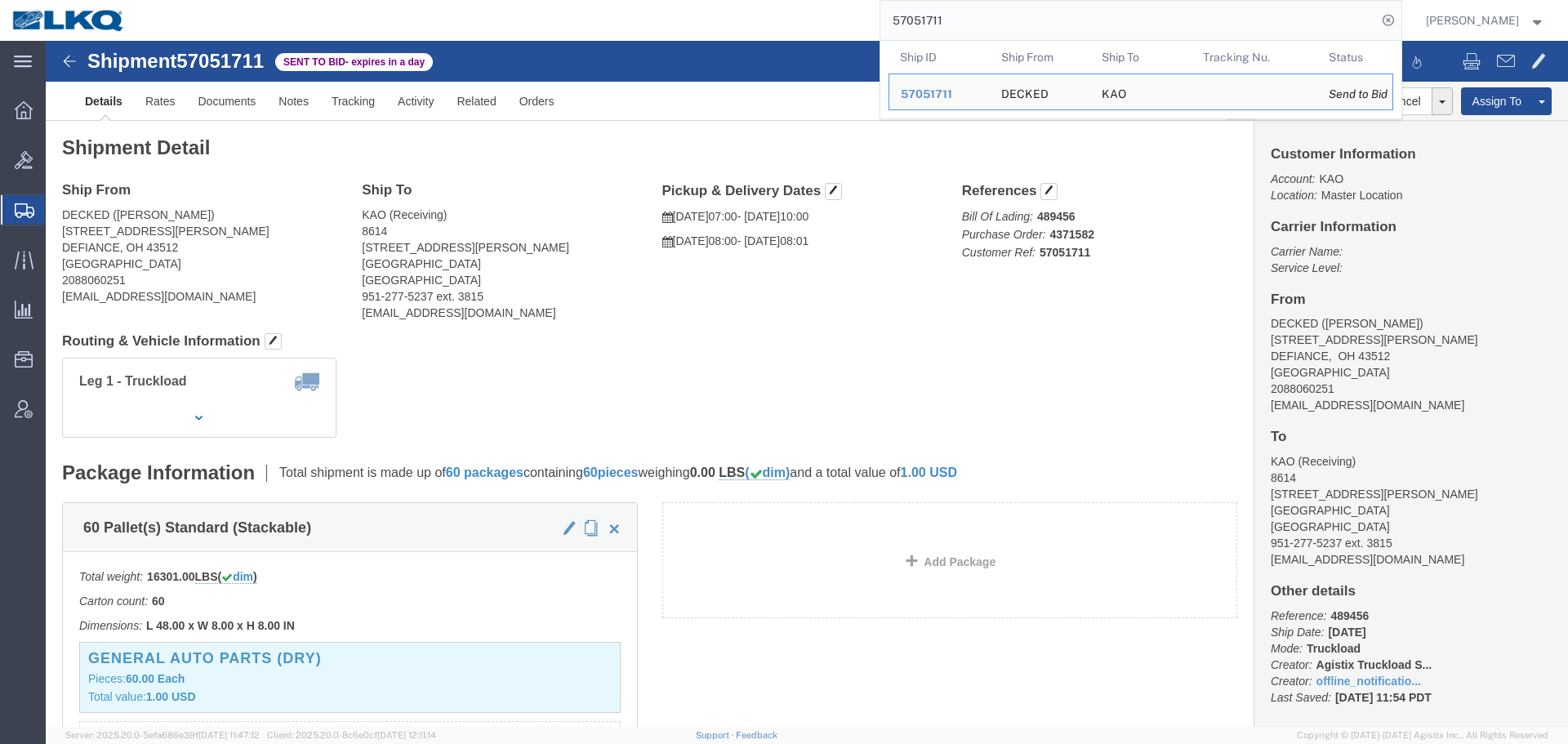
paste input "6967789"
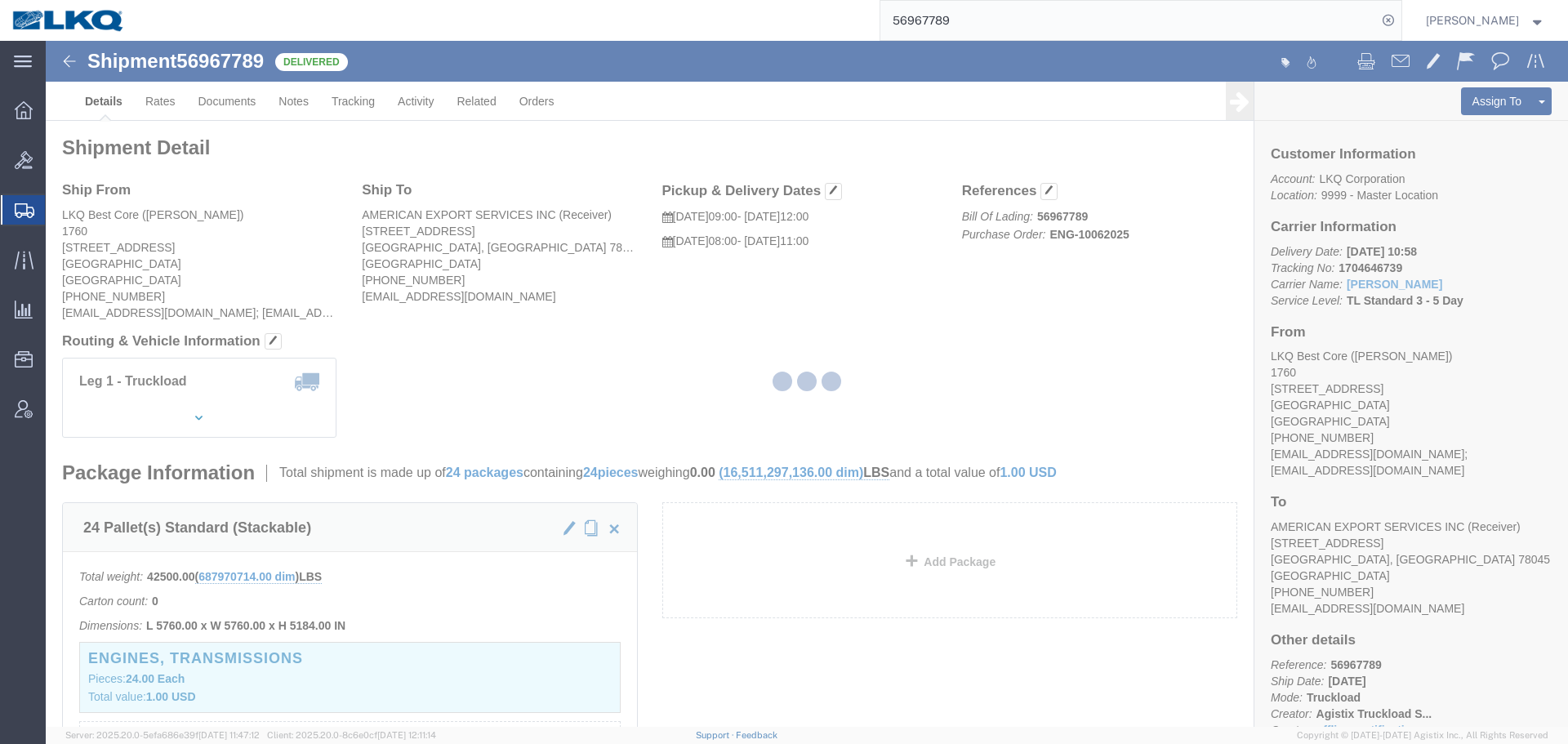
click at [815, 278] on div at bounding box center [807, 384] width 1522 height 686
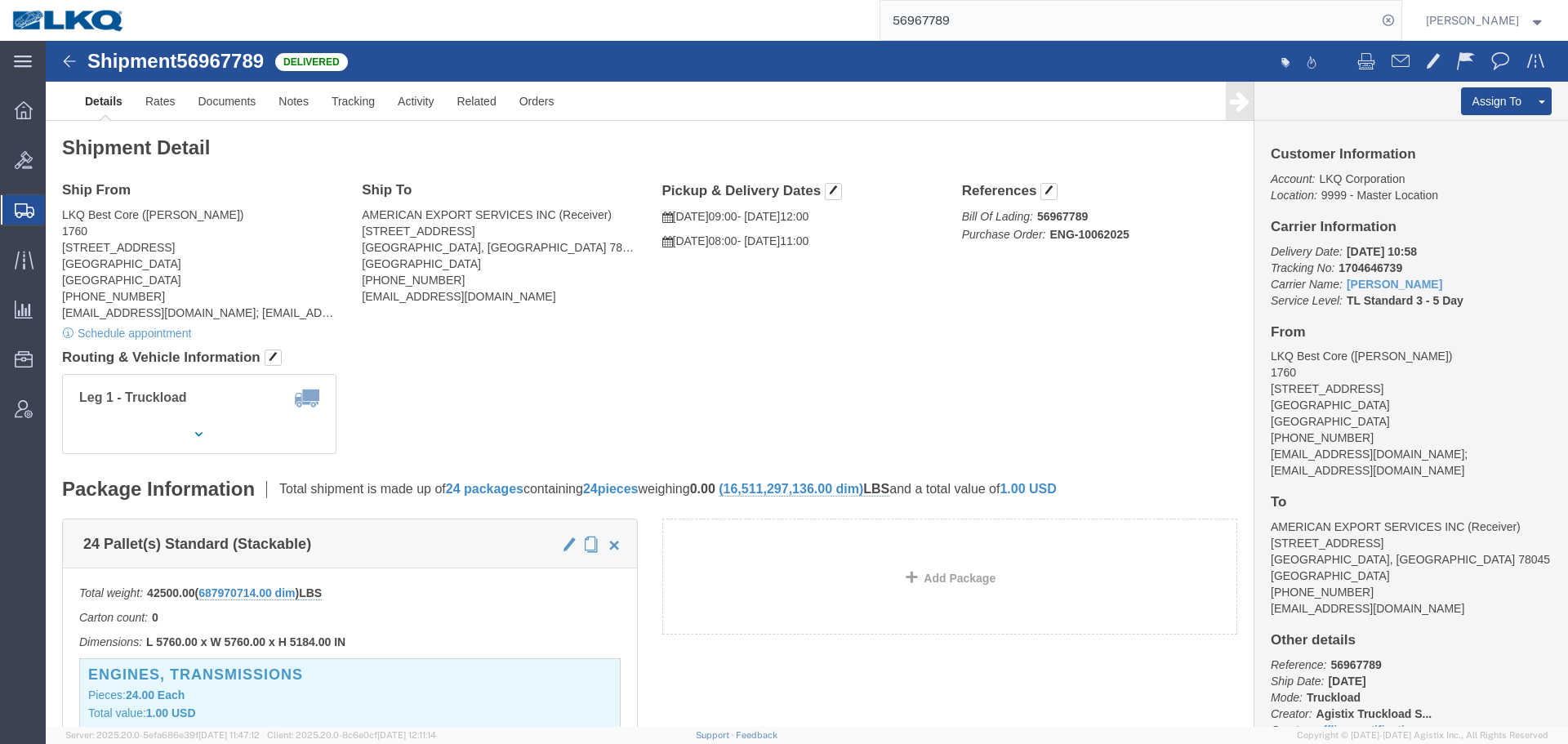
click span "56967789"
click h4 "Routing & Vehicle Information"
click at [1072, 18] on input "56967789" at bounding box center [1128, 21] width 497 height 39
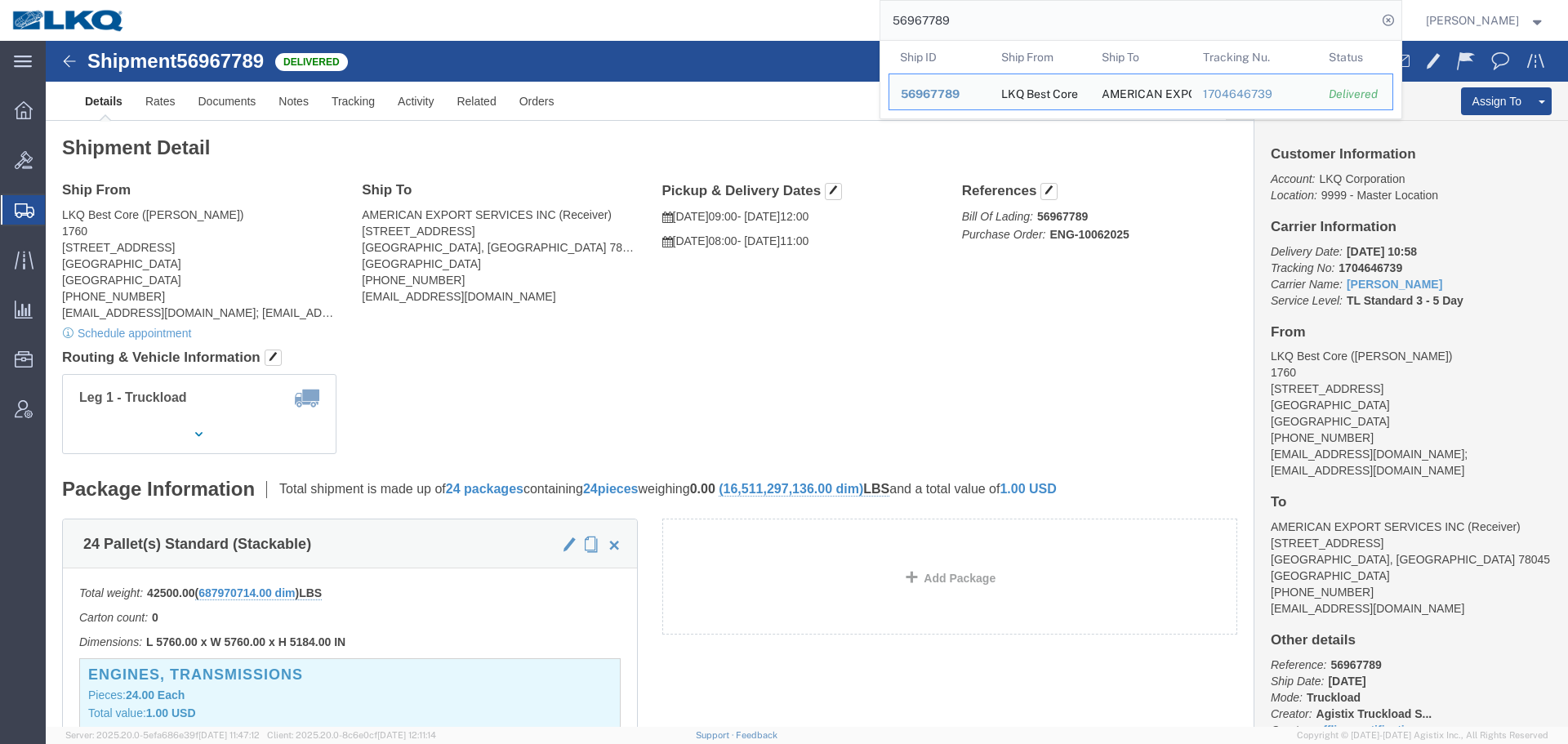
paste input "7053234"
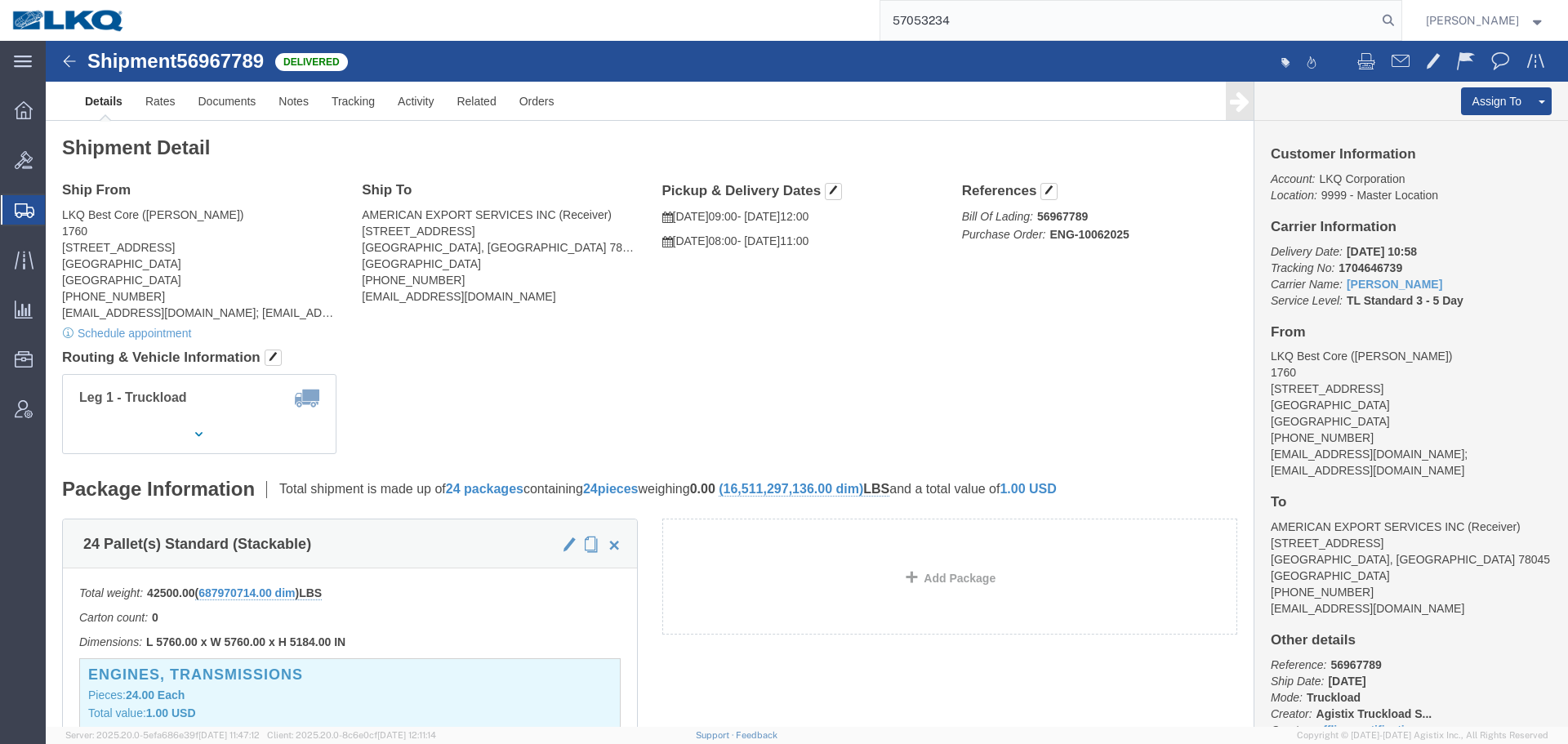
type input "57053234"
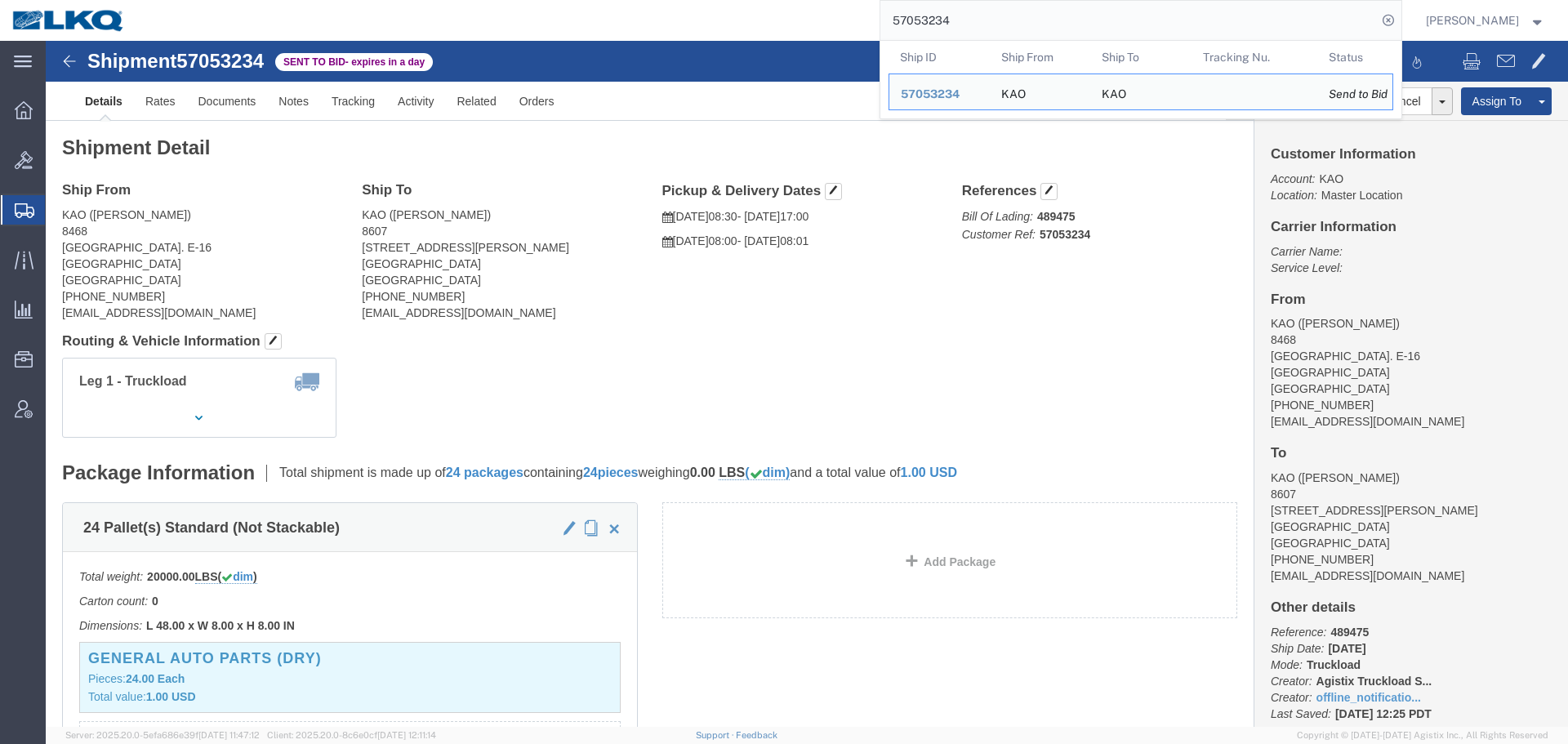
click div "Shipment Detail Ship From KAO (Gary Church) 8468 Freeport Center Bldg. E-16 Cle…"
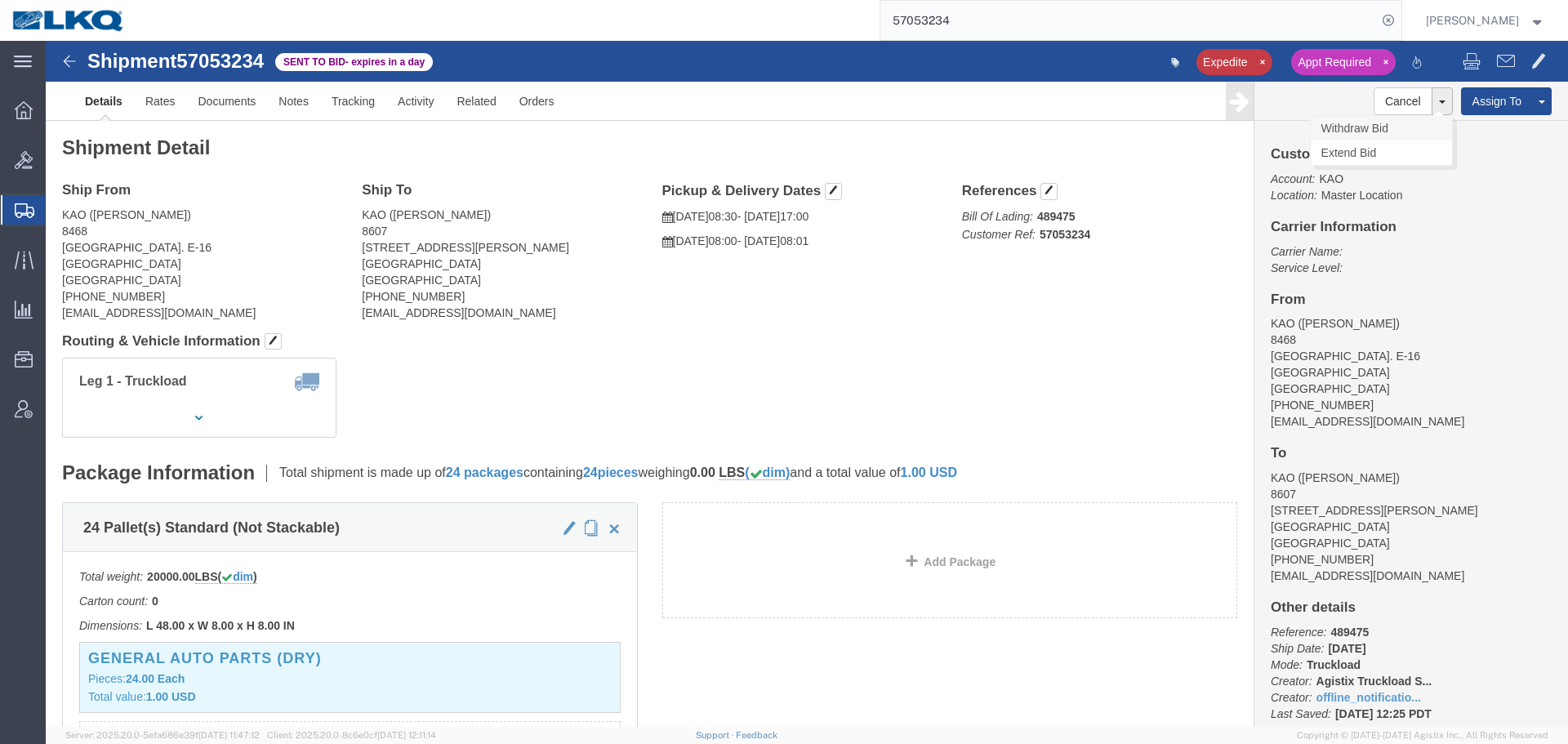
click link "Withdraw Bid"
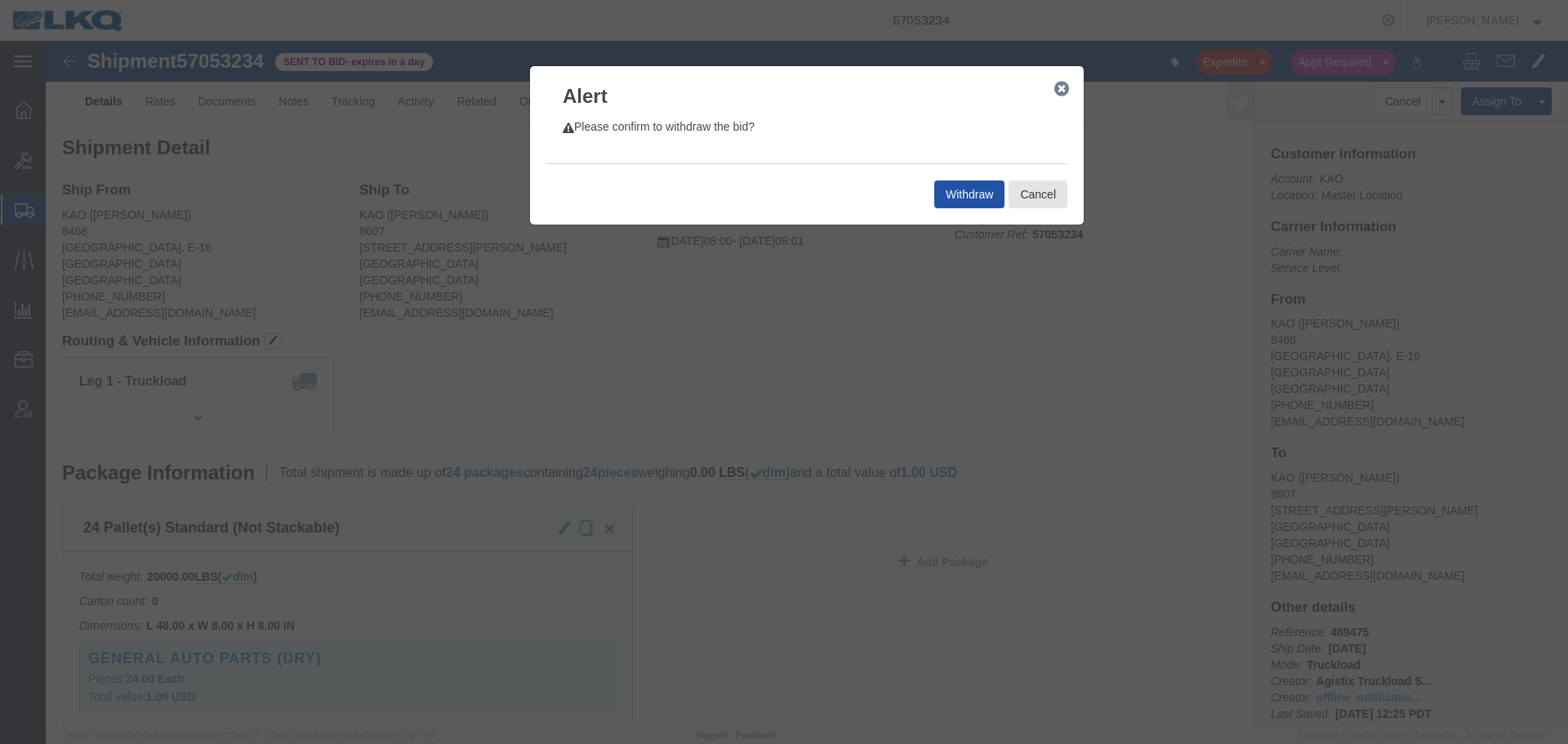
click button "Withdraw"
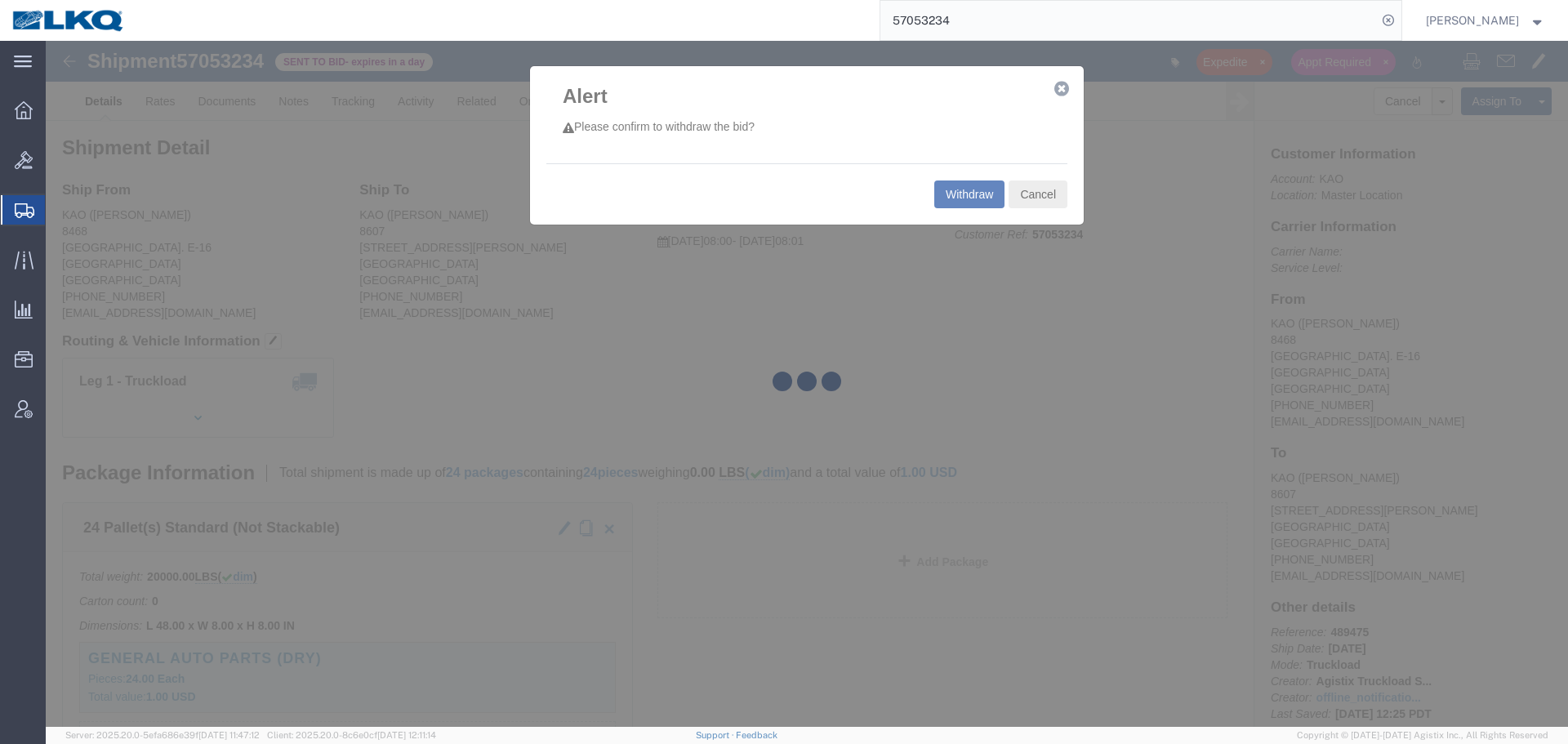
select select "30576"
select select "30604"
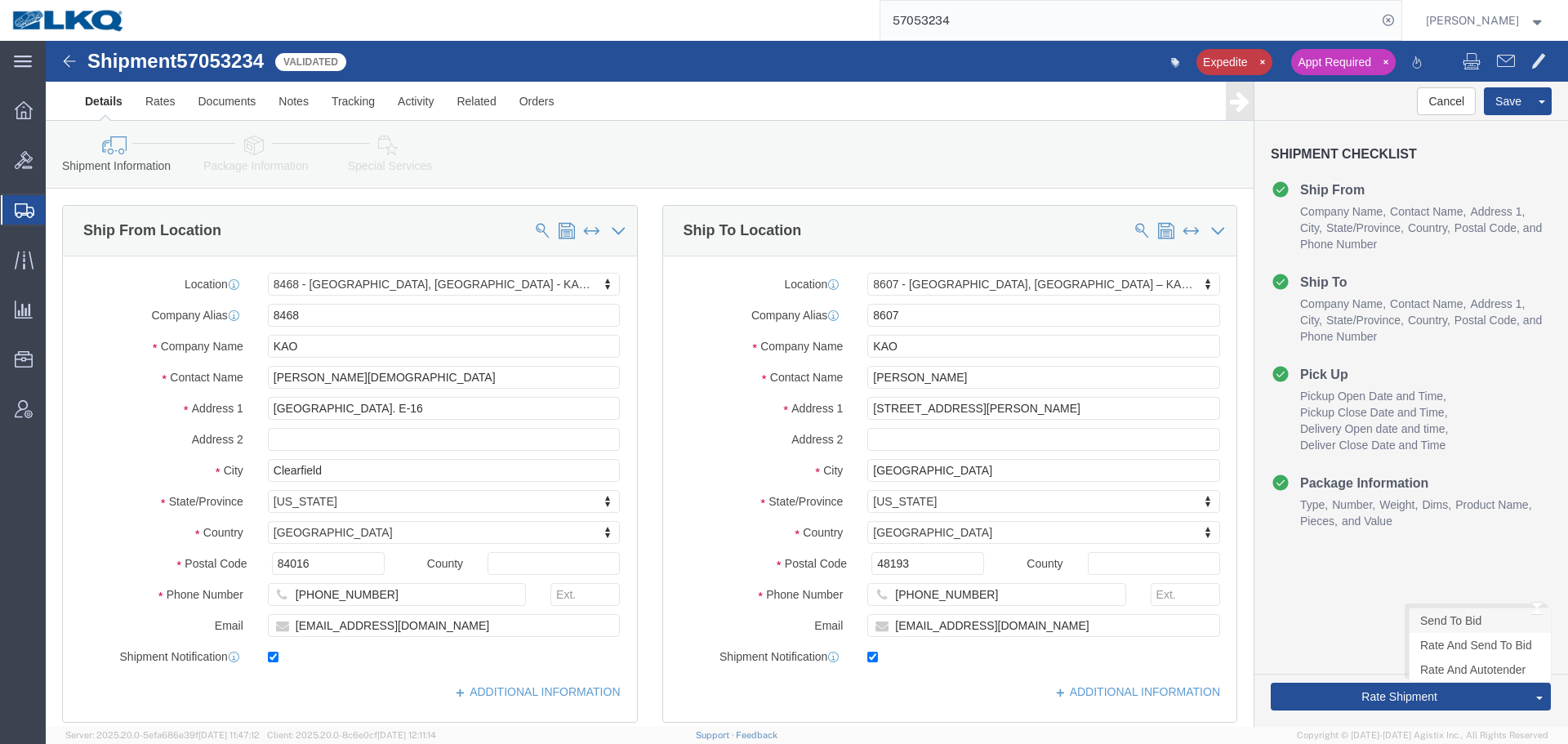
click link "Send To Bid"
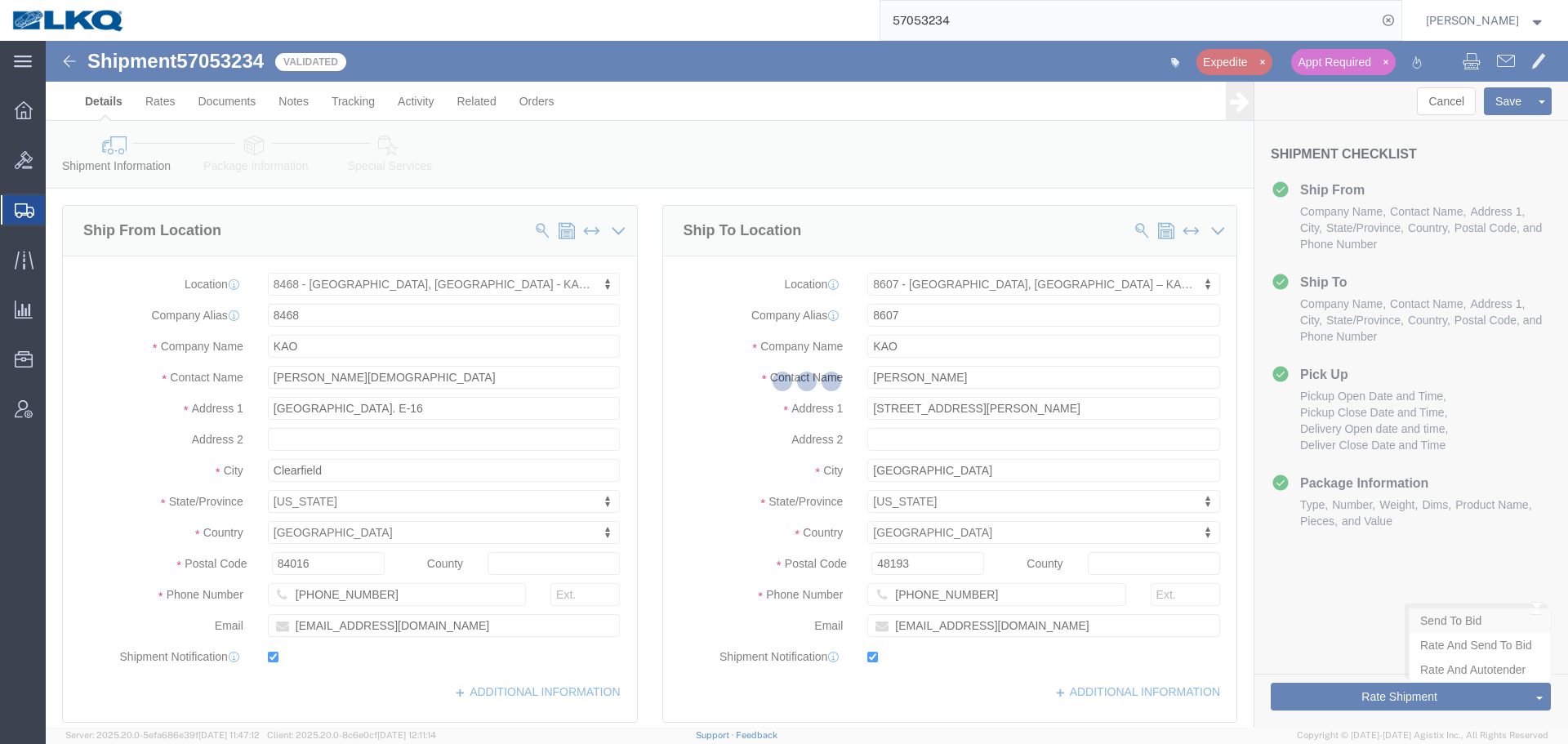
select select "TL"
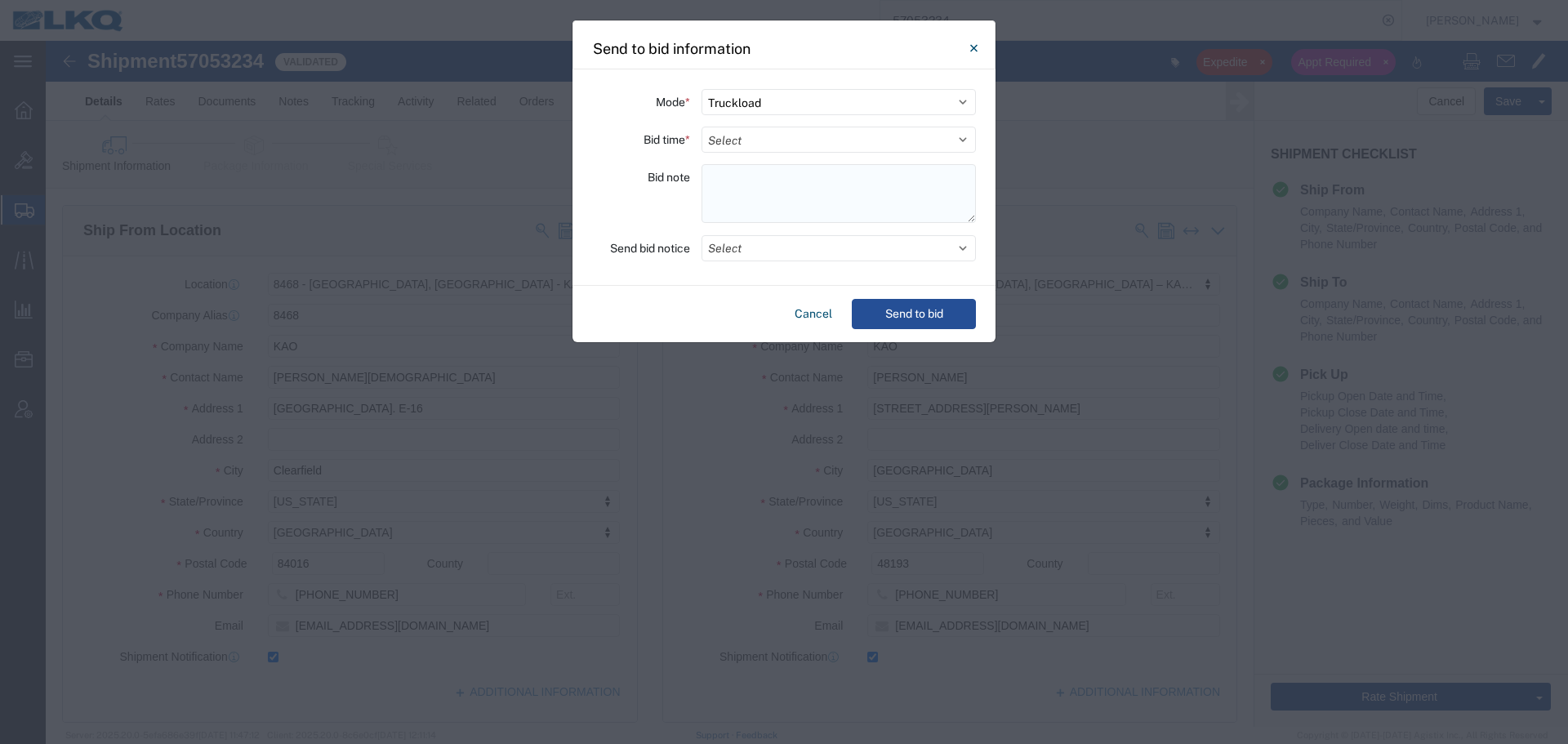
click at [757, 139] on select "Select 30 Min (Rush) 1 Hour (Rush) 2 Hours (Rush) 4 Hours (Rush) 8 Hours (Rush)…" at bounding box center [838, 140] width 275 height 26
select select "24"
click at [701, 126] on select "Select 30 Min (Rush) 1 Hour (Rush) 2 Hours (Rush) 4 Hours (Rush) 8 Hours (Rush)…" at bounding box center [838, 140] width 275 height 26
click at [757, 244] on button "Select" at bounding box center [838, 248] width 275 height 26
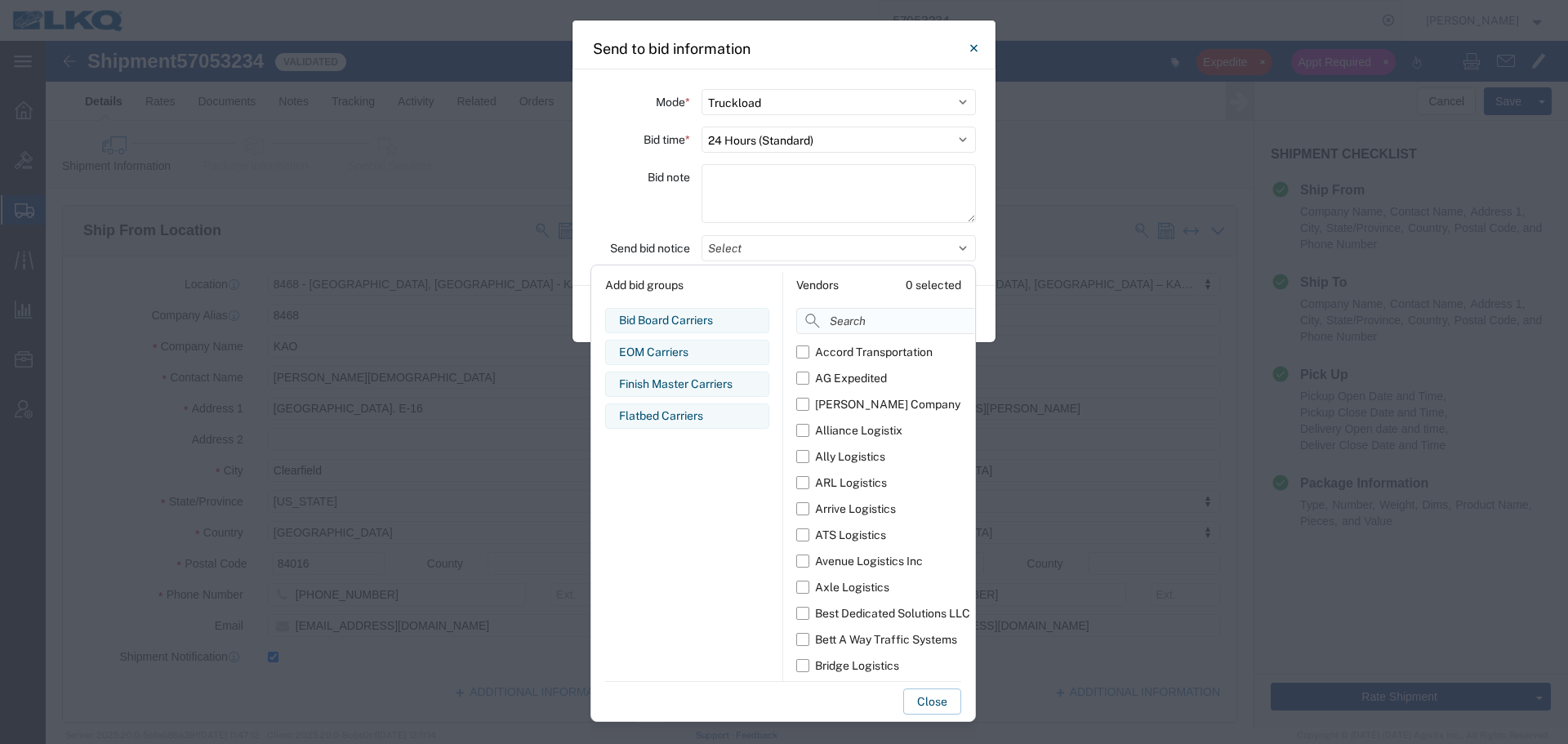
click at [838, 321] on input at bounding box center [921, 320] width 251 height 26
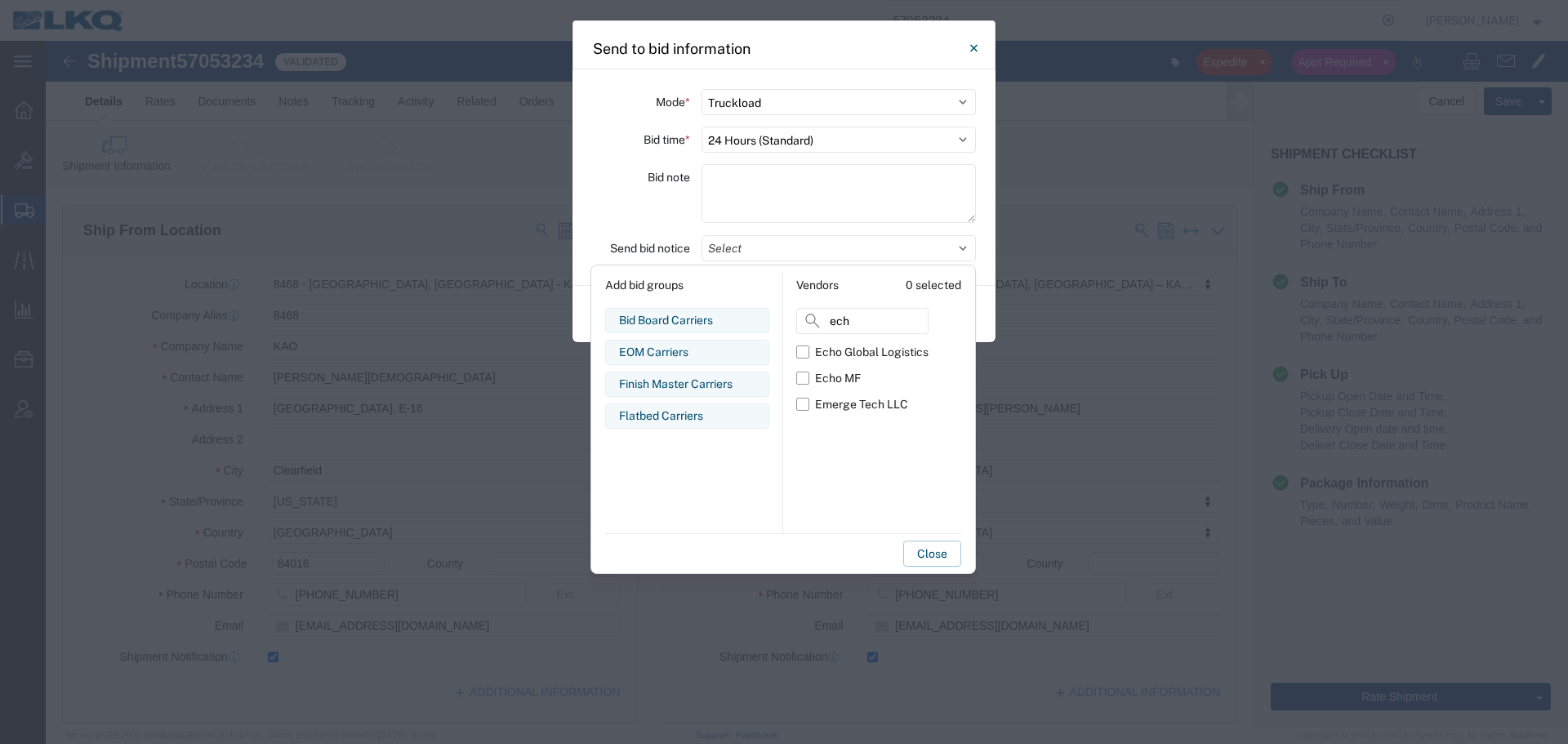
type input "ech"
click at [839, 455] on div "Echo Global Logistics Echo MF Emerge Tech LLC" at bounding box center [861, 436] width 132 height 194
click at [873, 356] on div "Echo Global Logistics" at bounding box center [871, 352] width 113 height 17
click at [0, 0] on input "Echo Global Logistics" at bounding box center [0, 0] width 0 height 0
click at [873, 552] on button "Save as new bid group" at bounding box center [825, 554] width 130 height 26
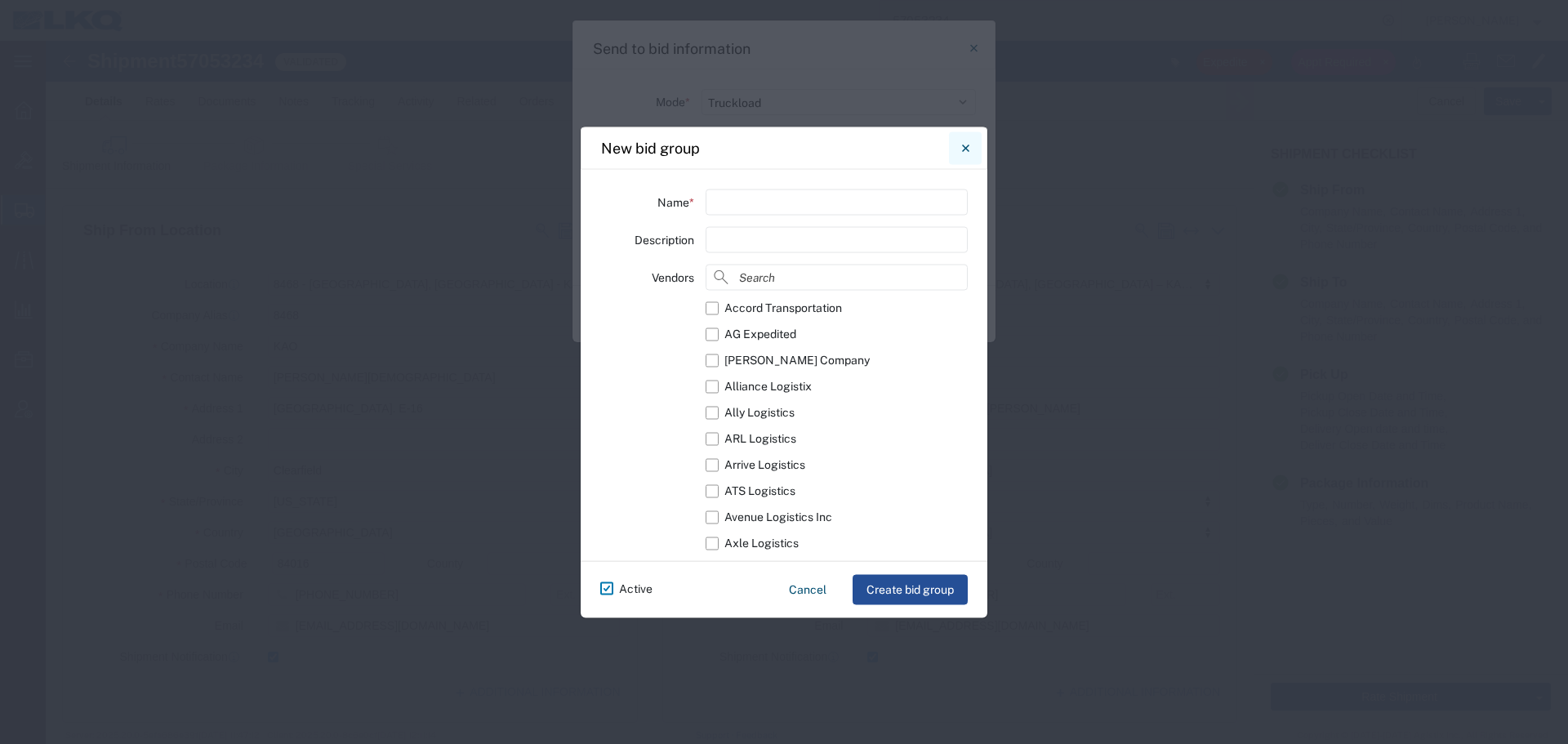
click at [961, 147] on button "Close" at bounding box center [964, 147] width 33 height 33
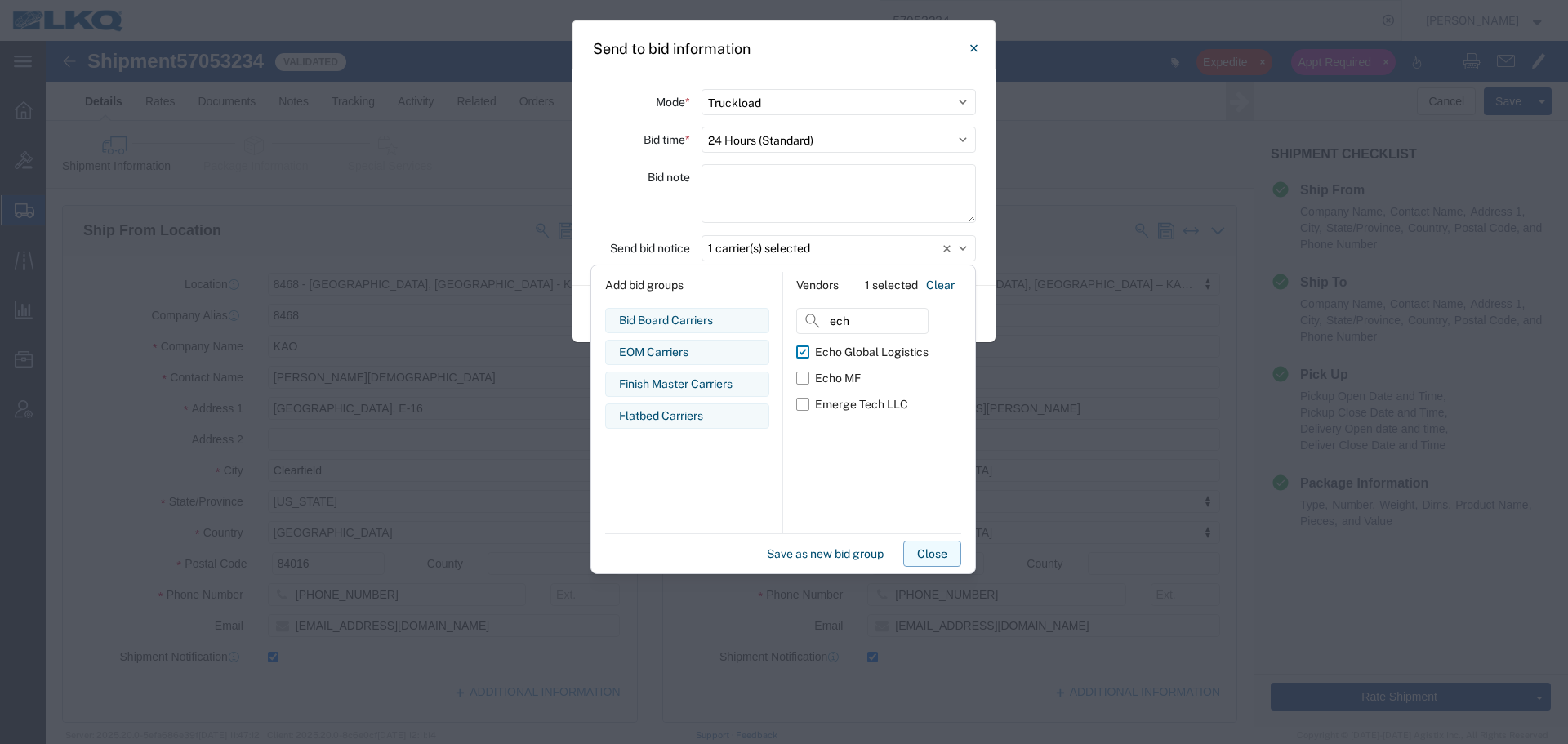
click at [925, 553] on button "Close" at bounding box center [933, 554] width 58 height 26
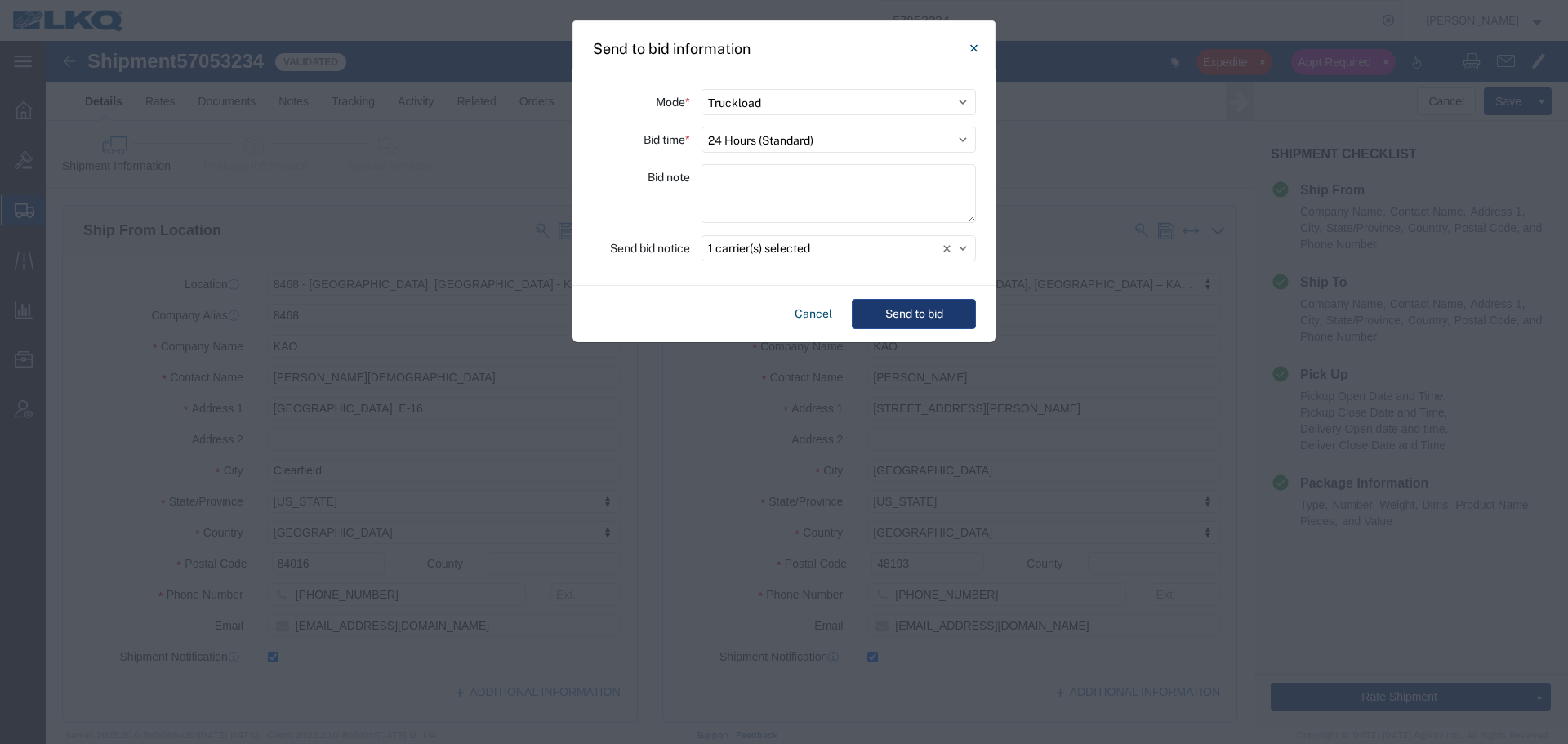
click at [933, 305] on button "Send to bid" at bounding box center [914, 314] width 124 height 30
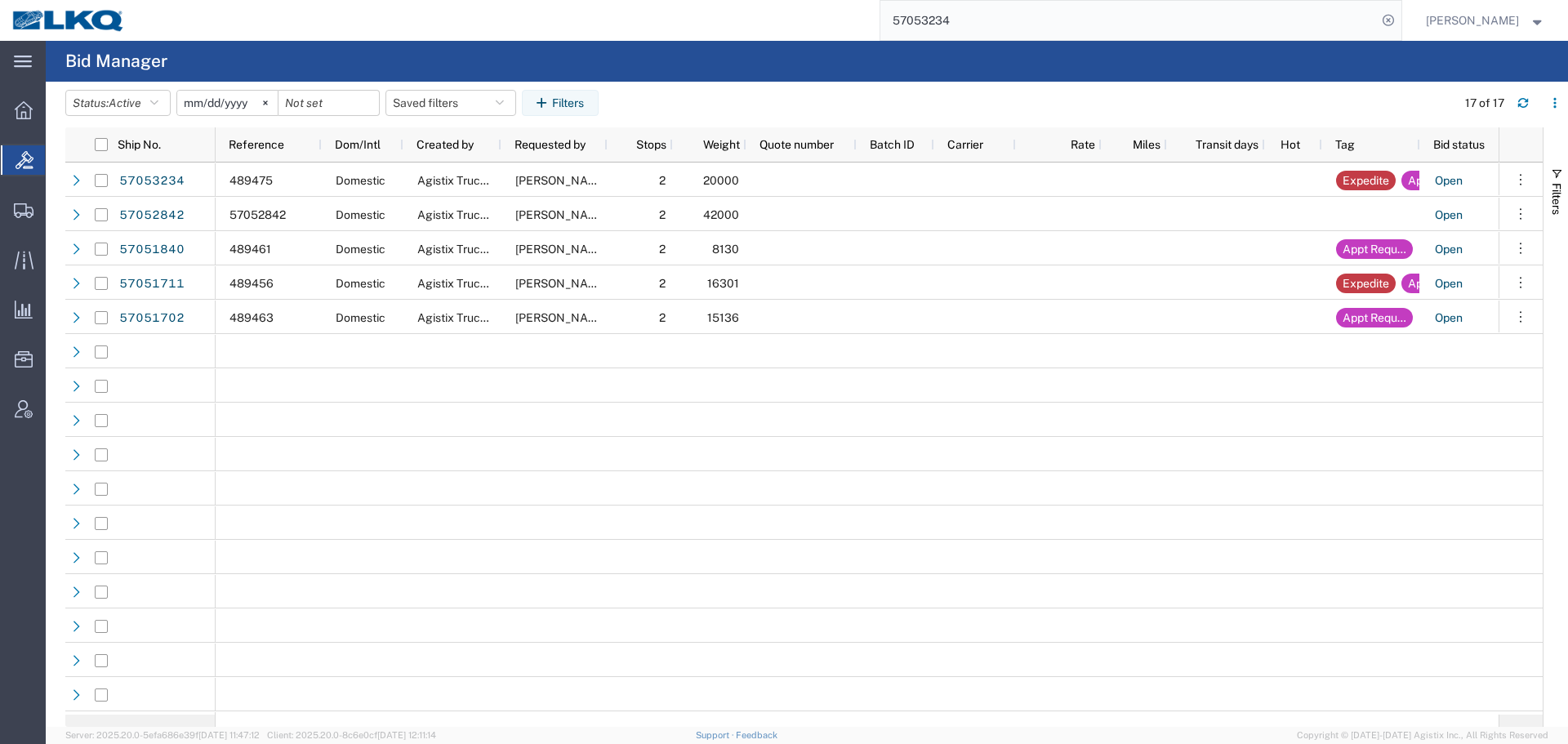
click at [1028, 11] on input "57053234" at bounding box center [1128, 21] width 497 height 39
paste input "1711"
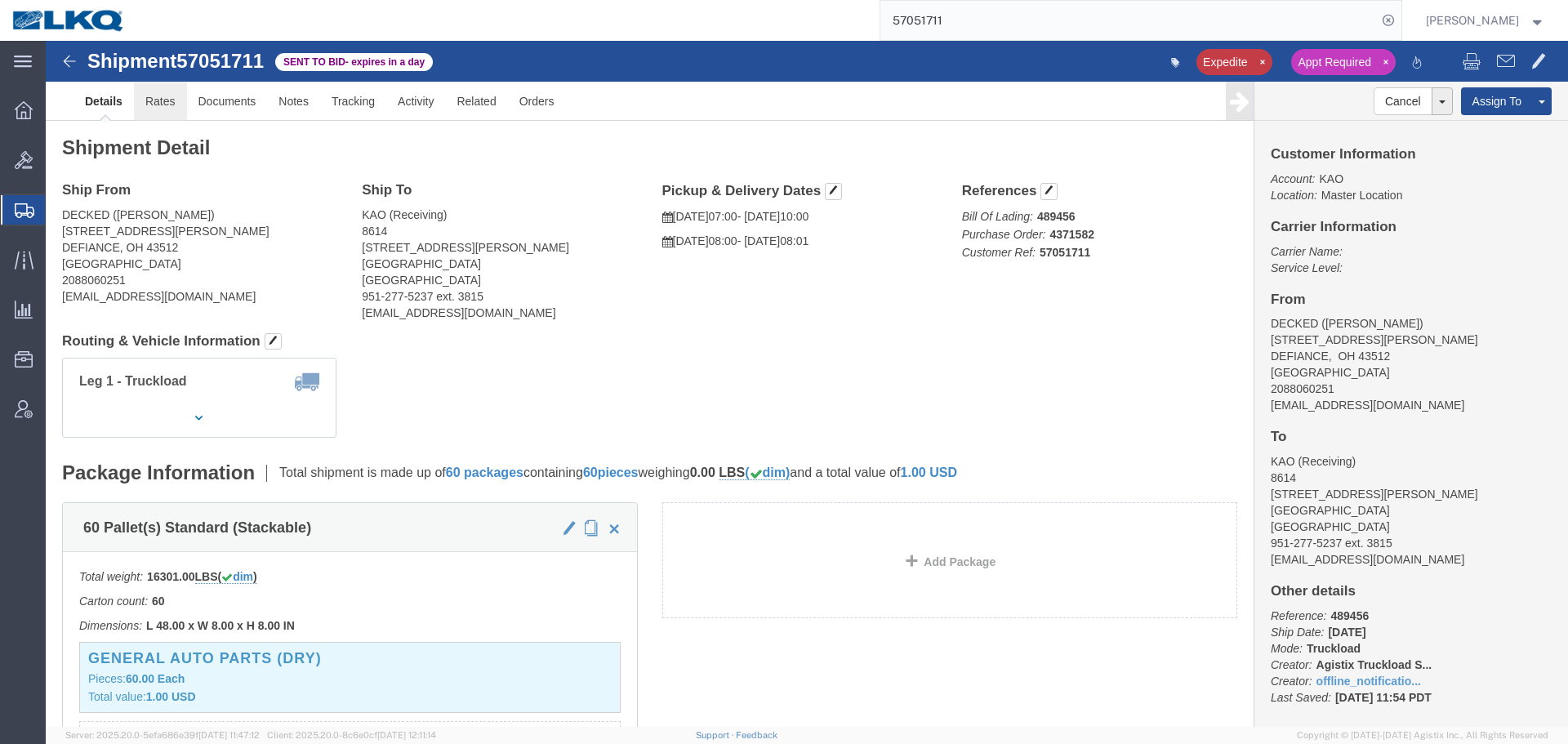
click link "Rates"
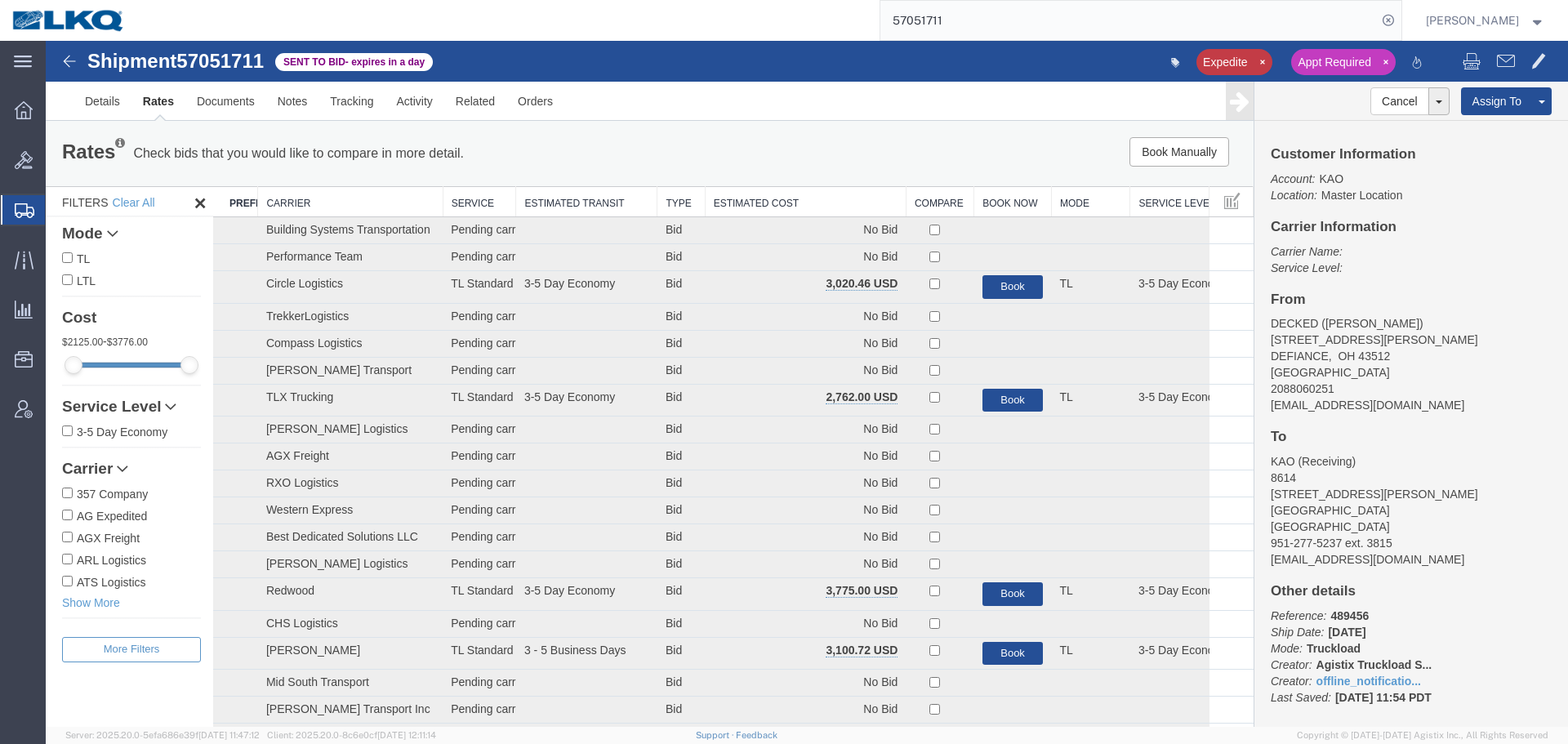
click at [748, 181] on div "Rates Check bids that you would like to compare in more detail. Compare Filter …" at bounding box center [650, 154] width 1207 height 66
click at [754, 193] on th "Estimated Cost" at bounding box center [805, 201] width 201 height 30
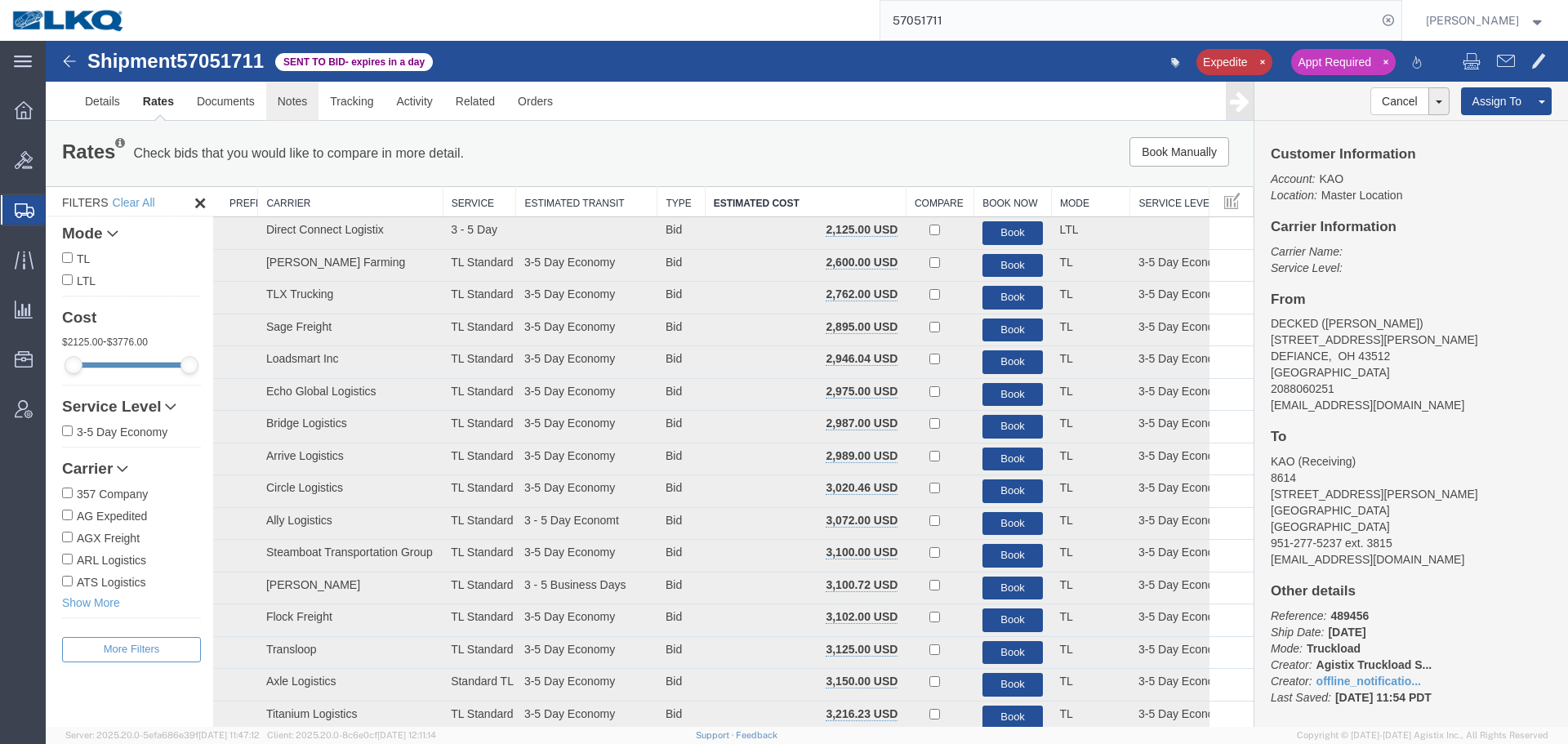
click at [291, 111] on link "Notes" at bounding box center [292, 101] width 53 height 39
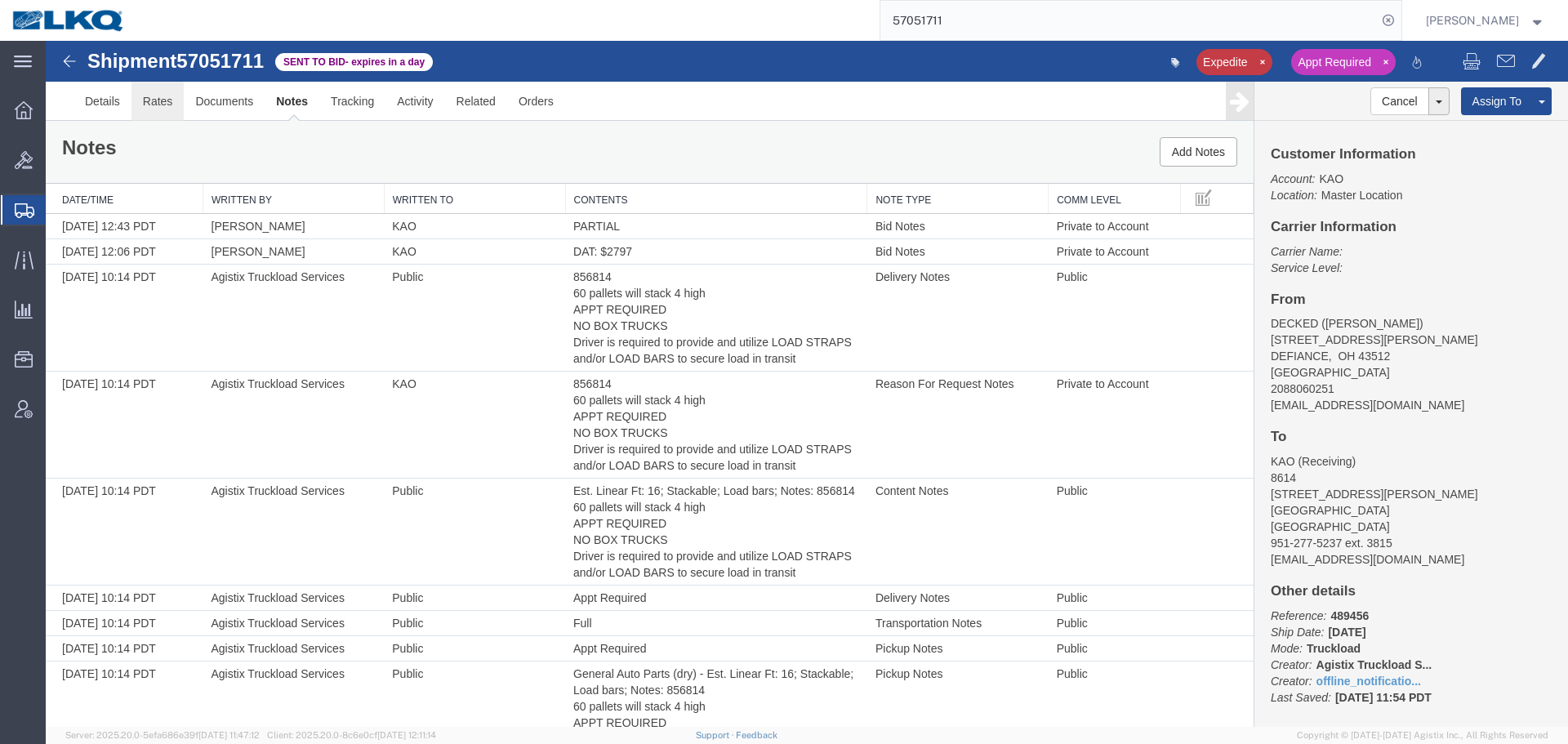
click at [179, 111] on link "Rates" at bounding box center [157, 101] width 53 height 39
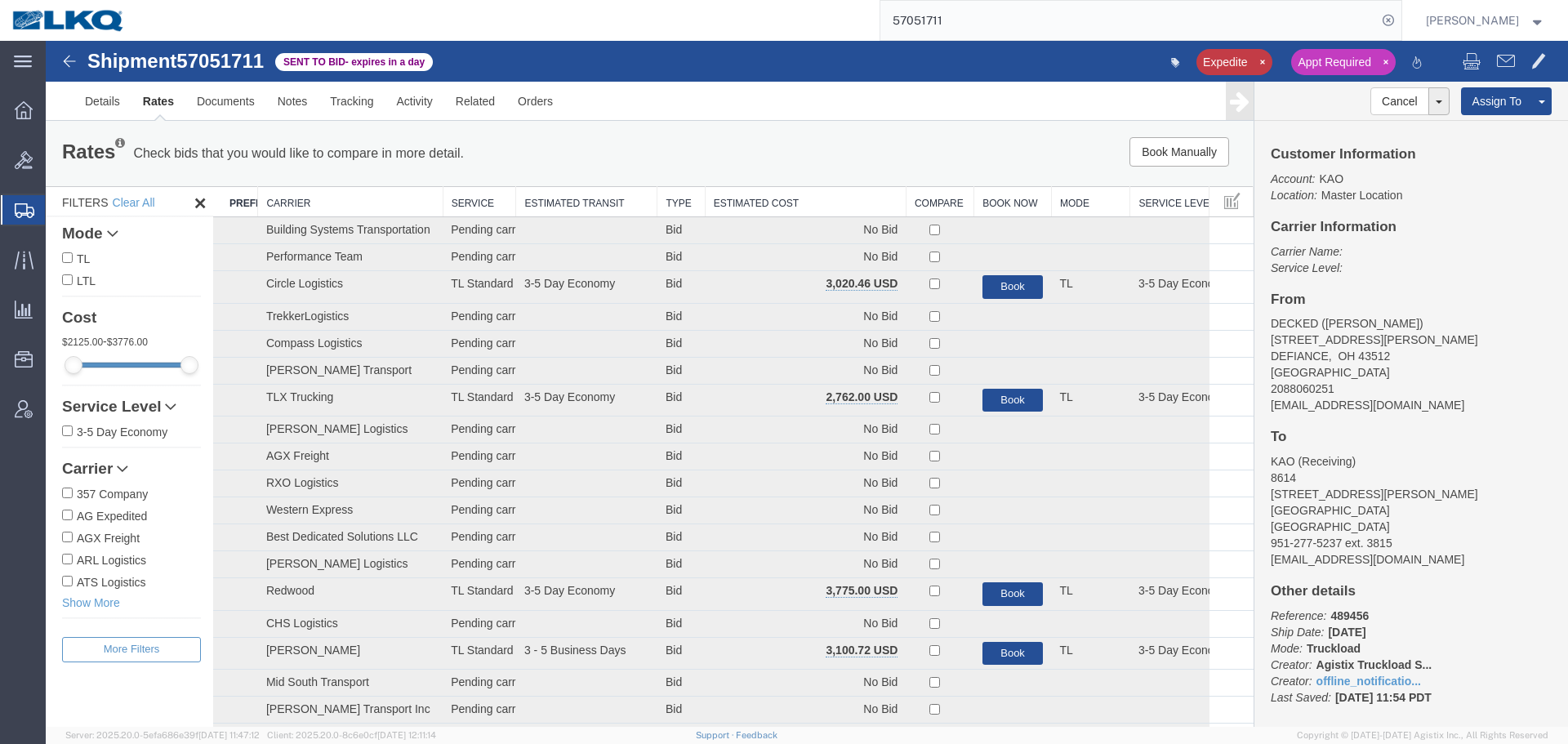
click at [718, 208] on th "Estimated Cost" at bounding box center [805, 201] width 201 height 30
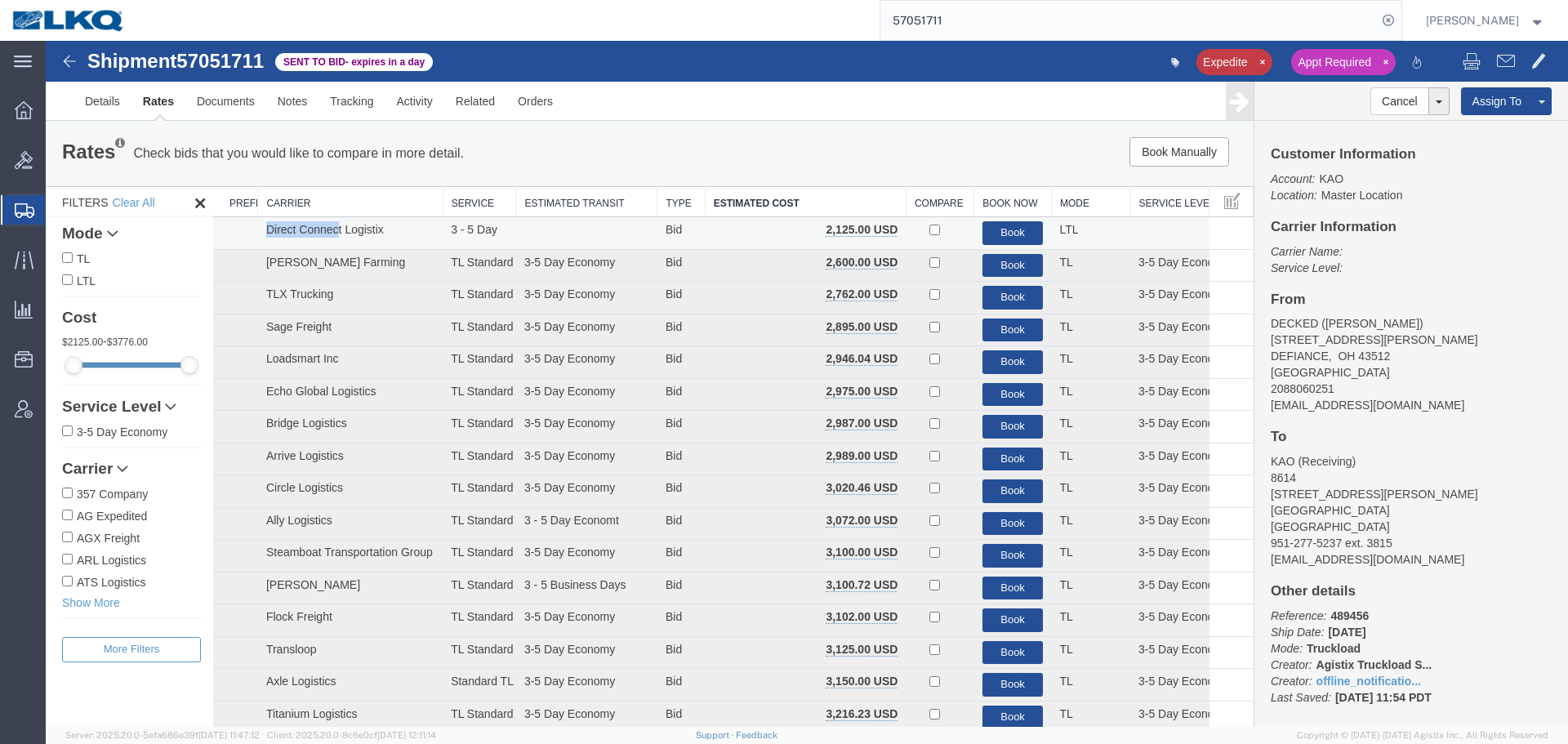
drag, startPoint x: 268, startPoint y: 229, endPoint x: 336, endPoint y: 229, distance: 68.0
click at [336, 229] on td "Direct Connect Logistix" at bounding box center [350, 233] width 185 height 33
click at [734, 142] on div "Rates Check bids that you would like to compare in more detail. Compare Filter" at bounding box center [399, 153] width 700 height 33
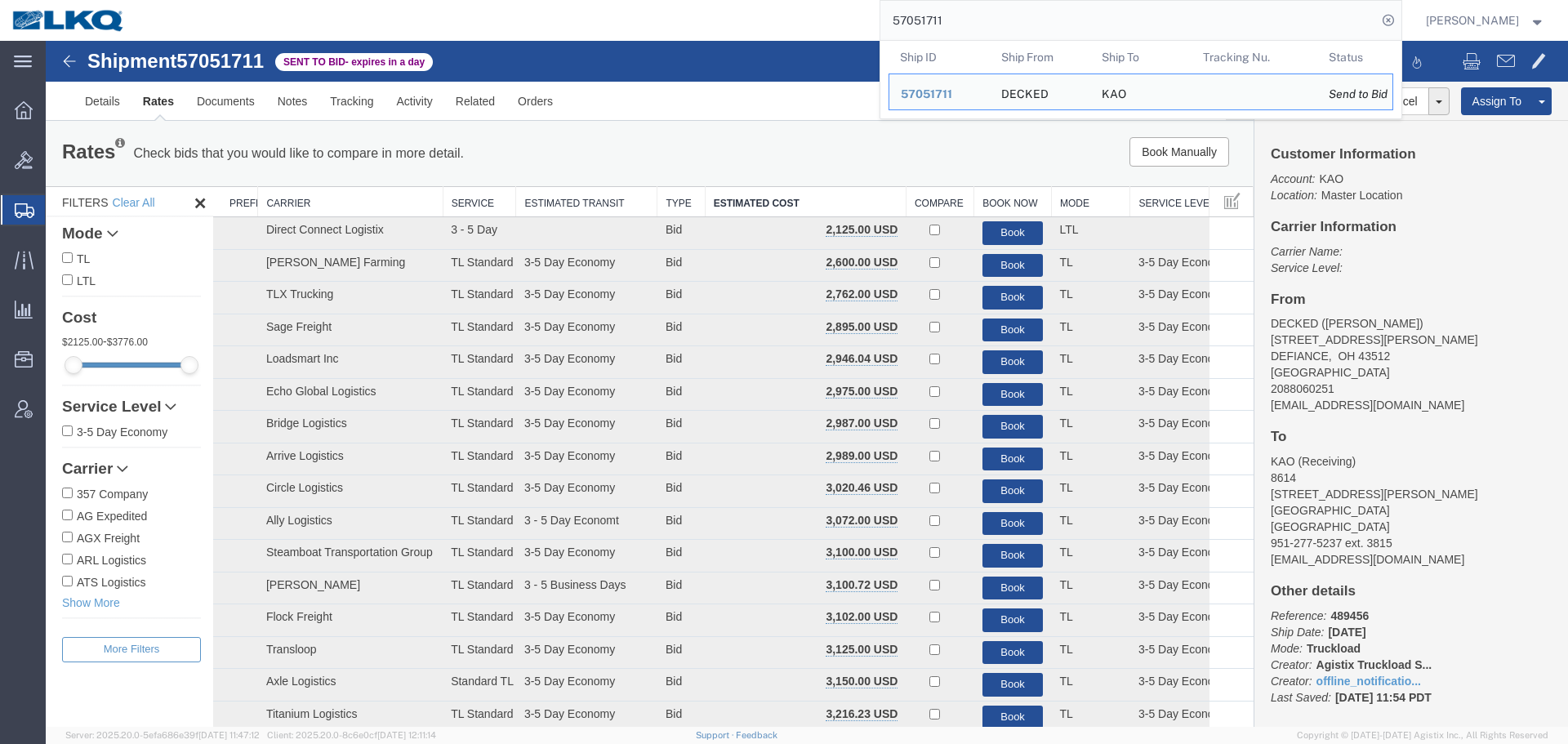
click at [1010, 30] on input "57051711" at bounding box center [1128, 21] width 497 height 39
paste input "3234"
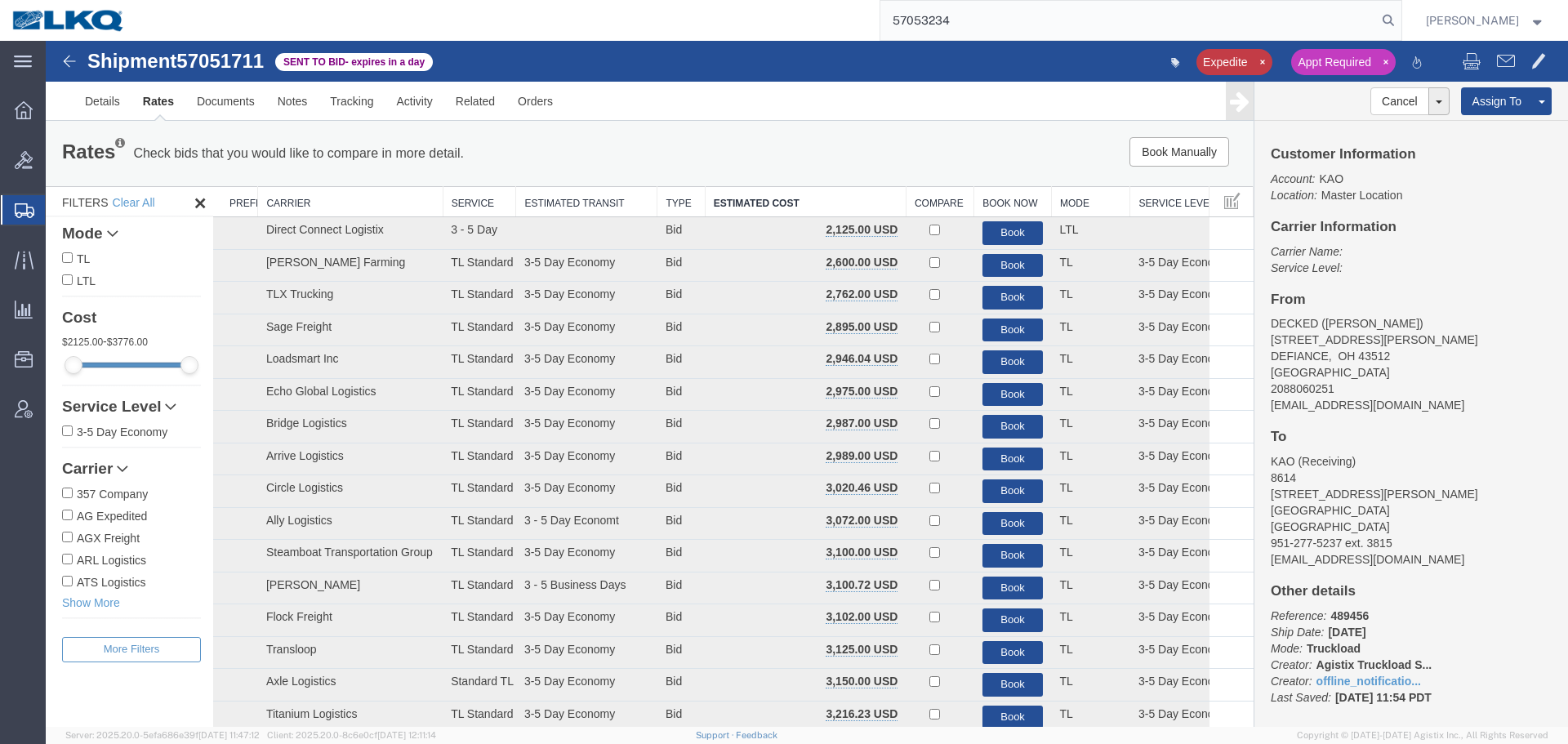
type input "57053234"
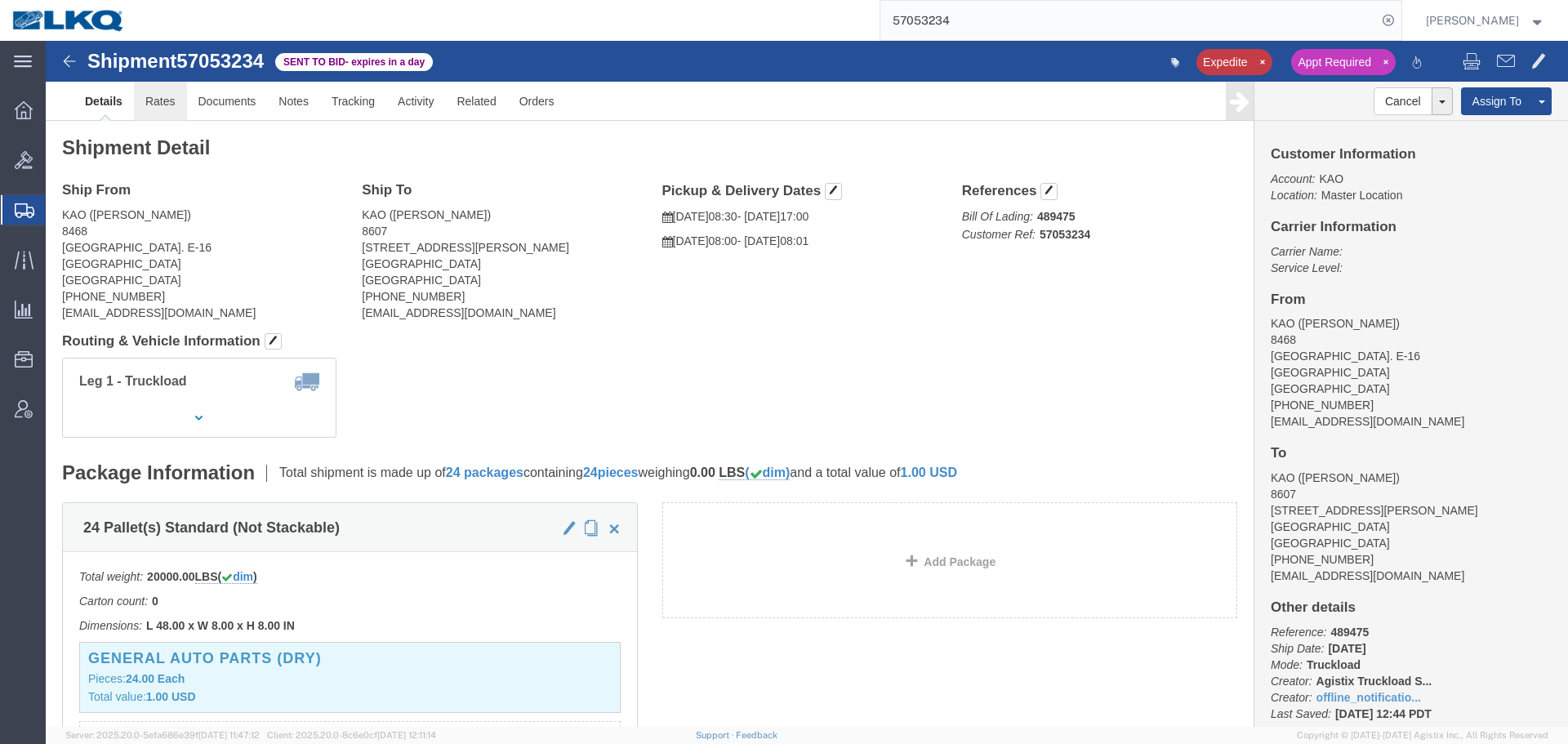
click link "Rates"
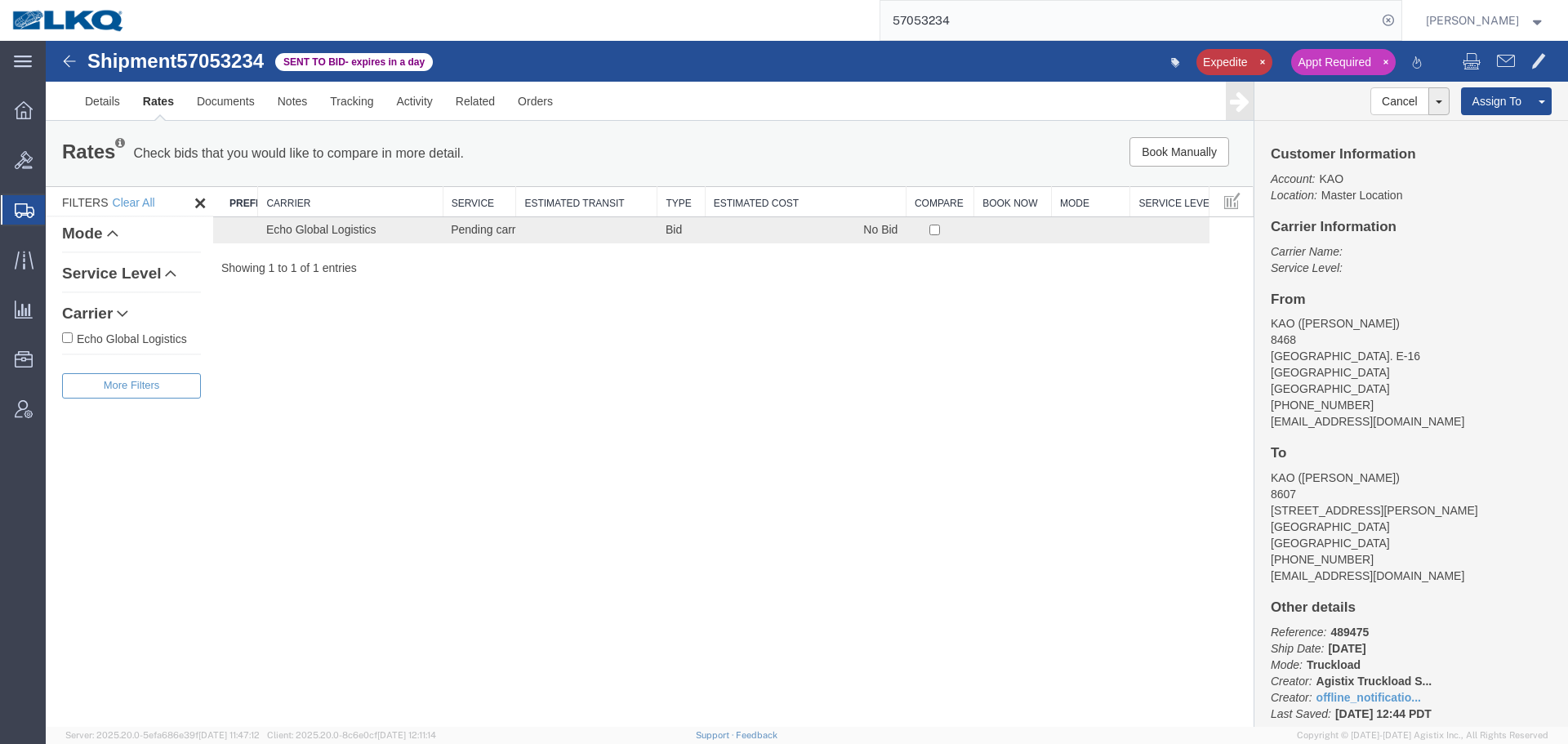
click at [158, 336] on label "Echo Global Logistics" at bounding box center [131, 337] width 139 height 18
click at [73, 336] on input "Echo Global Logistics" at bounding box center [67, 337] width 10 height 10
checkbox input "true"
click at [414, 351] on div "Shipment 57053234 1 of 1 Sent to Bid - expires in a day Expedite Appt Required …" at bounding box center [807, 384] width 1522 height 686
click at [428, 376] on div "Shipment 57053234 1 of 1 Sent to Bid - expires in a day Expedite Appt Required …" at bounding box center [807, 384] width 1522 height 686
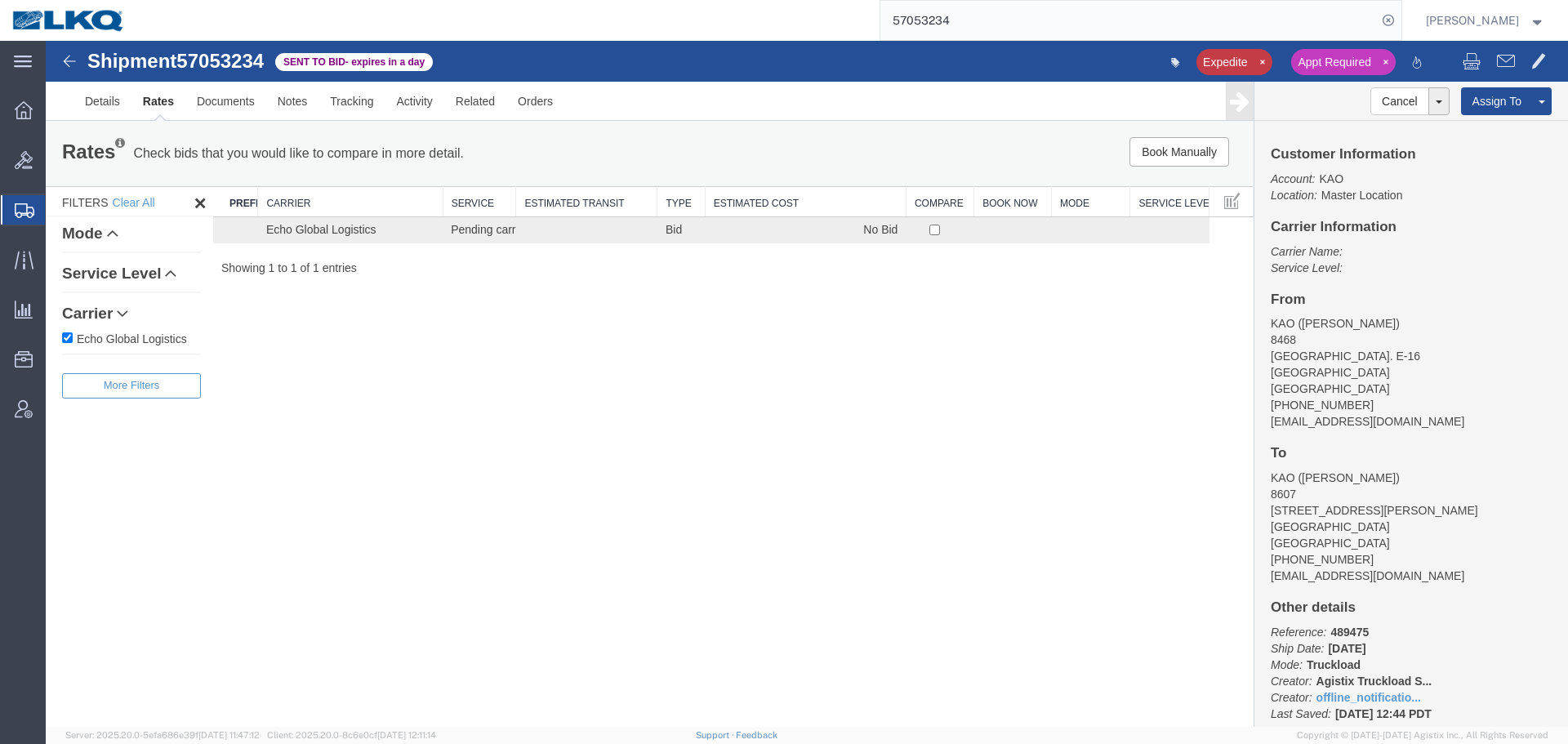
click at [998, 35] on input "57053234" at bounding box center [1128, 21] width 497 height 39
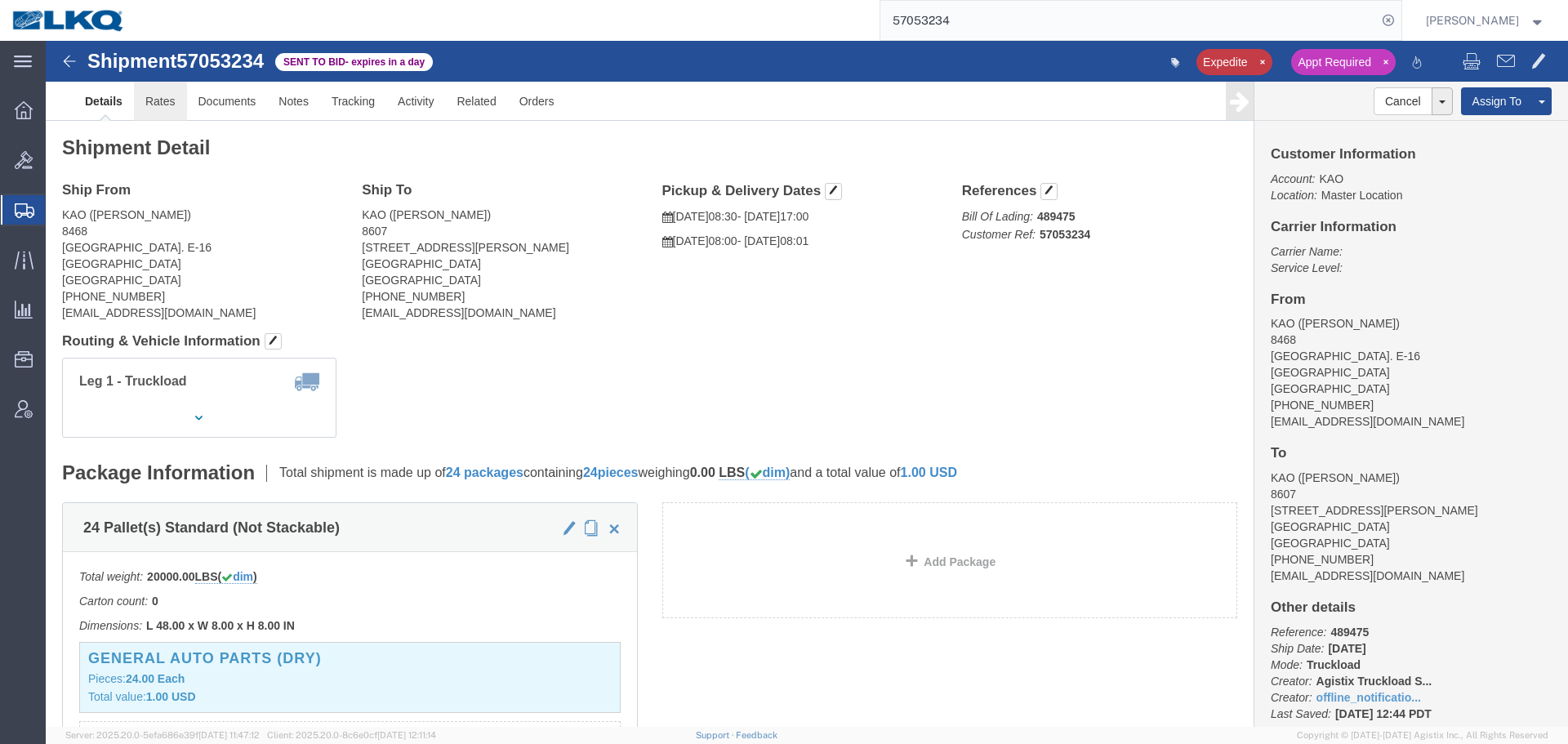
click link "Rates"
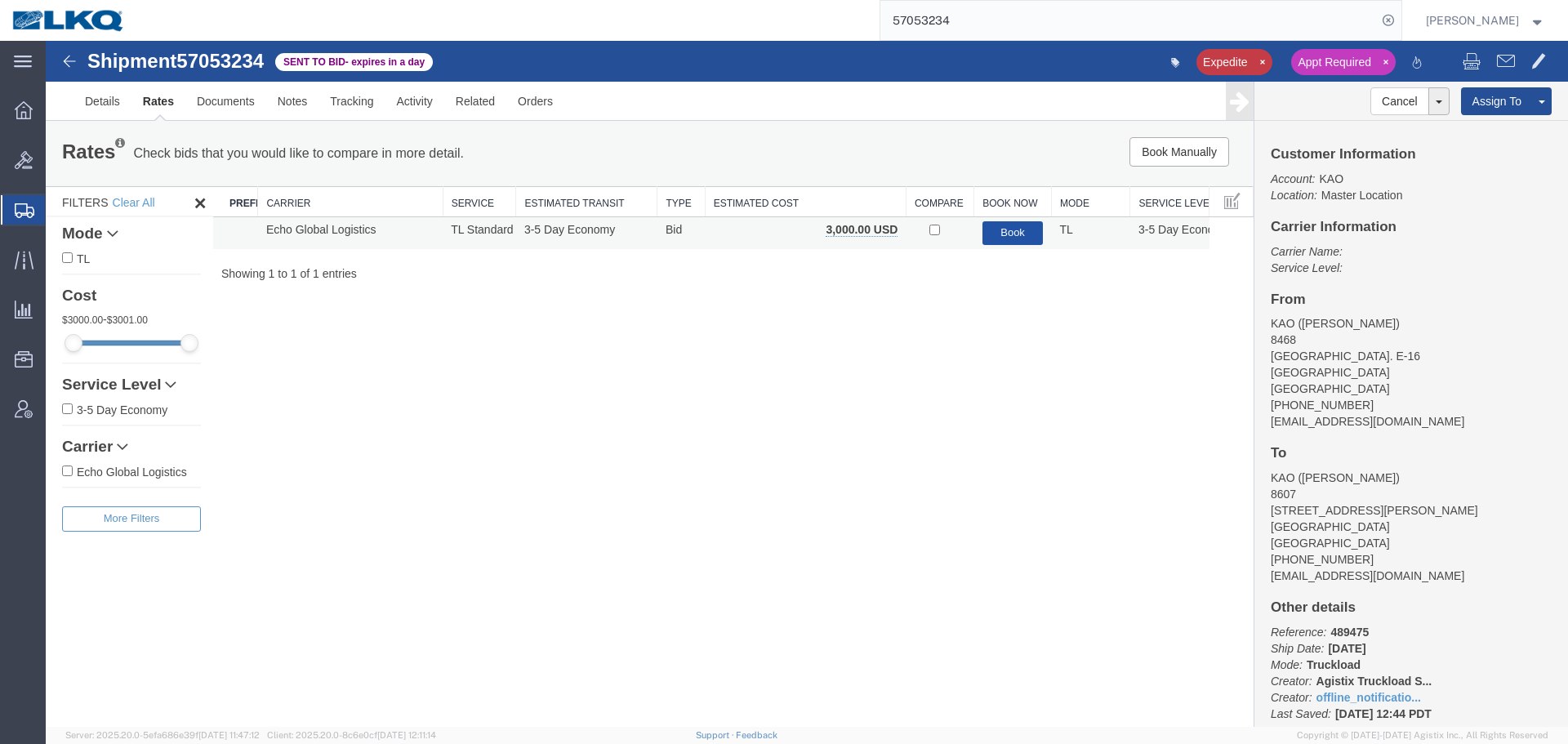
click at [1031, 237] on button "Book" at bounding box center [1012, 232] width 61 height 23
